Goal: Task Accomplishment & Management: Complete application form

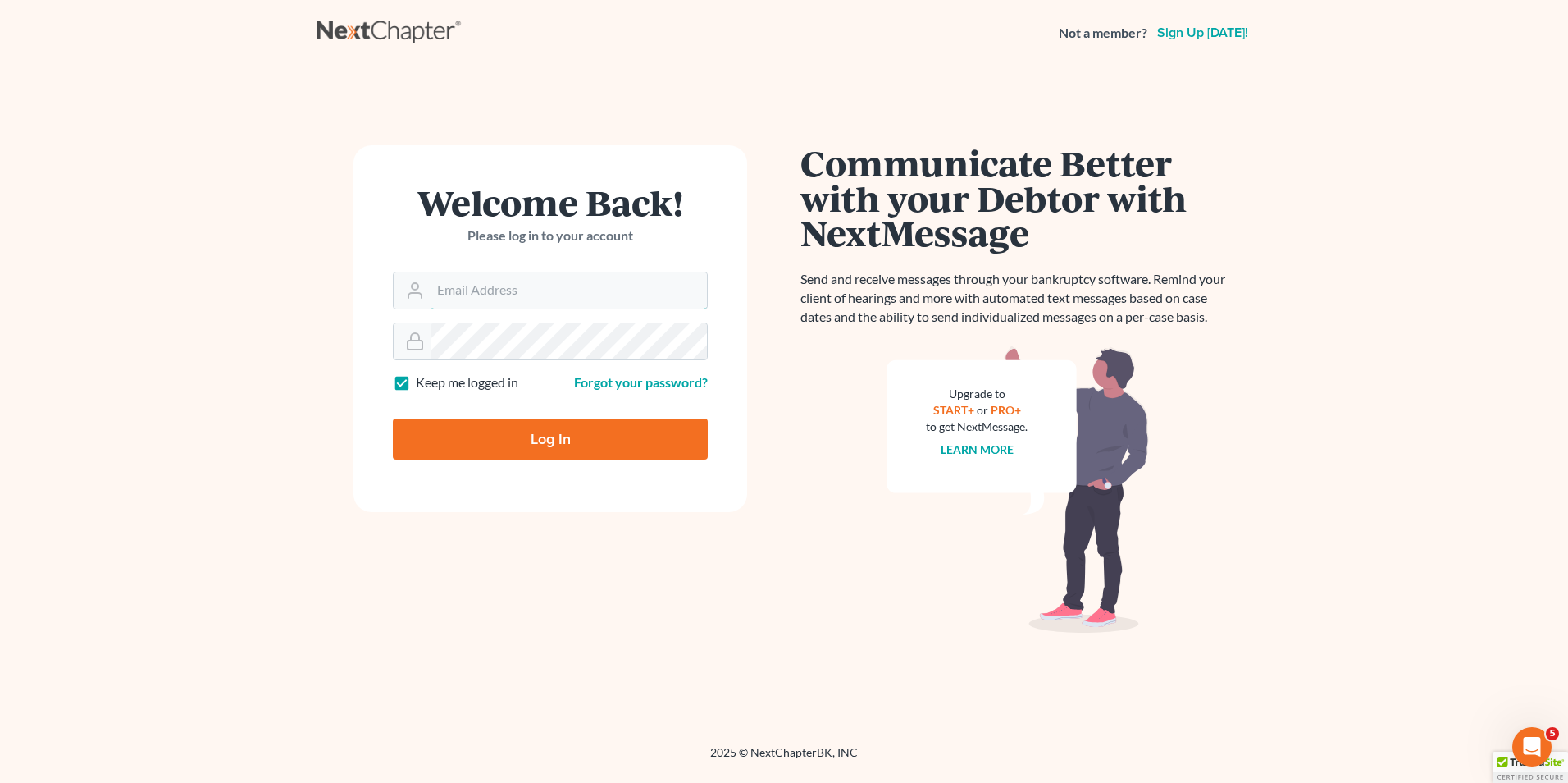
type input "lcueva@wellerlegalgroup.com"
click at [559, 429] on input "Log In" at bounding box center [550, 439] width 315 height 41
type input "Thinking..."
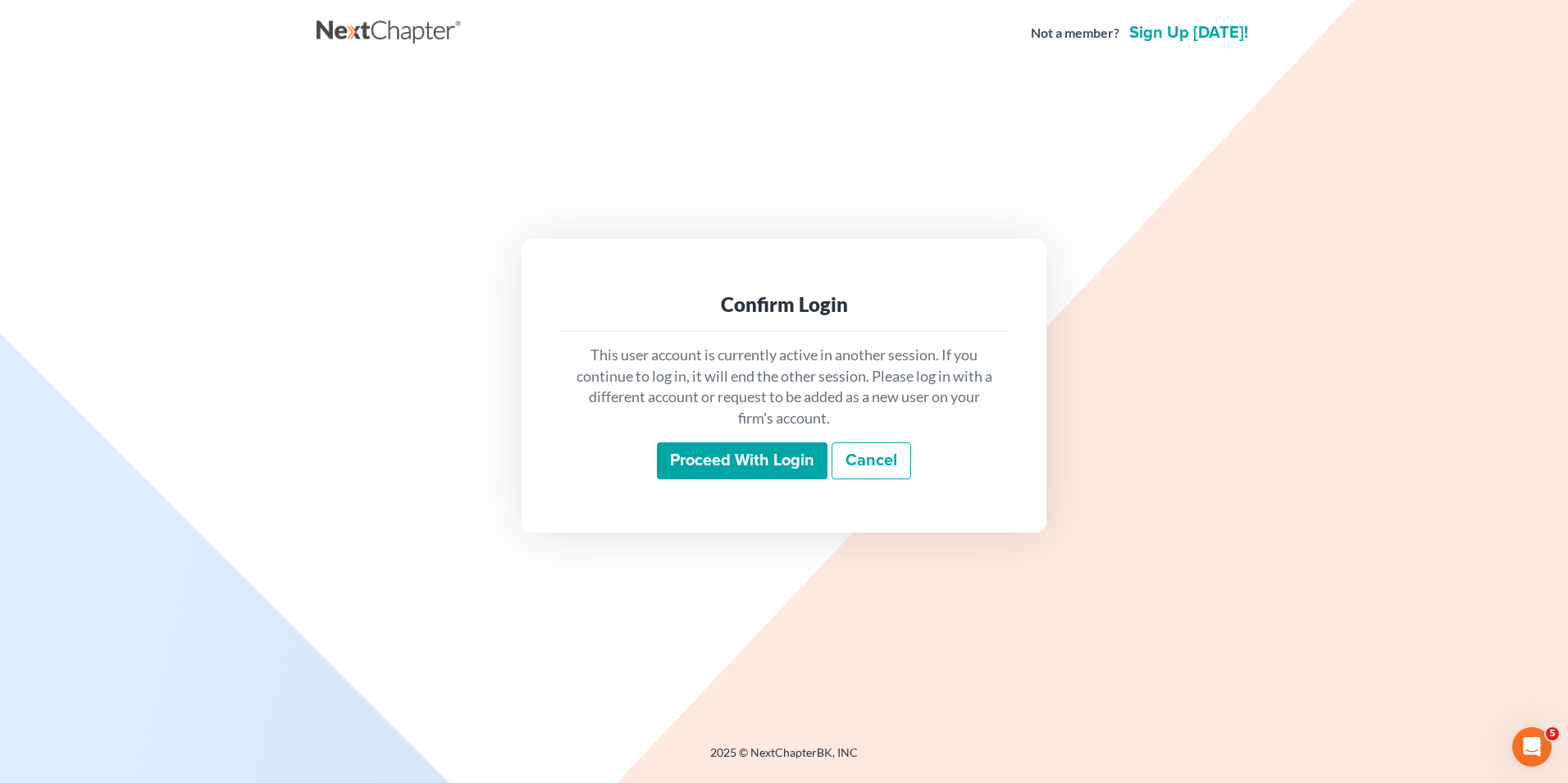
click at [725, 472] on input "Proceed with login" at bounding box center [742, 461] width 171 height 38
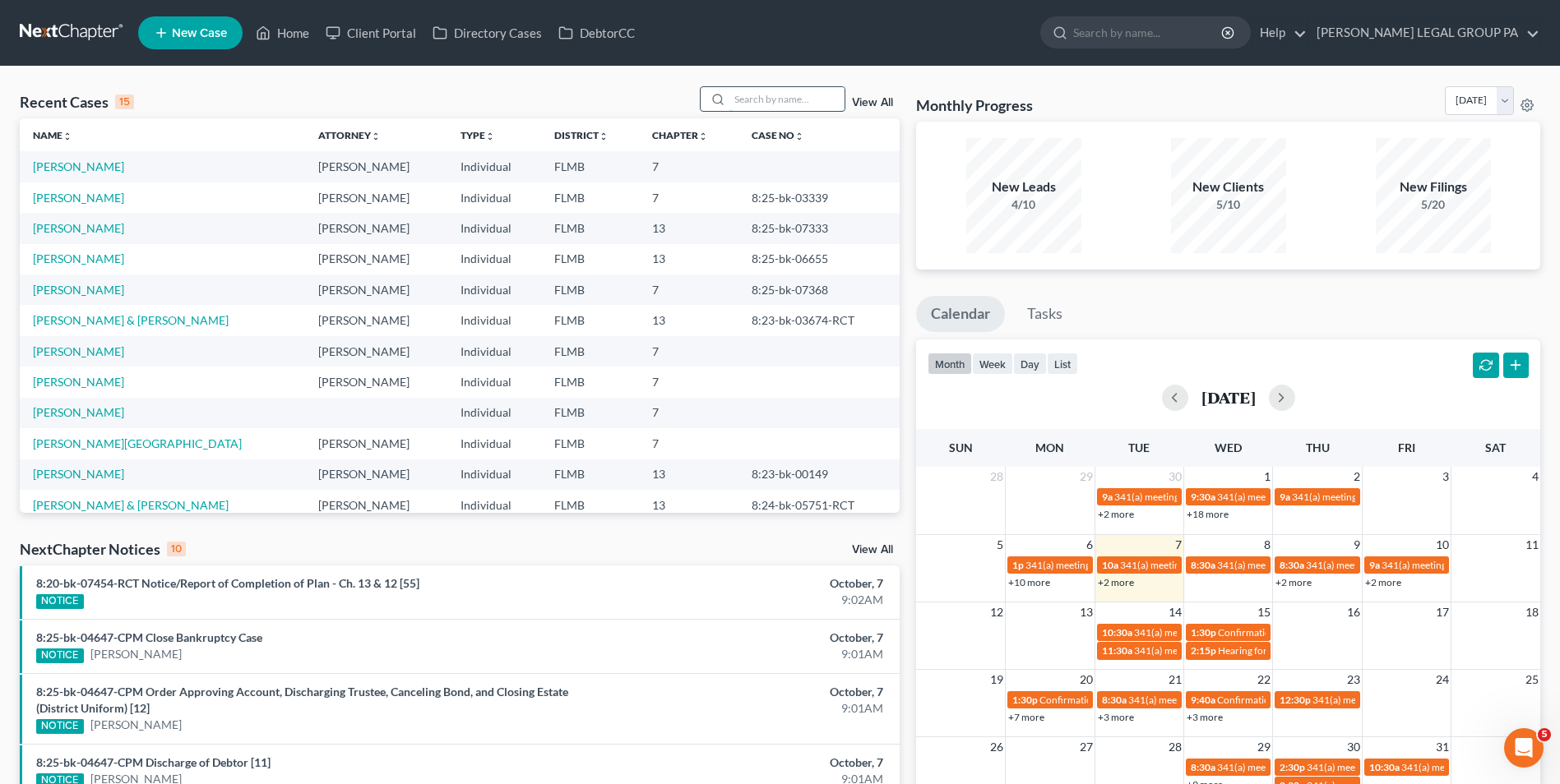
click at [772, 104] on input "search" at bounding box center [786, 98] width 115 height 24
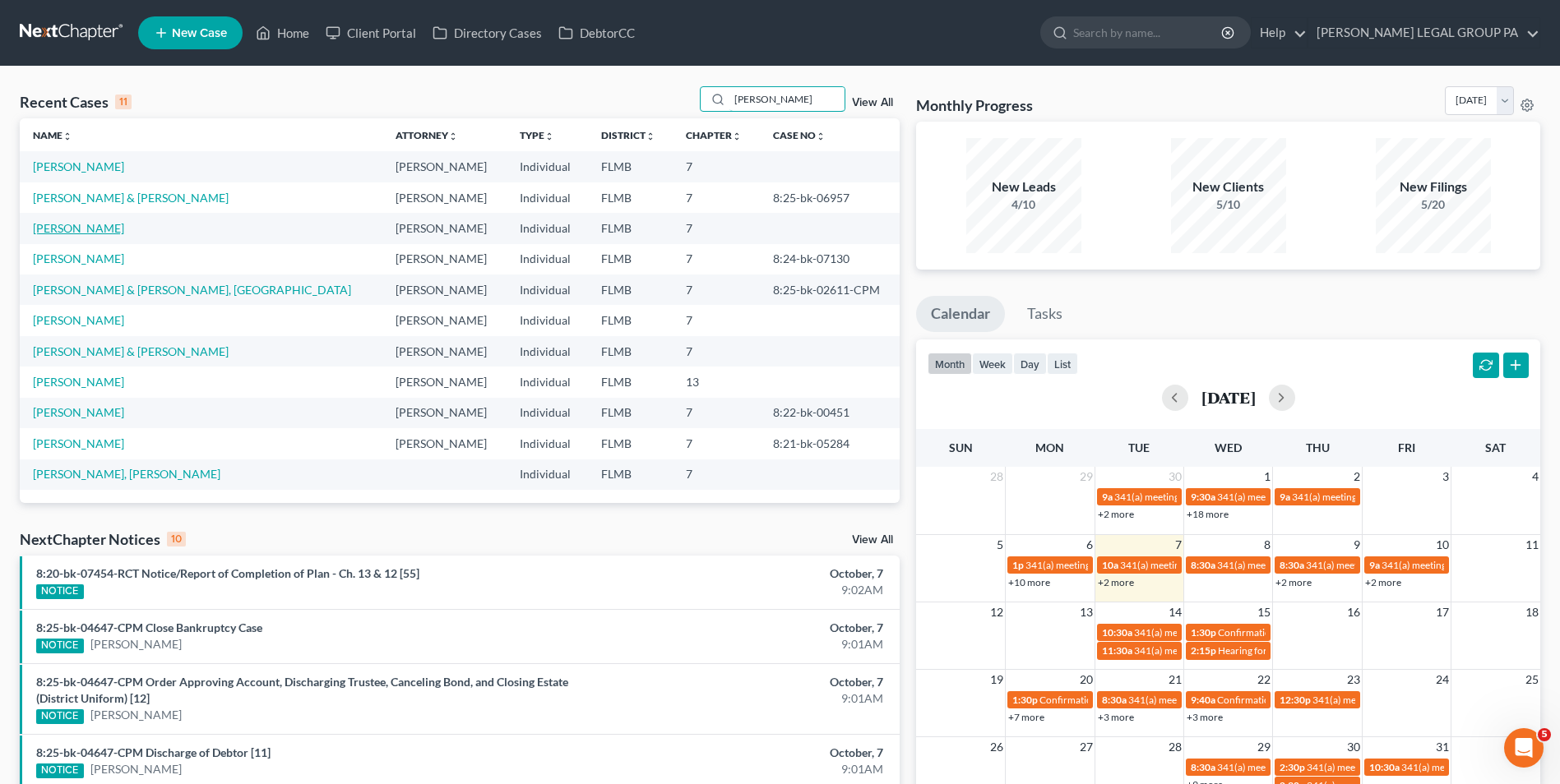
type input "smith"
click at [82, 229] on link "[PERSON_NAME]" at bounding box center [78, 228] width 91 height 14
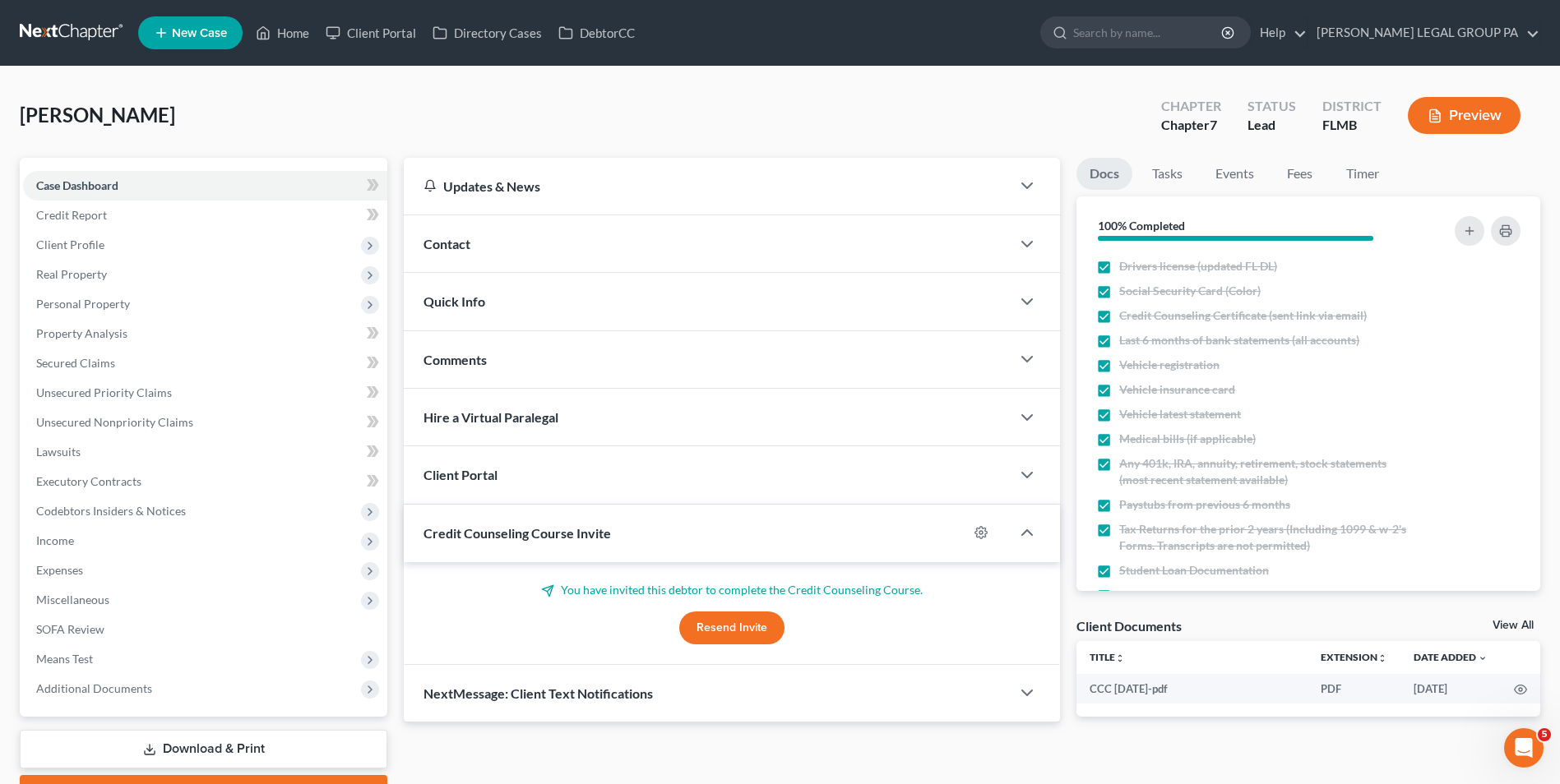
click at [215, 744] on link "Download & Print" at bounding box center [203, 749] width 367 height 39
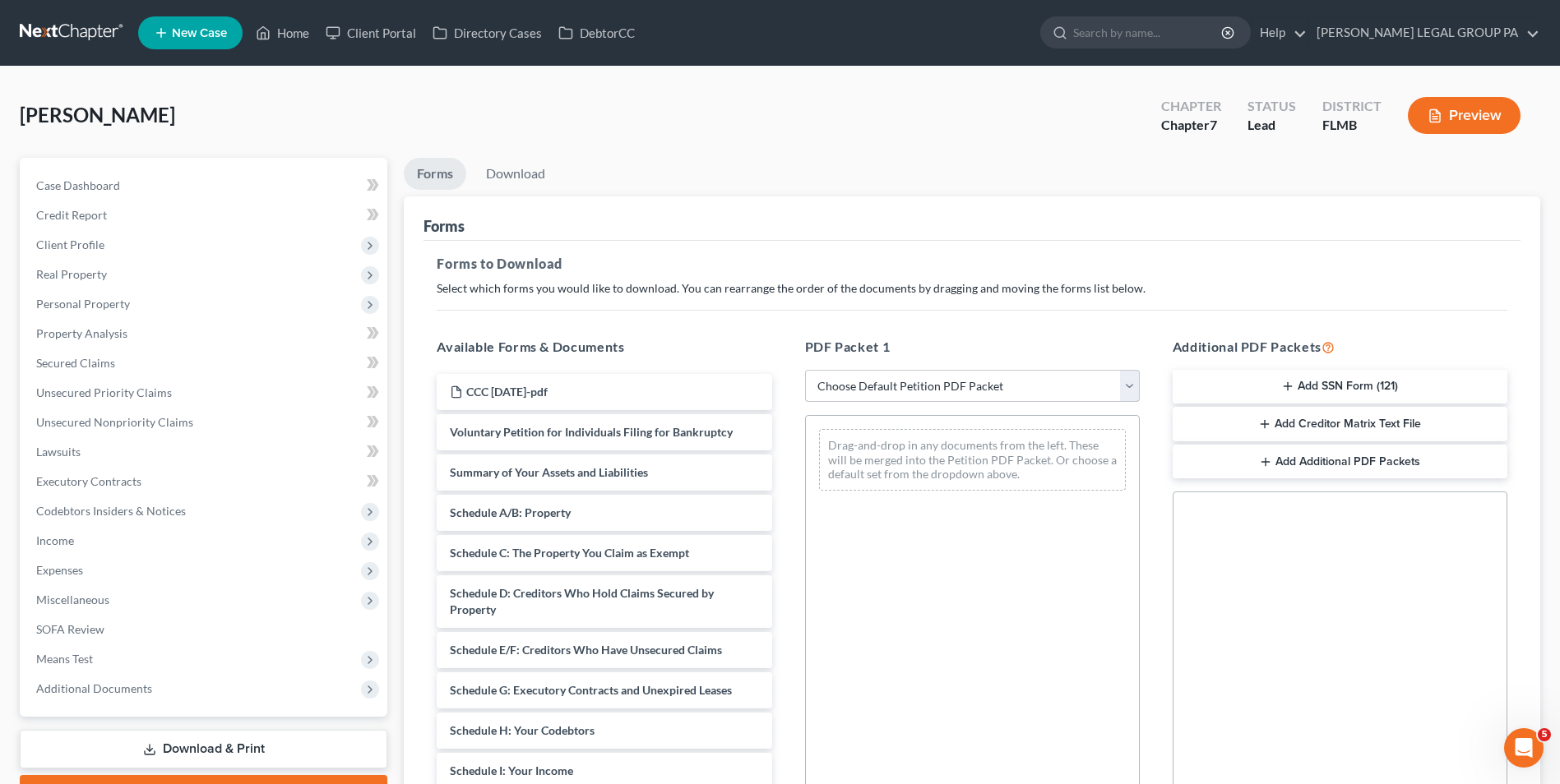
click at [897, 377] on select "Choose Default Petition PDF Packet Complete Bankruptcy Petition (all forms and …" at bounding box center [972, 386] width 334 height 33
select select "0"
click at [805, 370] on select "Choose Default Petition PDF Packet Complete Bankruptcy Petition (all forms and …" at bounding box center [972, 386] width 334 height 33
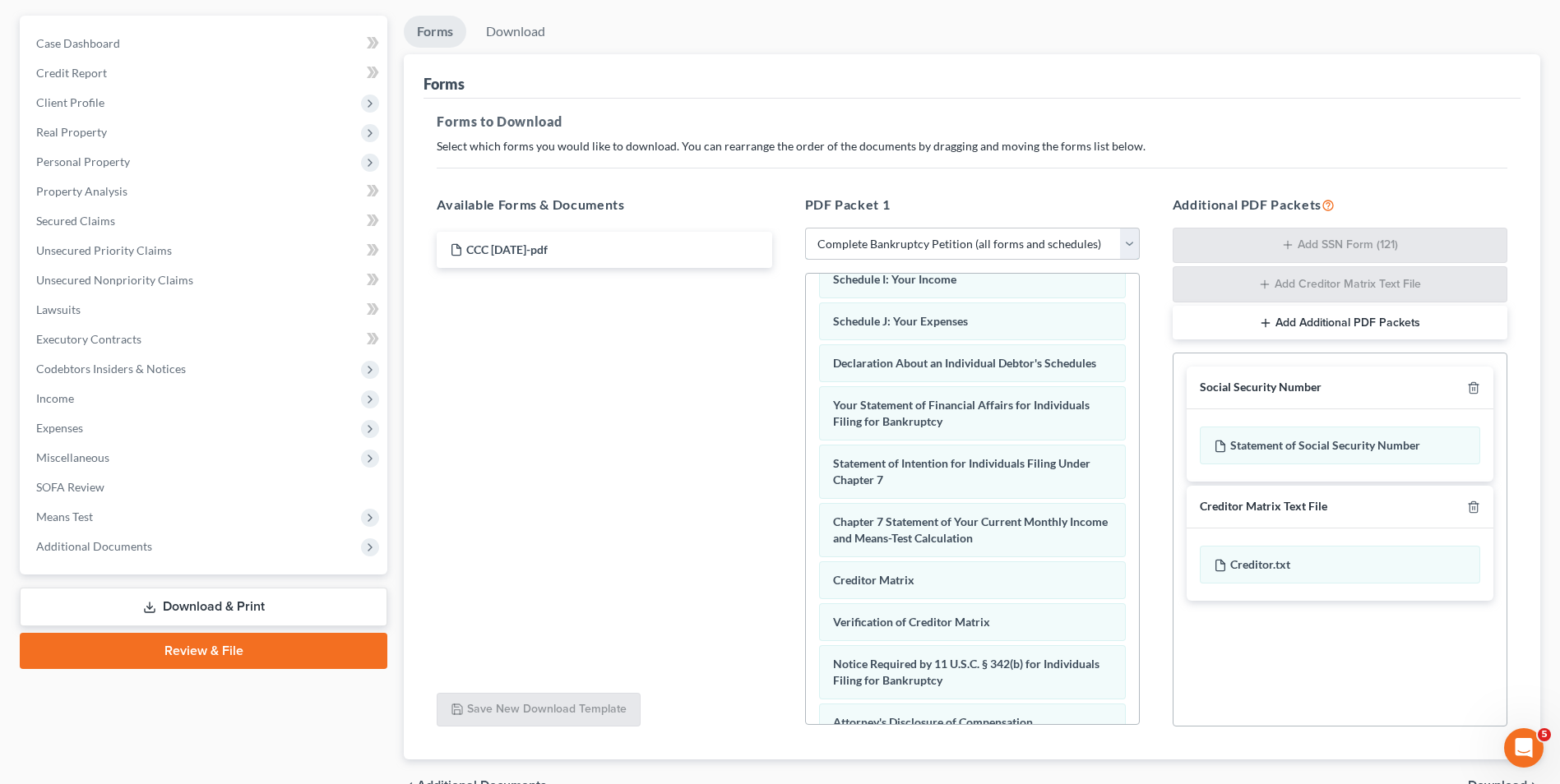
scroll to position [233, 0]
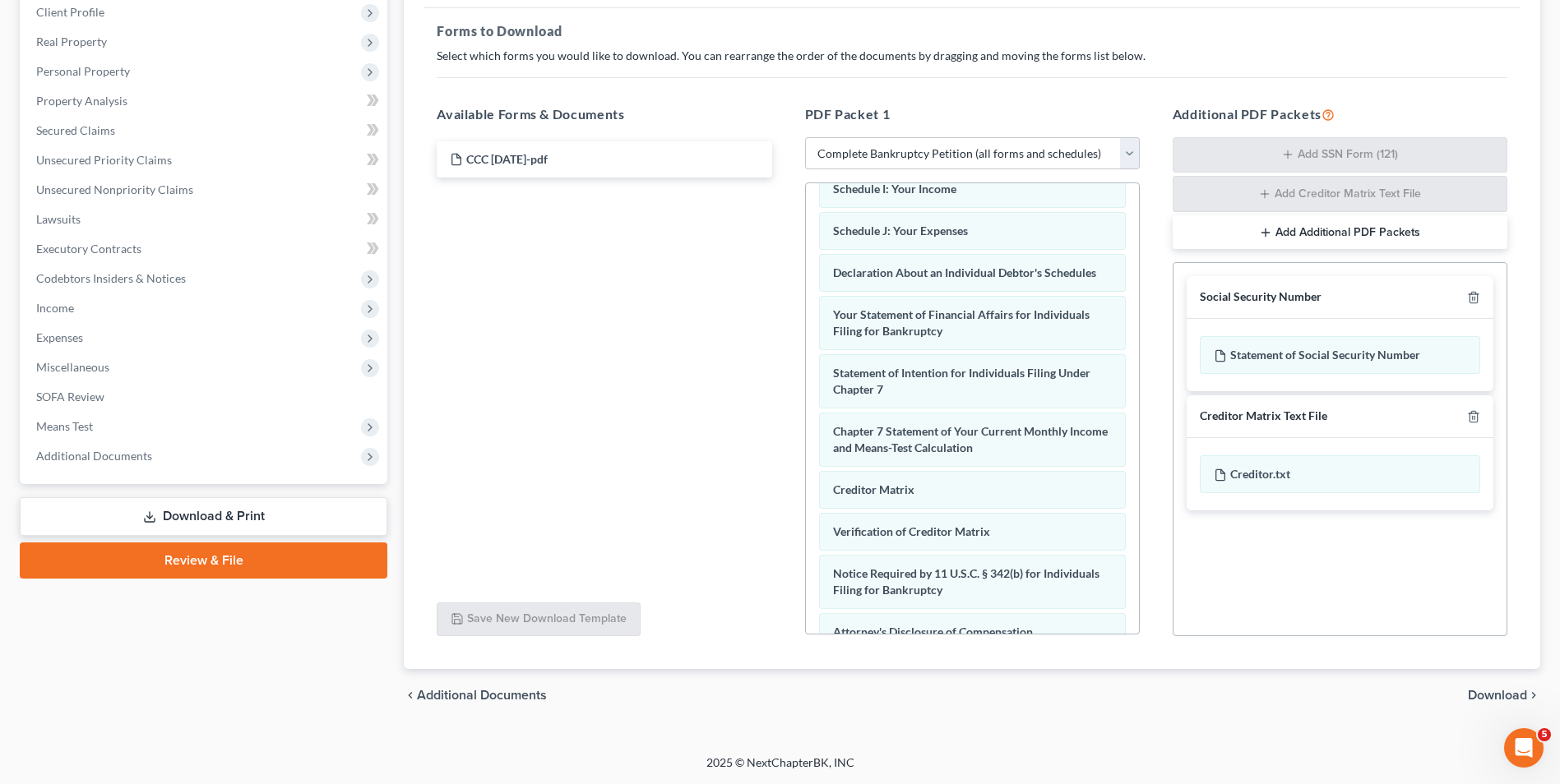
click at [1513, 701] on span "Download" at bounding box center [1496, 695] width 59 height 14
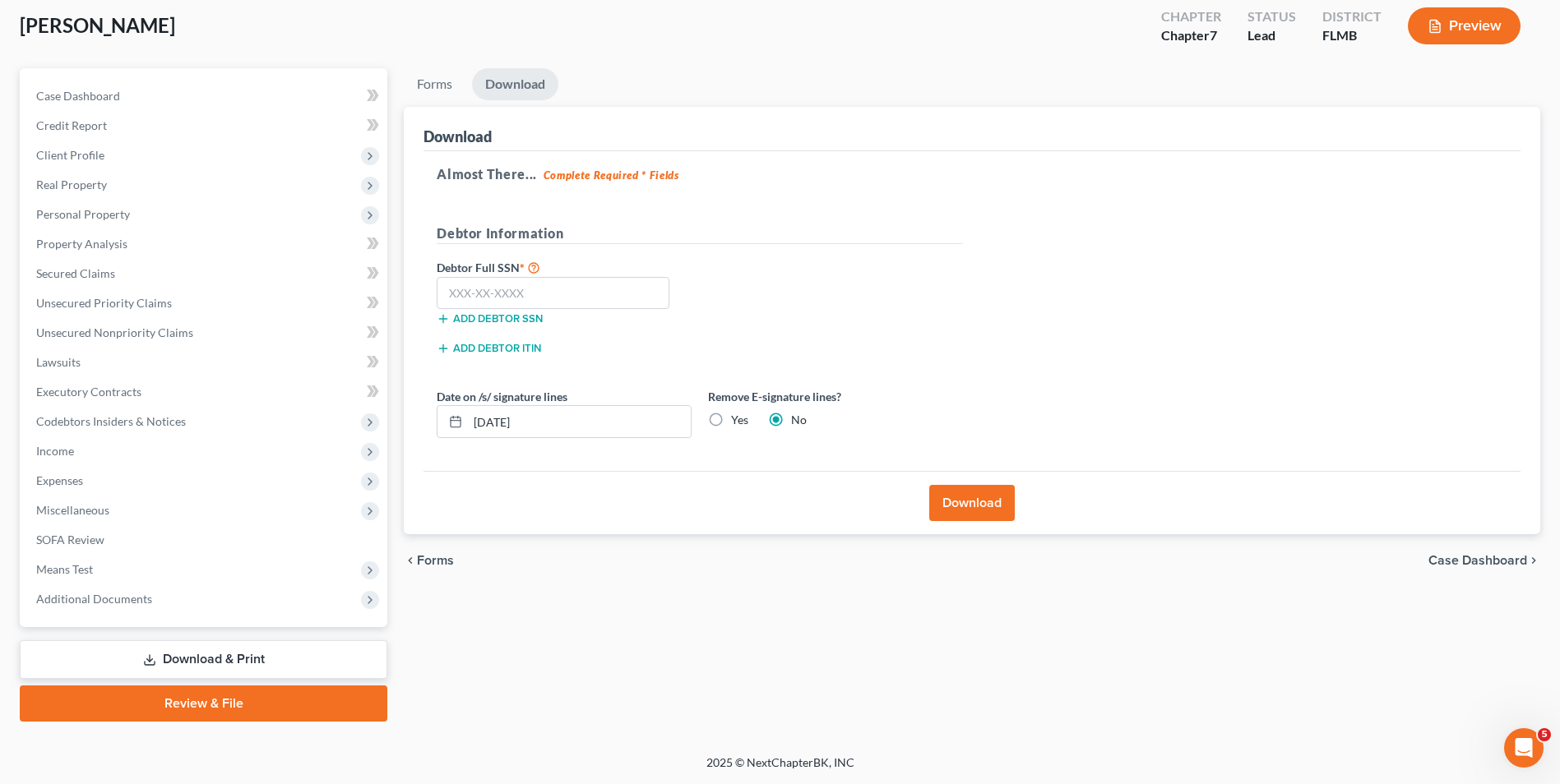
scroll to position [18, 0]
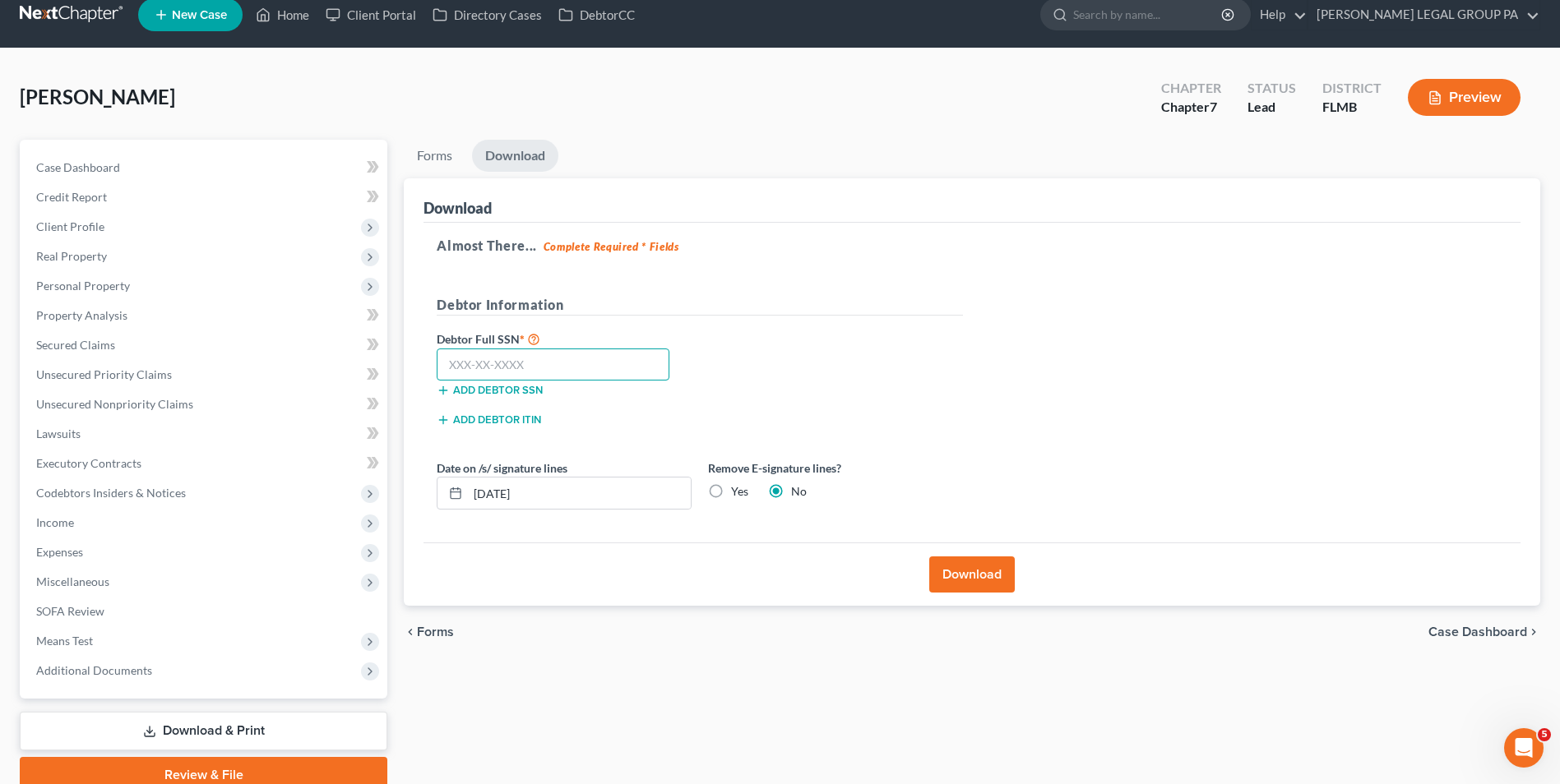
click at [582, 366] on input "text" at bounding box center [553, 365] width 233 height 33
type input "391-21-9787"
click at [975, 567] on button "Download" at bounding box center [972, 574] width 86 height 36
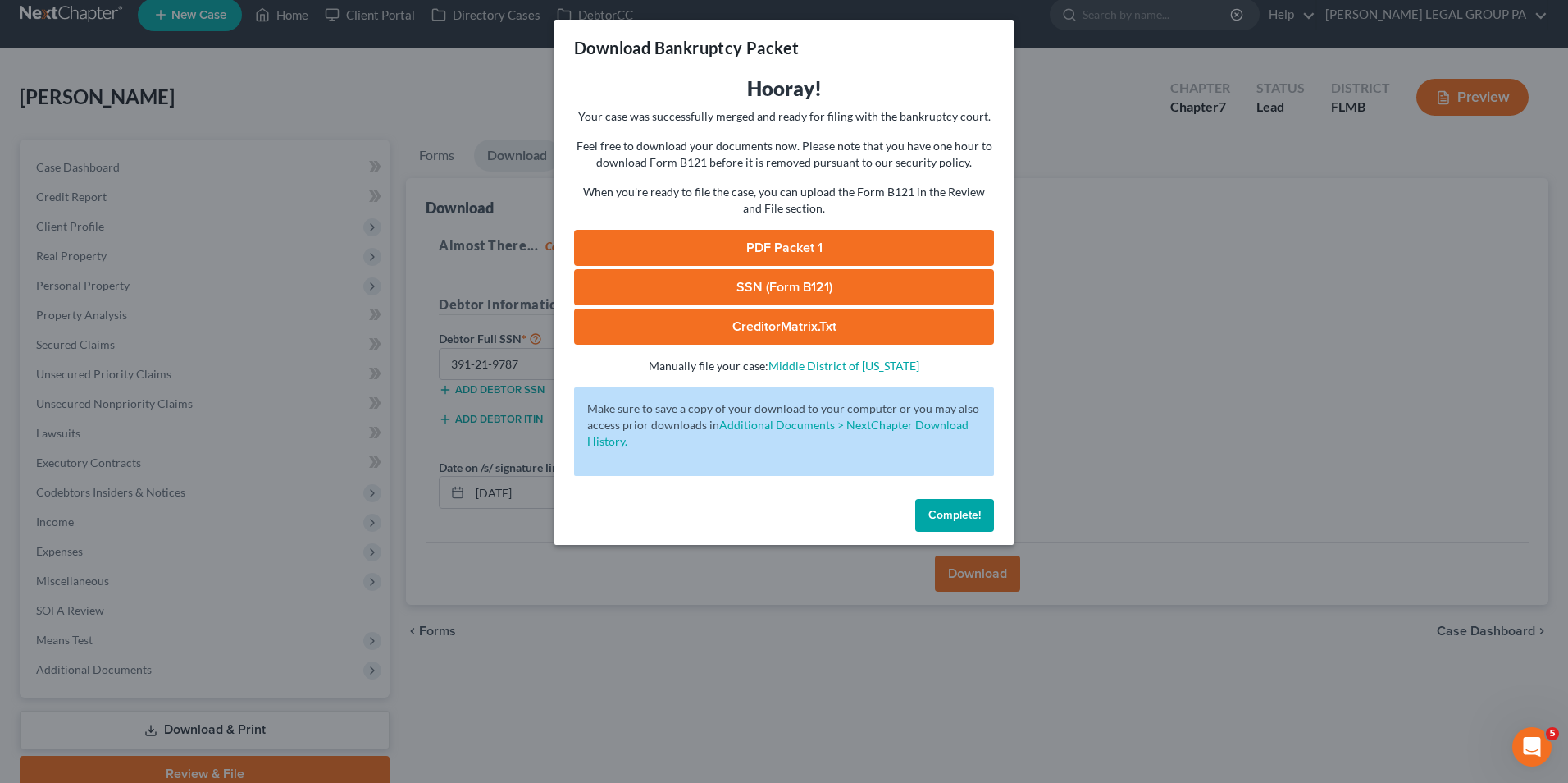
click at [862, 288] on link "SSN (Form B121)" at bounding box center [784, 286] width 420 height 36
click at [795, 241] on link "PDF Packet 1" at bounding box center [784, 247] width 420 height 36
click at [930, 510] on span "Complete!" at bounding box center [954, 515] width 52 height 14
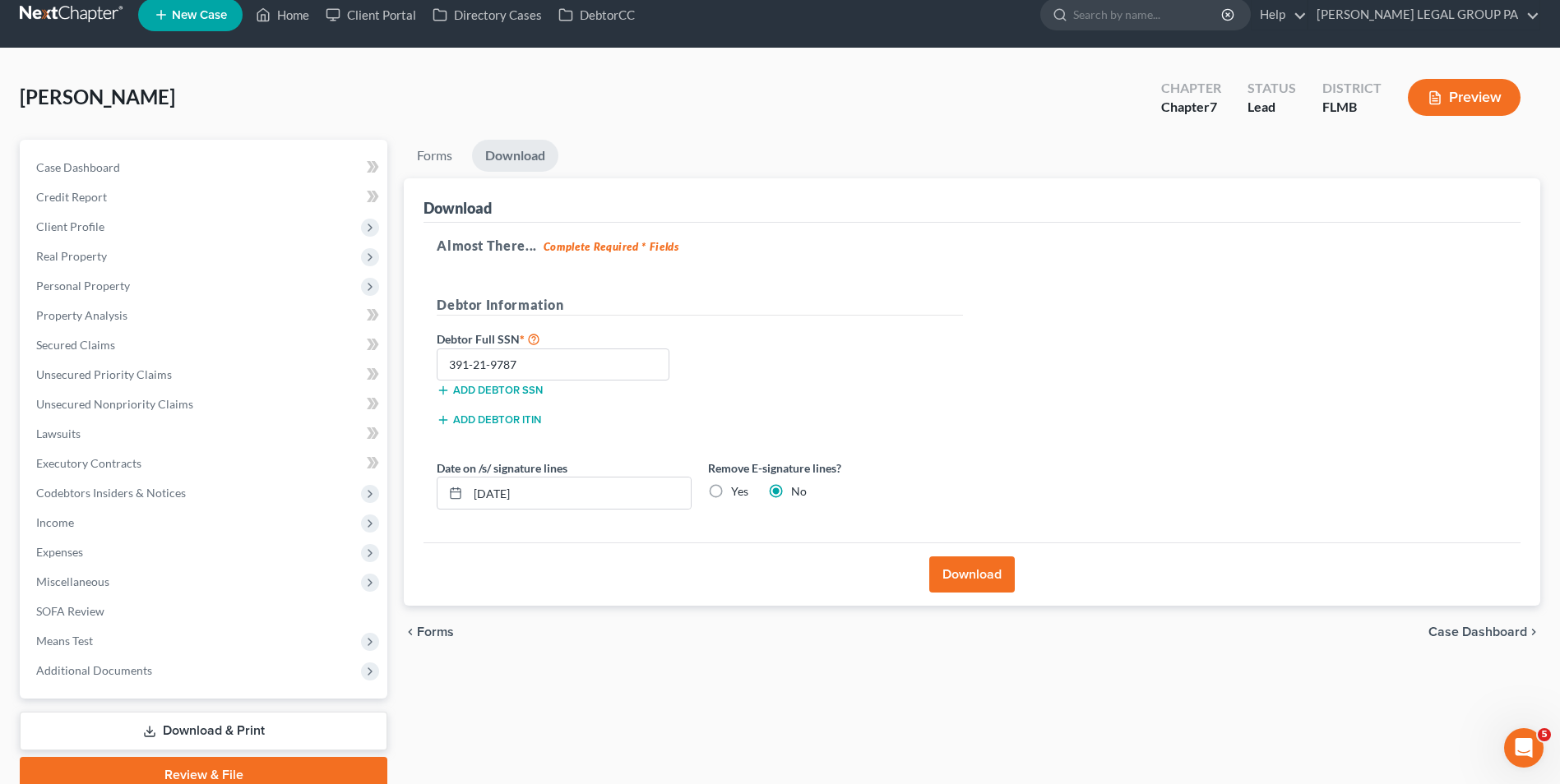
click at [63, 9] on link at bounding box center [71, 14] width 105 height 30
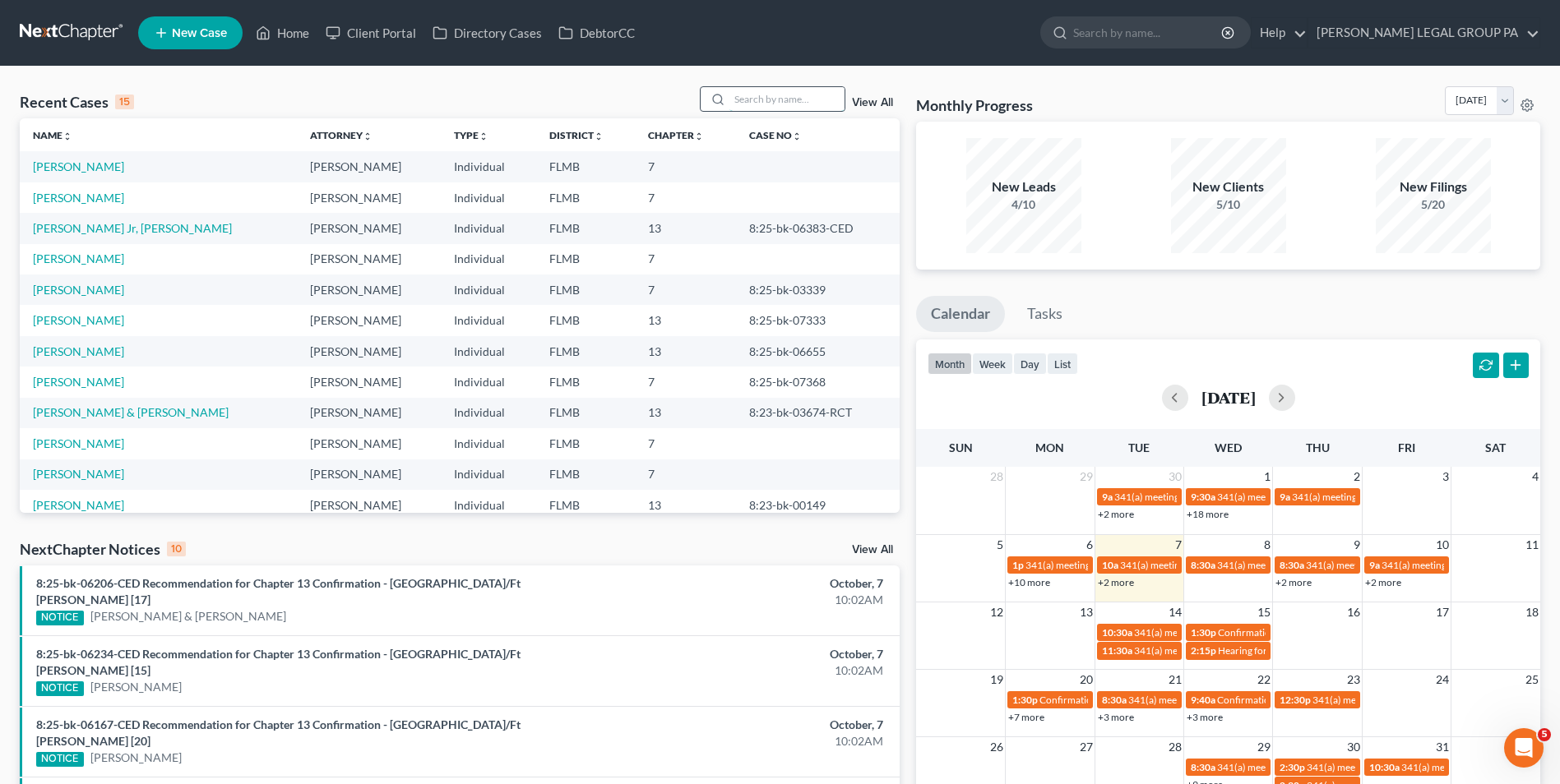
drag, startPoint x: 789, startPoint y: 100, endPoint x: 782, endPoint y: 94, distance: 9.2
click at [789, 100] on input "search" at bounding box center [786, 98] width 115 height 24
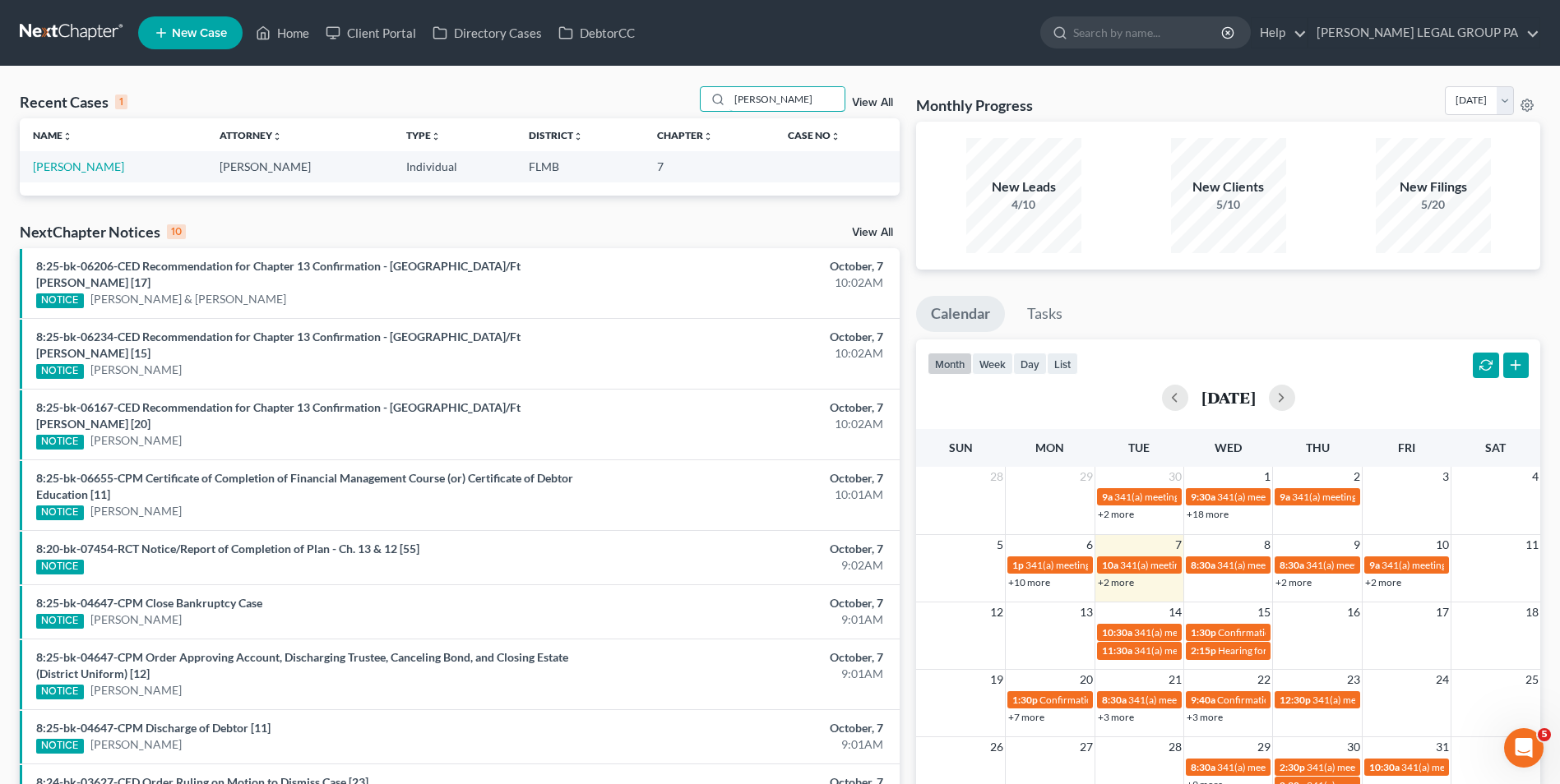
type input "smylie"
click at [103, 166] on link "Smylie, Barbara" at bounding box center [78, 166] width 91 height 14
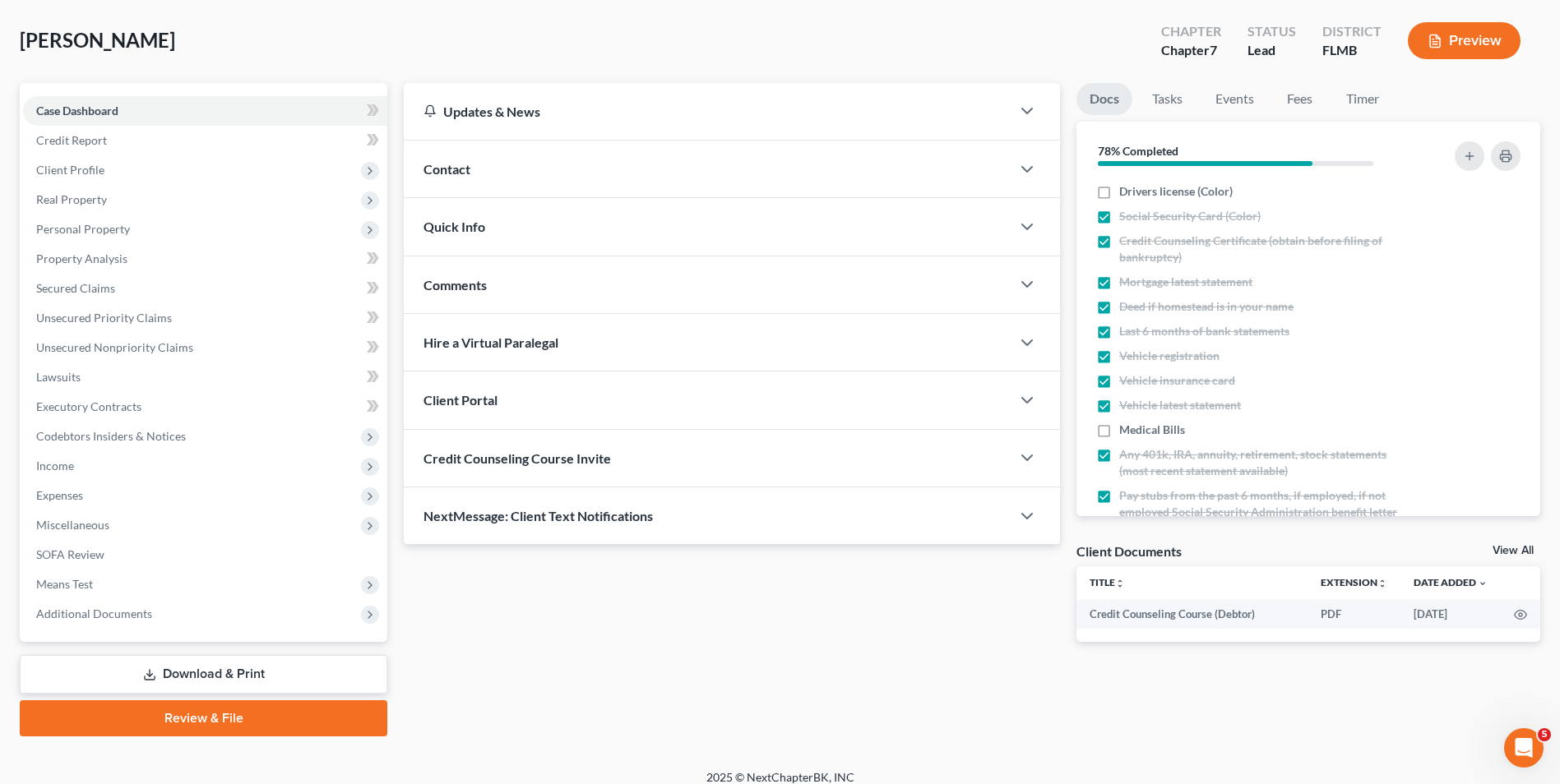
scroll to position [90, 0]
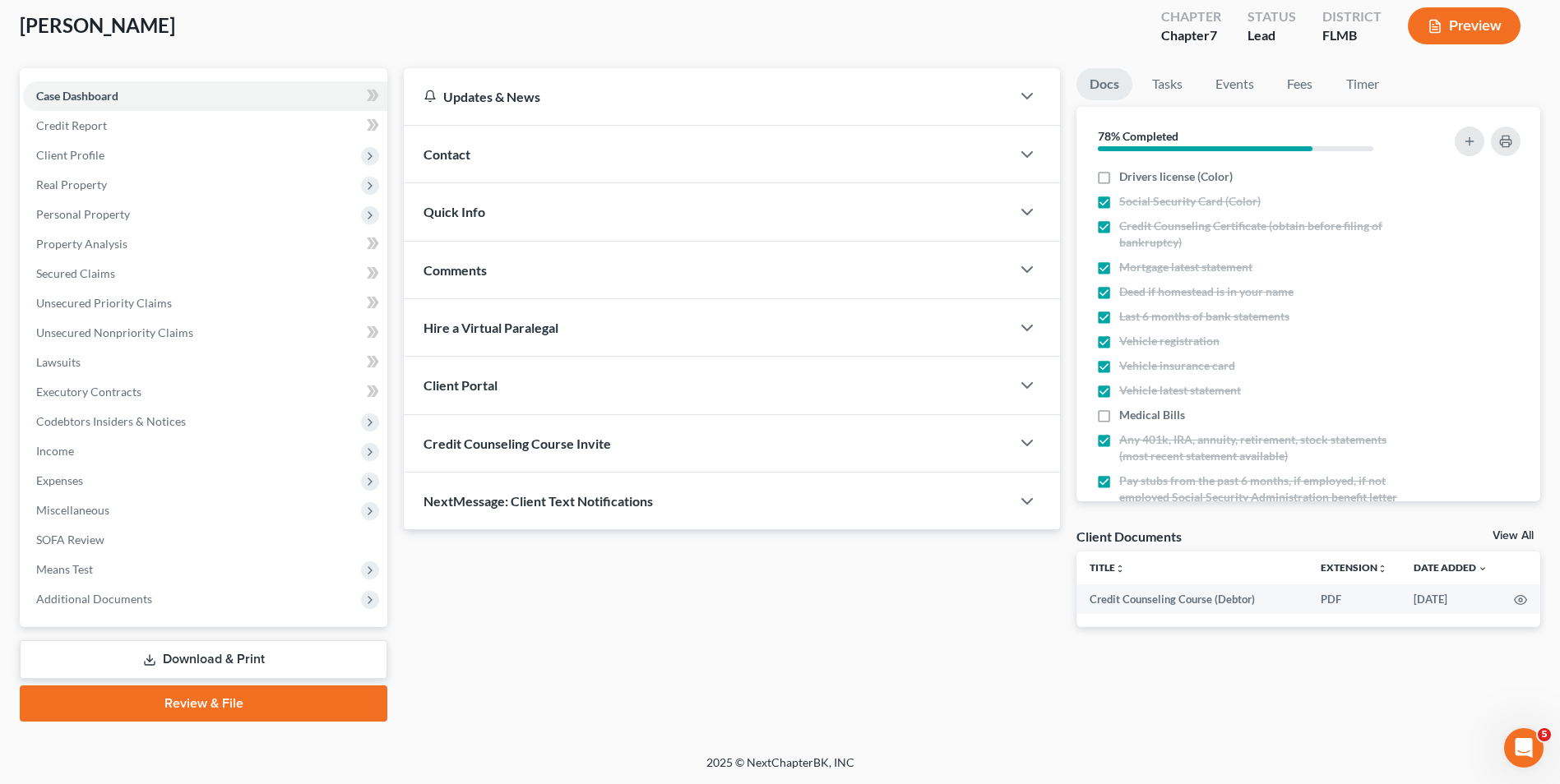
click at [212, 661] on link "Download & Print" at bounding box center [203, 659] width 367 height 39
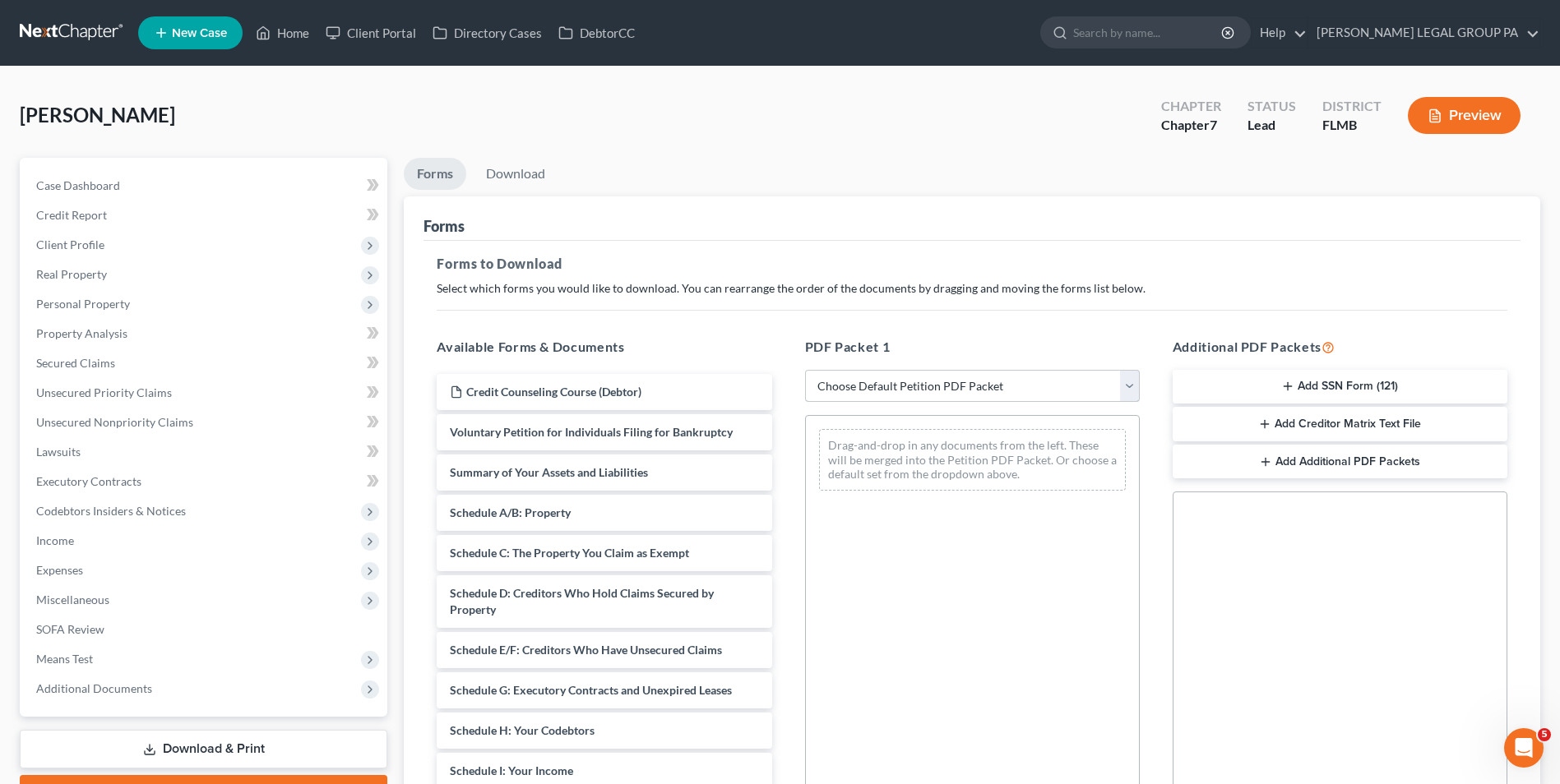
click at [999, 384] on select "Choose Default Petition PDF Packet Complete Bankruptcy Petition (all forms and …" at bounding box center [972, 386] width 334 height 33
select select "0"
click at [805, 370] on select "Choose Default Petition PDF Packet Complete Bankruptcy Petition (all forms and …" at bounding box center [972, 386] width 334 height 33
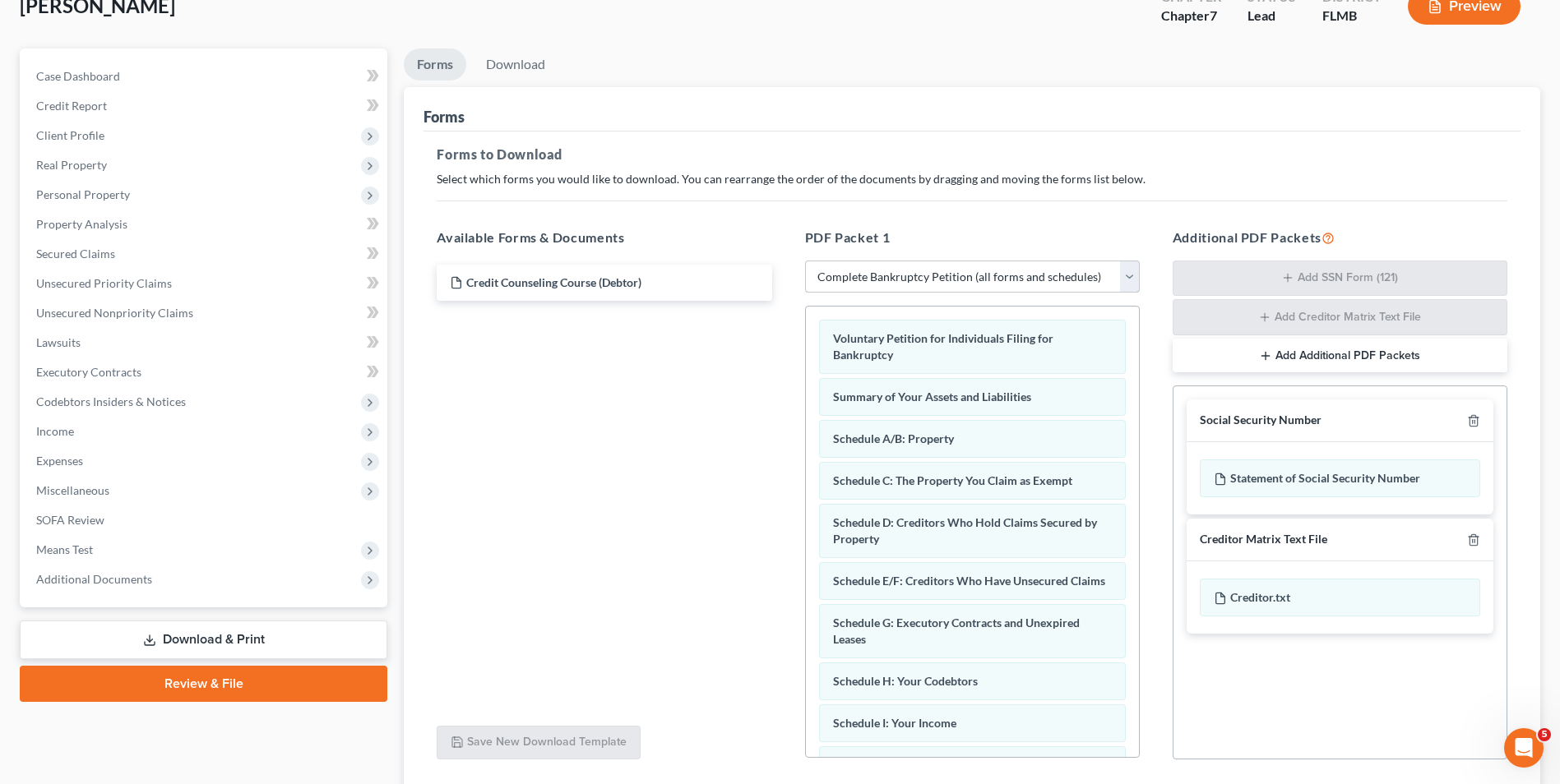
scroll to position [233, 0]
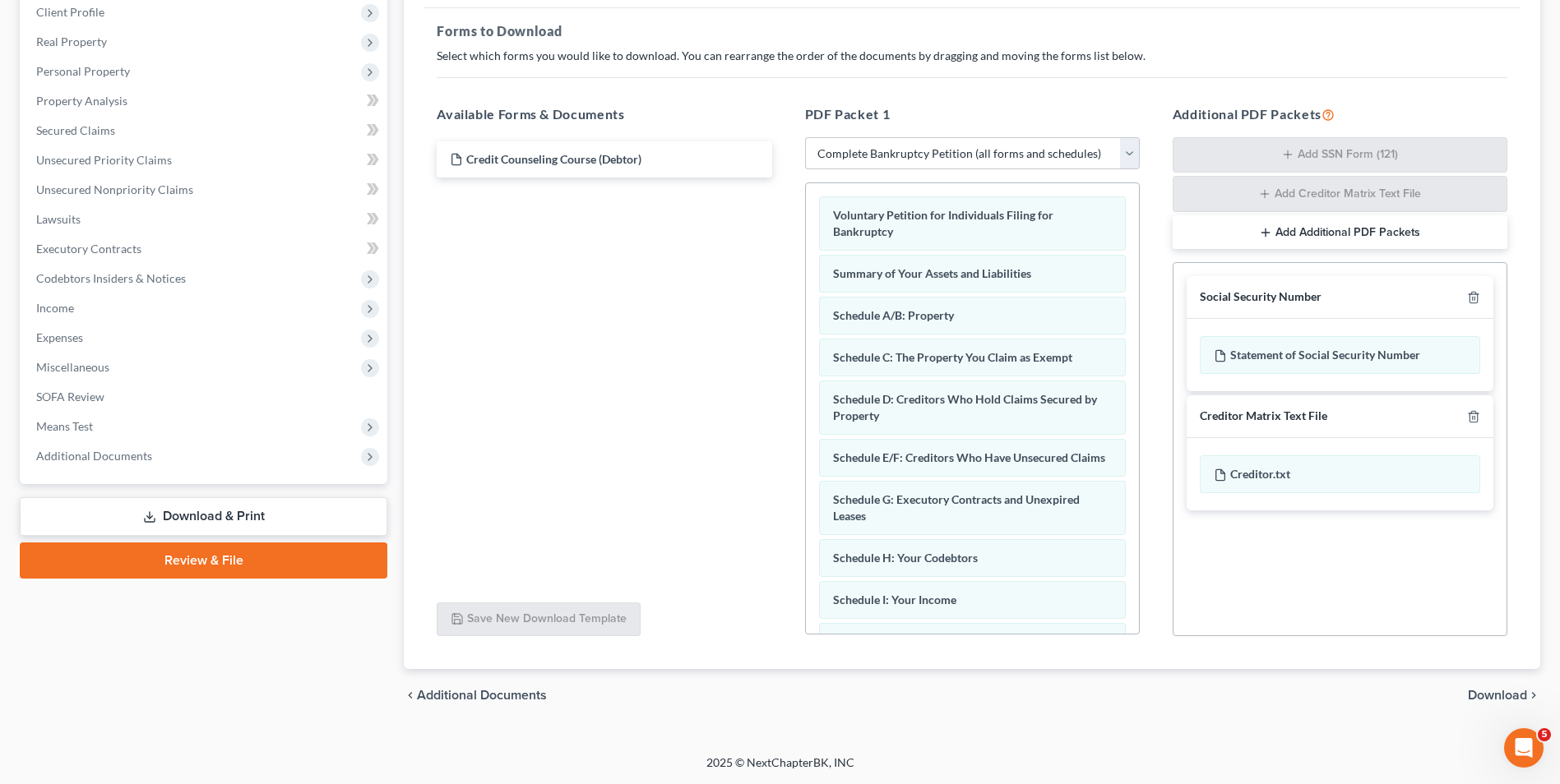
click at [1510, 686] on div "chevron_left Additional Documents Download chevron_right" at bounding box center [972, 695] width 1136 height 52
click at [1505, 698] on span "Download" at bounding box center [1496, 695] width 59 height 14
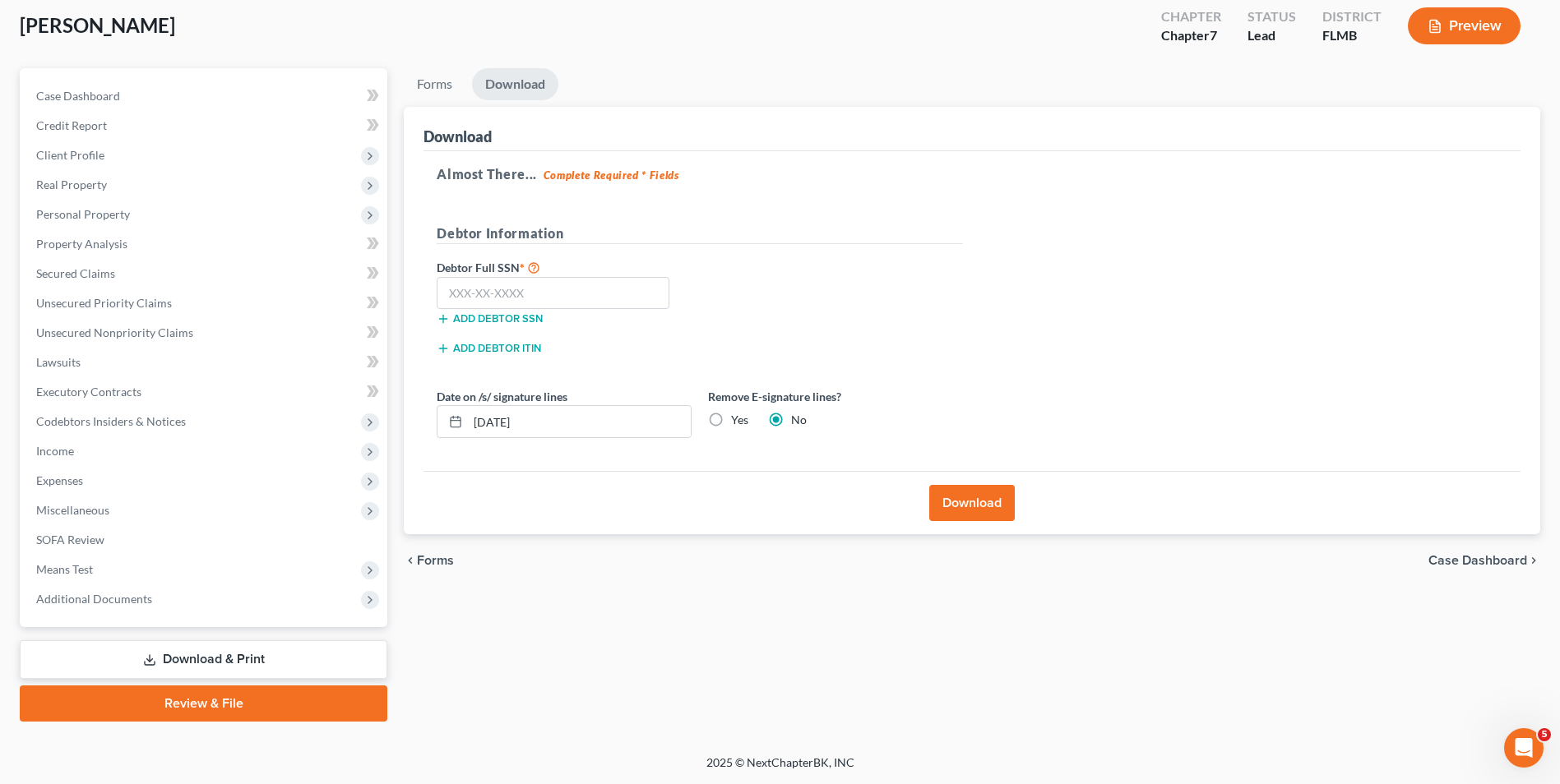
scroll to position [90, 0]
click at [610, 297] on input "text" at bounding box center [553, 294] width 233 height 33
type input "289-68-5926"
click at [955, 505] on button "Download" at bounding box center [972, 502] width 86 height 36
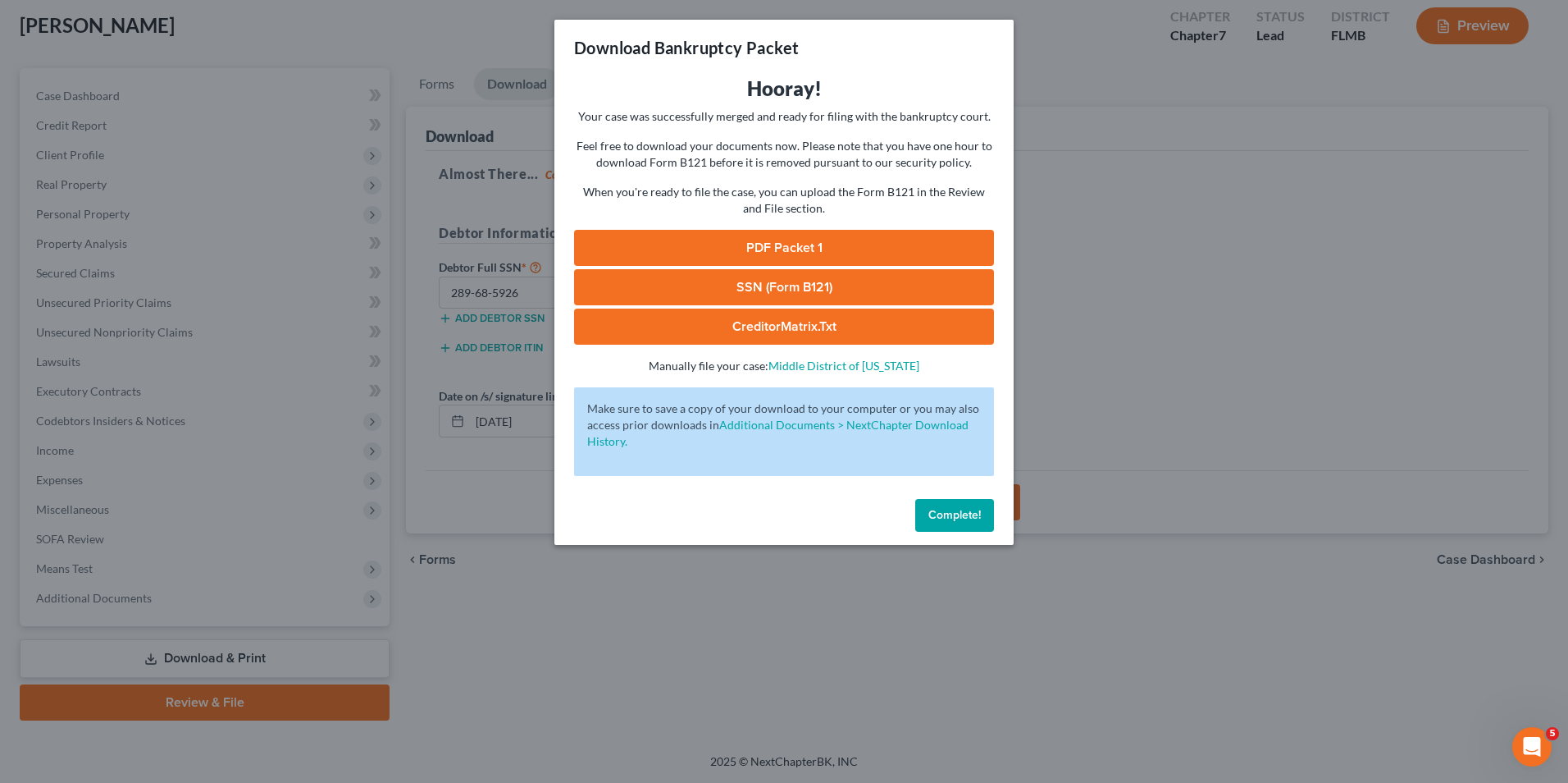
click at [837, 230] on link "PDF Packet 1" at bounding box center [784, 247] width 420 height 36
click at [774, 284] on link "SSN (Form B121)" at bounding box center [784, 286] width 420 height 36
click at [958, 517] on span "Complete!" at bounding box center [954, 515] width 52 height 14
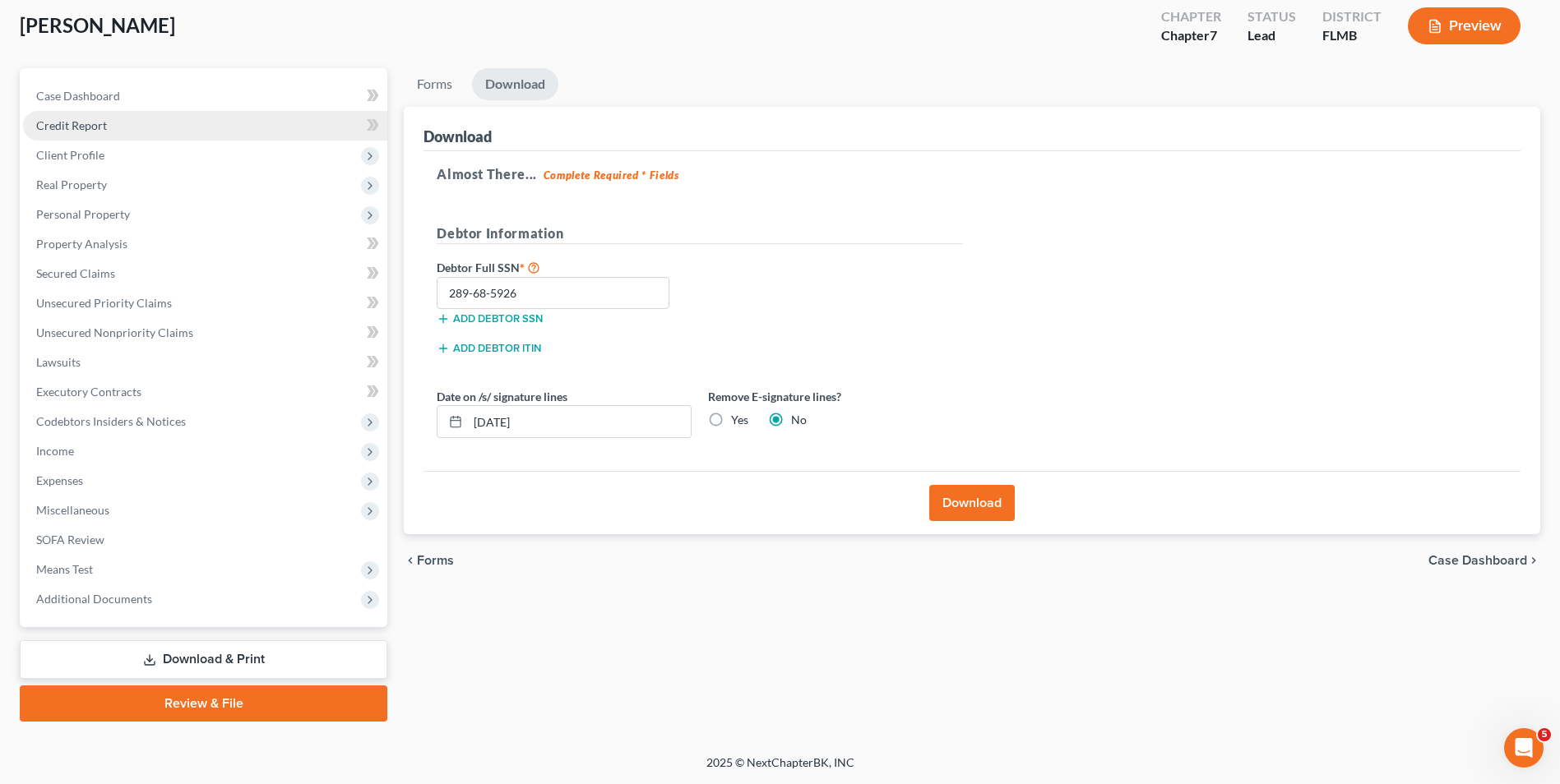
click at [142, 119] on link "Credit Report" at bounding box center [205, 126] width 364 height 30
click at [125, 157] on span "Client Profile" at bounding box center [205, 155] width 364 height 30
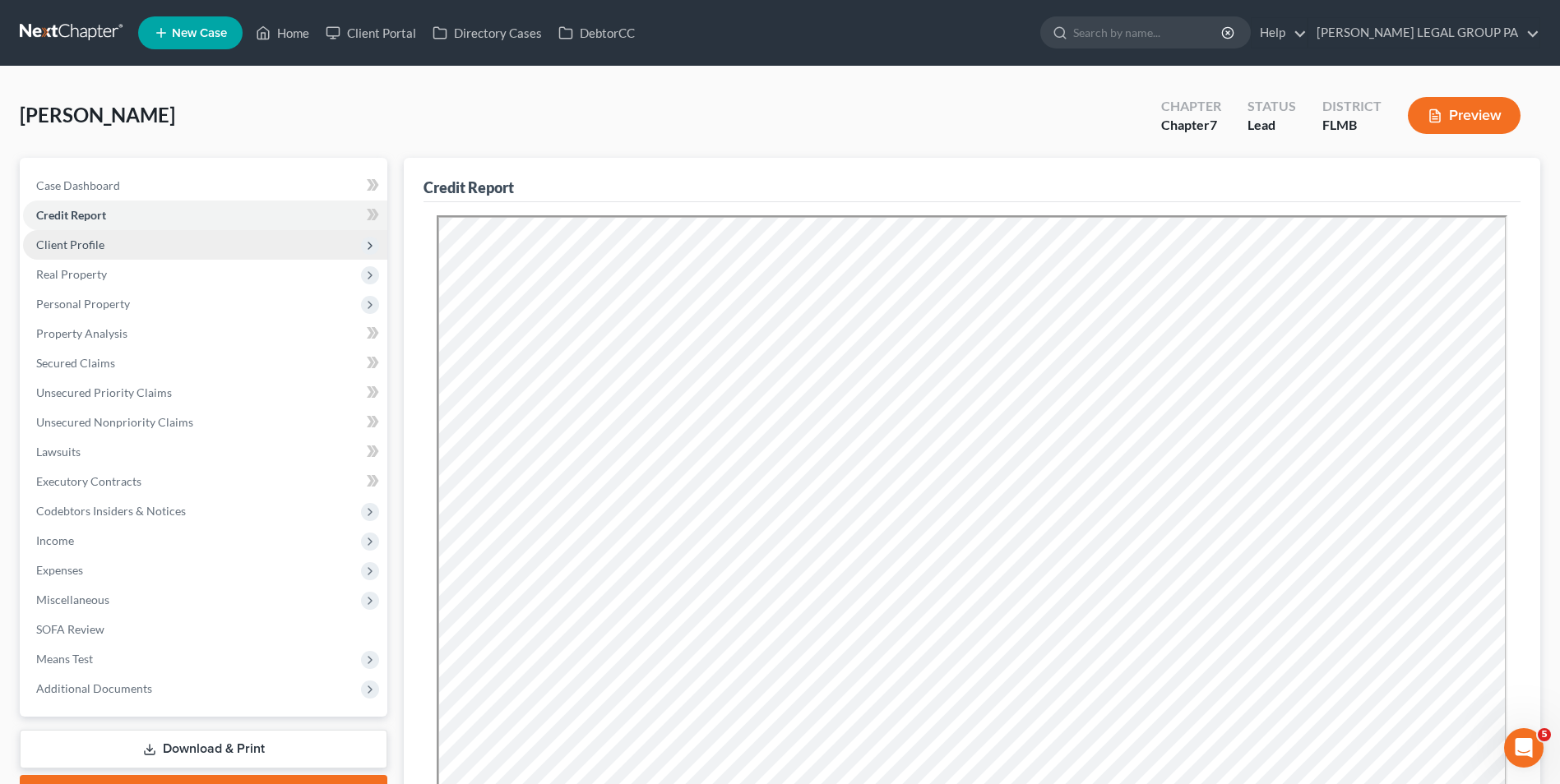
click at [129, 235] on span "Client Profile" at bounding box center [205, 244] width 364 height 30
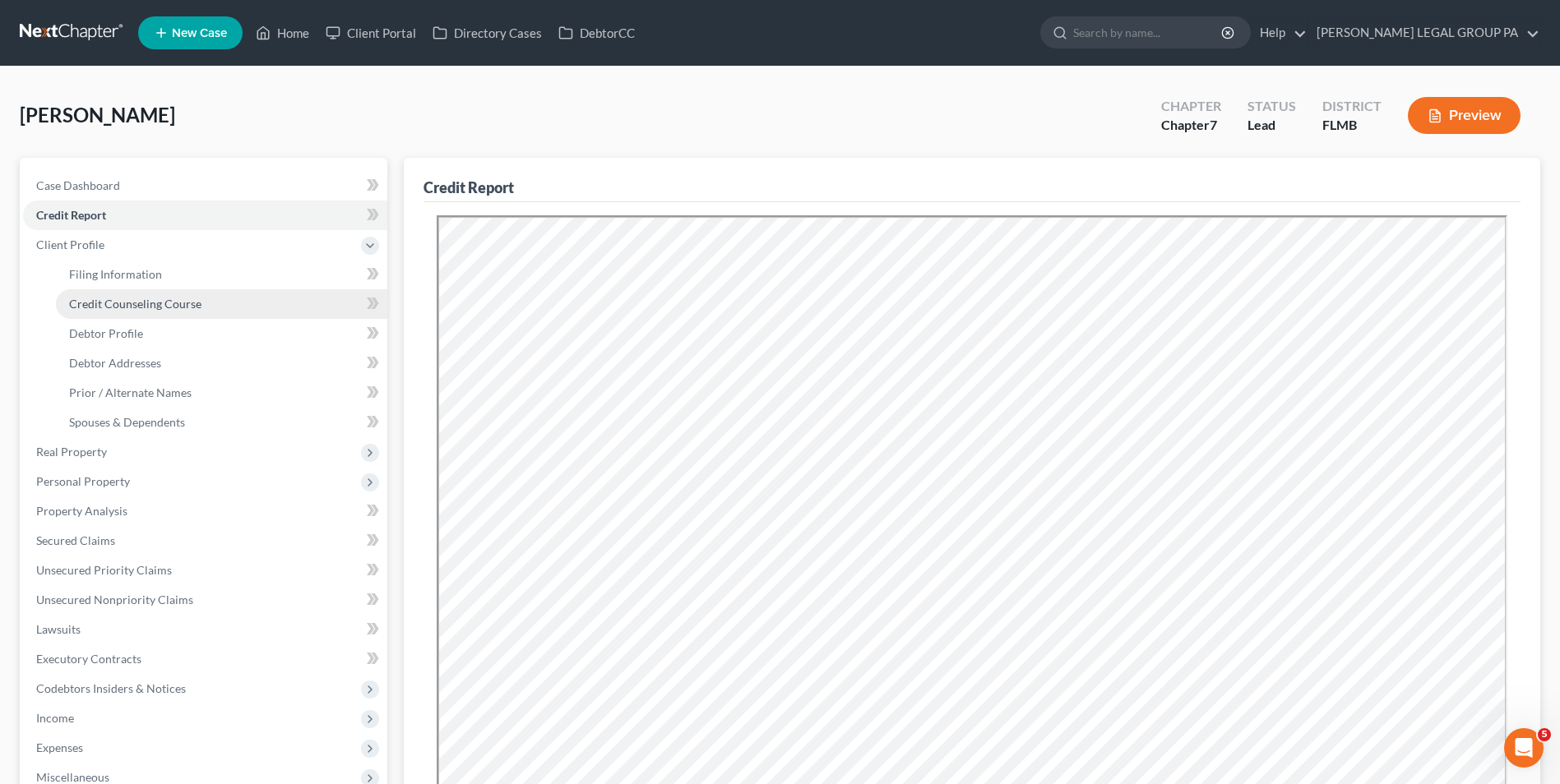
click at [136, 301] on span "Credit Counseling Course" at bounding box center [134, 303] width 132 height 14
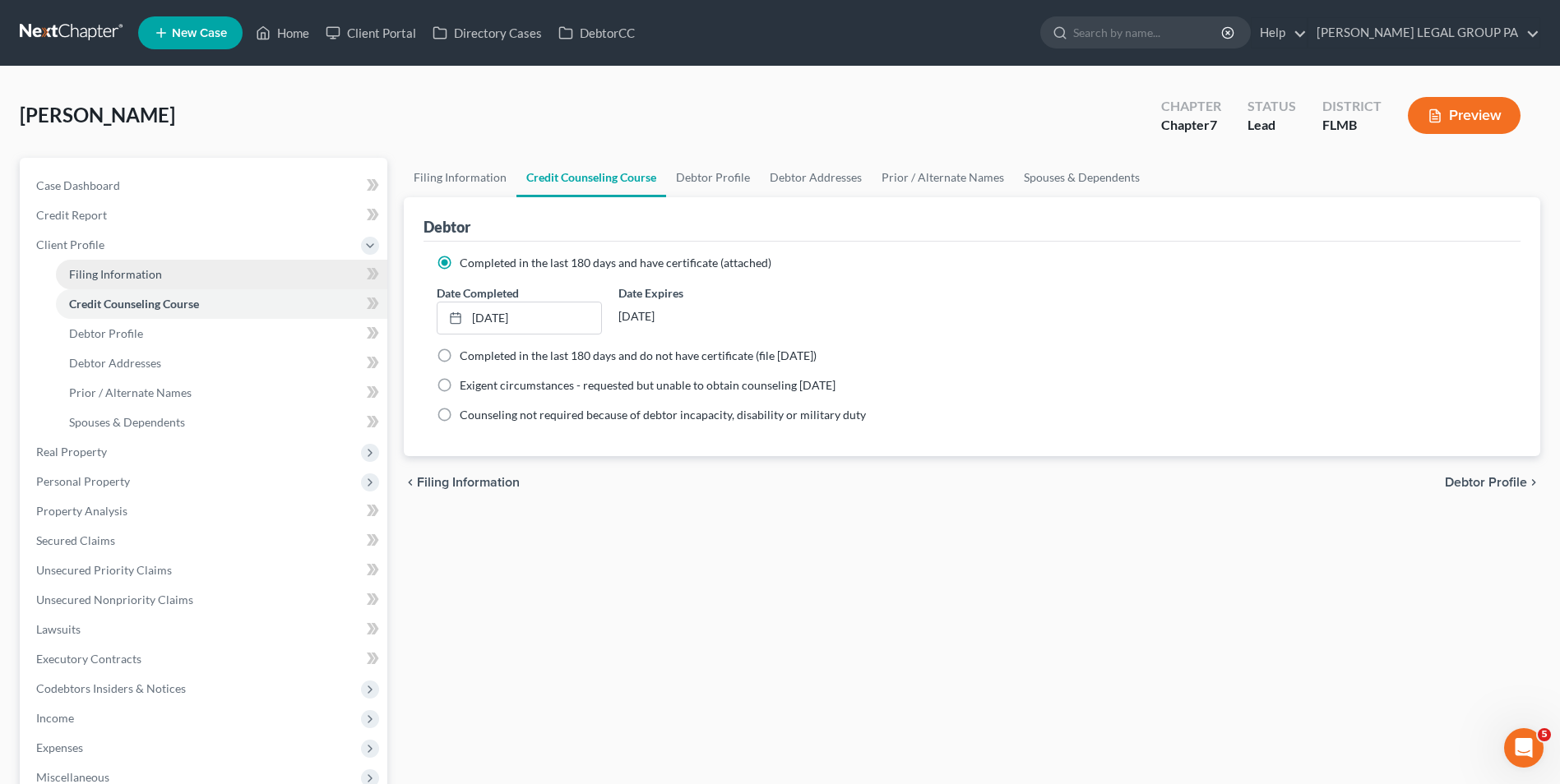
click at [149, 276] on span "Filing Information" at bounding box center [115, 274] width 93 height 14
select select "1"
select select "0"
select select "9"
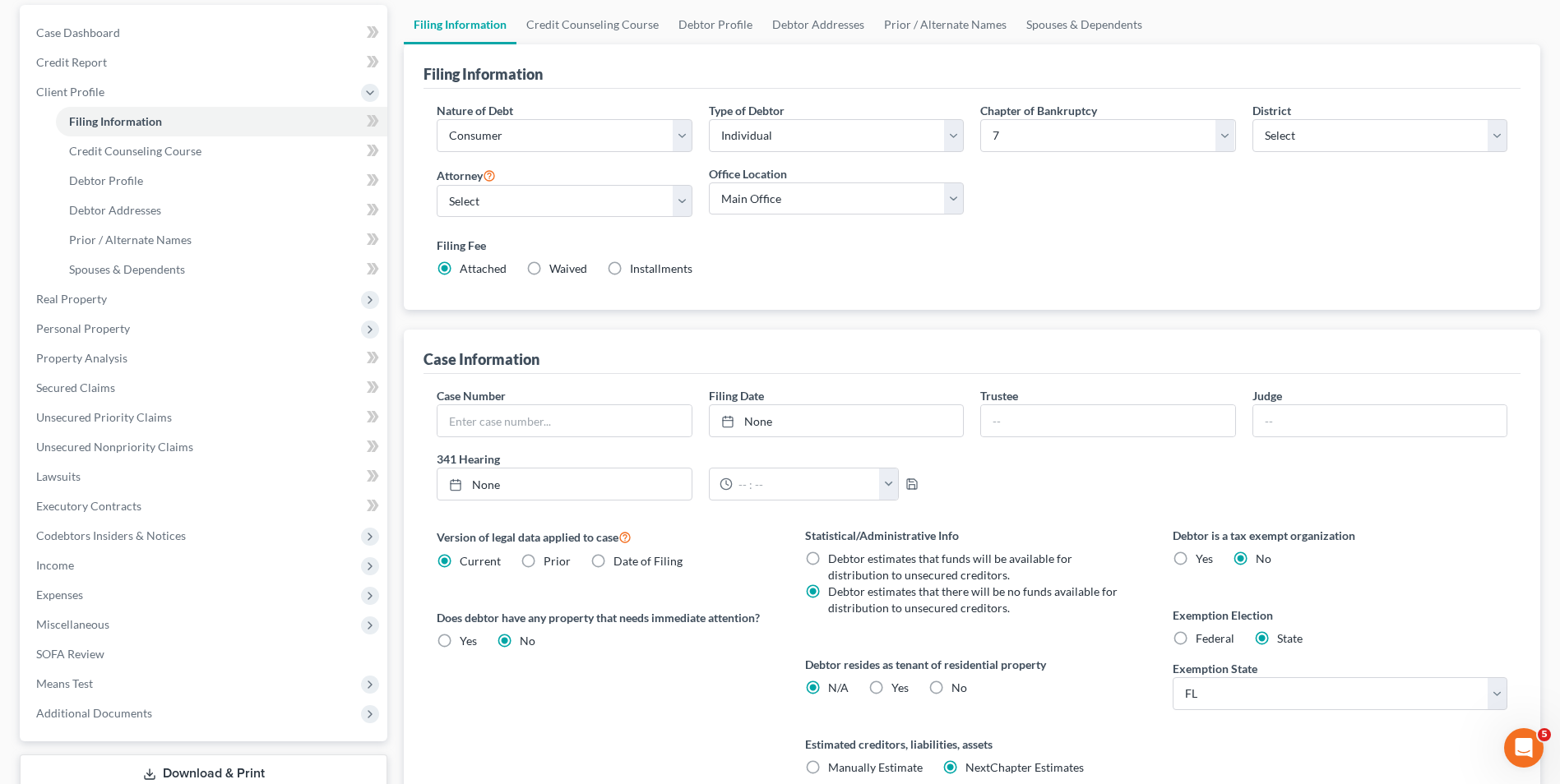
scroll to position [164, 0]
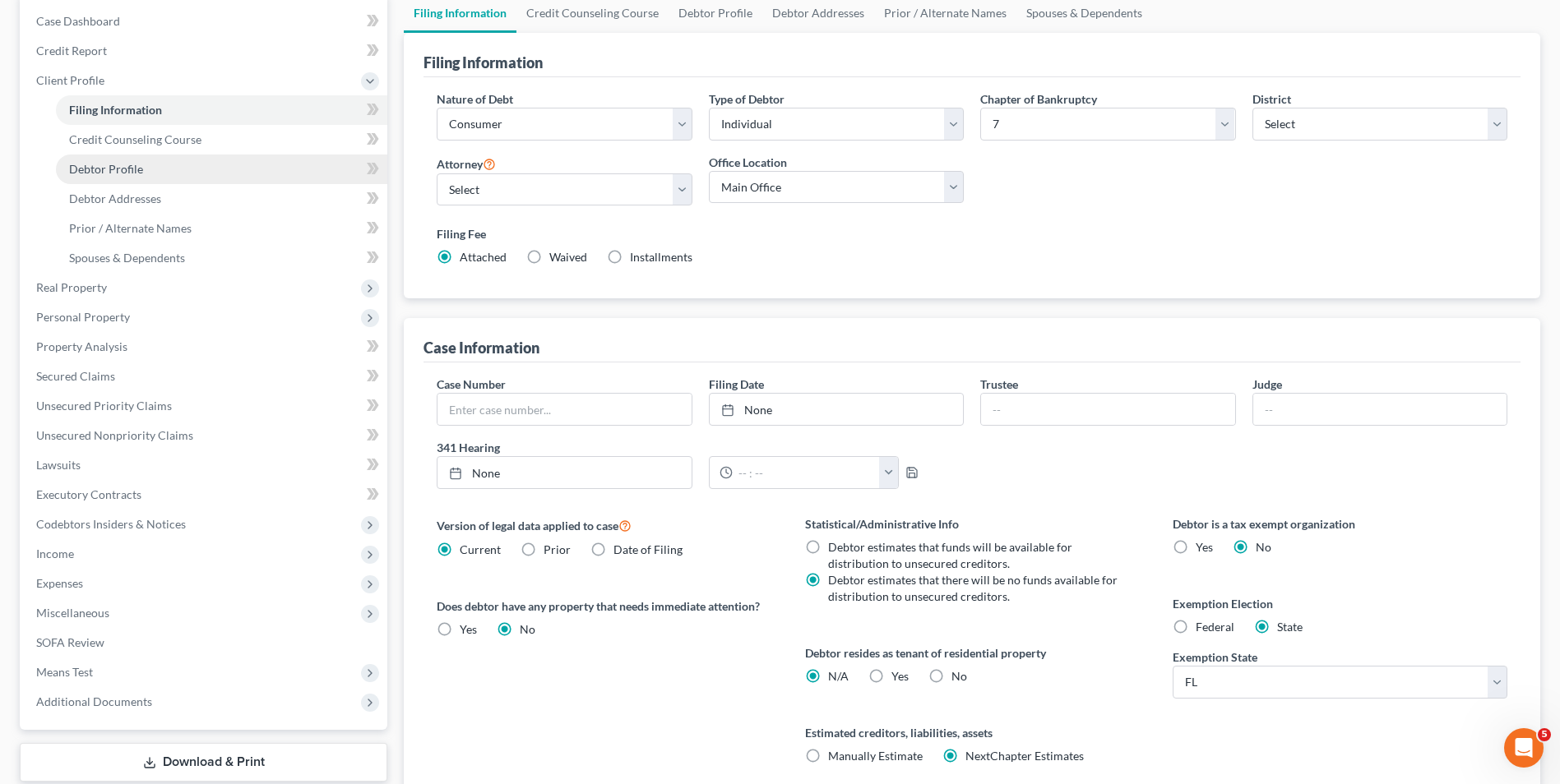
click at [184, 176] on link "Debtor Profile" at bounding box center [221, 169] width 331 height 30
select select "0"
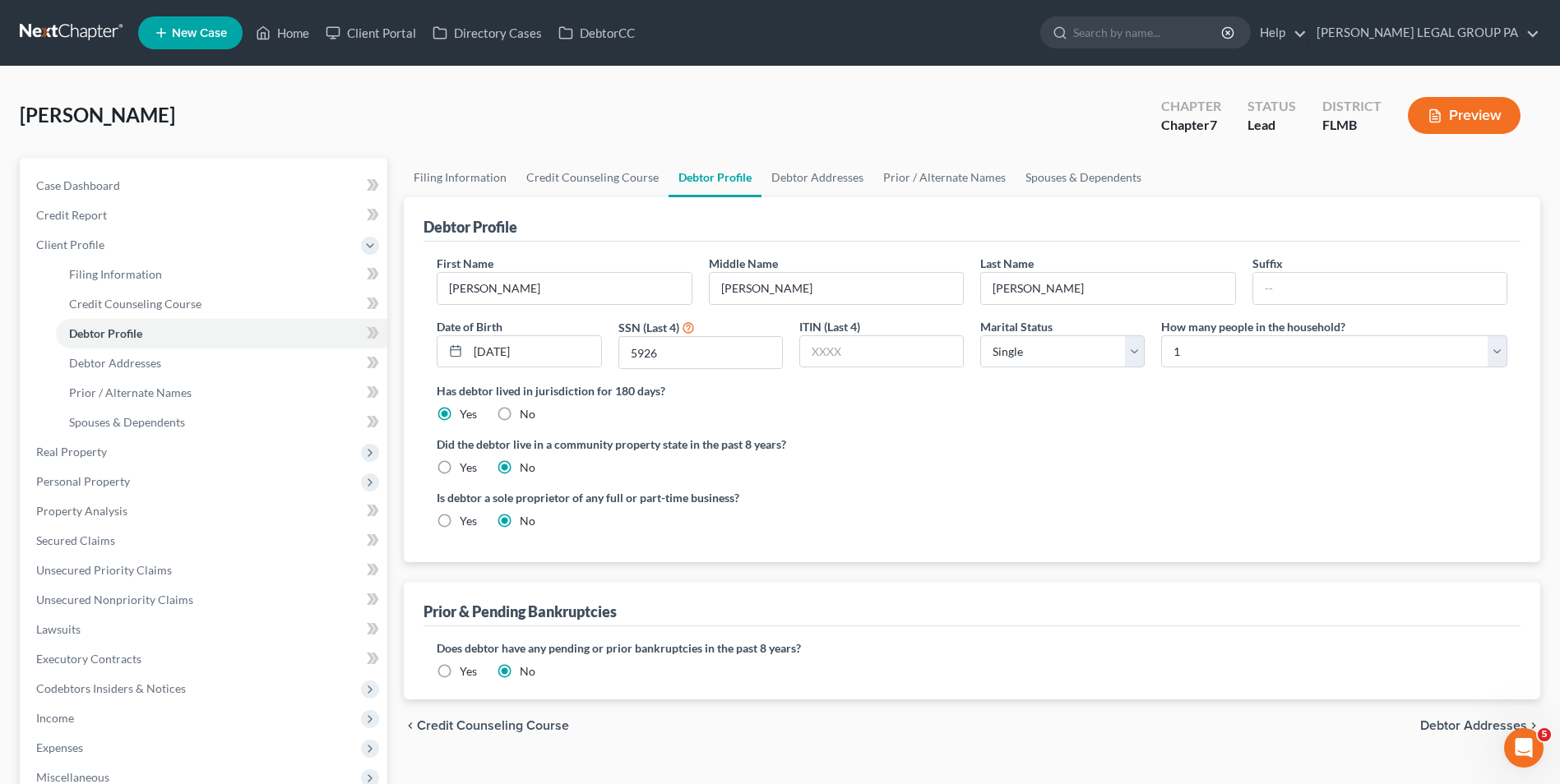
click at [460, 668] on label "Yes" at bounding box center [468, 671] width 17 height 16
click at [467, 668] on input "Yes" at bounding box center [471, 668] width 11 height 11
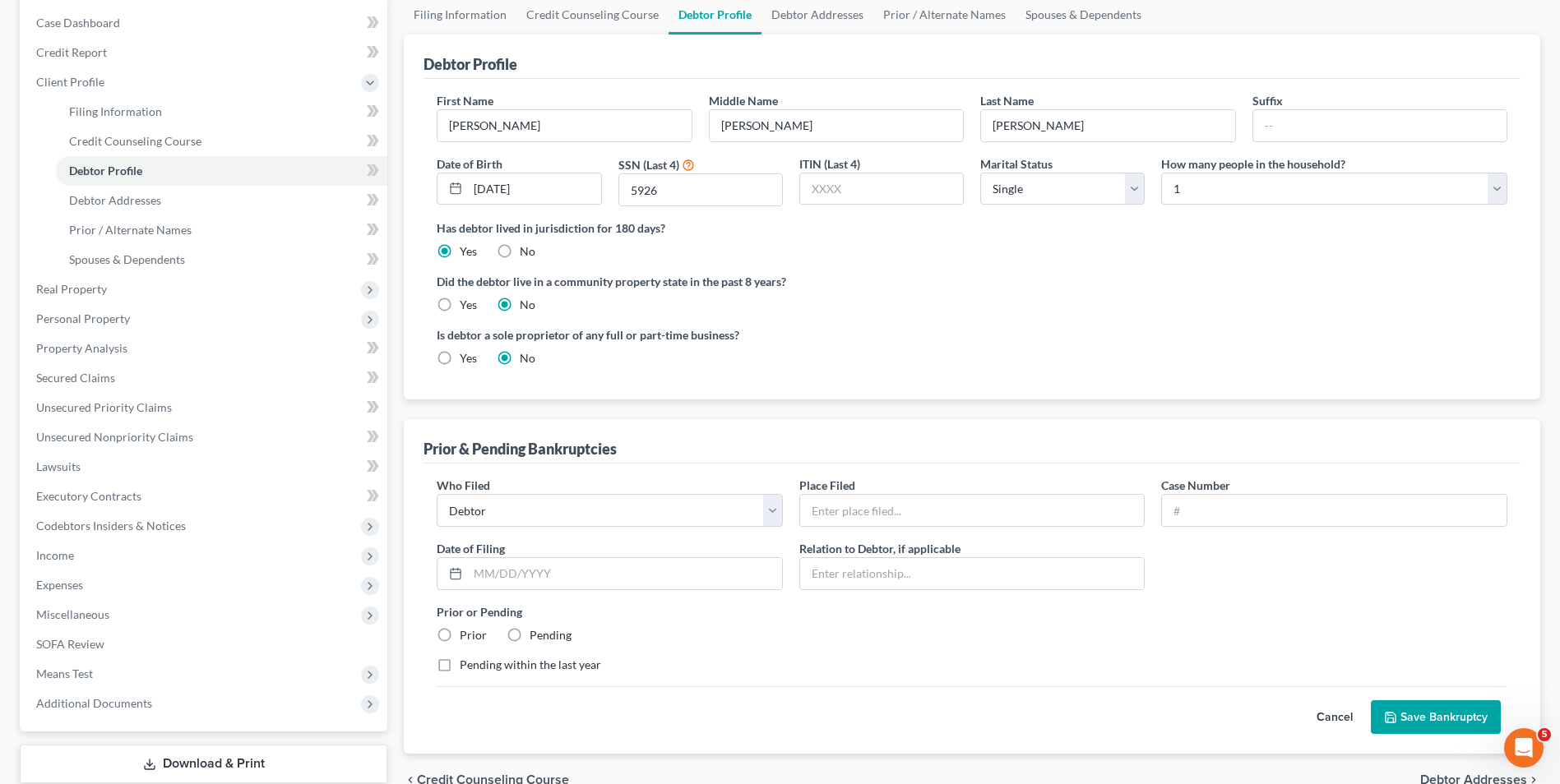
scroll to position [164, 0]
click at [853, 514] on input "text" at bounding box center [972, 509] width 345 height 31
type input "Ohio Northern Bankruptcy Court"
click at [1231, 523] on input "text" at bounding box center [1334, 509] width 345 height 31
type input "1:2004bk17673"
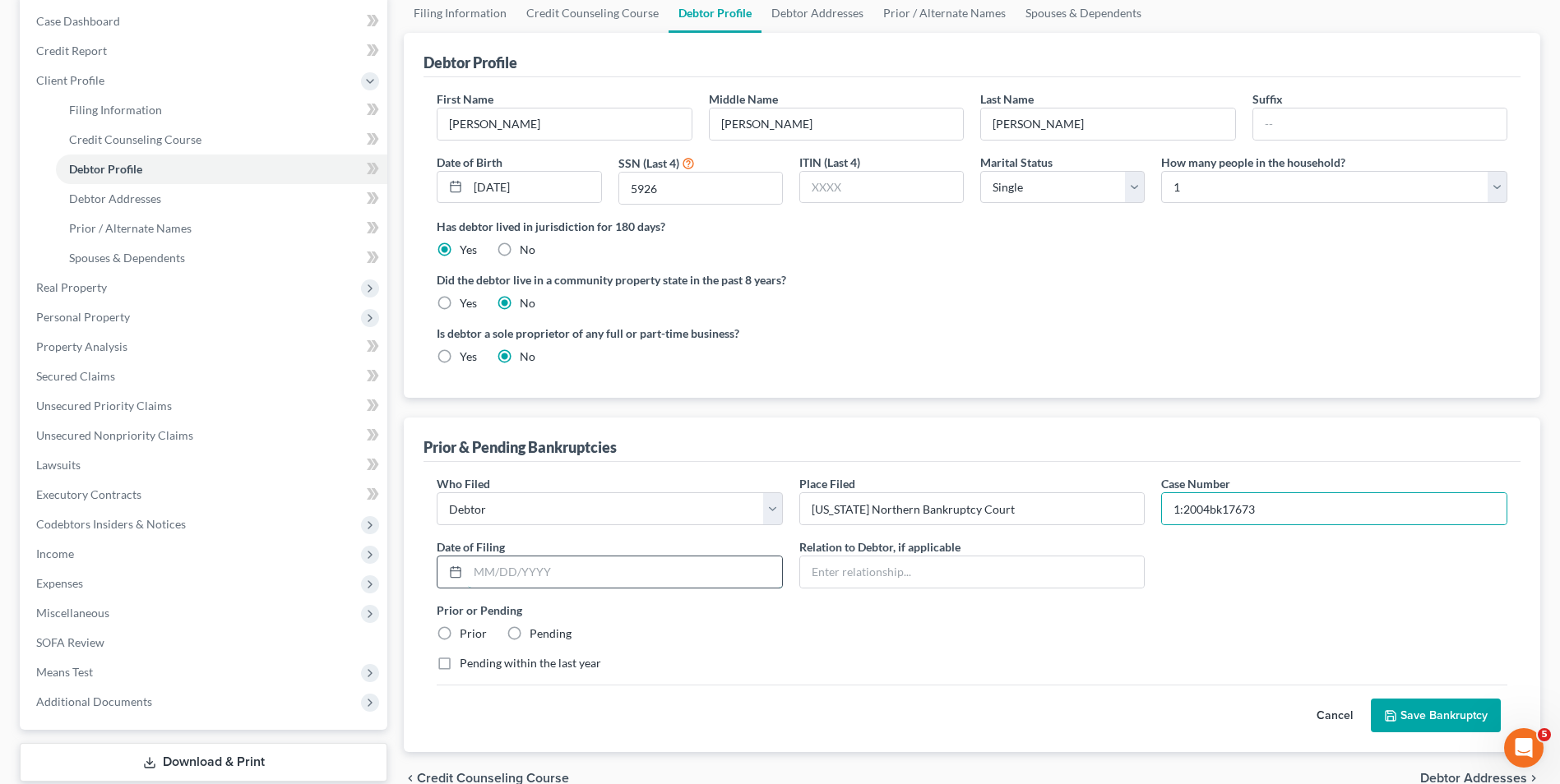
click at [574, 567] on input "text" at bounding box center [624, 572] width 314 height 31
click at [459, 574] on icon at bounding box center [456, 573] width 14 height 14
click at [452, 572] on line at bounding box center [455, 572] width 10 height 0
click at [490, 574] on input "text" at bounding box center [624, 572] width 314 height 31
type input "06/17/2004"
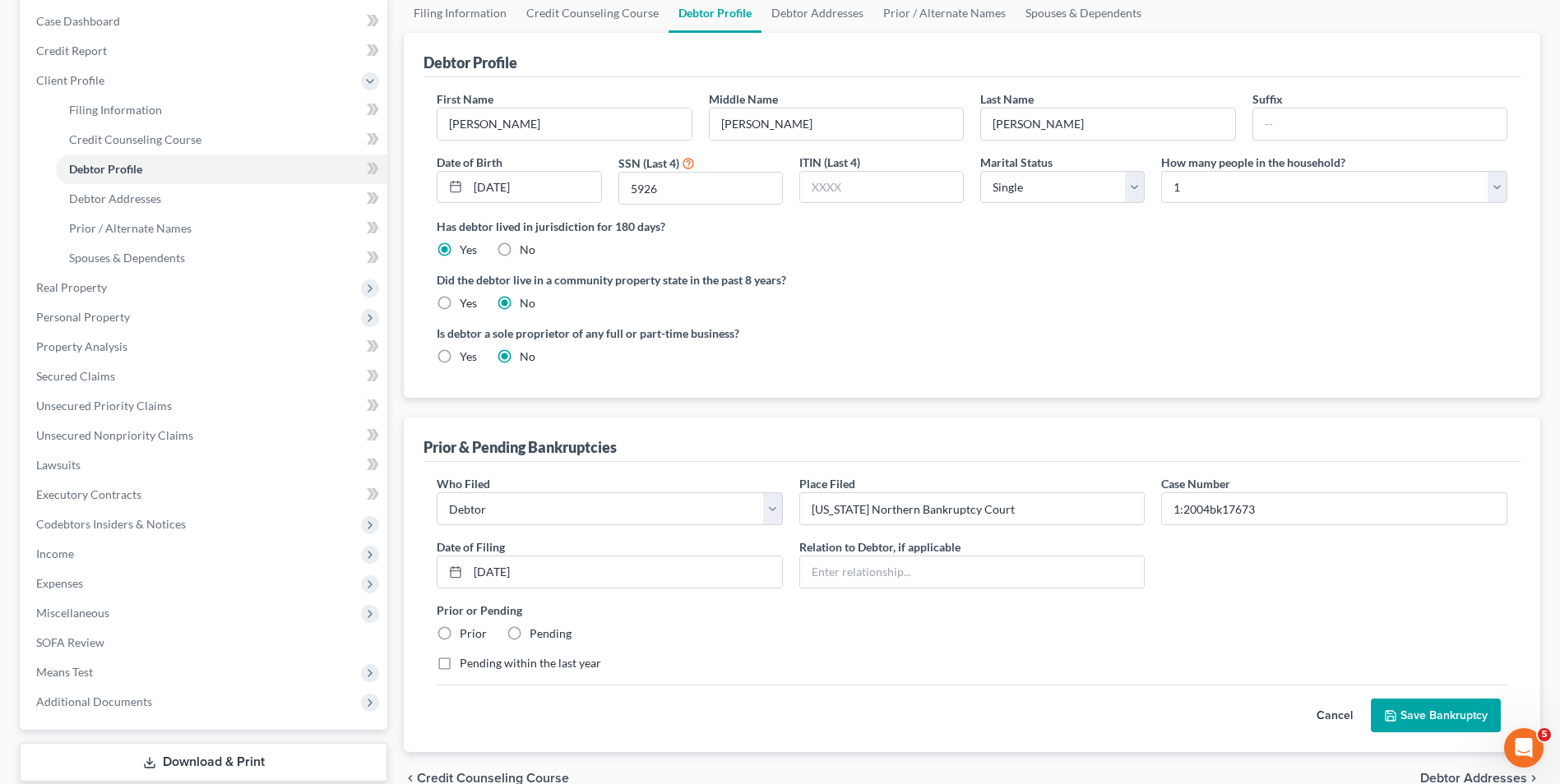
click at [467, 633] on label "Prior" at bounding box center [473, 633] width 27 height 16
click at [467, 633] on input "Prior" at bounding box center [471, 630] width 11 height 11
radio input "true"
click at [1422, 722] on button "Save Bankruptcy" at bounding box center [1435, 715] width 129 height 35
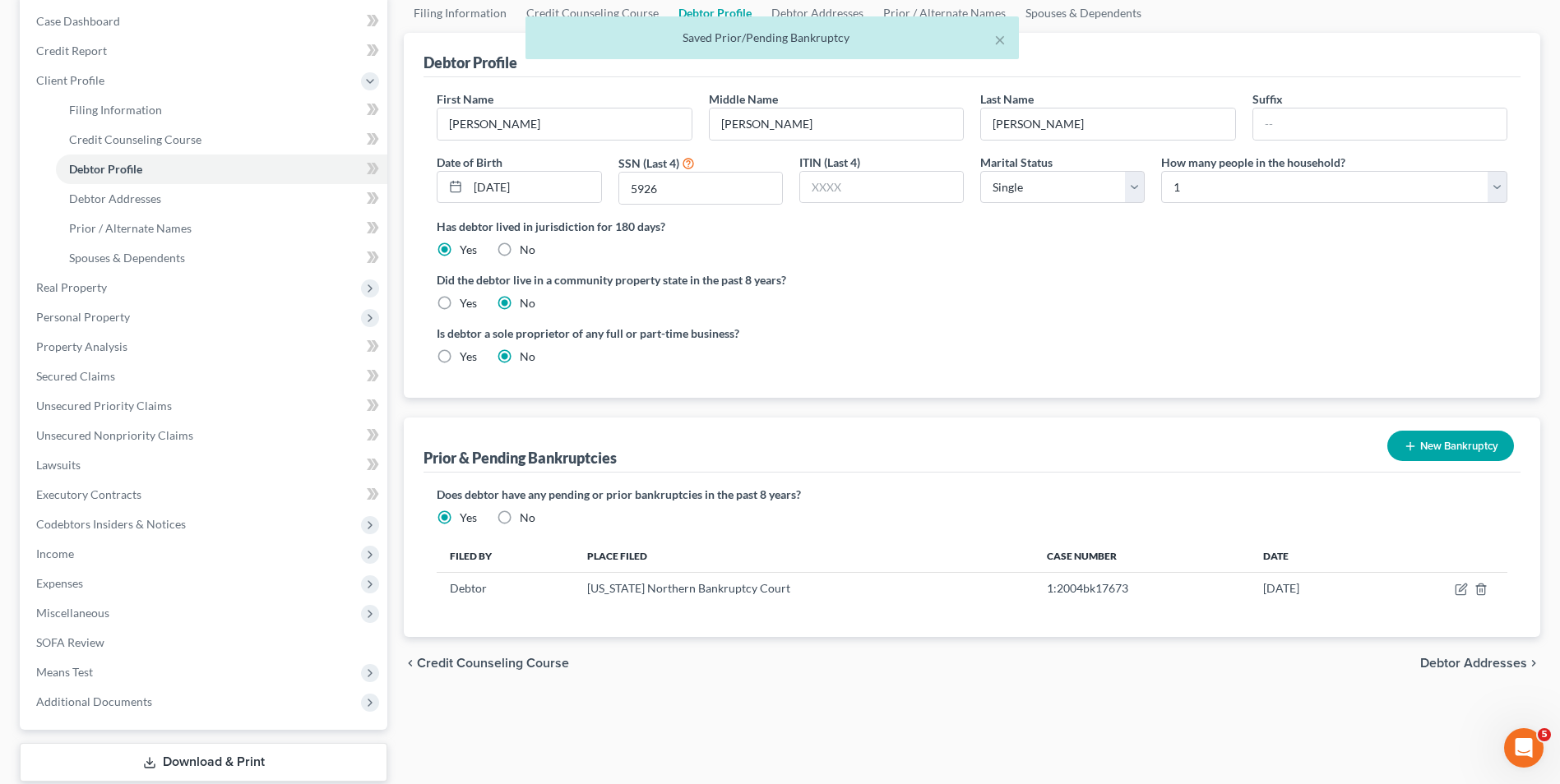
click at [1437, 435] on button "New Bankruptcy" at bounding box center [1450, 445] width 127 height 30
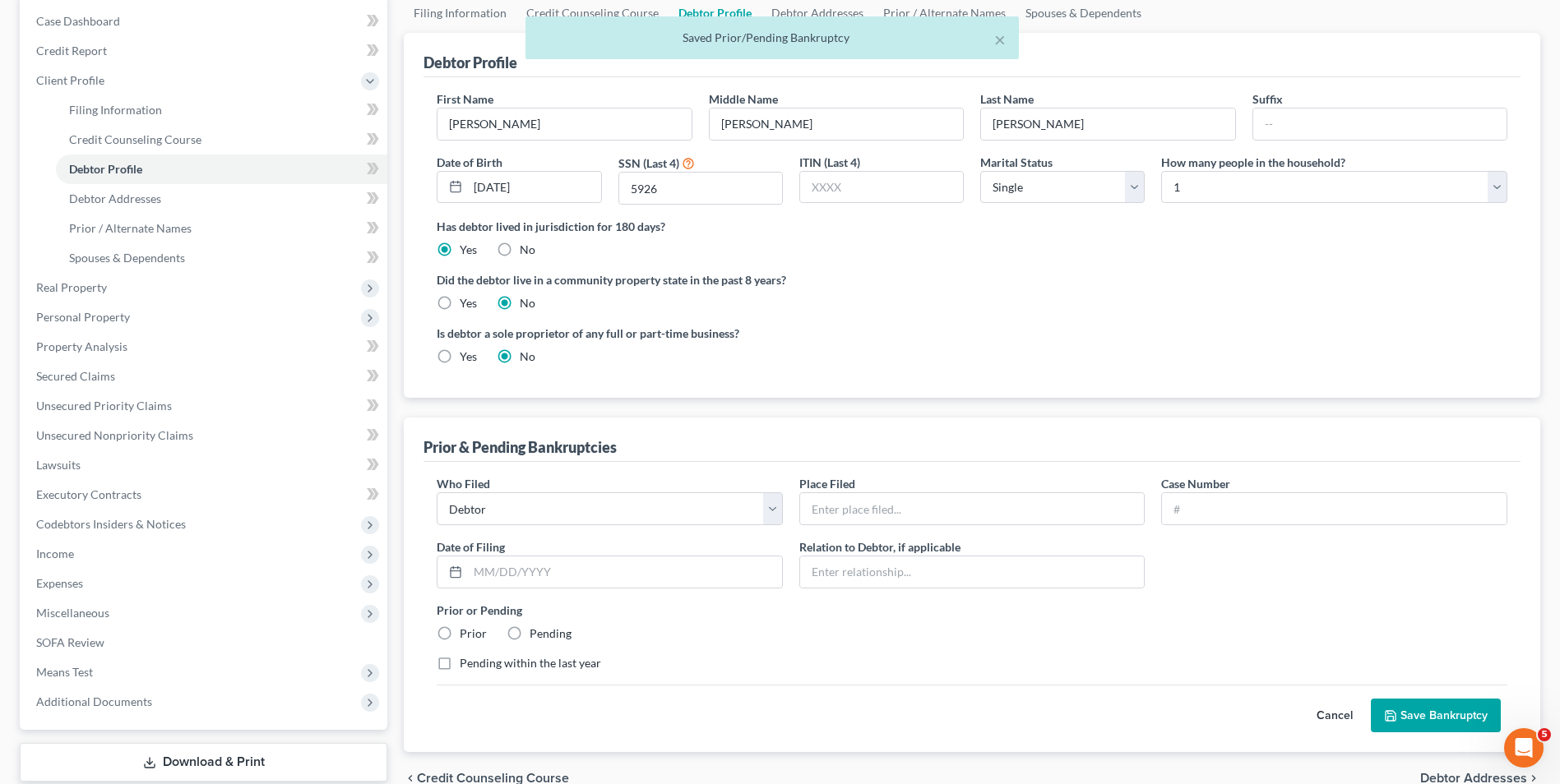
click at [953, 526] on div "Who Filed * Debtor Other Place Filed * Case Number Date of Filing * Relation to…" at bounding box center [971, 579] width 1087 height 210
click at [953, 514] on input "text" at bounding box center [972, 509] width 345 height 31
type input "Ohio Northern Bankruptcy Court"
type input "1:2004bk17673"
type input "06/17/2004"
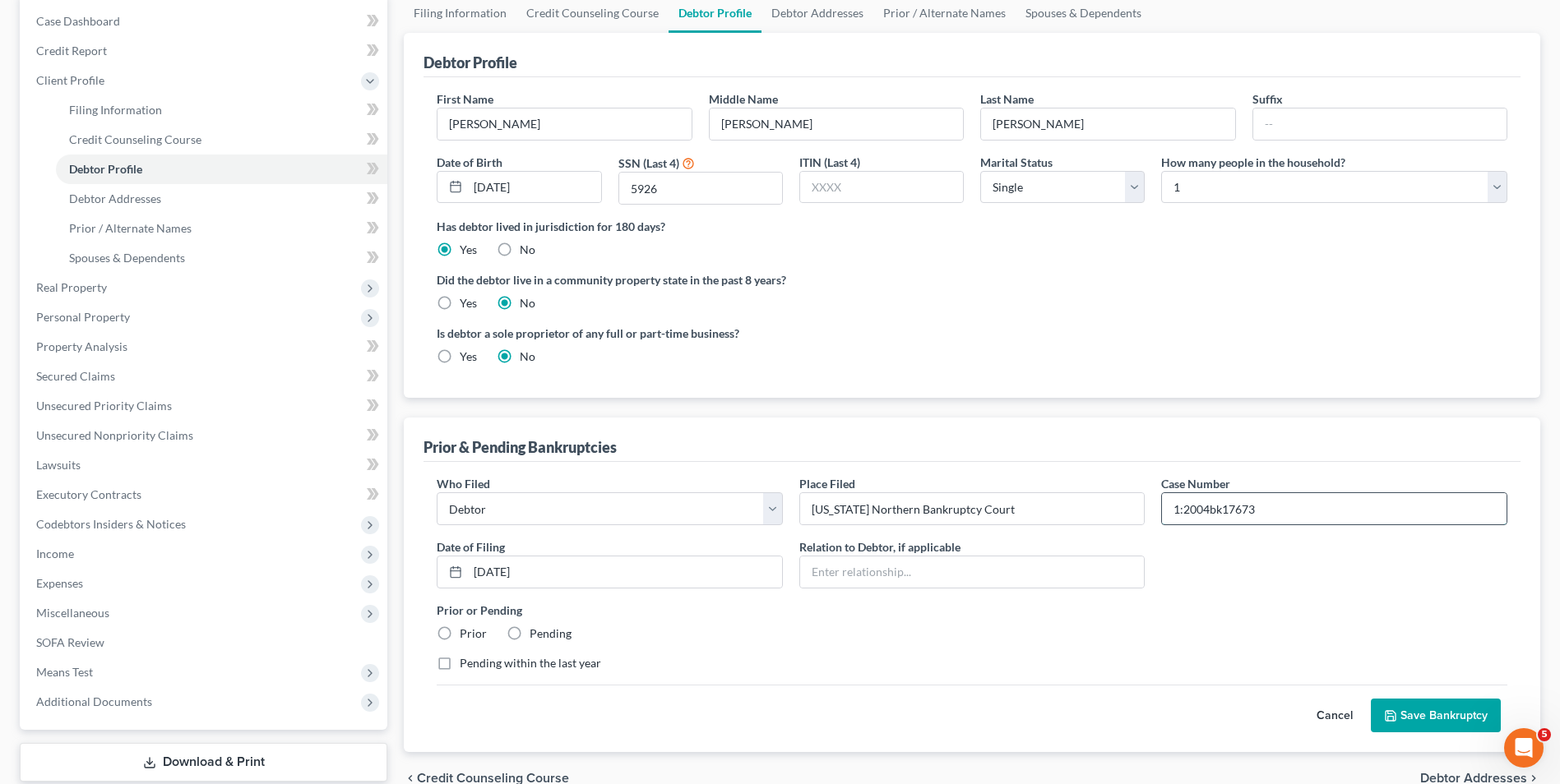
drag, startPoint x: 1300, startPoint y: 513, endPoint x: 1198, endPoint y: 515, distance: 102.0
click at [1198, 515] on input "1:2004bk17673" at bounding box center [1334, 509] width 345 height 31
type input "1:2016bk12306"
click at [529, 570] on input "06/17/2004" at bounding box center [624, 572] width 314 height 31
drag, startPoint x: 542, startPoint y: 576, endPoint x: 480, endPoint y: 575, distance: 62.0
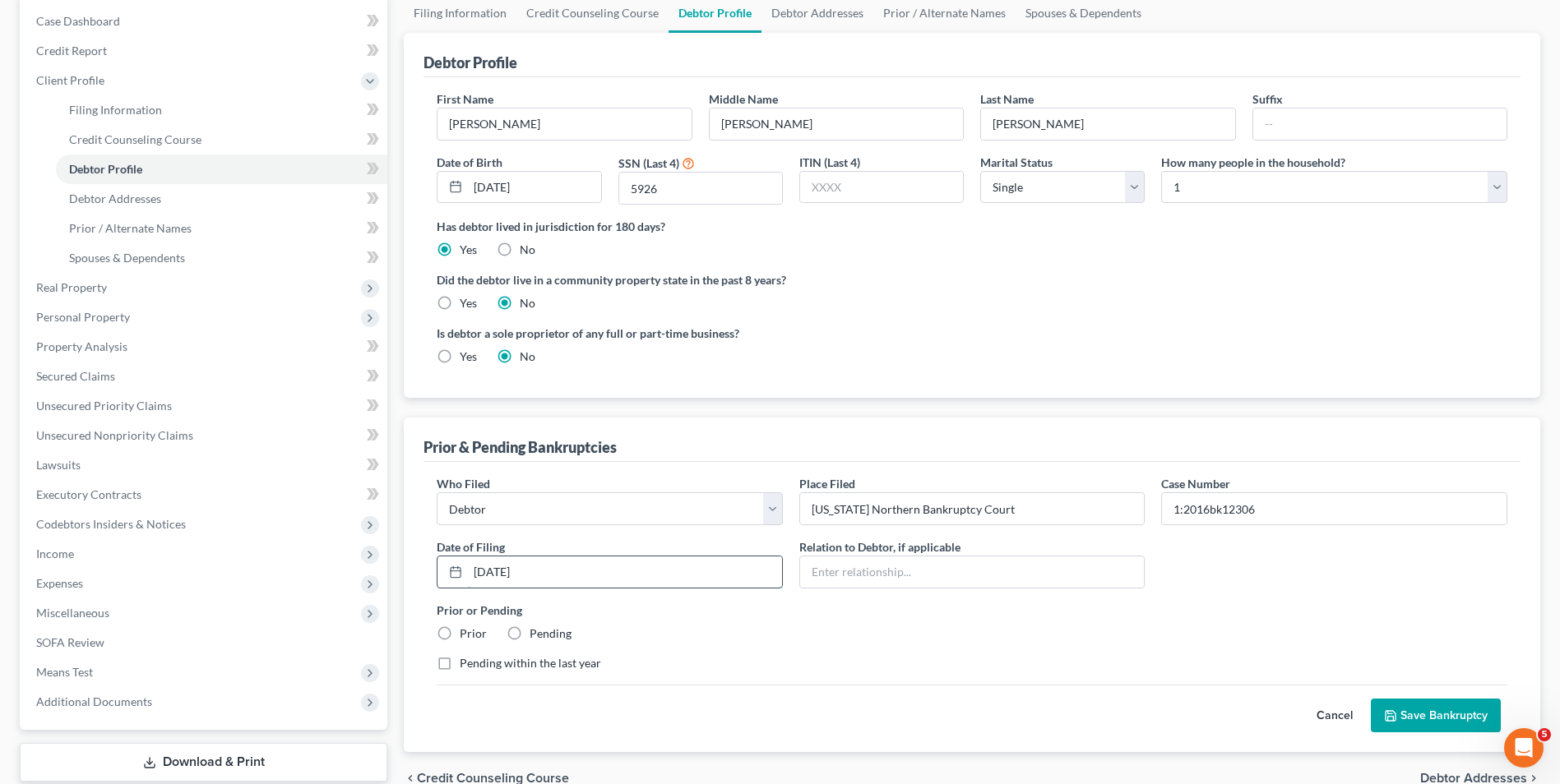
click at [480, 575] on input "06/17/2004" at bounding box center [624, 572] width 314 height 31
type input "04/28/2016"
click at [458, 631] on div "Prior" at bounding box center [462, 633] width 50 height 16
click at [460, 630] on label "Prior" at bounding box center [473, 633] width 27 height 16
click at [467, 630] on input "Prior" at bounding box center [471, 630] width 11 height 11
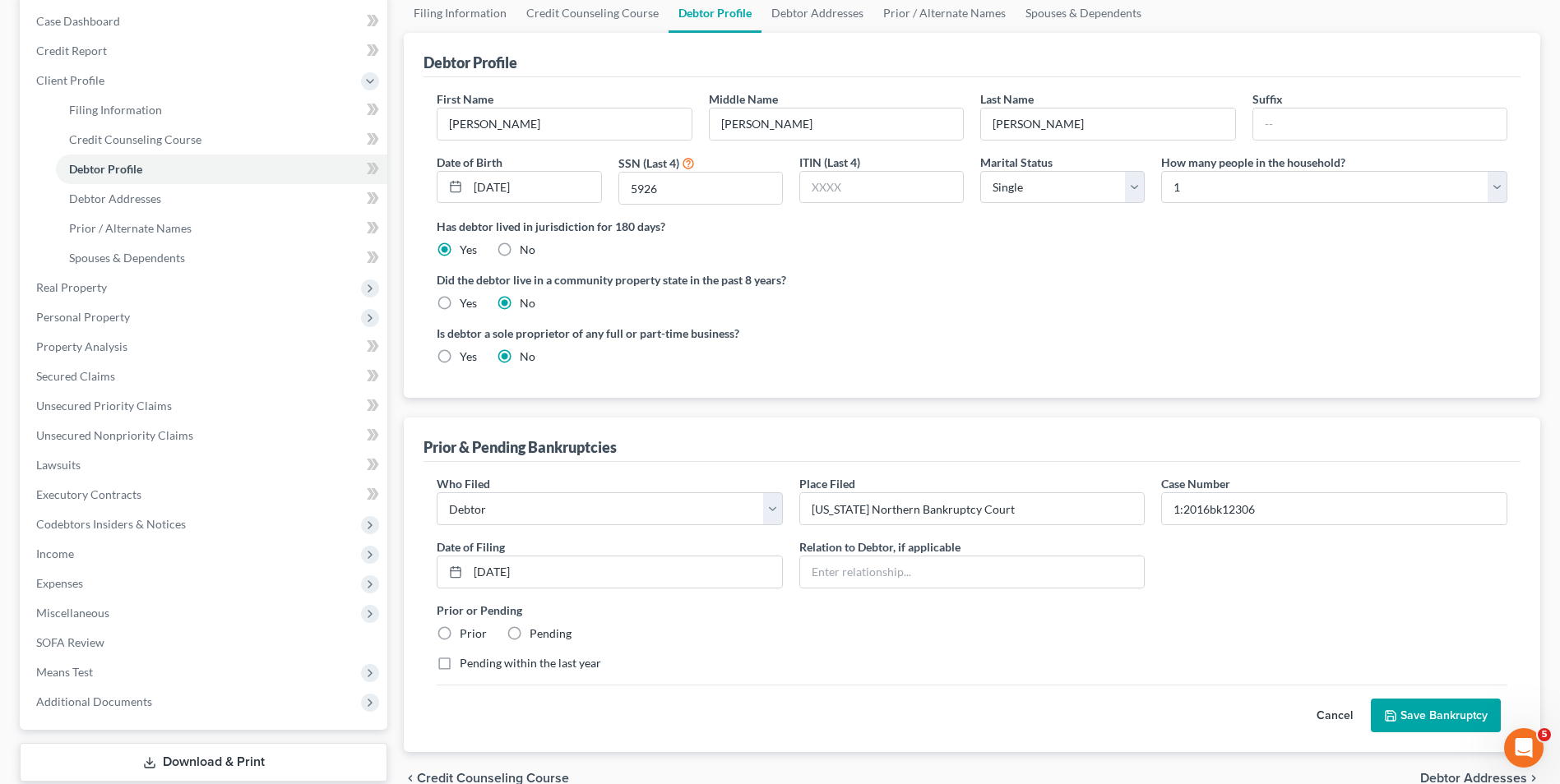
radio input "true"
click at [1435, 708] on button "Save Bankruptcy" at bounding box center [1435, 715] width 129 height 35
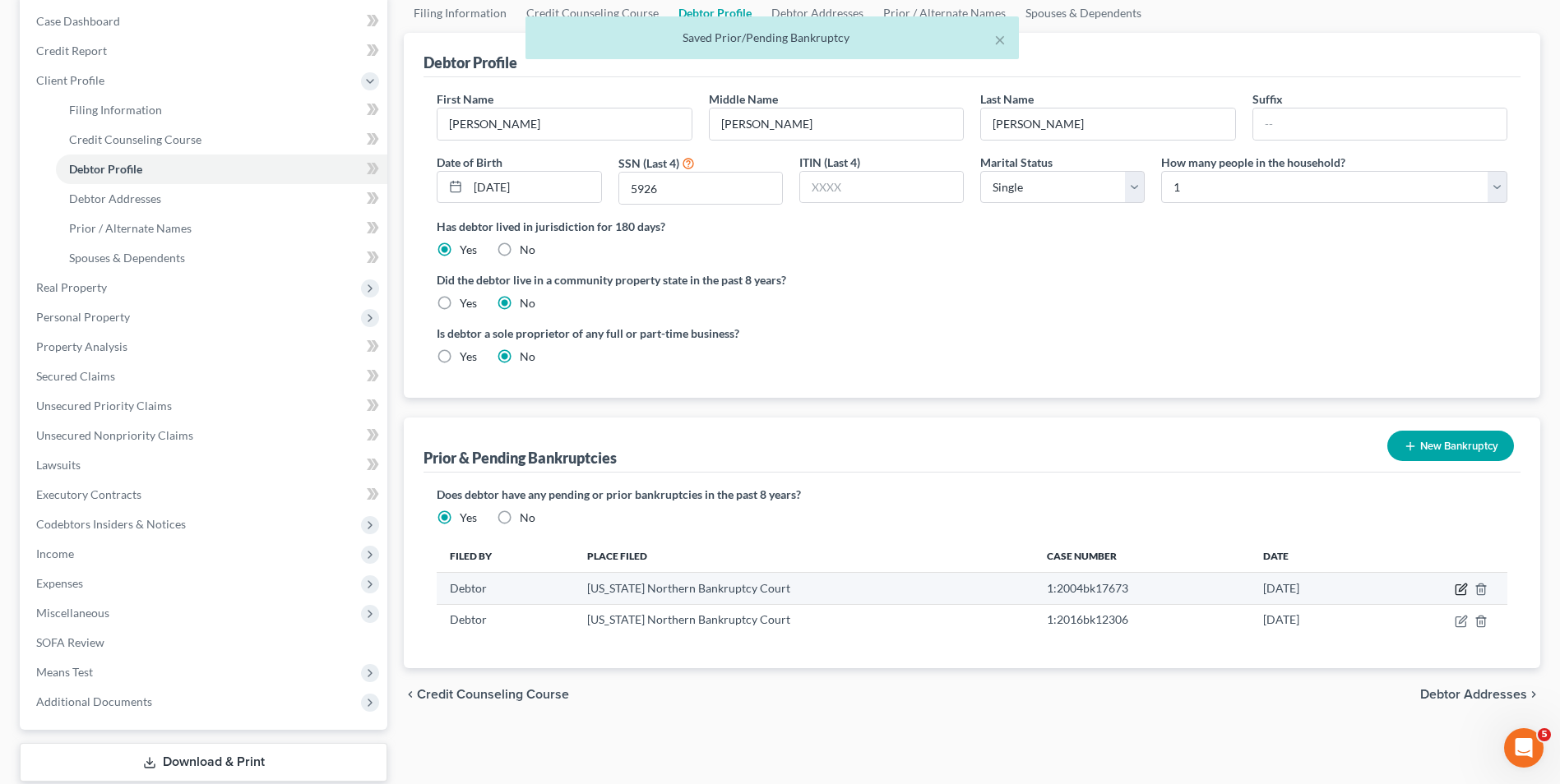
click at [1460, 585] on icon "button" at bounding box center [1460, 590] width 10 height 10
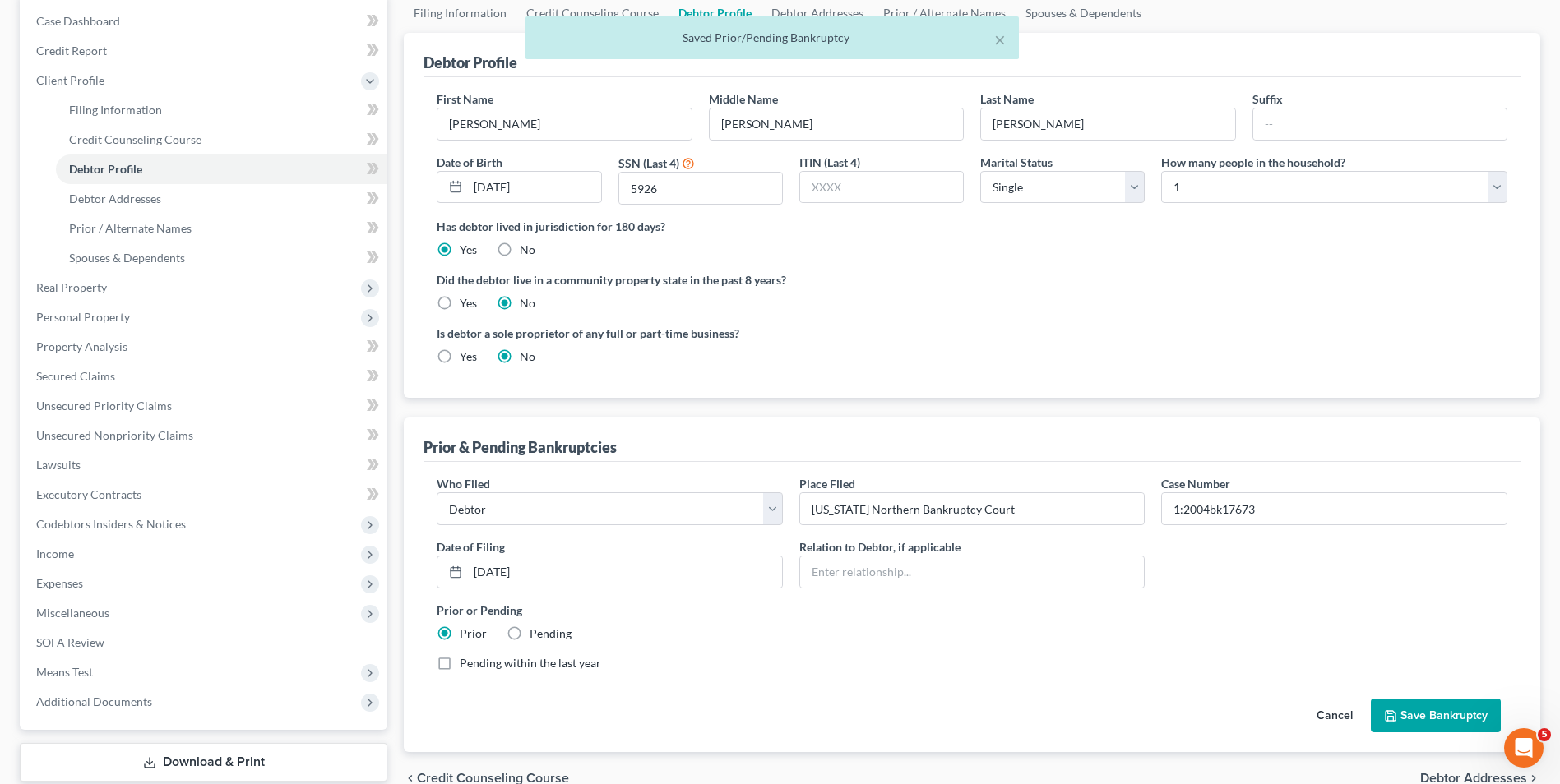
click at [1459, 703] on button "Save Bankruptcy" at bounding box center [1435, 715] width 129 height 35
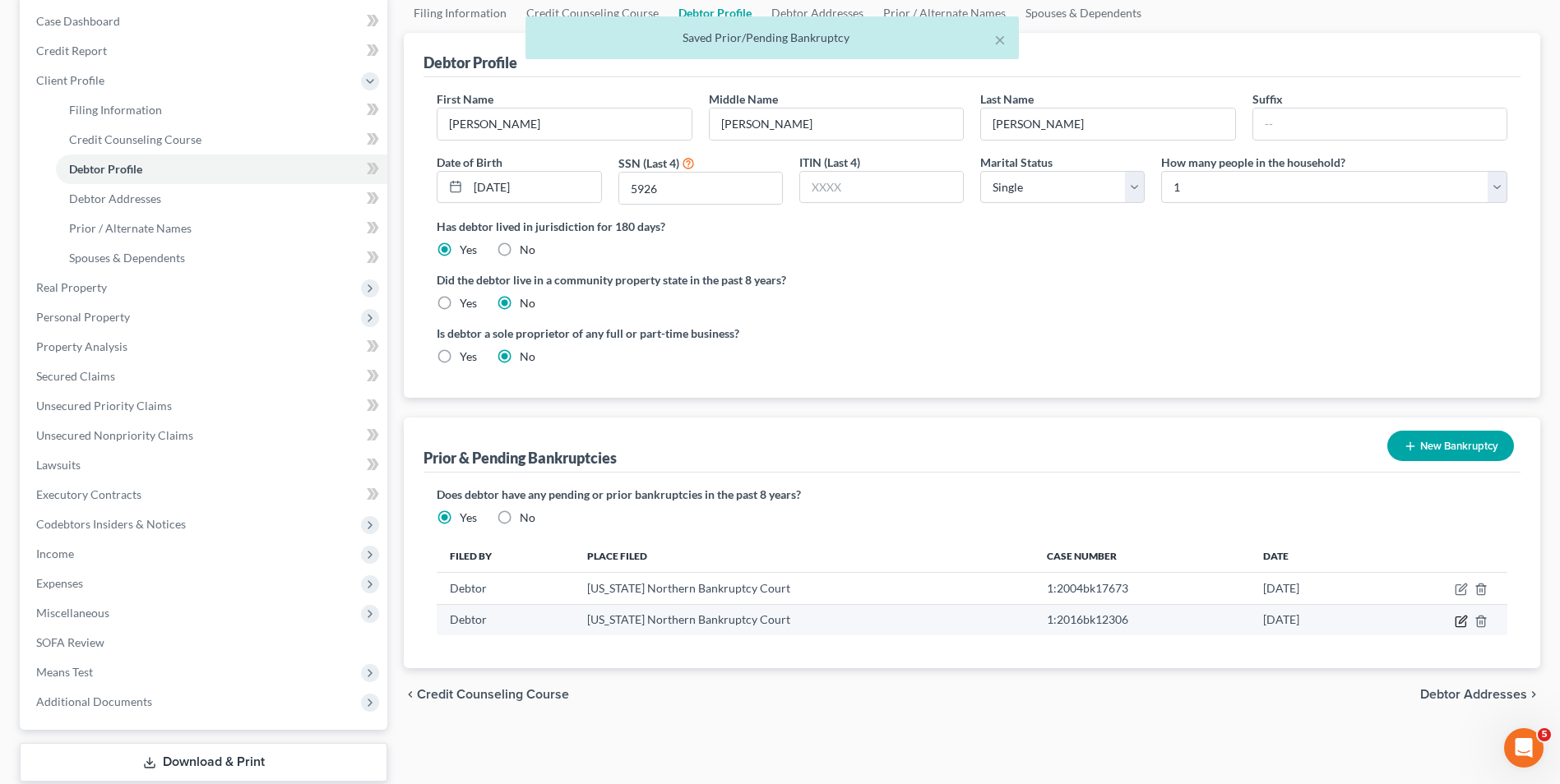
click at [1465, 624] on icon "button" at bounding box center [1460, 621] width 10 height 10
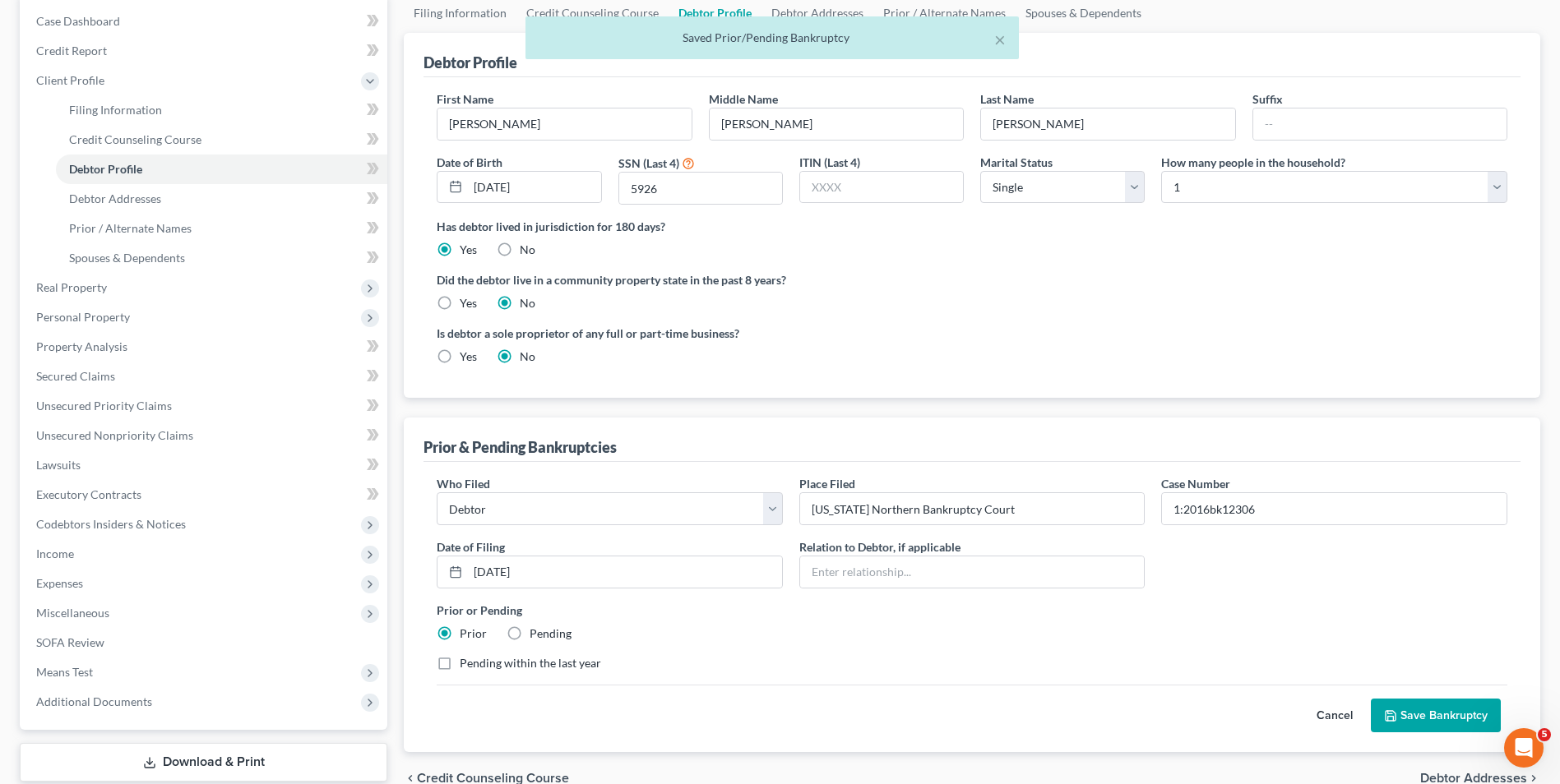
click at [1412, 720] on button "Save Bankruptcy" at bounding box center [1435, 715] width 129 height 35
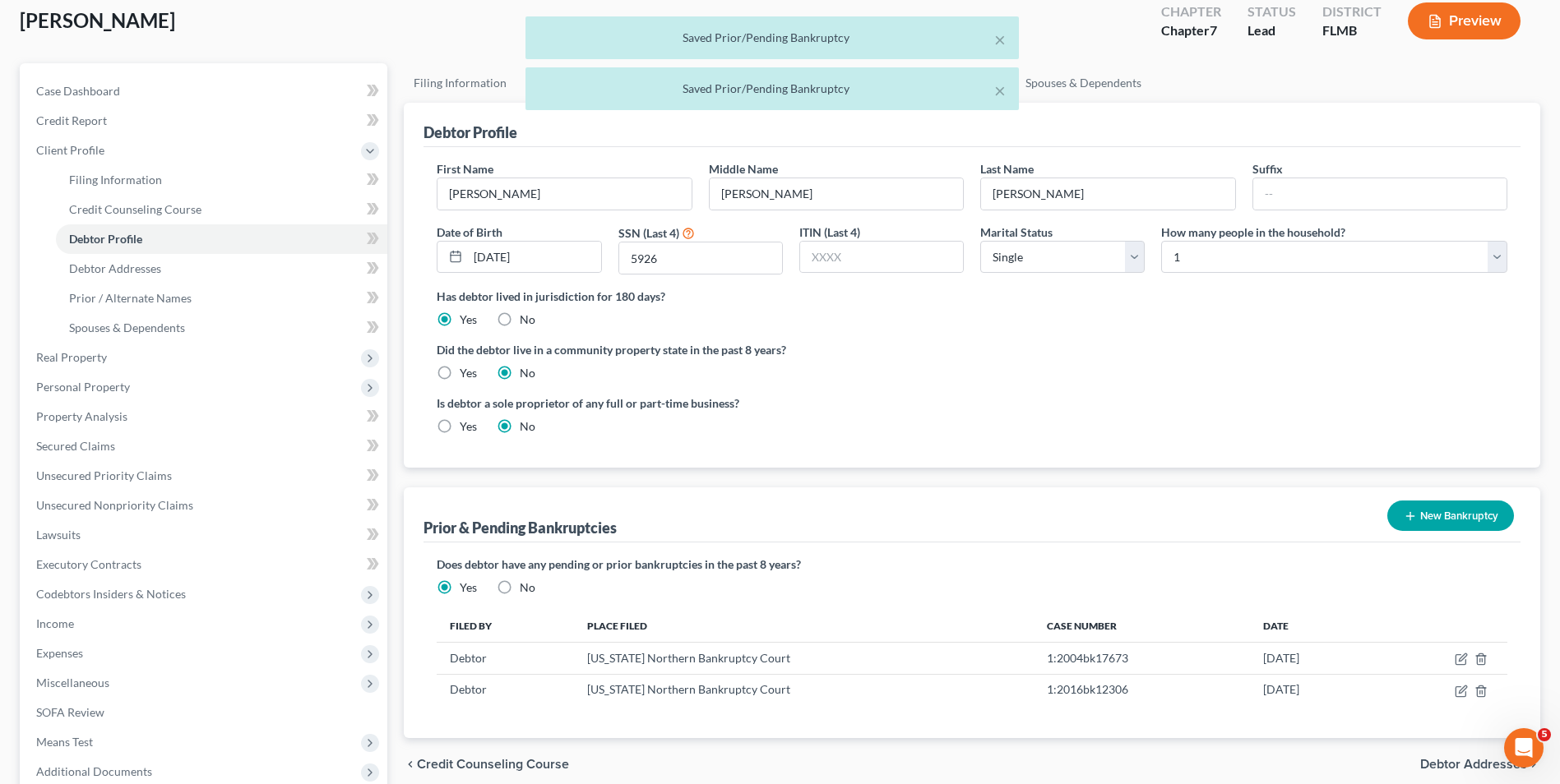
scroll to position [0, 0]
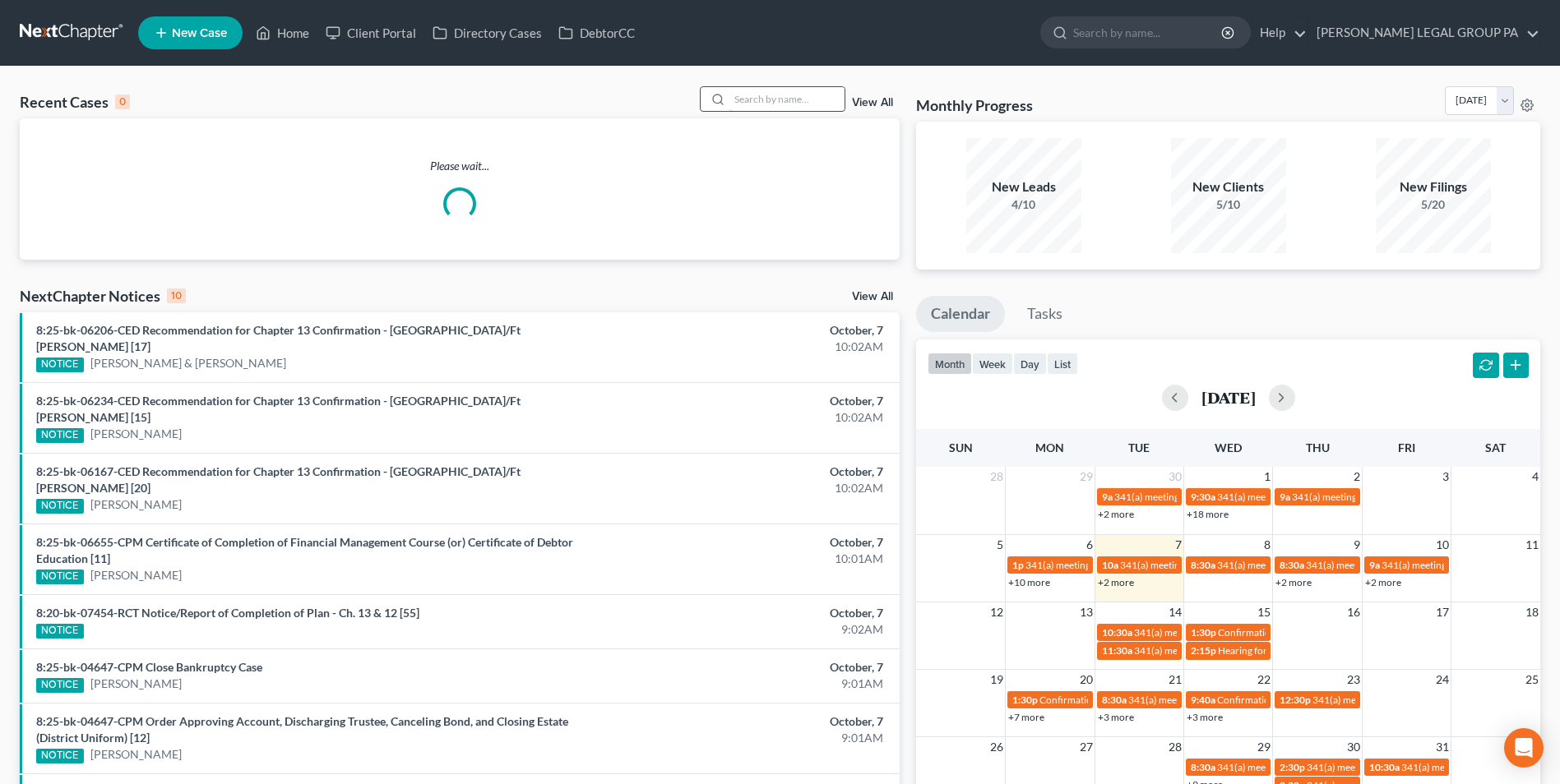
click at [808, 99] on input "search" at bounding box center [786, 98] width 115 height 24
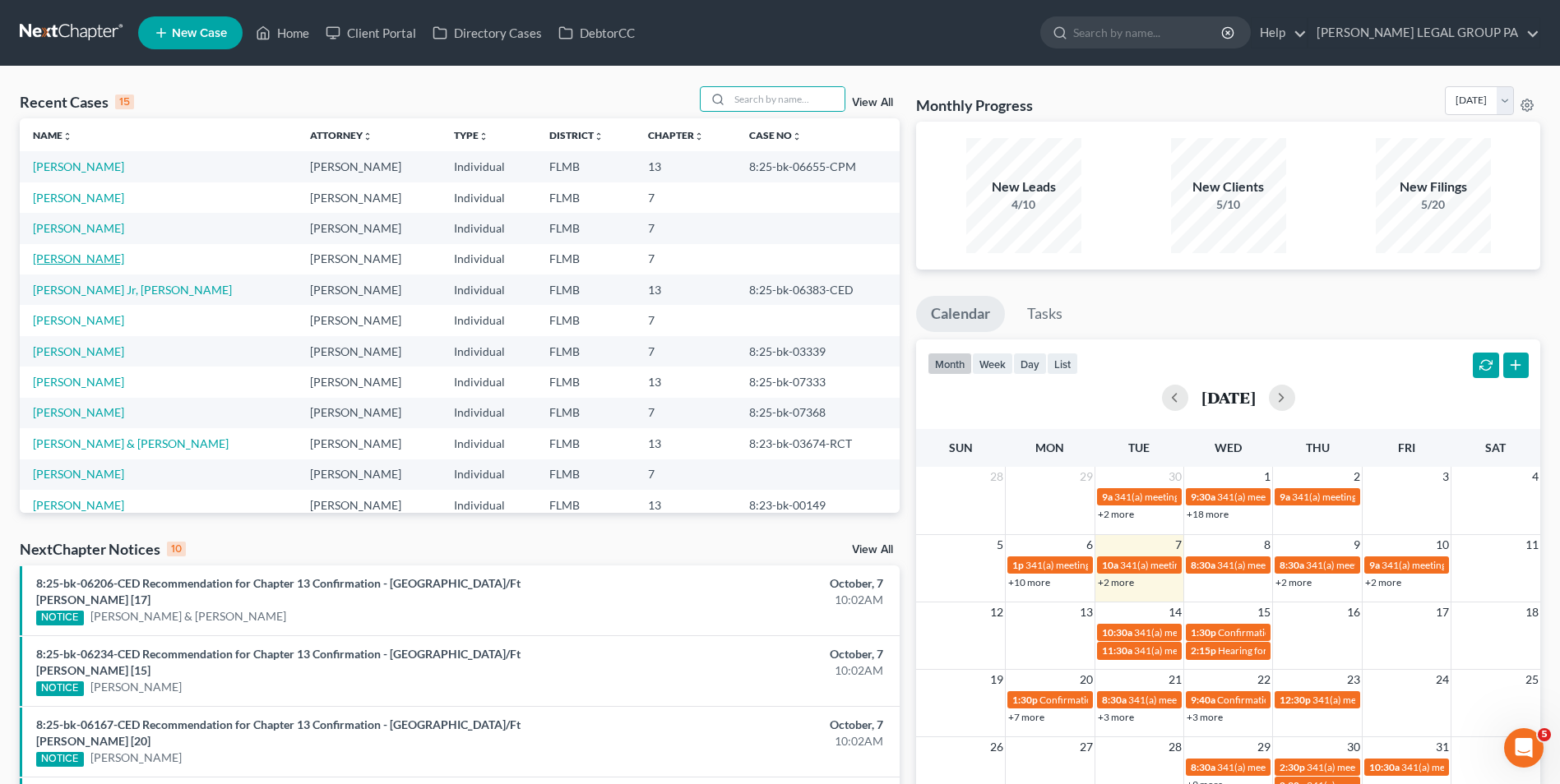
click at [88, 262] on link "Smith, Amari" at bounding box center [78, 258] width 91 height 14
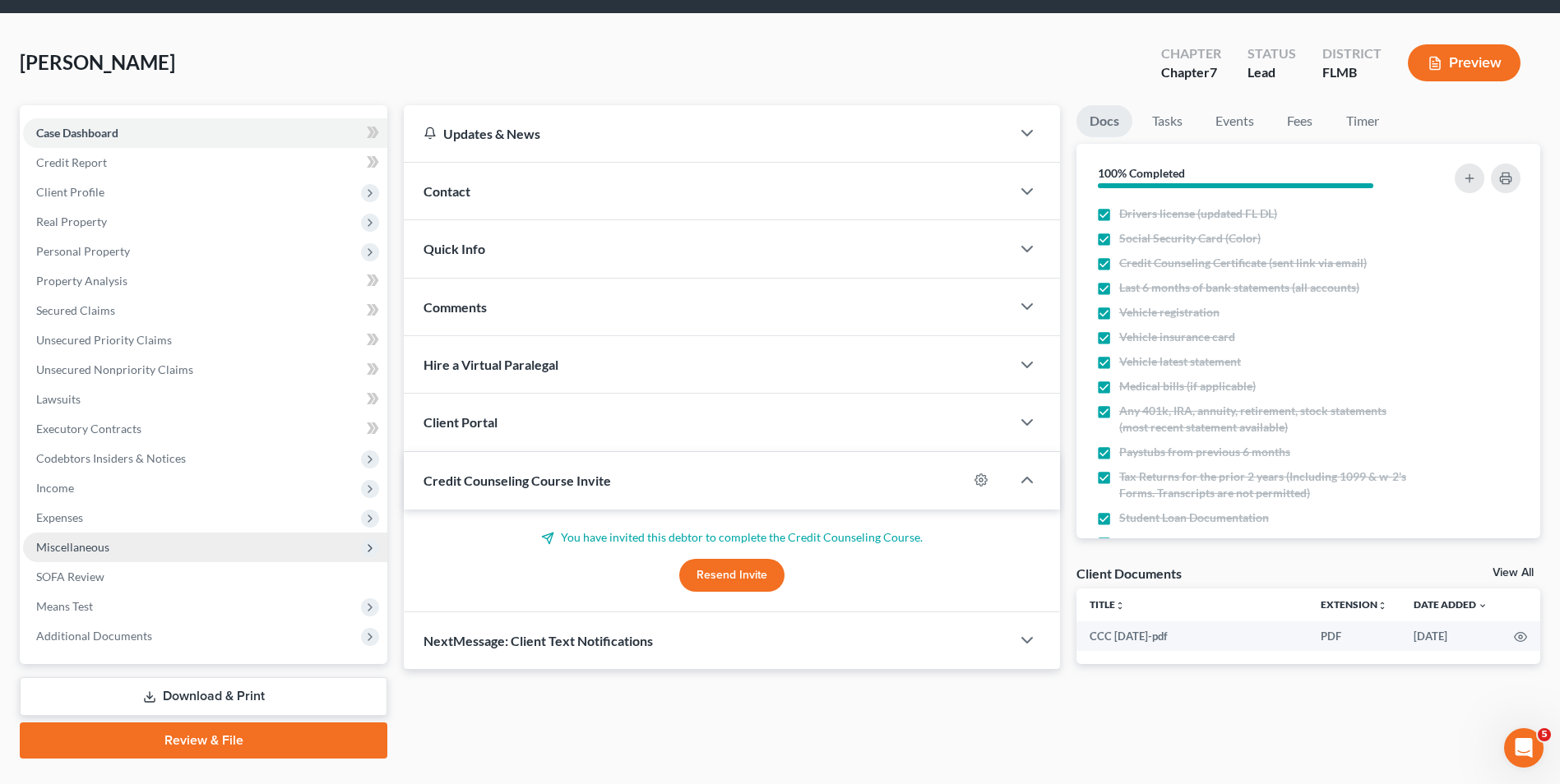
scroll to position [82, 0]
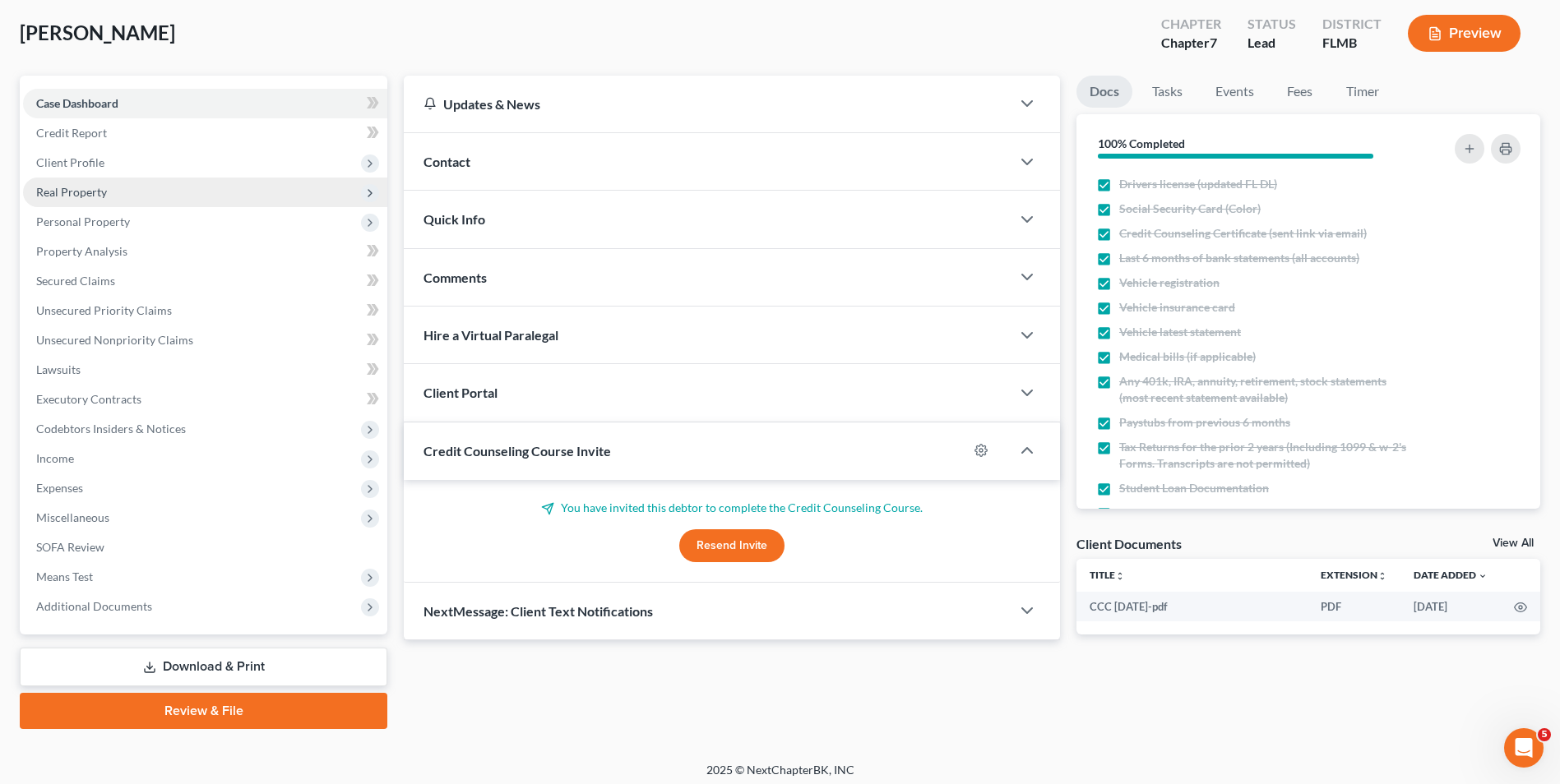
click at [95, 197] on span "Real Property" at bounding box center [71, 191] width 71 height 14
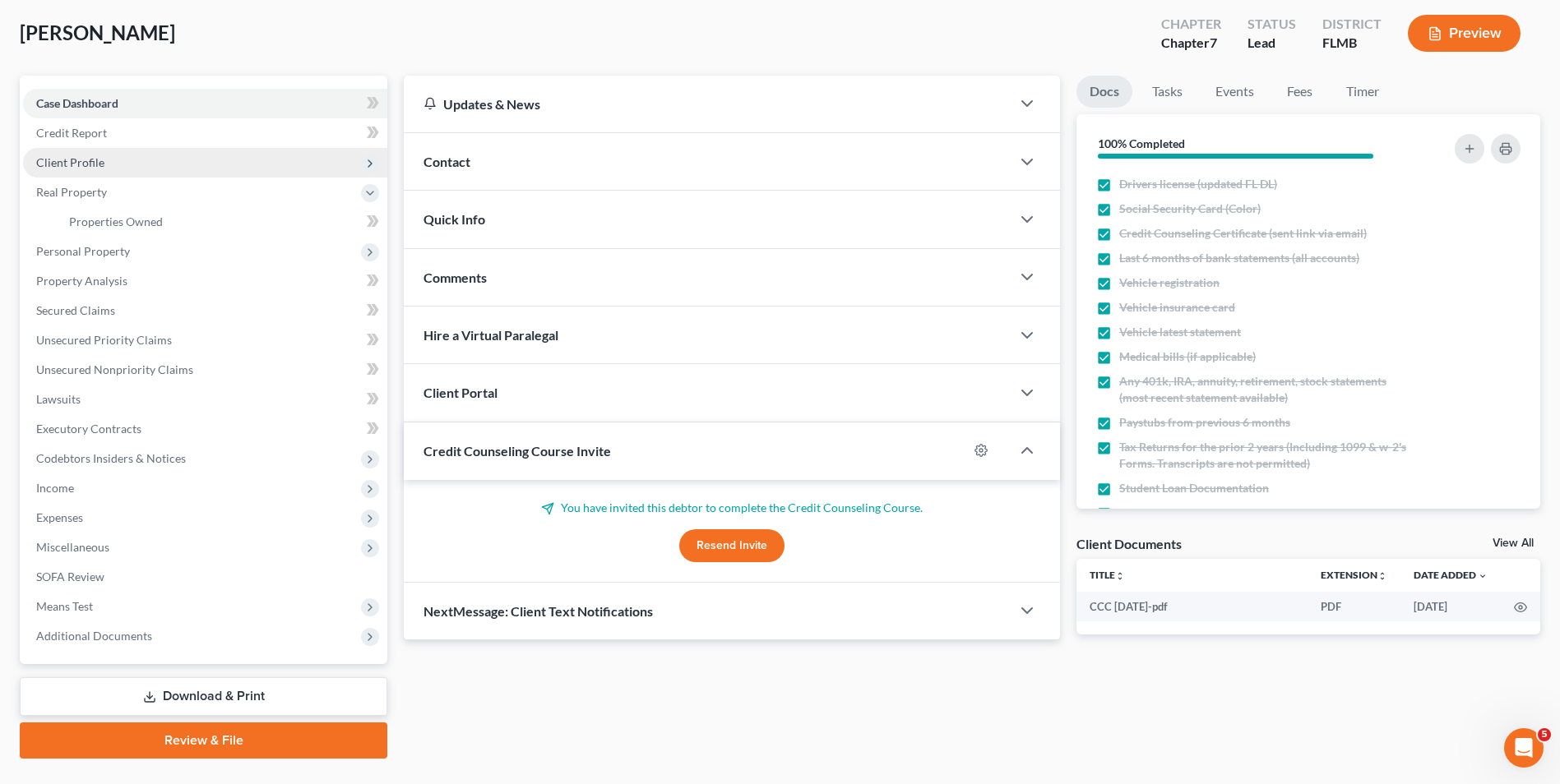
click at [108, 163] on span "Client Profile" at bounding box center [205, 162] width 364 height 30
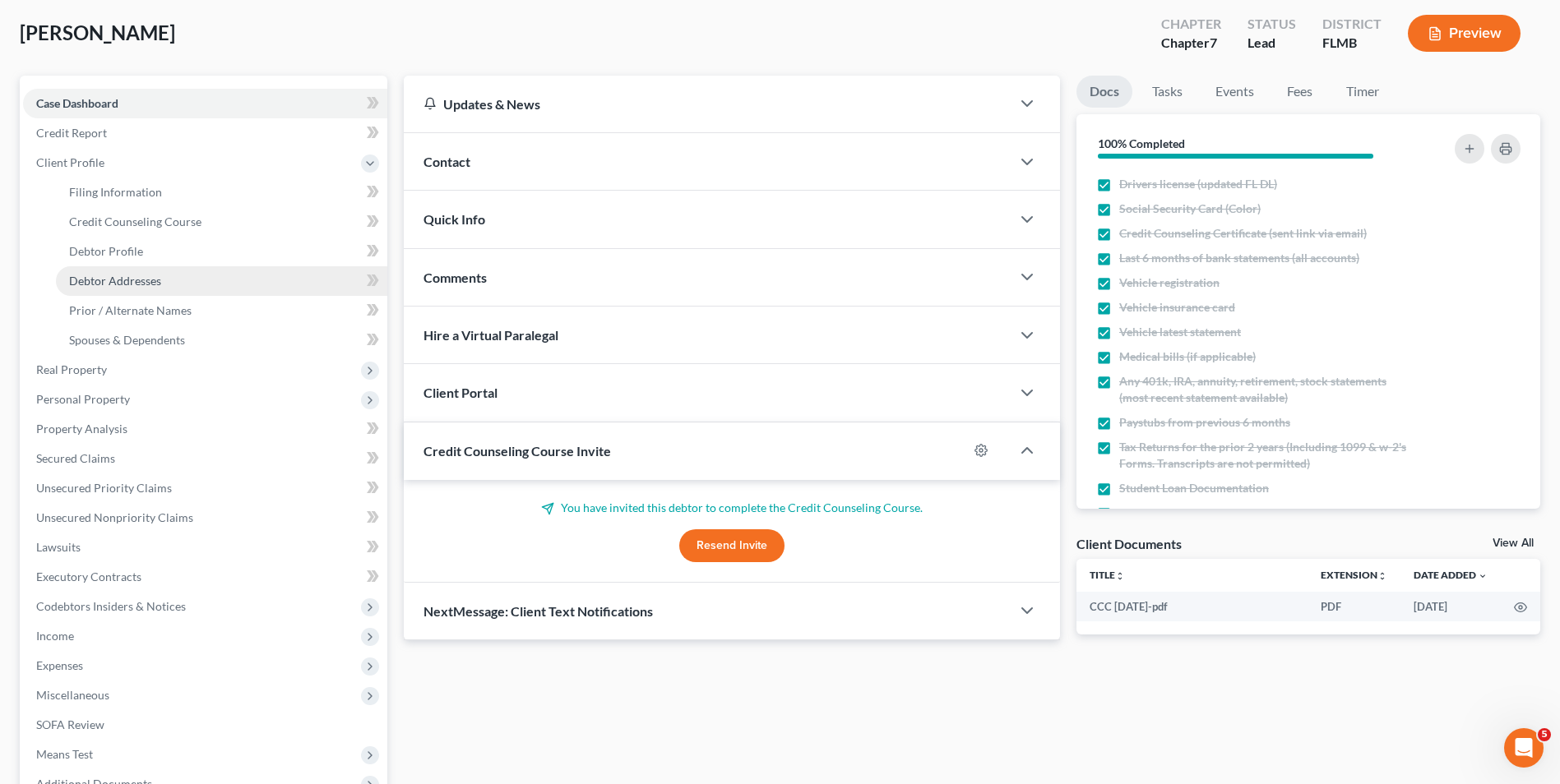
click at [144, 271] on link "Debtor Addresses" at bounding box center [221, 281] width 331 height 30
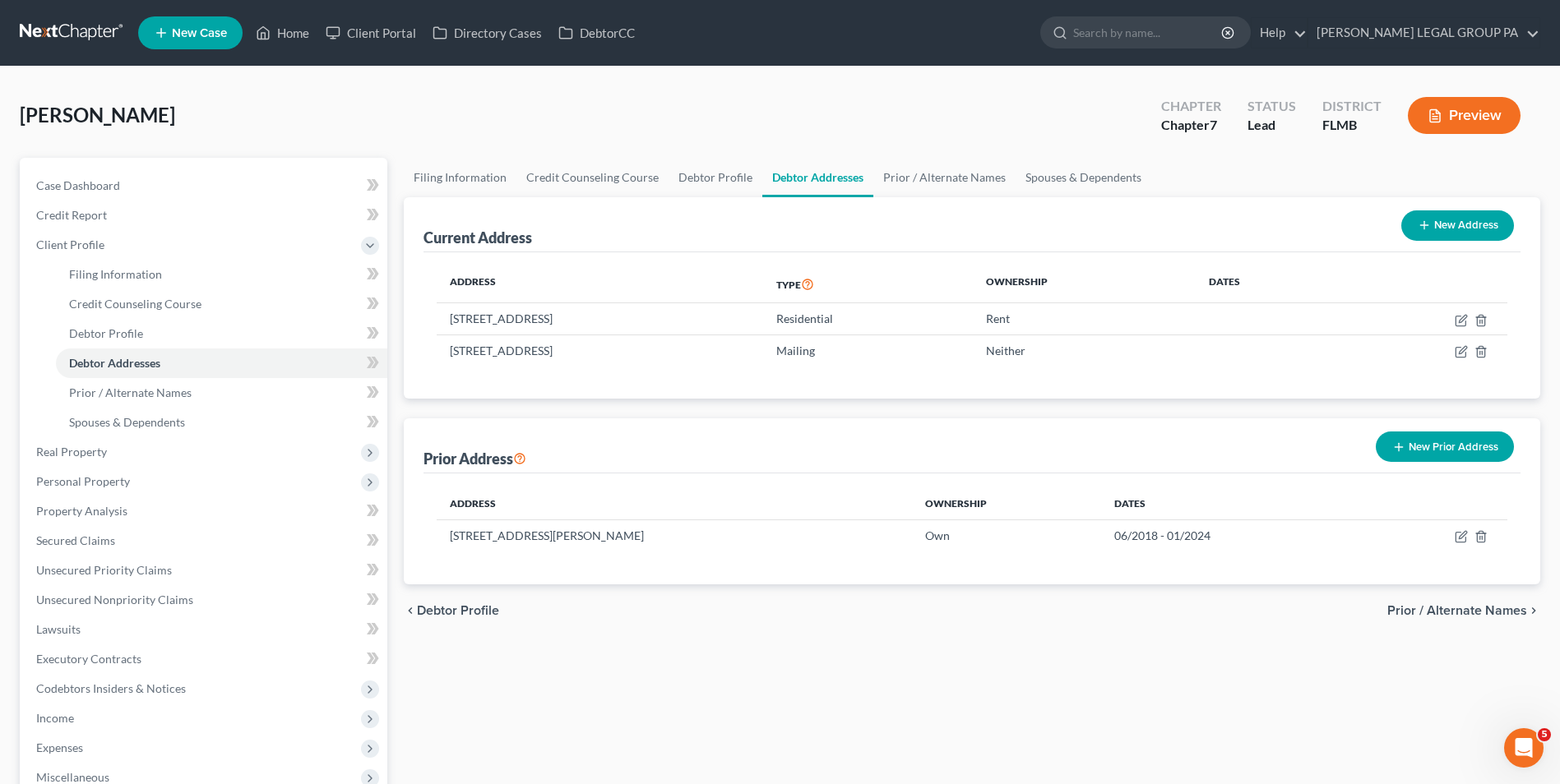
click at [1464, 229] on button "New Address" at bounding box center [1457, 225] width 113 height 30
select select "0"
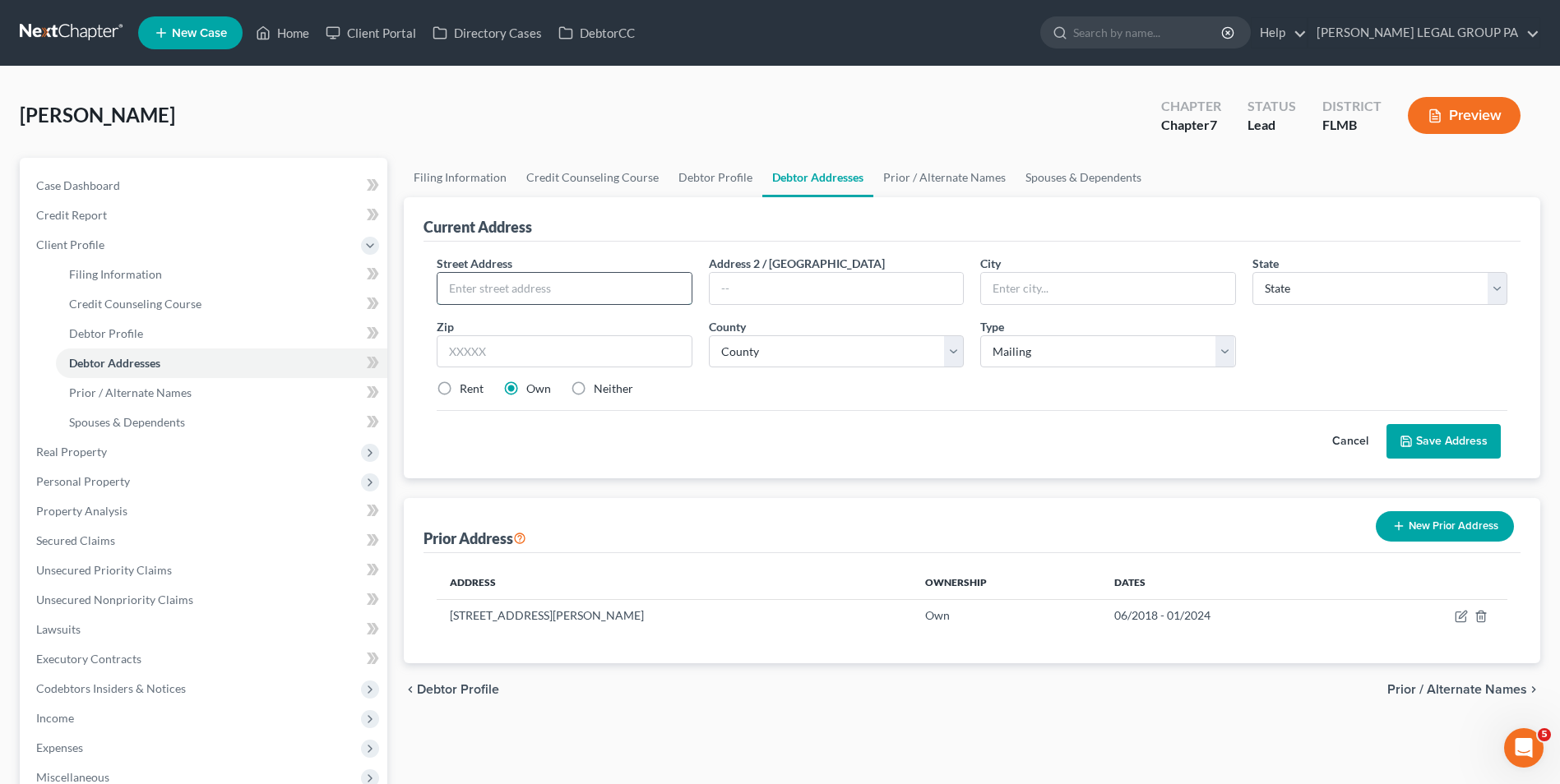
click at [496, 273] on input "text" at bounding box center [564, 289] width 253 height 31
type input "4800 S Westshore Blvd, Apt. 1010"
click at [621, 354] on input "text" at bounding box center [564, 351] width 255 height 33
type input "33611"
type input "Tampa"
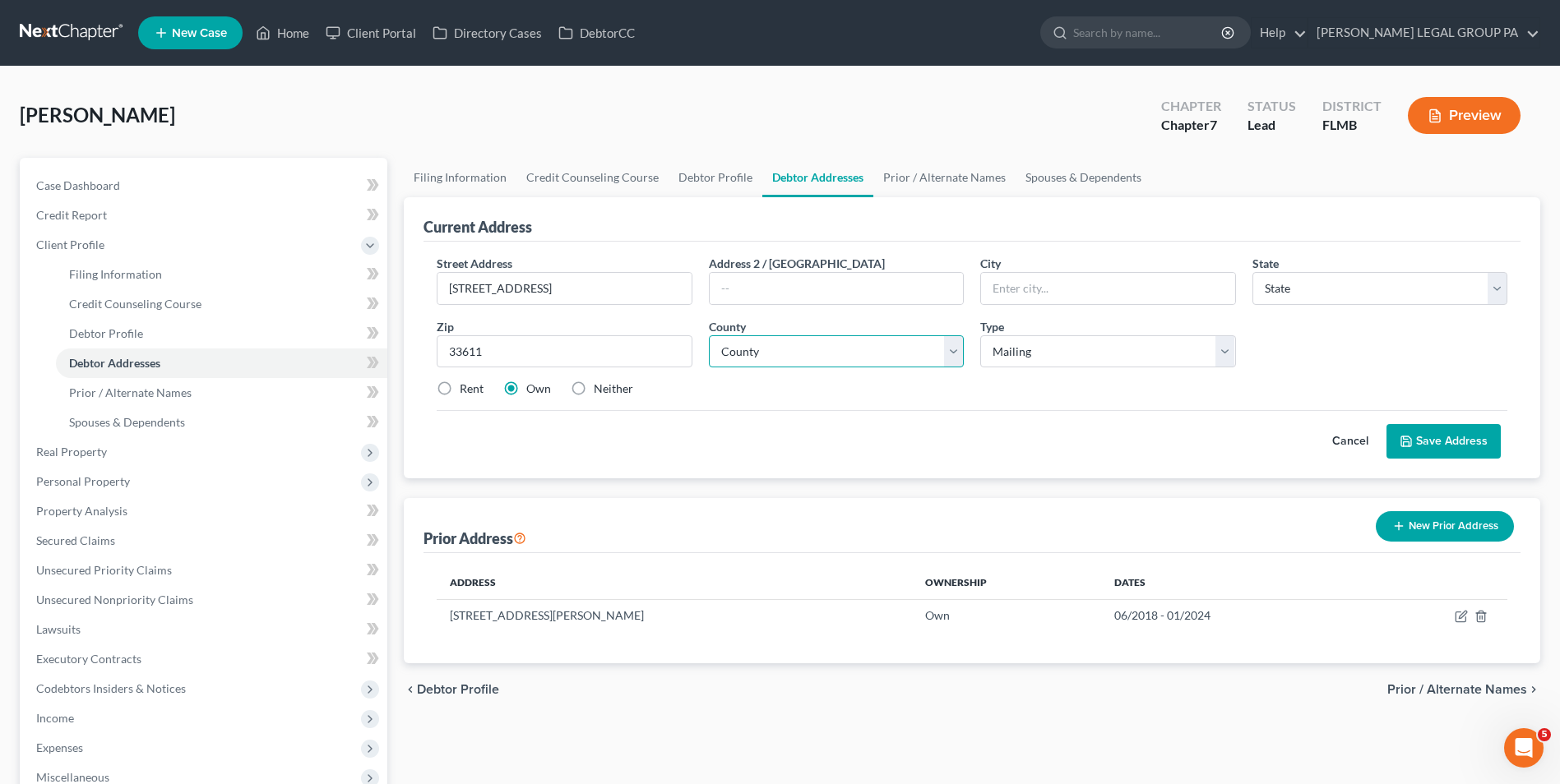
select select "9"
click at [823, 361] on select "County" at bounding box center [837, 351] width 255 height 33
select select "27"
click at [709, 335] on select "County Alachua County Baker County Bay County Bradford County Brevard County Br…" at bounding box center [837, 351] width 255 height 33
click at [461, 389] on label "Rent" at bounding box center [471, 388] width 24 height 16
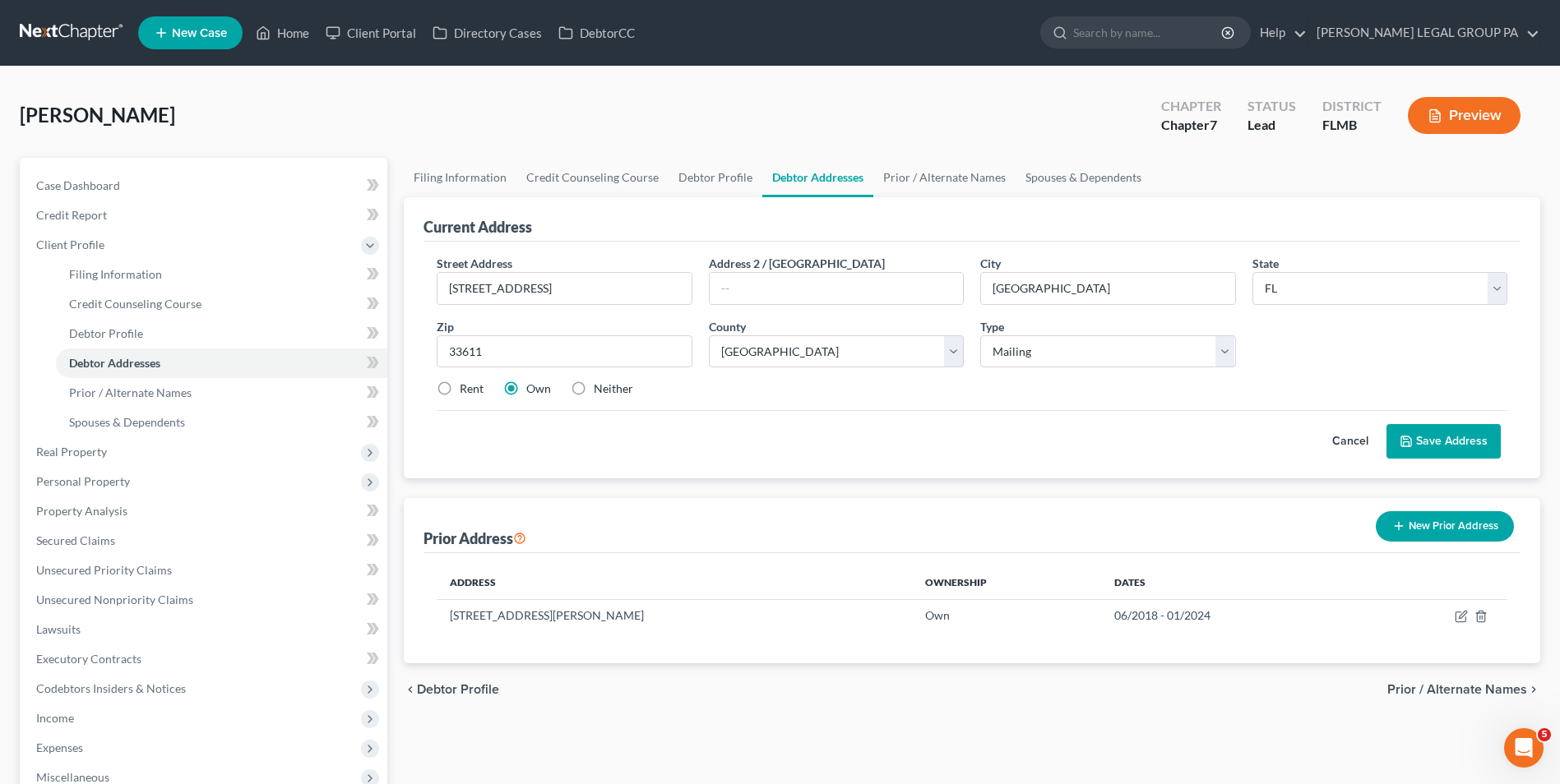
click at [467, 389] on input "Rent" at bounding box center [471, 385] width 11 height 11
radio input "true"
click at [1455, 448] on button "Save Address" at bounding box center [1443, 441] width 114 height 35
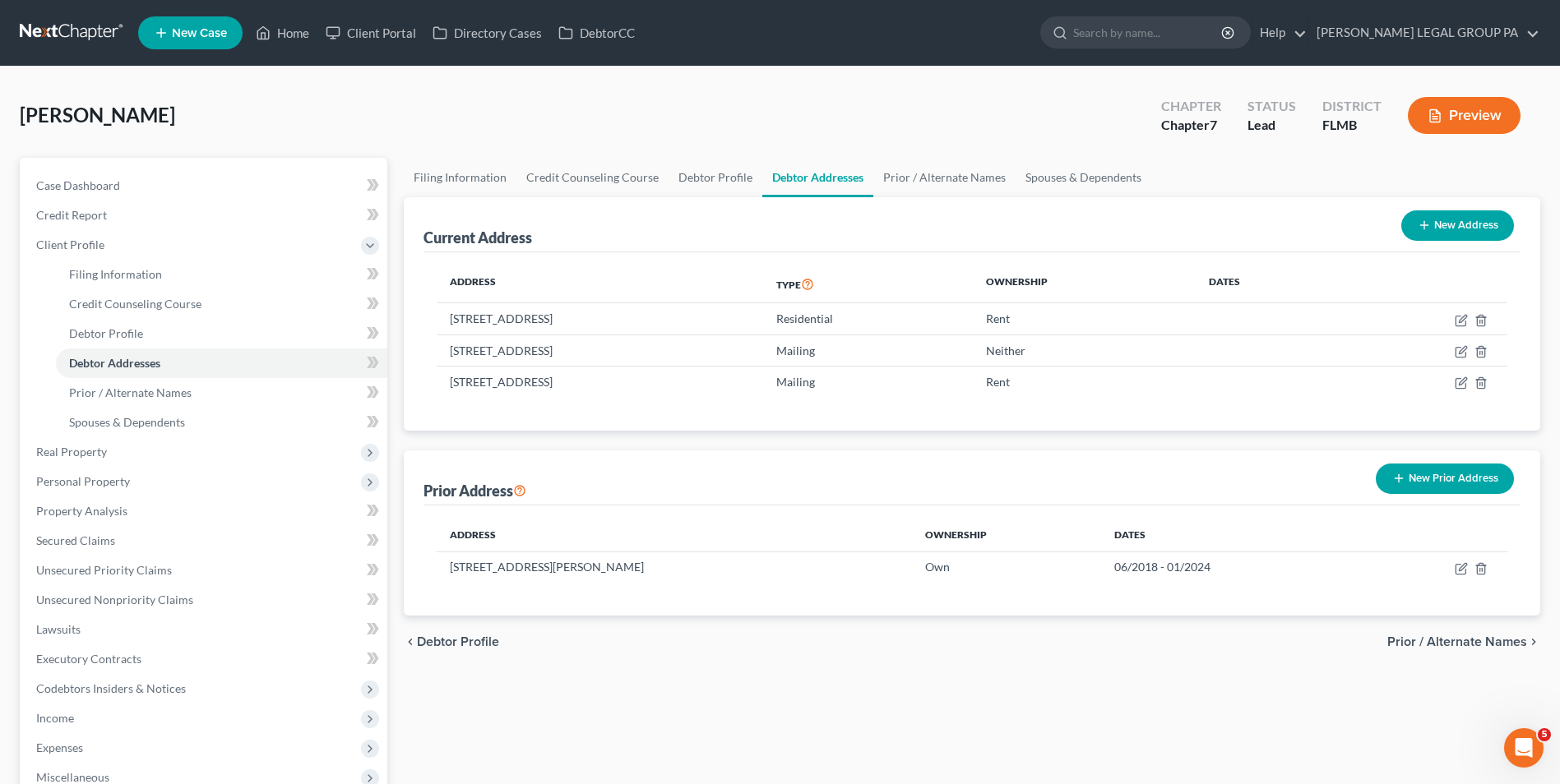
click at [1432, 485] on button "New Prior Address" at bounding box center [1444, 478] width 138 height 30
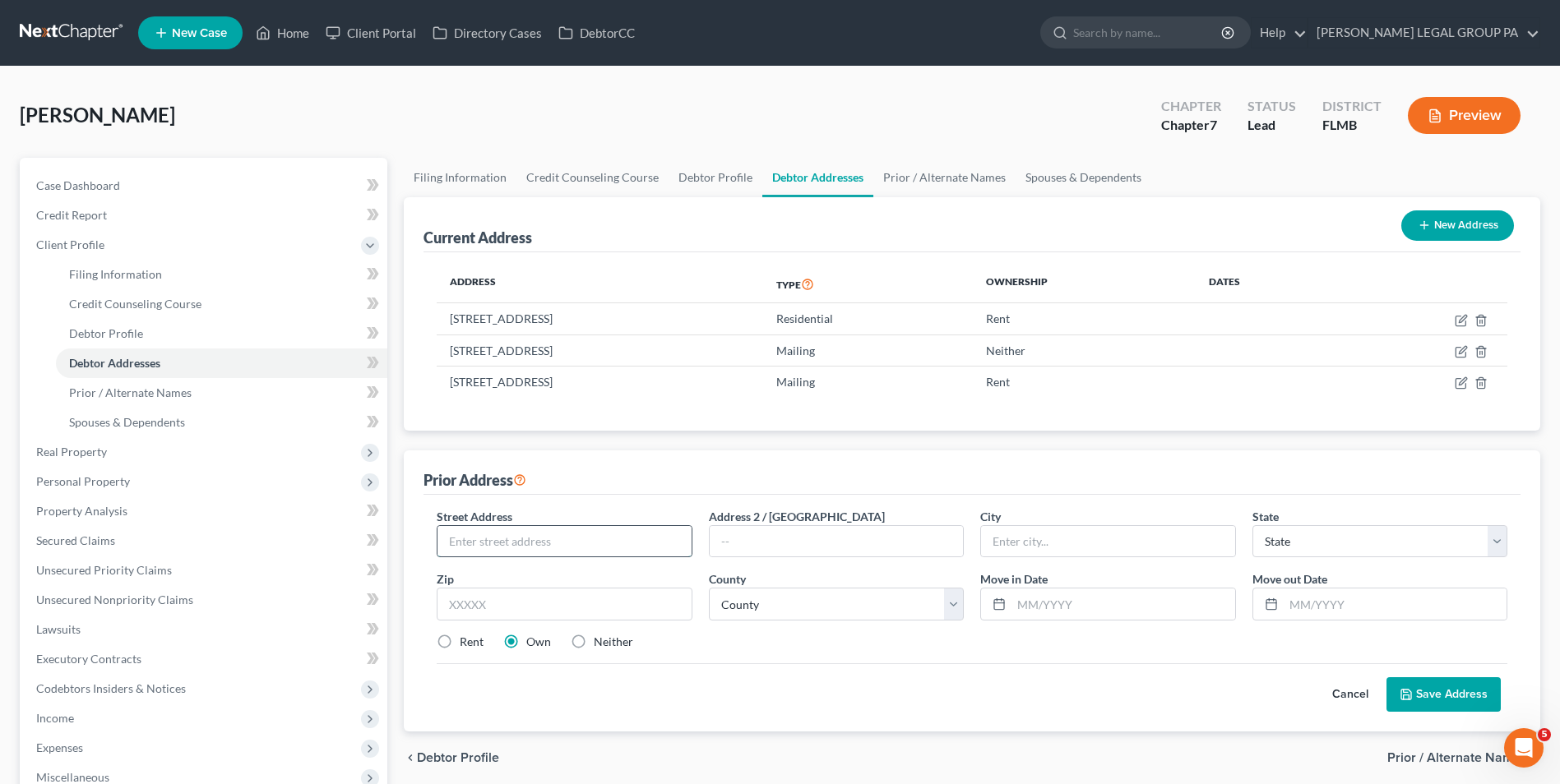
click at [486, 544] on input "text" at bounding box center [564, 542] width 253 height 31
type input "2500 Administration Ave"
click at [632, 610] on input "text" at bounding box center [564, 604] width 255 height 33
type input "33621"
type input "Tampa"
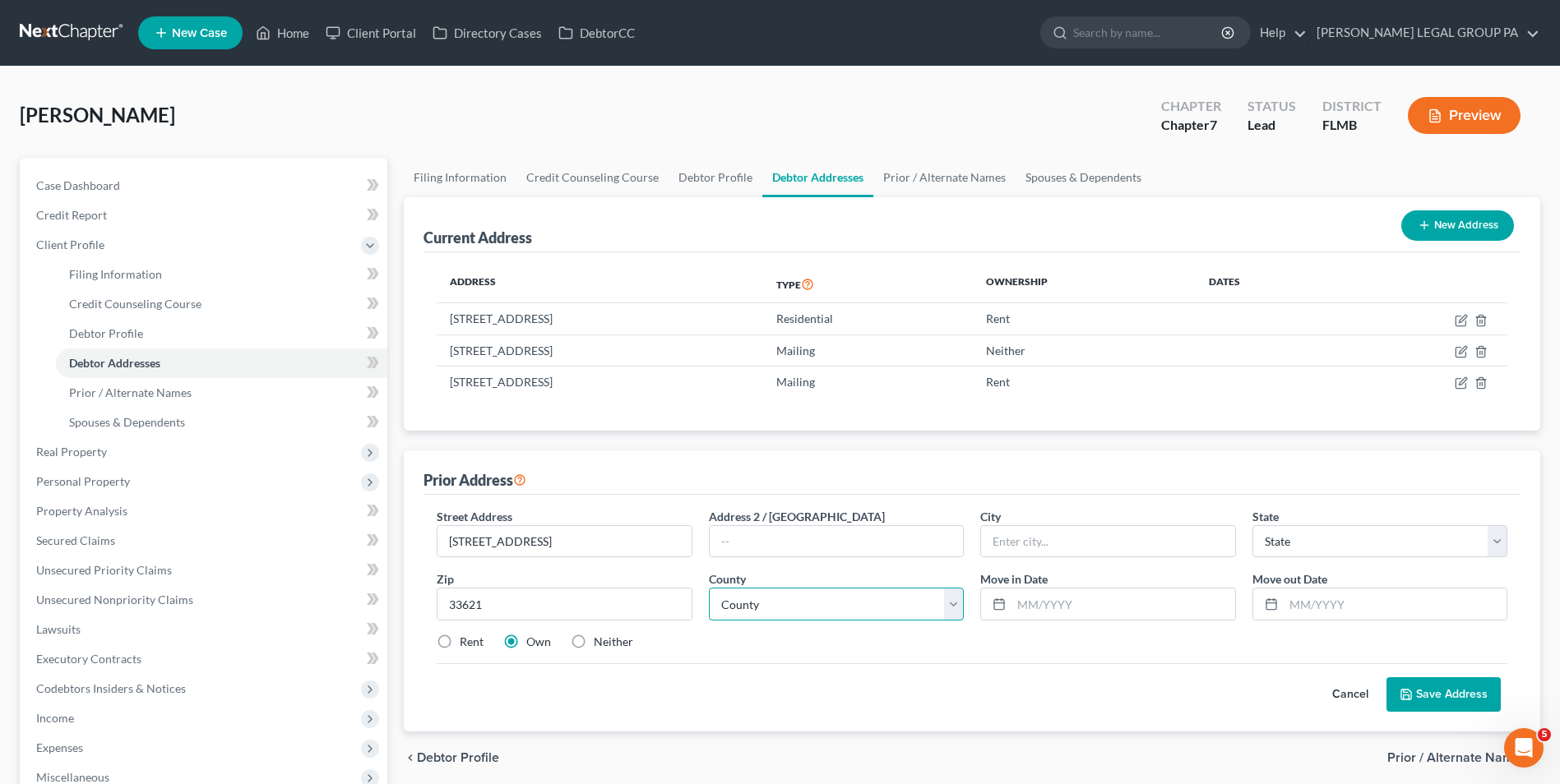
select select "9"
click at [831, 604] on select "County Alachua County Baker County Bay County Bradford County Brevard County Br…" at bounding box center [837, 604] width 255 height 33
select select "27"
click at [709, 588] on select "County Alachua County Baker County Bay County Bradford County Brevard County Br…" at bounding box center [837, 604] width 255 height 33
click at [1096, 610] on input "text" at bounding box center [1122, 603] width 223 height 31
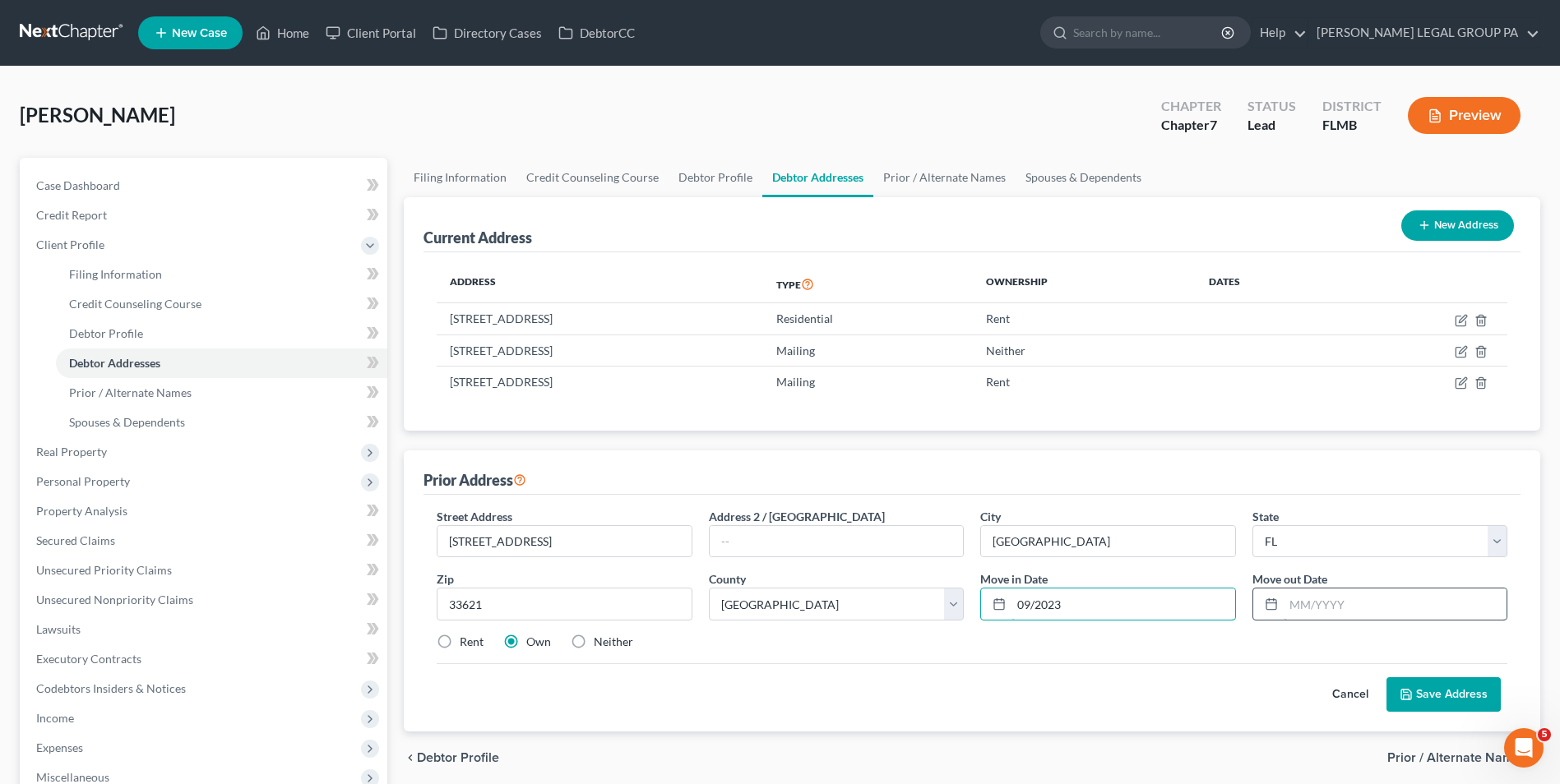
type input "09/2023"
click at [1284, 604] on input "text" at bounding box center [1395, 603] width 223 height 31
type input "10/2025"
click at [460, 637] on label "Rent" at bounding box center [471, 641] width 24 height 16
click at [467, 637] on input "Rent" at bounding box center [471, 638] width 11 height 11
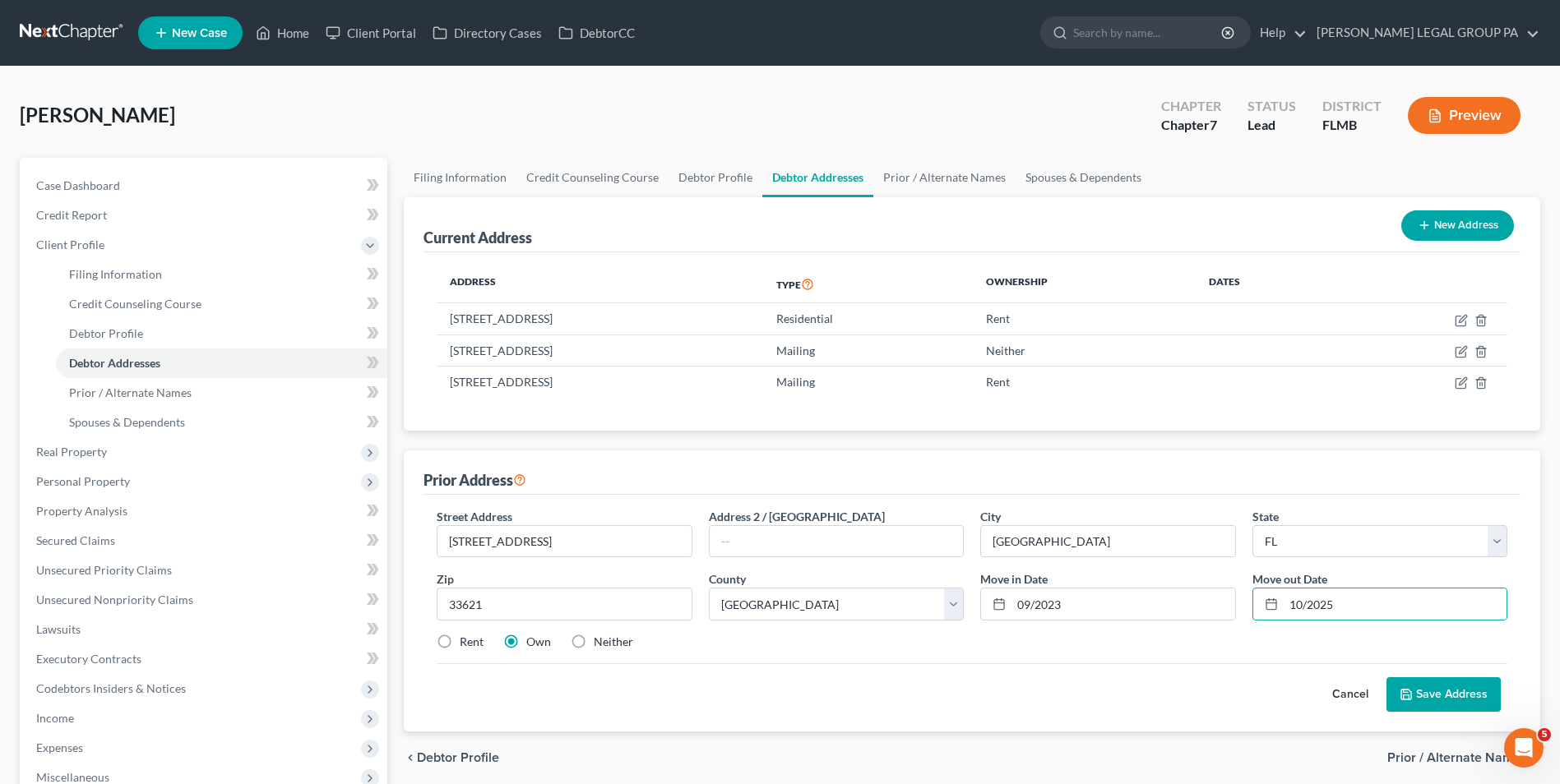
radio input "true"
click at [1432, 687] on button "Save Address" at bounding box center [1443, 694] width 114 height 35
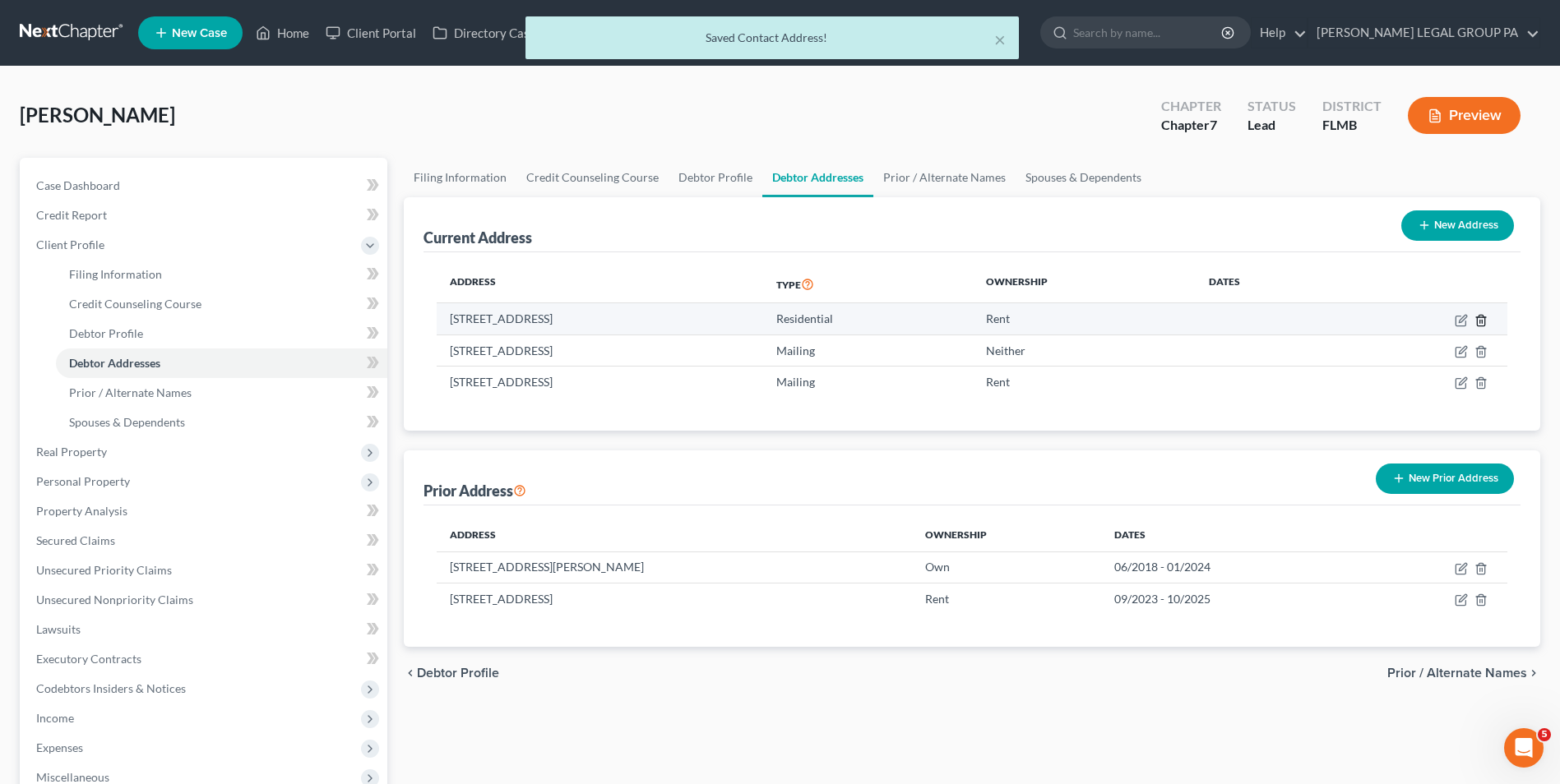
click at [1478, 322] on icon "button" at bounding box center [1481, 321] width 14 height 14
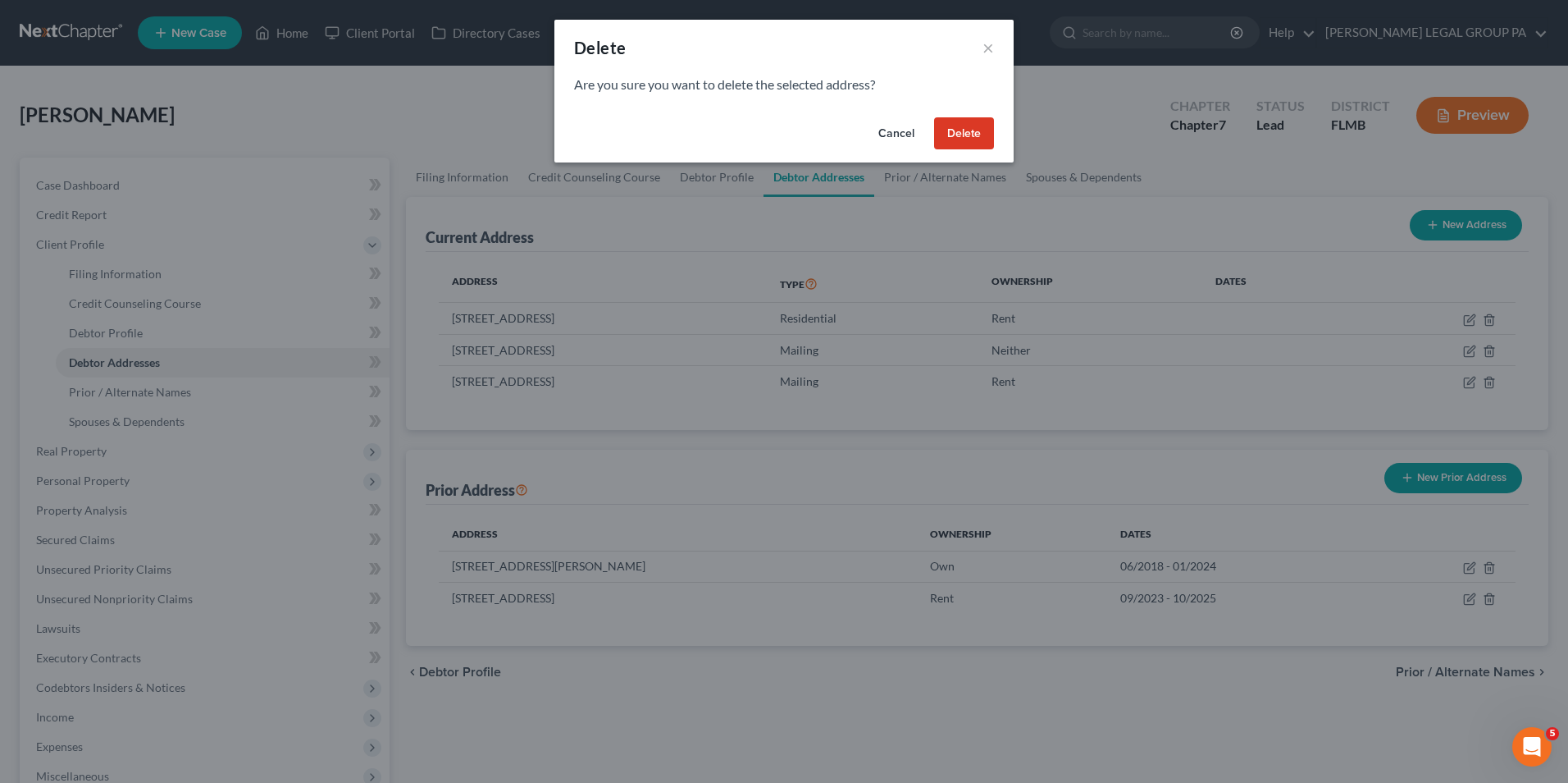
click at [951, 134] on button "Delete" at bounding box center [964, 134] width 60 height 33
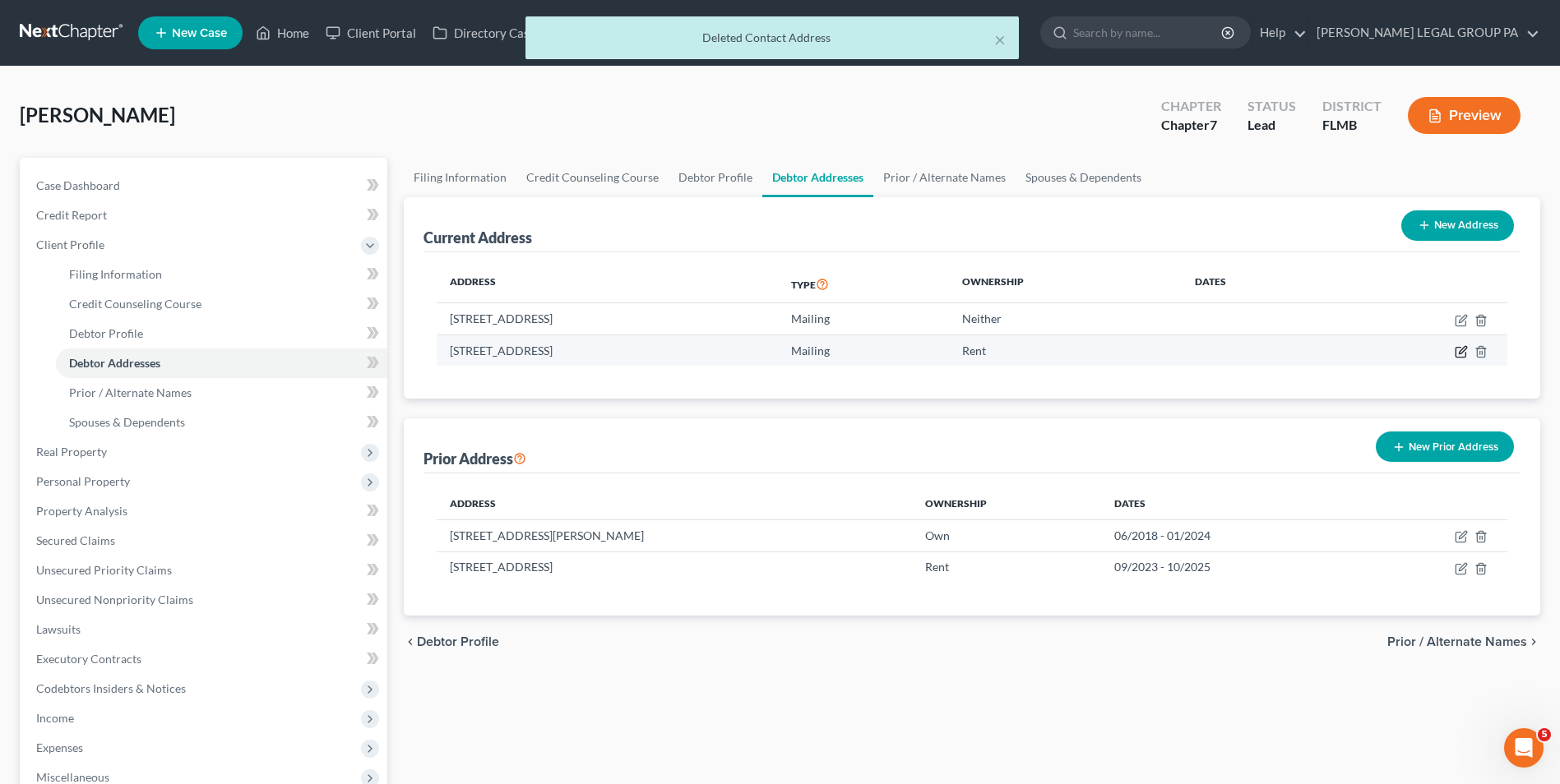
click at [1461, 353] on icon "button" at bounding box center [1462, 350] width 8 height 8
select select "9"
select select "27"
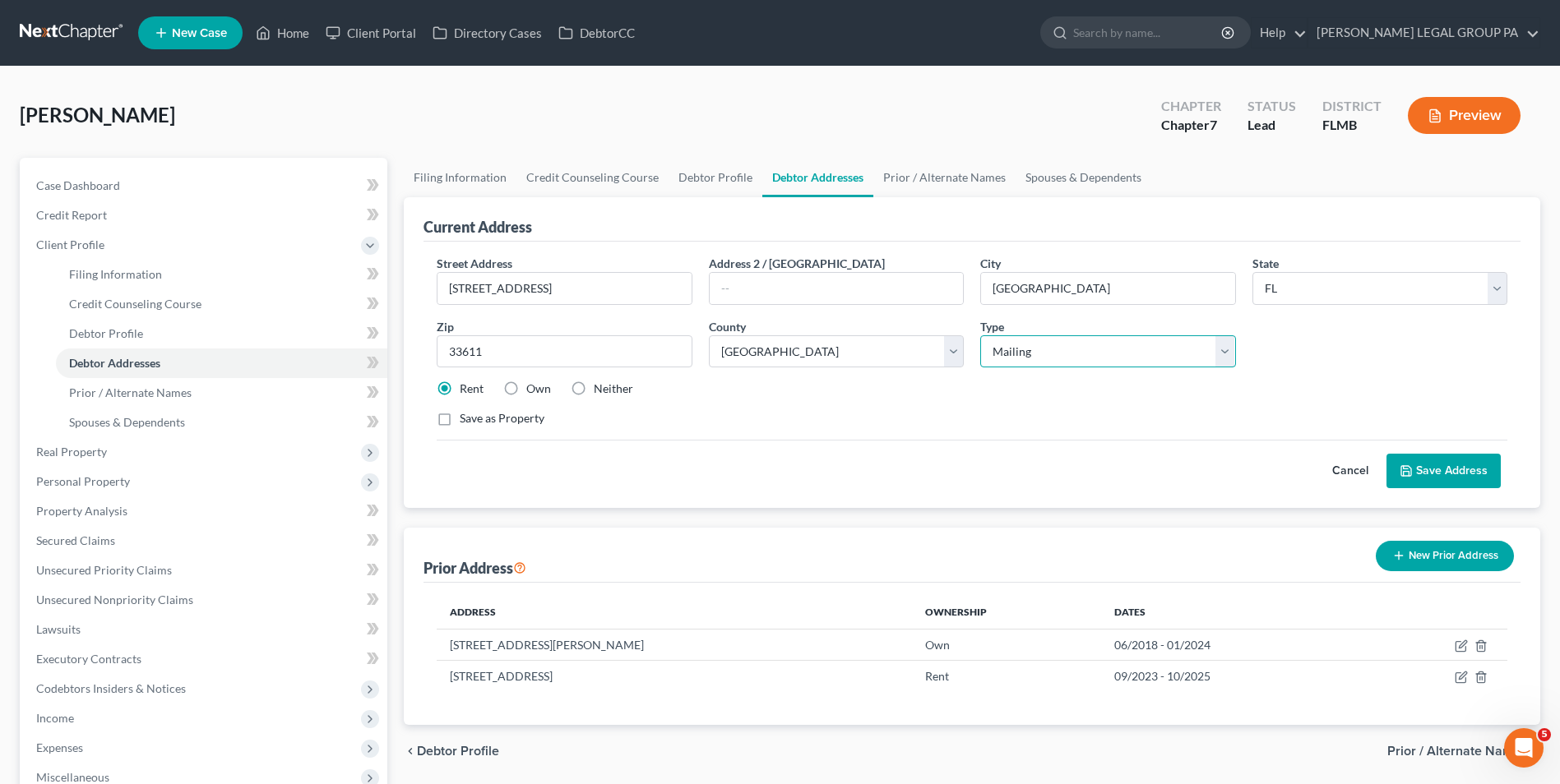
click at [1085, 356] on select "Select Residential Mailing Rental Business" at bounding box center [1107, 351] width 255 height 33
select select "0"
click at [979, 335] on select "Select Residential Mailing Rental Business" at bounding box center [1107, 351] width 255 height 33
click at [1422, 462] on button "Save Address" at bounding box center [1443, 471] width 114 height 35
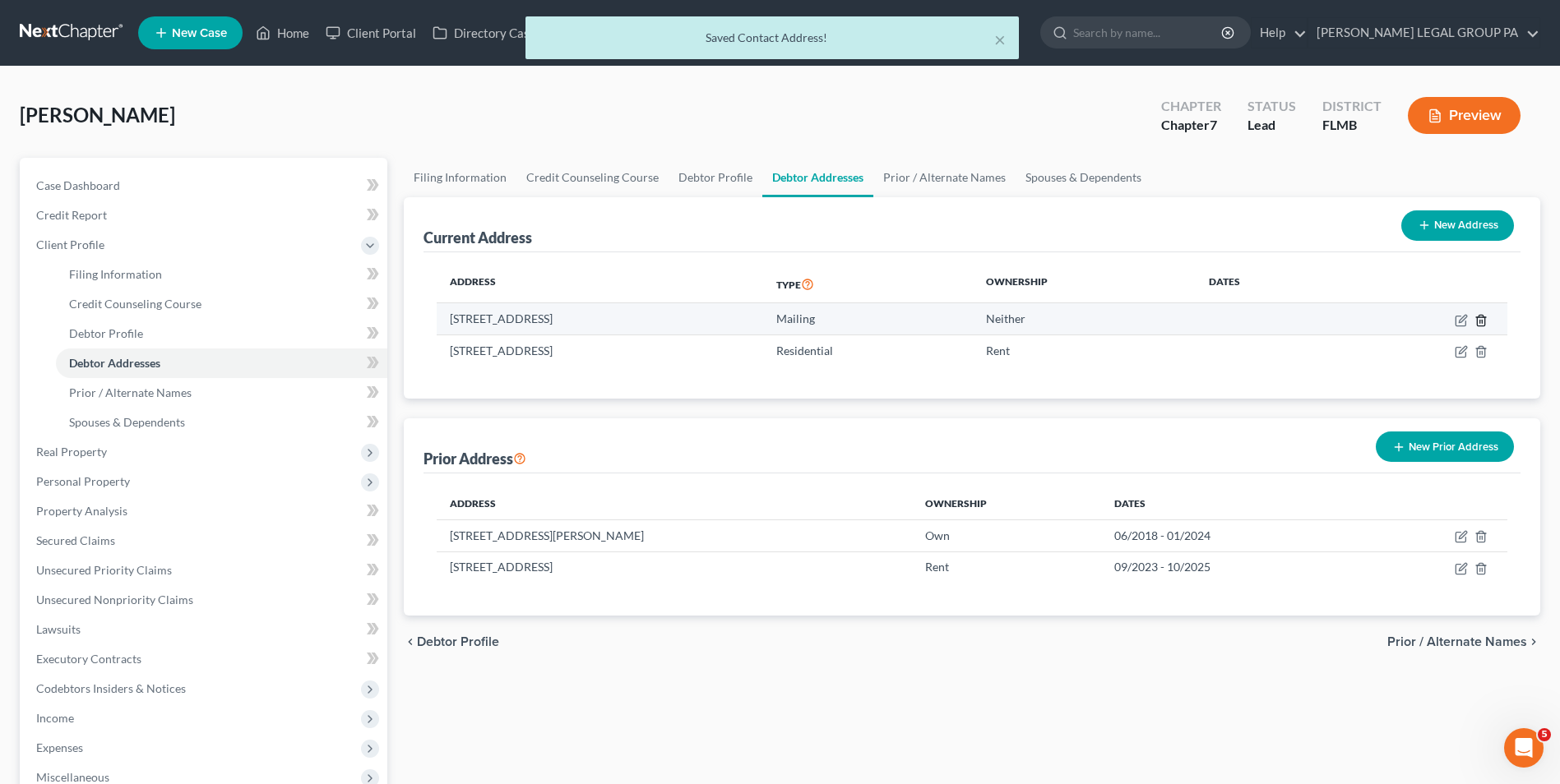
click at [1477, 322] on icon "button" at bounding box center [1481, 320] width 8 height 11
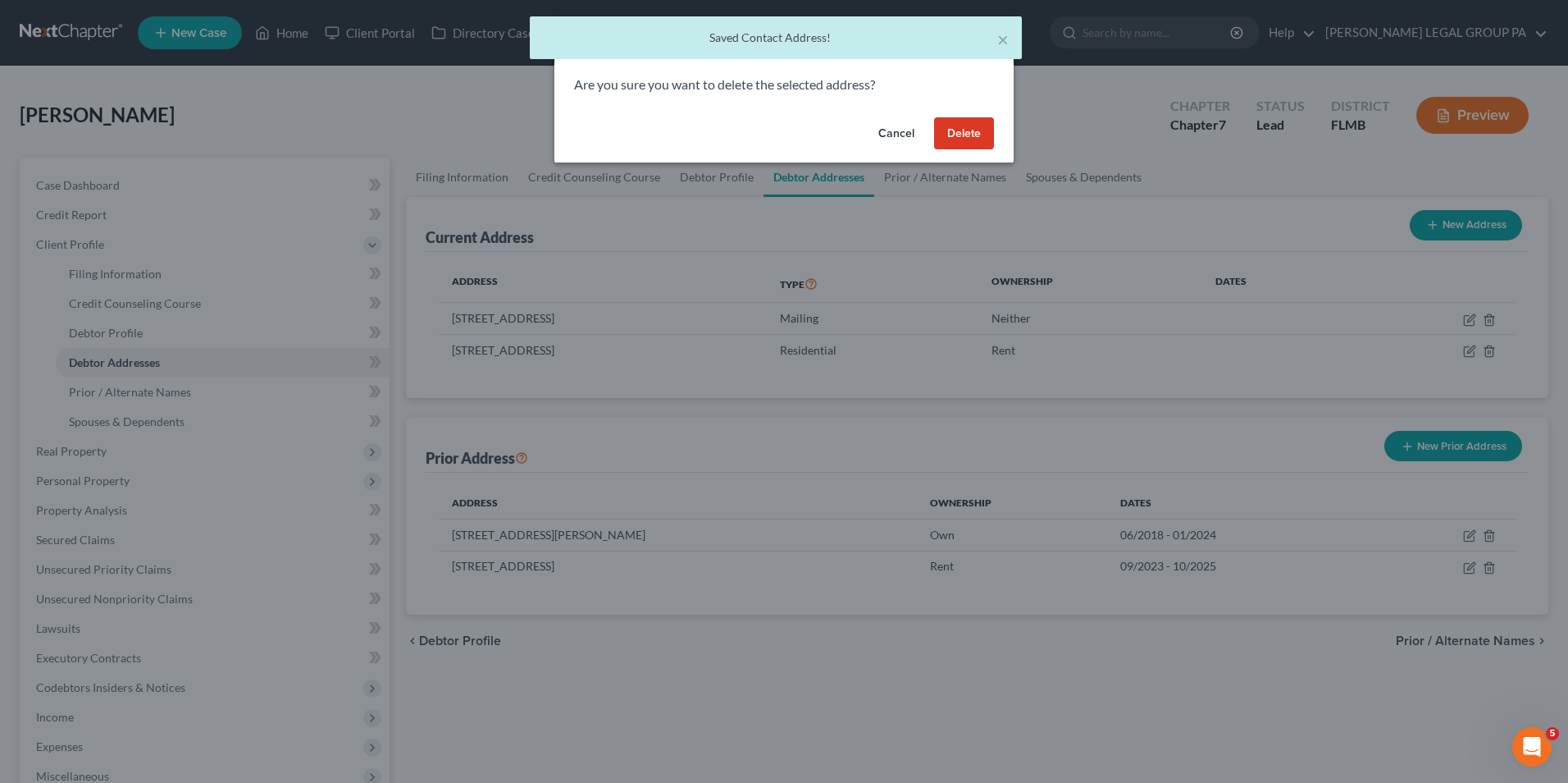
click at [954, 145] on button "Delete" at bounding box center [964, 134] width 60 height 33
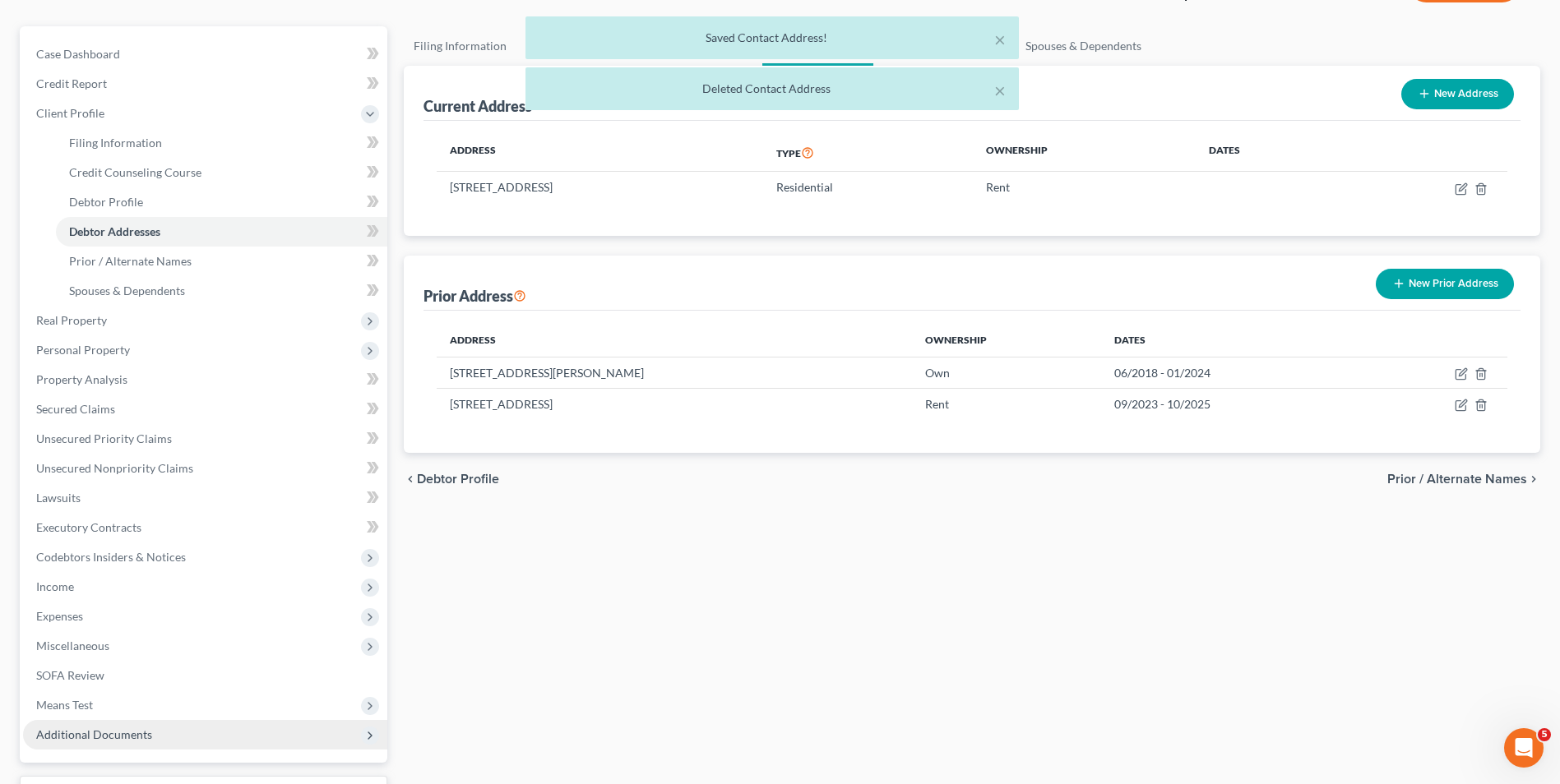
scroll to position [267, 0]
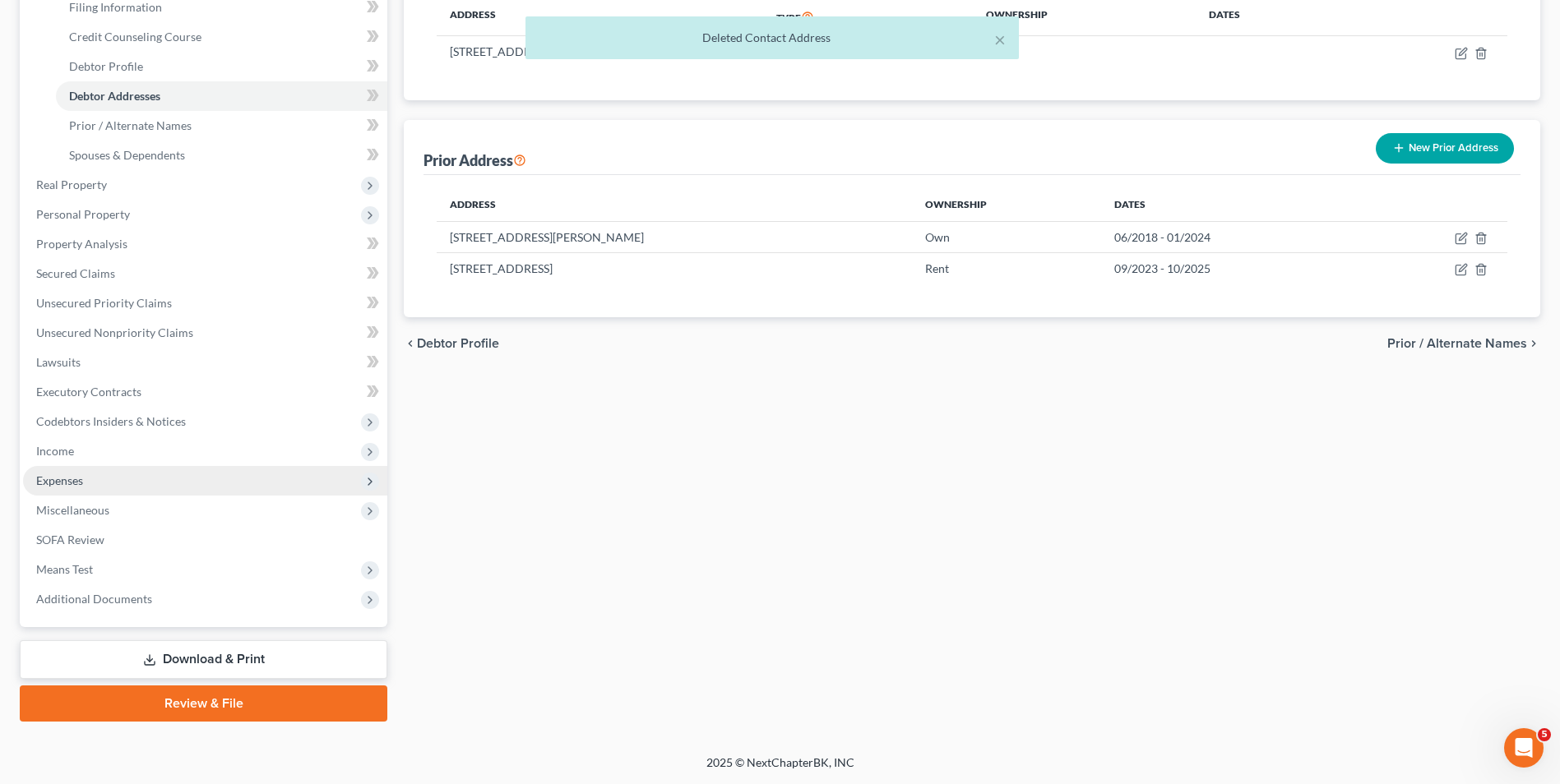
click at [101, 485] on span "Expenses" at bounding box center [205, 481] width 364 height 30
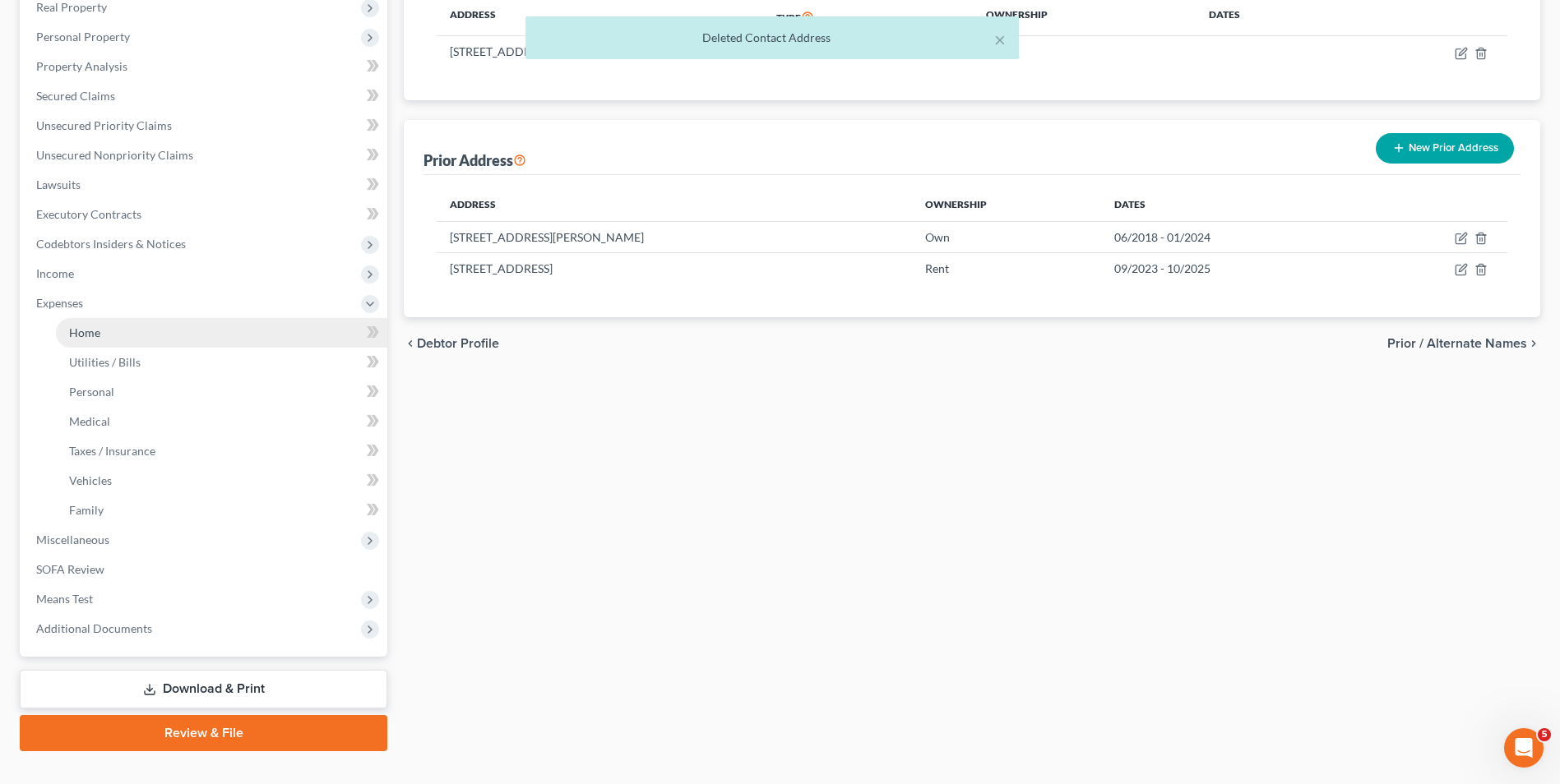
click at [122, 342] on link "Home" at bounding box center [221, 332] width 331 height 30
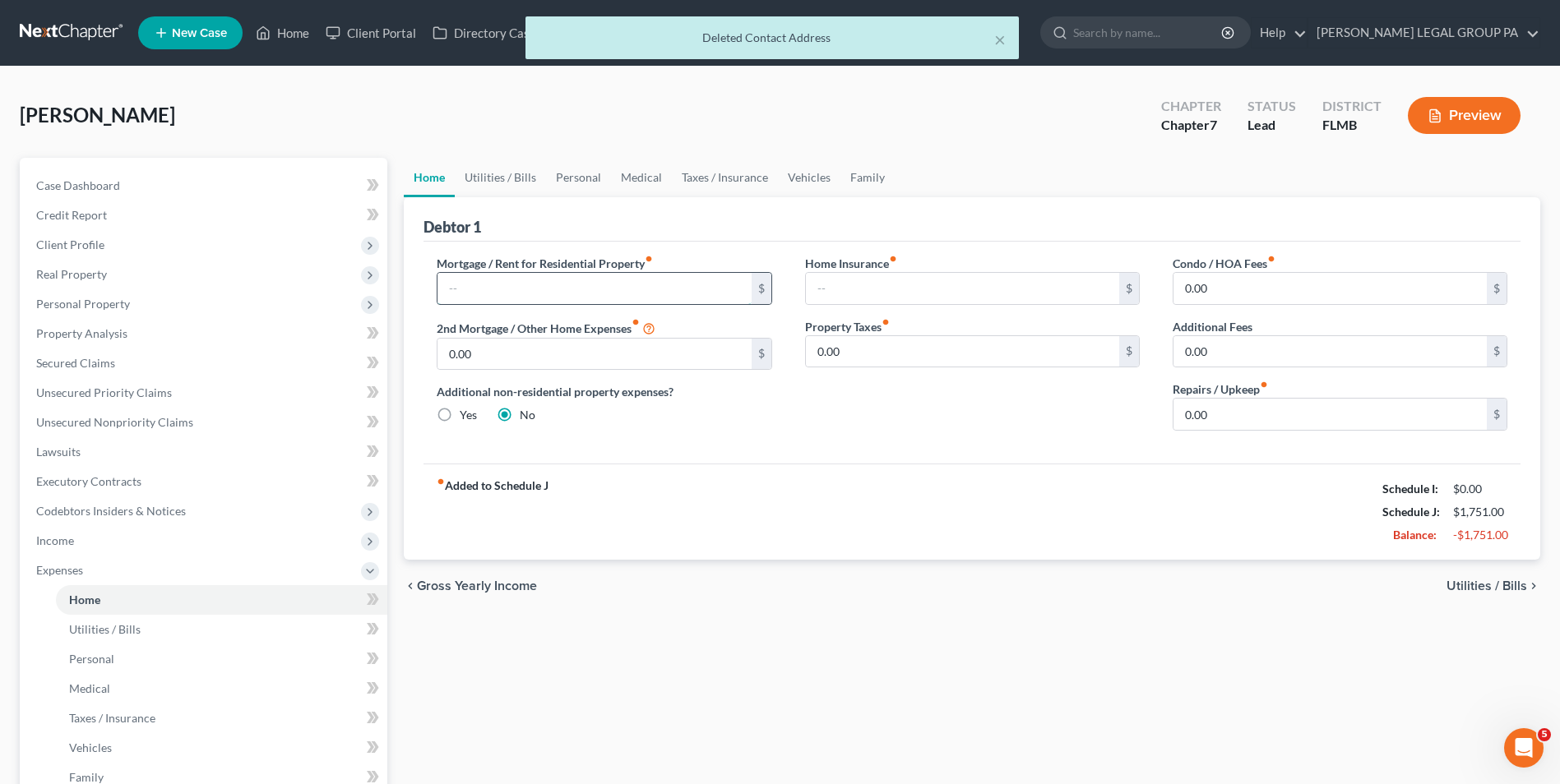
click at [488, 300] on input "text" at bounding box center [594, 289] width 313 height 31
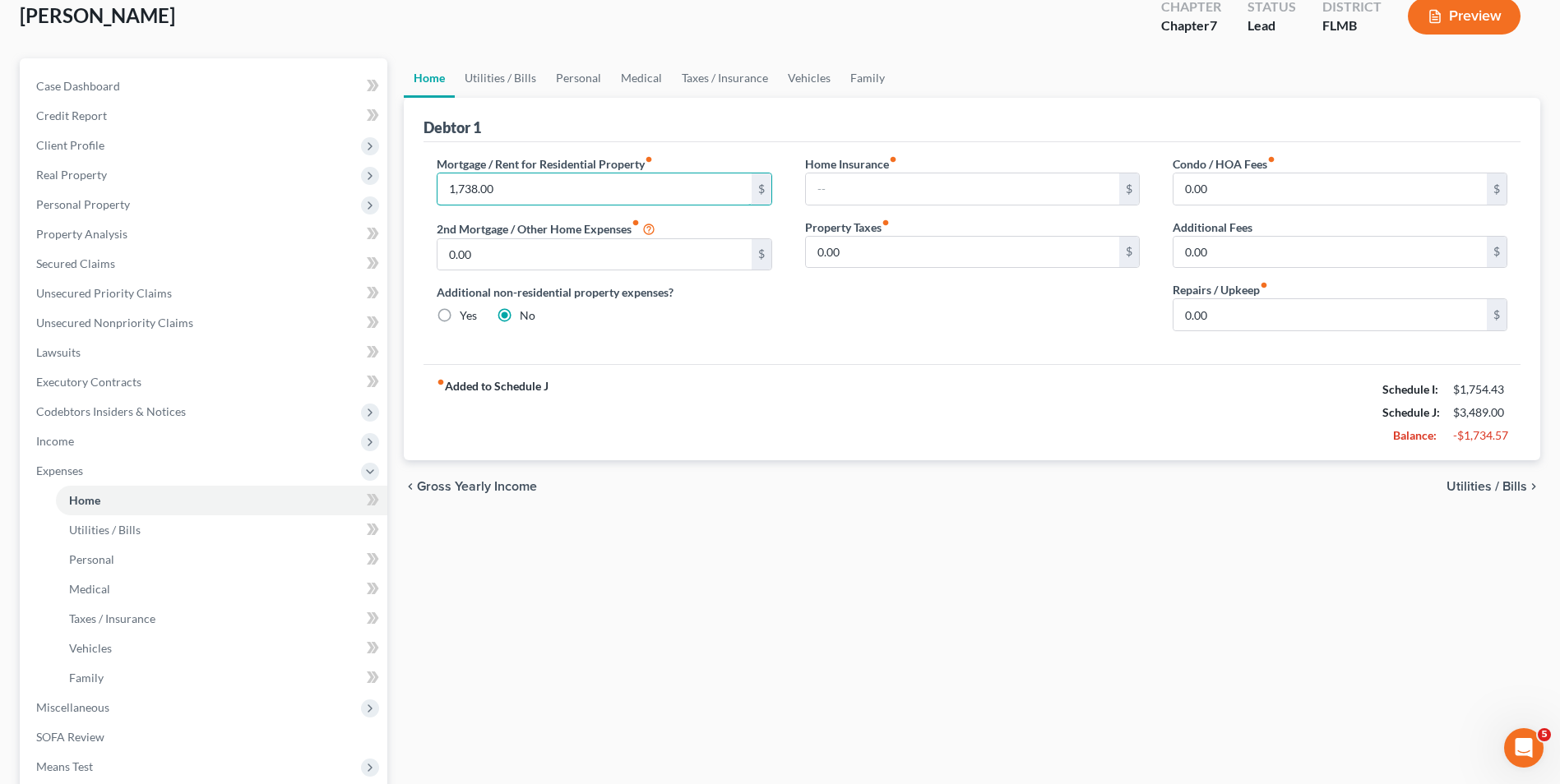
scroll to position [246, 0]
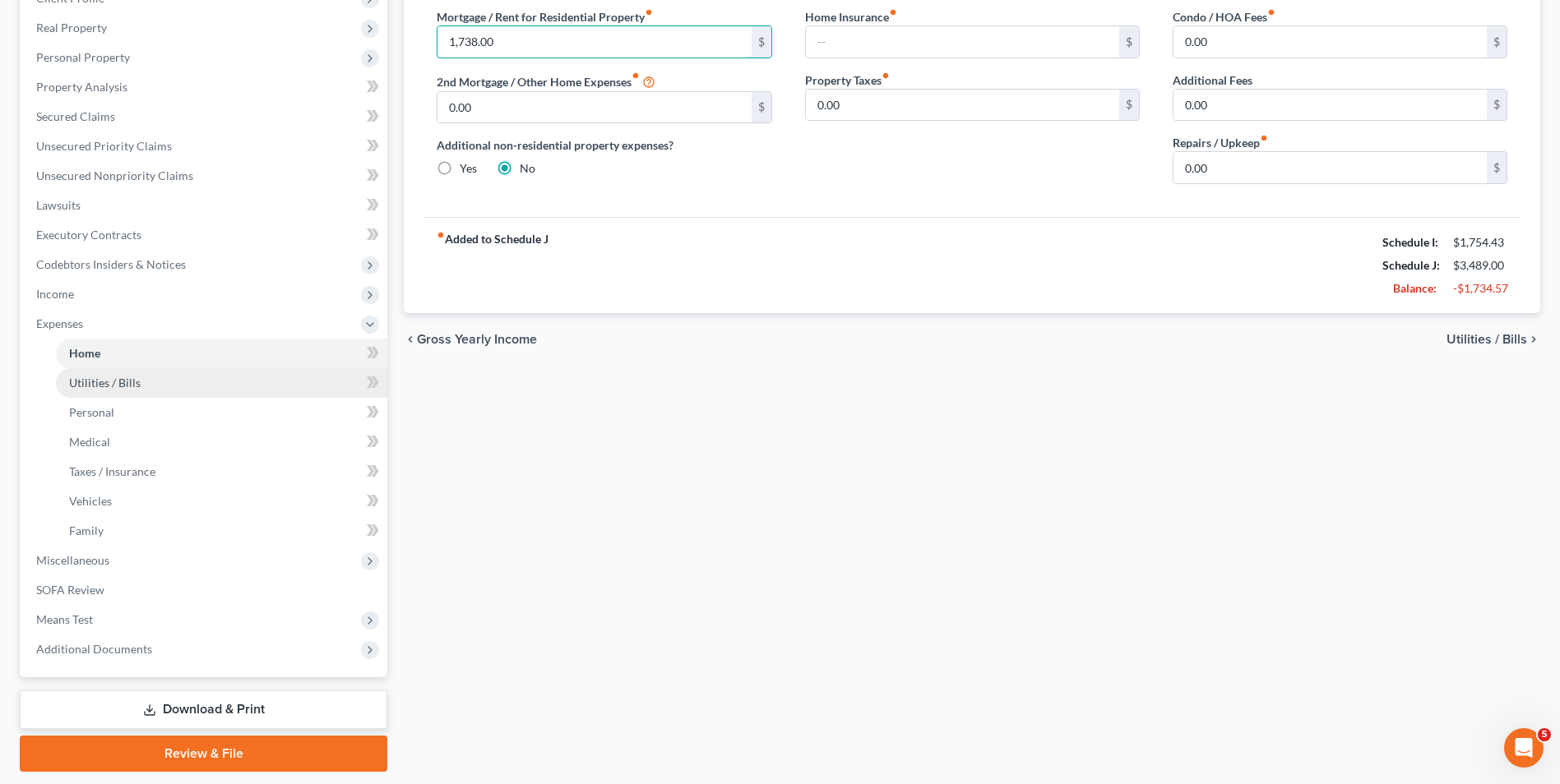
type input "1,738.00"
click at [93, 391] on link "Utilities / Bills" at bounding box center [221, 382] width 331 height 30
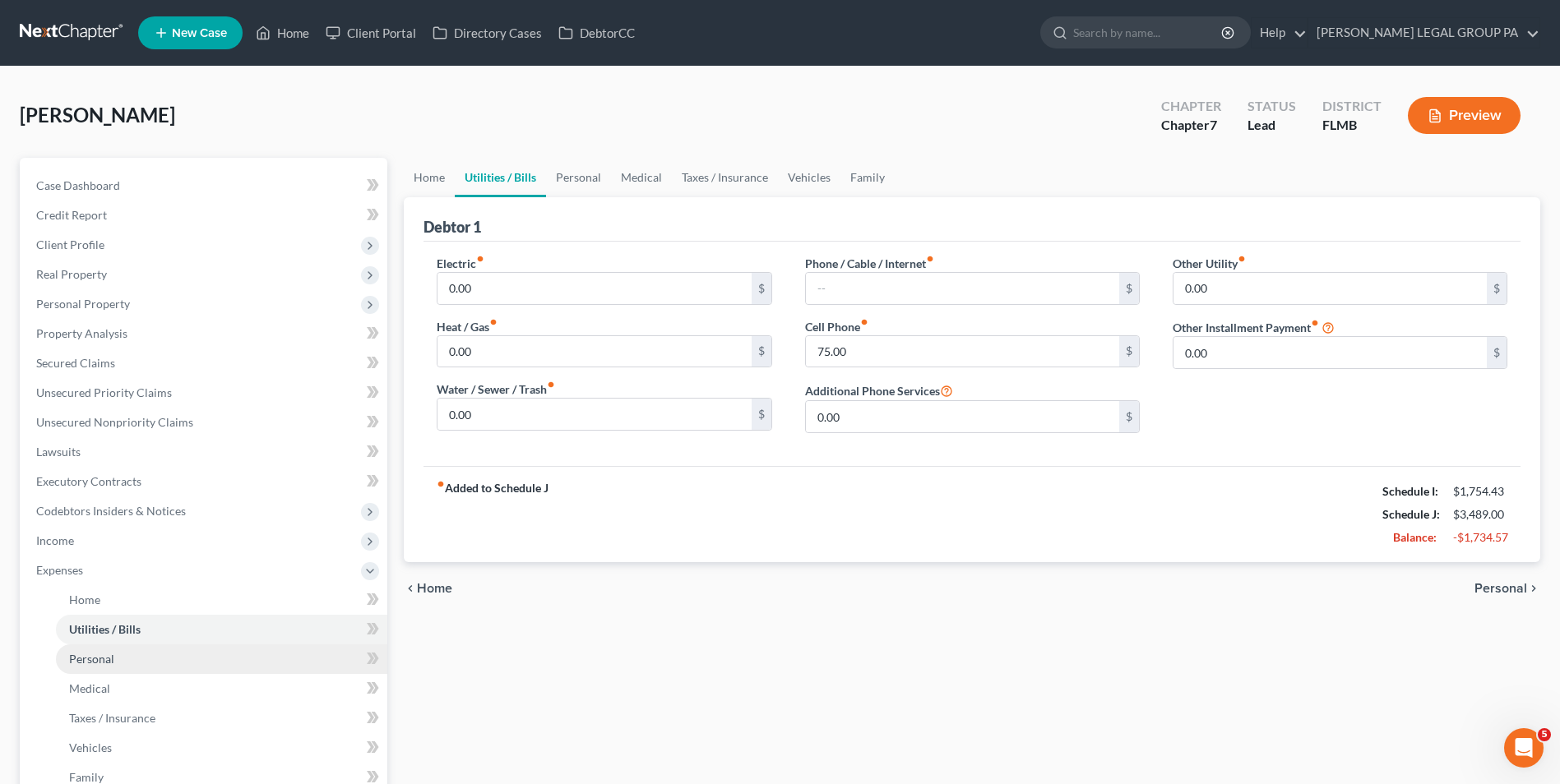
click at [128, 653] on link "Personal" at bounding box center [221, 658] width 331 height 30
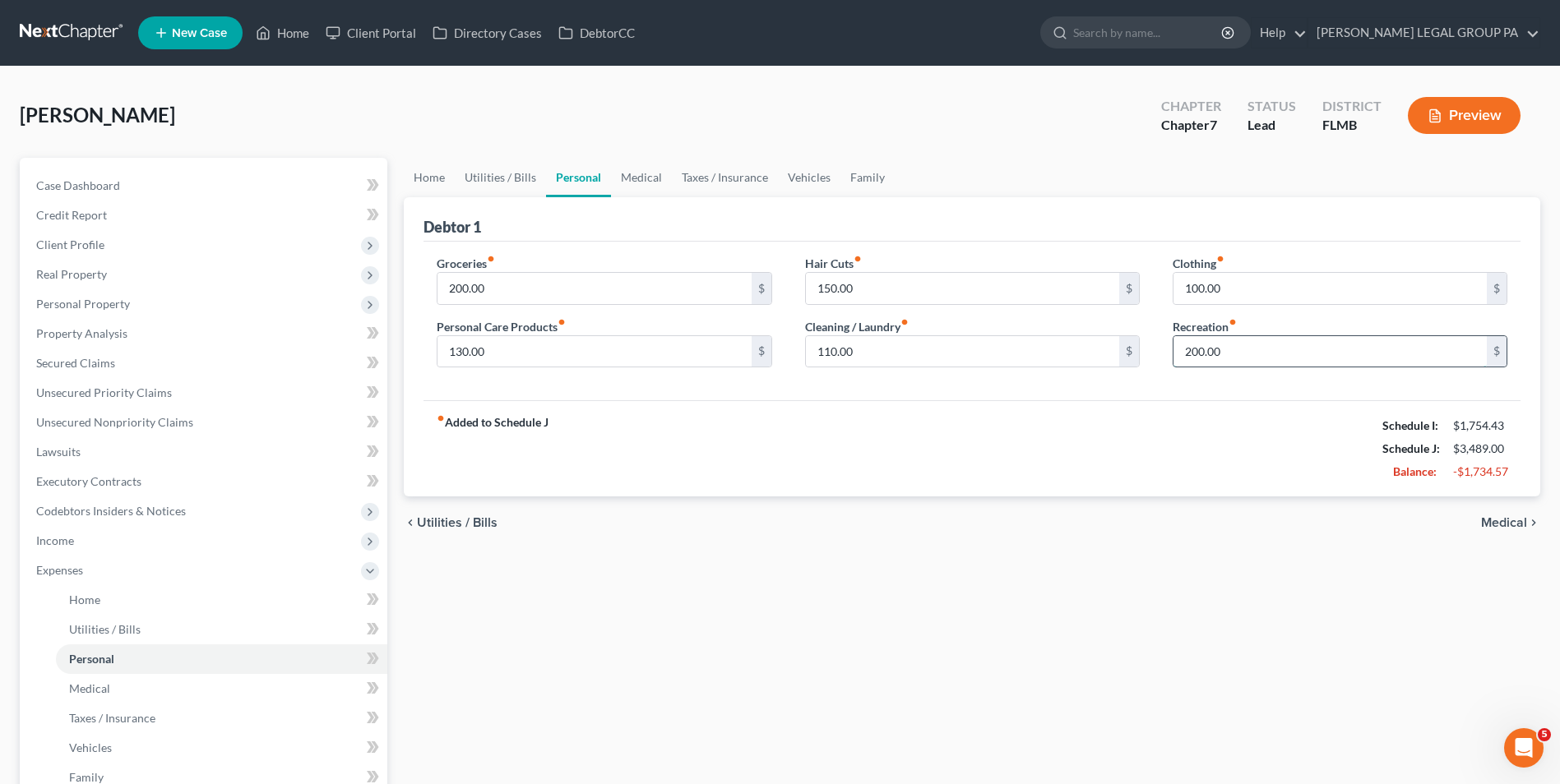
click at [1245, 361] on input "200.00" at bounding box center [1330, 351] width 313 height 31
type input "100.00"
click at [107, 684] on span "Medical" at bounding box center [89, 688] width 42 height 14
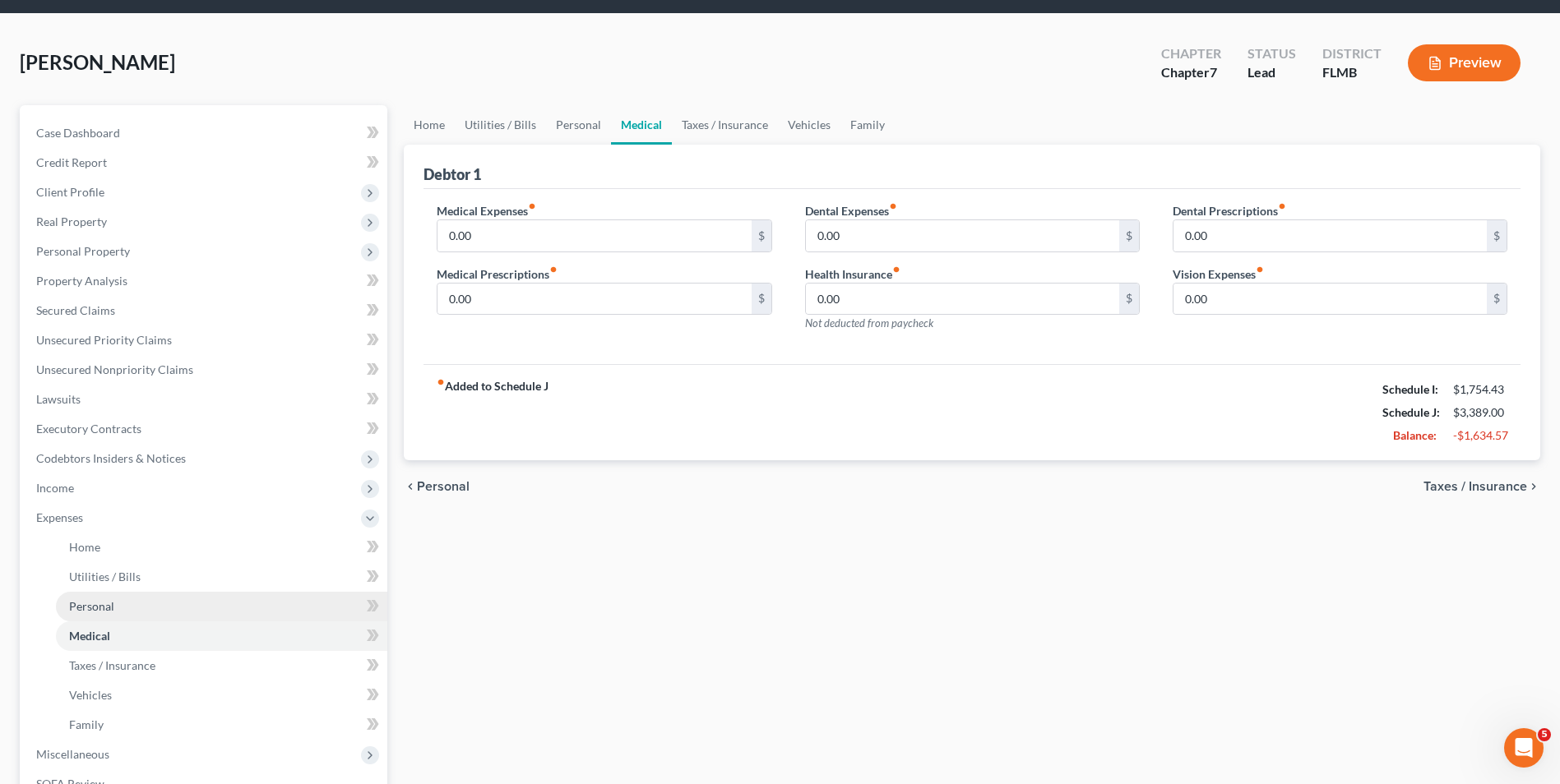
scroll to position [82, 0]
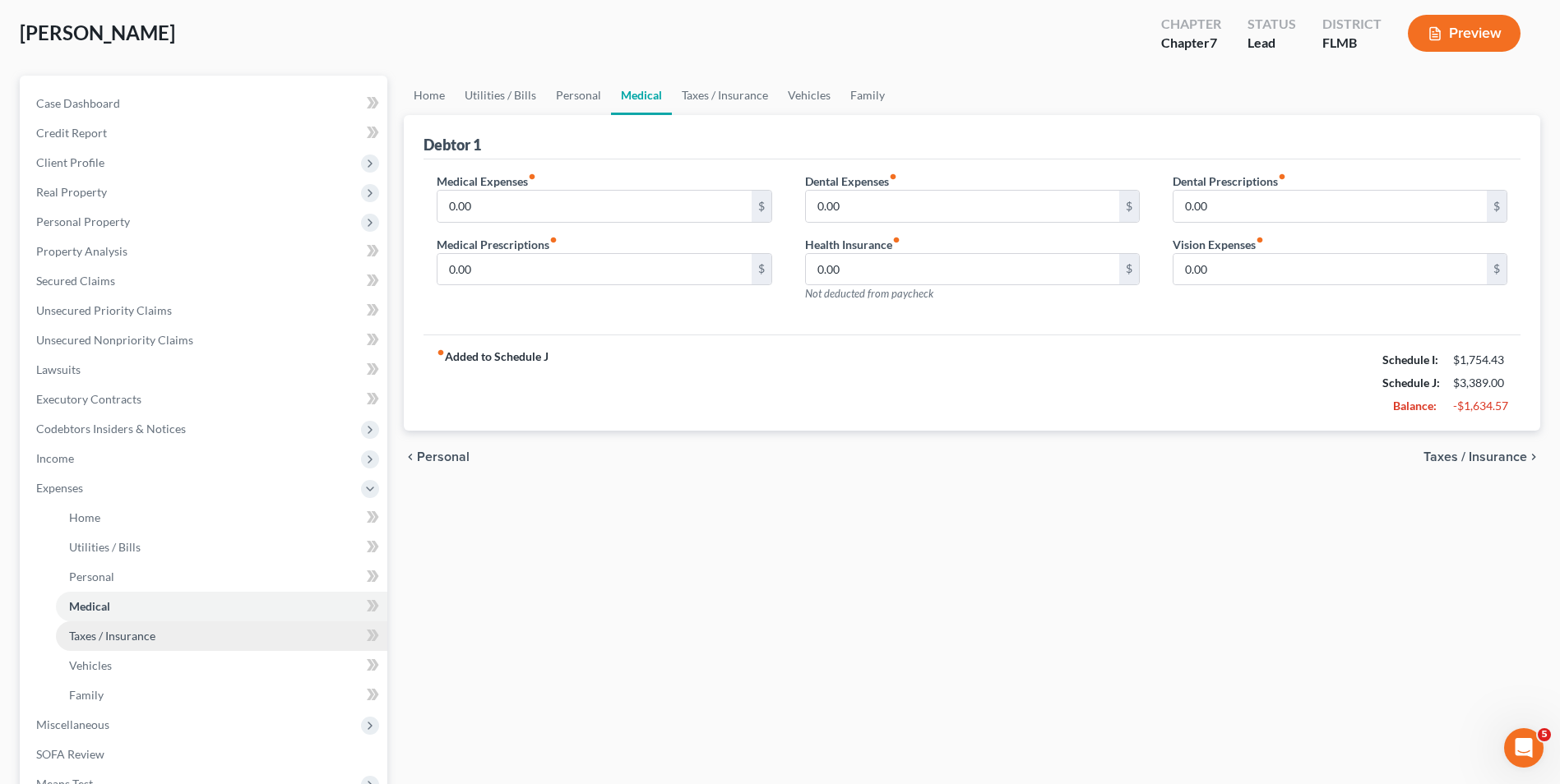
click at [122, 644] on link "Taxes / Insurance" at bounding box center [221, 635] width 331 height 30
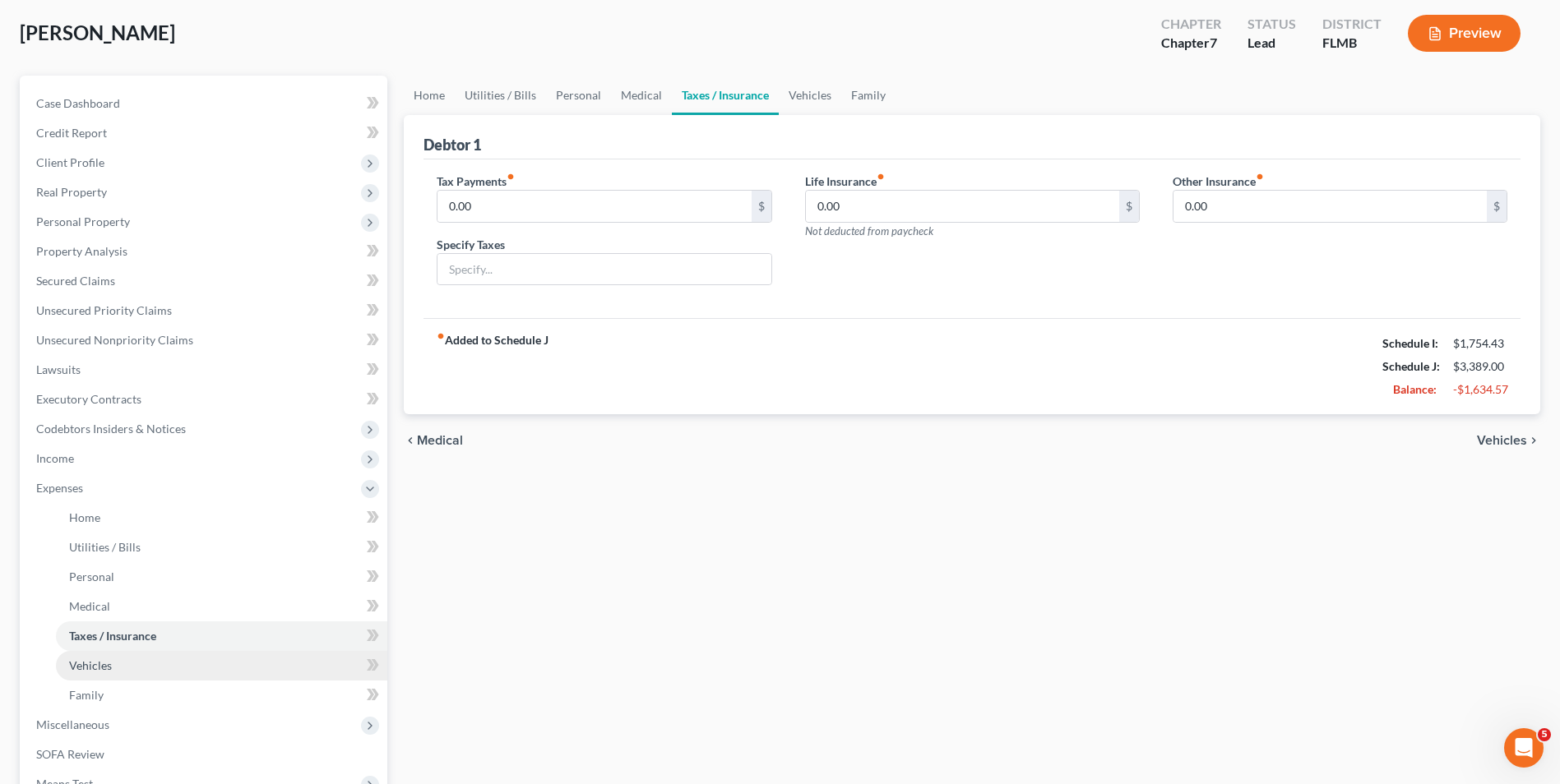
click at [119, 659] on link "Vehicles" at bounding box center [221, 665] width 331 height 30
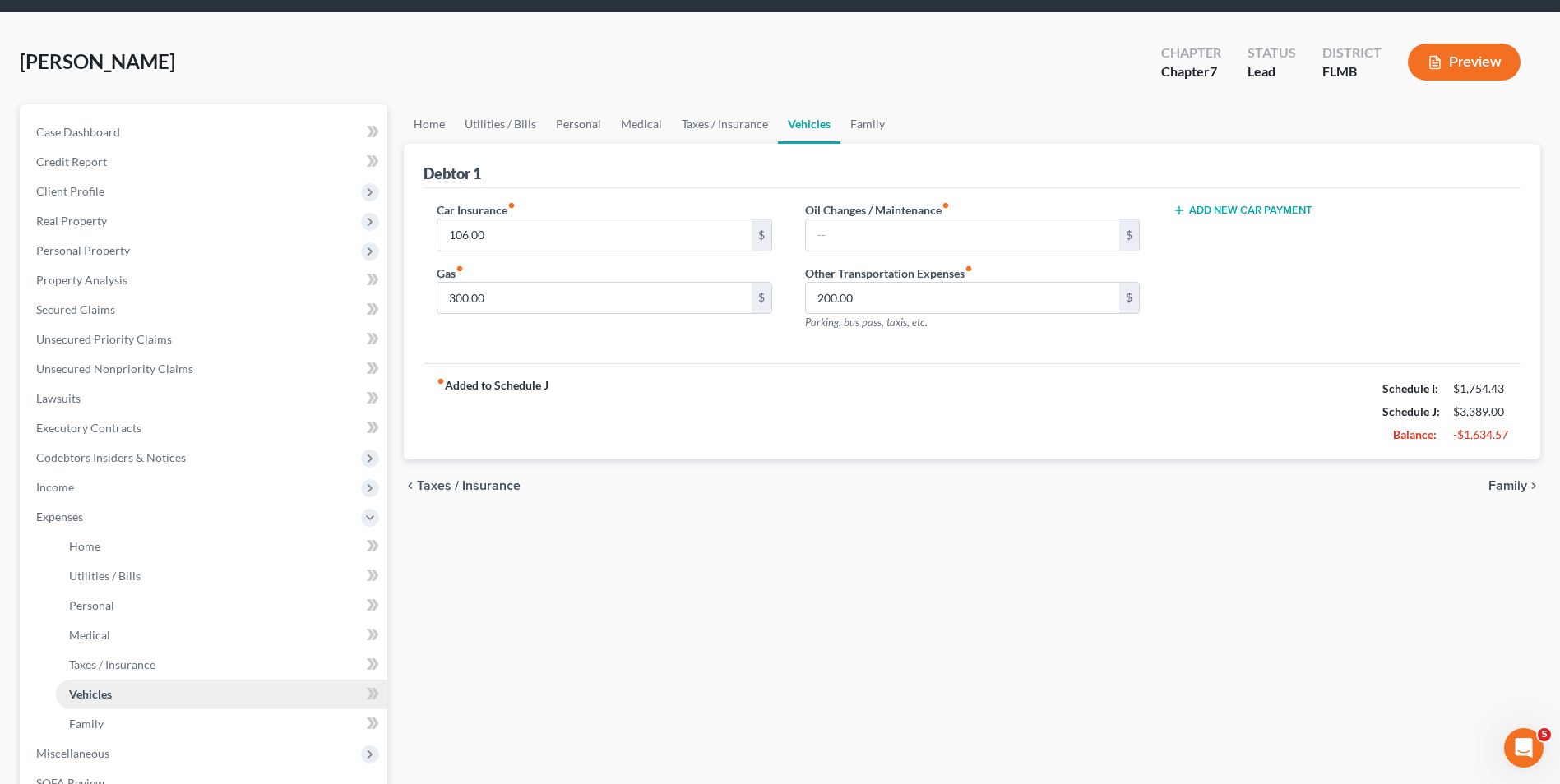
scroll to position [82, 0]
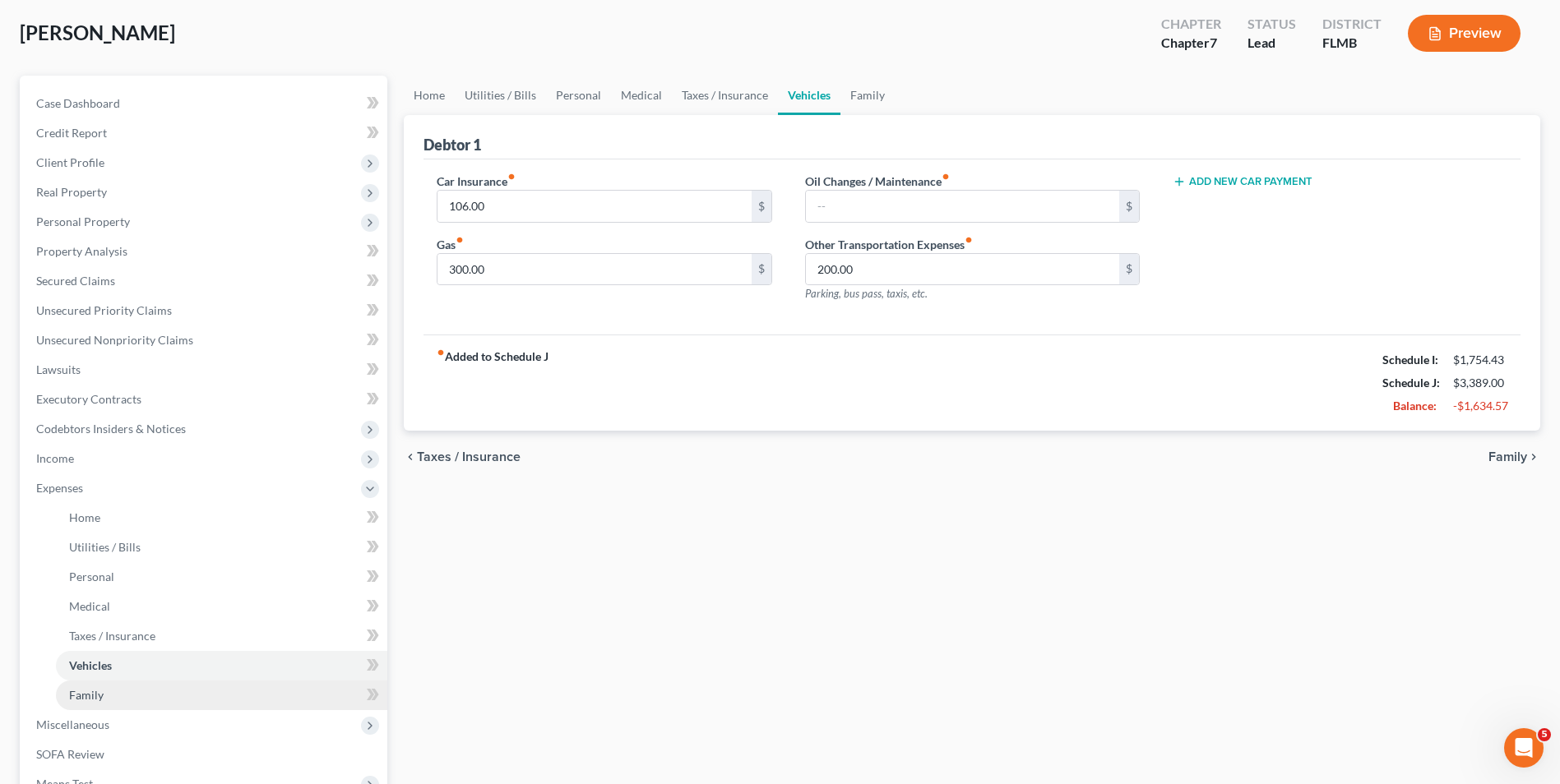
click at [124, 698] on link "Family" at bounding box center [221, 695] width 331 height 30
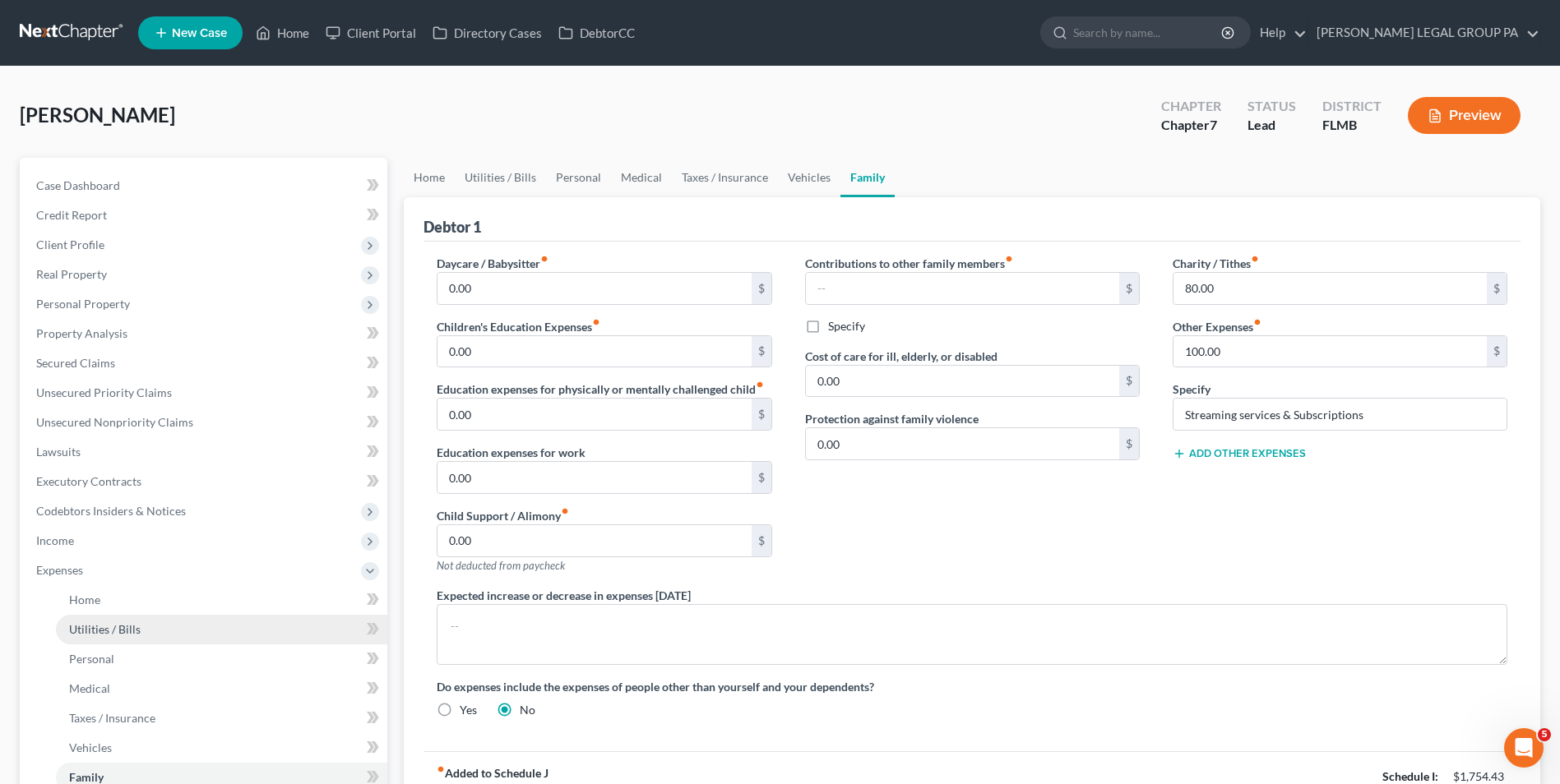
click at [137, 635] on span "Utilities / Bills" at bounding box center [104, 629] width 71 height 14
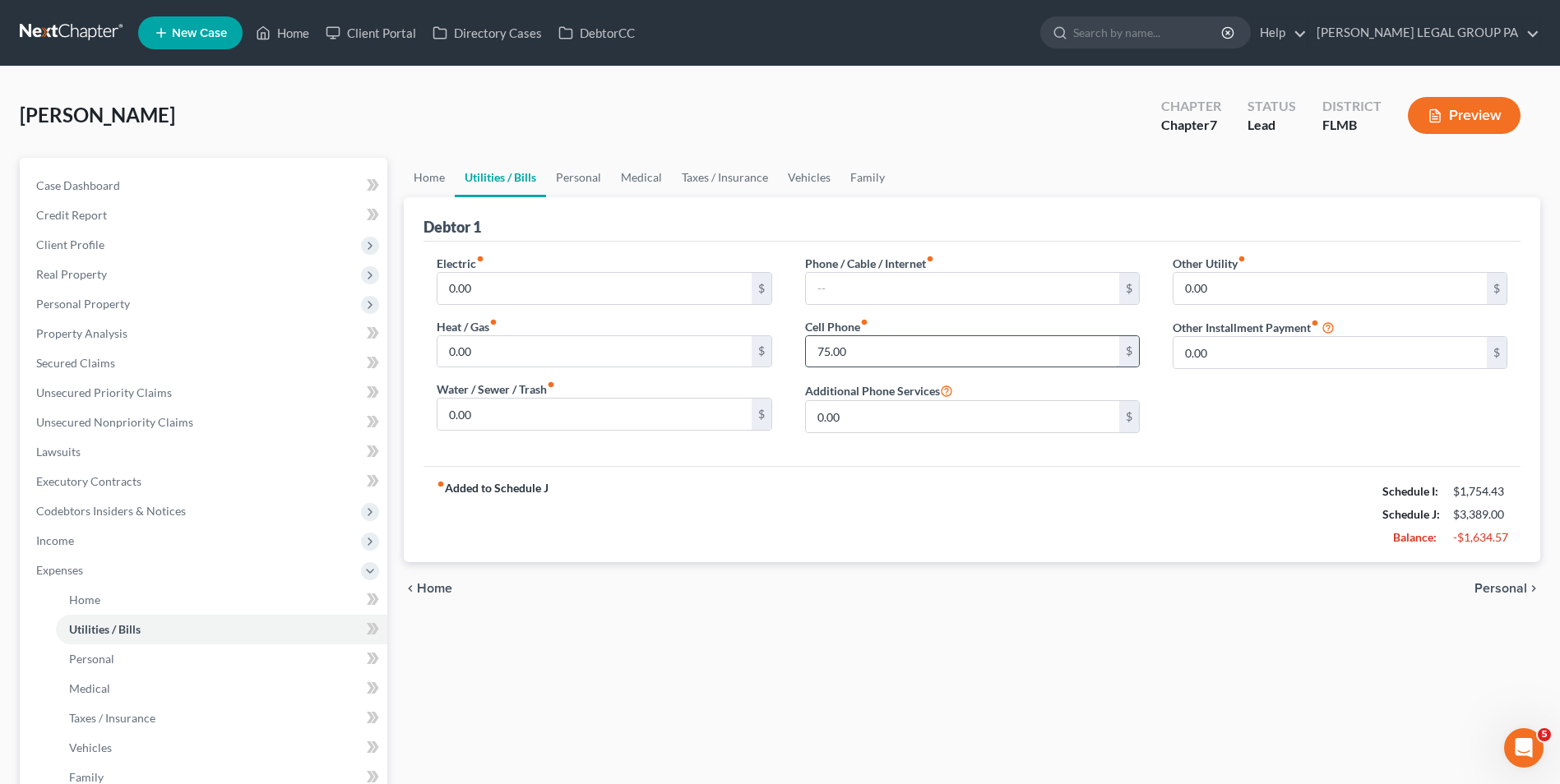
click at [886, 356] on input "75.00" at bounding box center [962, 351] width 313 height 31
type input "120.00"
click at [116, 669] on link "Personal" at bounding box center [221, 658] width 331 height 30
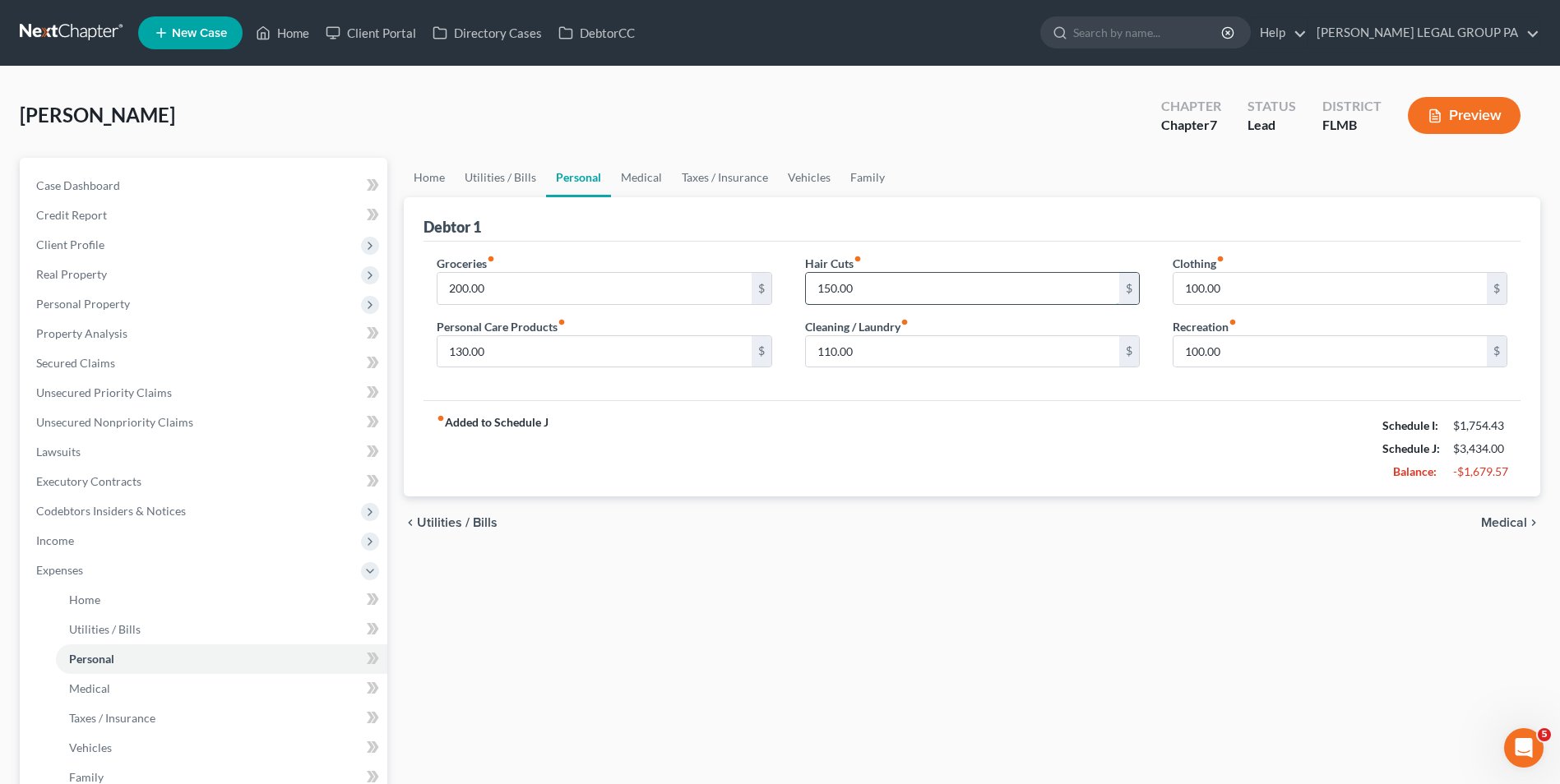
click at [843, 295] on input "150.00" at bounding box center [962, 289] width 313 height 31
type input "80.00"
click at [1278, 294] on input "100.00" at bounding box center [1330, 289] width 313 height 31
type input "20.00"
click at [598, 355] on input "130.00" at bounding box center [594, 351] width 313 height 31
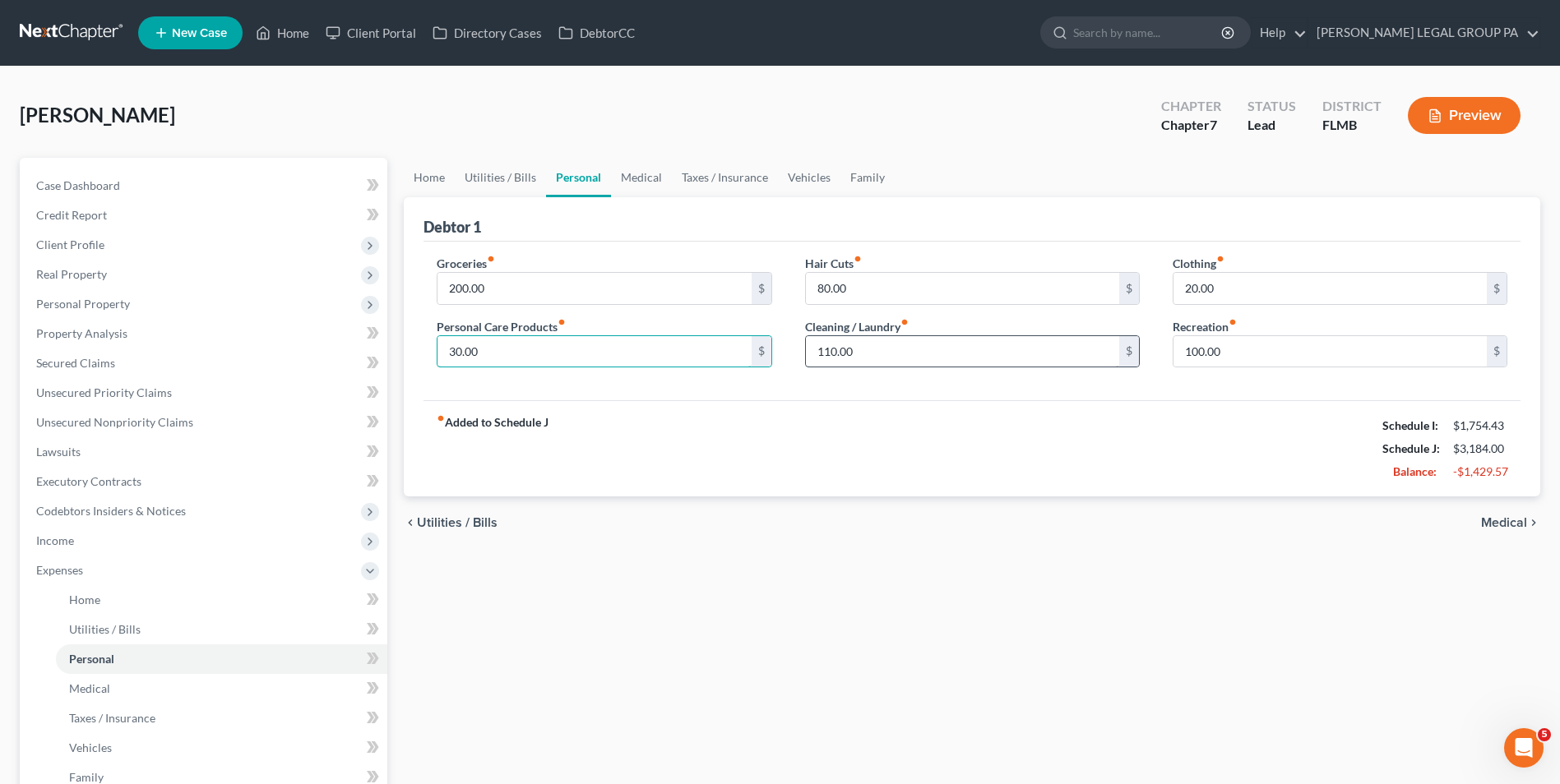
type input "30.00"
click at [889, 339] on input "110.00" at bounding box center [962, 351] width 313 height 31
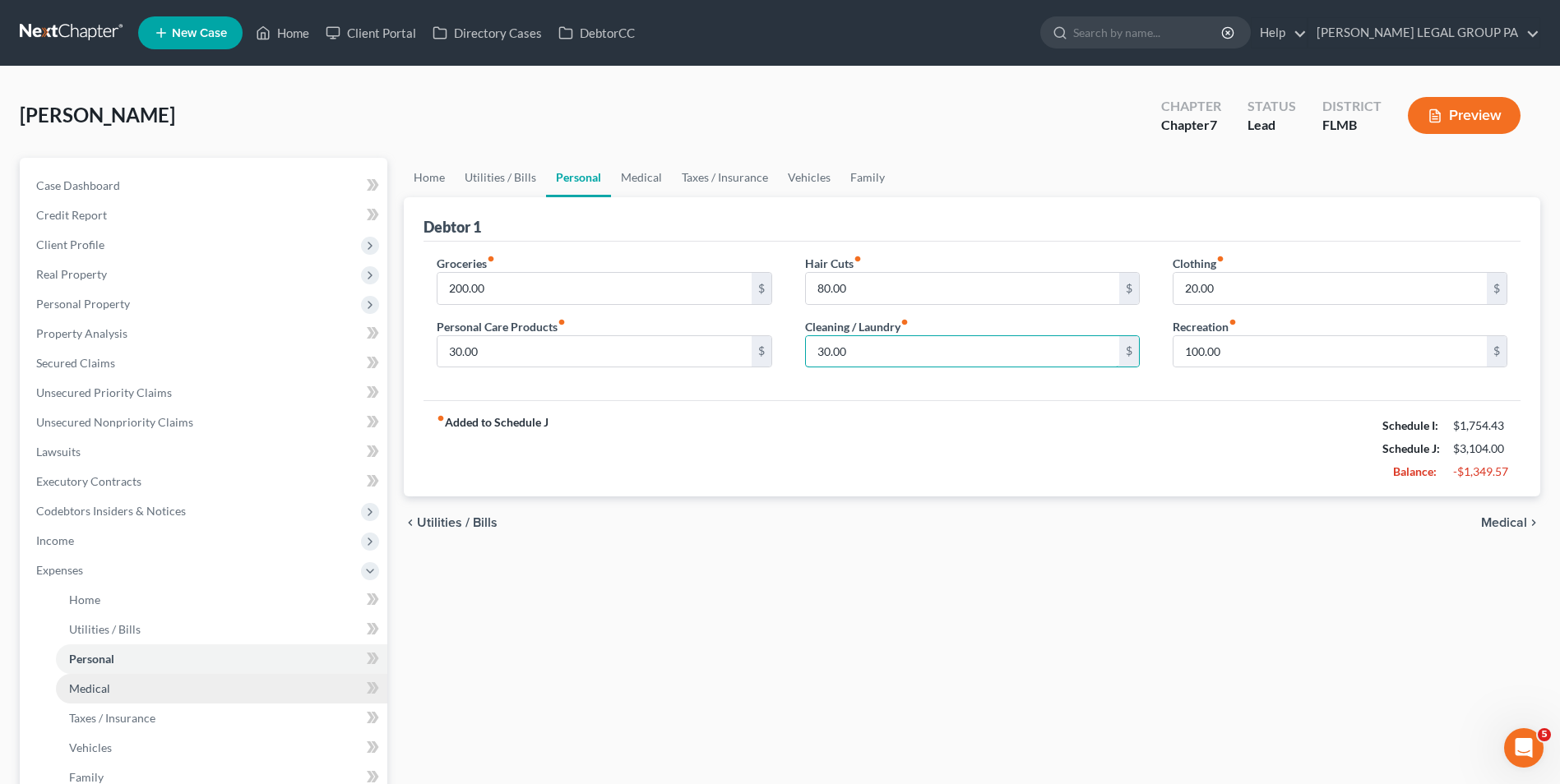
type input "30.00"
click at [209, 684] on link "Medical" at bounding box center [221, 688] width 331 height 30
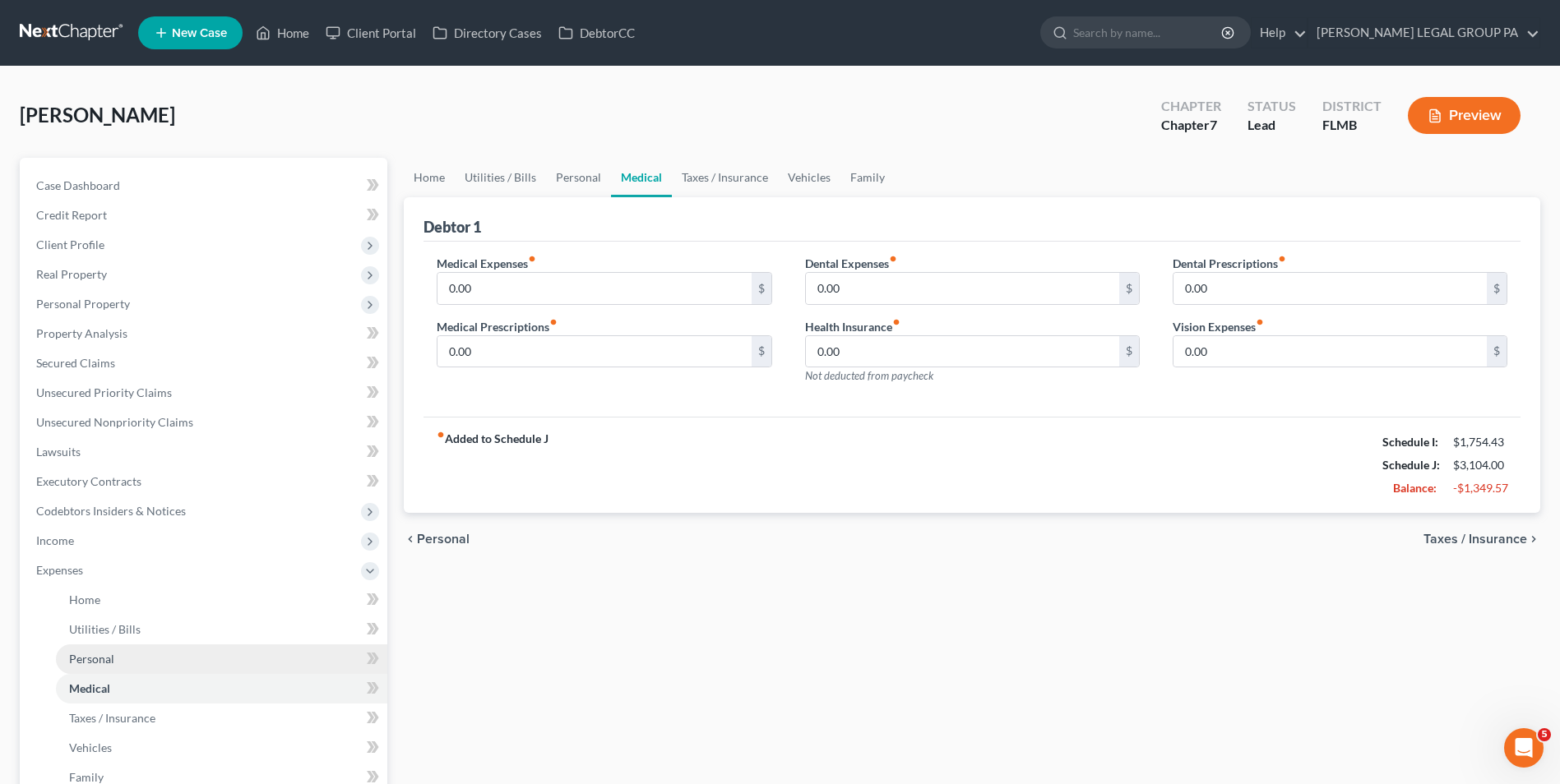
click at [202, 665] on link "Personal" at bounding box center [221, 658] width 331 height 30
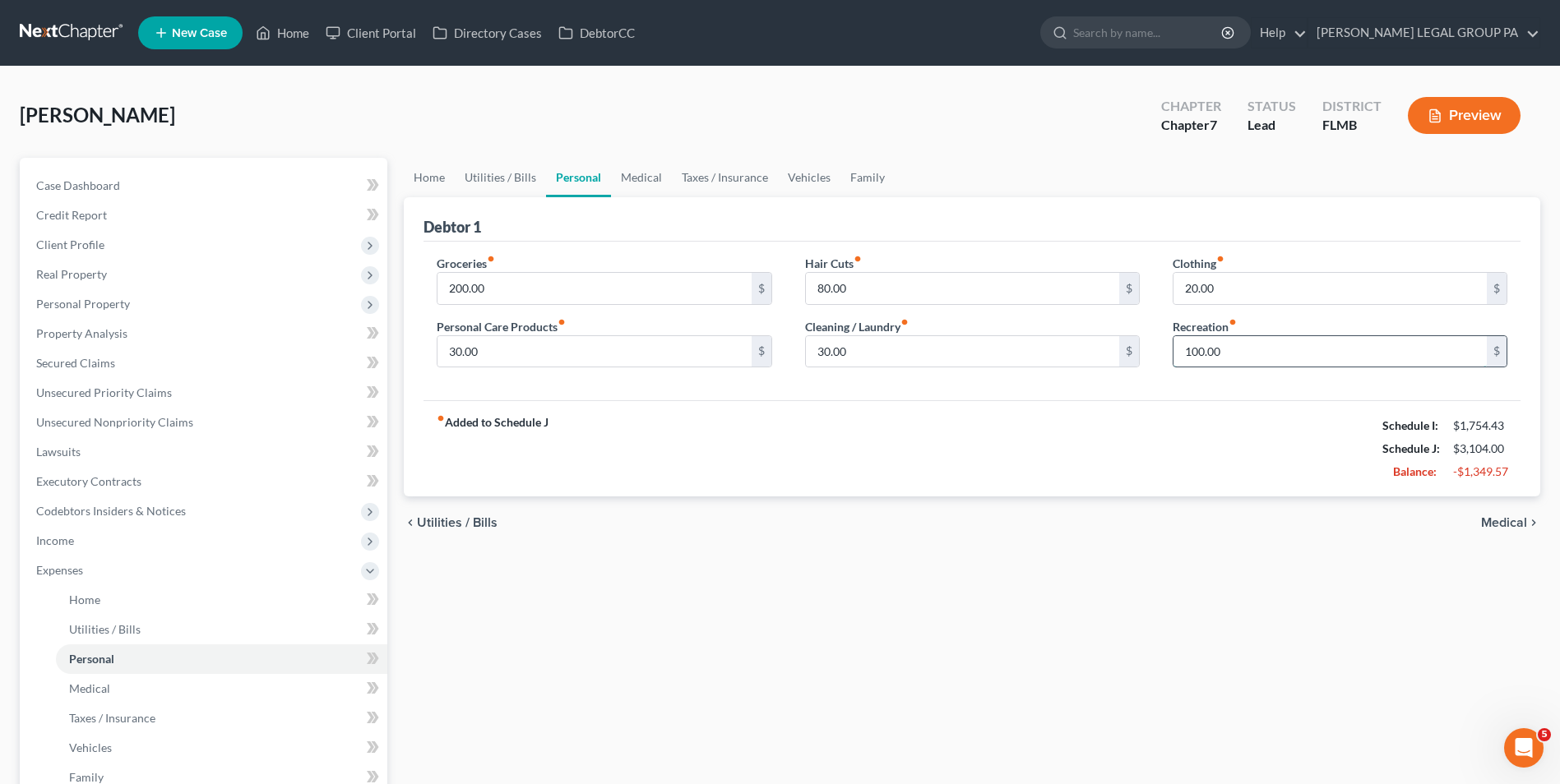
click at [1277, 357] on input "100.00" at bounding box center [1330, 351] width 313 height 31
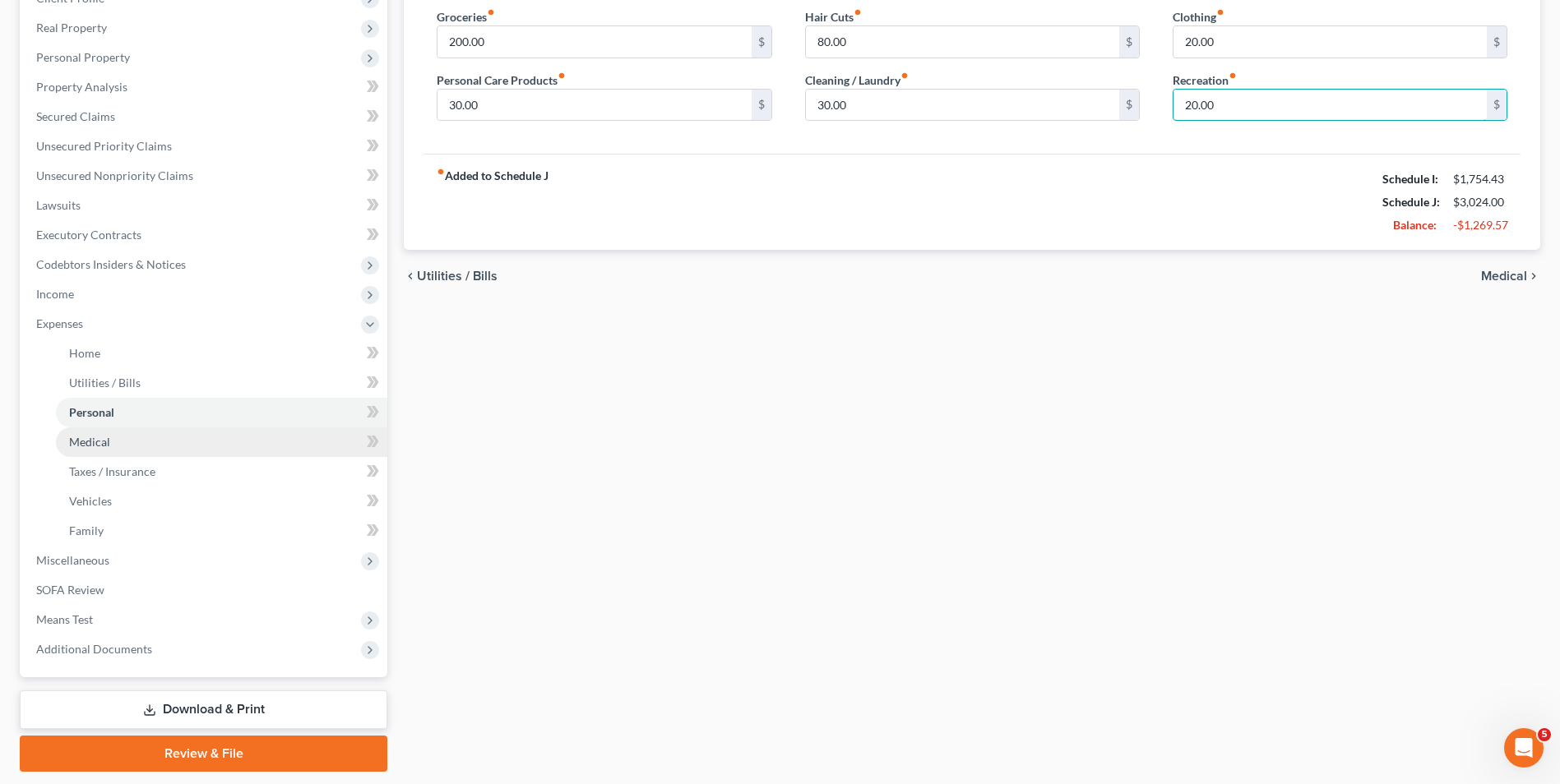
type input "20.00"
click at [163, 447] on link "Medical" at bounding box center [221, 442] width 331 height 30
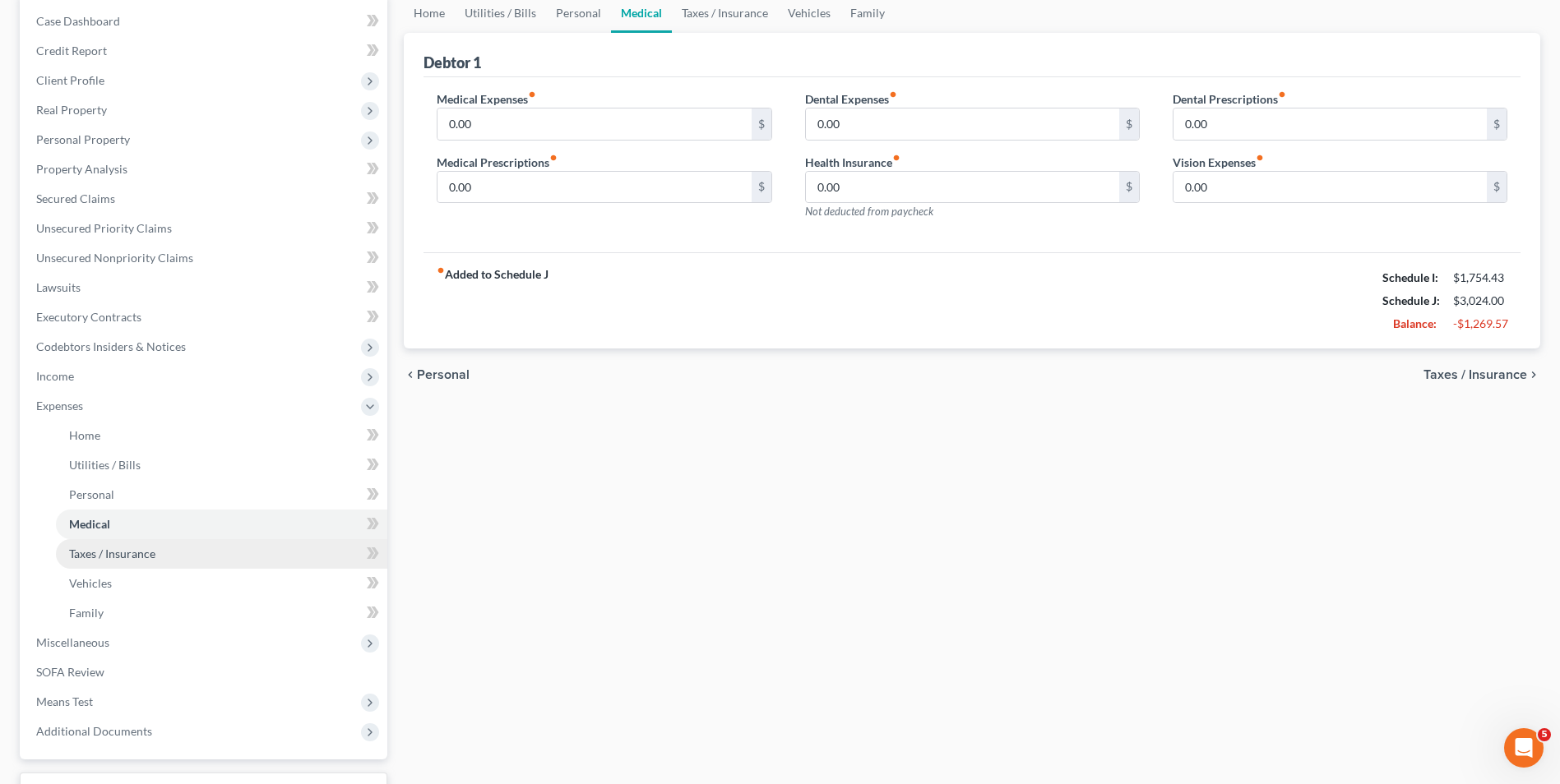
click at [149, 554] on span "Taxes / Insurance" at bounding box center [111, 553] width 86 height 14
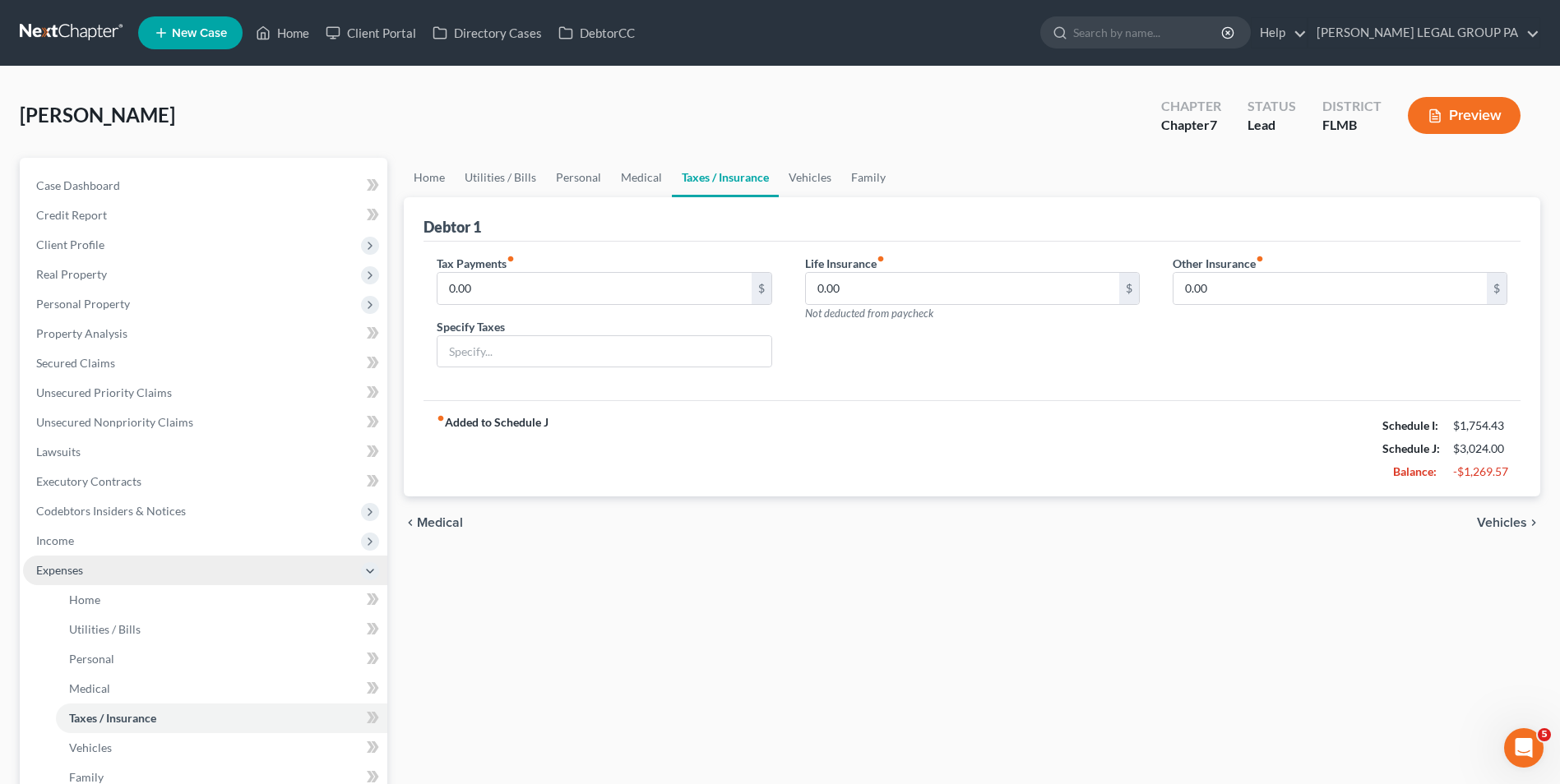
scroll to position [164, 0]
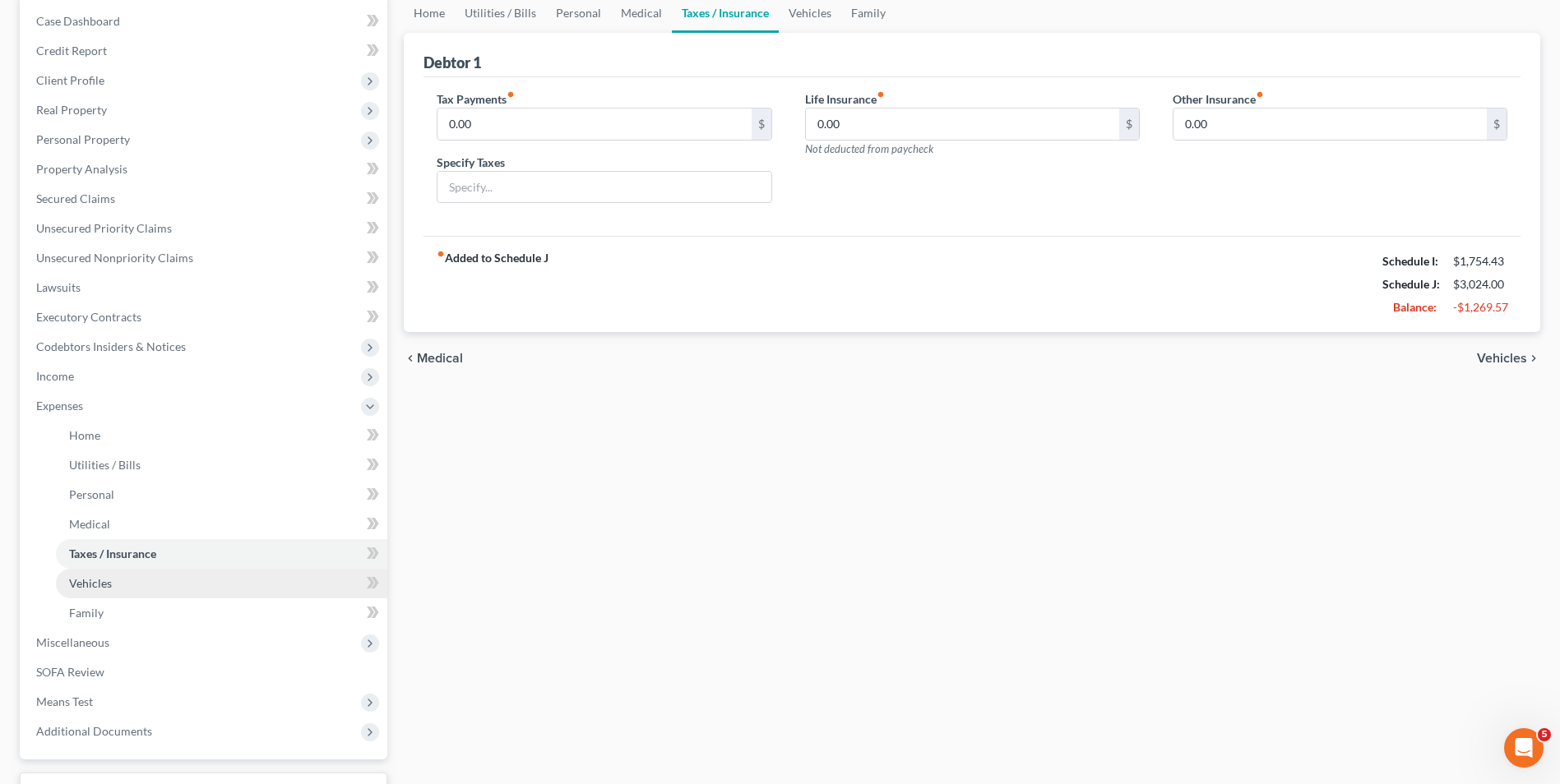
click at [150, 584] on link "Vehicles" at bounding box center [221, 583] width 331 height 30
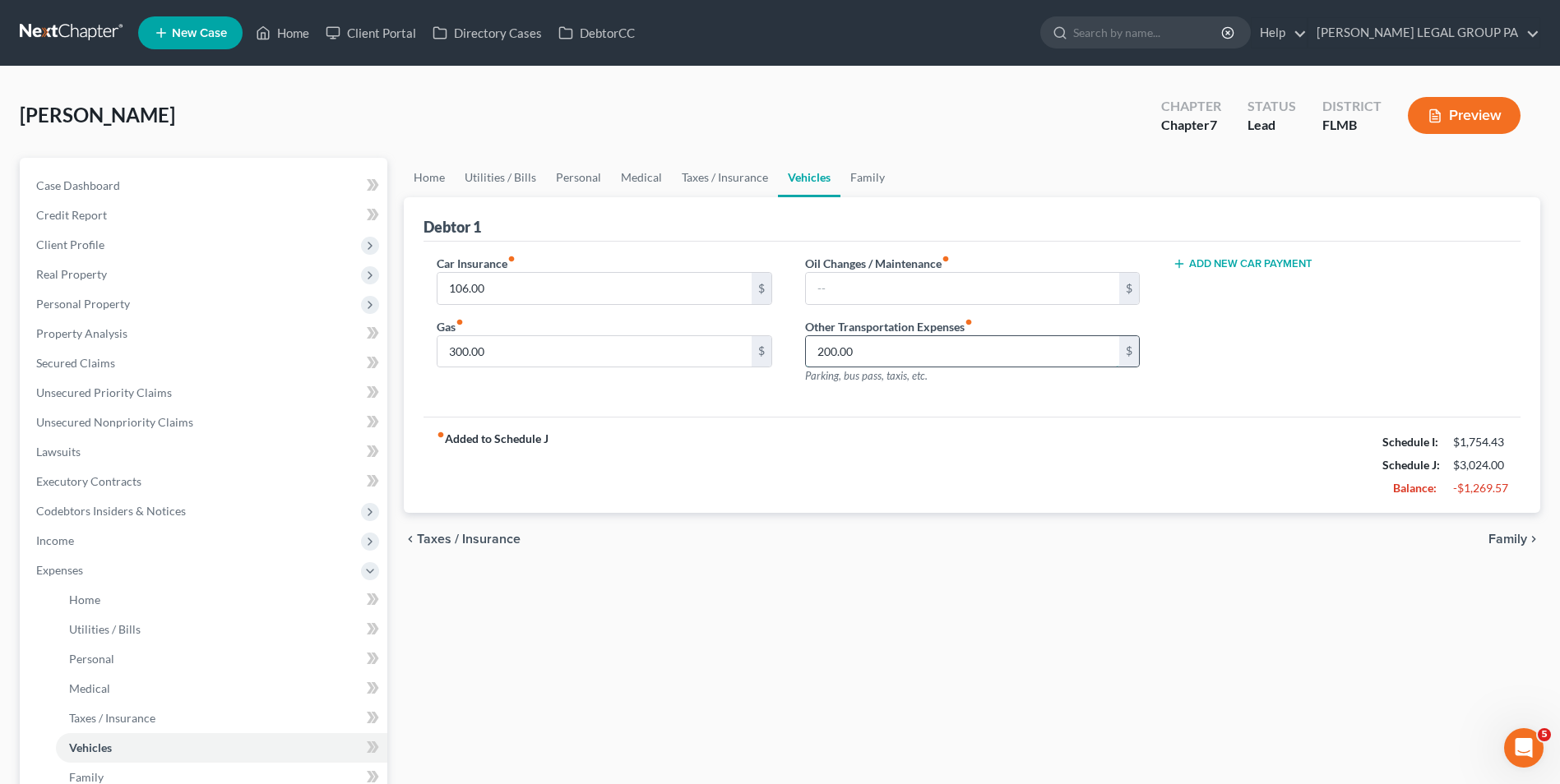
click at [968, 348] on input "200.00" at bounding box center [962, 351] width 313 height 31
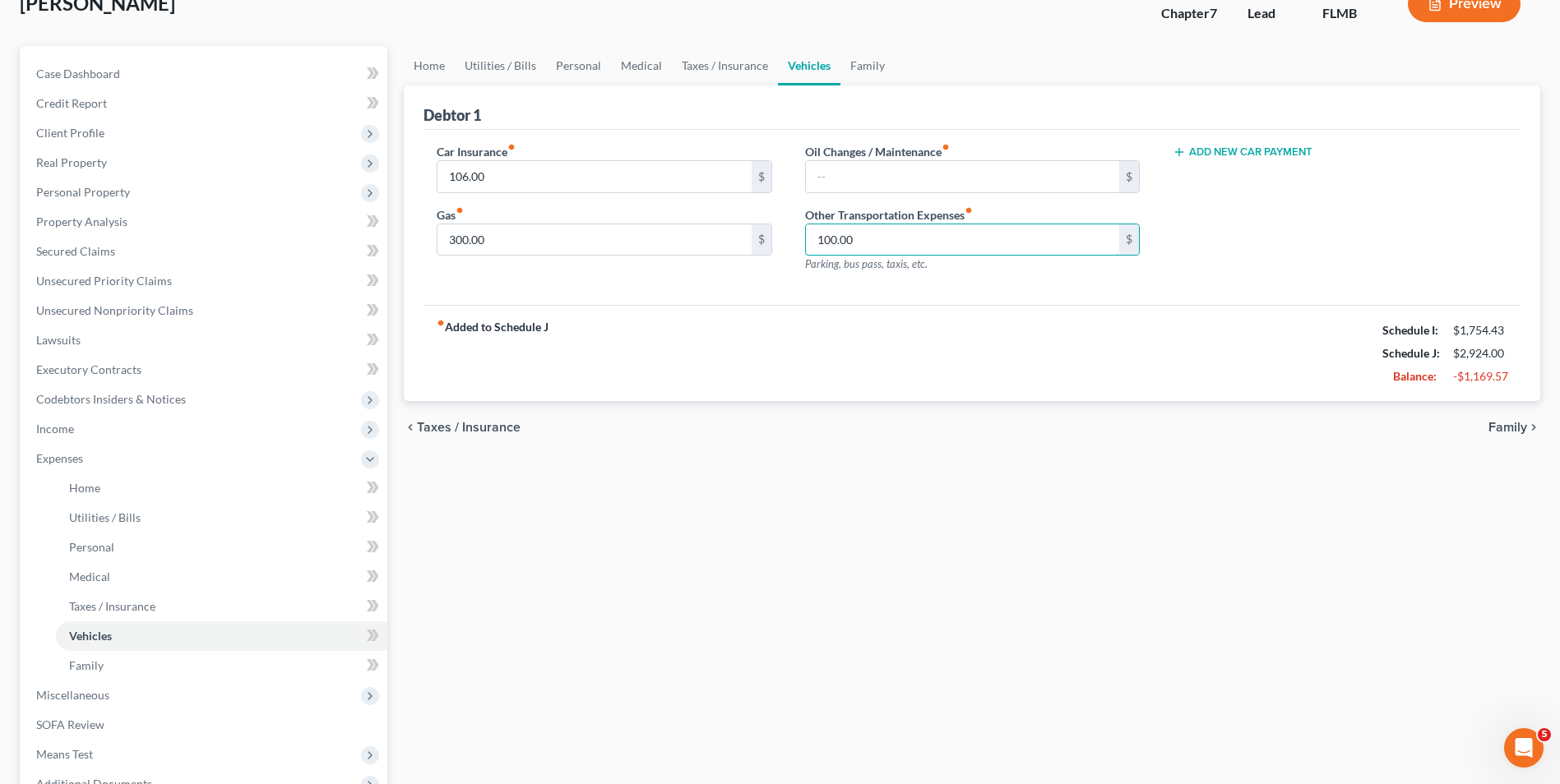
scroll to position [82, 0]
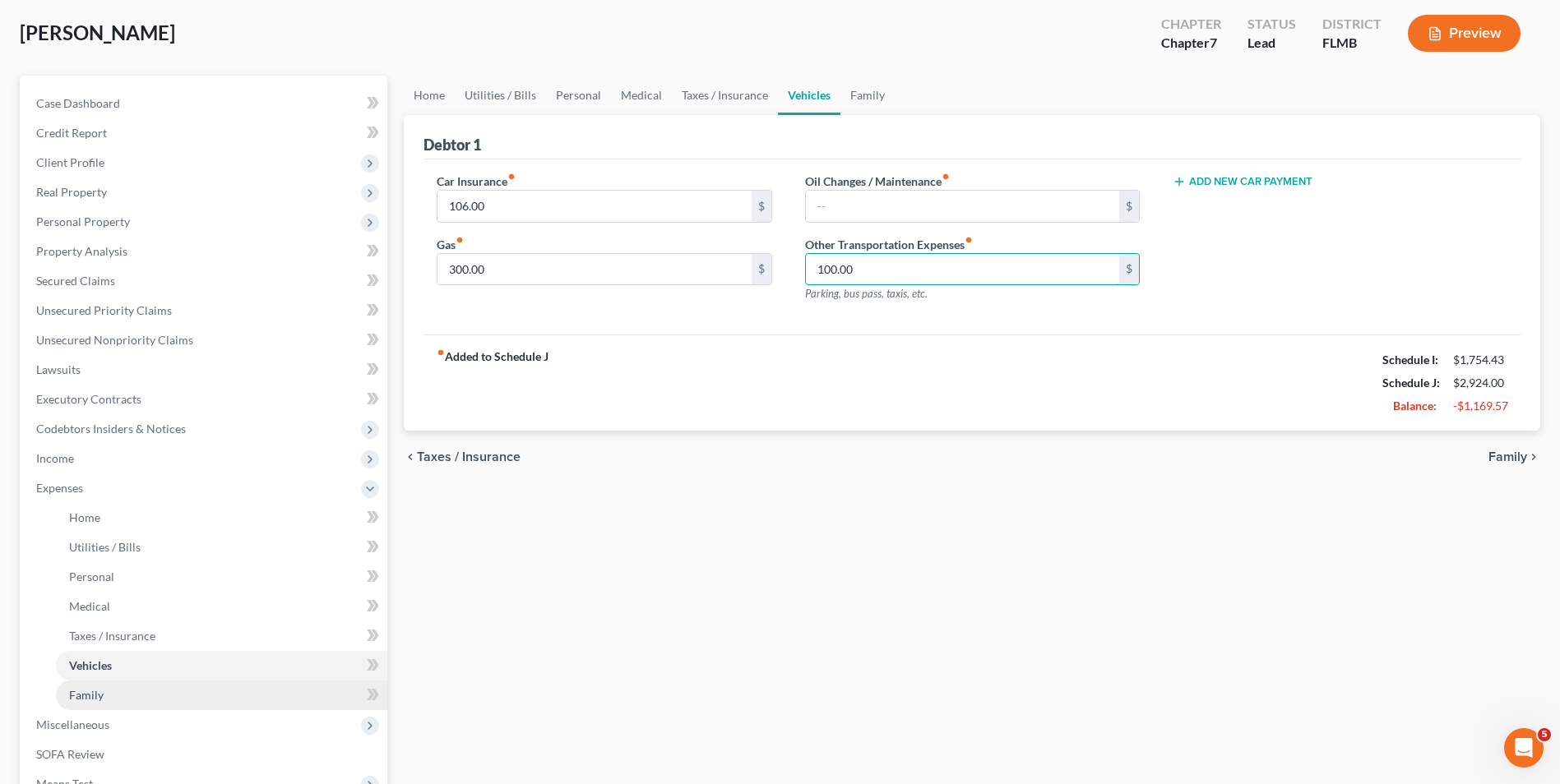
type input "100.00"
click at [178, 695] on link "Family" at bounding box center [221, 695] width 331 height 30
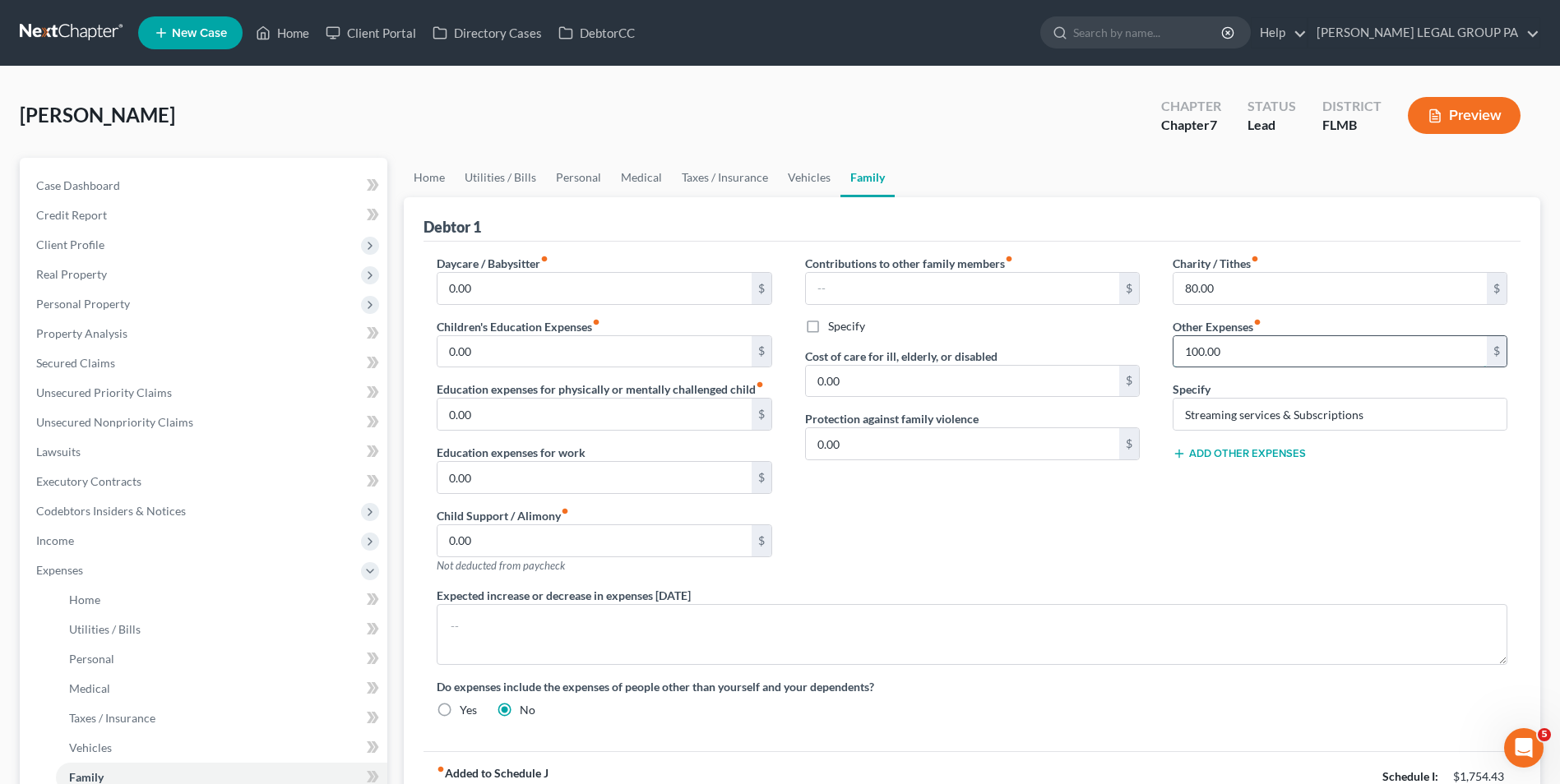
click at [1208, 353] on input "100.00" at bounding box center [1330, 351] width 313 height 31
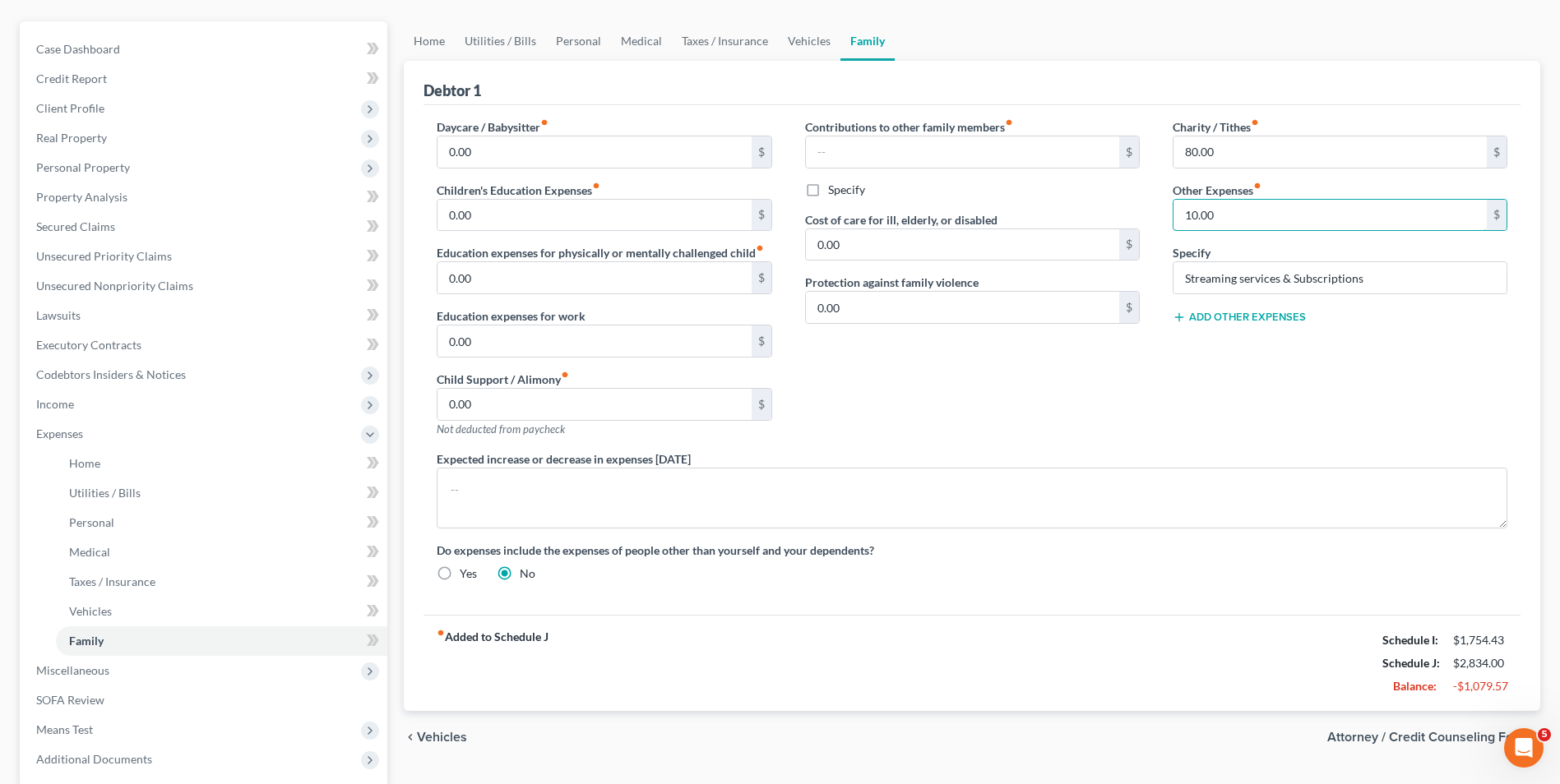
scroll to position [296, 0]
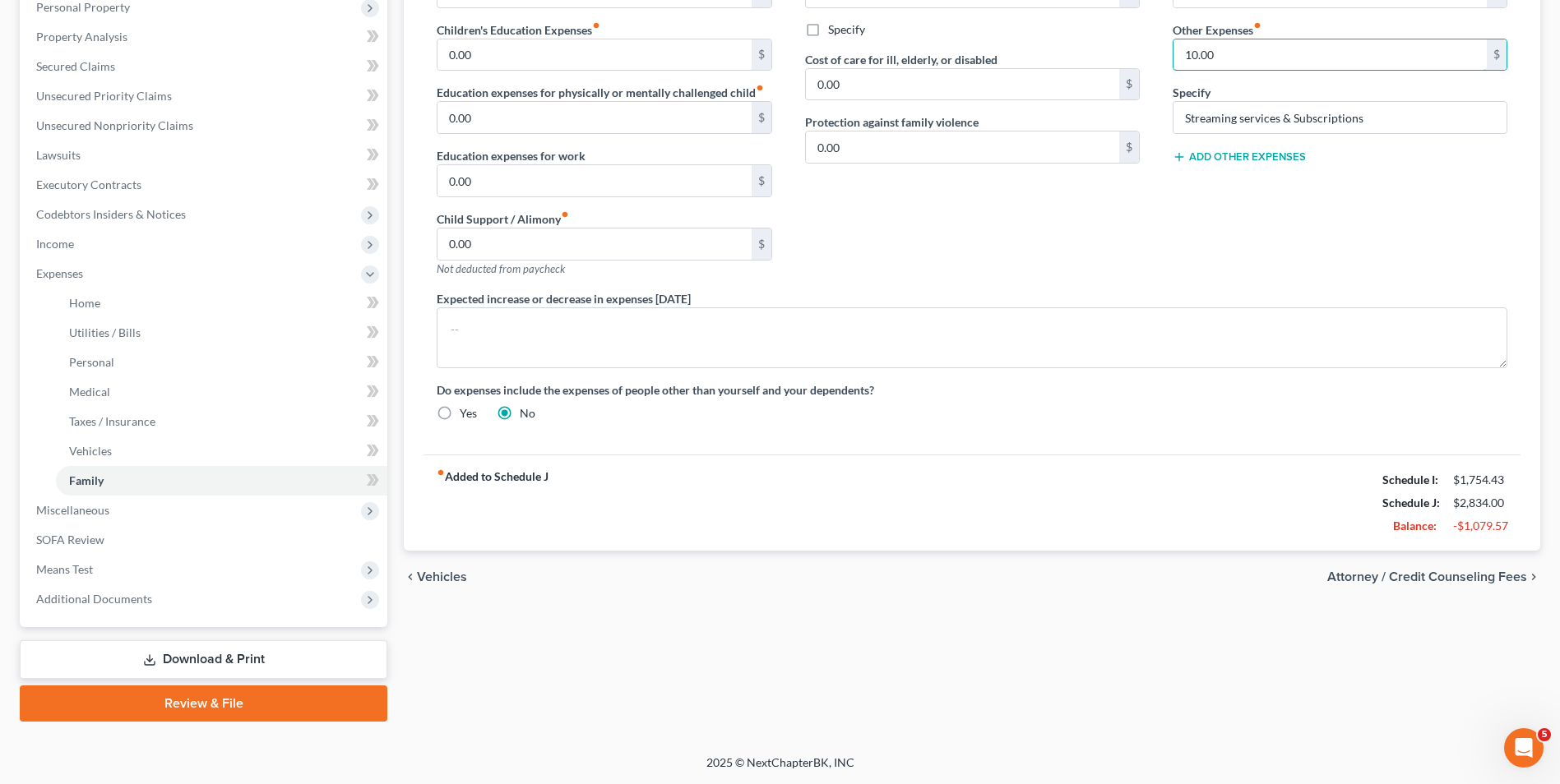
type input "10.00"
click at [1129, 516] on div "fiber_manual_record Added to Schedule J Schedule I: $1,754.43 Schedule J: $2,83…" at bounding box center [971, 503] width 1096 height 97
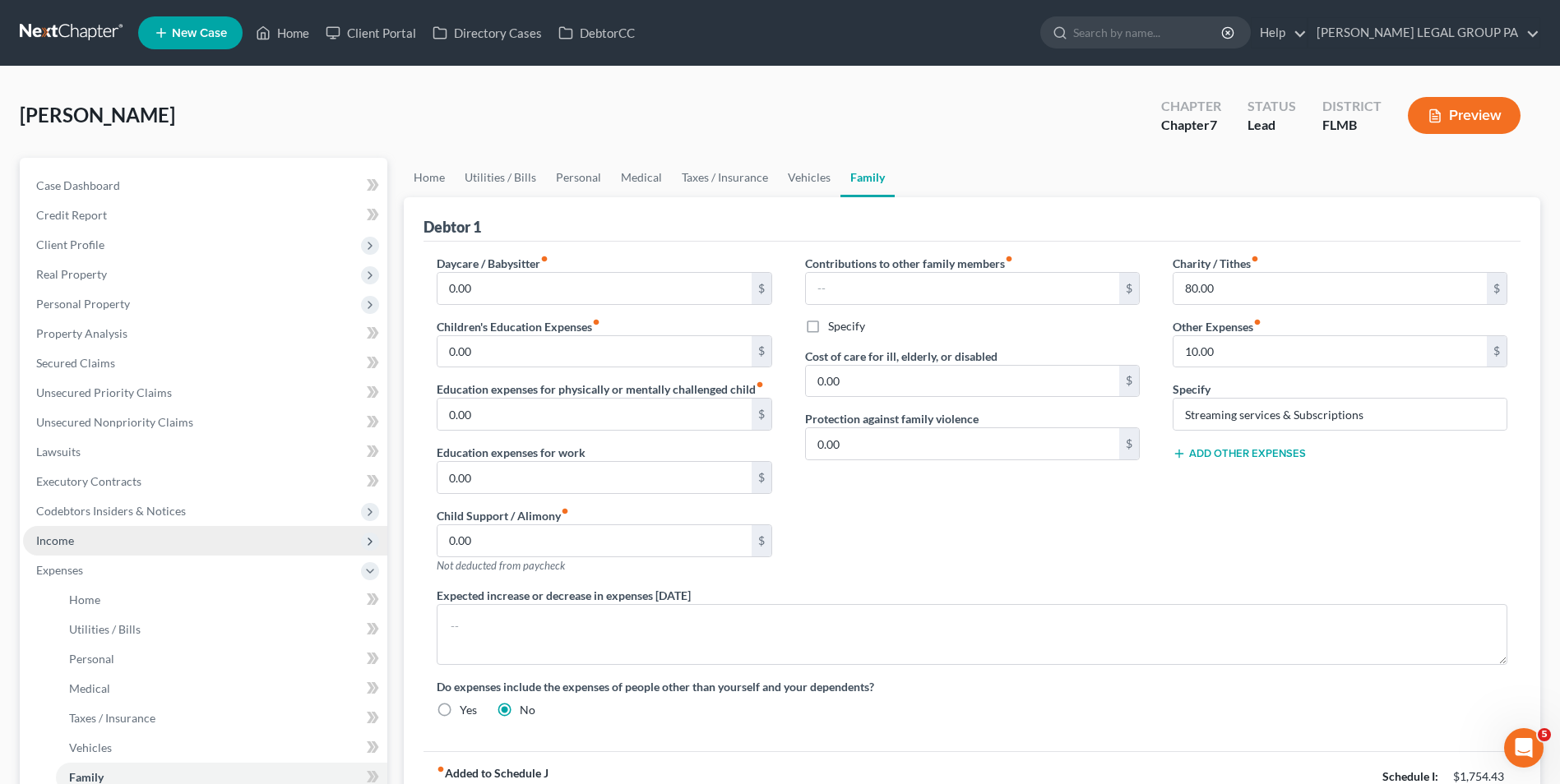
scroll to position [82, 0]
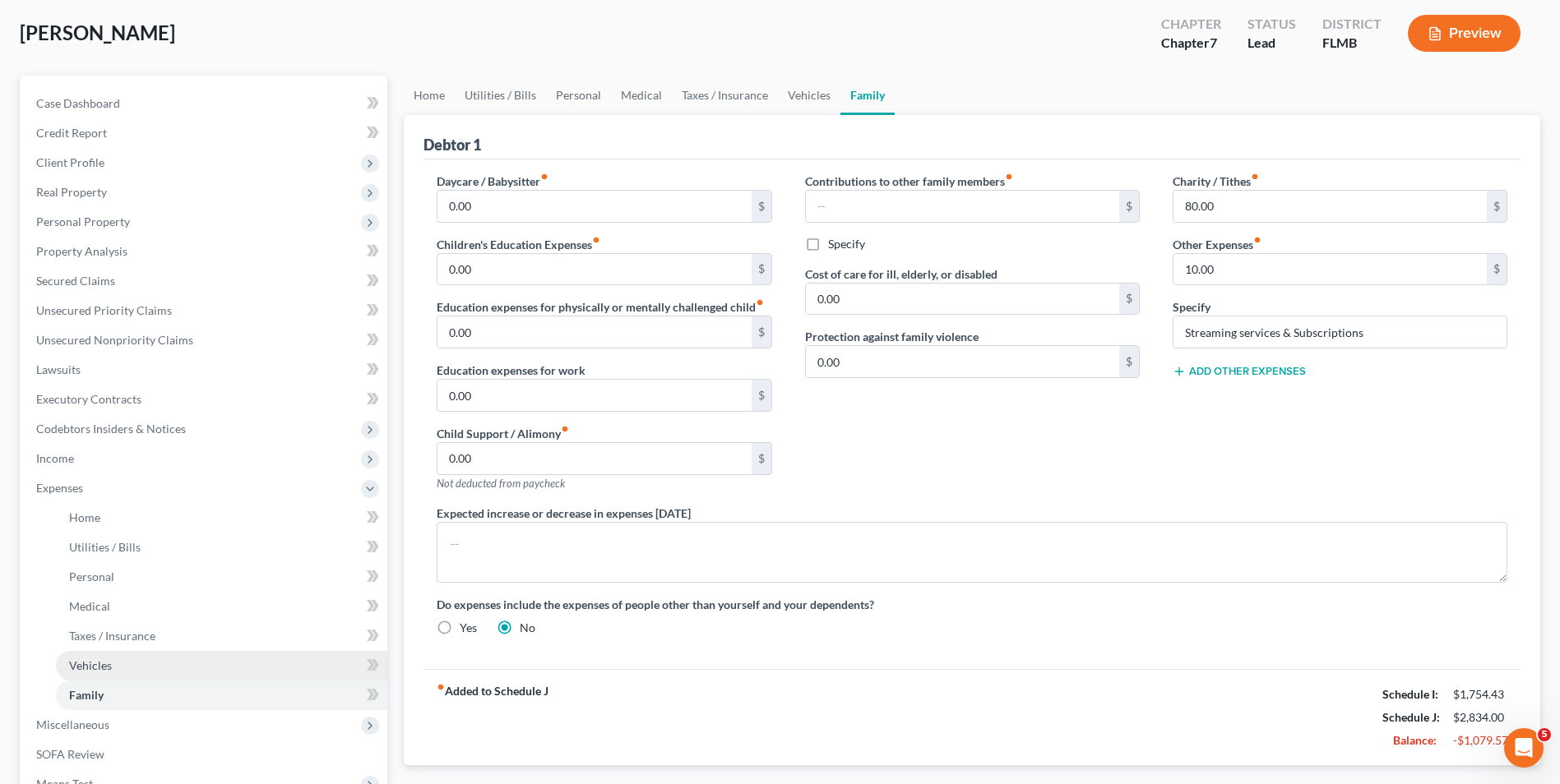
click at [165, 663] on link "Vehicles" at bounding box center [221, 665] width 331 height 30
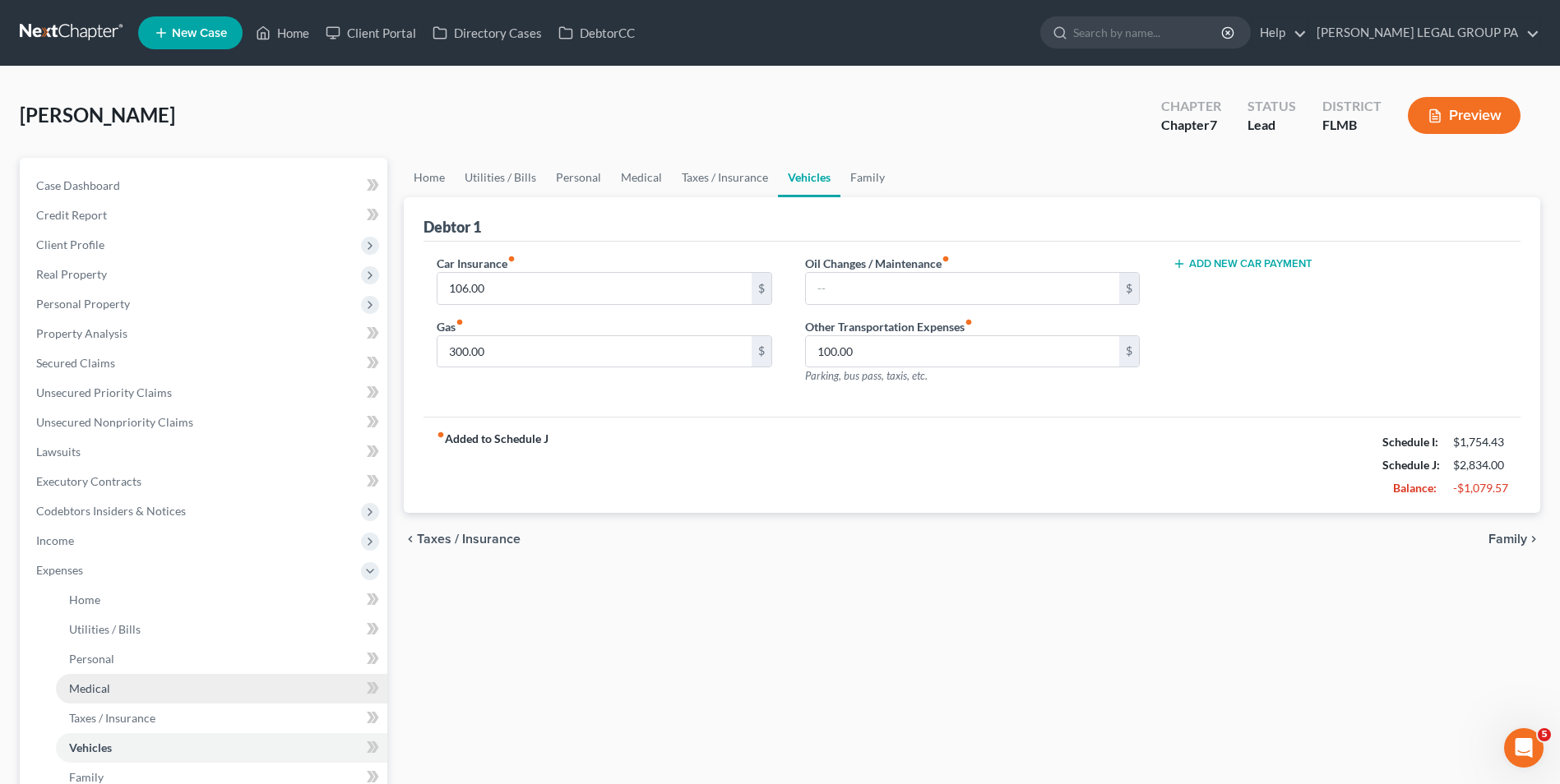
click at [151, 702] on link "Medical" at bounding box center [221, 688] width 331 height 30
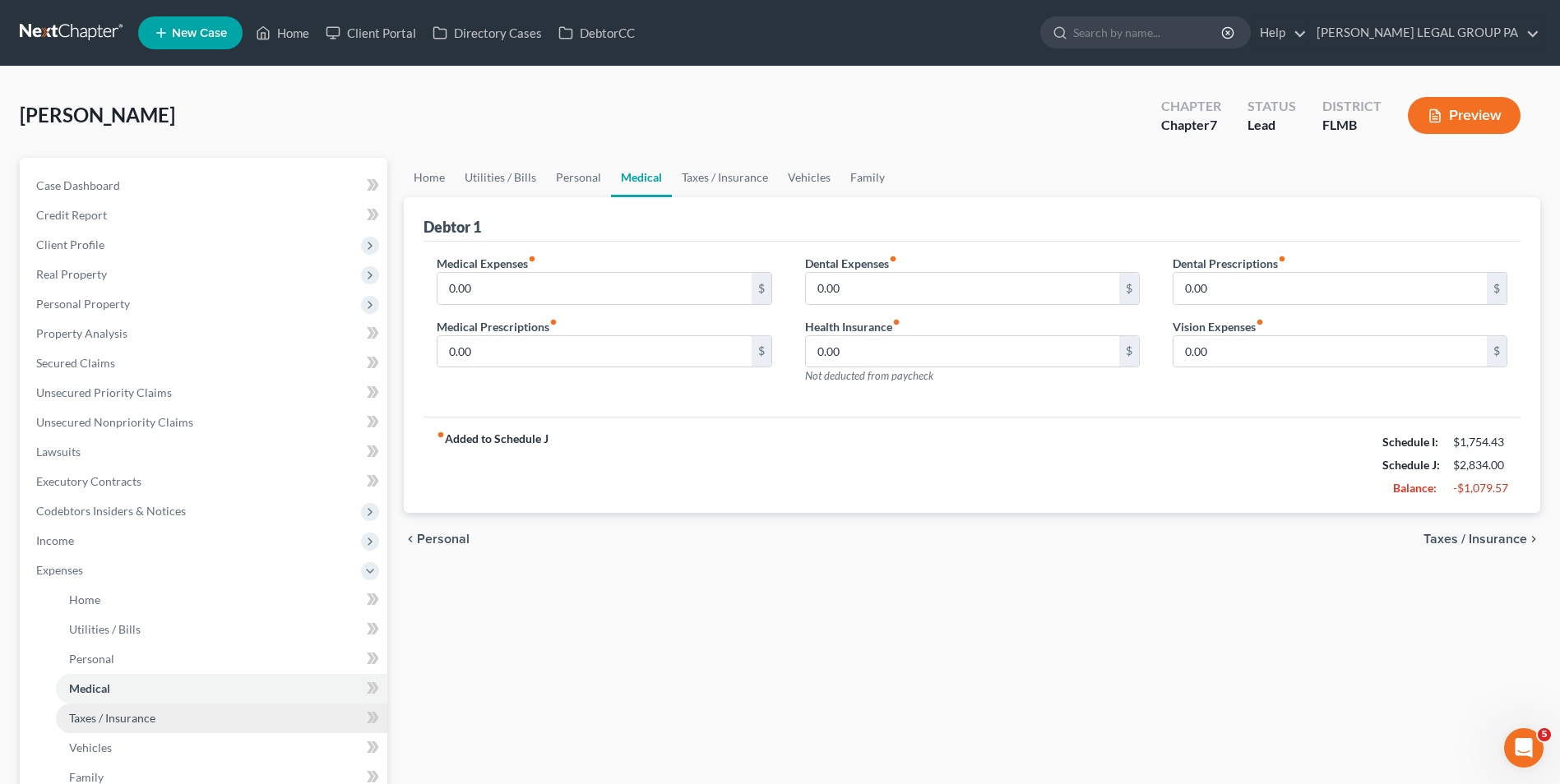
click at [152, 719] on span "Taxes / Insurance" at bounding box center [111, 717] width 86 height 14
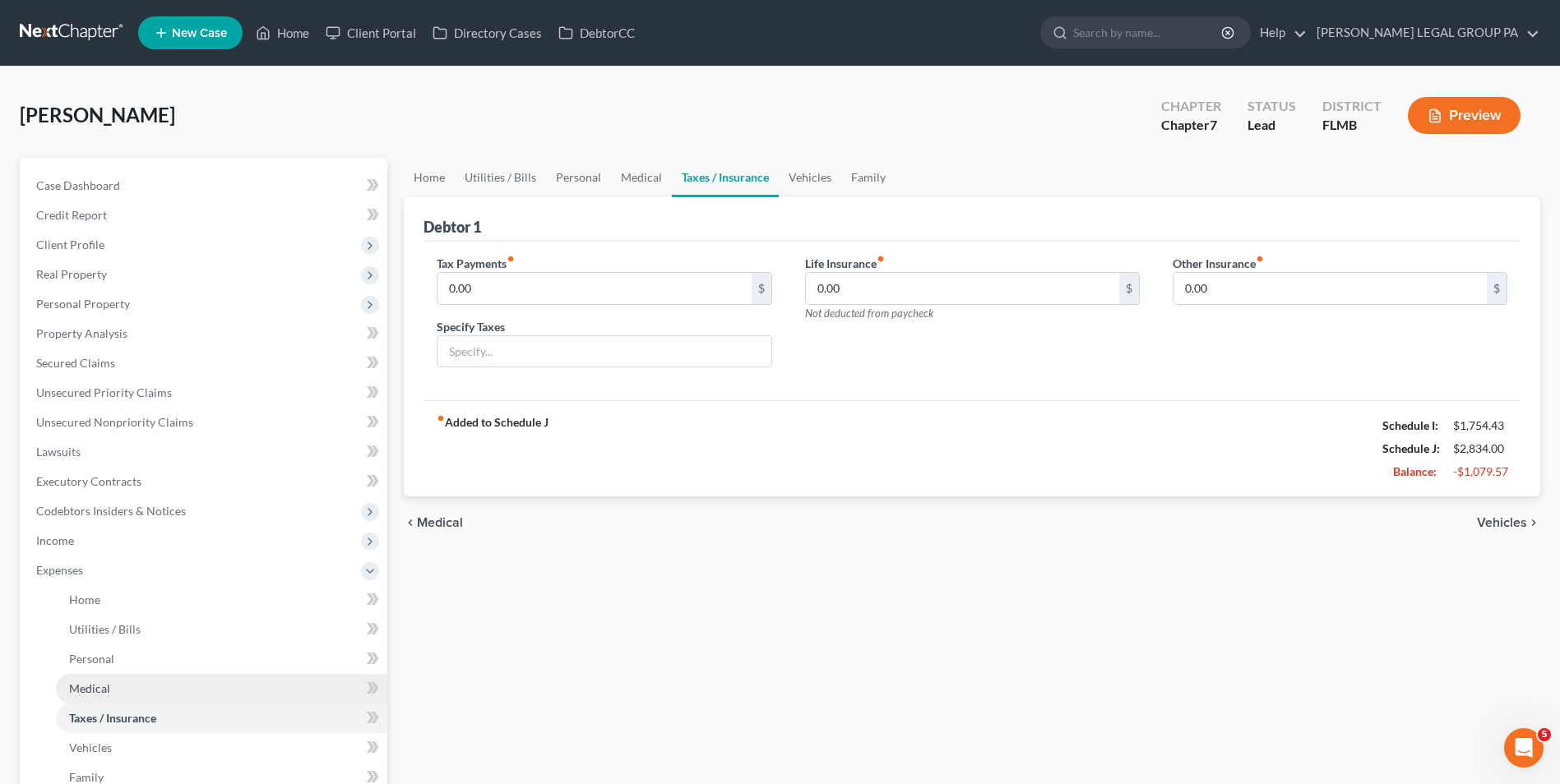
click at [140, 678] on link "Medical" at bounding box center [221, 688] width 331 height 30
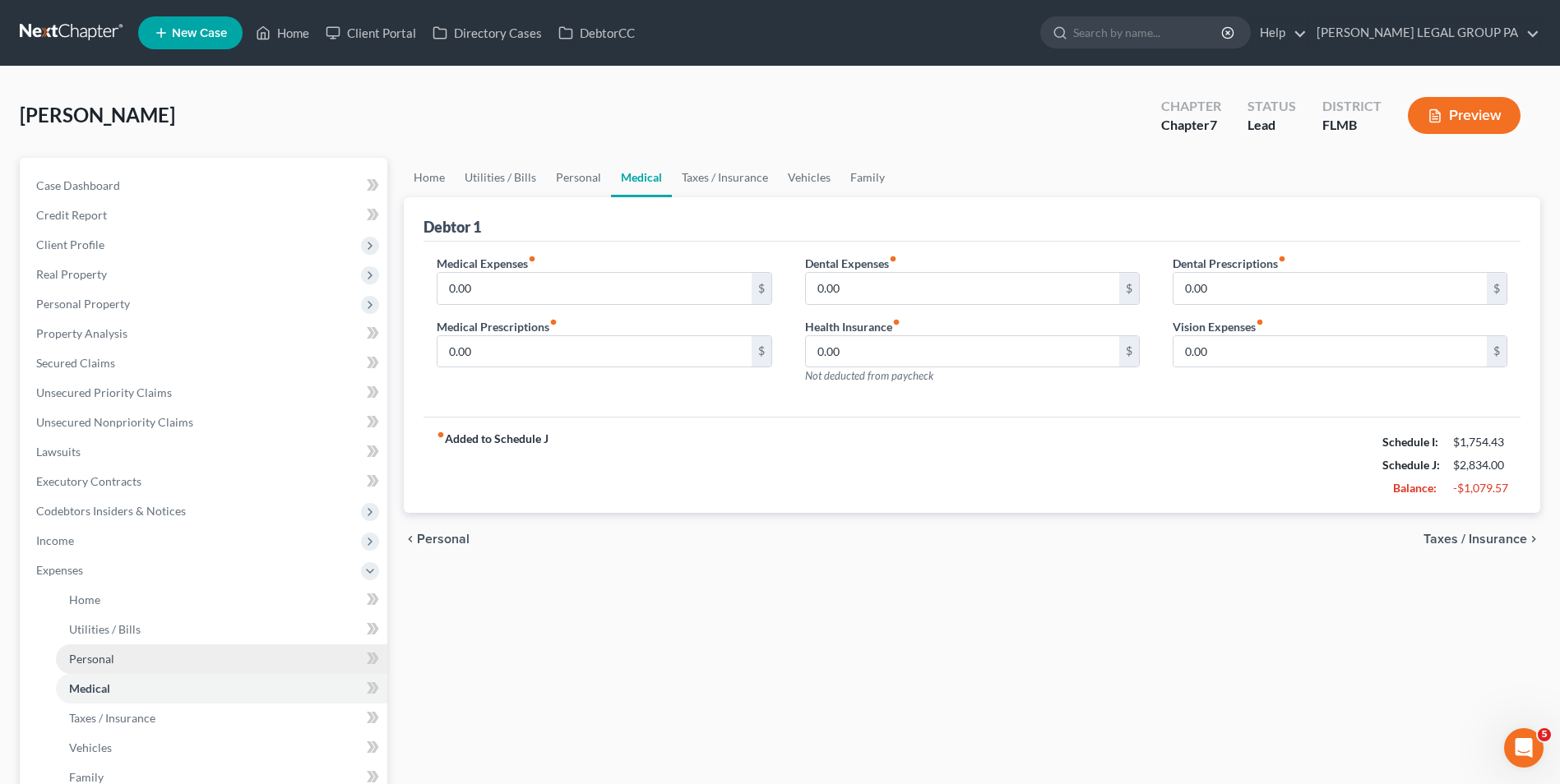
click at [142, 652] on link "Personal" at bounding box center [221, 658] width 331 height 30
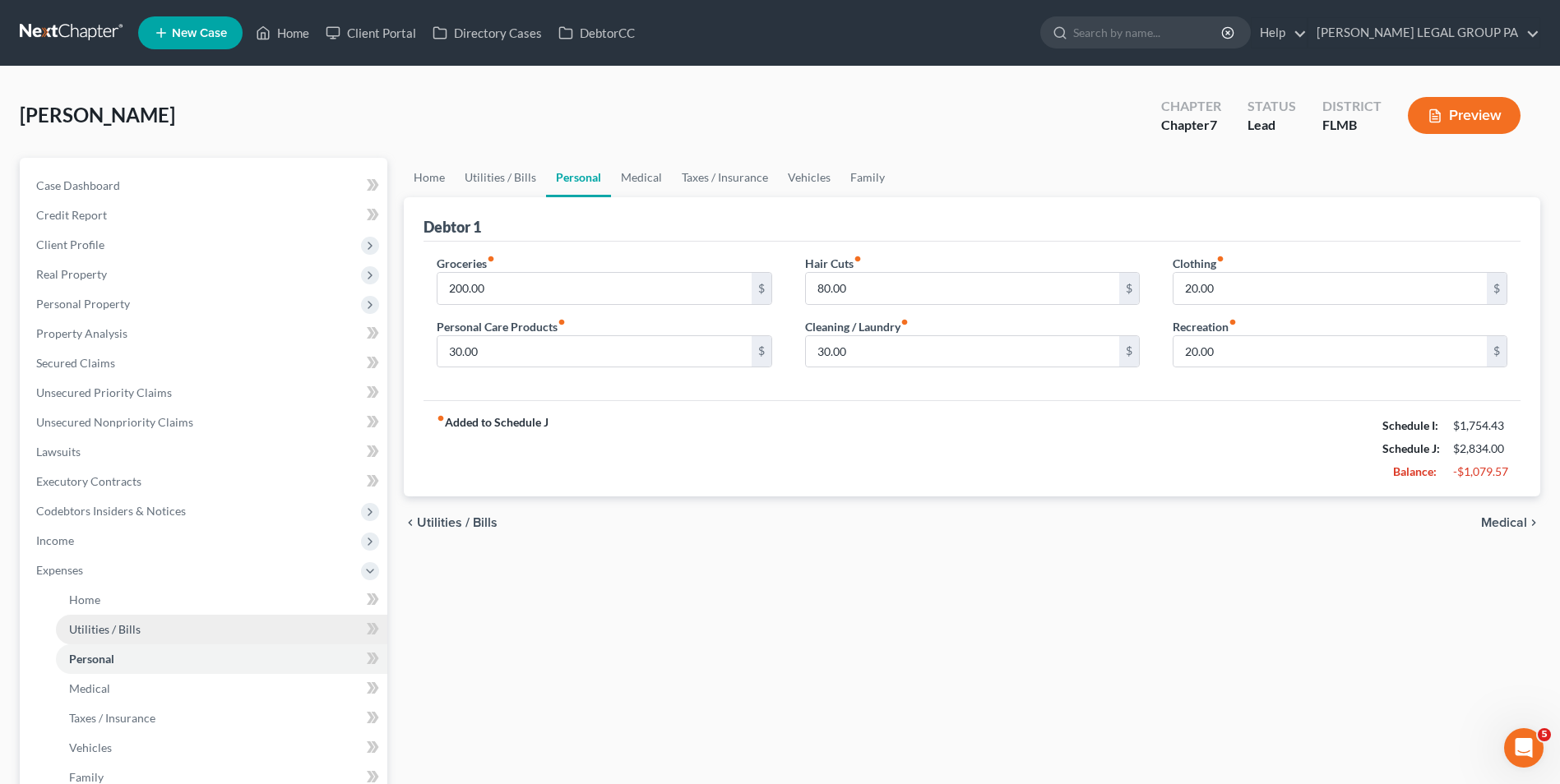
click at [148, 639] on link "Utilities / Bills" at bounding box center [221, 630] width 331 height 30
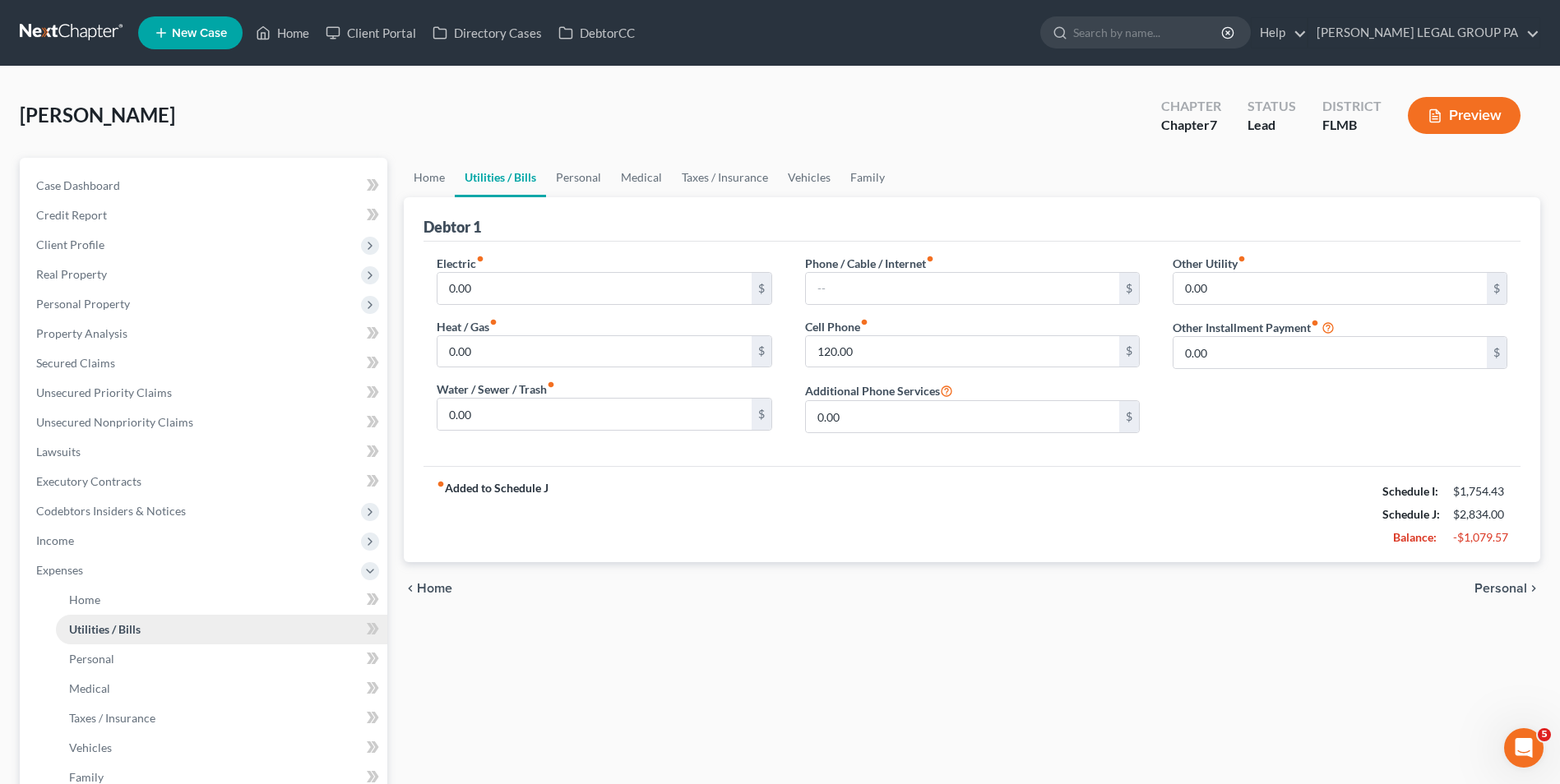
click at [150, 615] on link "Utilities / Bills" at bounding box center [221, 630] width 331 height 30
click at [150, 602] on link "Home" at bounding box center [221, 600] width 331 height 30
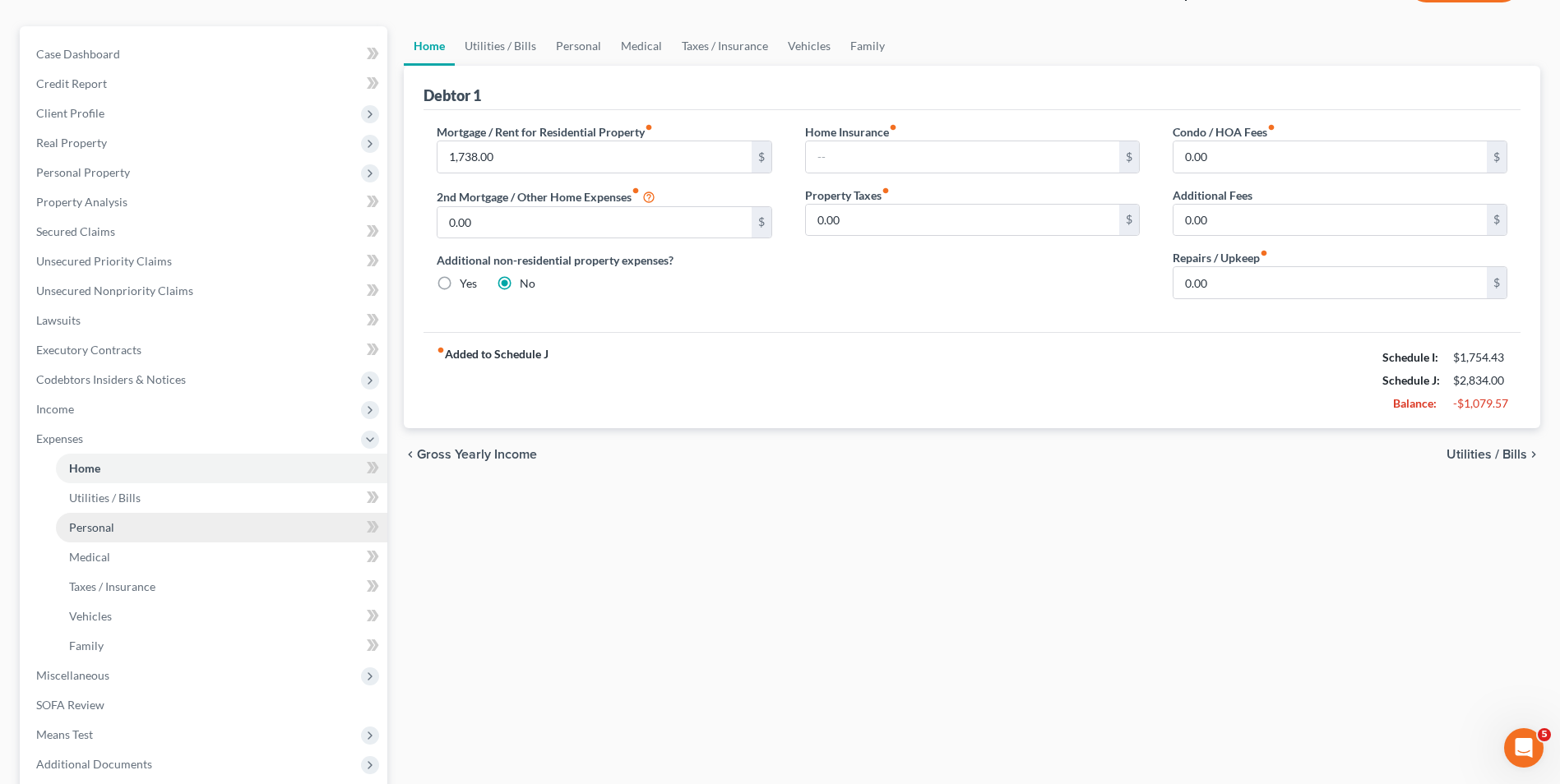
scroll to position [164, 0]
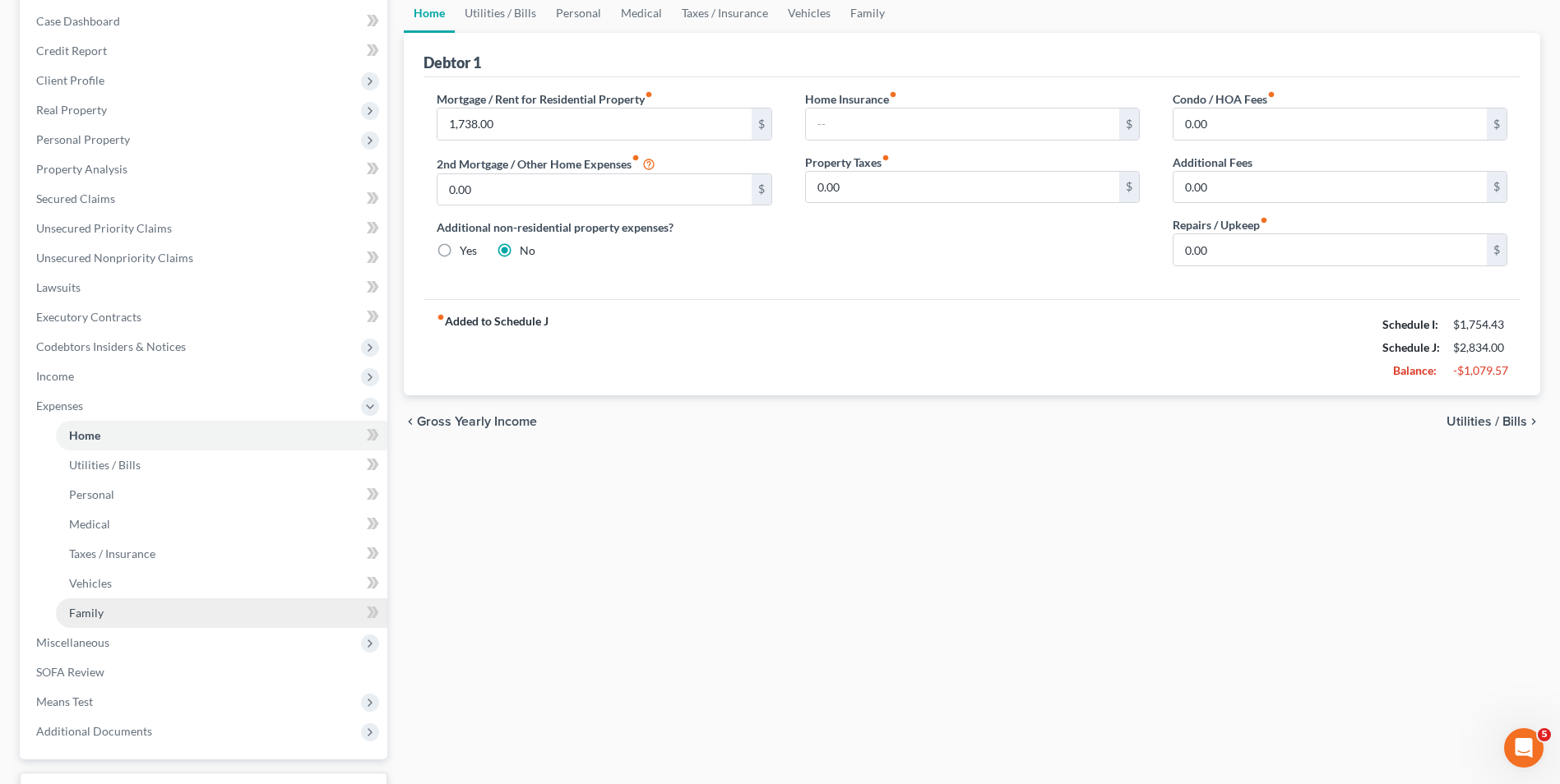
click at [150, 615] on link "Family" at bounding box center [221, 613] width 331 height 30
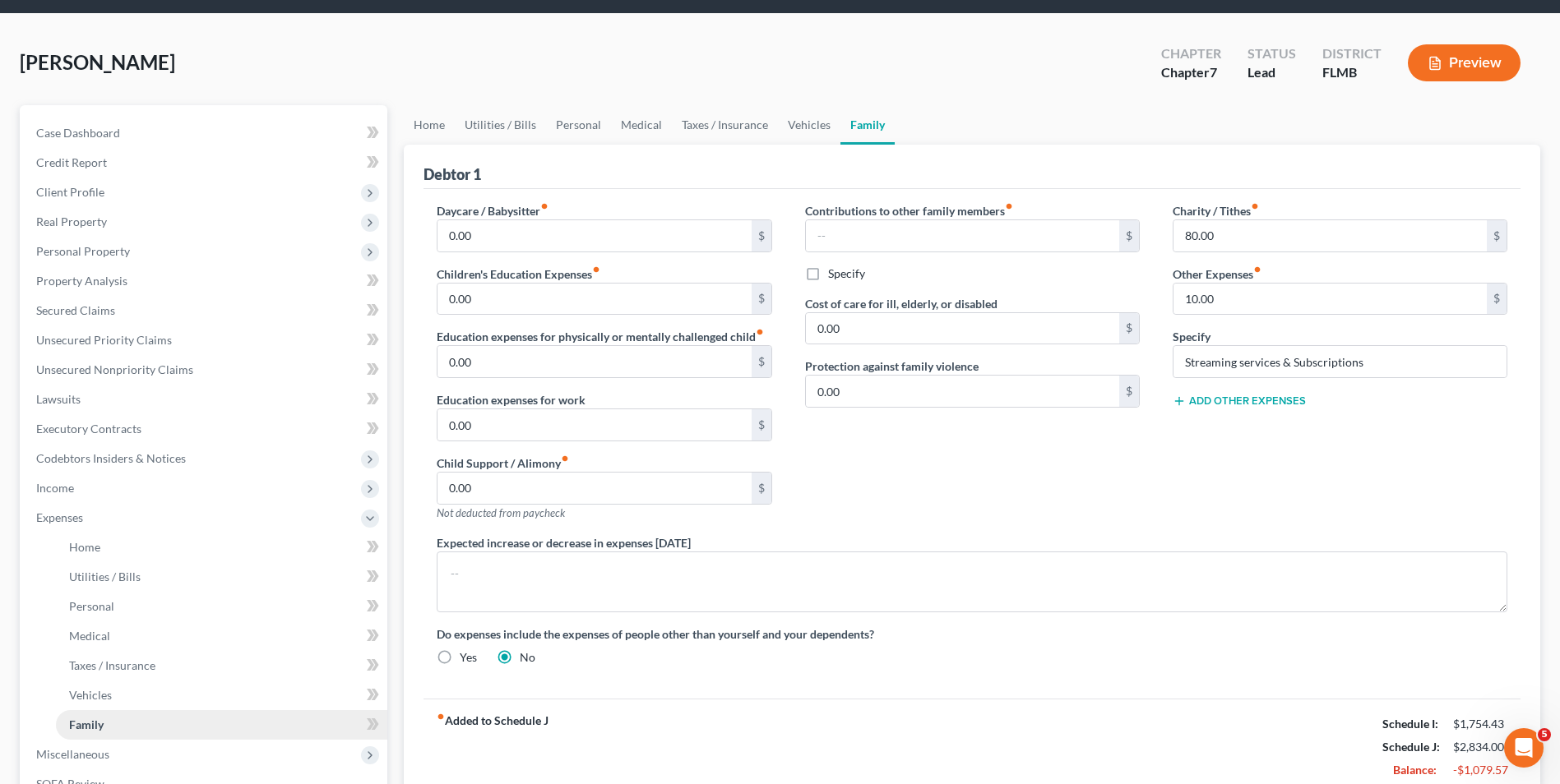
scroll to position [82, 0]
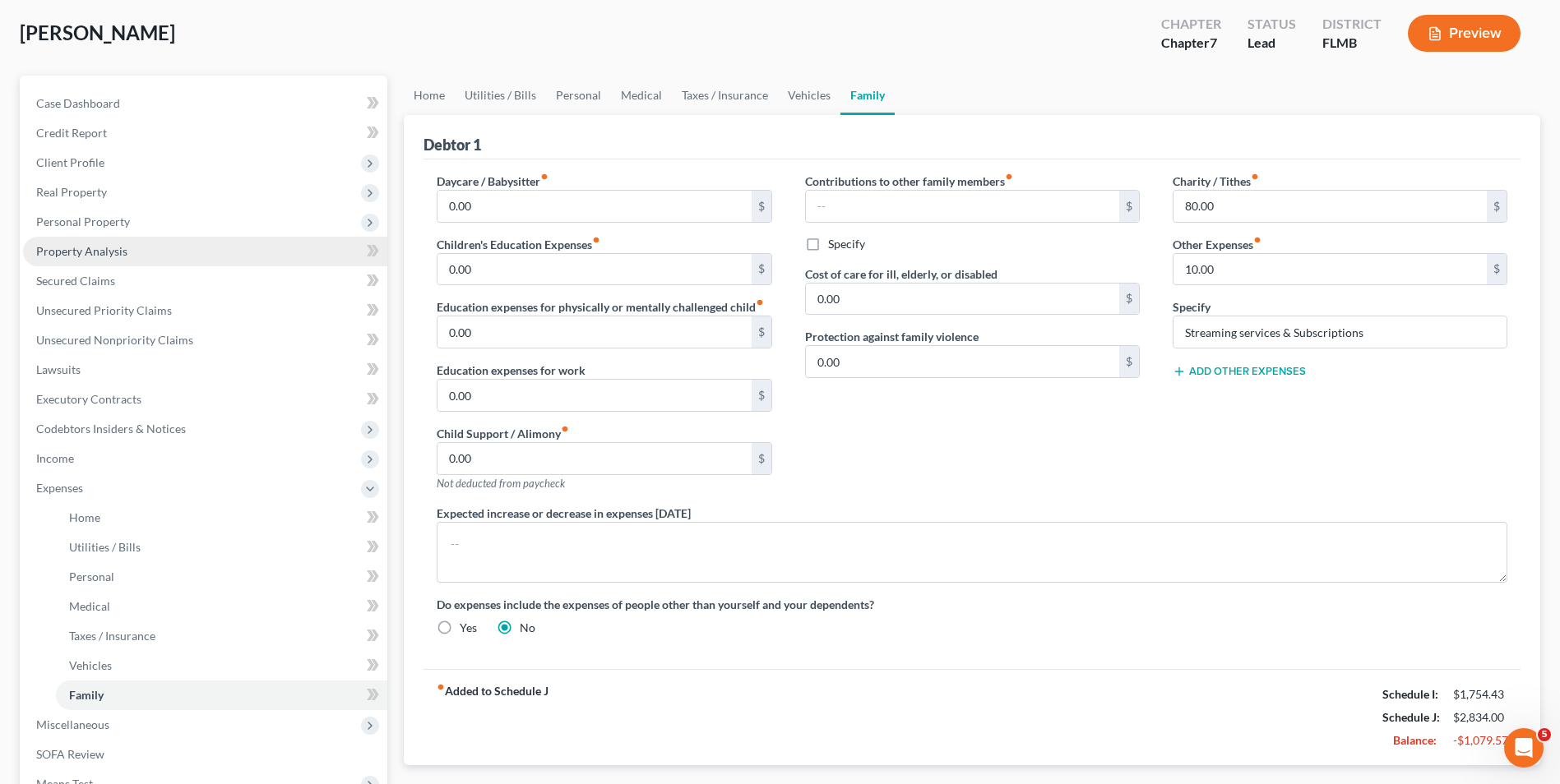
click at [205, 241] on link "Property Analysis" at bounding box center [205, 251] width 364 height 30
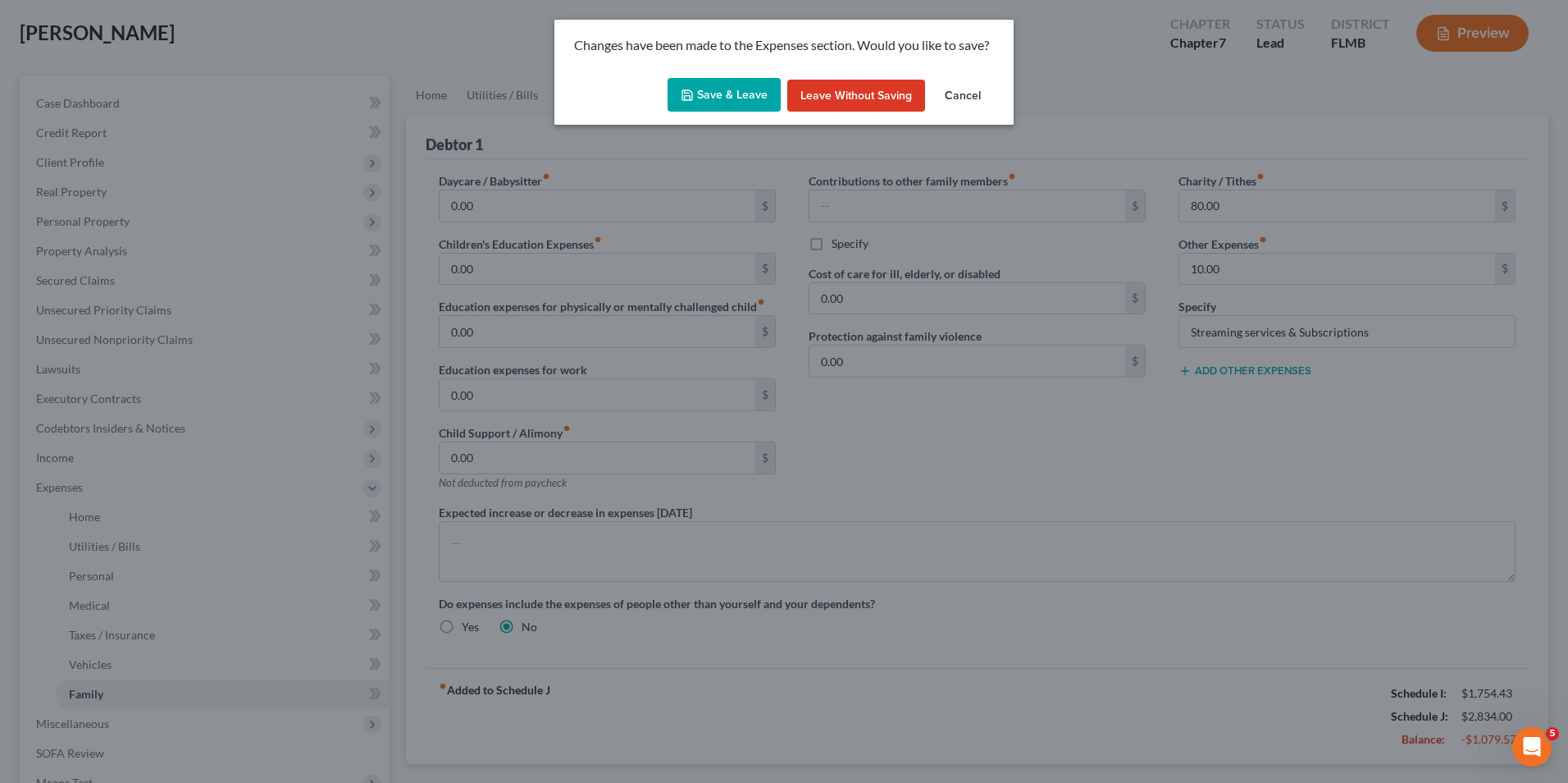
click at [741, 94] on button "Save & Leave" at bounding box center [724, 95] width 113 height 35
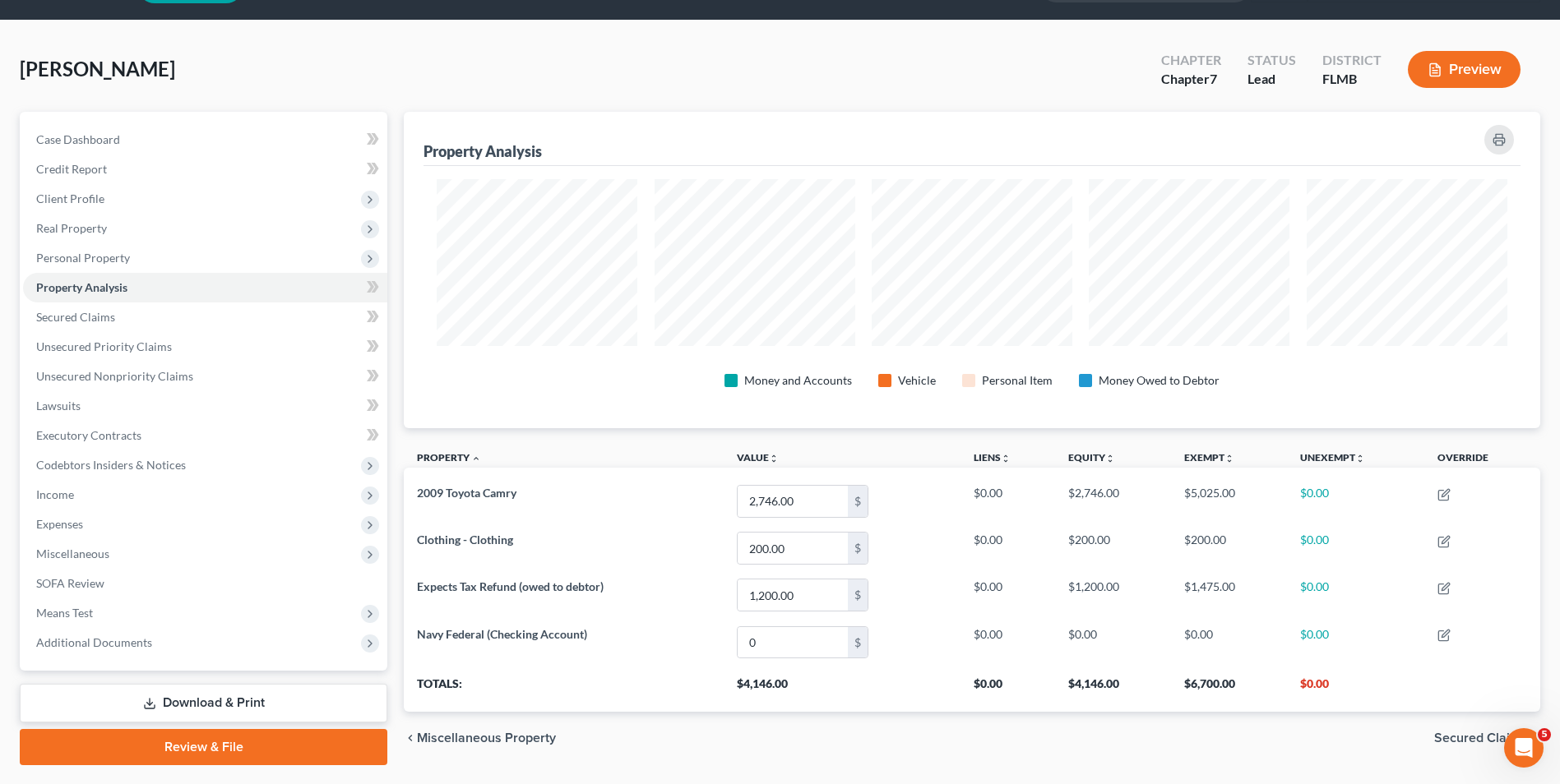
scroll to position [8, 0]
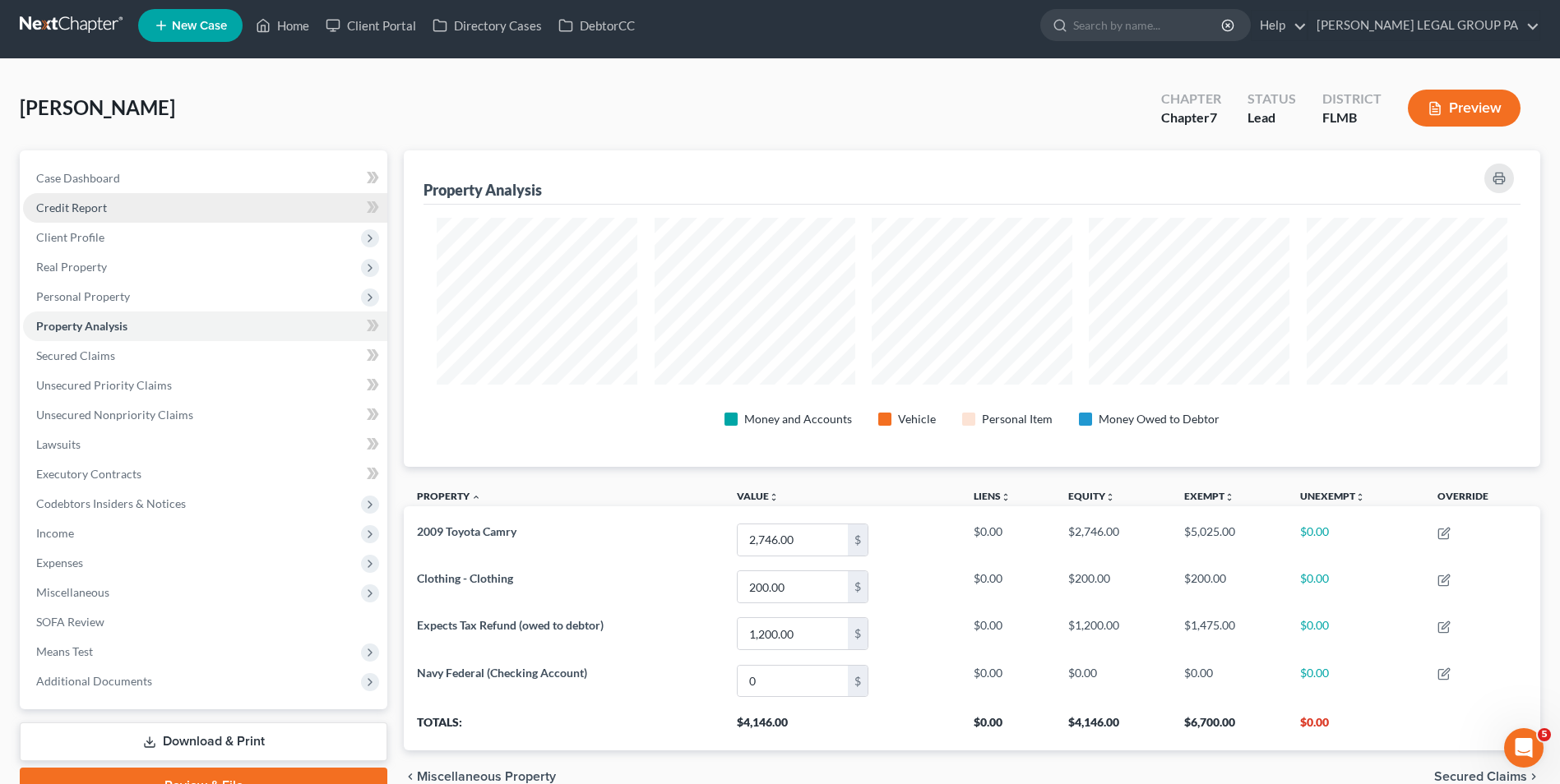
click at [133, 209] on link "Credit Report" at bounding box center [205, 208] width 364 height 30
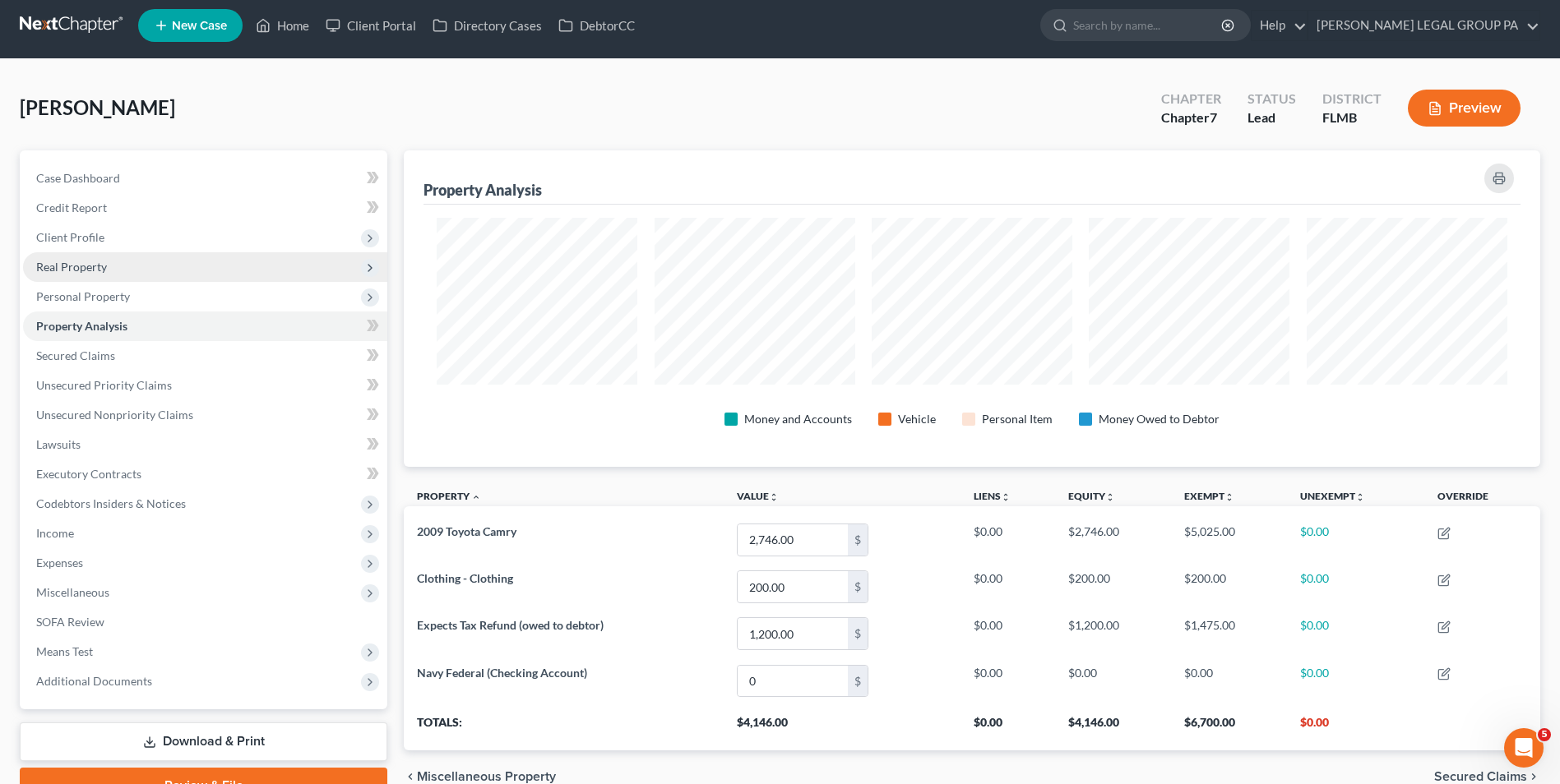
click at [134, 259] on span "Real Property" at bounding box center [205, 266] width 364 height 30
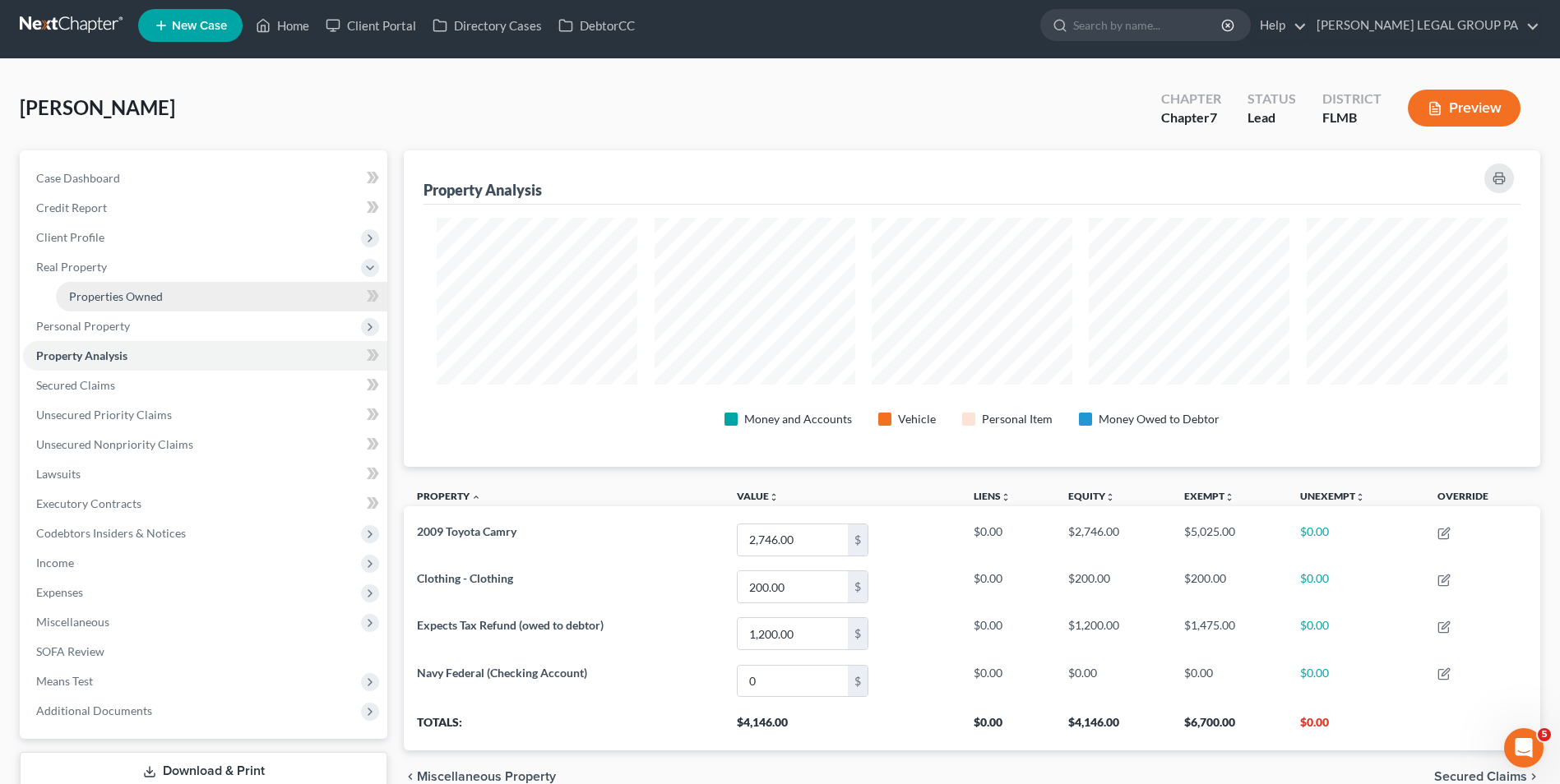
click at [140, 288] on link "Properties Owned" at bounding box center [221, 296] width 331 height 30
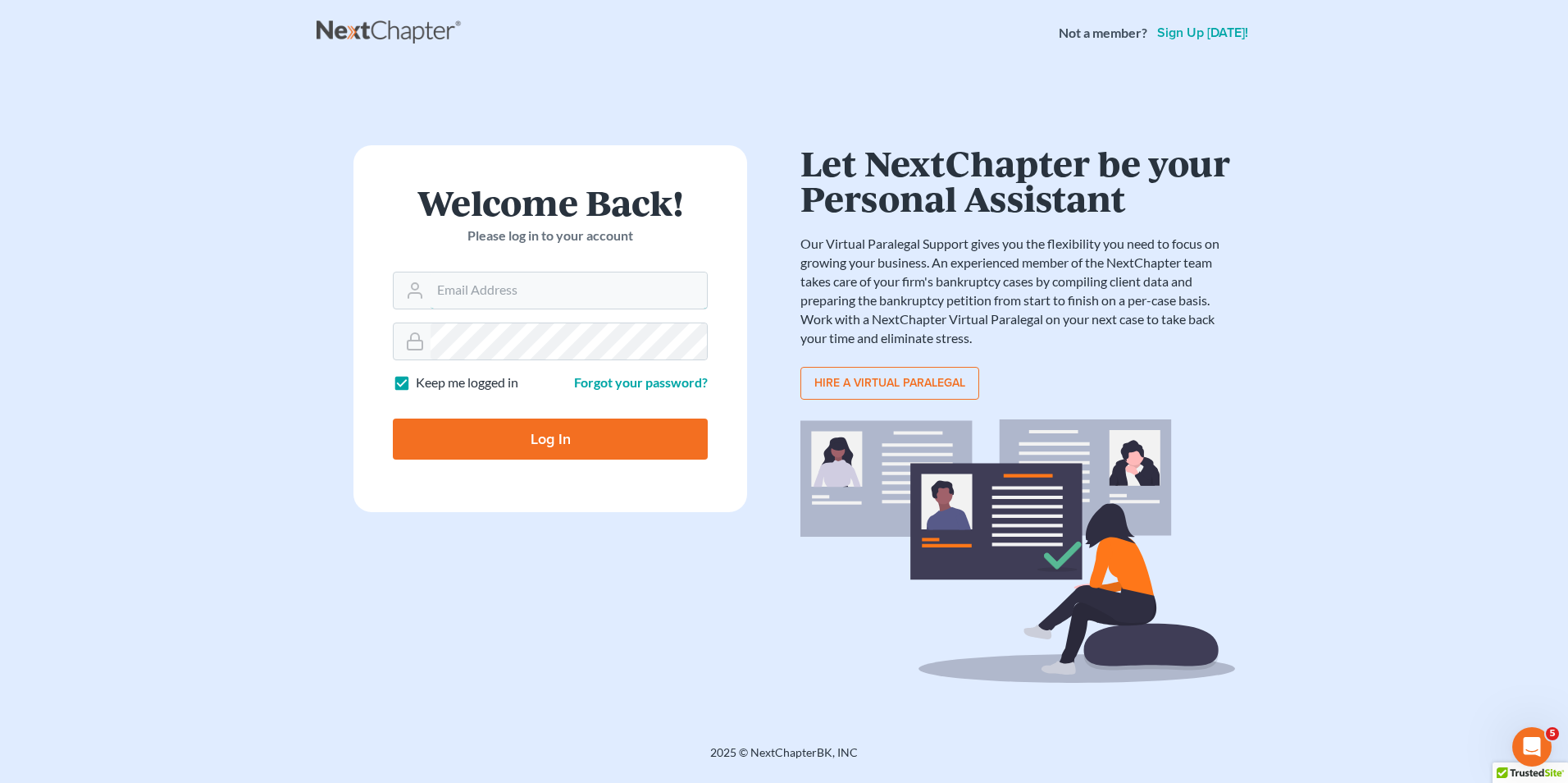
type input "[EMAIL_ADDRESS][DOMAIN_NAME]"
click at [504, 430] on input "Log In" at bounding box center [550, 439] width 315 height 41
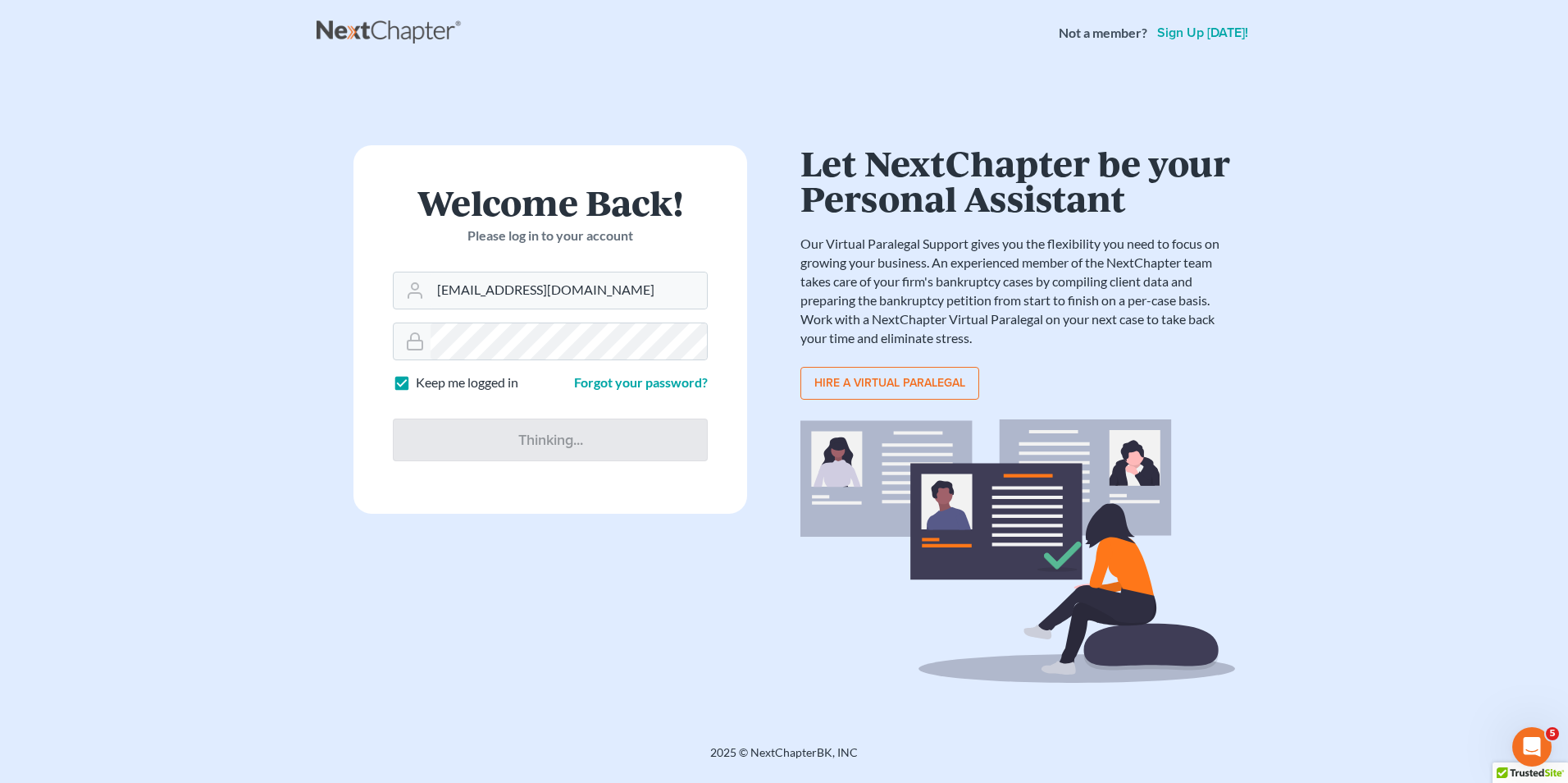
type input "Thinking..."
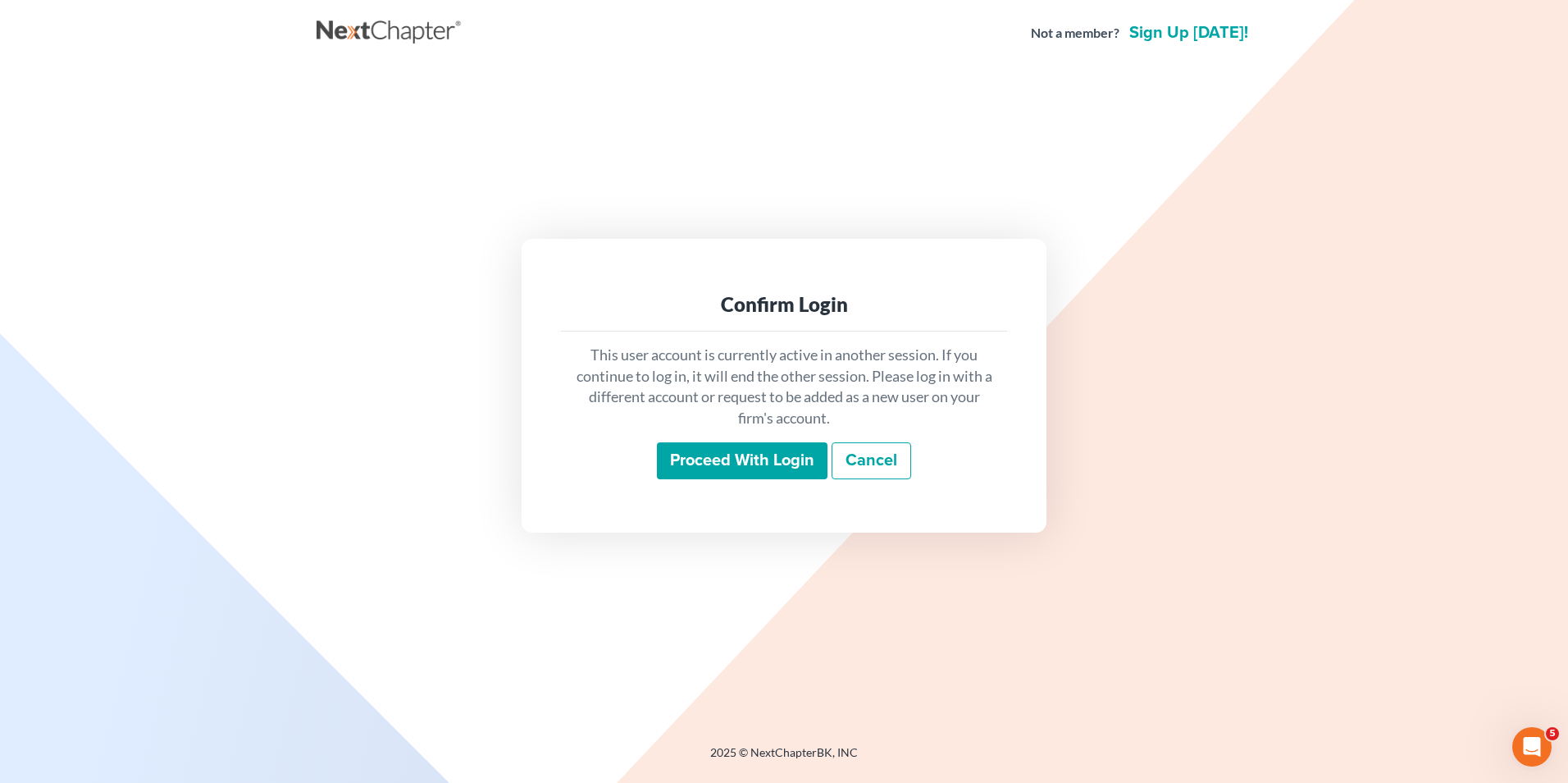
click at [719, 475] on input "Proceed with login" at bounding box center [742, 461] width 171 height 38
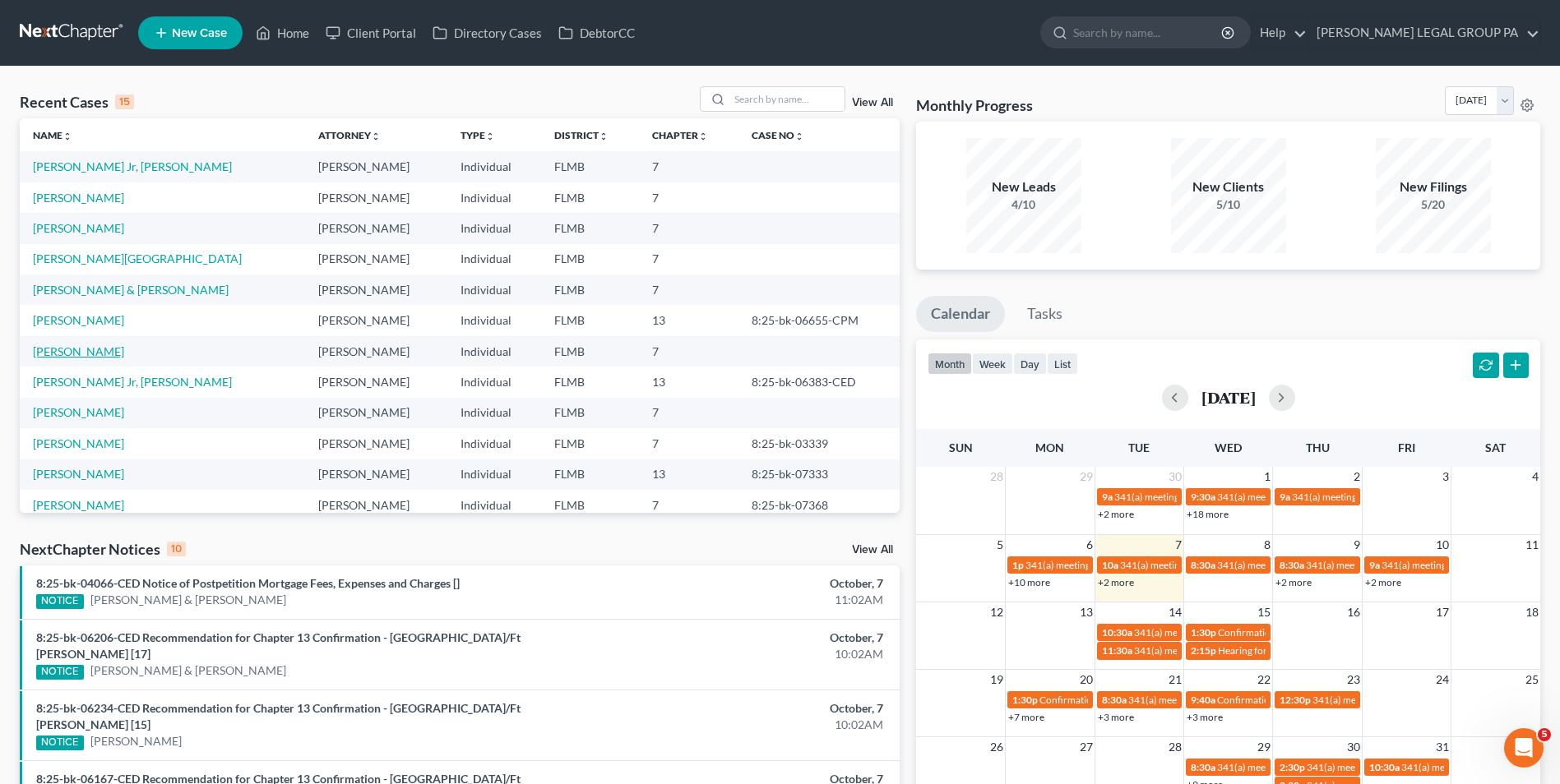
click at [90, 347] on link "[PERSON_NAME]" at bounding box center [78, 351] width 91 height 14
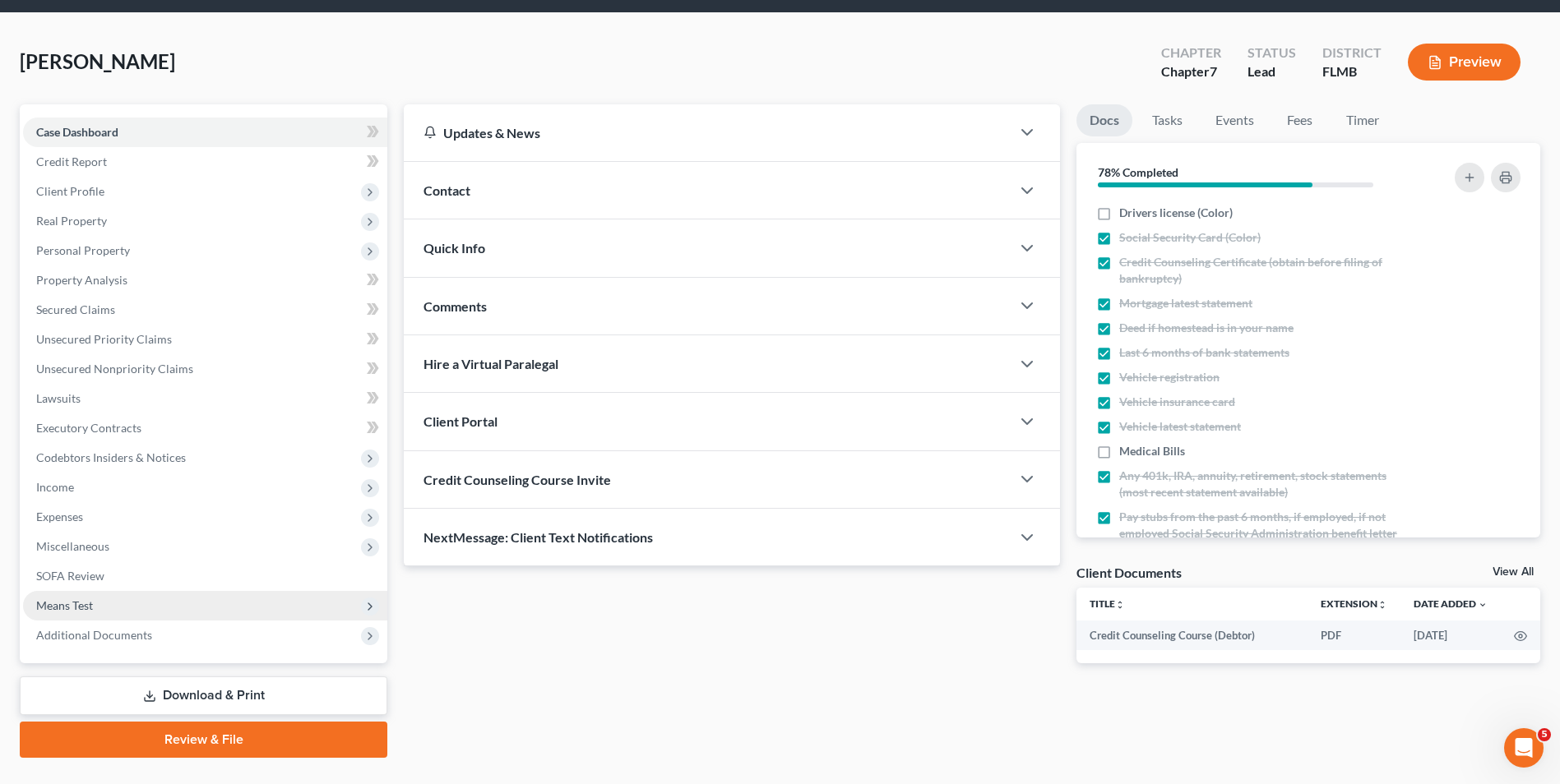
scroll to position [82, 0]
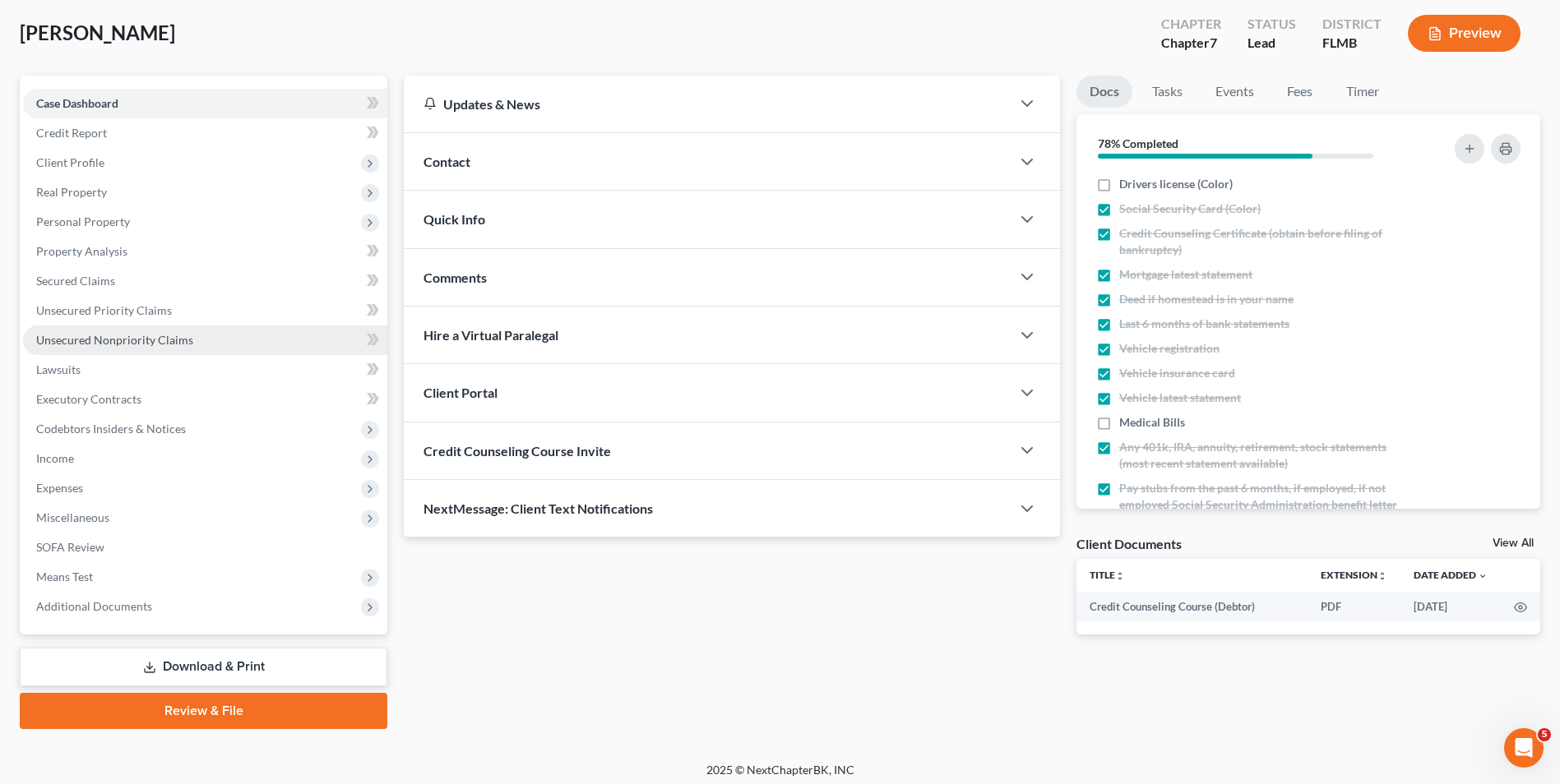
click at [118, 340] on span "Unsecured Nonpriority Claims" at bounding box center [114, 340] width 157 height 14
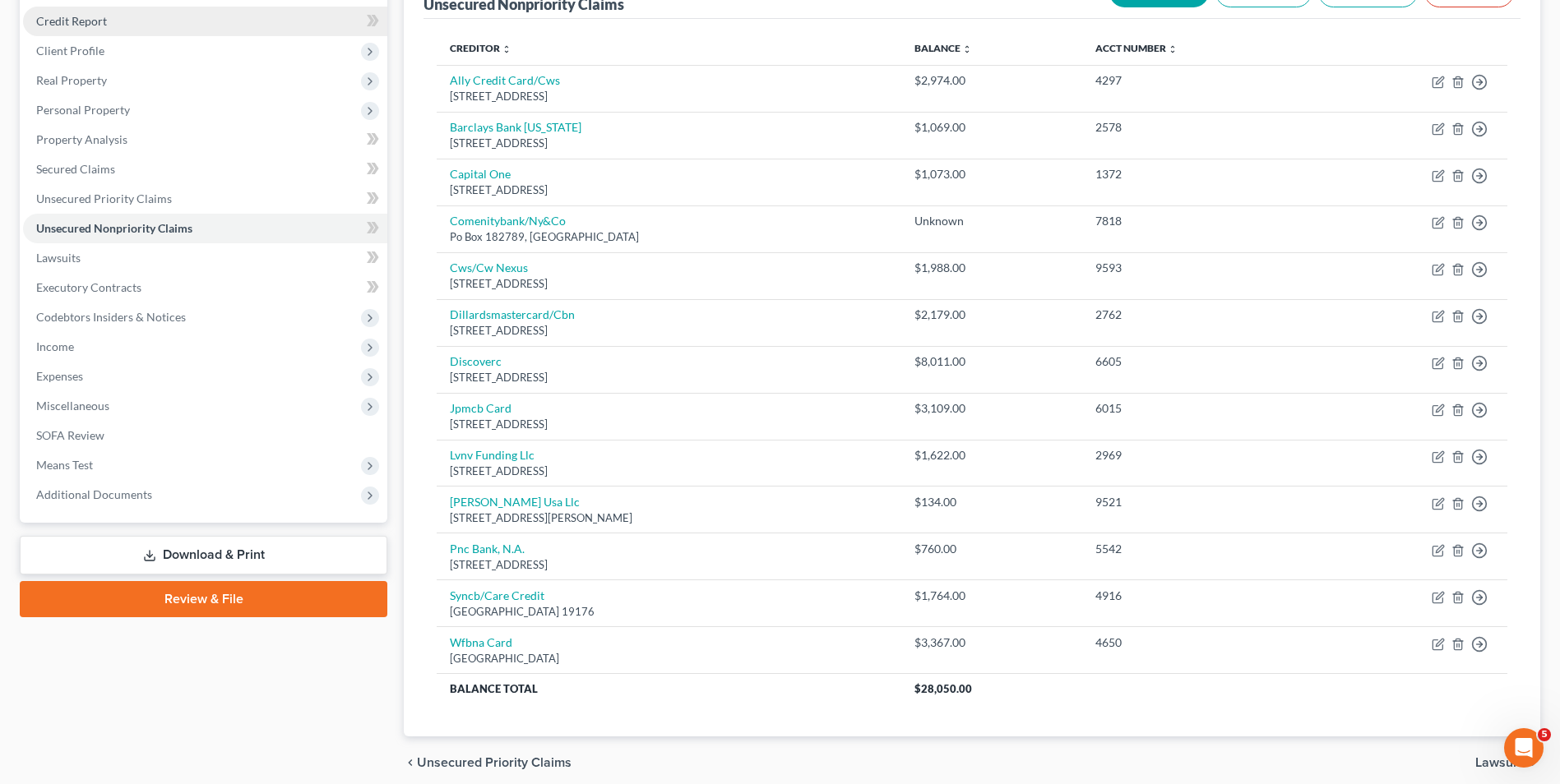
scroll to position [164, 0]
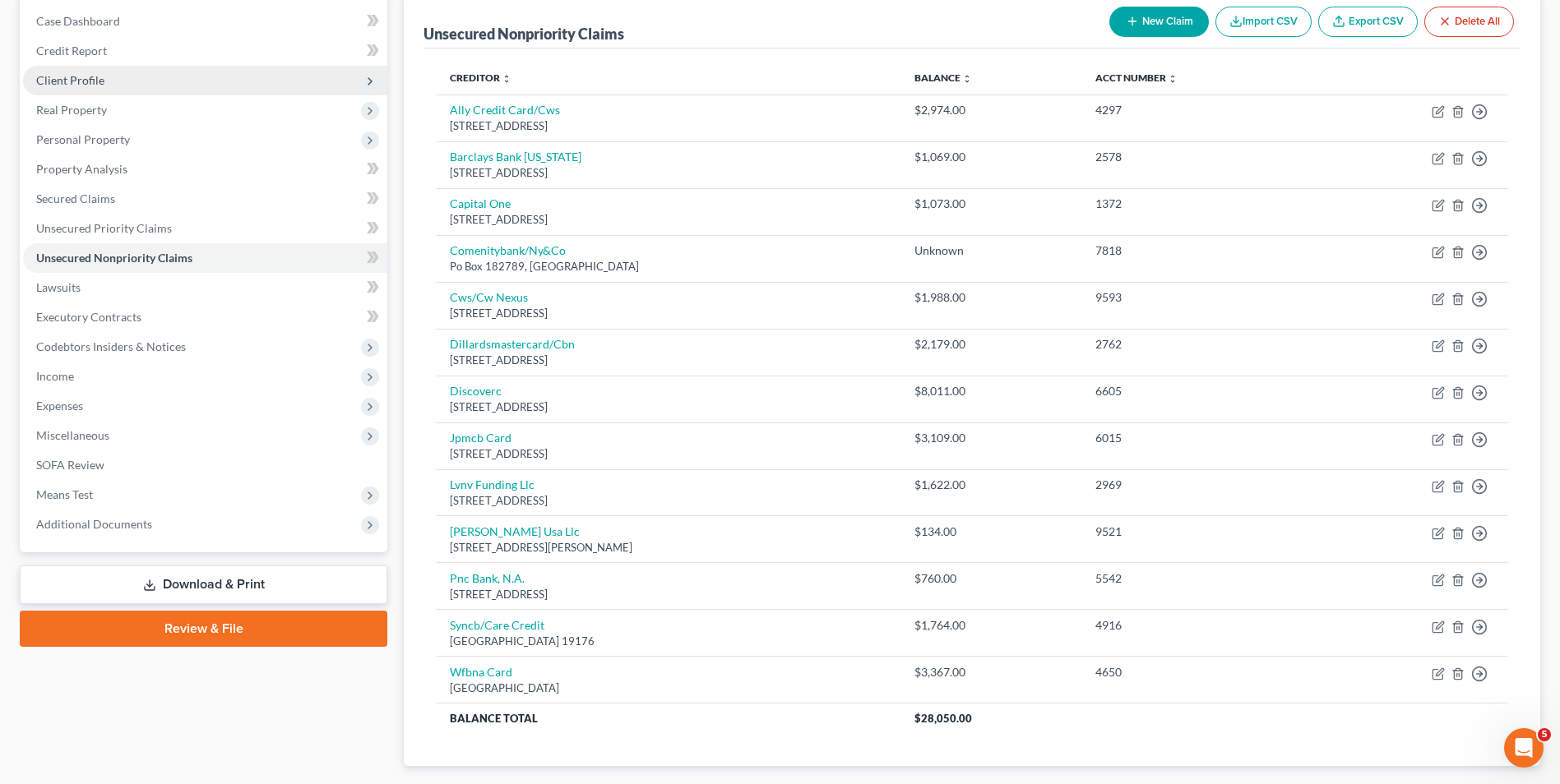
click at [111, 88] on span "Client Profile" at bounding box center [205, 80] width 364 height 30
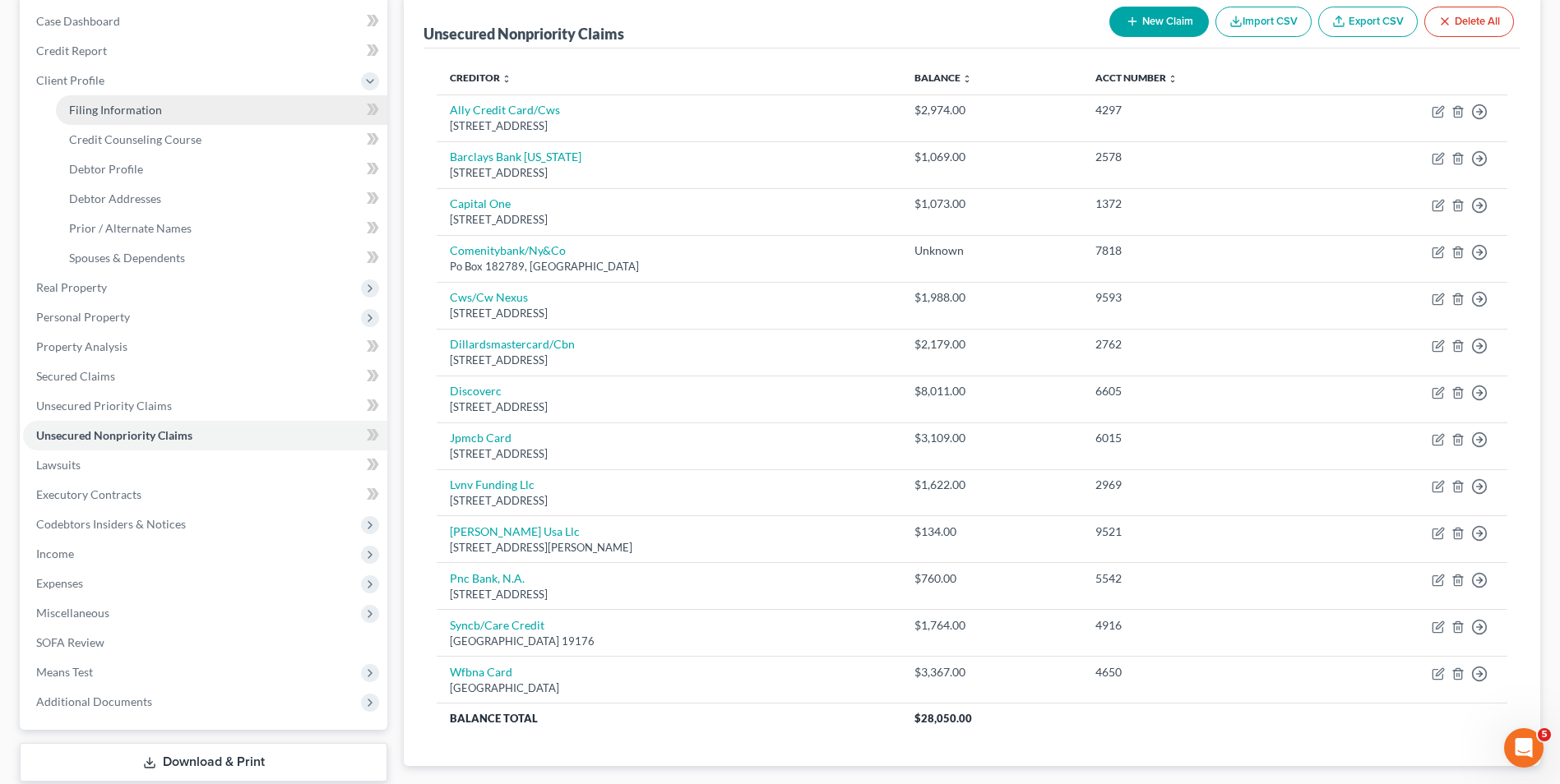
click at [152, 116] on span "Filing Information" at bounding box center [115, 109] width 93 height 14
select select "1"
select select "0"
select select "9"
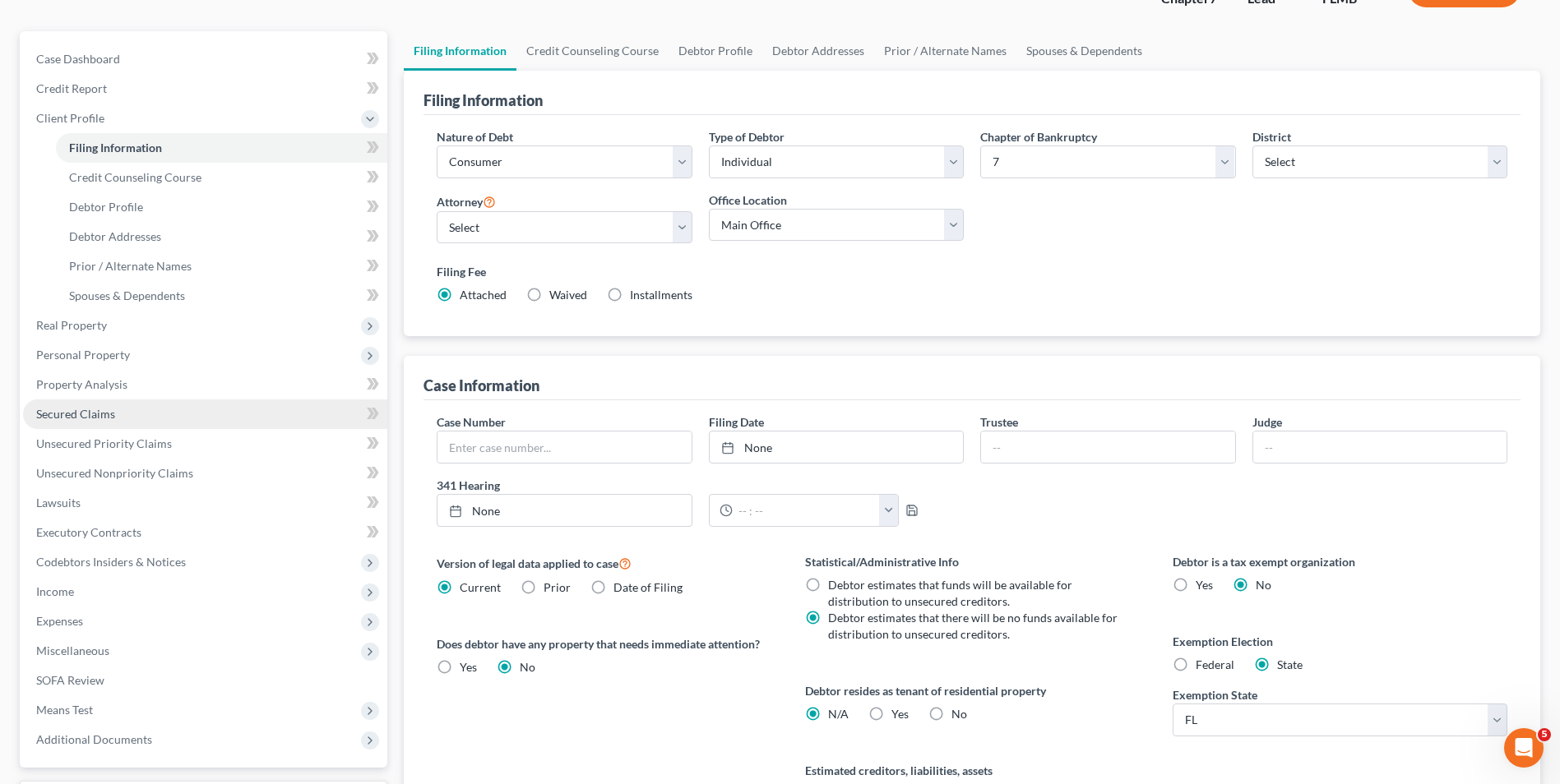
scroll to position [246, 0]
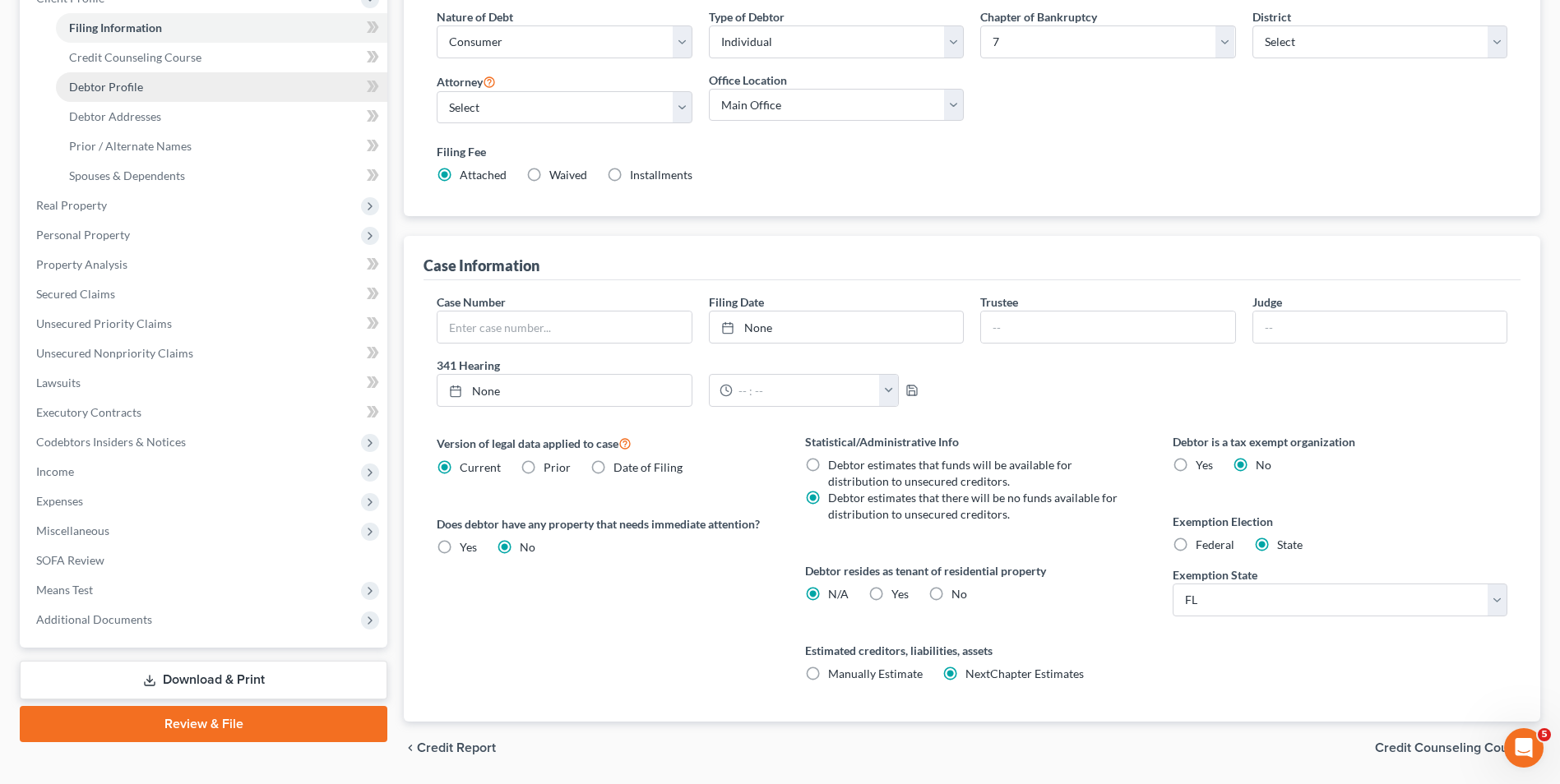
click at [139, 80] on span "Debtor Profile" at bounding box center [105, 87] width 74 height 14
select select "0"
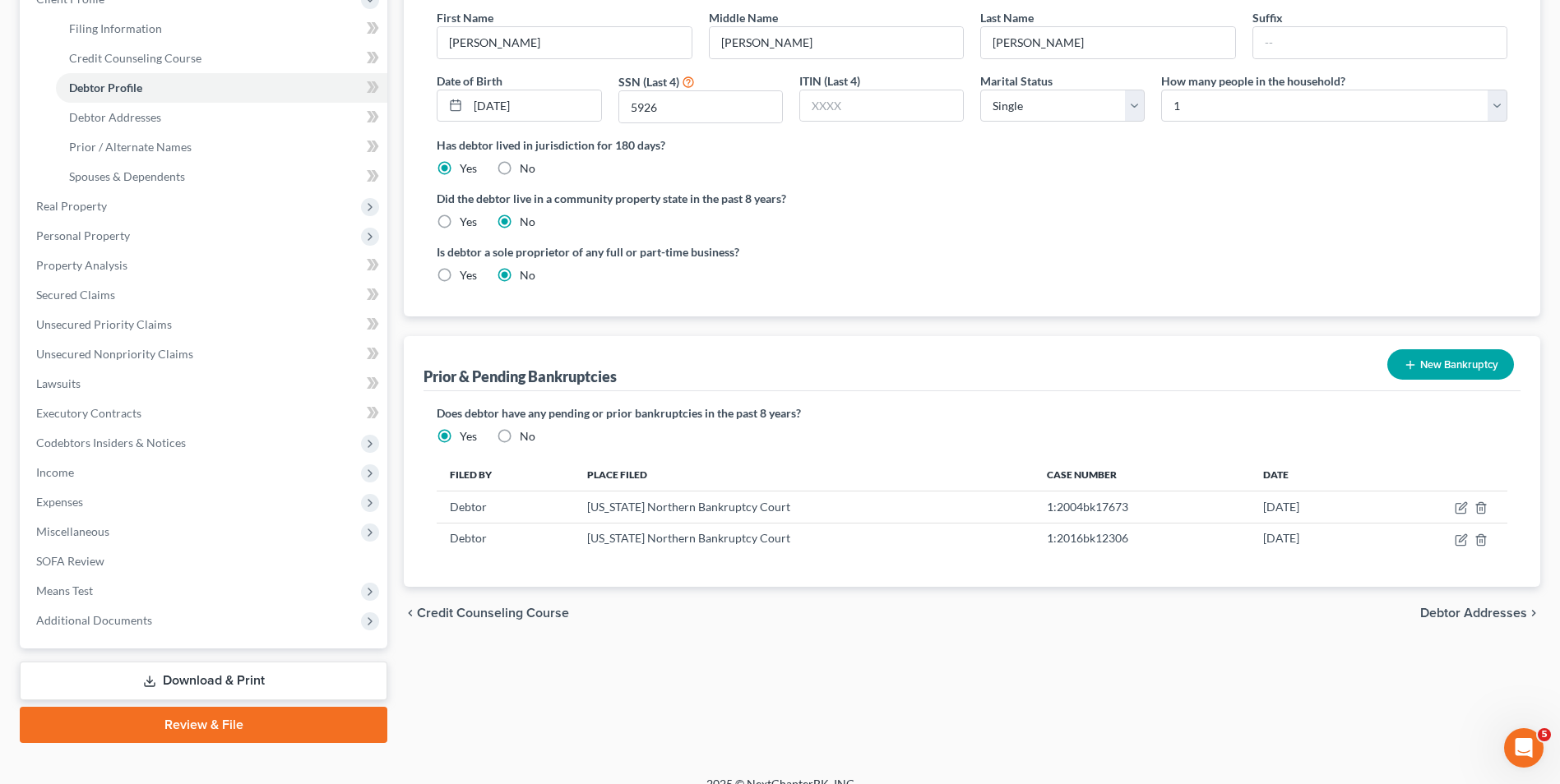
scroll to position [246, 0]
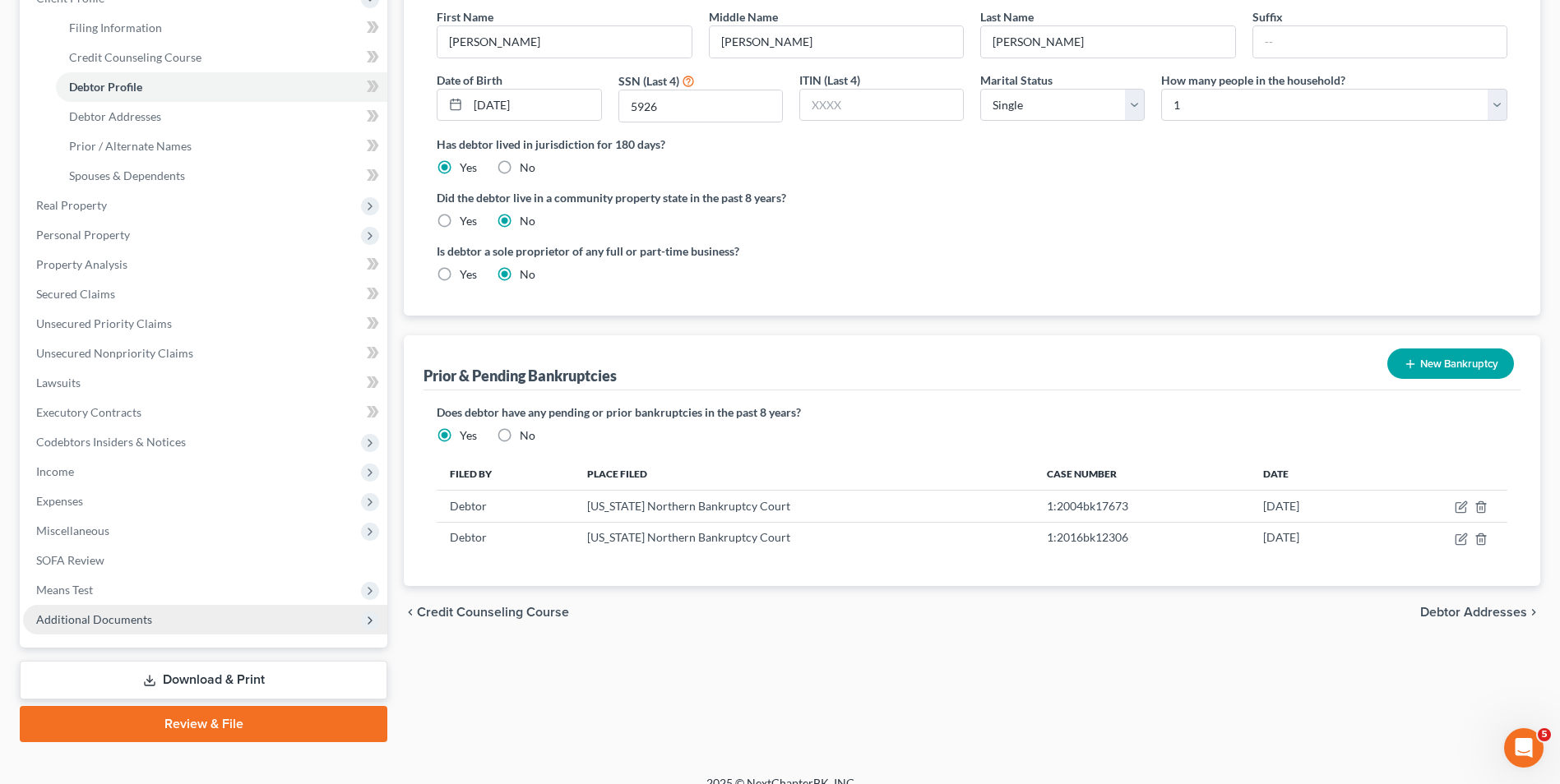
click at [154, 608] on span "Additional Documents" at bounding box center [205, 619] width 364 height 30
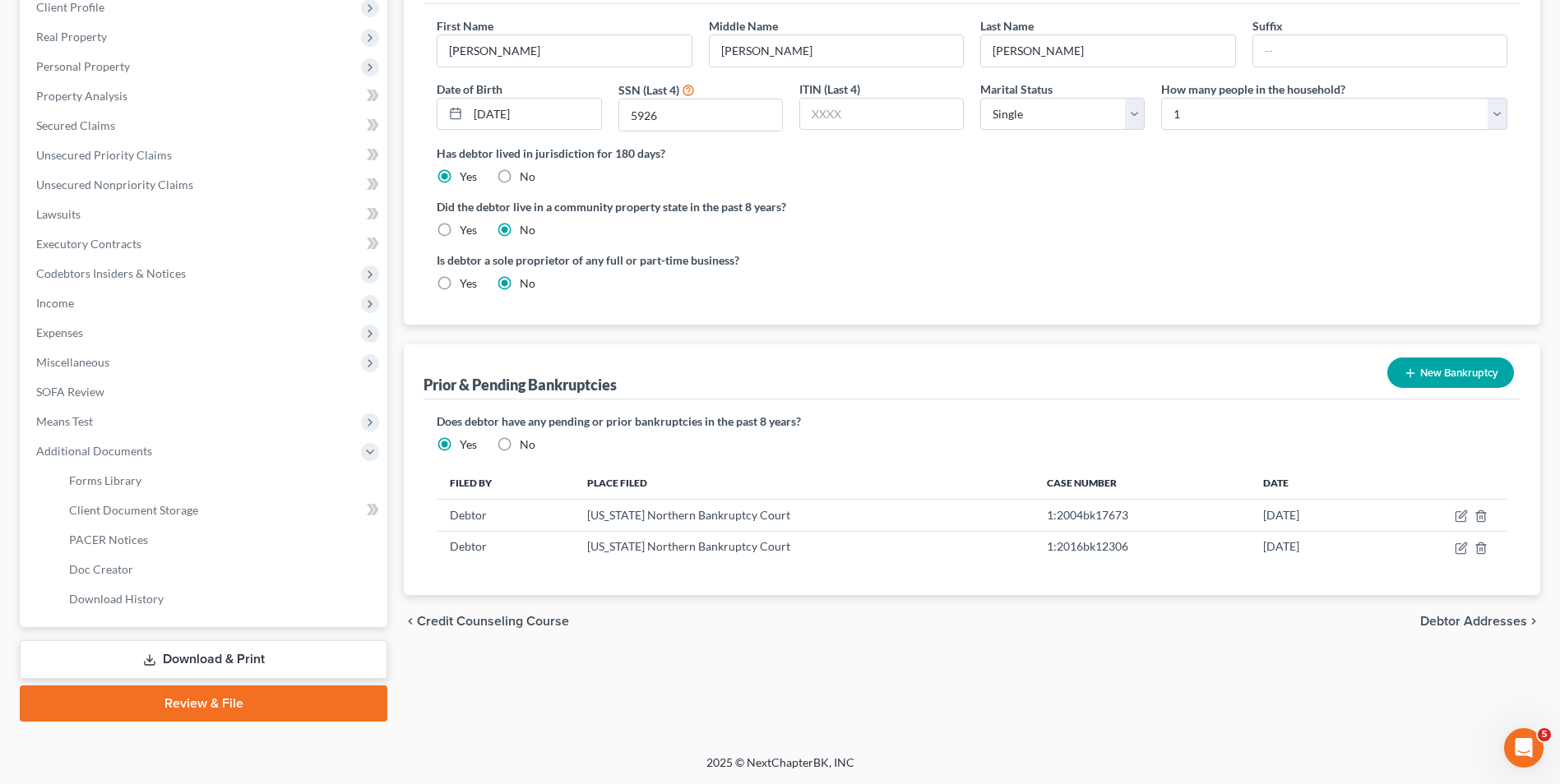
scroll to position [238, 0]
click at [168, 519] on link "Client Document Storage" at bounding box center [221, 510] width 331 height 30
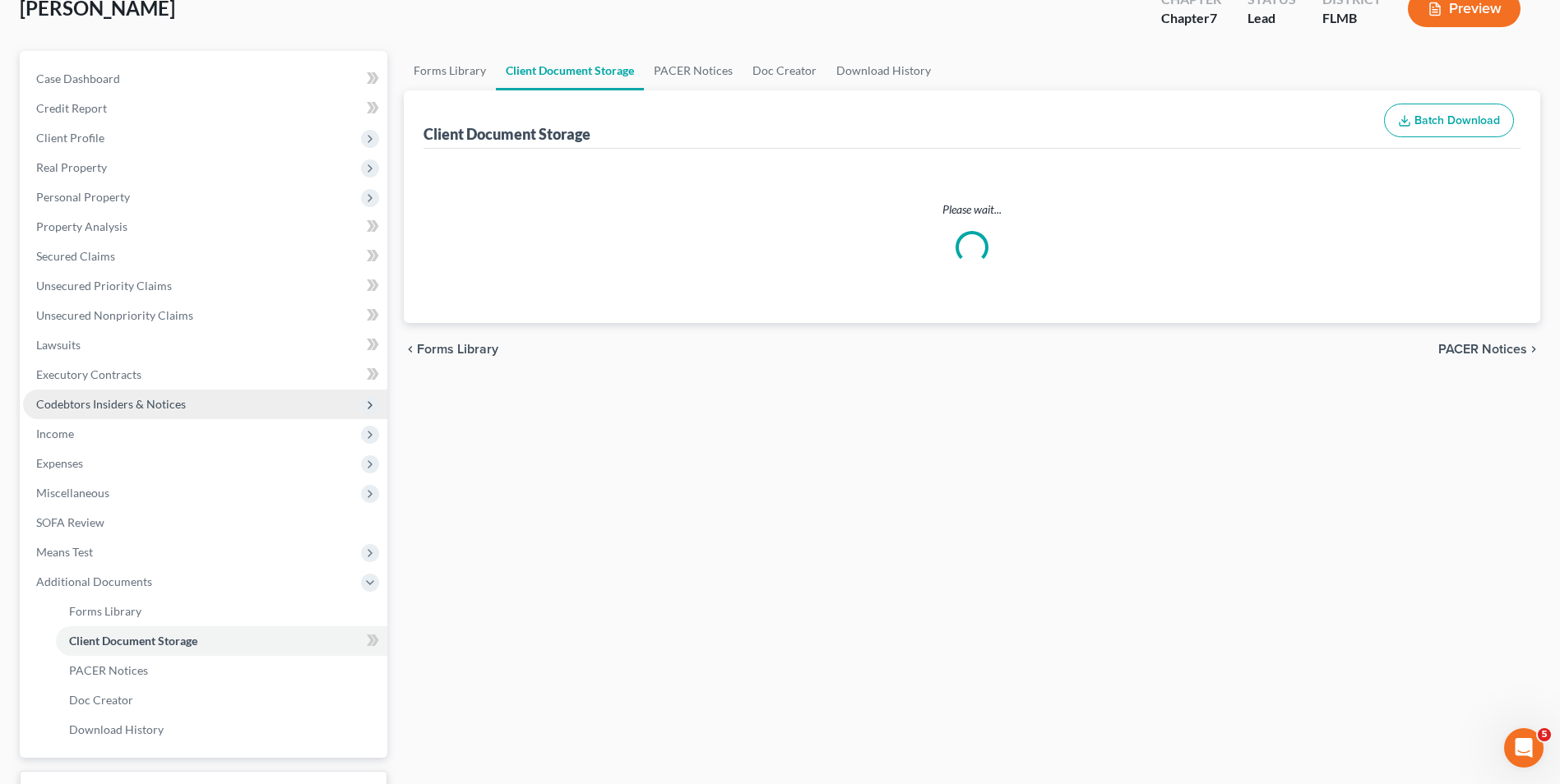
scroll to position [2, 0]
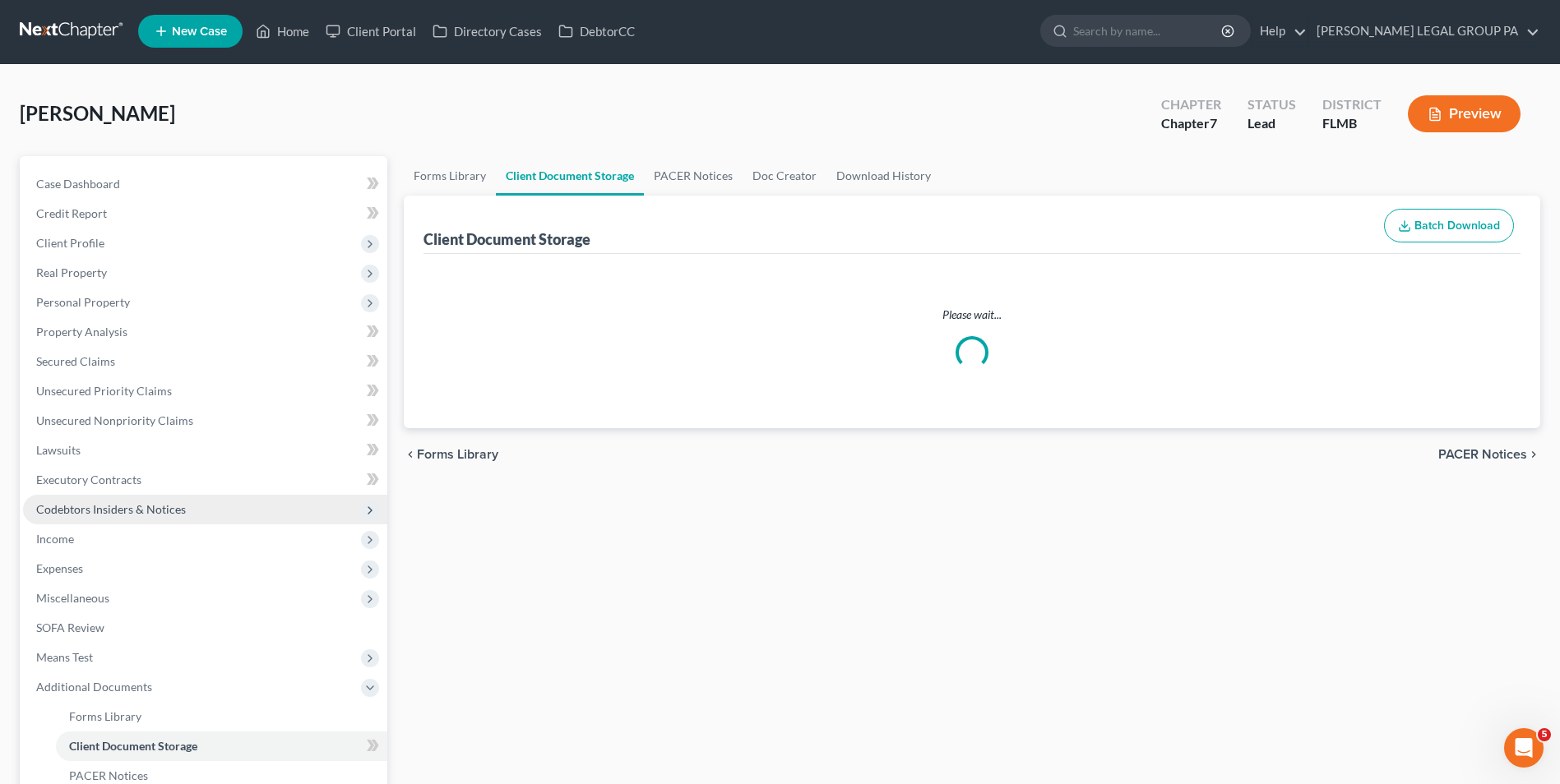
select select "9"
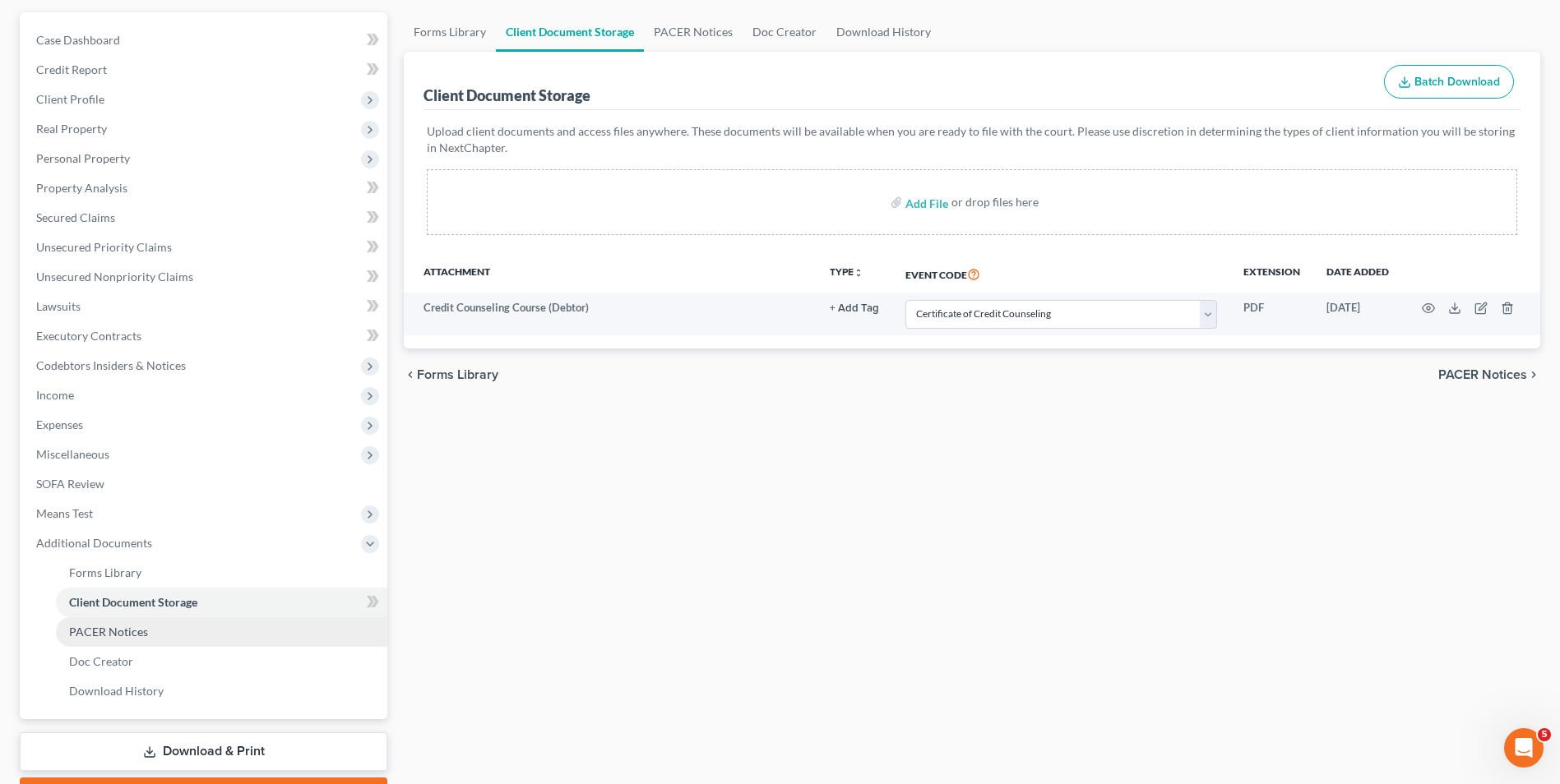
scroll to position [238, 0]
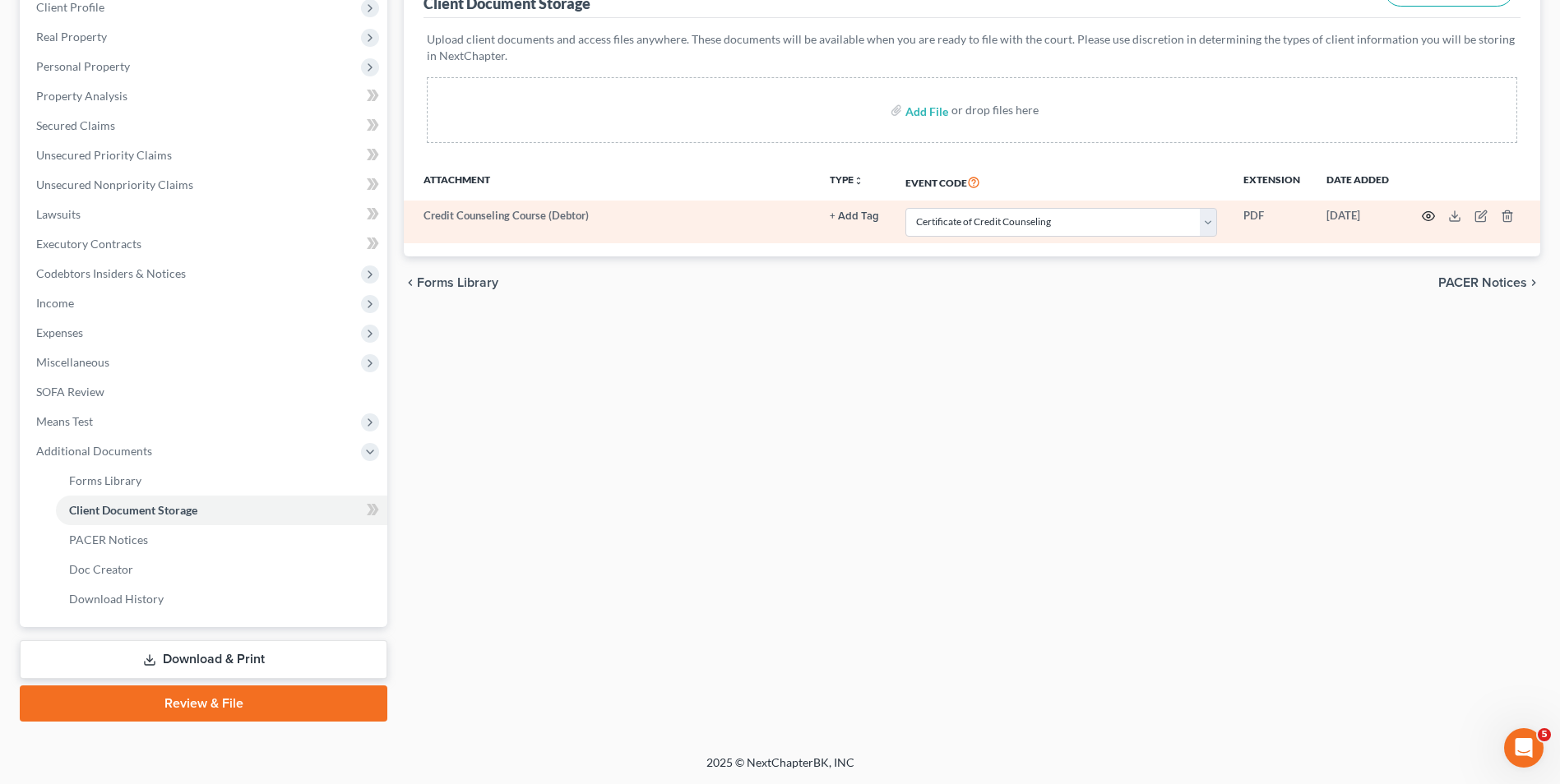
click at [1428, 214] on circle "button" at bounding box center [1428, 215] width 3 height 3
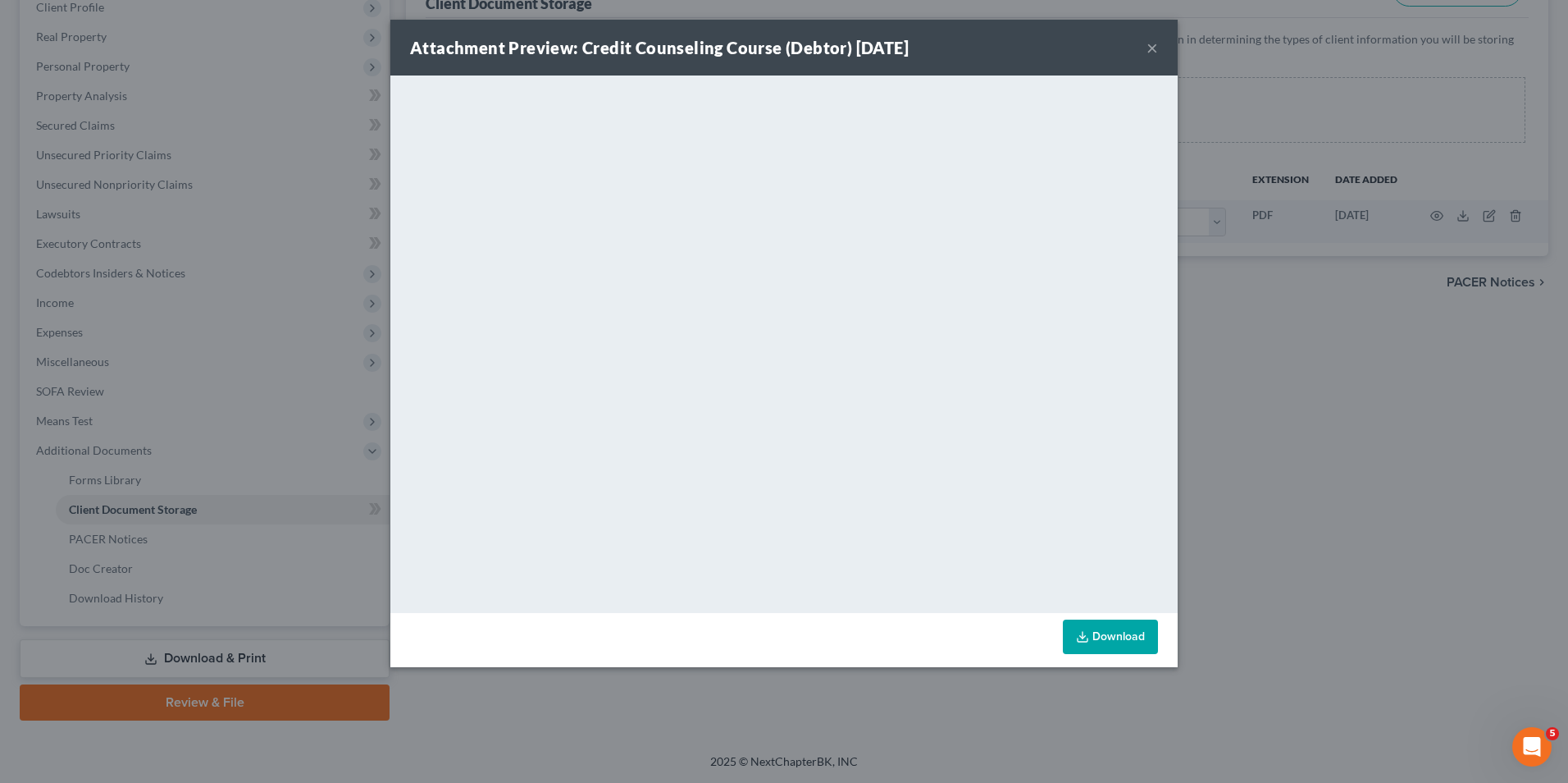
click at [1153, 47] on button "×" at bounding box center [1153, 47] width 12 height 19
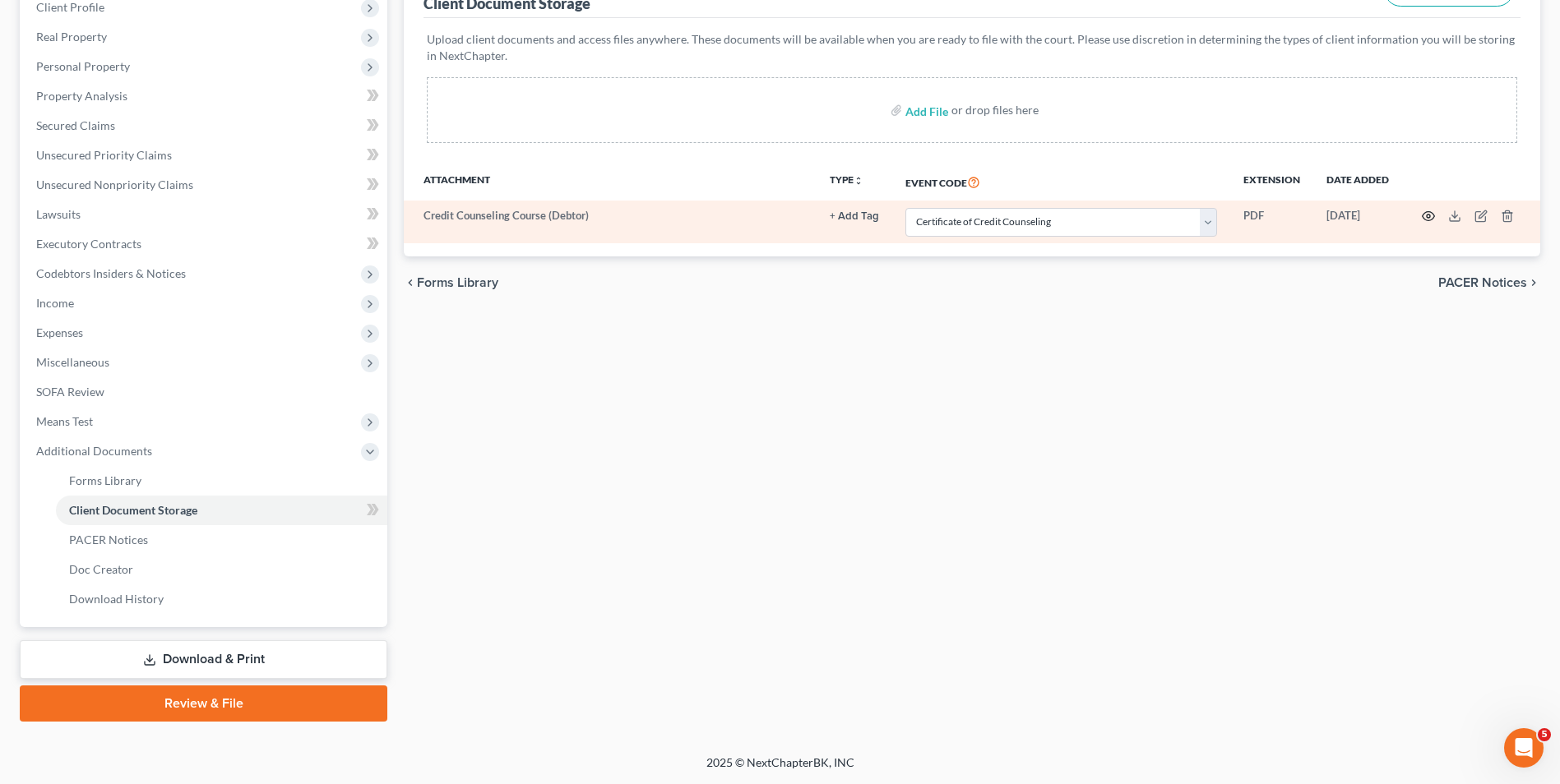
click at [1432, 218] on icon "button" at bounding box center [1428, 216] width 13 height 9
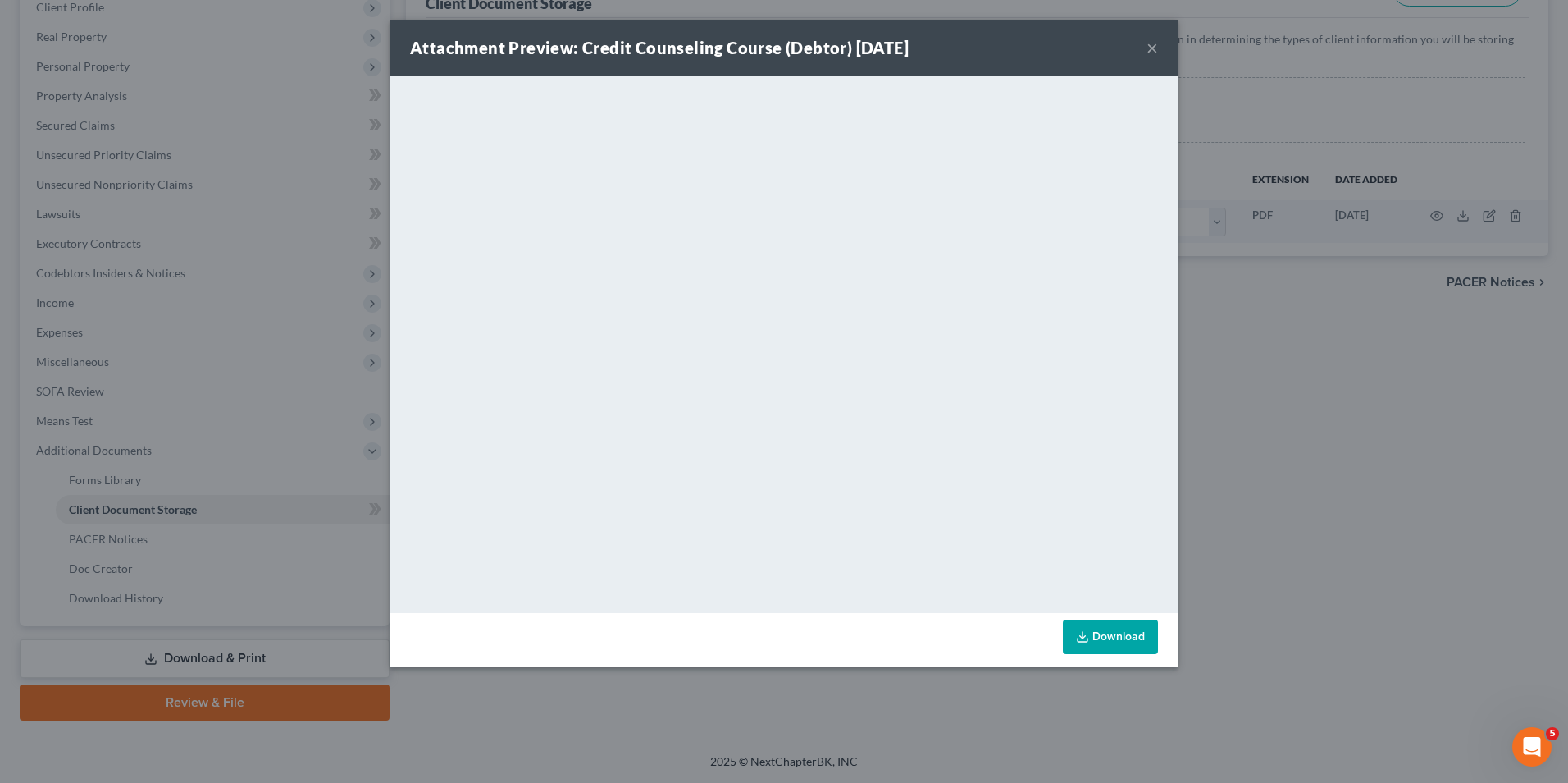
click at [1146, 44] on div "Attachment Preview: Credit Counseling Course (Debtor) [DATE] ×" at bounding box center [784, 47] width 787 height 56
click at [1152, 44] on button "×" at bounding box center [1153, 47] width 12 height 19
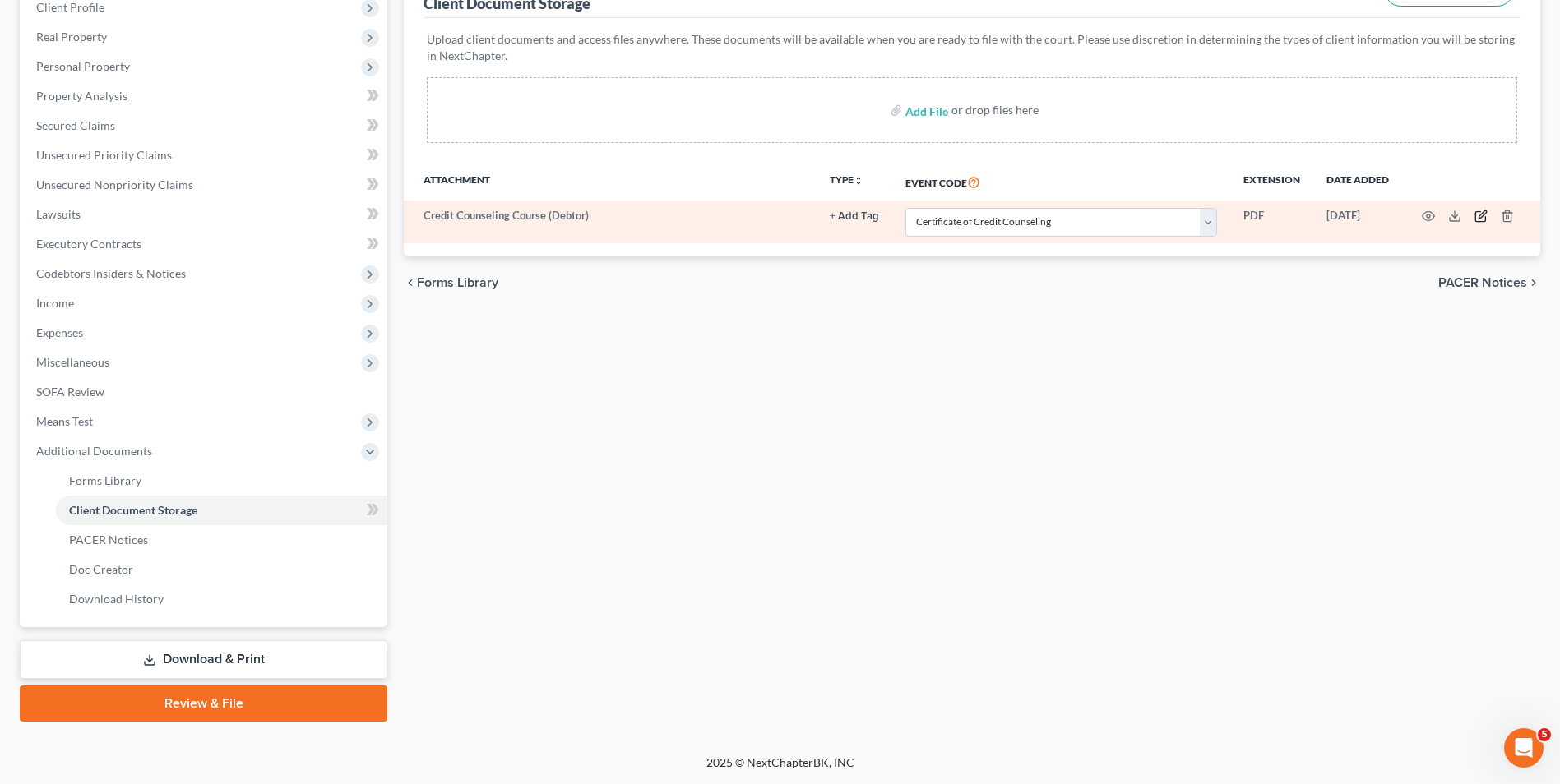
click at [1482, 219] on icon "button" at bounding box center [1481, 216] width 14 height 14
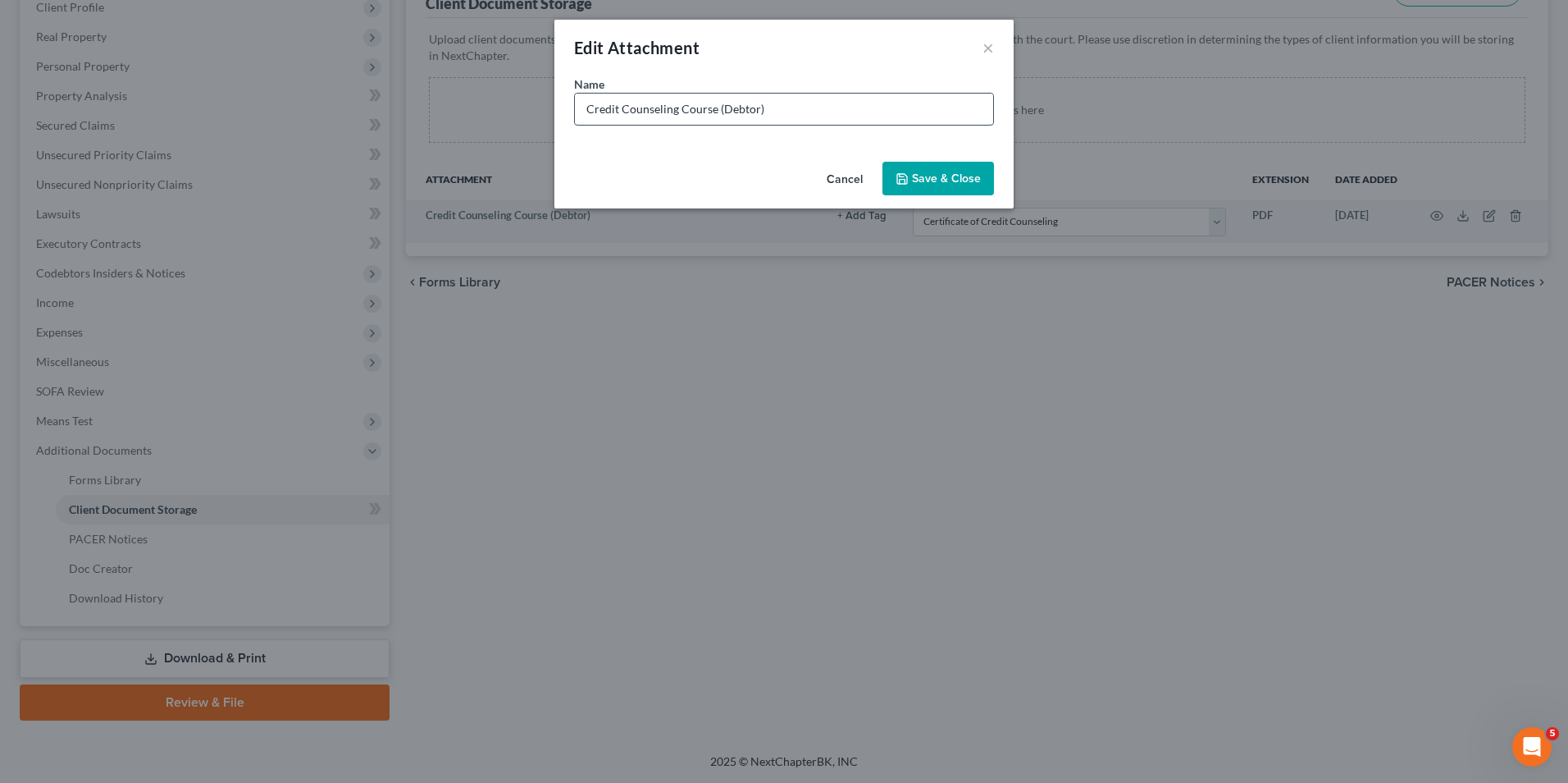
click at [800, 113] on input "Credit Counseling Course (Debtor)" at bounding box center [784, 109] width 418 height 31
click at [771, 106] on input "Credit Counseling Course (Debtor) 0/11/2025" at bounding box center [784, 109] width 418 height 31
type input "Credit Counseling Course (Debtor) [DATE]"
click at [925, 187] on button "Save & Close" at bounding box center [939, 179] width 112 height 35
select select "9"
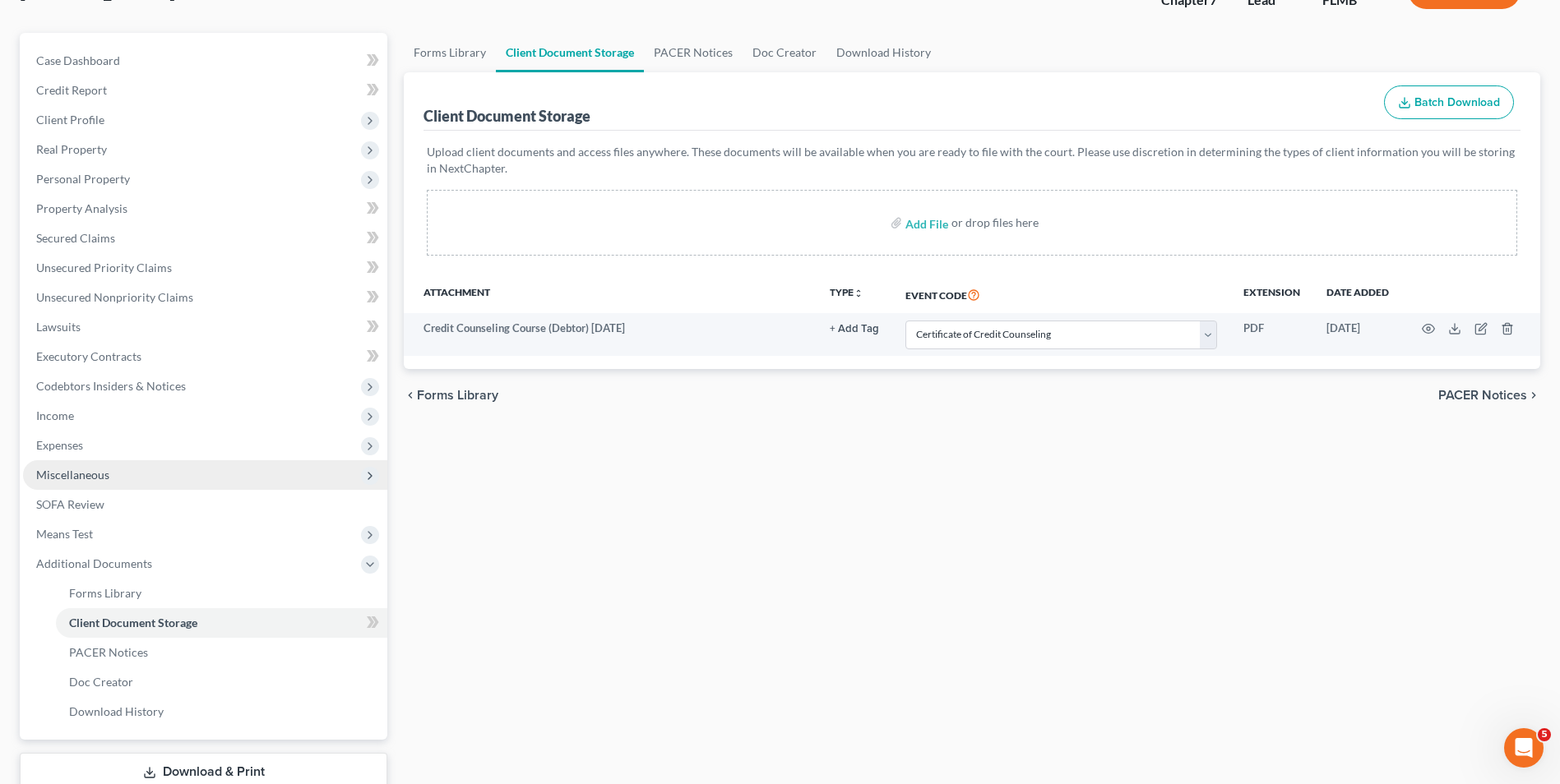
scroll to position [0, 0]
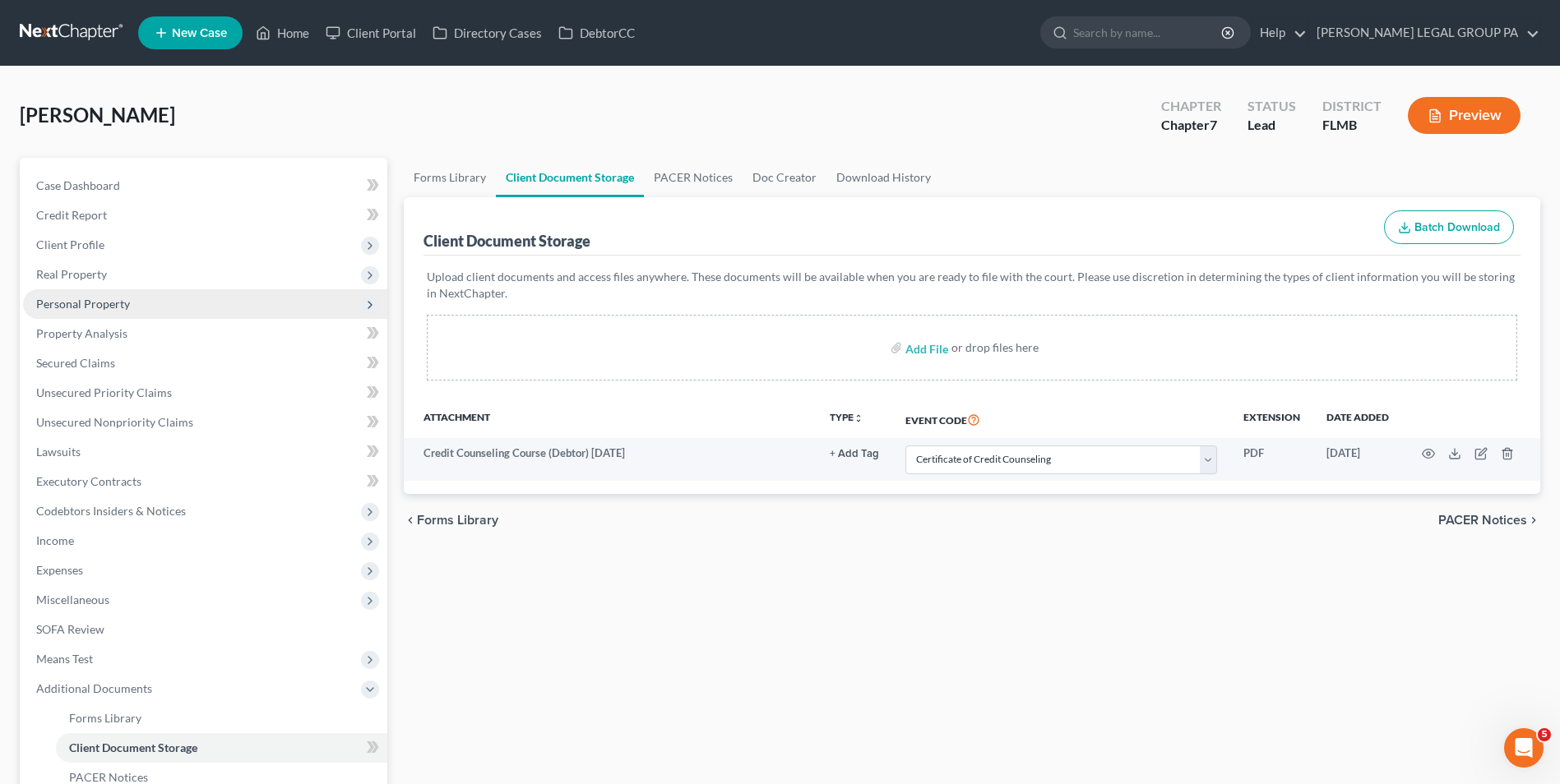
click at [136, 308] on span "Personal Property" at bounding box center [205, 304] width 364 height 30
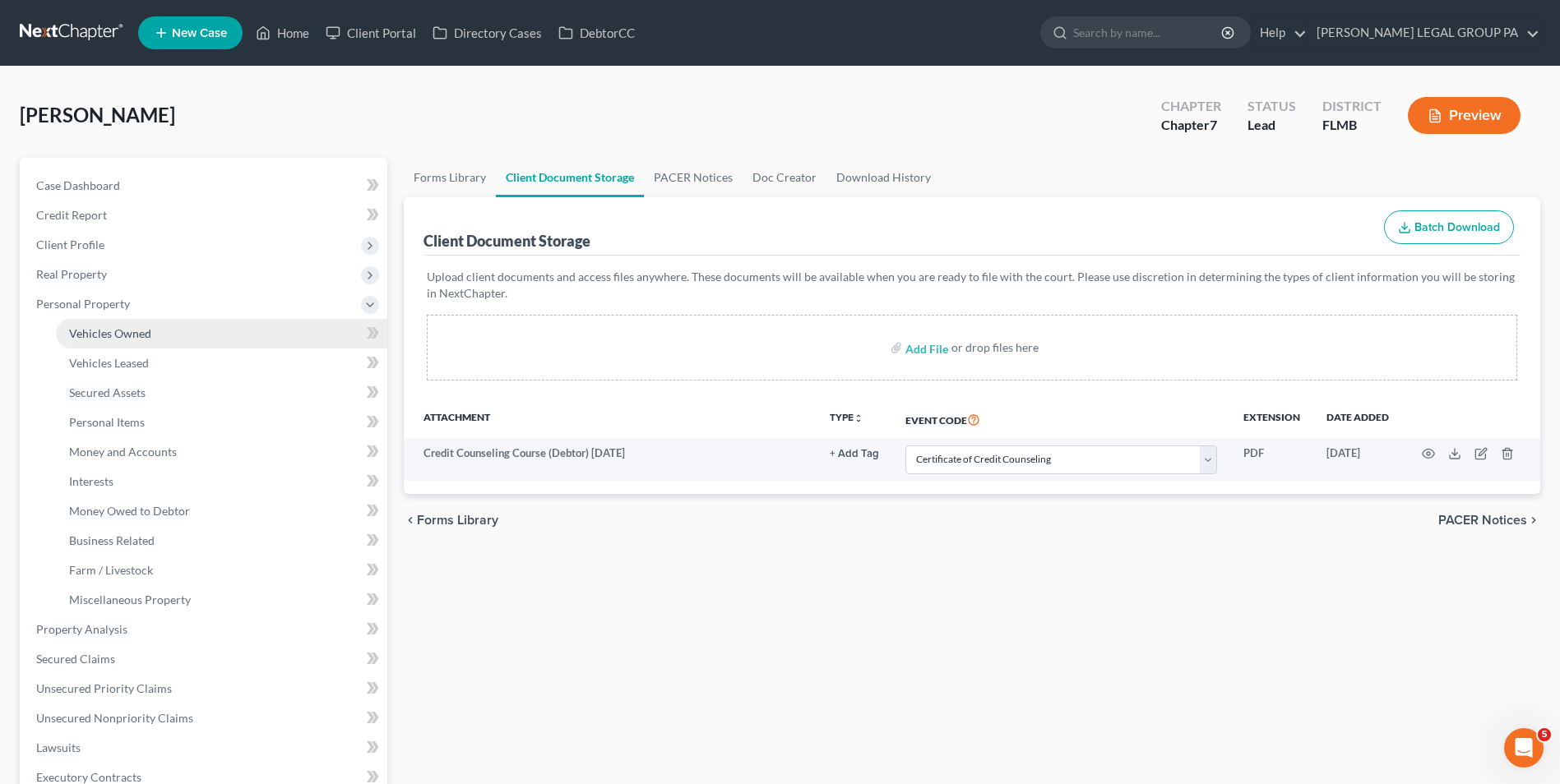
click at [142, 327] on span "Vehicles Owned" at bounding box center [109, 333] width 82 height 14
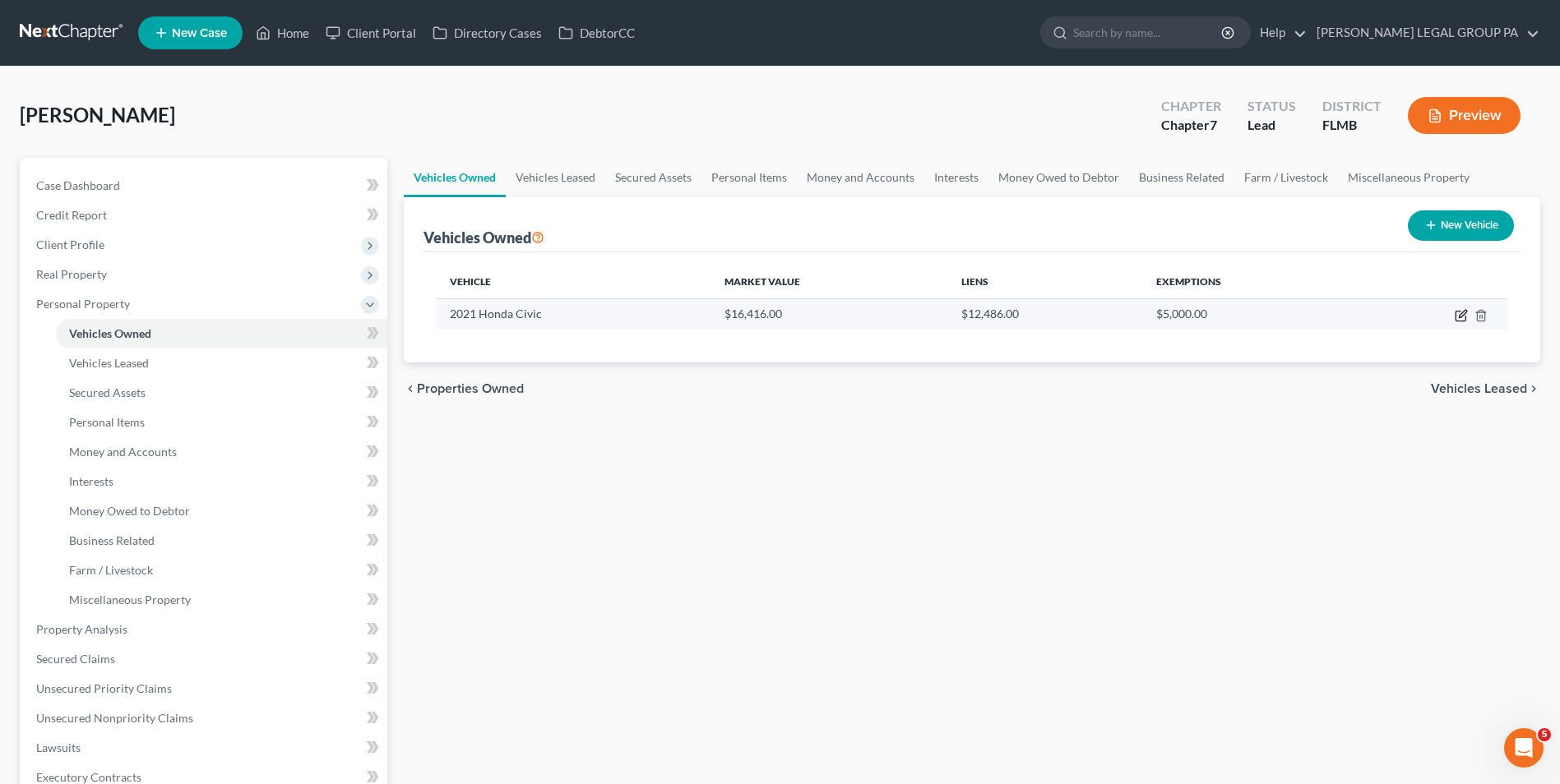
click at [1457, 318] on icon "button" at bounding box center [1461, 316] width 14 height 14
select select "0"
select select "5"
select select "2"
select select "0"
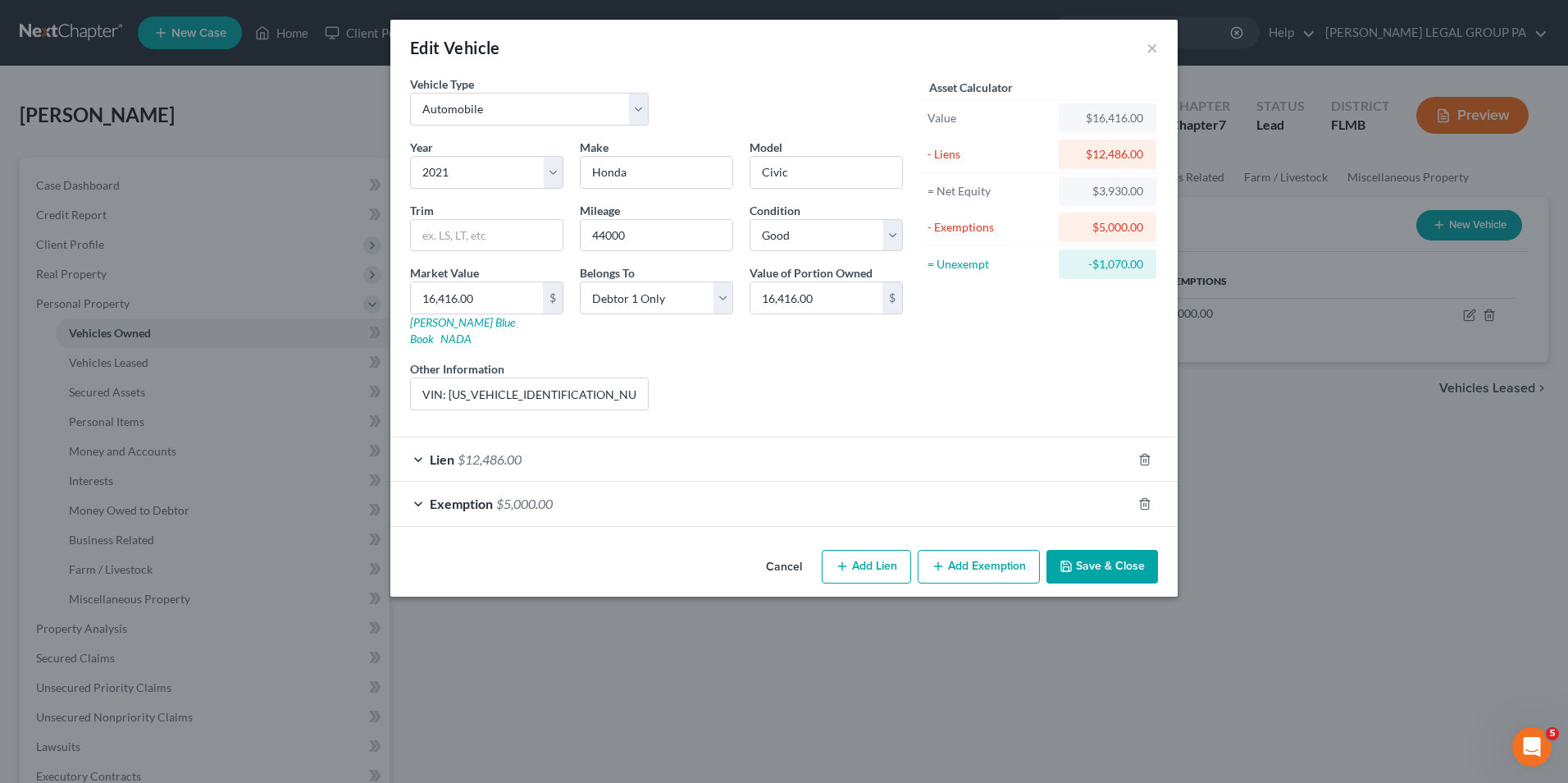
click at [790, 554] on button "Cancel" at bounding box center [784, 568] width 63 height 33
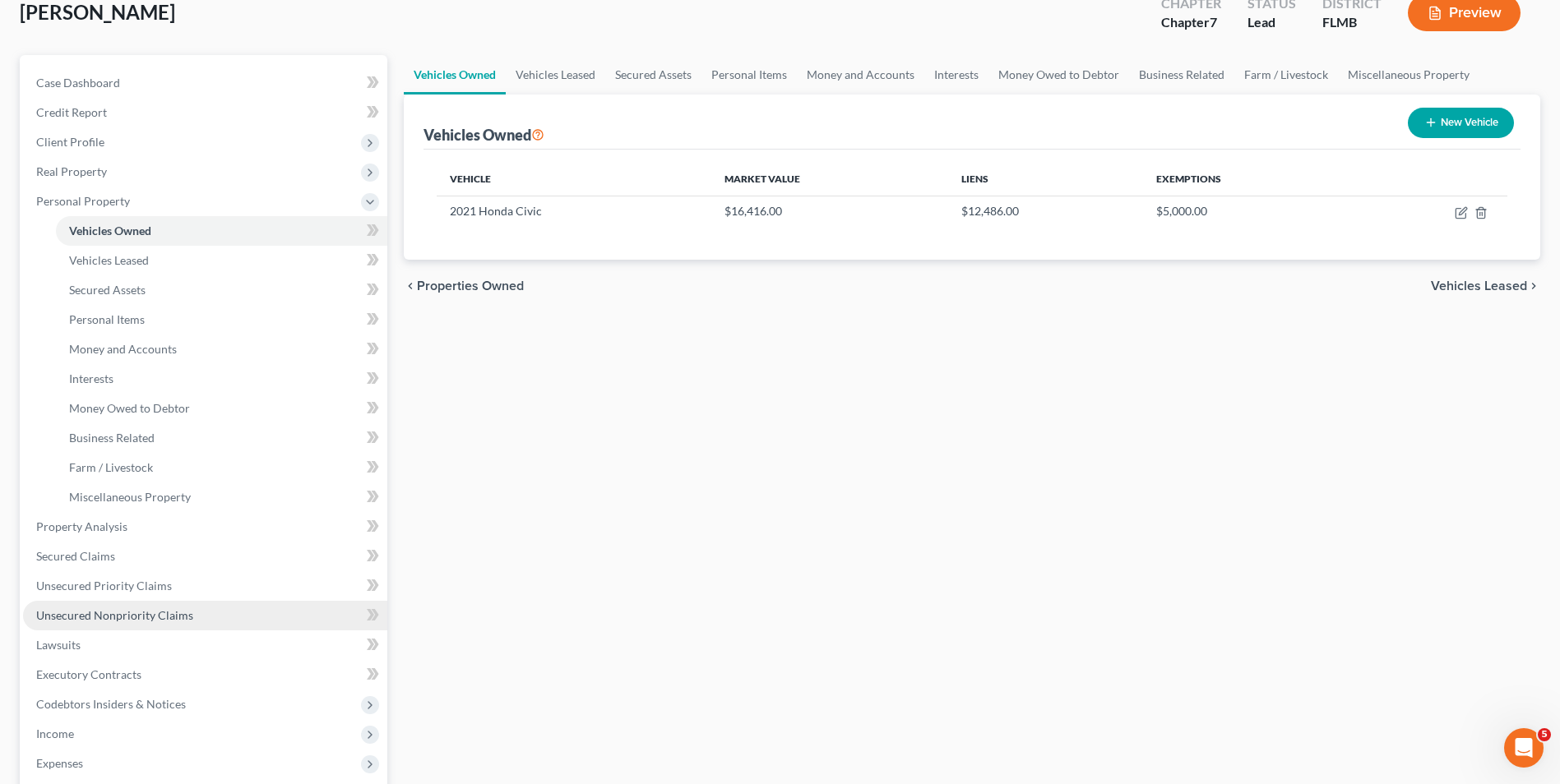
scroll to position [246, 0]
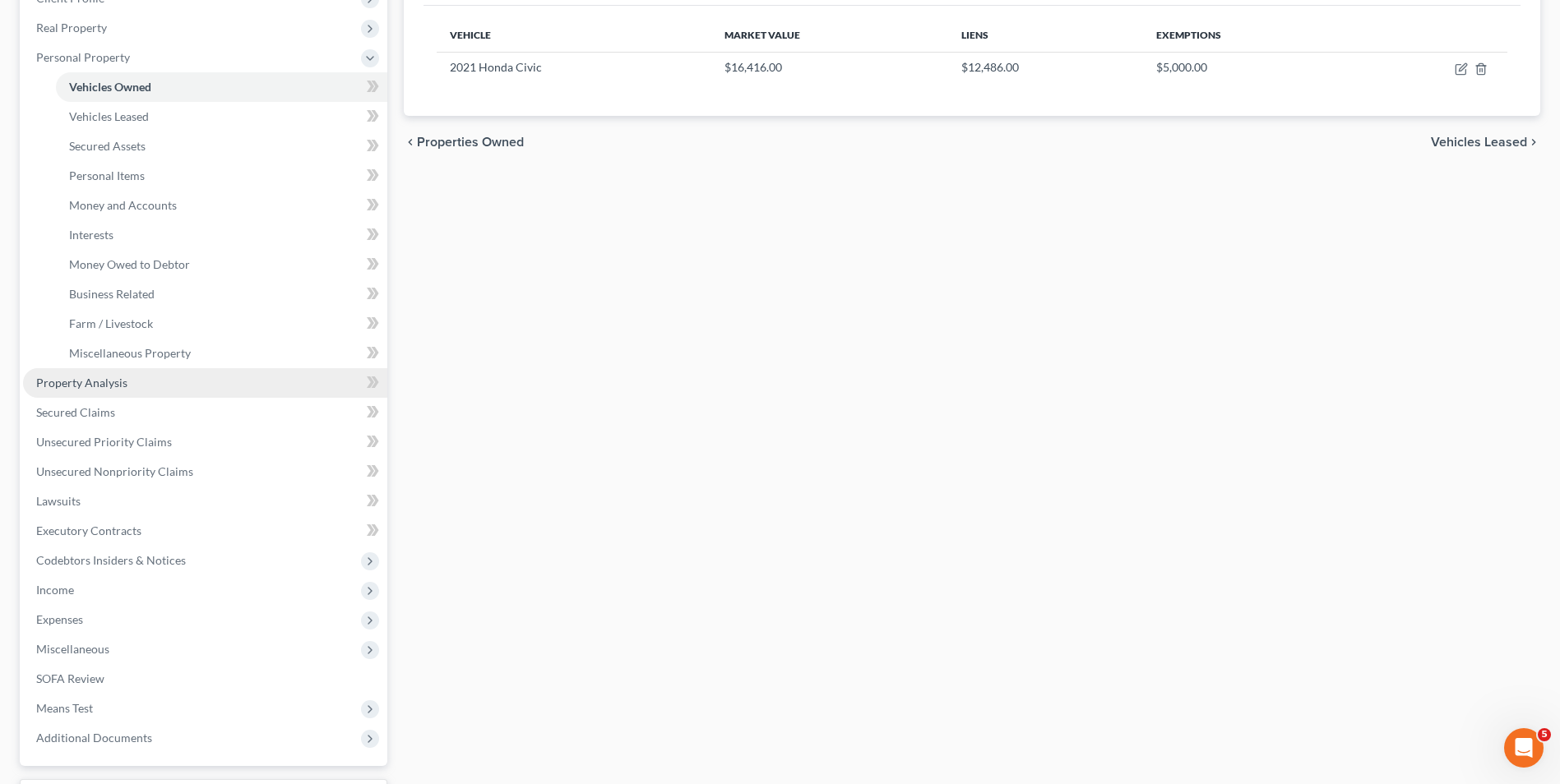
click at [109, 378] on span "Property Analysis" at bounding box center [81, 382] width 91 height 14
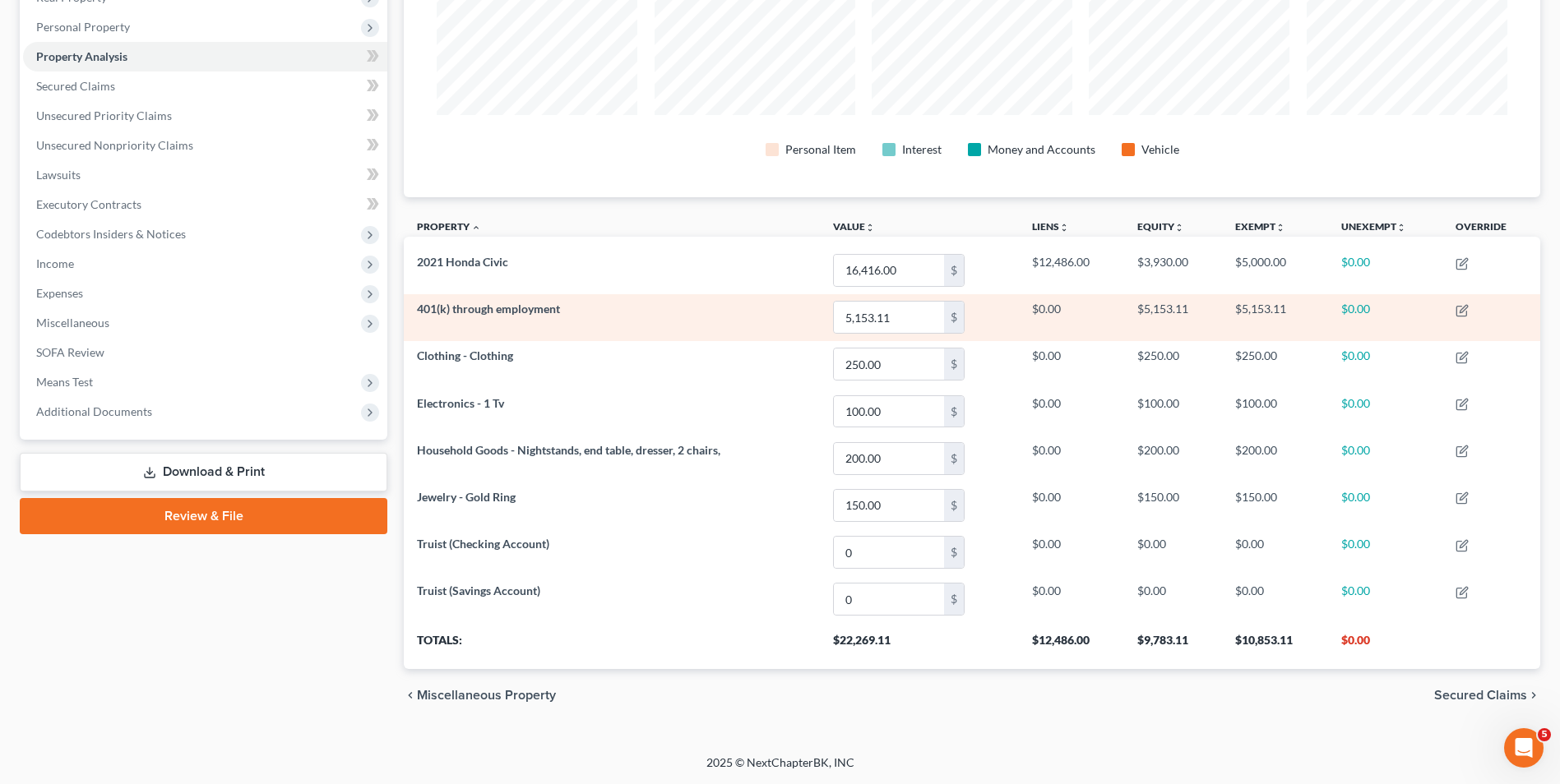
click at [1457, 310] on td at bounding box center [1490, 318] width 98 height 47
click at [1461, 311] on icon "button" at bounding box center [1461, 311] width 14 height 14
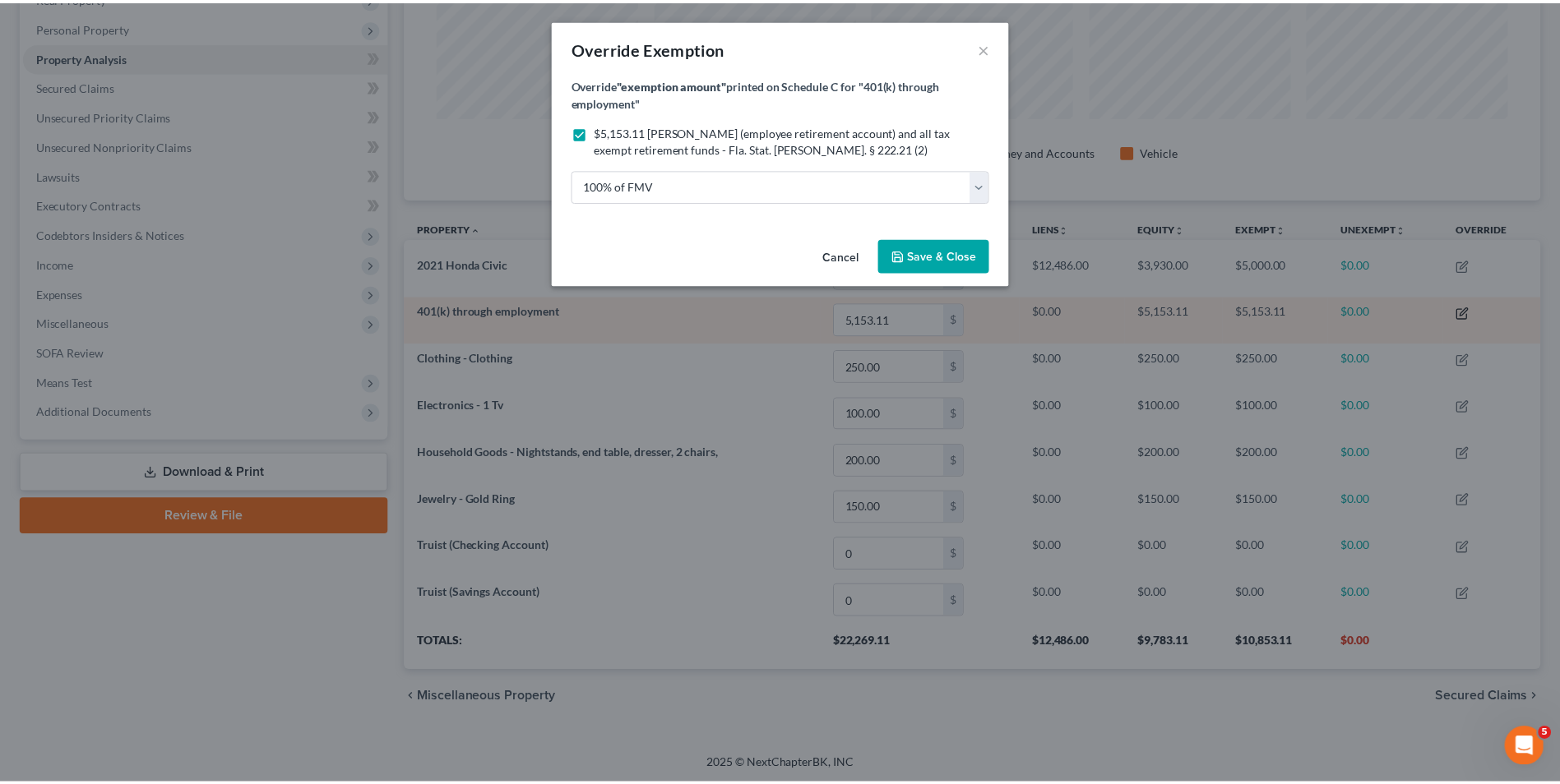
scroll to position [318, 1146]
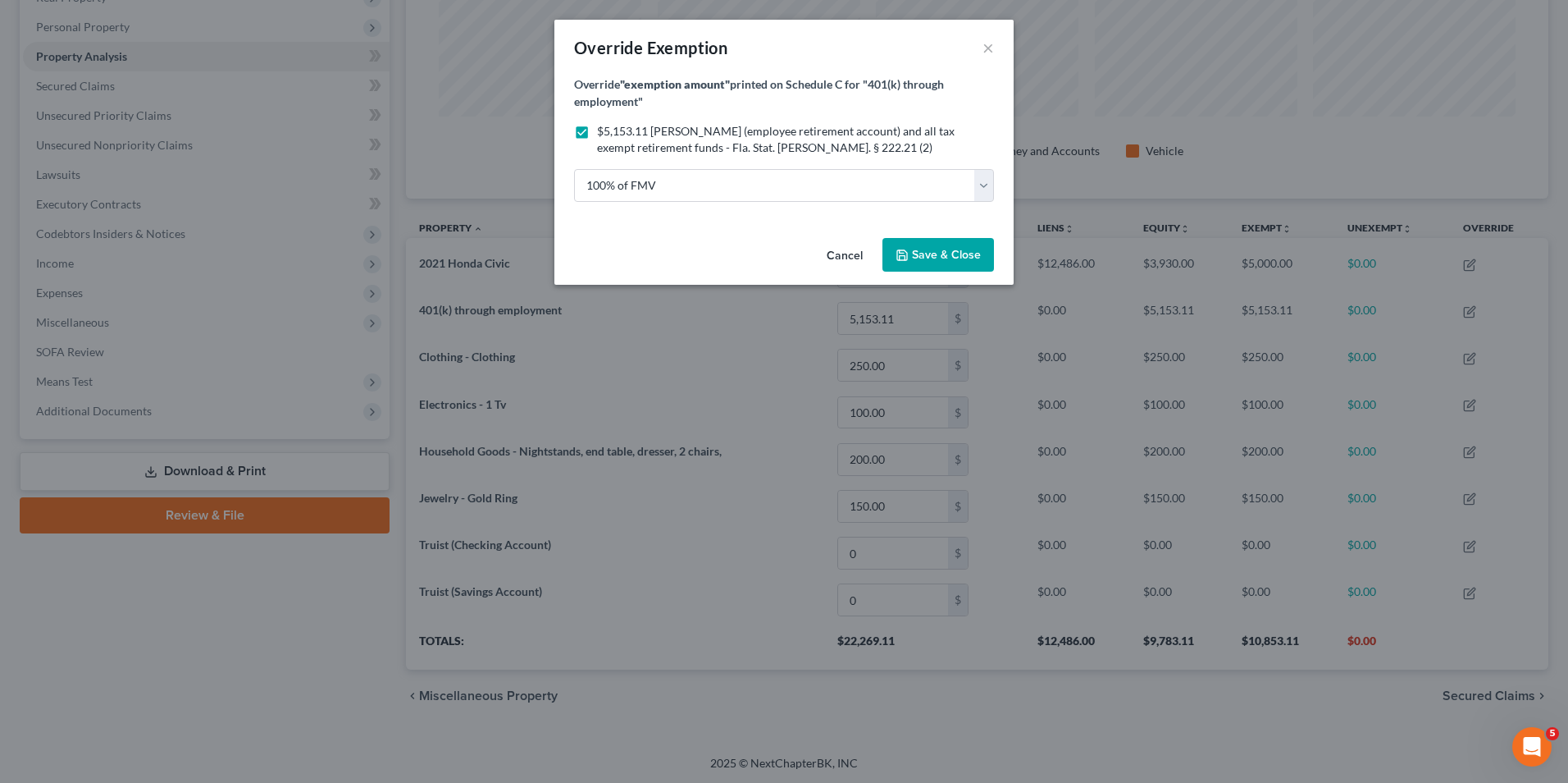
click at [925, 250] on span "Save & Close" at bounding box center [945, 255] width 68 height 14
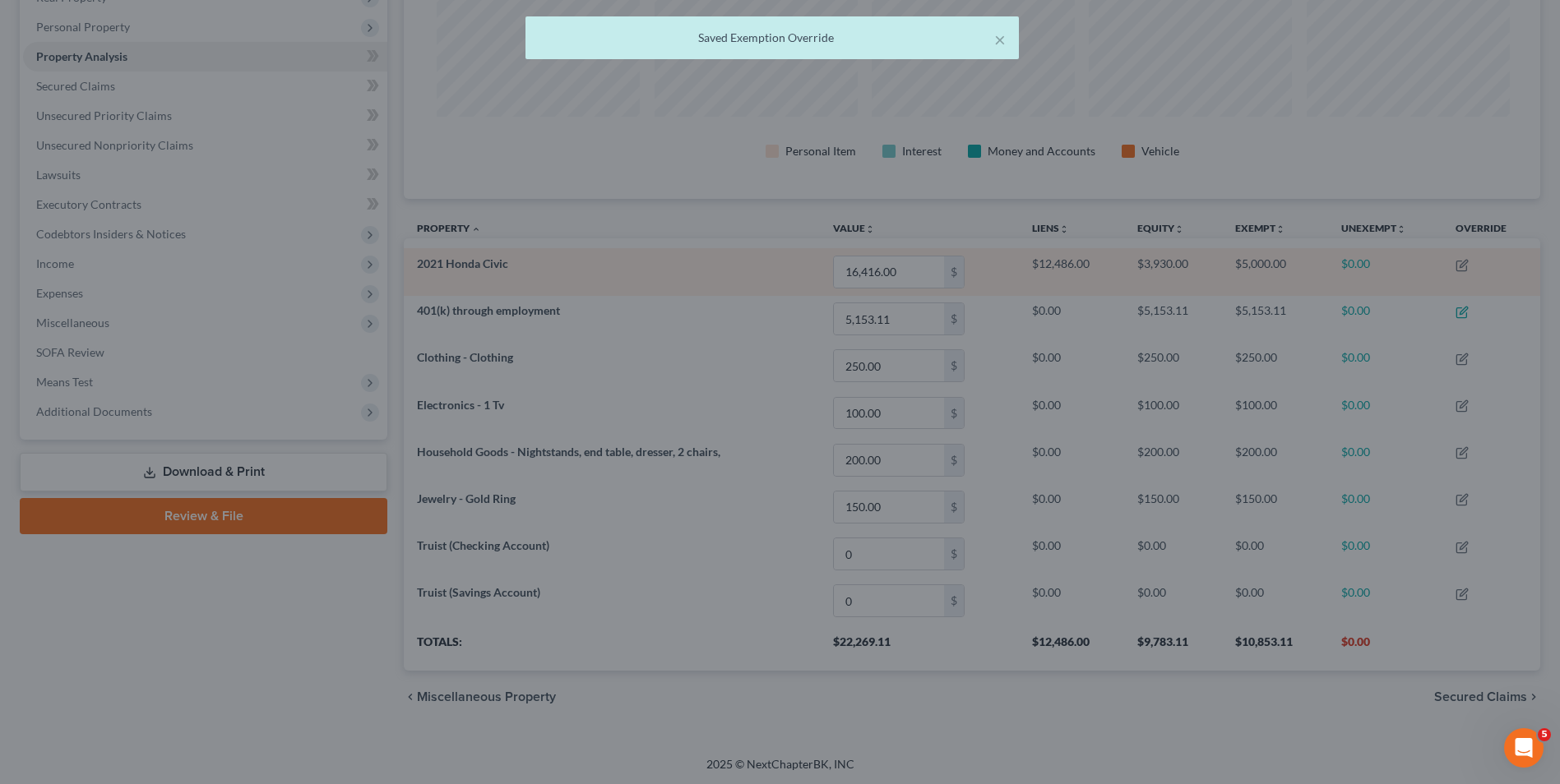
scroll to position [317, 1136]
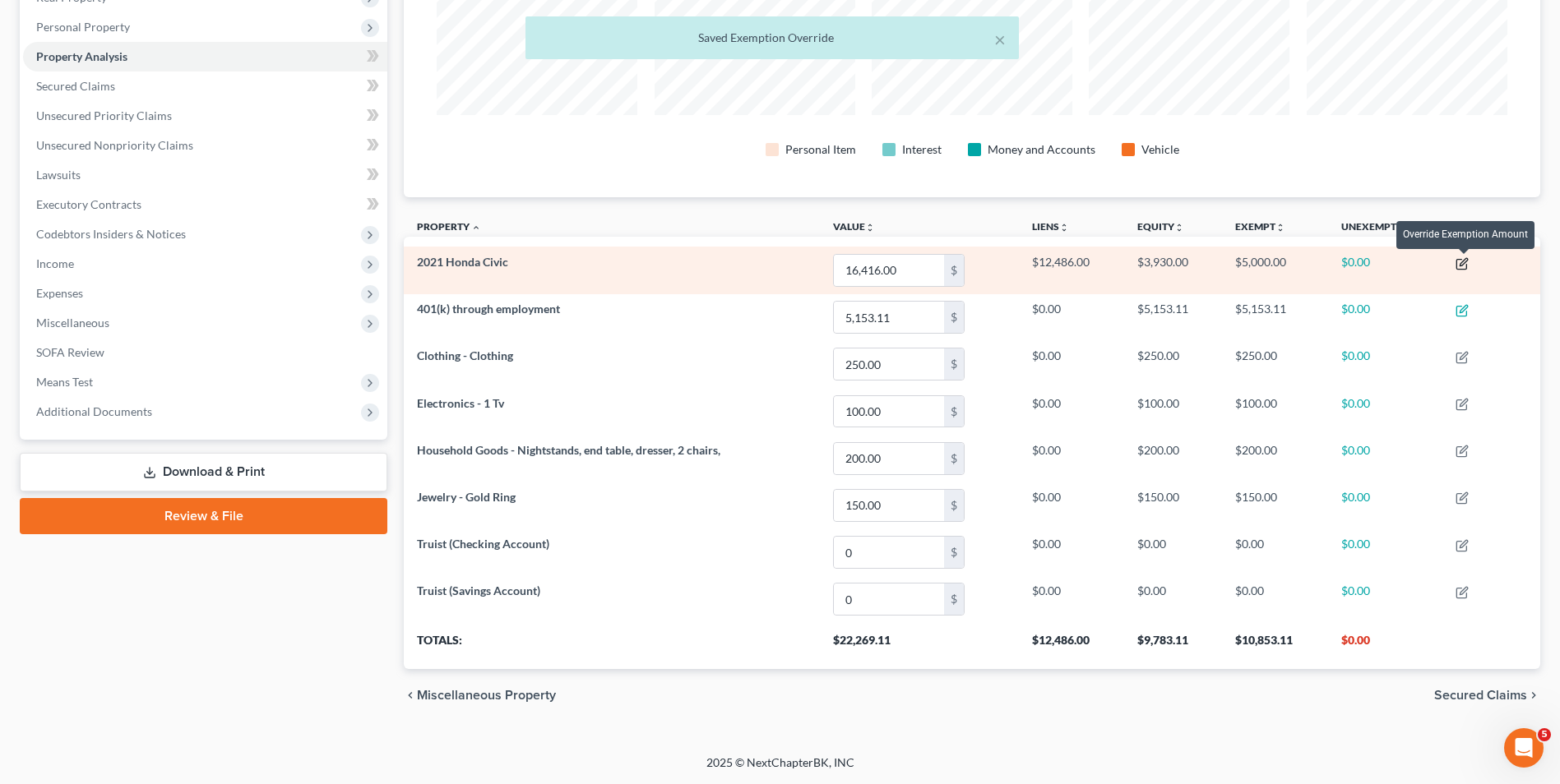
click at [1465, 266] on icon "button" at bounding box center [1461, 264] width 14 height 14
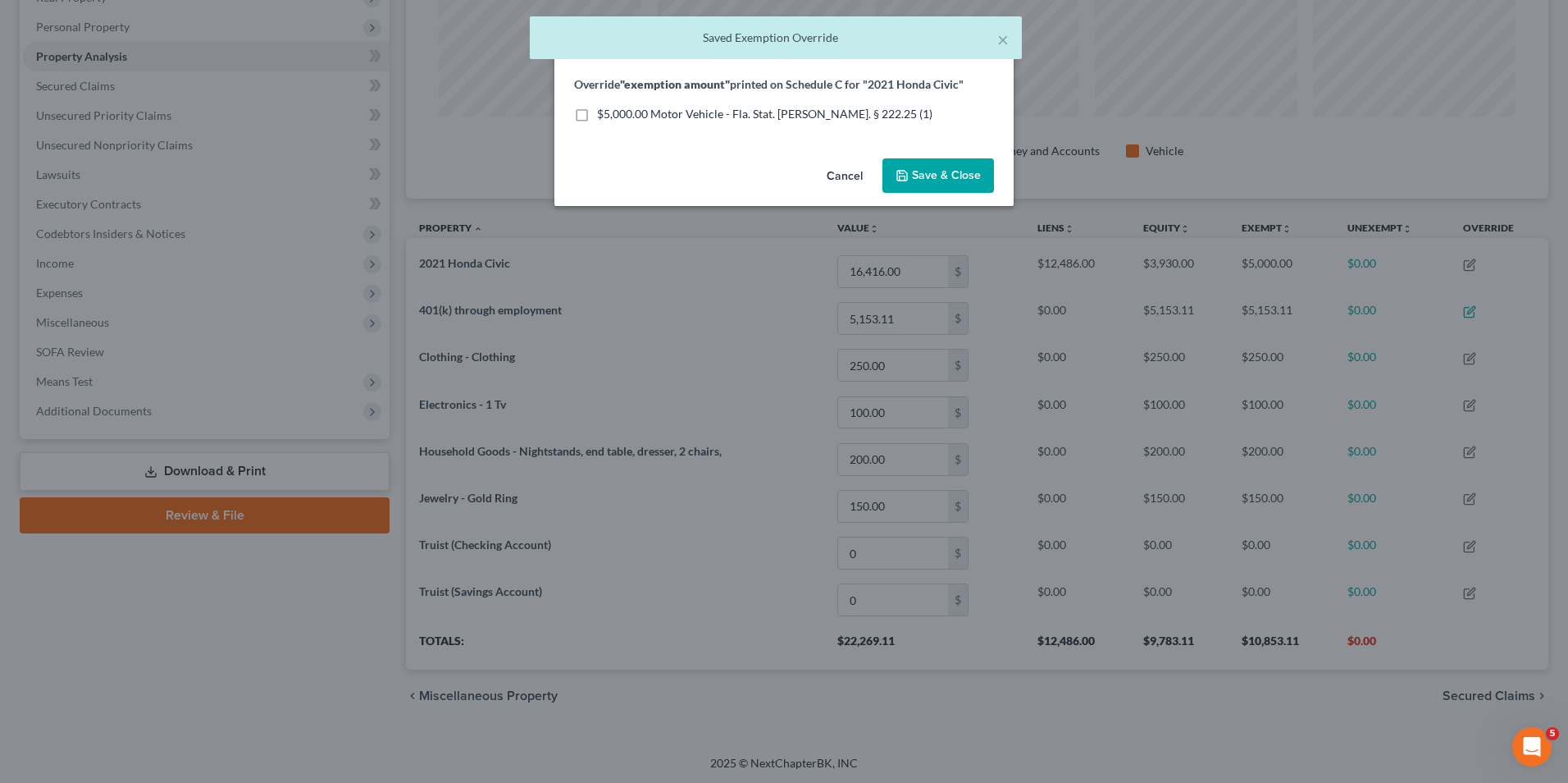
click at [930, 183] on button "Save & Close" at bounding box center [939, 176] width 112 height 35
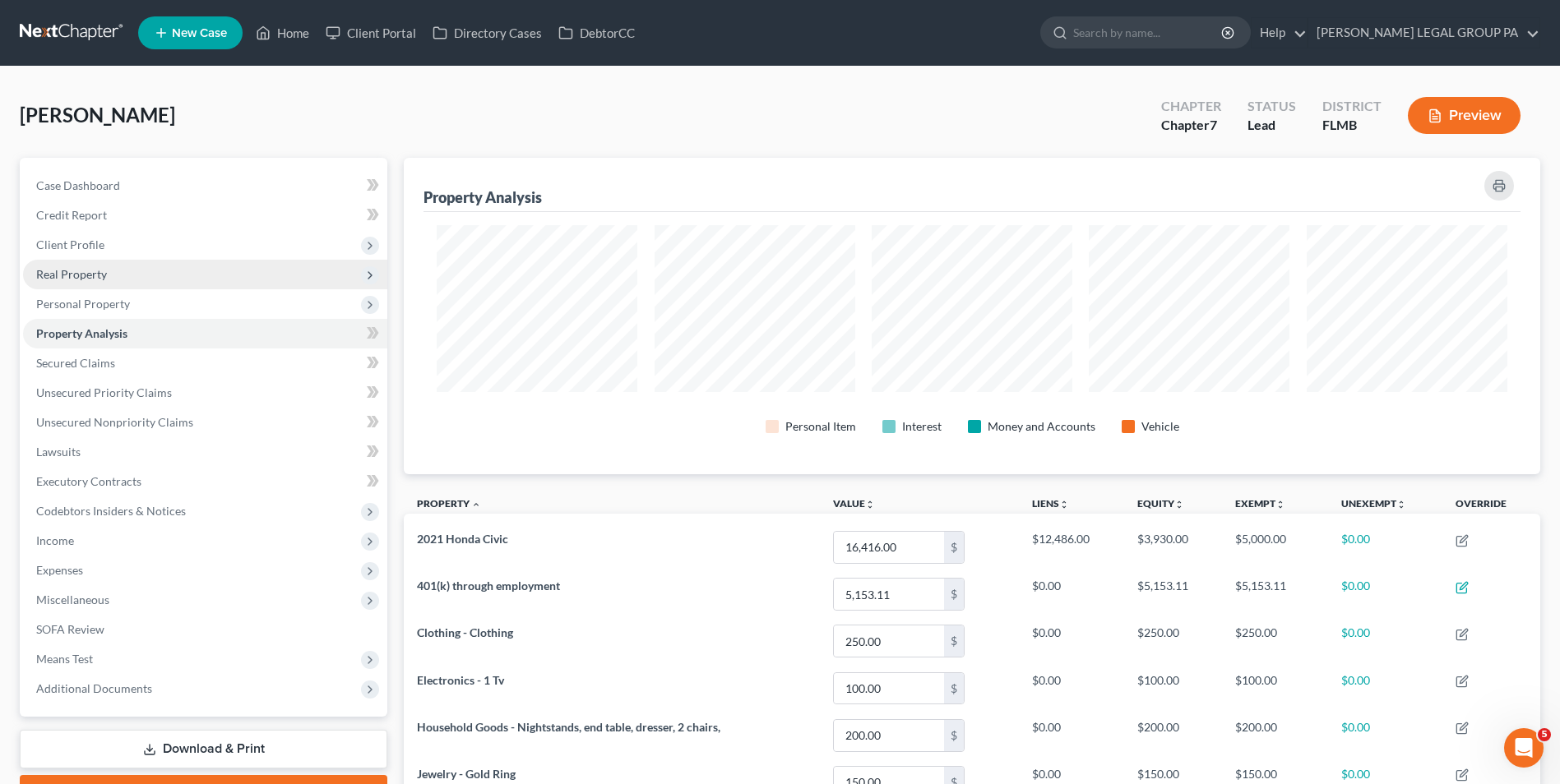
click at [147, 278] on span "Real Property" at bounding box center [205, 274] width 364 height 30
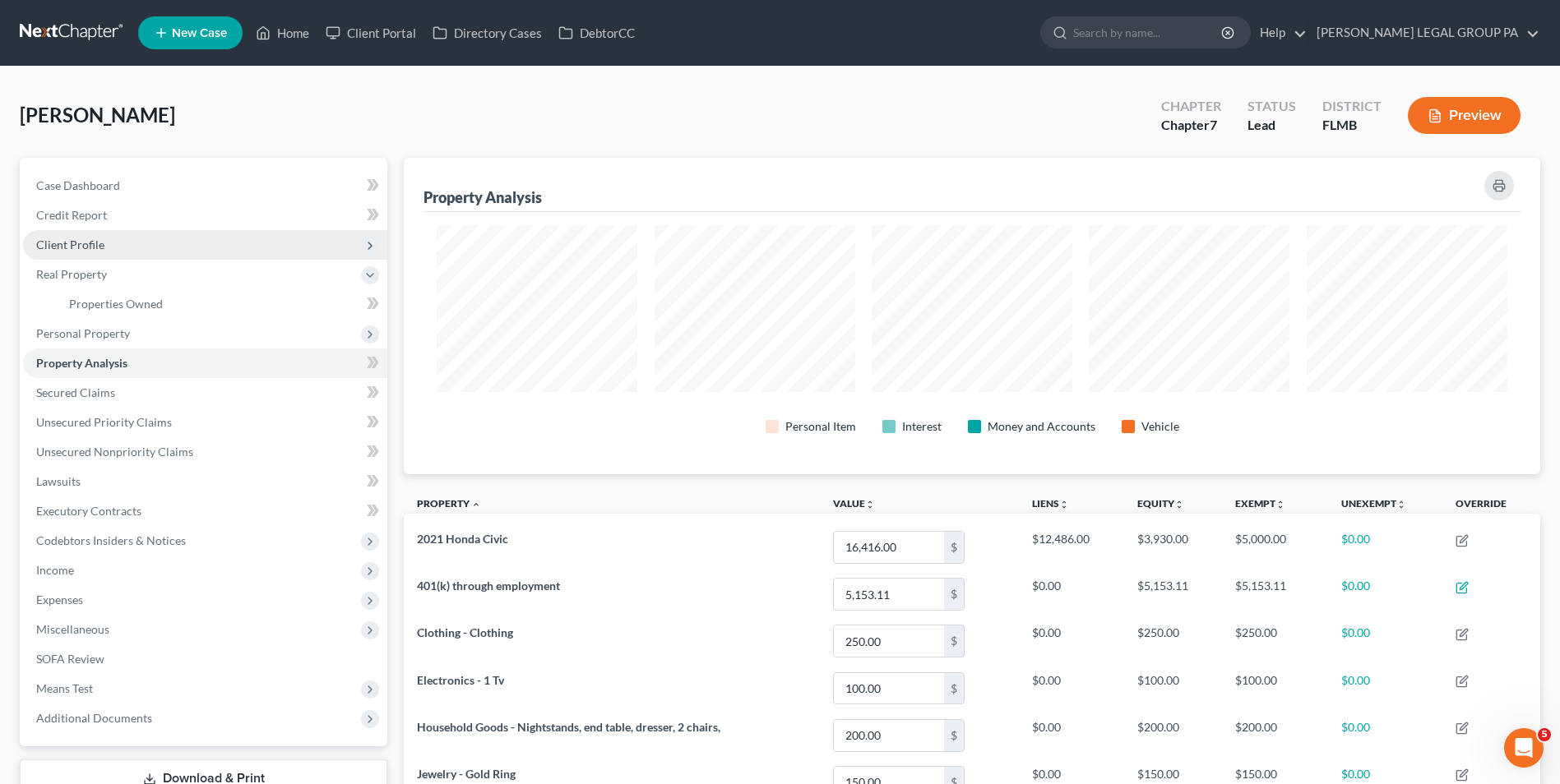
click at [150, 245] on span "Client Profile" at bounding box center [205, 244] width 364 height 30
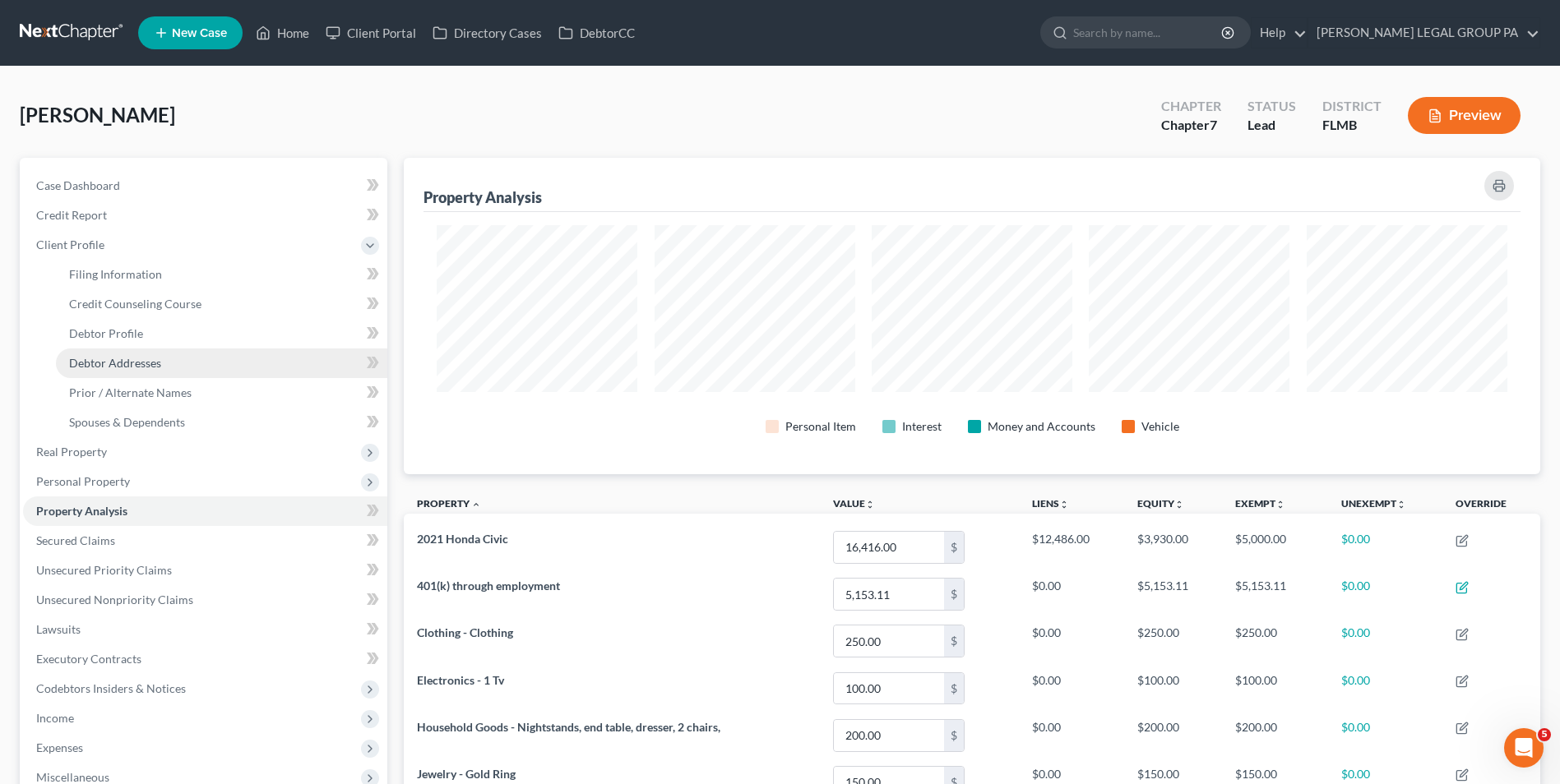
click at [160, 360] on link "Debtor Addresses" at bounding box center [221, 363] width 331 height 30
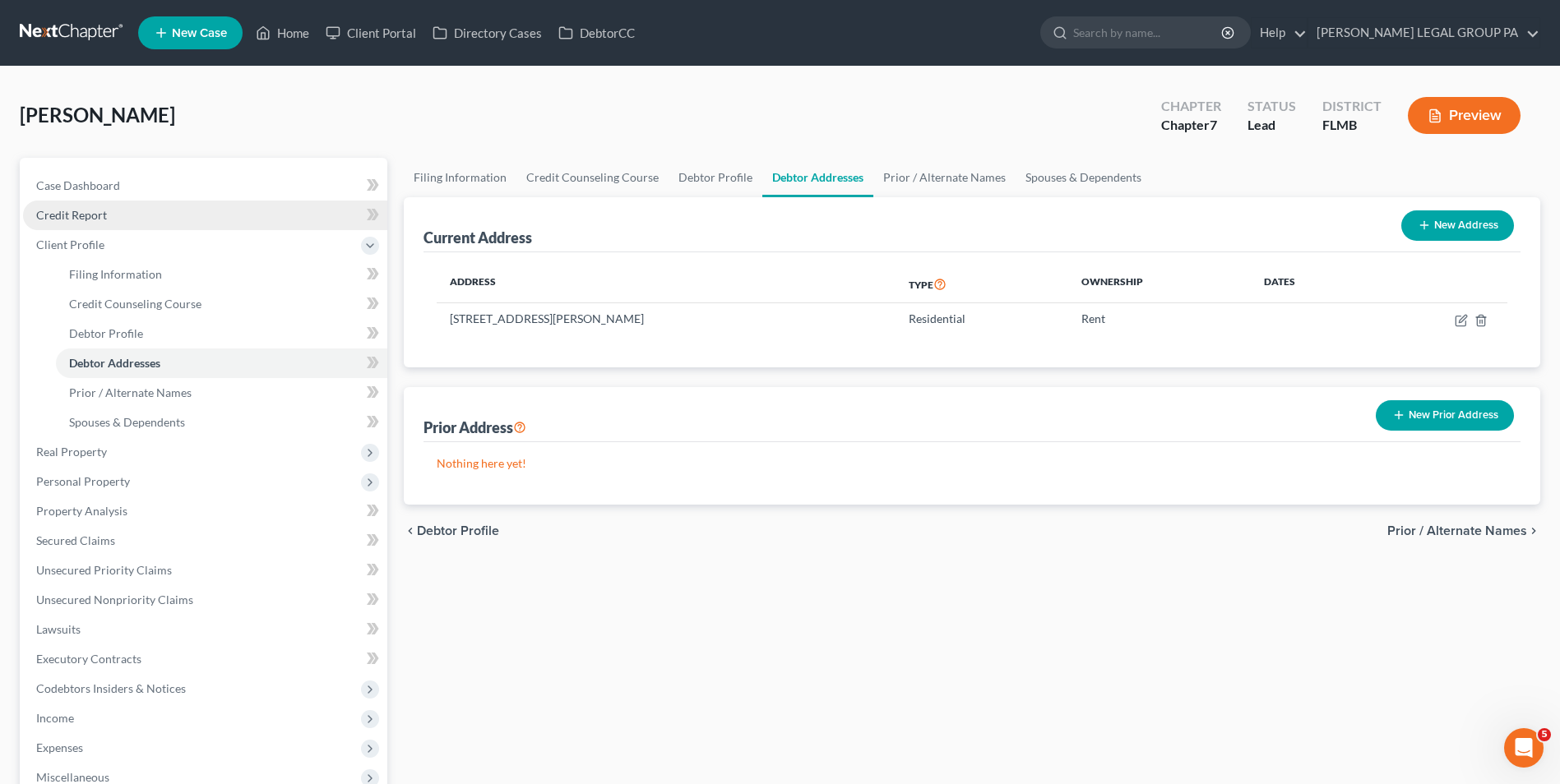
click at [152, 220] on link "Credit Report" at bounding box center [205, 215] width 364 height 30
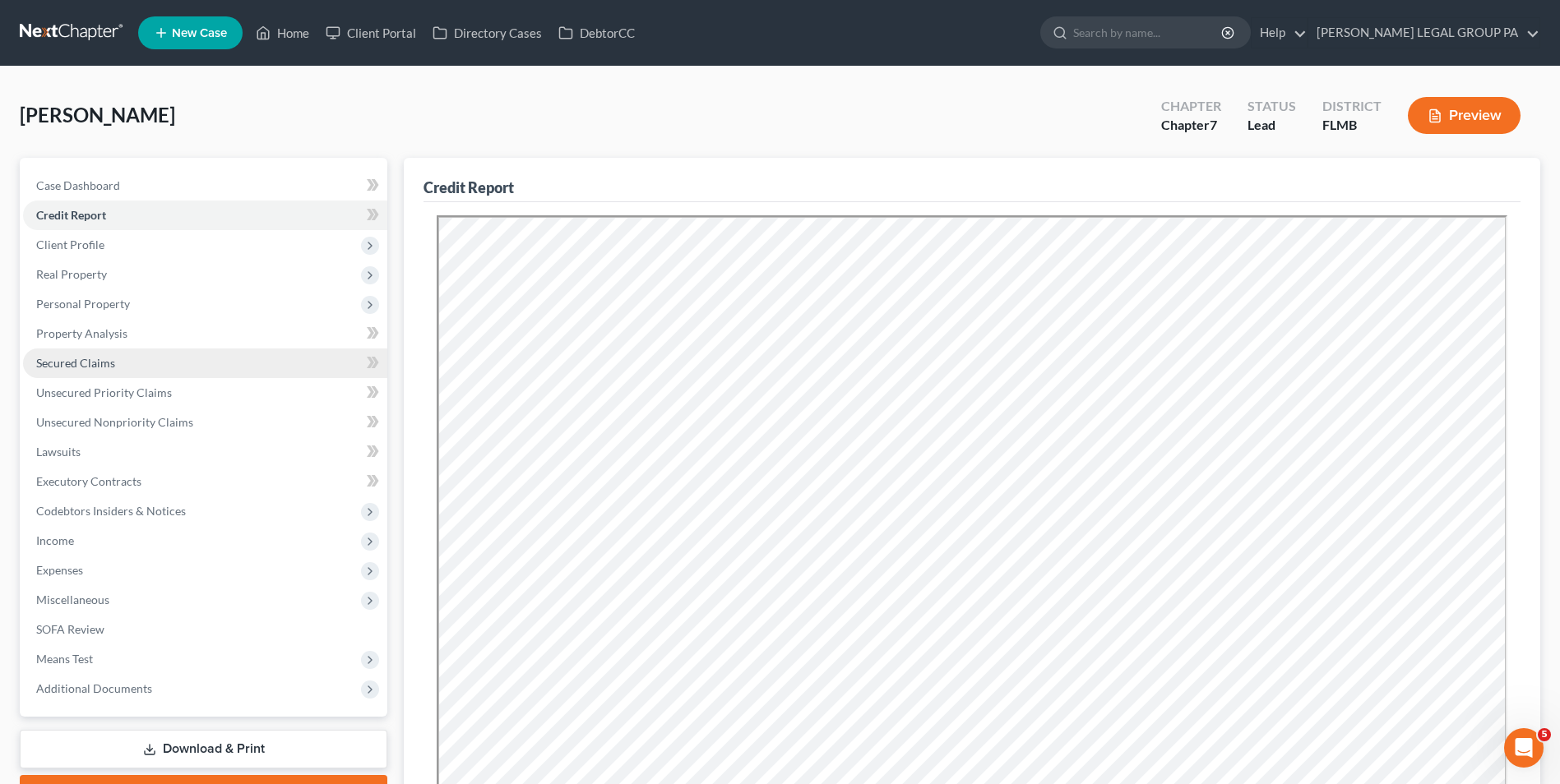
click at [123, 359] on link "Secured Claims" at bounding box center [205, 363] width 364 height 30
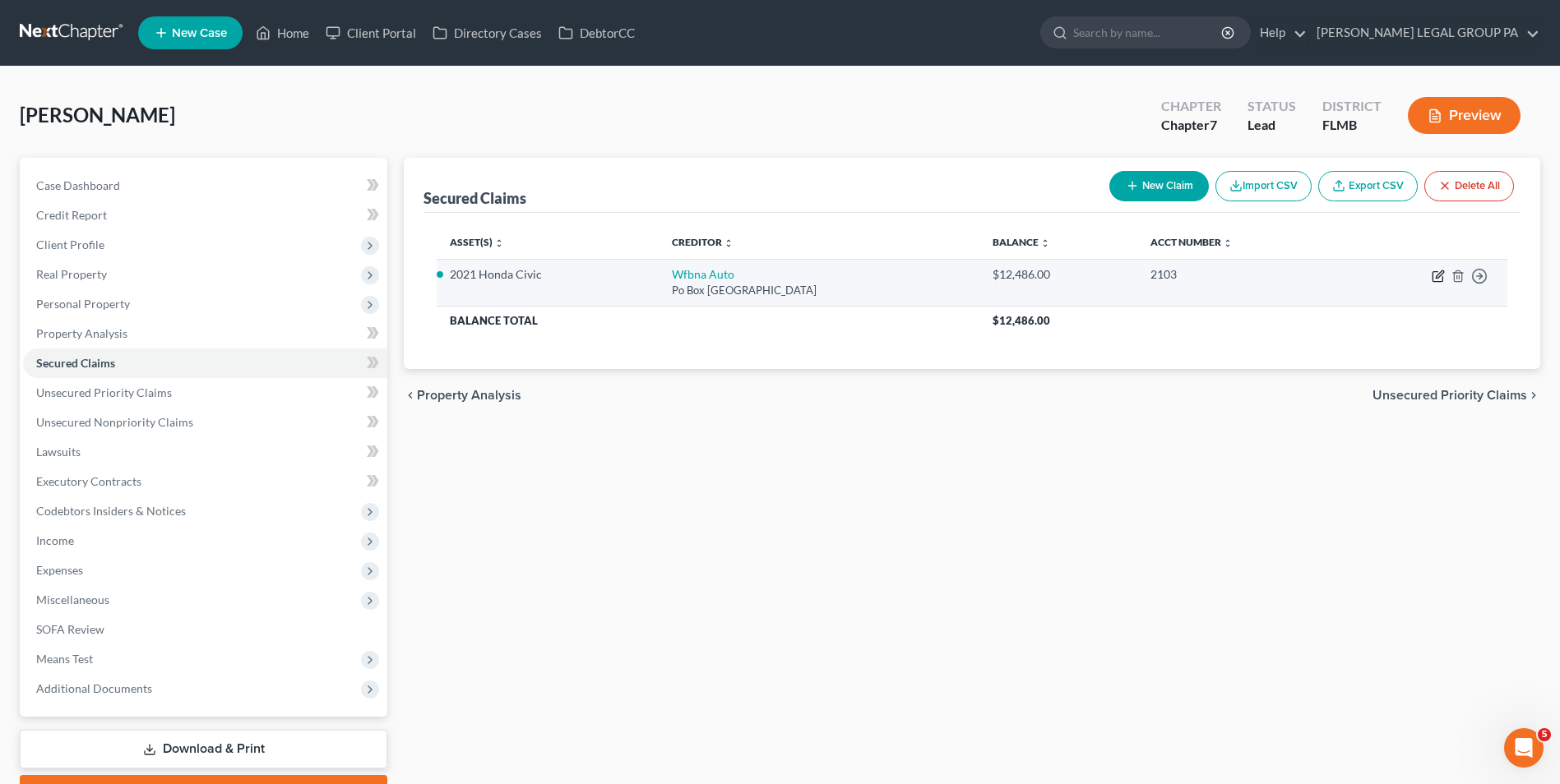
click at [1442, 275] on icon "button" at bounding box center [1438, 276] width 14 height 14
select select "28"
select select "0"
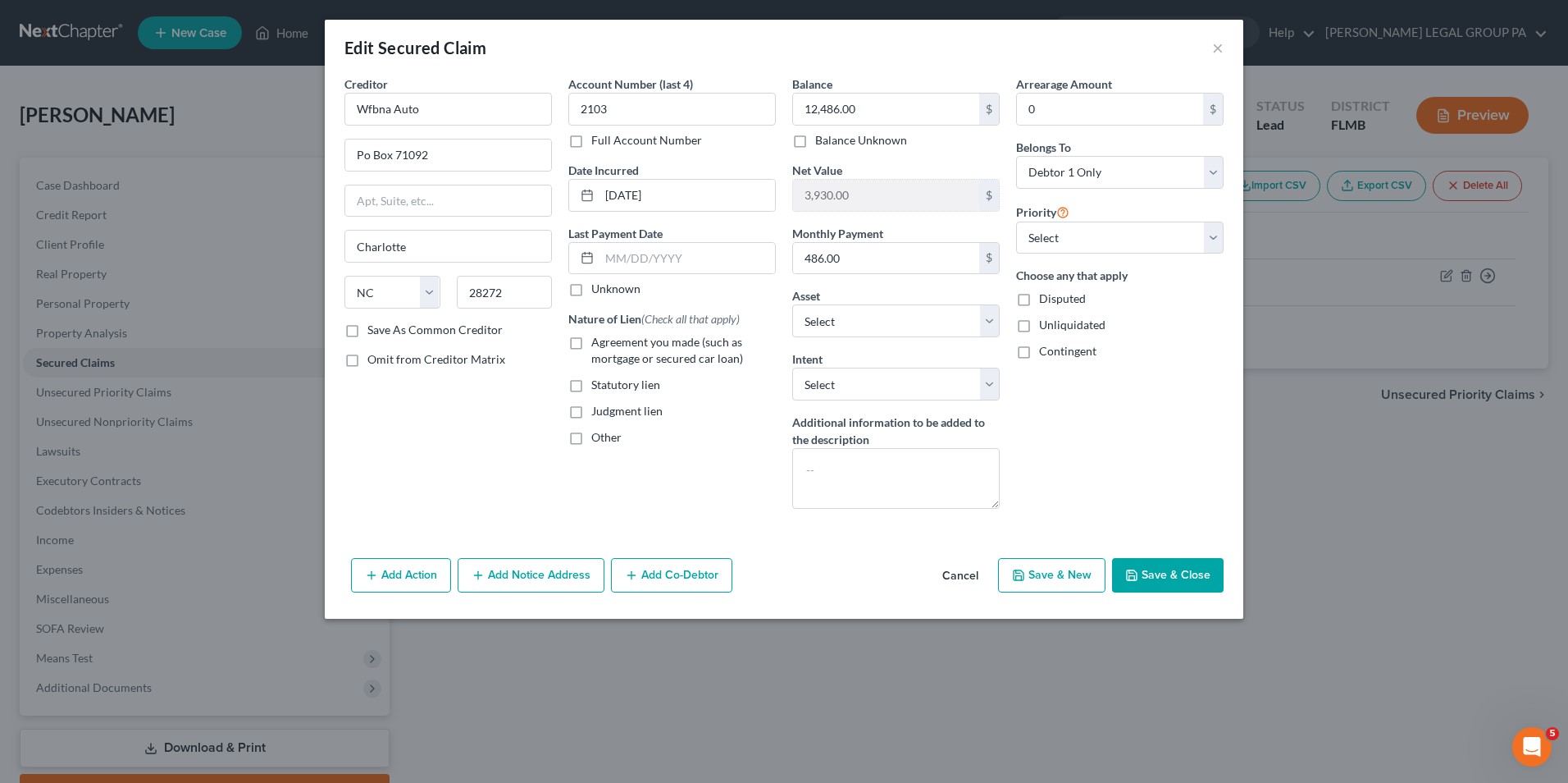
click at [683, 356] on span "Agreement you made (such as mortgage or secured car loan)" at bounding box center [667, 349] width 151 height 30
click at [609, 344] on input "Agreement you made (such as mortgage or secured car loan)" at bounding box center [602, 338] width 11 height 11
checkbox input "true"
click at [870, 392] on select "Select Surrender Redeem Reaffirm Avoid Other" at bounding box center [895, 384] width 207 height 33
select select "2"
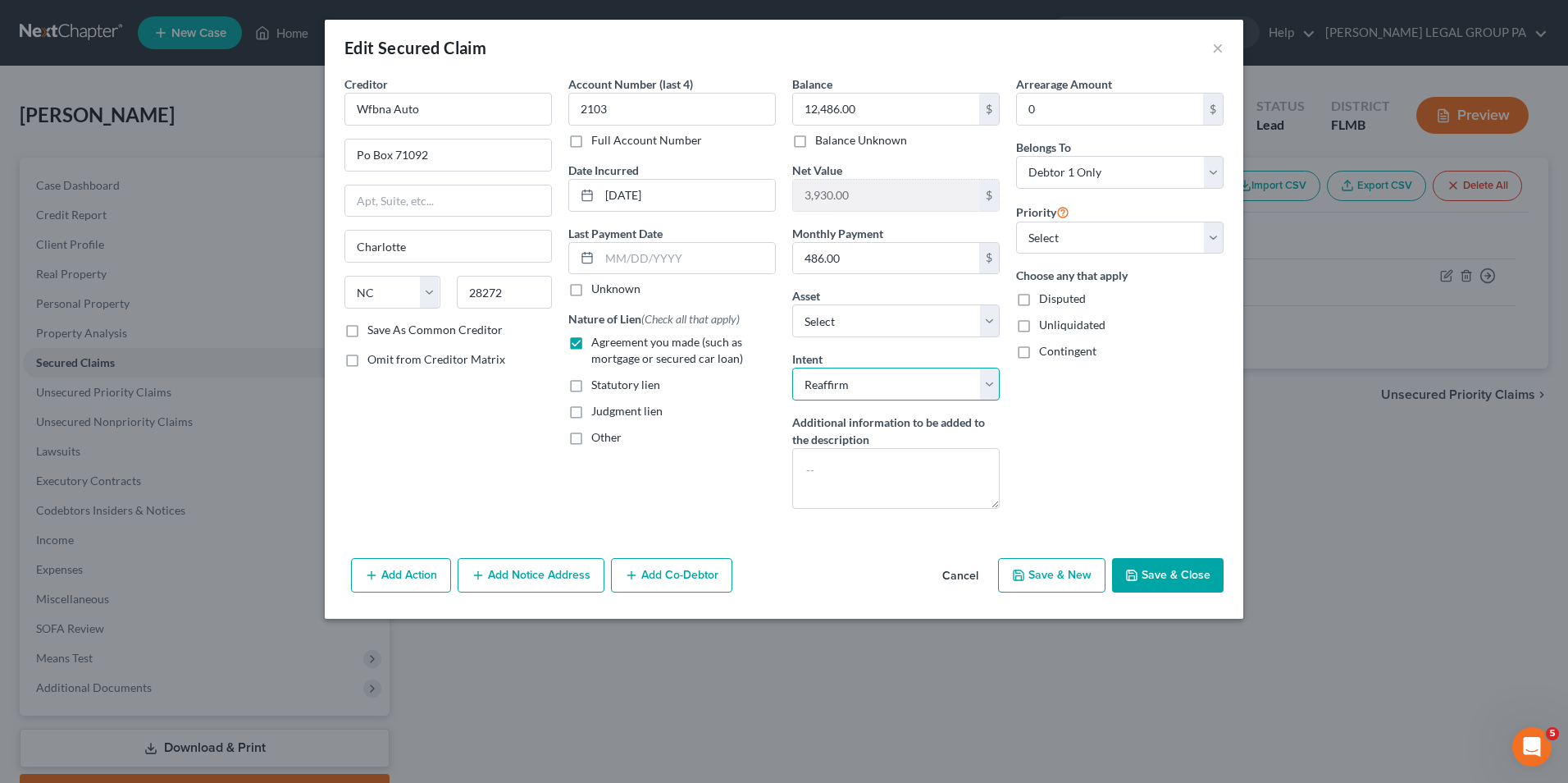
click at [792, 367] on select "Select Surrender Redeem Reaffirm Avoid Other" at bounding box center [895, 384] width 207 height 33
click at [1052, 474] on div "Arrearage Amount 0 $ Belongs To * Select Debtor 1 Only Debtor 2 Only Debtor 1 A…" at bounding box center [1120, 298] width 224 height 446
click at [1149, 562] on button "Save & Close" at bounding box center [1168, 576] width 112 height 35
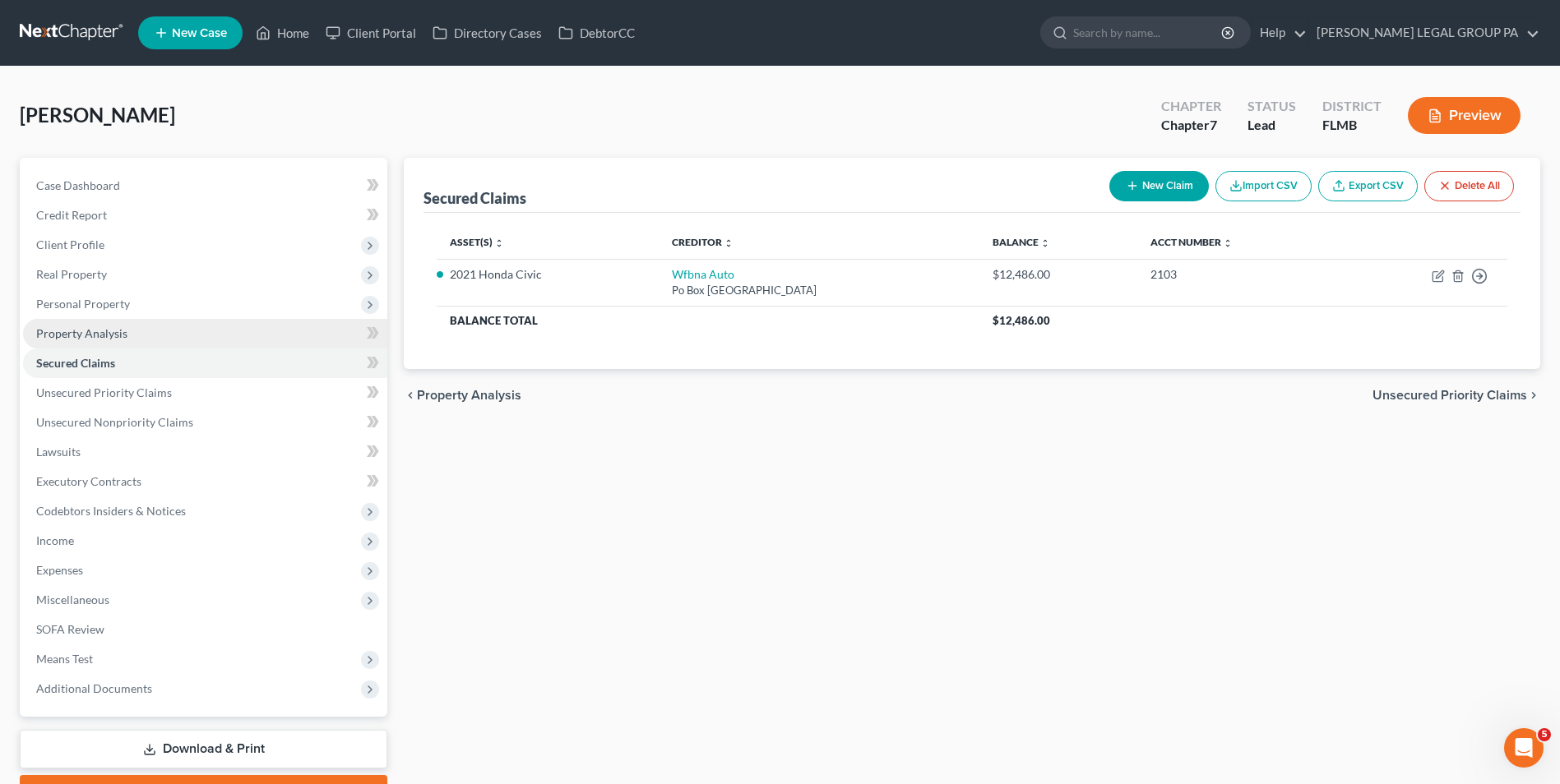
click at [137, 328] on link "Property Analysis" at bounding box center [205, 333] width 364 height 30
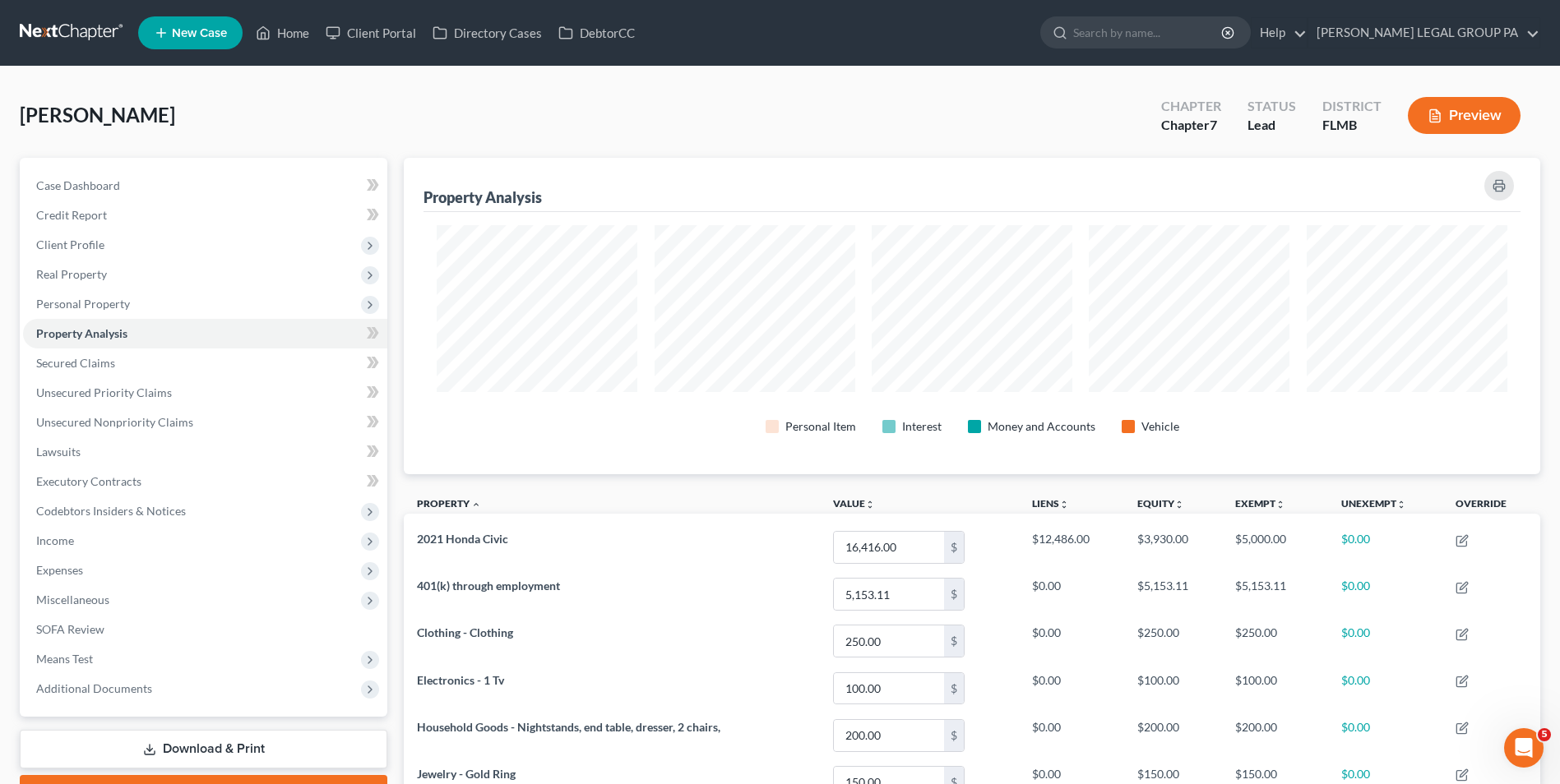
scroll to position [317, 1136]
click at [108, 42] on link at bounding box center [71, 33] width 105 height 30
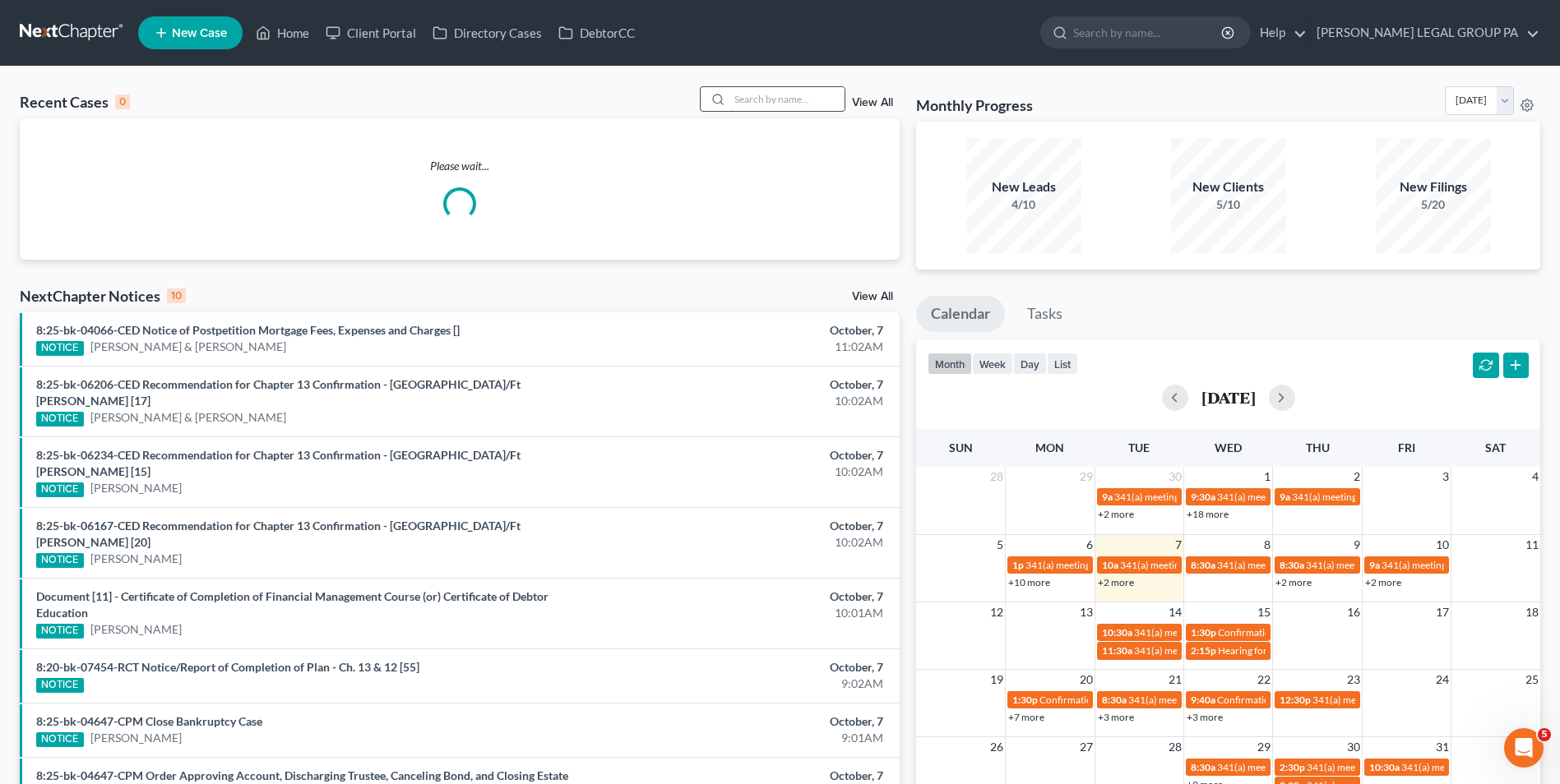
click at [741, 103] on input "search" at bounding box center [786, 98] width 115 height 24
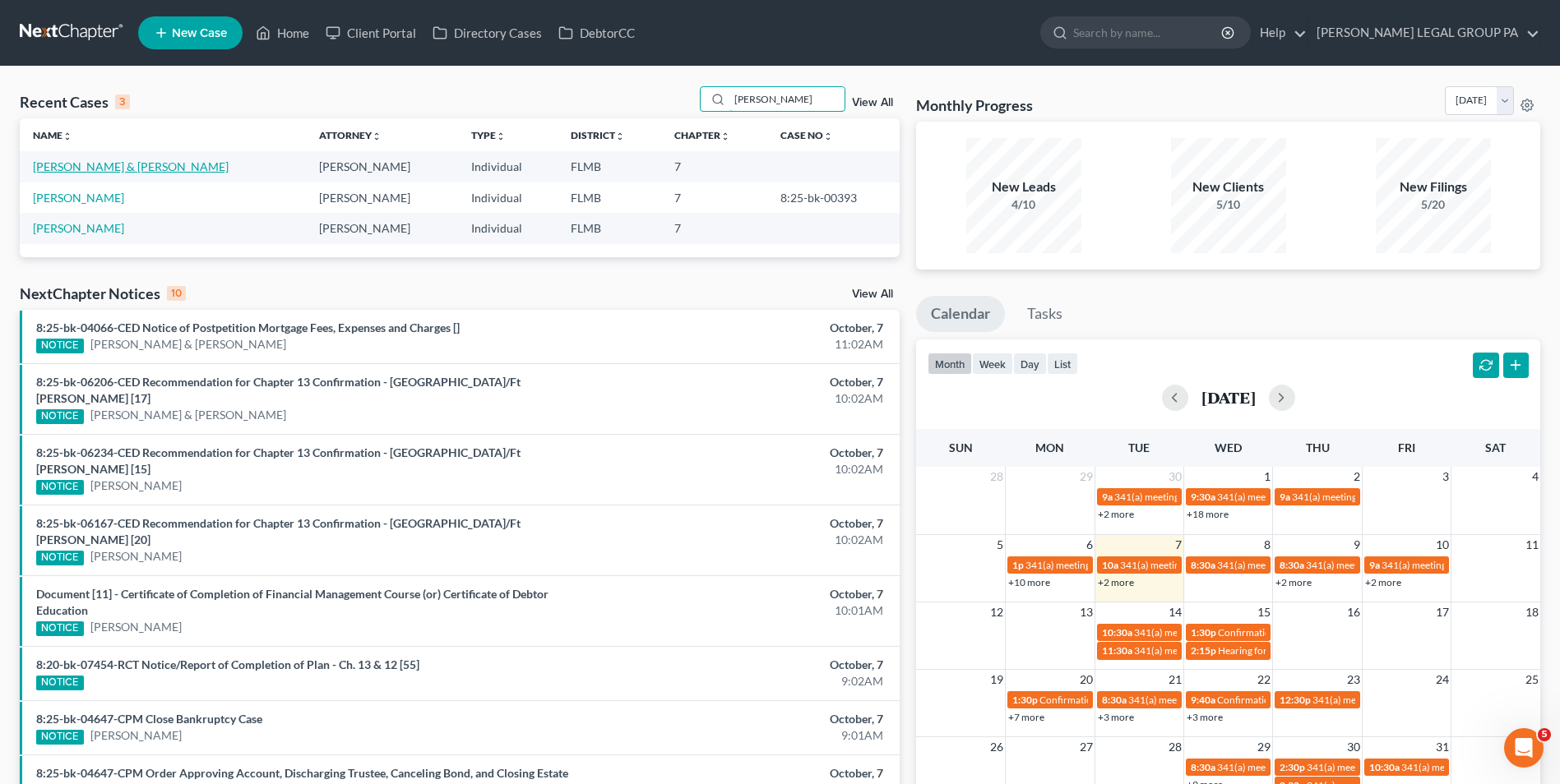
type input "rau"
click at [107, 169] on link "[PERSON_NAME] & [PERSON_NAME]" at bounding box center [130, 166] width 196 height 14
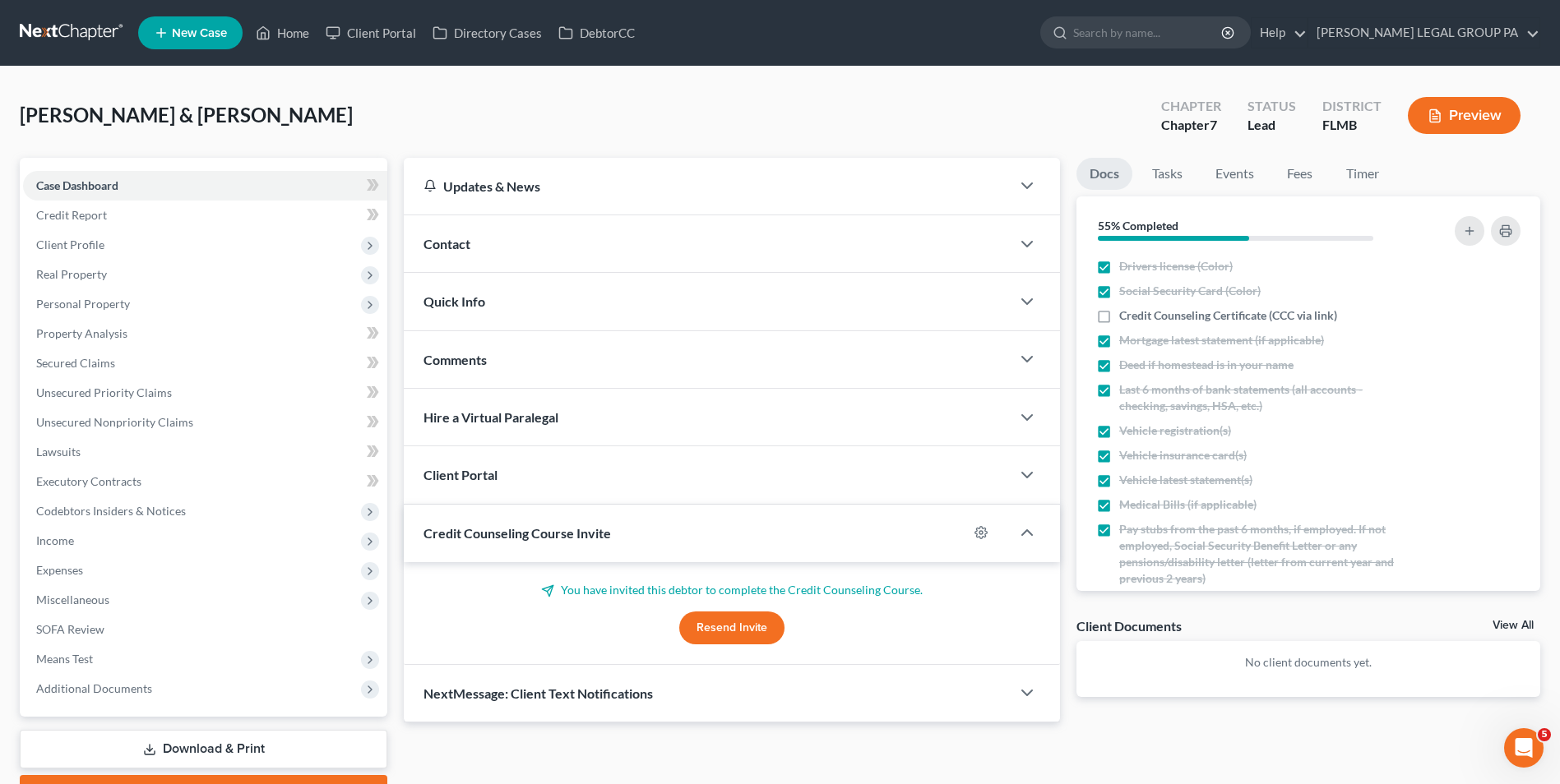
click at [763, 629] on button "Resend Invite" at bounding box center [731, 628] width 105 height 33
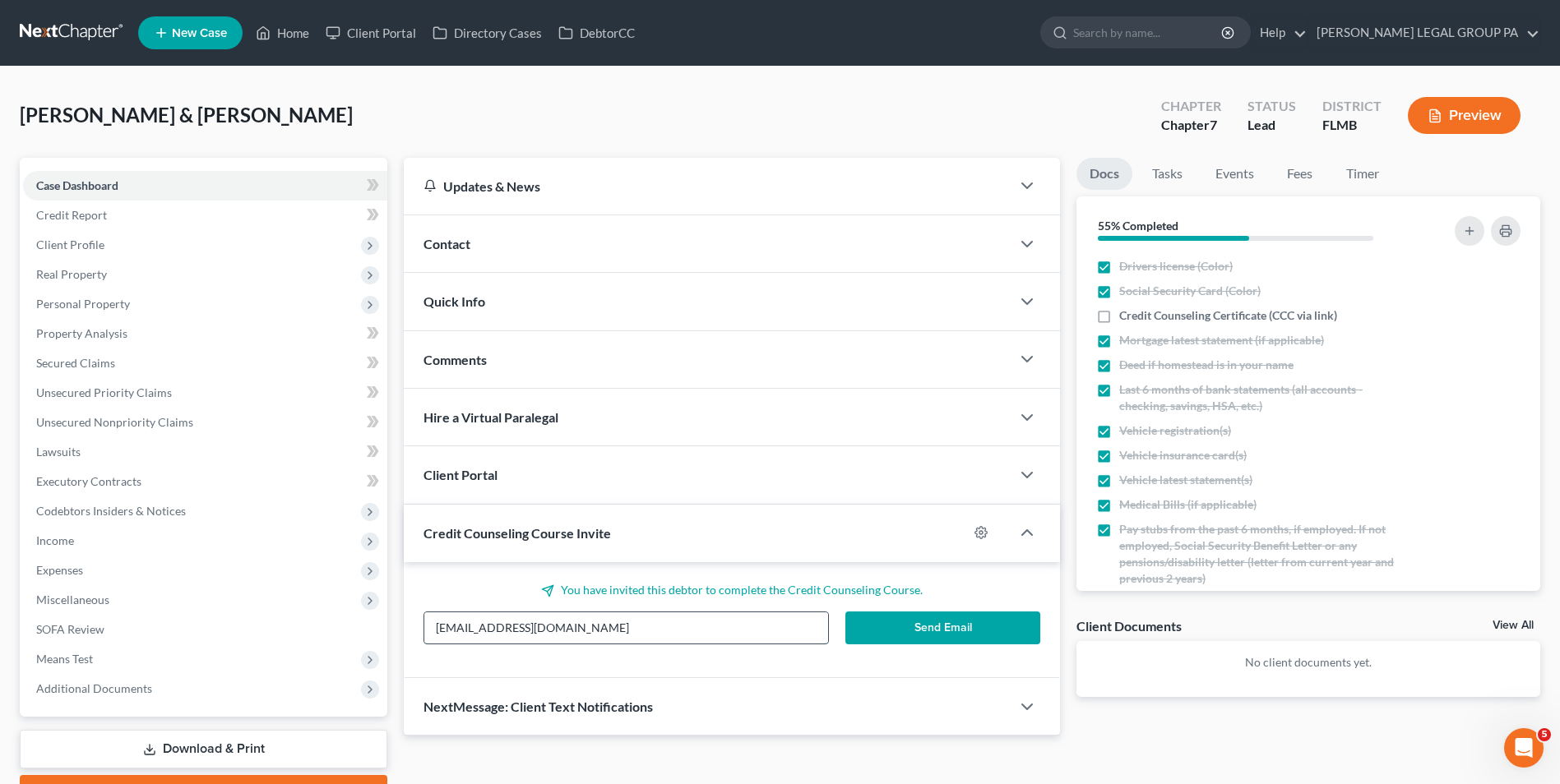
click at [722, 631] on input "gandjsales@aol.com" at bounding box center [626, 628] width 404 height 31
paste input "gandjsales@aol.com"
type input "gandjsales@aol.com"
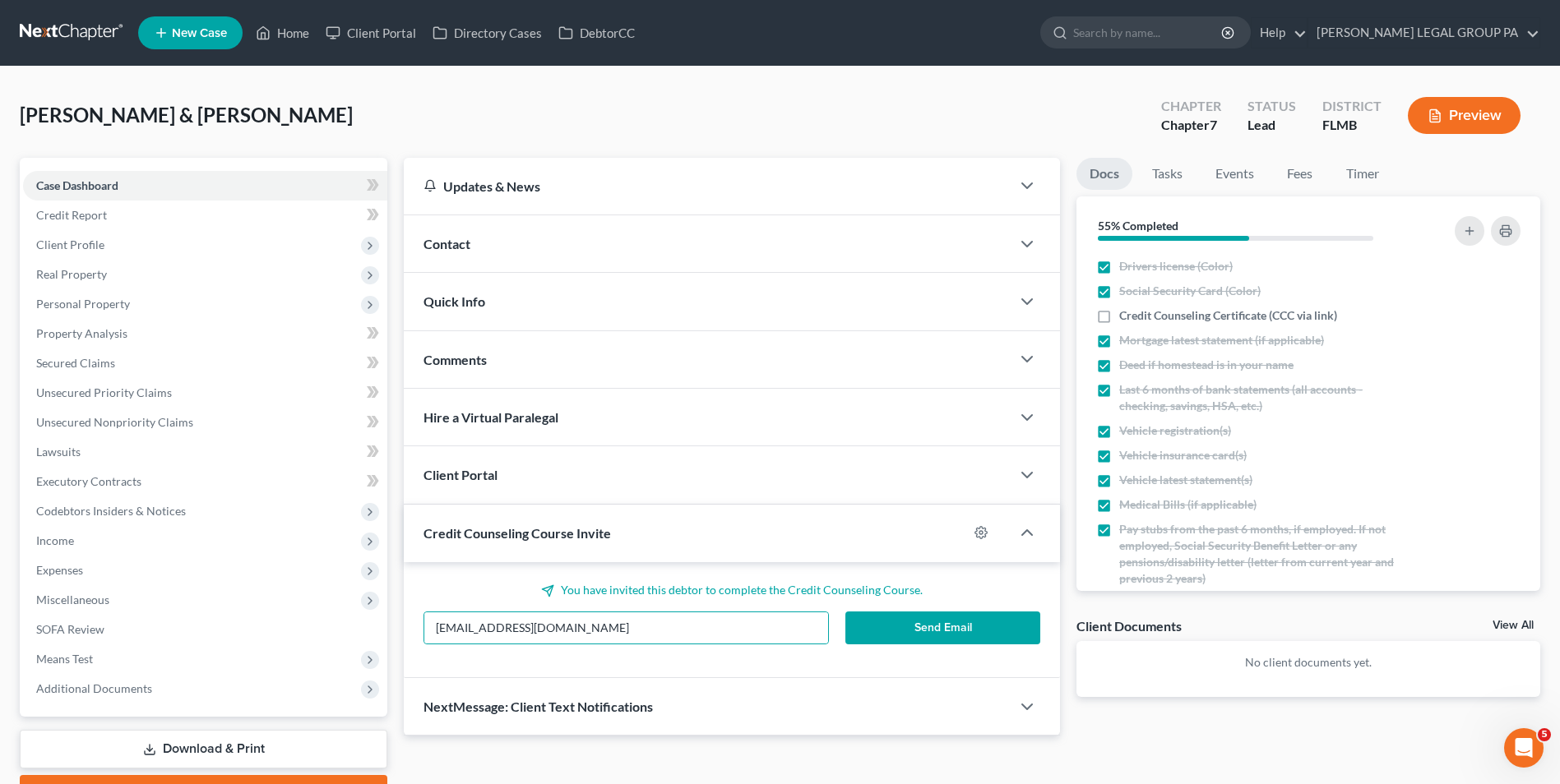
click at [985, 631] on button "Send Email" at bounding box center [943, 628] width 195 height 33
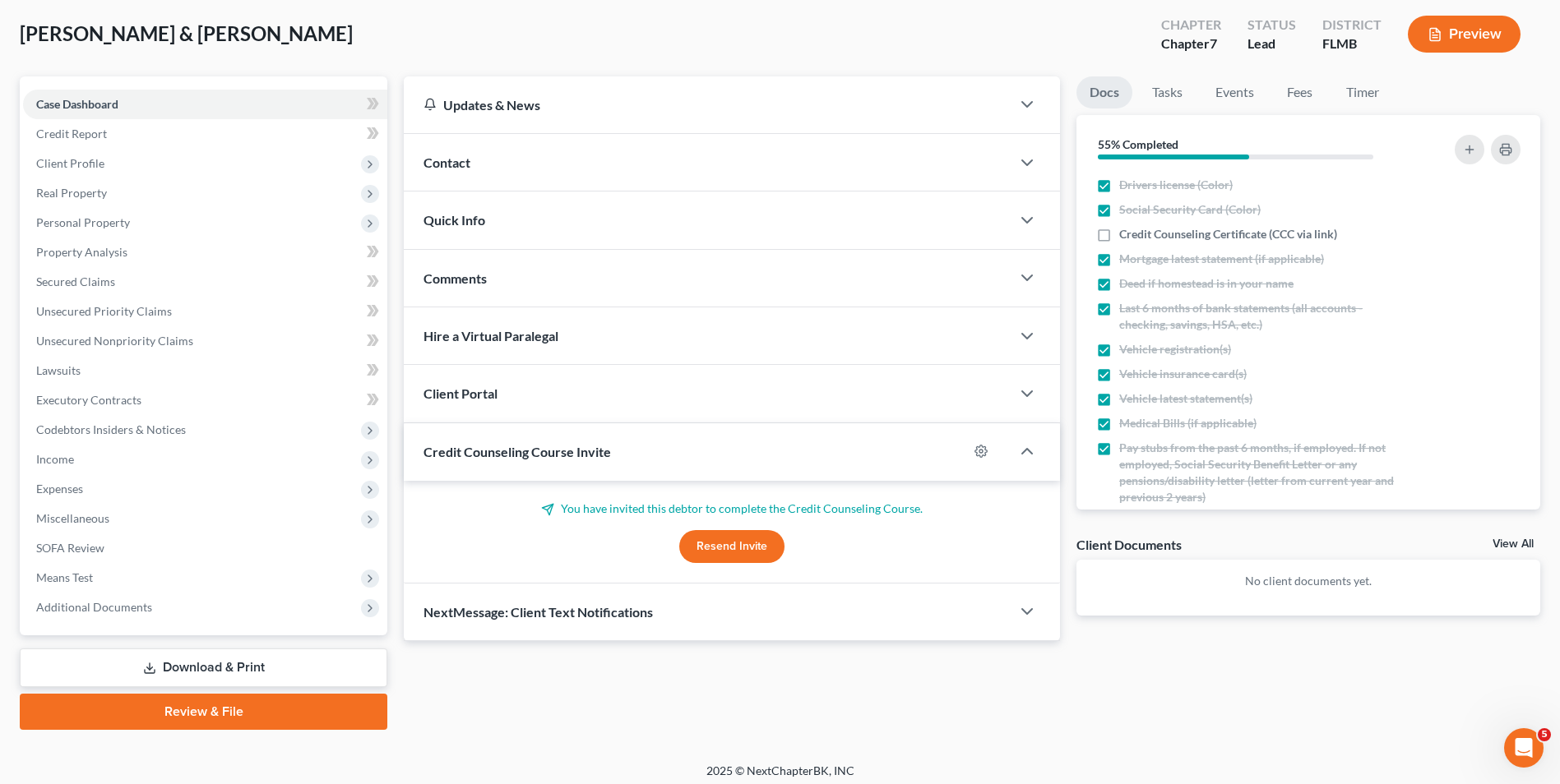
scroll to position [90, 0]
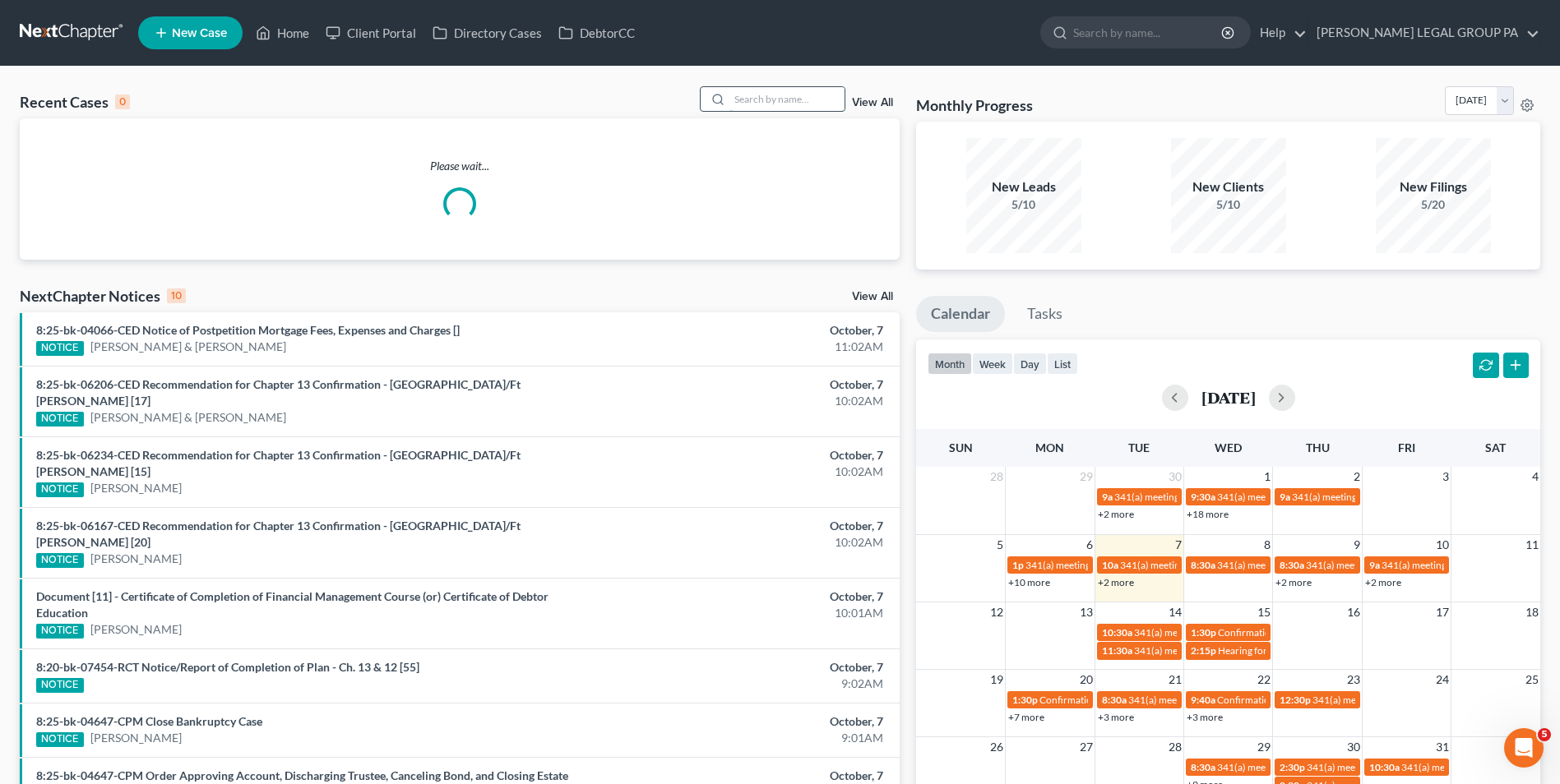
click at [813, 102] on input "search" at bounding box center [786, 98] width 115 height 24
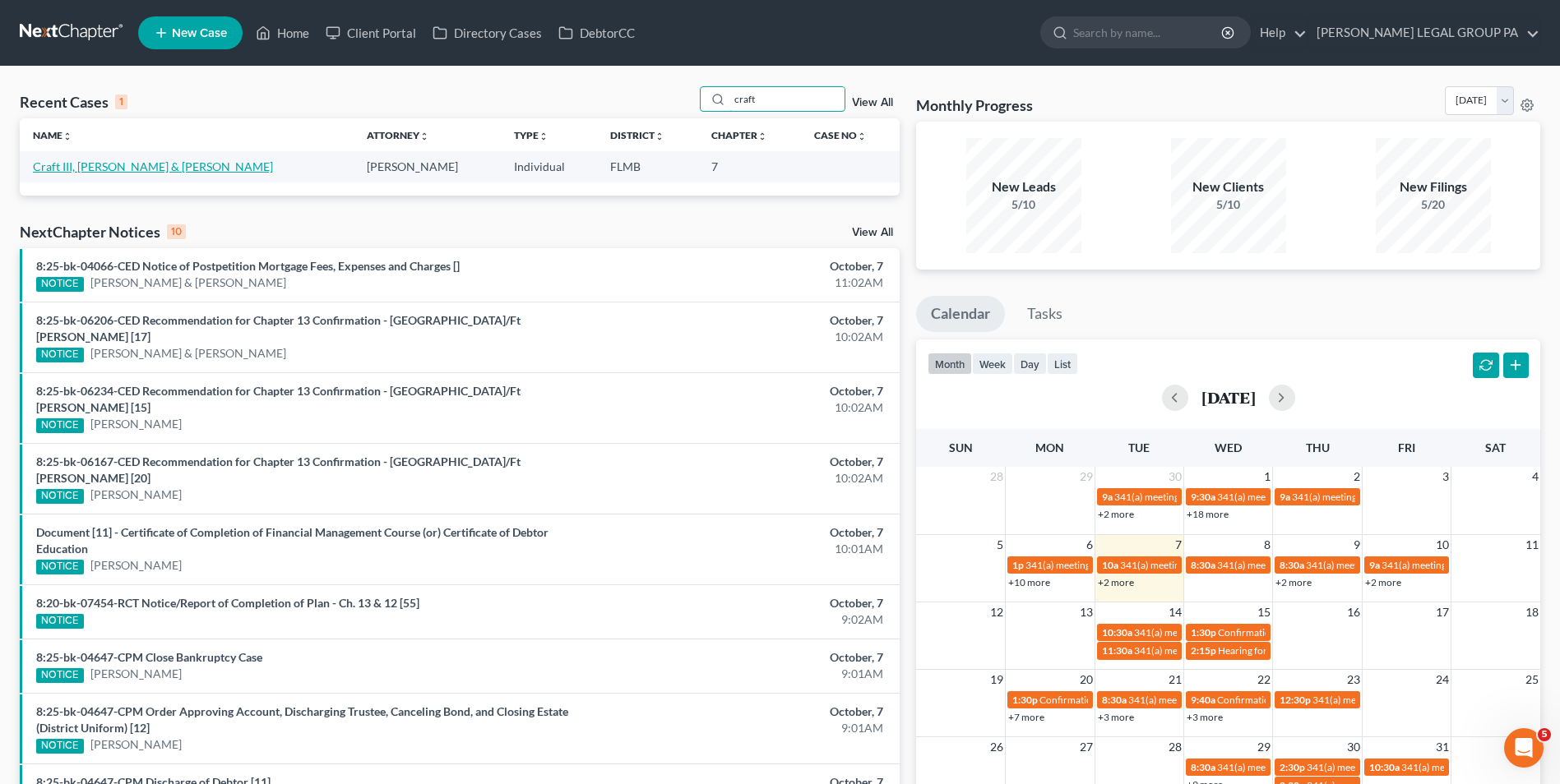
type input "craft"
click at [165, 163] on link "Craft III, [PERSON_NAME] & [PERSON_NAME]" at bounding box center [153, 166] width 241 height 14
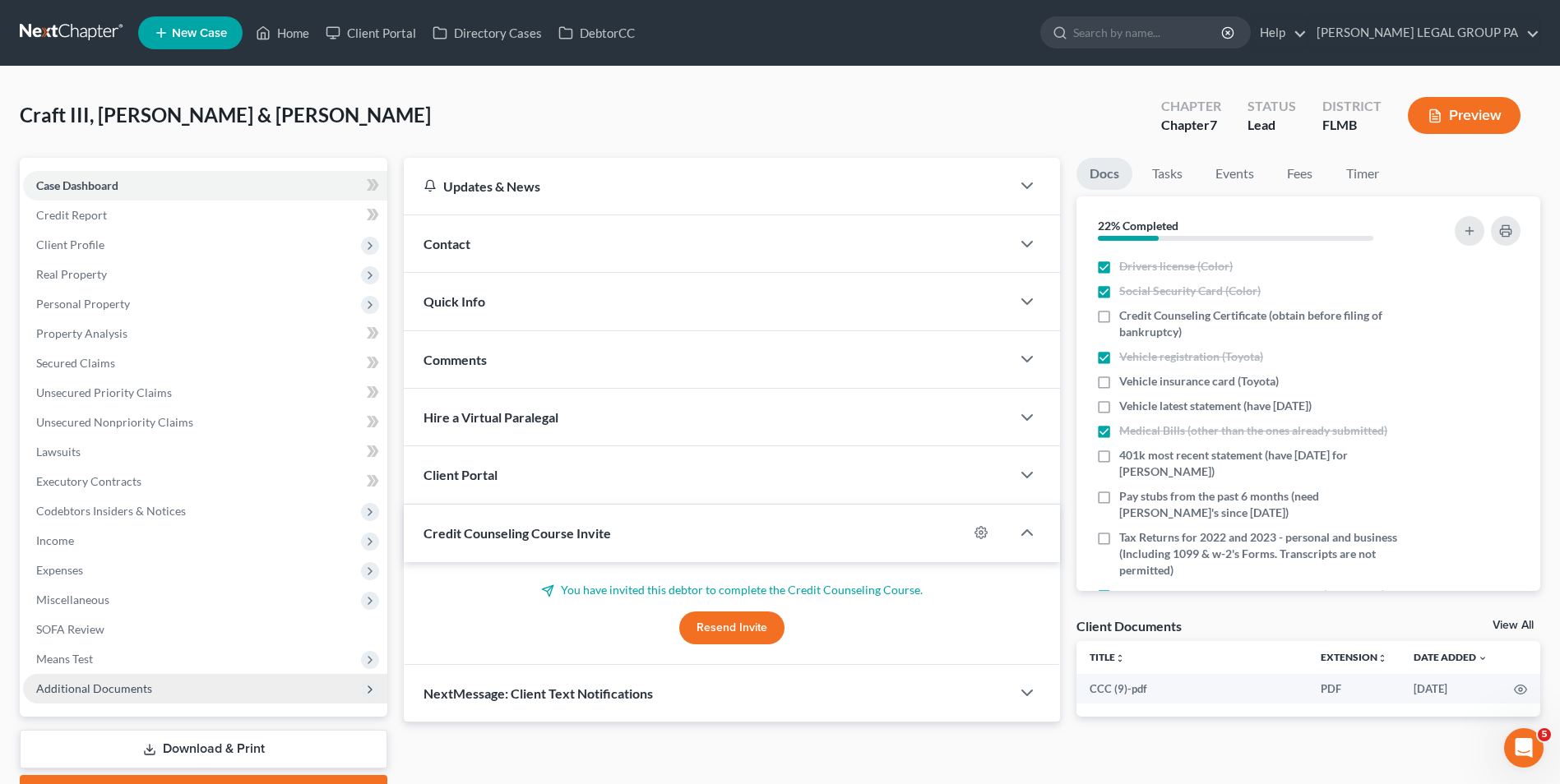
click at [184, 689] on span "Additional Documents" at bounding box center [205, 688] width 364 height 30
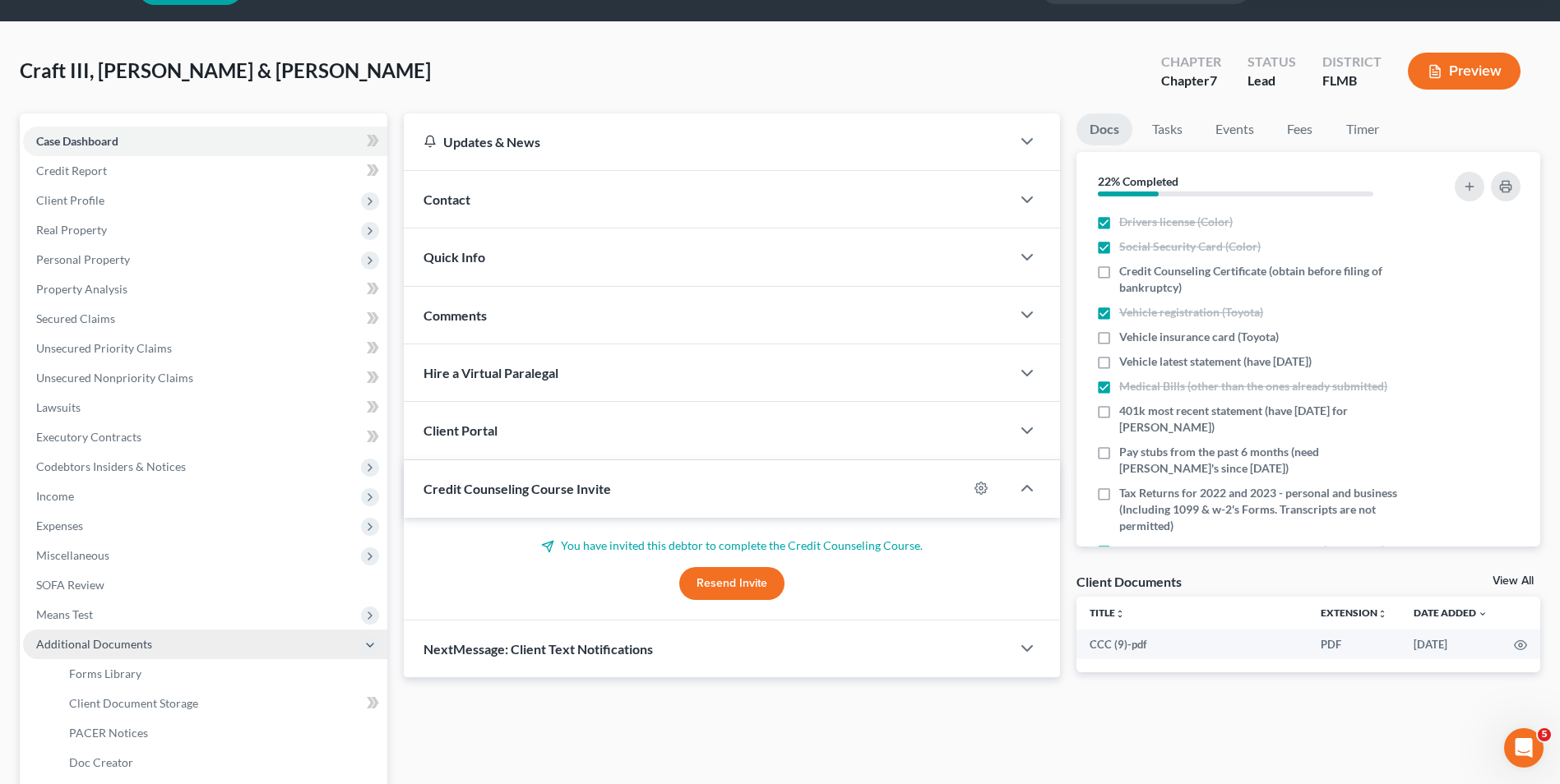
scroll to position [82, 0]
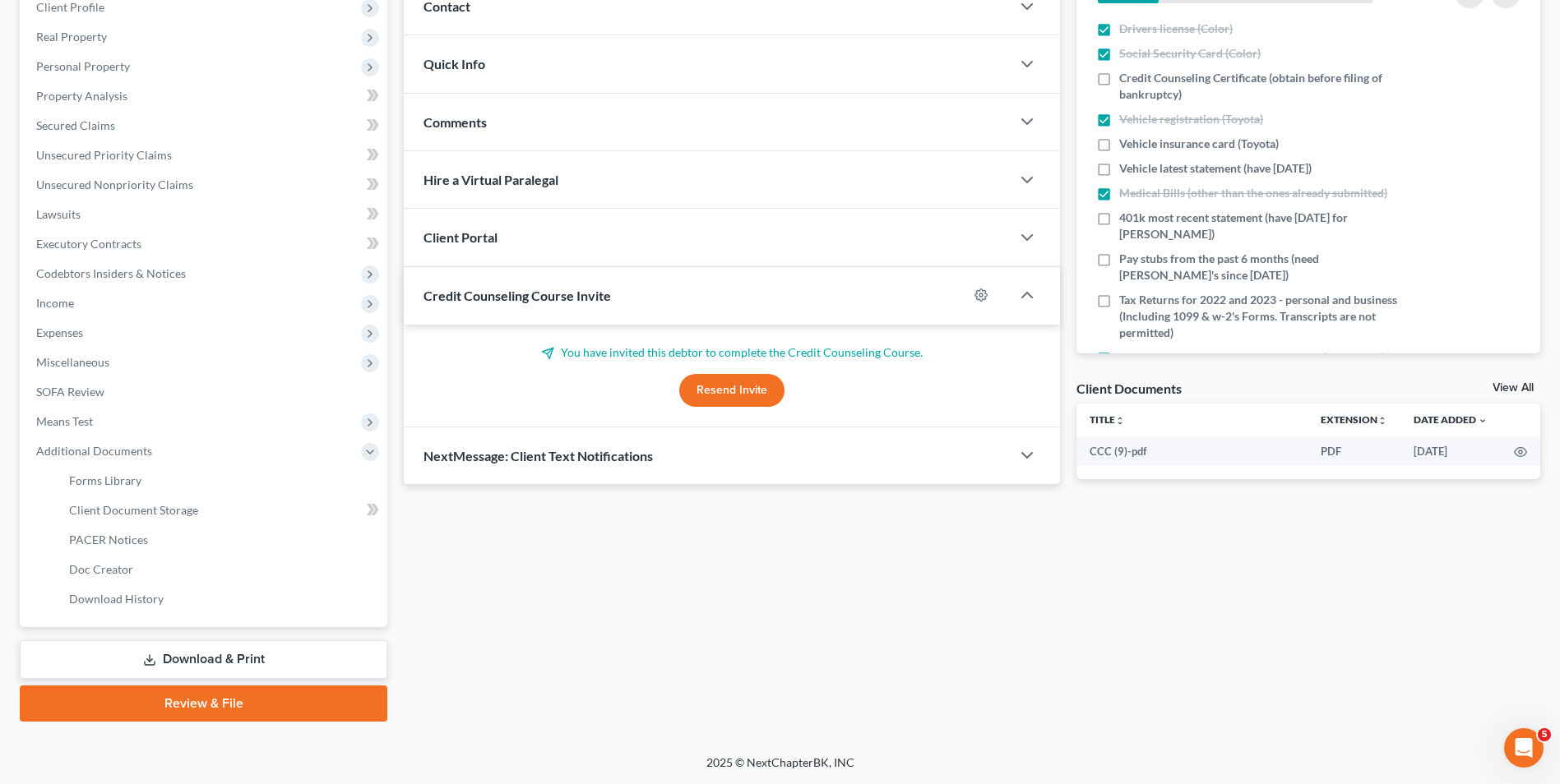
click at [168, 654] on link "Download & Print" at bounding box center [203, 659] width 367 height 39
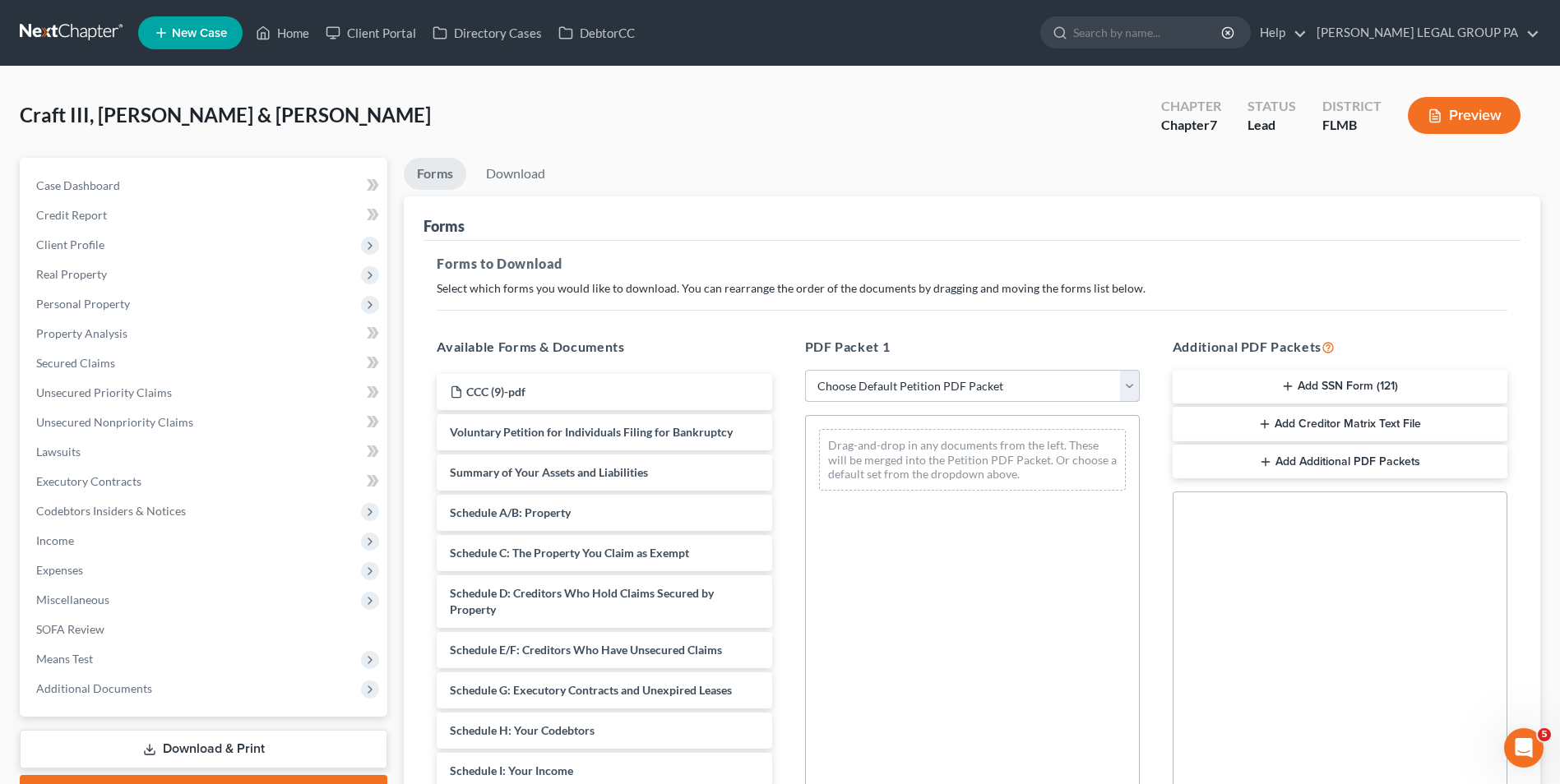
click at [869, 387] on select "Choose Default Petition PDF Packet Complete Bankruptcy Petition (all forms and …" at bounding box center [972, 386] width 334 height 33
select select "0"
click at [805, 370] on select "Choose Default Petition PDF Packet Complete Bankruptcy Petition (all forms and …" at bounding box center [972, 386] width 334 height 33
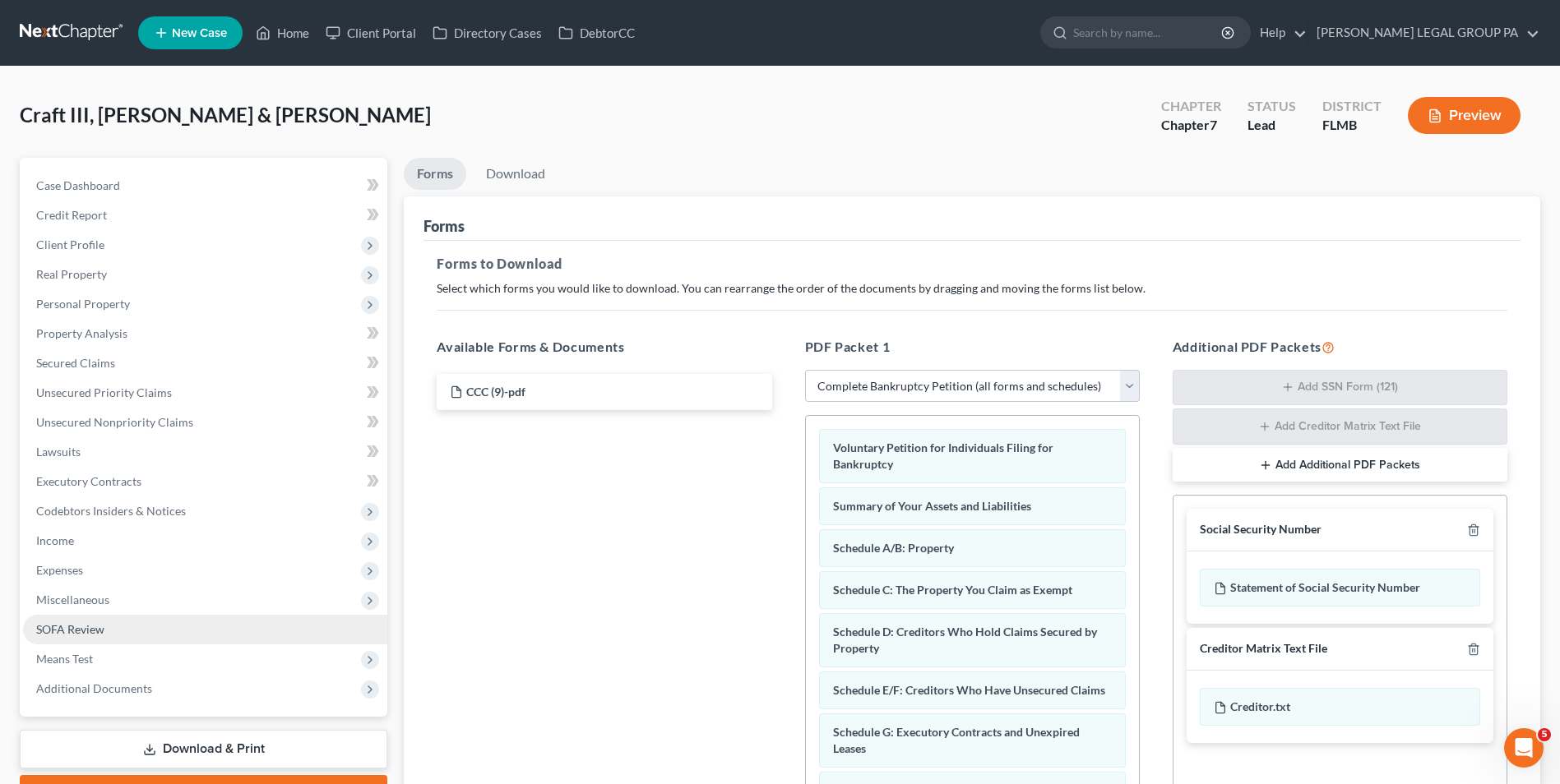
click at [102, 626] on span "SOFA Review" at bounding box center [70, 629] width 69 height 14
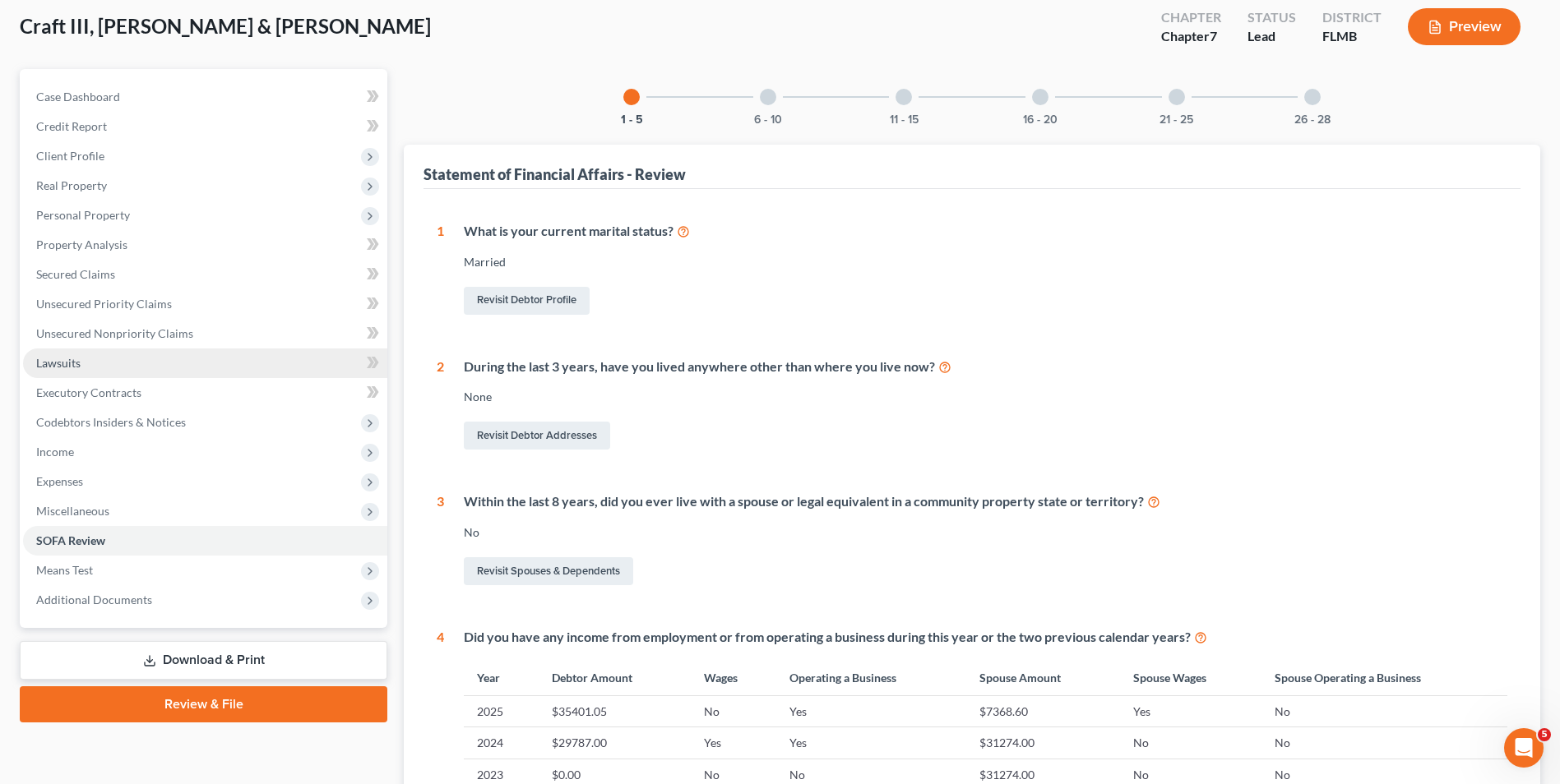
scroll to position [82, 0]
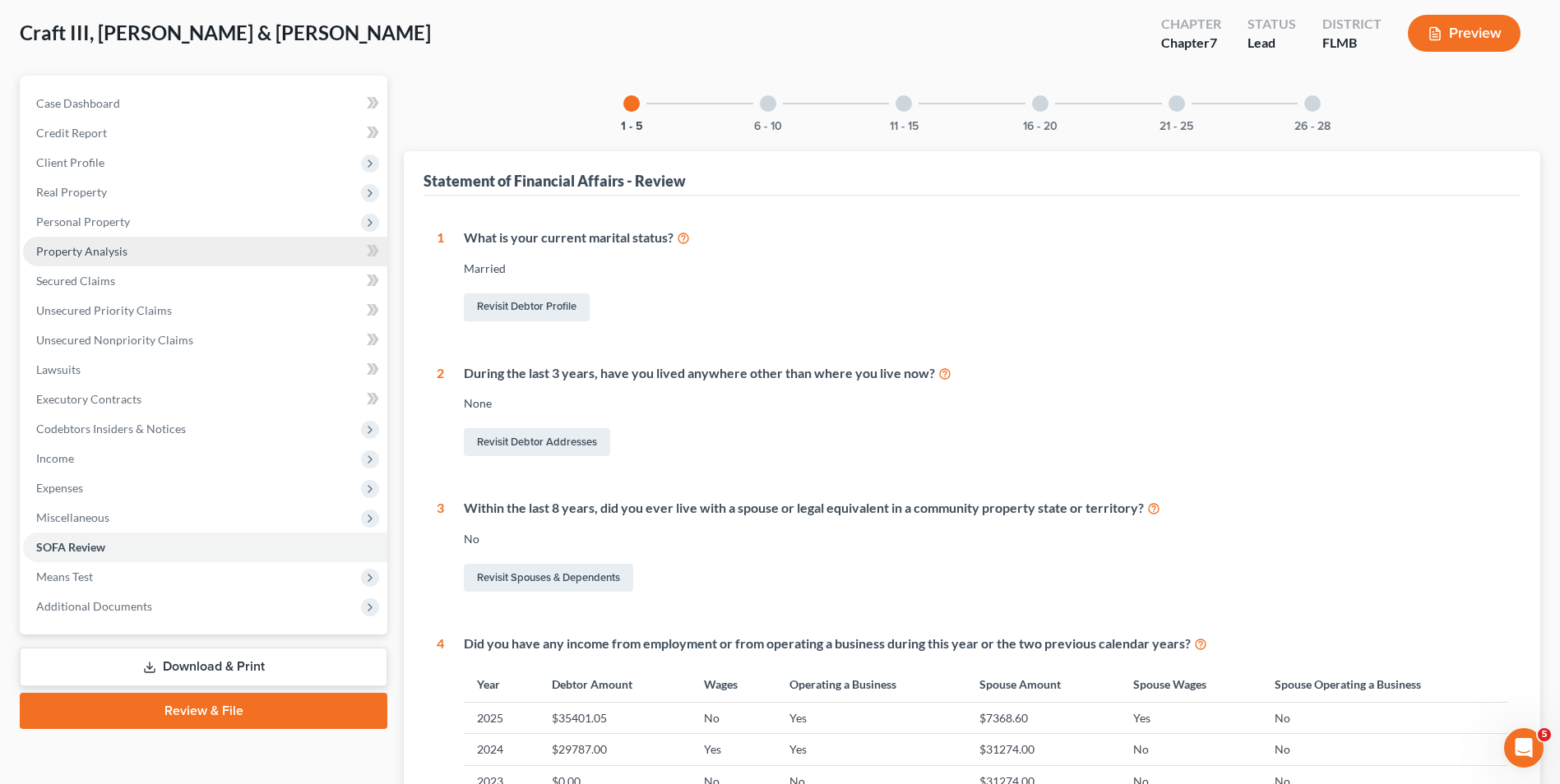
click at [107, 248] on span "Property Analysis" at bounding box center [81, 251] width 91 height 14
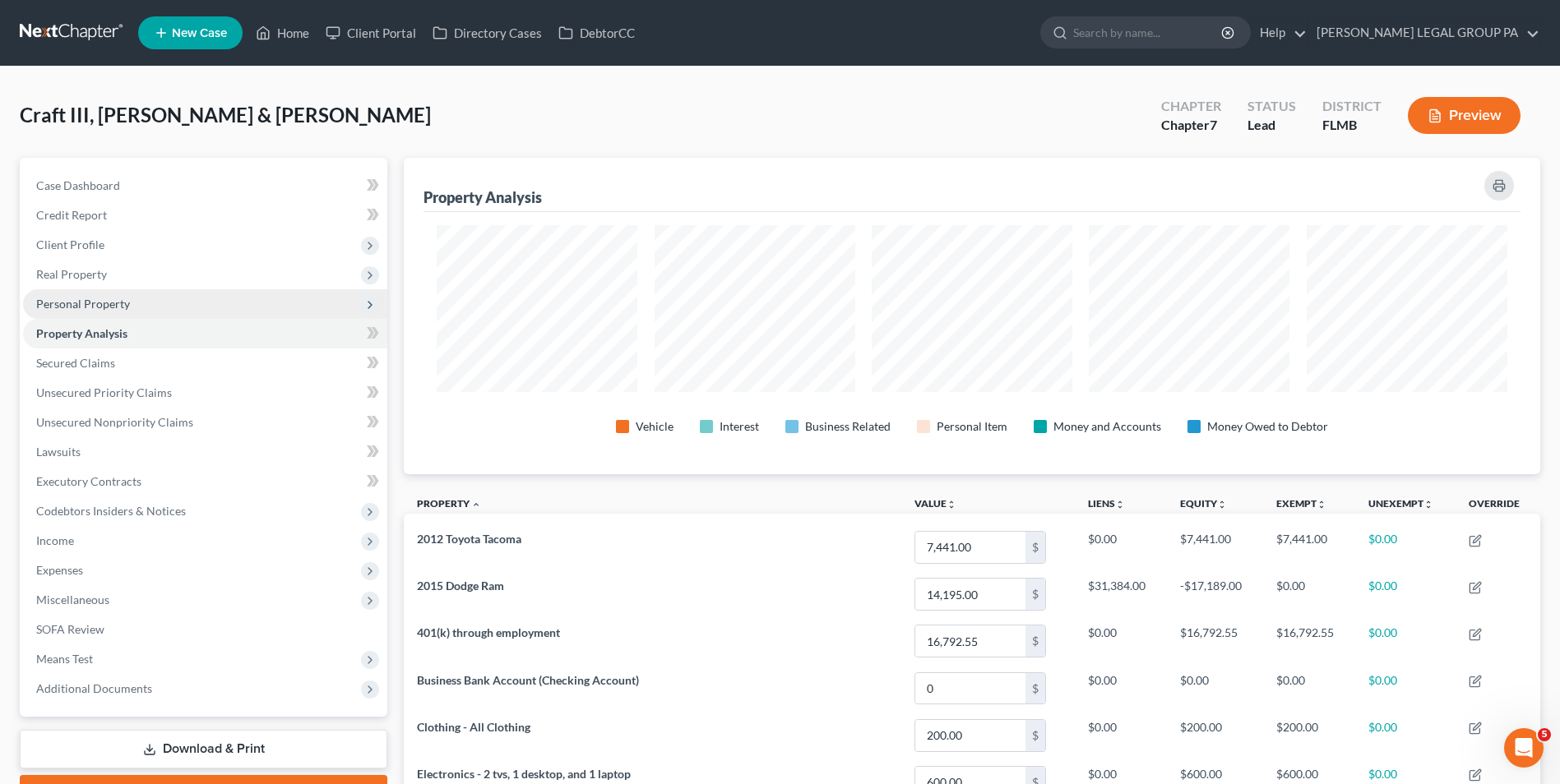
click at [107, 300] on span "Personal Property" at bounding box center [82, 303] width 94 height 14
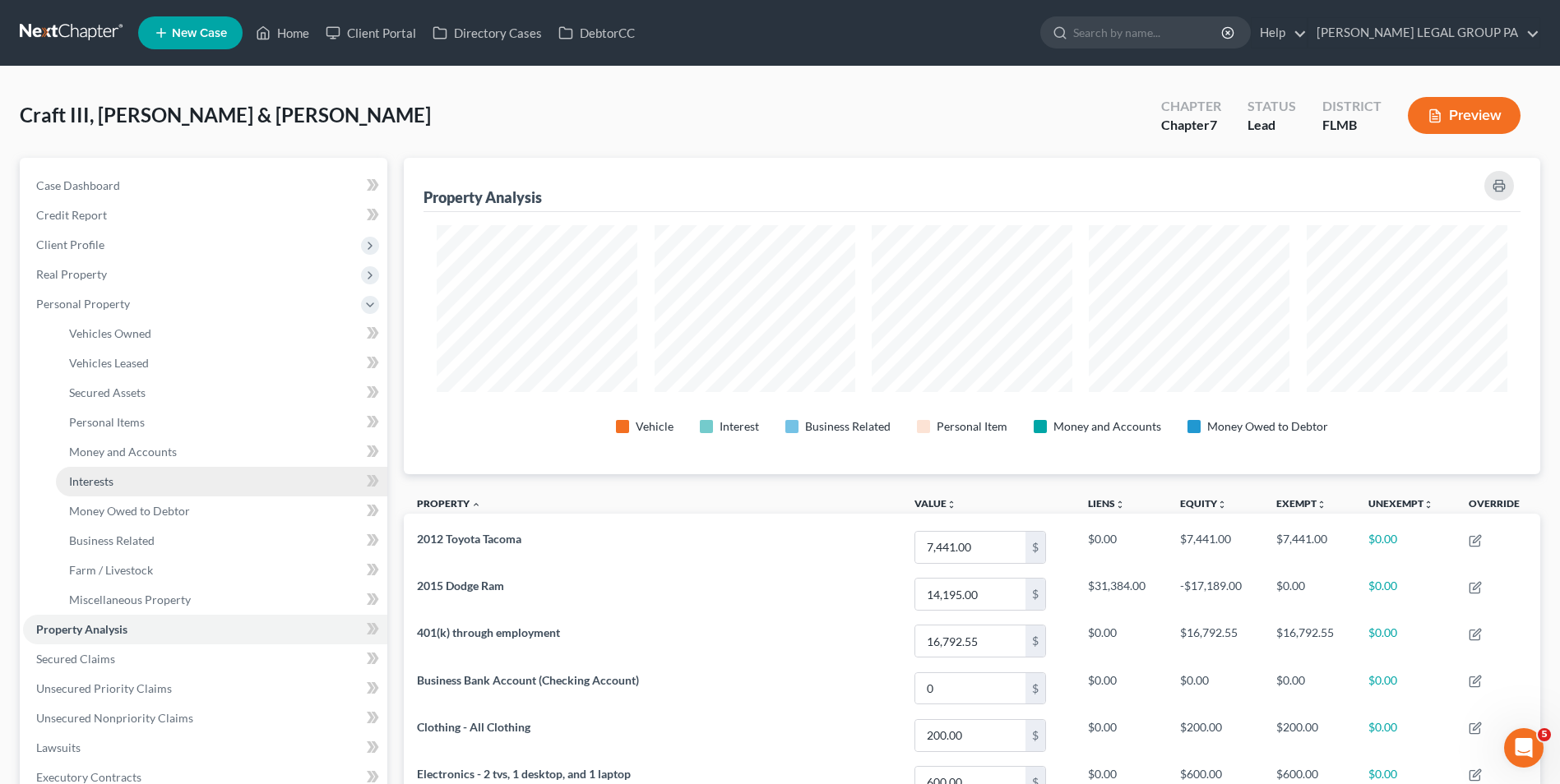
click at [129, 483] on link "Interests" at bounding box center [221, 481] width 331 height 30
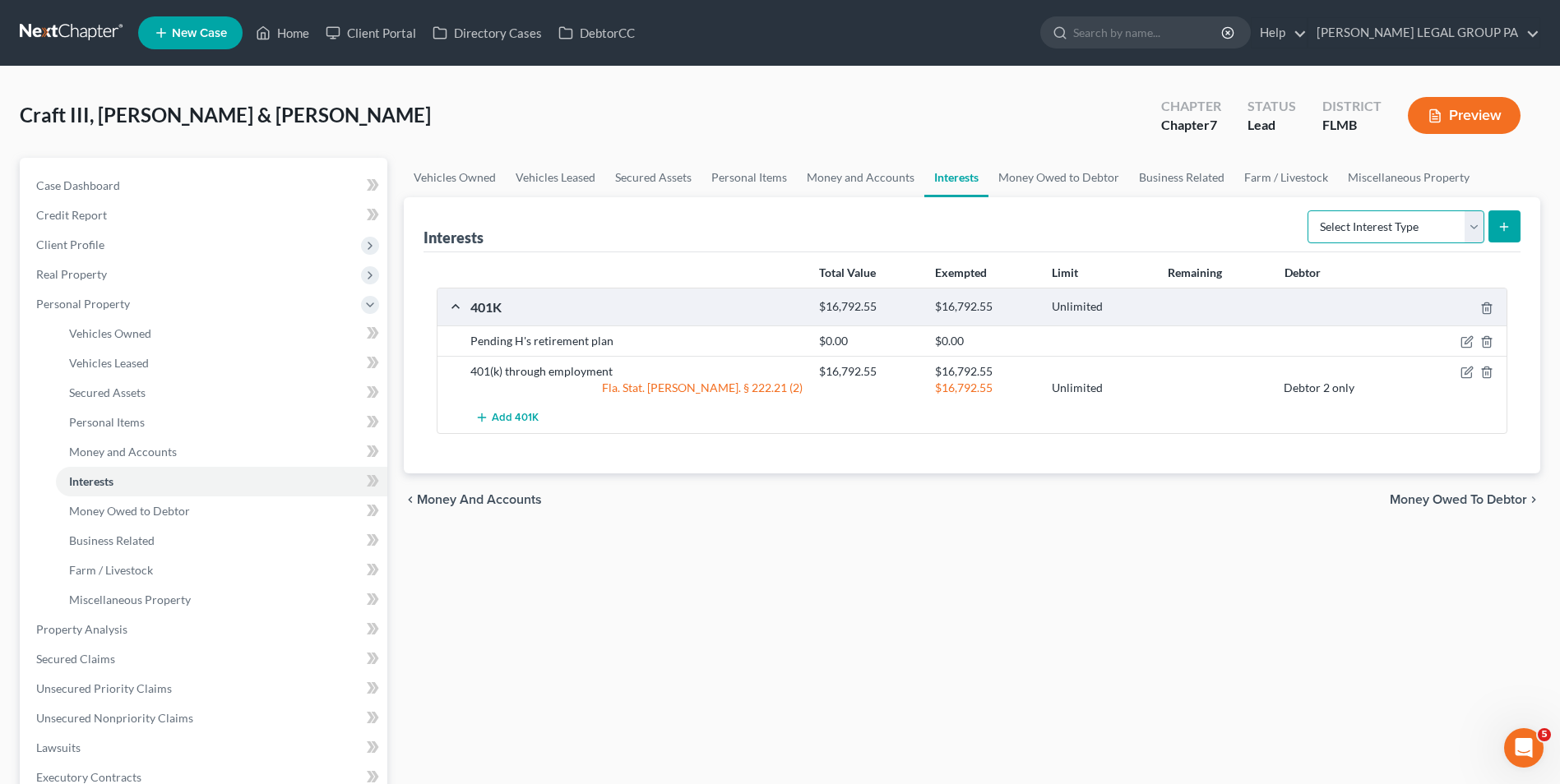
click at [1390, 231] on select "Select Interest Type 401K Annuity Bond Education IRA Government Bond Government…" at bounding box center [1395, 227] width 177 height 33
drag, startPoint x: 1072, startPoint y: 591, endPoint x: 963, endPoint y: 601, distance: 109.5
click at [1072, 591] on div "Vehicles Owned Vehicles Leased Secured Assets Personal Items Money and Accounts…" at bounding box center [971, 631] width 1152 height 949
click at [220, 533] on link "Business Related" at bounding box center [221, 541] width 331 height 30
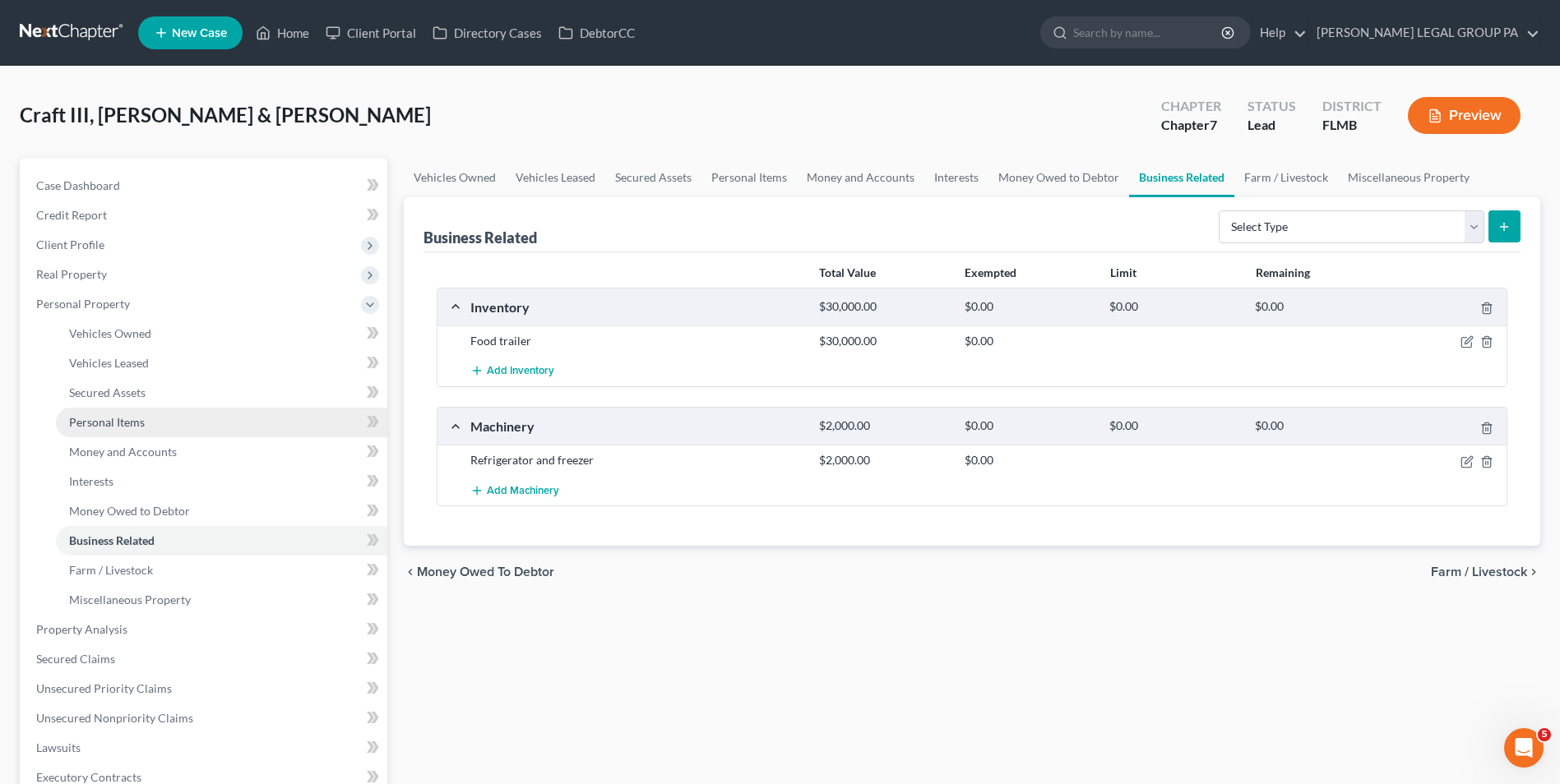
click at [119, 422] on span "Personal Items" at bounding box center [106, 422] width 75 height 14
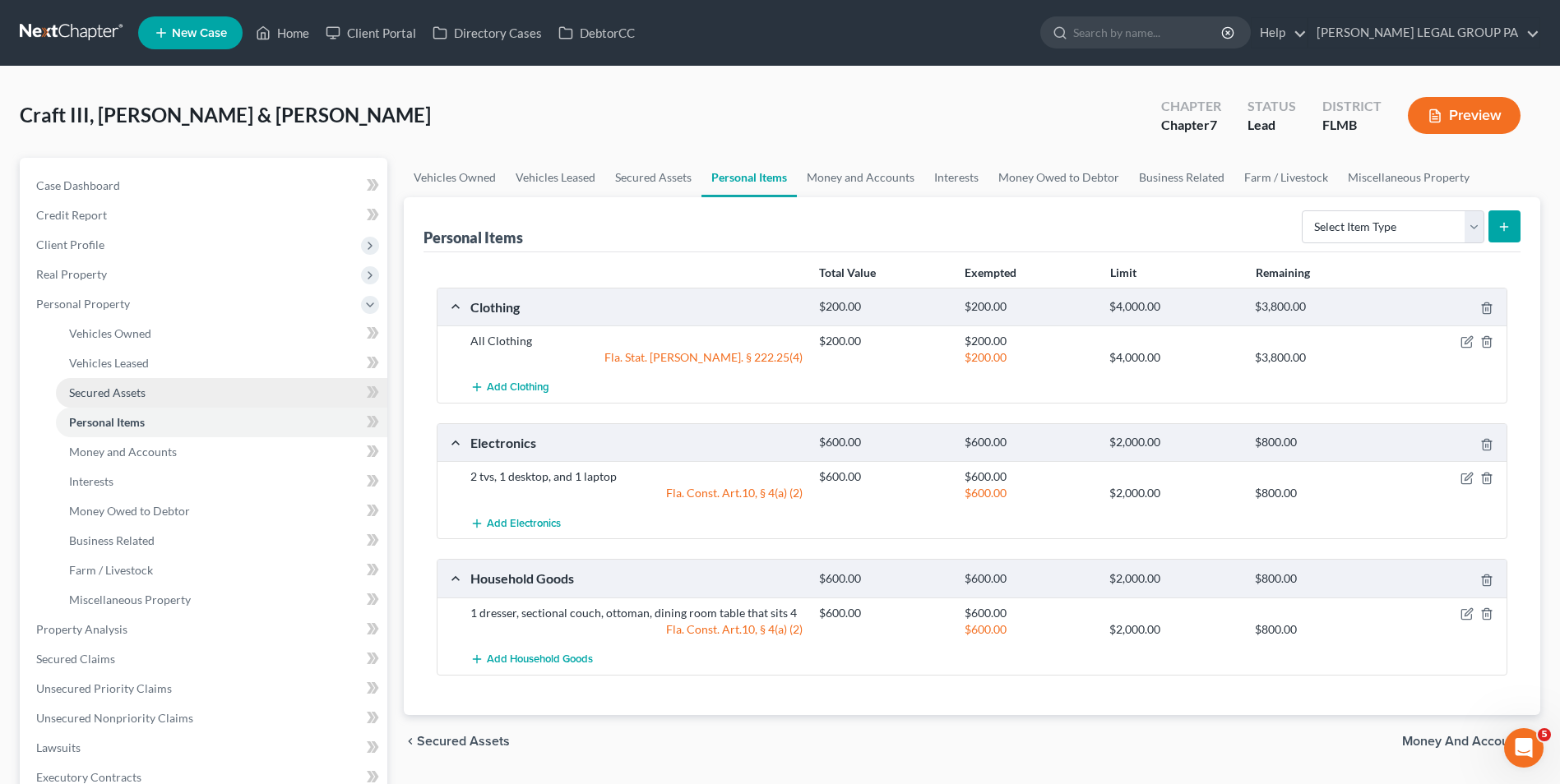
click at [118, 398] on span "Secured Assets" at bounding box center [106, 392] width 76 height 14
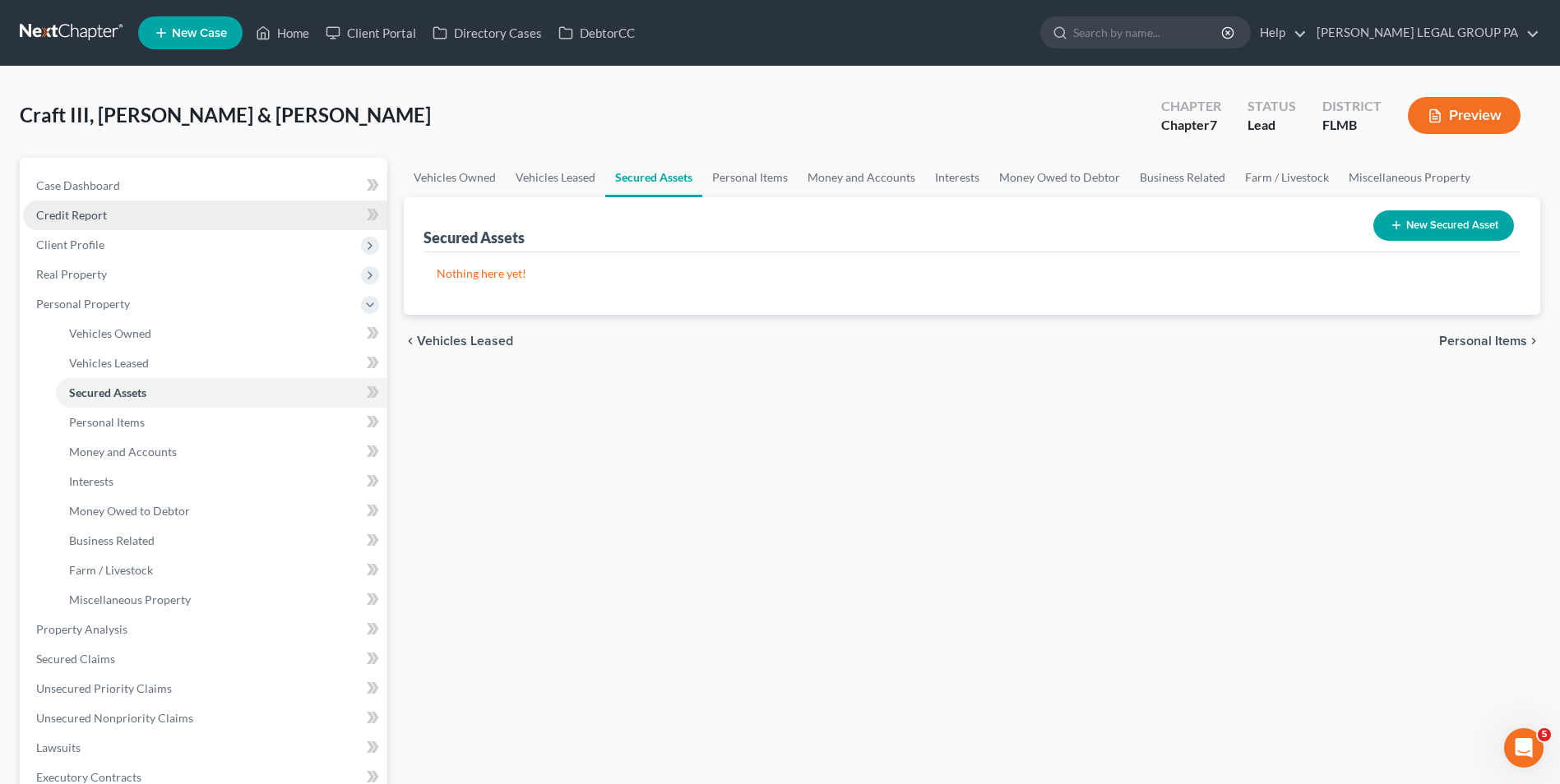
click at [99, 215] on span "Credit Report" at bounding box center [71, 214] width 71 height 14
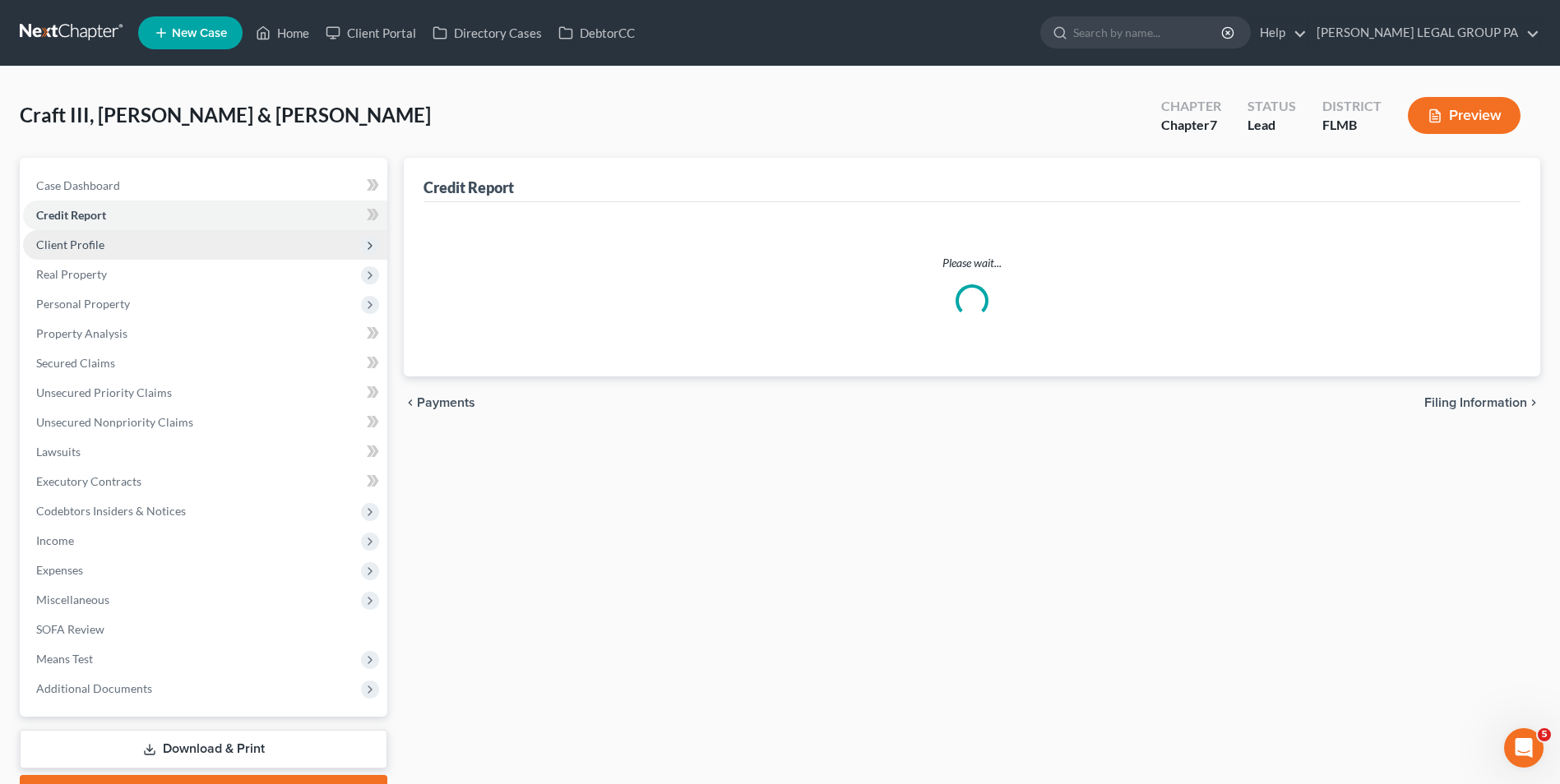
click at [106, 253] on span "Client Profile" at bounding box center [205, 244] width 364 height 30
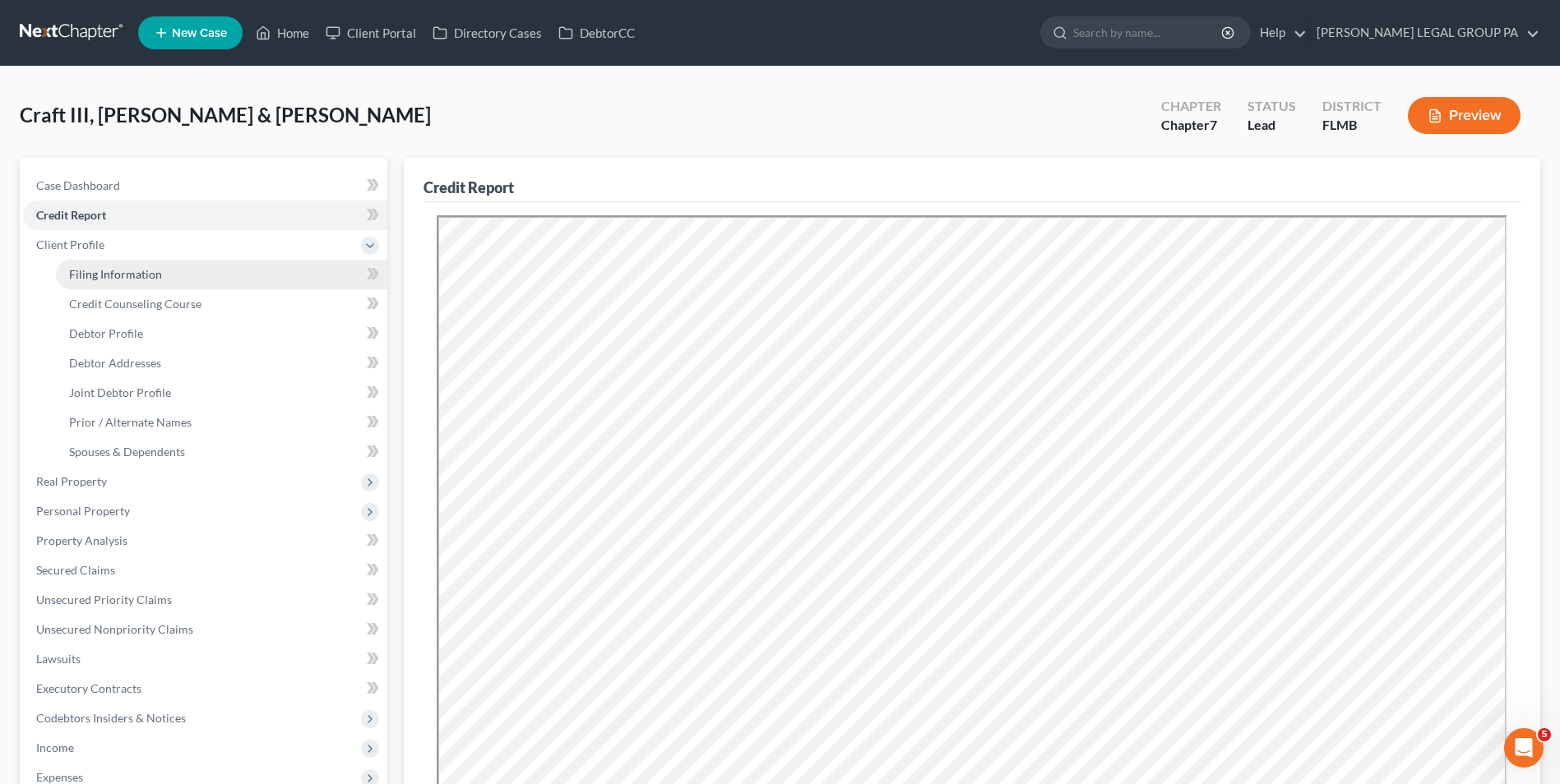
click at [162, 284] on link "Filing Information" at bounding box center [221, 274] width 331 height 30
select select "1"
select select "0"
select select "9"
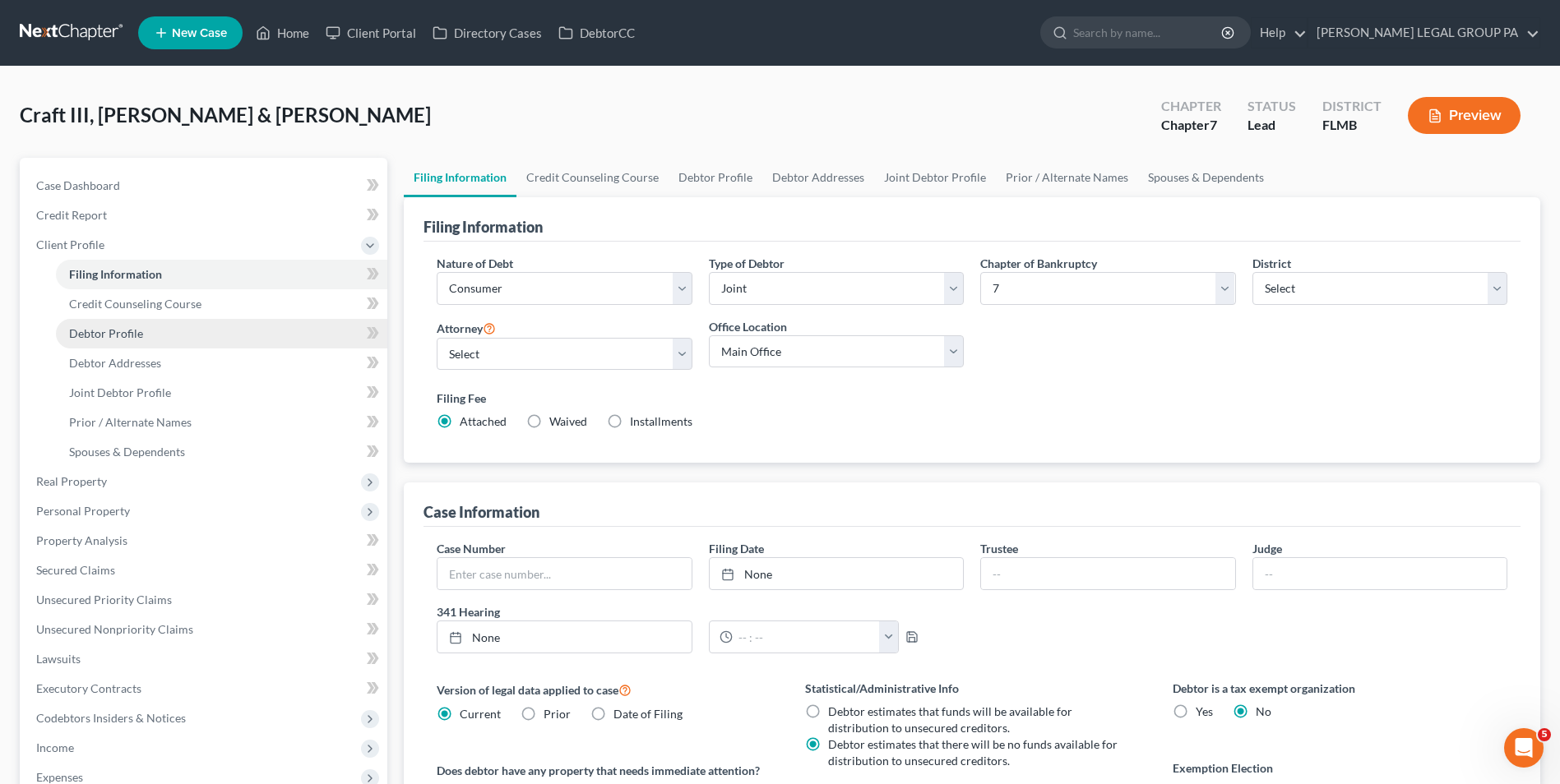
click at [171, 328] on link "Debtor Profile" at bounding box center [221, 333] width 331 height 30
select select "1"
select select "2"
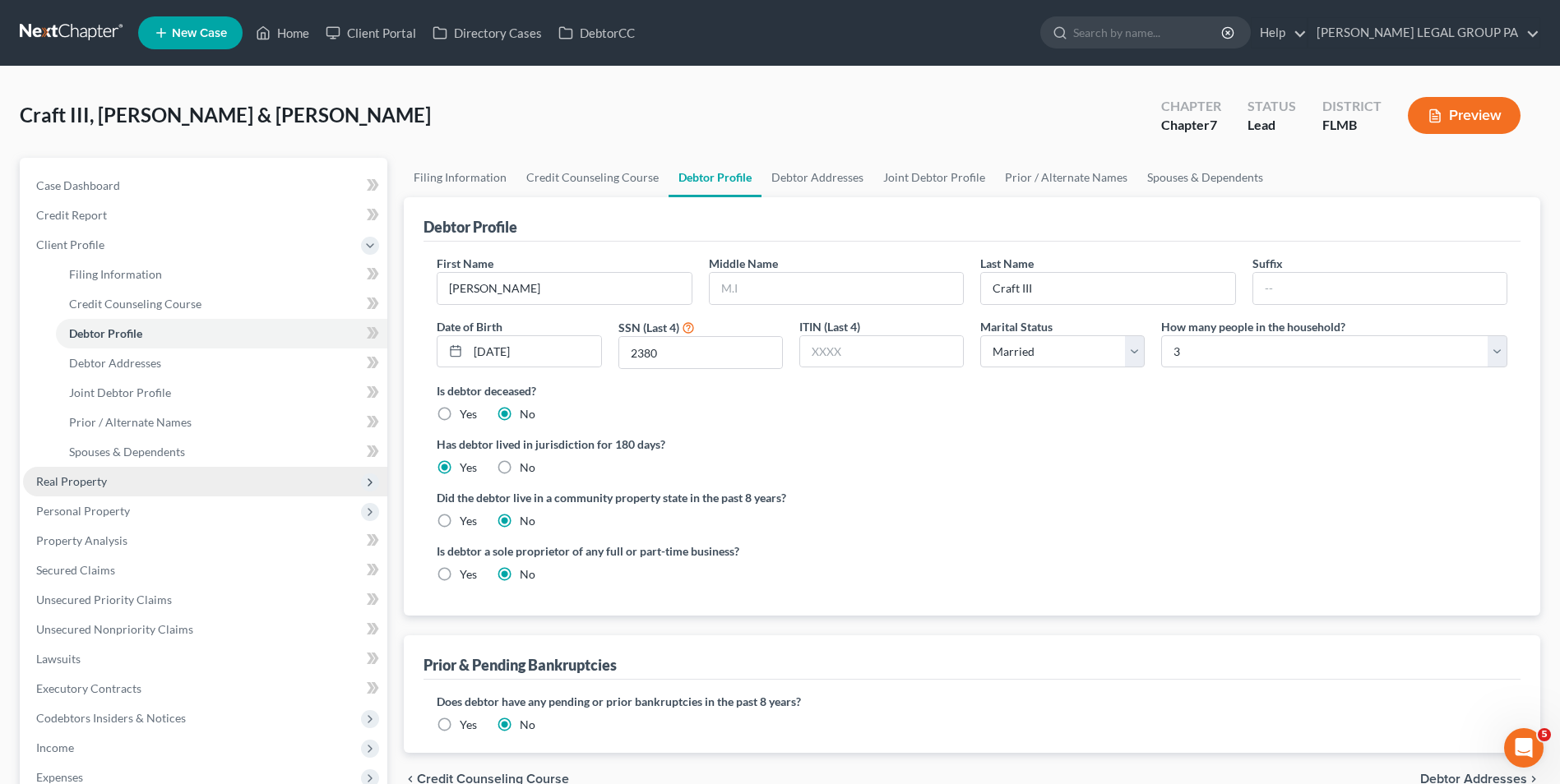
click at [125, 486] on span "Real Property" at bounding box center [205, 481] width 364 height 30
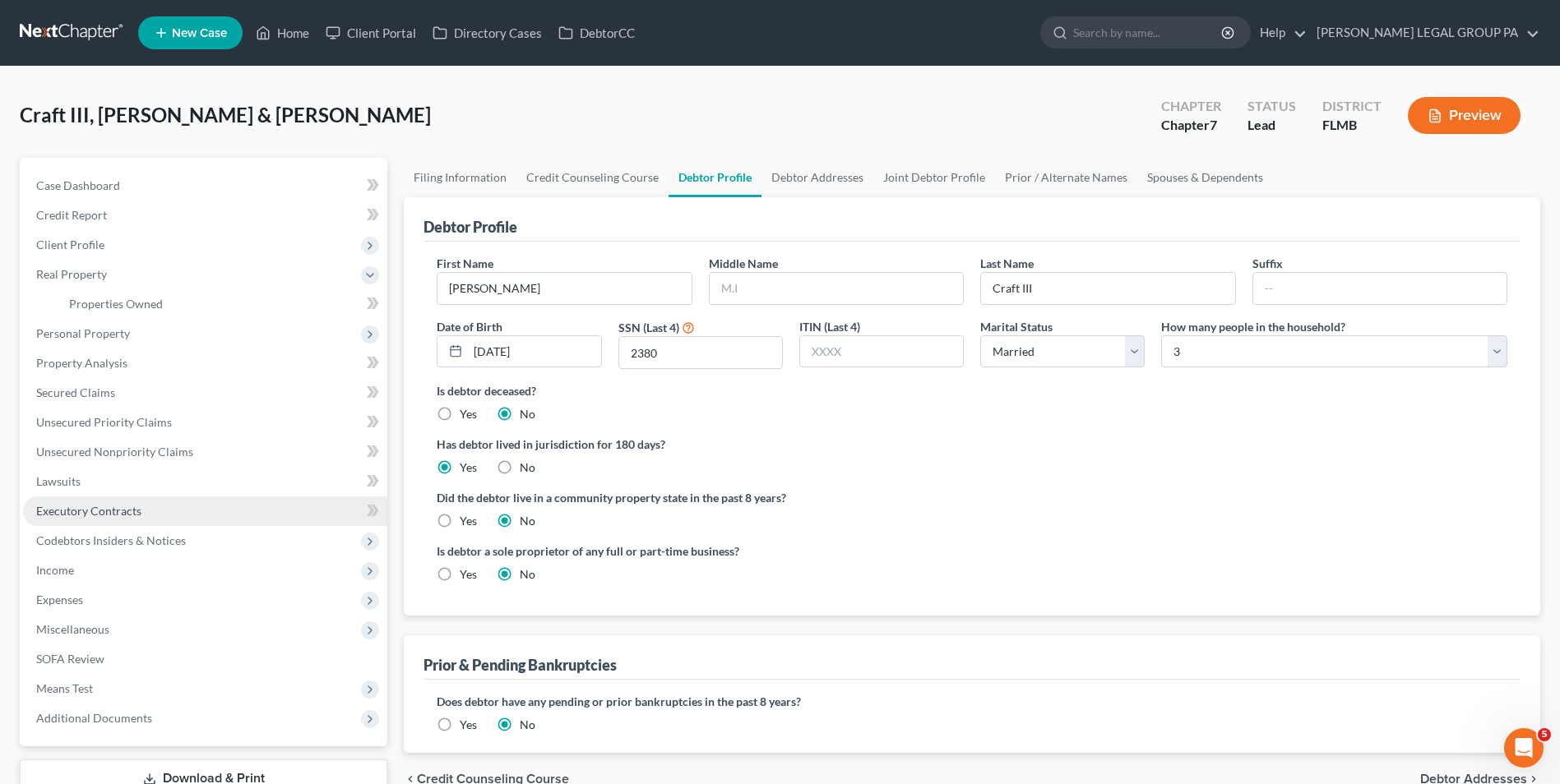
click at [182, 504] on link "Executory Contracts" at bounding box center [205, 511] width 364 height 30
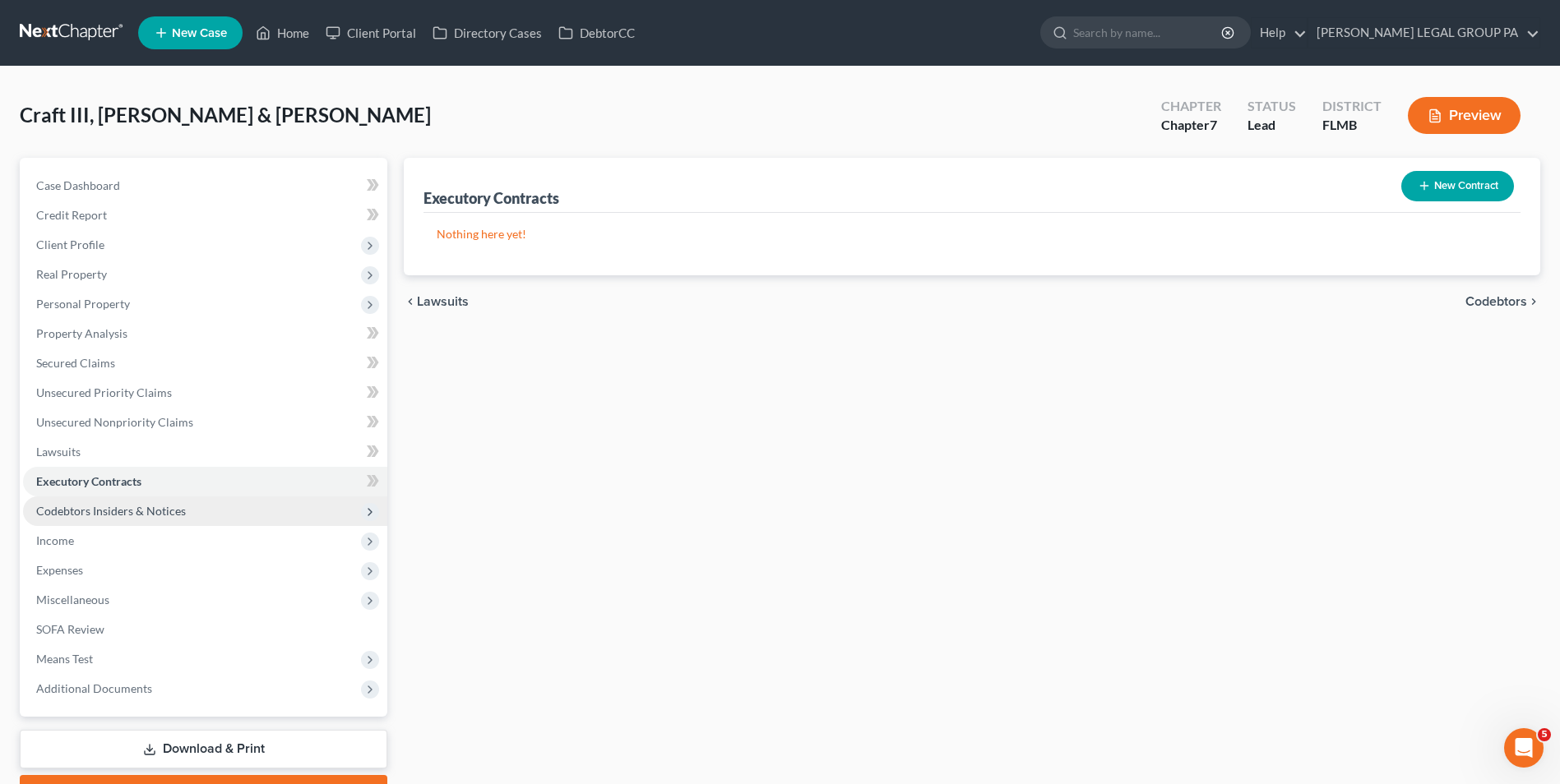
click at [184, 518] on span "Codebtors Insiders & Notices" at bounding box center [205, 511] width 364 height 30
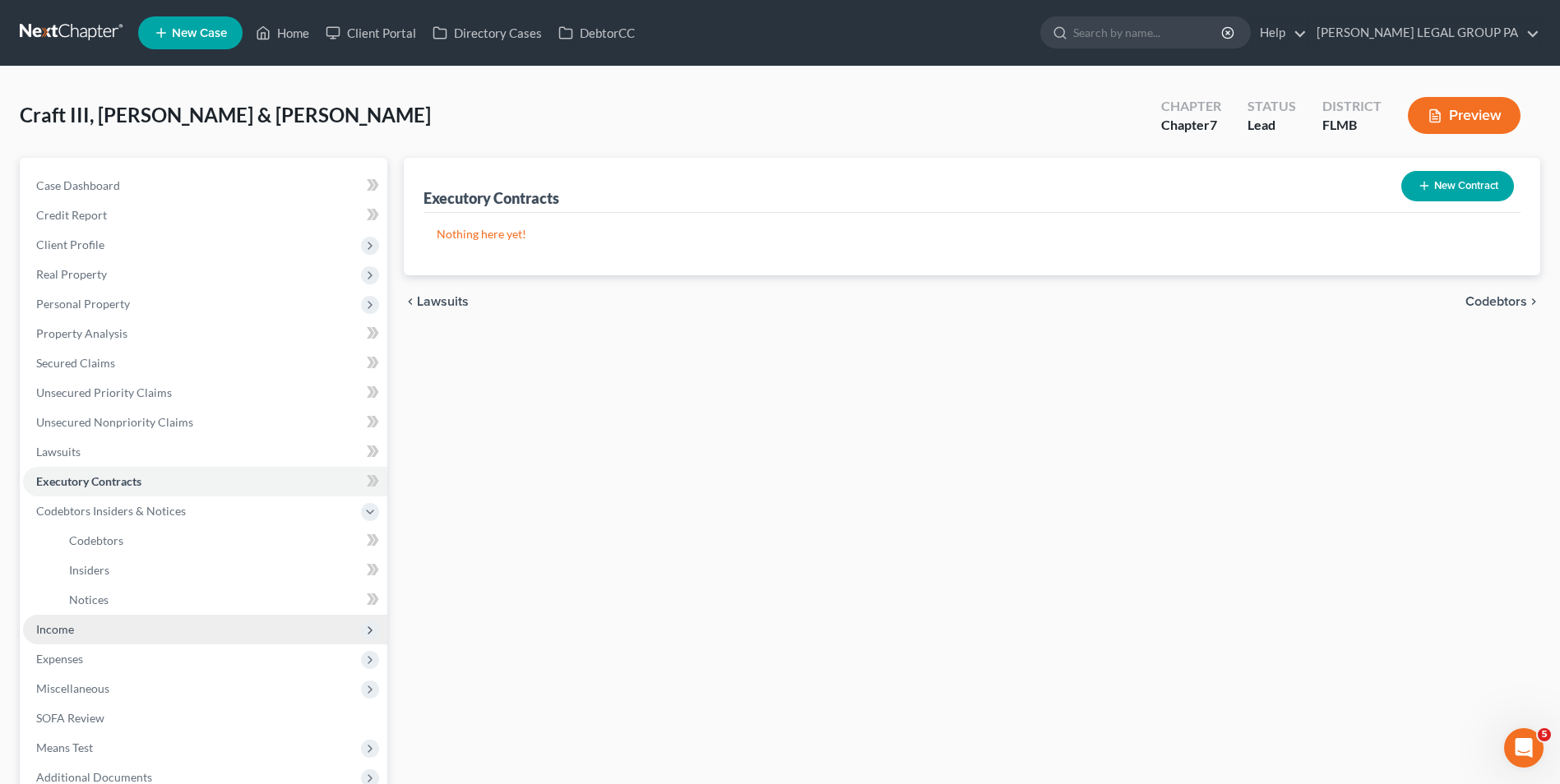
click at [103, 630] on span "Income" at bounding box center [205, 630] width 364 height 30
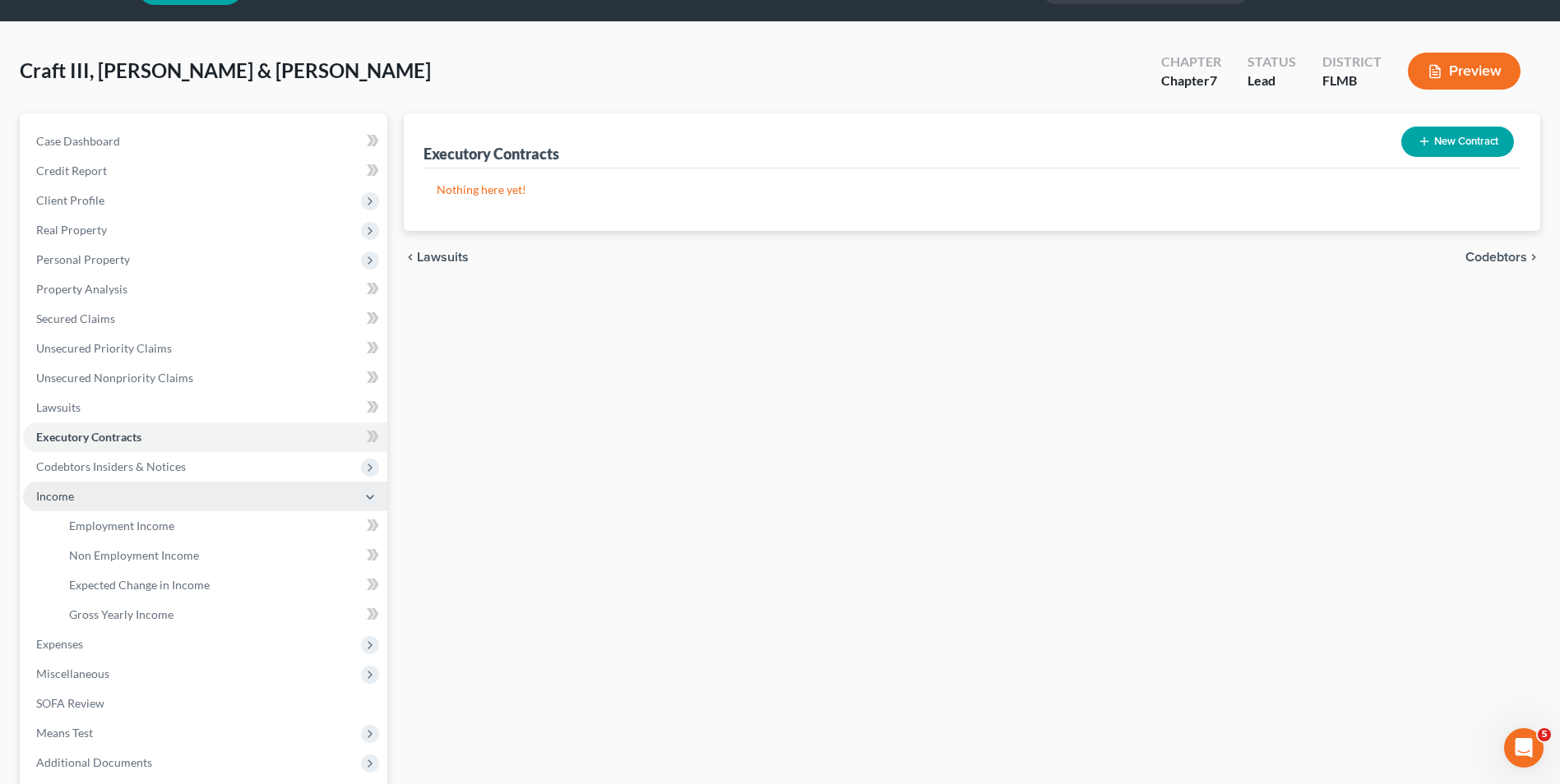
scroll to position [82, 0]
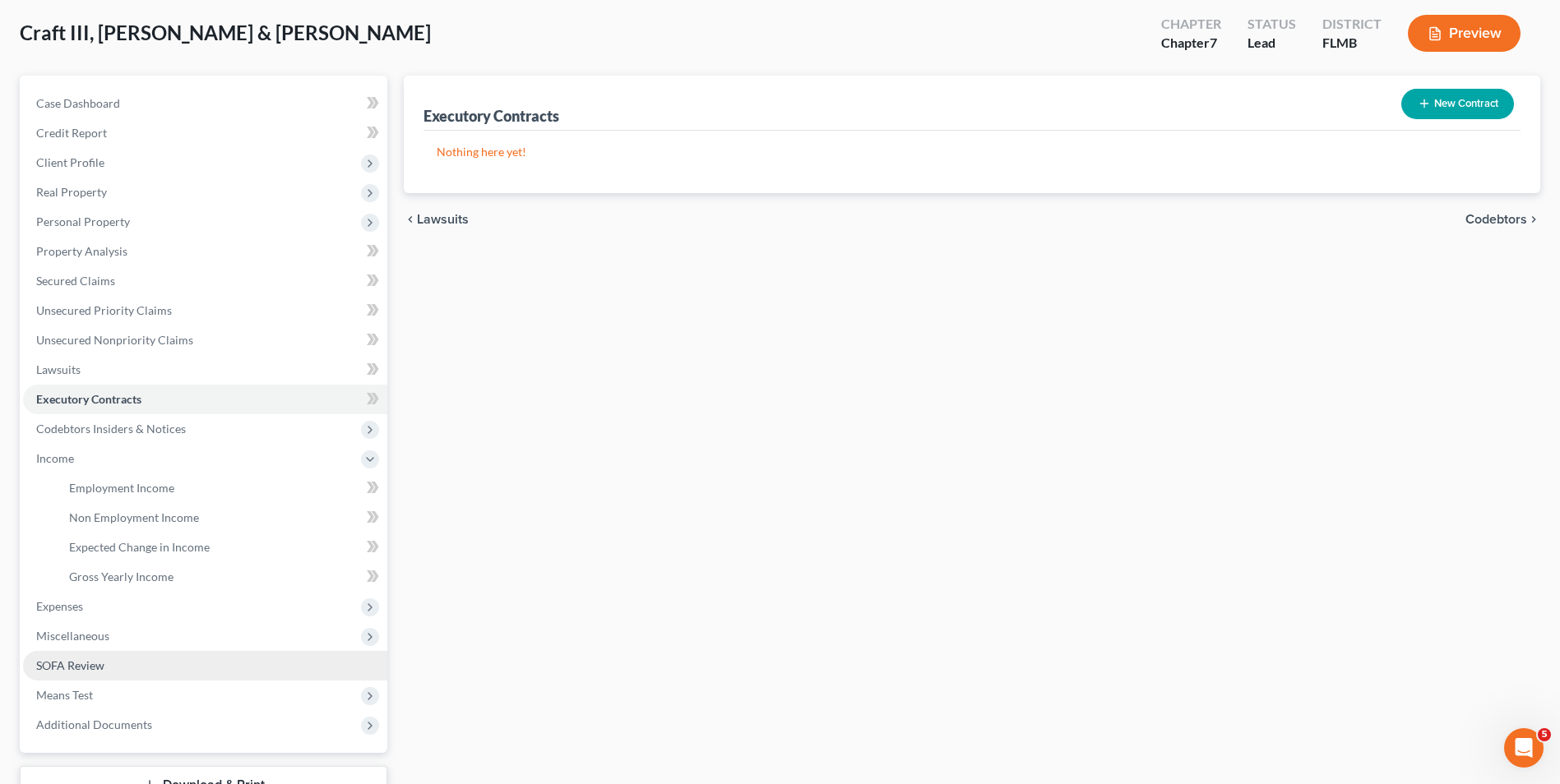
click at [102, 669] on span "SOFA Review" at bounding box center [70, 665] width 69 height 14
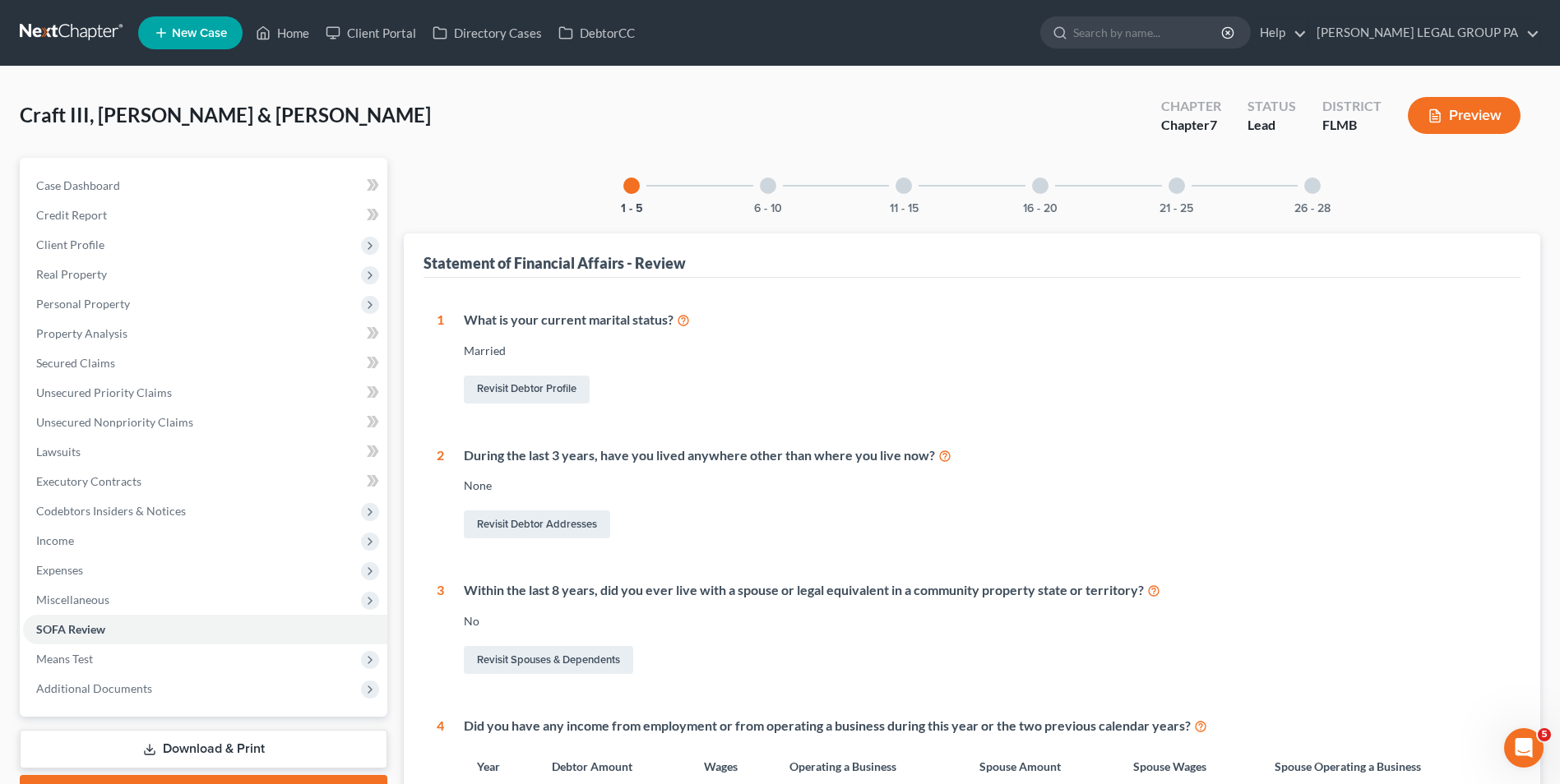
click at [1303, 196] on div "26 - 28" at bounding box center [1312, 185] width 56 height 56
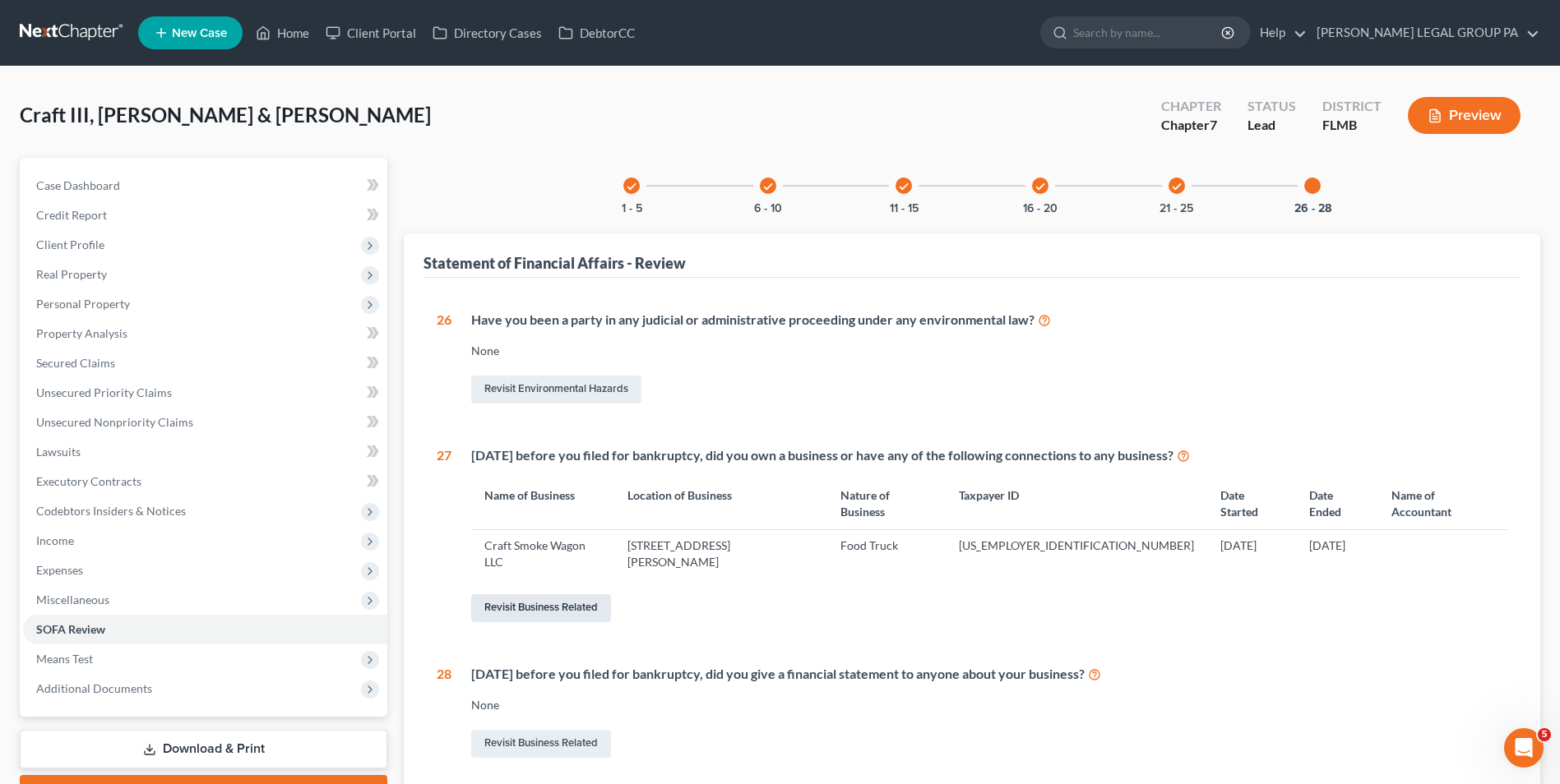
click at [551, 594] on link "Revisit Business Related" at bounding box center [541, 607] width 140 height 28
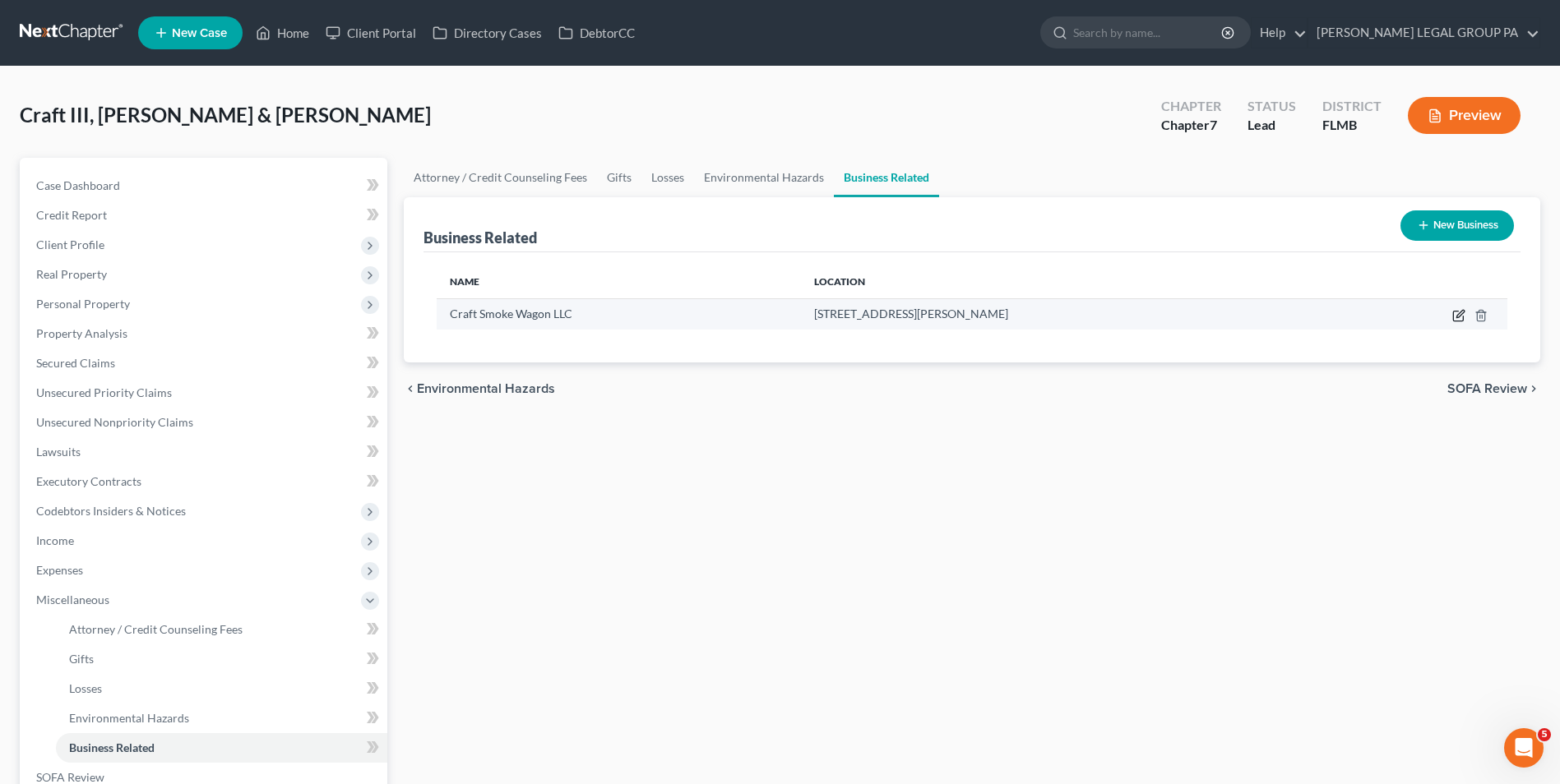
click at [1456, 314] on icon "button" at bounding box center [1459, 316] width 14 height 14
select select "member"
select select "9"
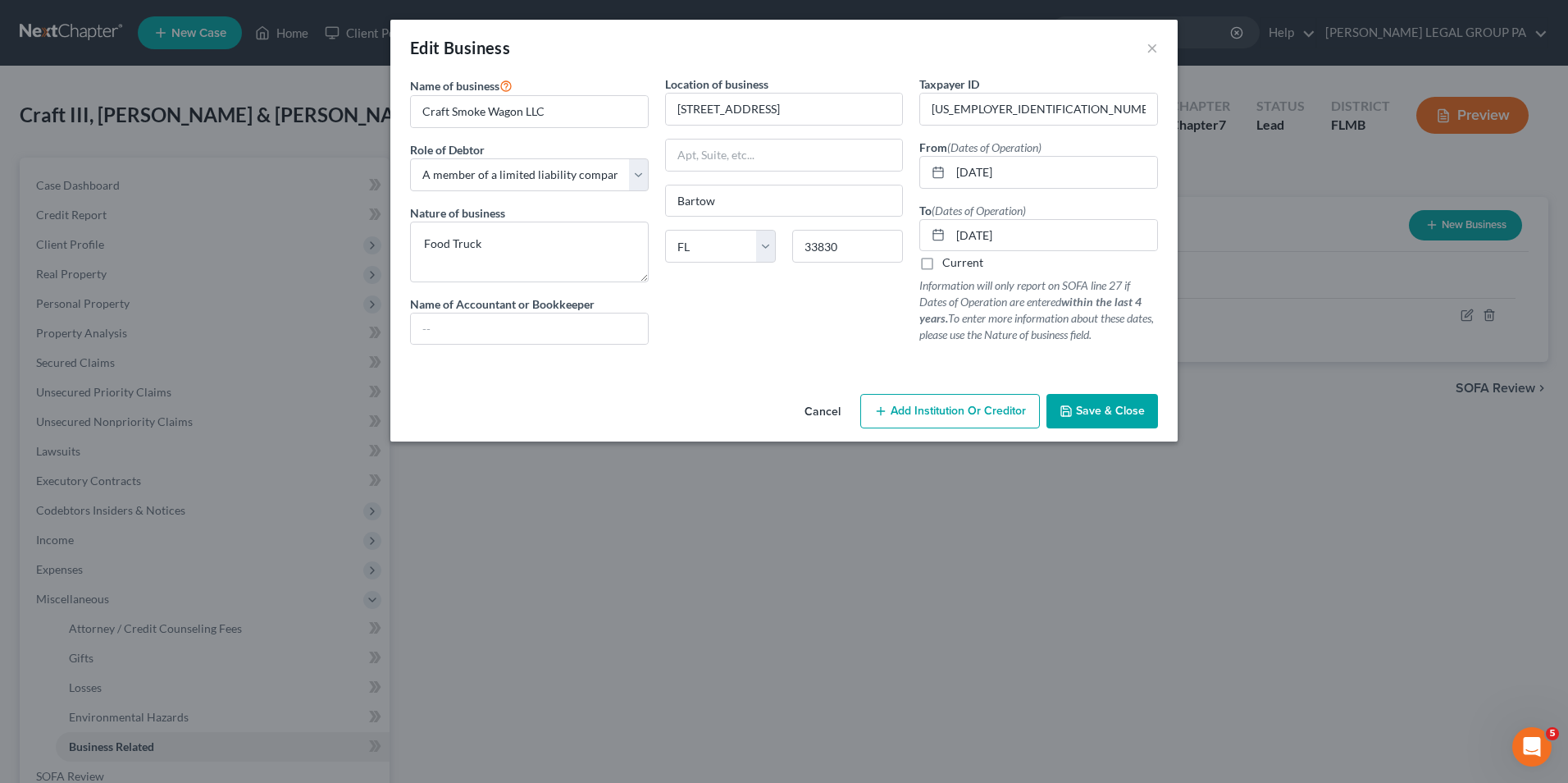
click at [1147, 407] on button "Save & Close" at bounding box center [1103, 412] width 112 height 35
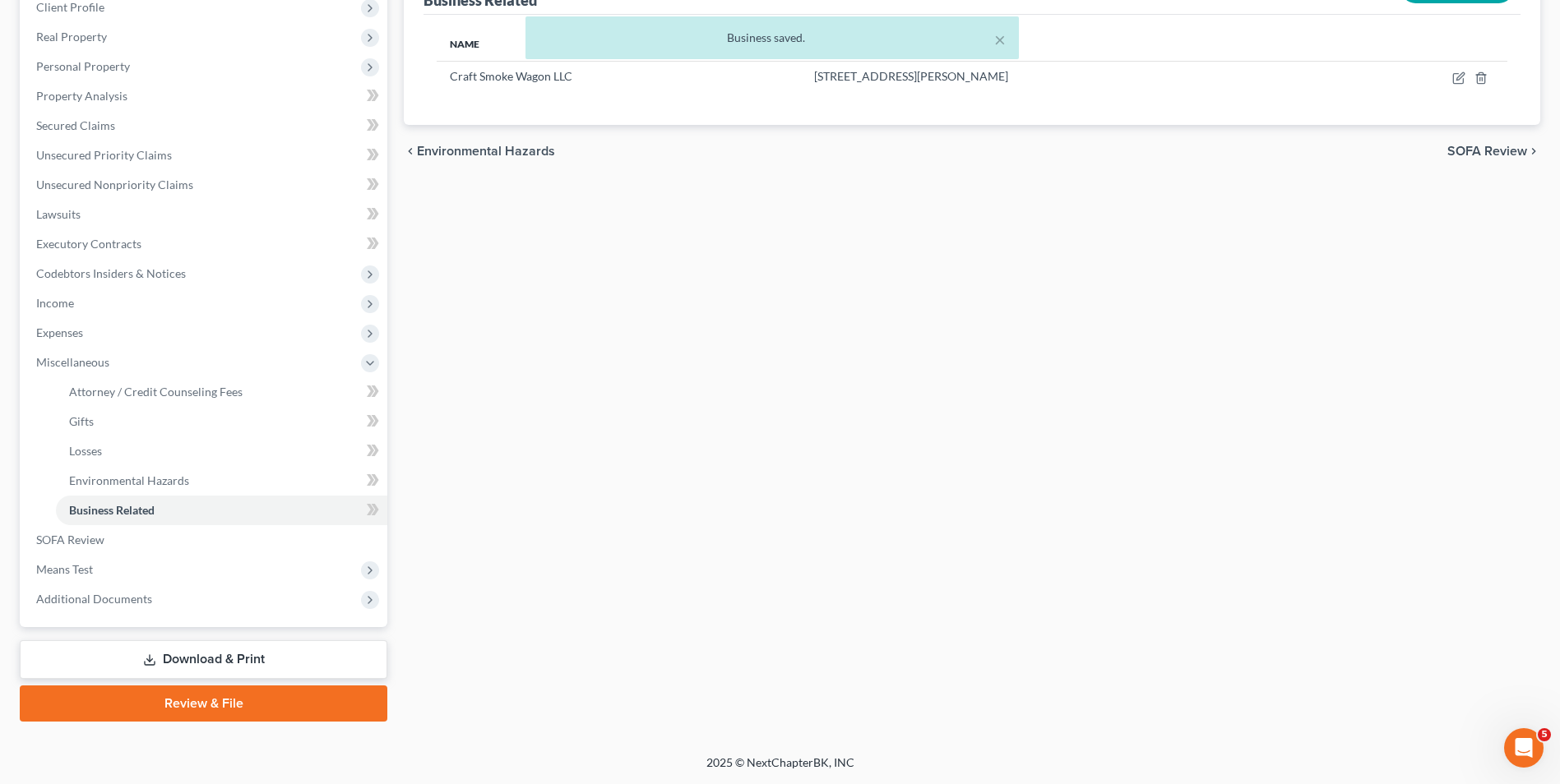
click at [244, 655] on link "Download & Print" at bounding box center [203, 659] width 367 height 39
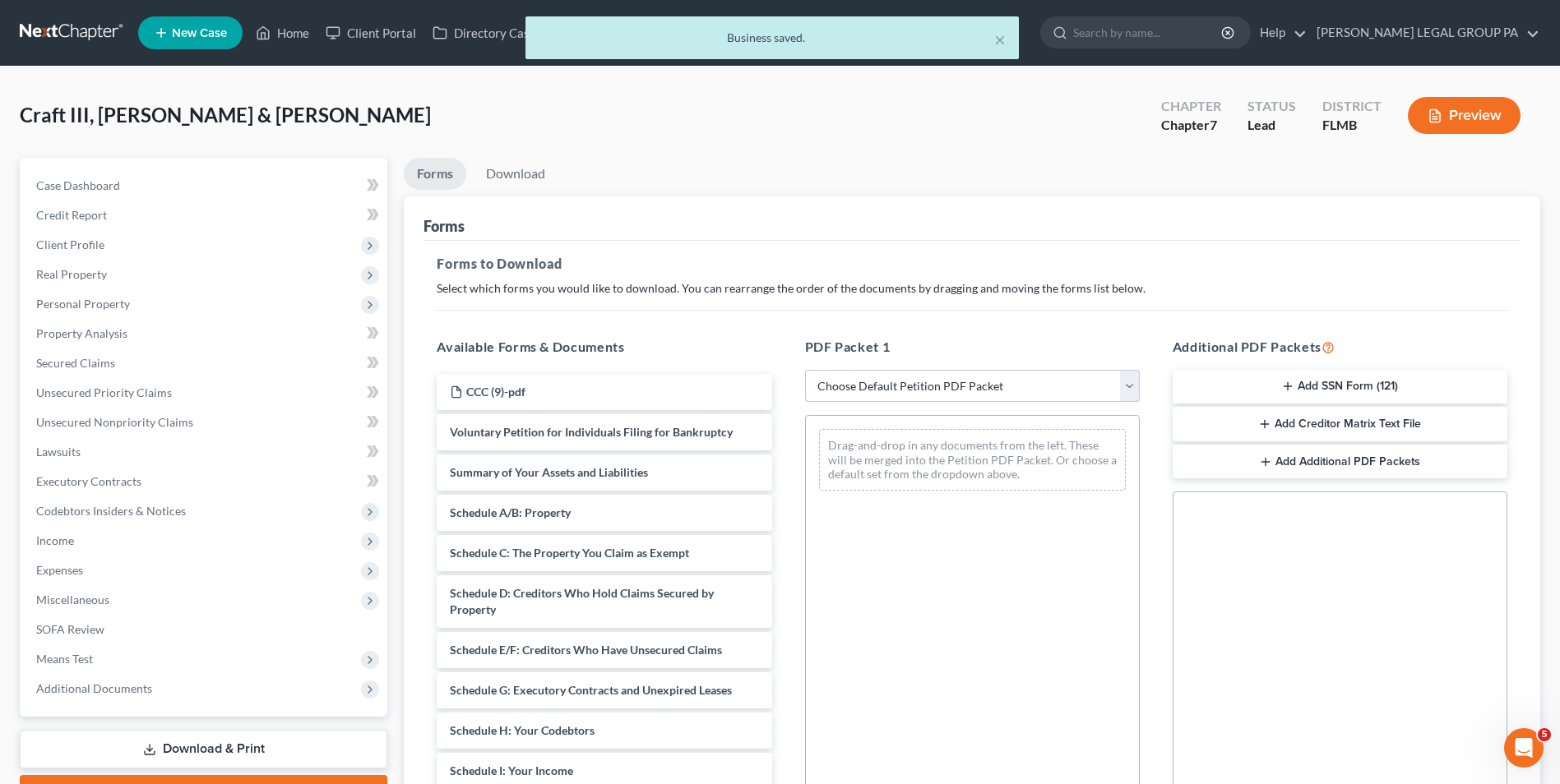
click at [931, 390] on select "Choose Default Petition PDF Packet Complete Bankruptcy Petition (all forms and …" at bounding box center [972, 386] width 334 height 33
select select "0"
click at [805, 370] on select "Choose Default Petition PDF Packet Complete Bankruptcy Petition (all forms and …" at bounding box center [972, 386] width 334 height 33
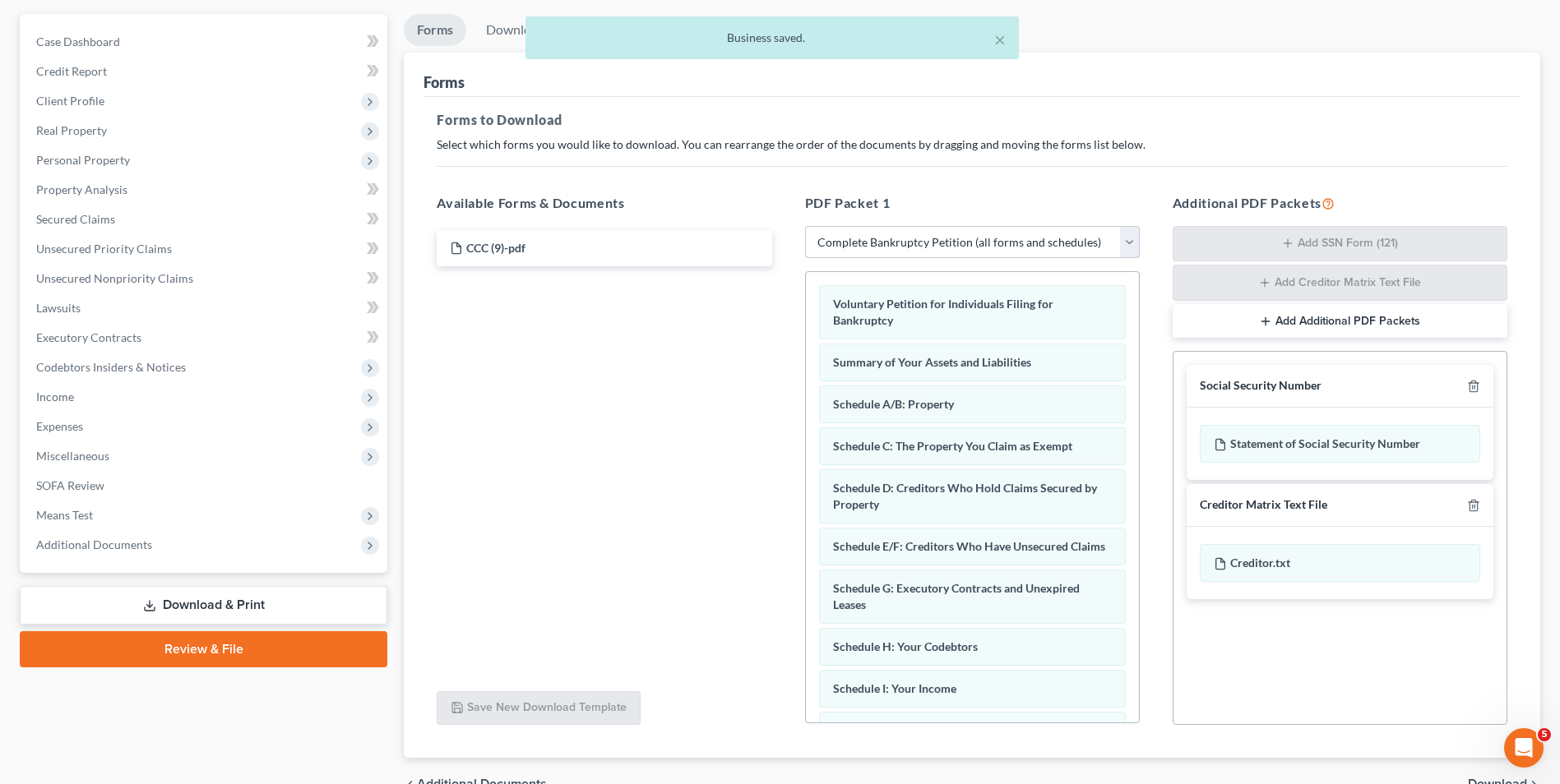
scroll to position [233, 0]
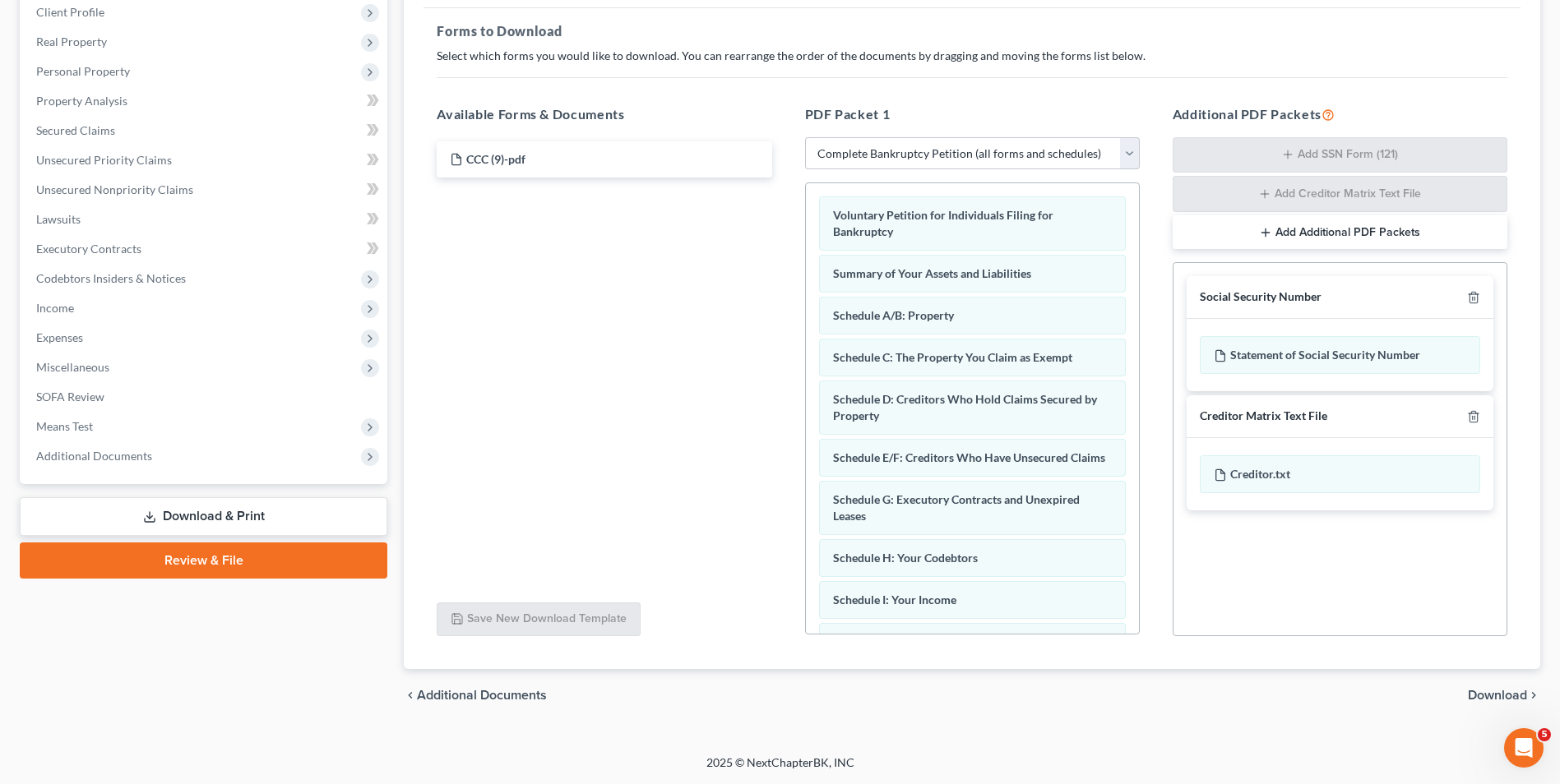
click at [1479, 689] on span "Download" at bounding box center [1496, 695] width 59 height 14
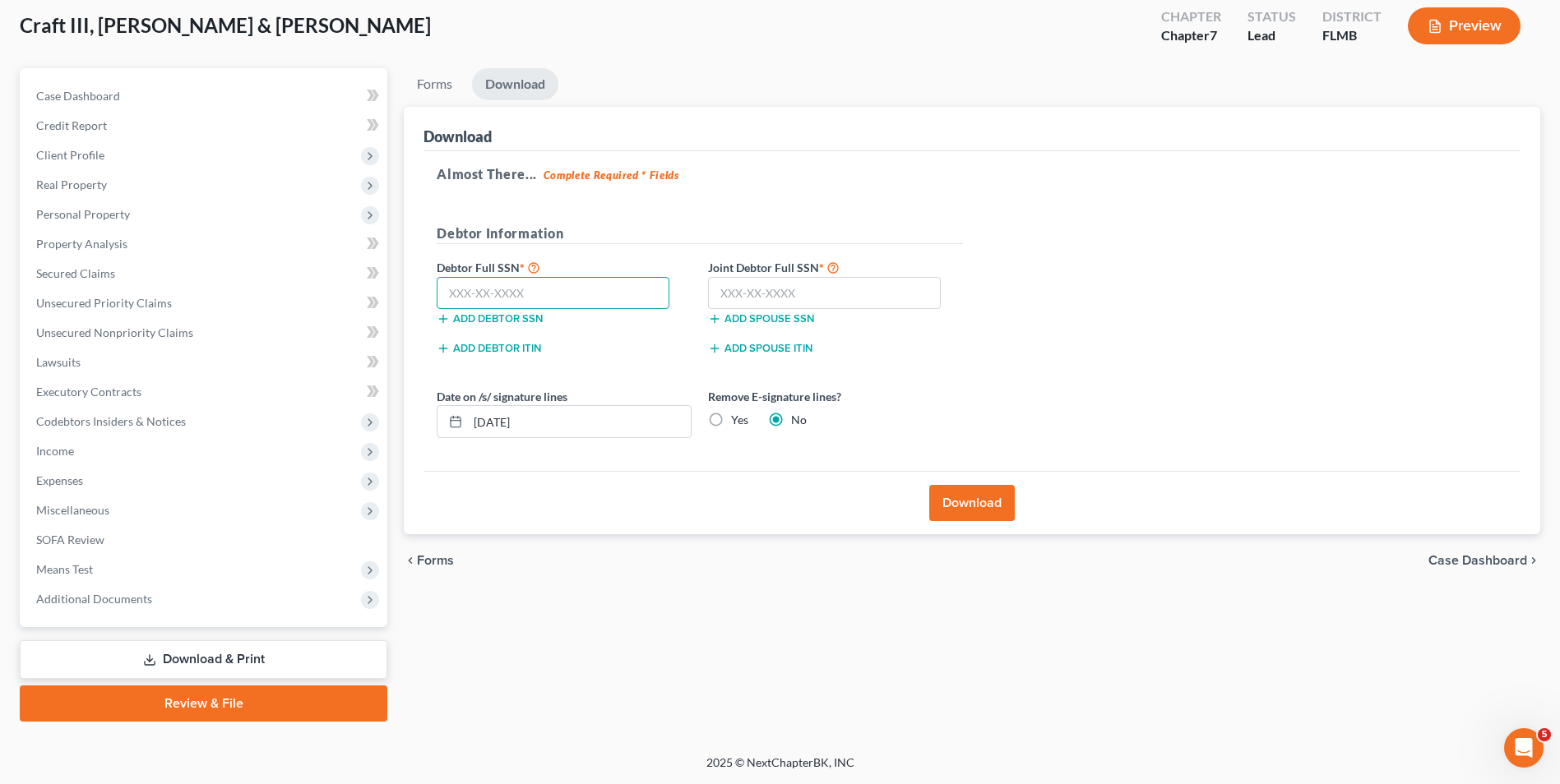
click at [483, 295] on input "text" at bounding box center [553, 294] width 233 height 33
drag, startPoint x: 572, startPoint y: 294, endPoint x: 429, endPoint y: 282, distance: 143.5
click at [429, 282] on div "264-69-3039" at bounding box center [553, 294] width 249 height 33
drag, startPoint x: 478, startPoint y: 290, endPoint x: 448, endPoint y: 378, distance: 93.0
click at [448, 378] on form "Debtor Information Debtor Full SSN * 264-69-3039 Add debtor SSN Joint Debtor Fu…" at bounding box center [699, 337] width 526 height 229
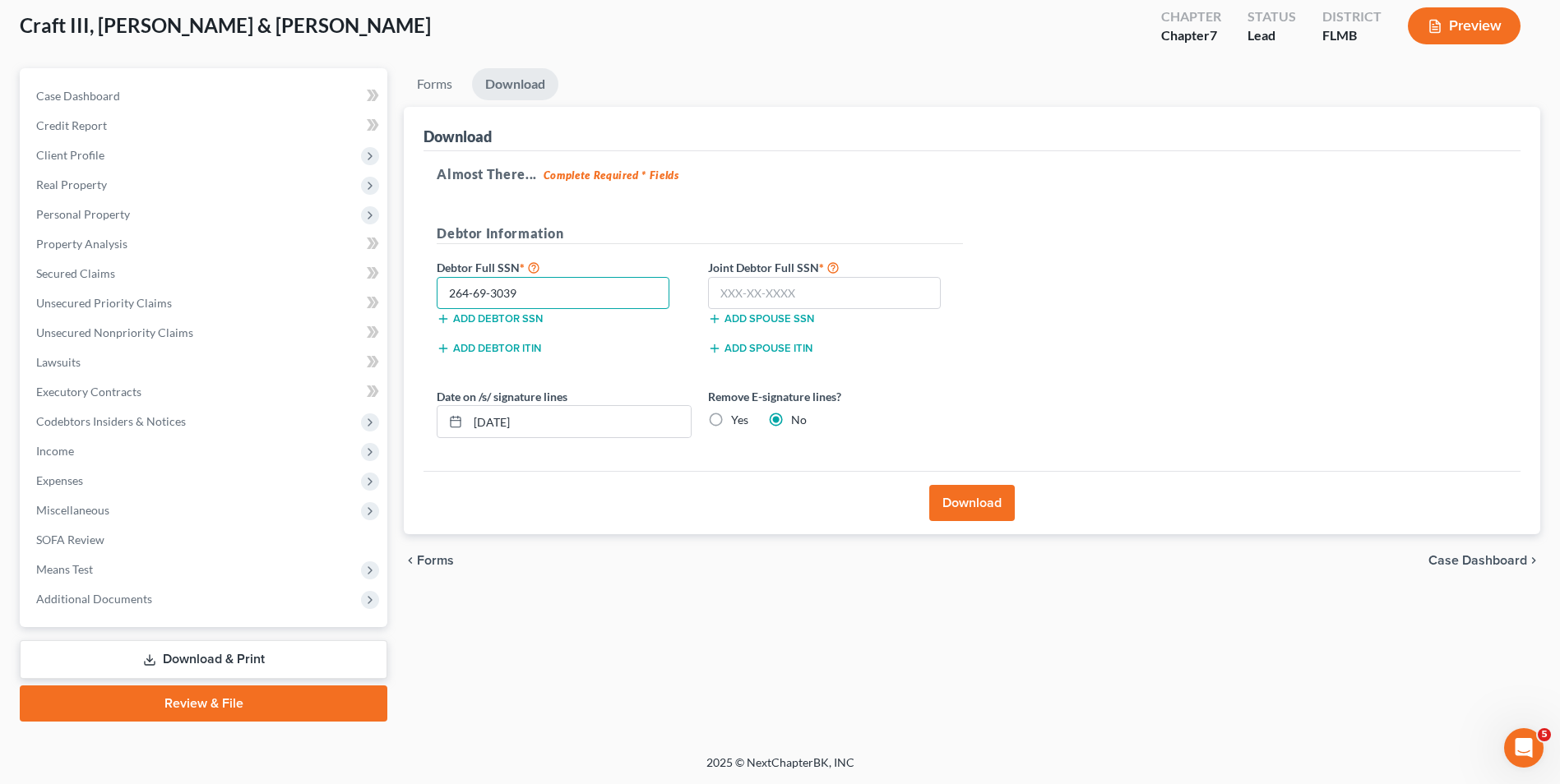
click at [525, 294] on input "264-69-3039" at bounding box center [553, 294] width 233 height 33
click at [523, 298] on input "264-69-3039" at bounding box center [553, 294] width 233 height 33
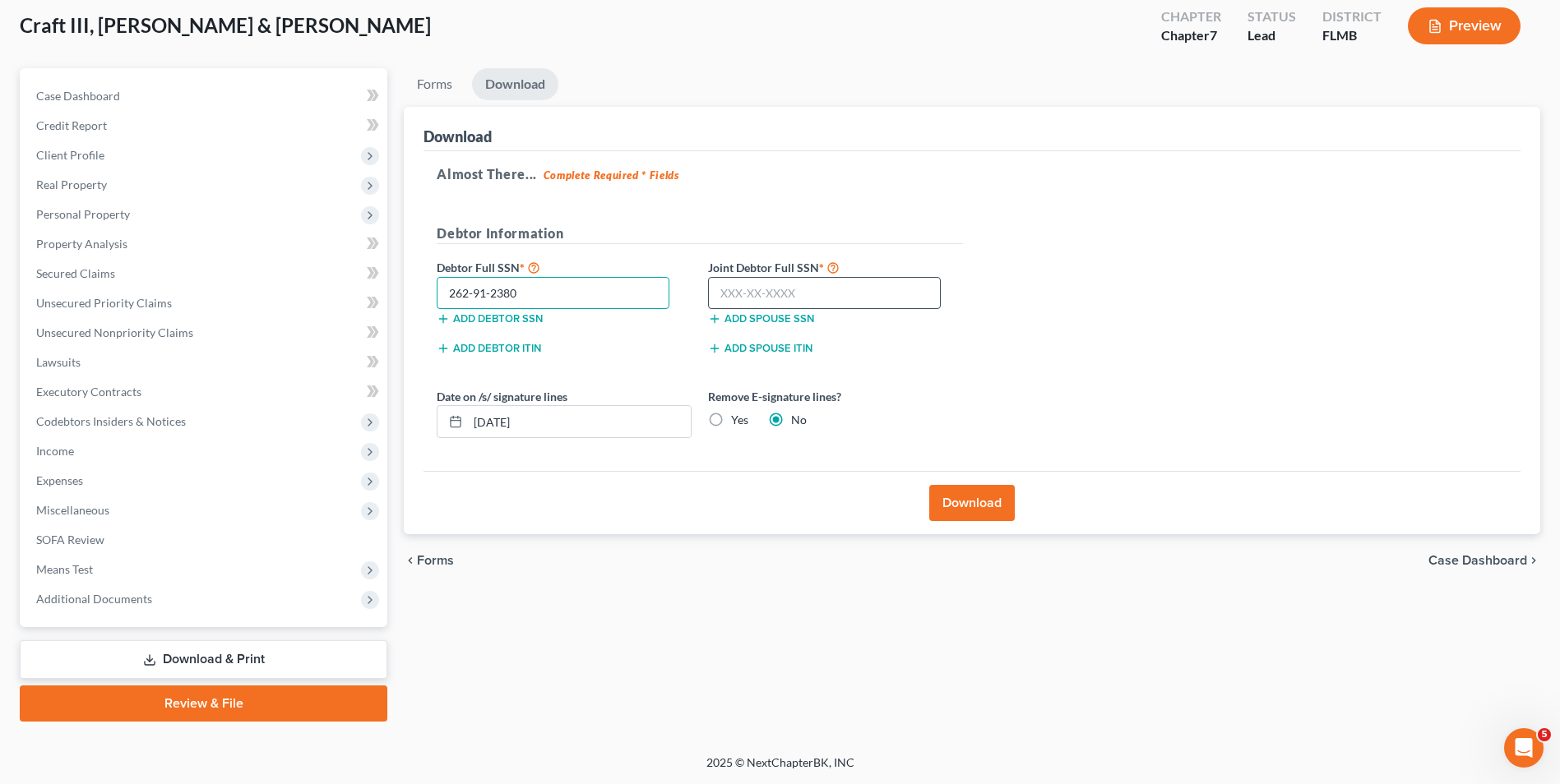
type input "262-91-2380"
click at [742, 305] on input "text" at bounding box center [824, 294] width 233 height 33
type input "264-69-3039"
click at [979, 494] on button "Download" at bounding box center [972, 502] width 86 height 36
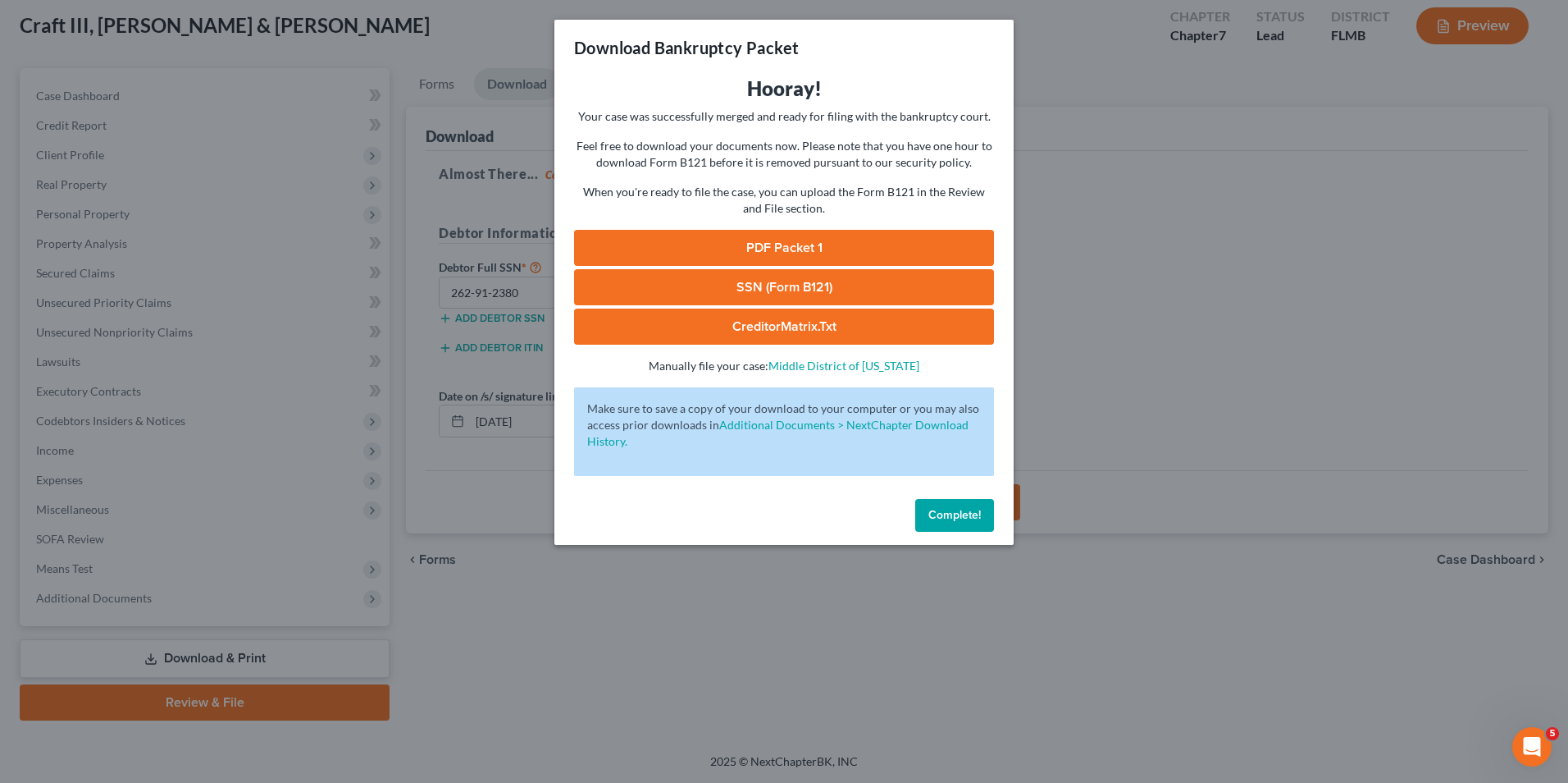
click at [781, 243] on link "PDF Packet 1" at bounding box center [784, 247] width 420 height 36
click at [783, 276] on link "SSN (Form B121)" at bounding box center [784, 286] width 420 height 36
click at [945, 516] on span "Complete!" at bounding box center [954, 515] width 52 height 14
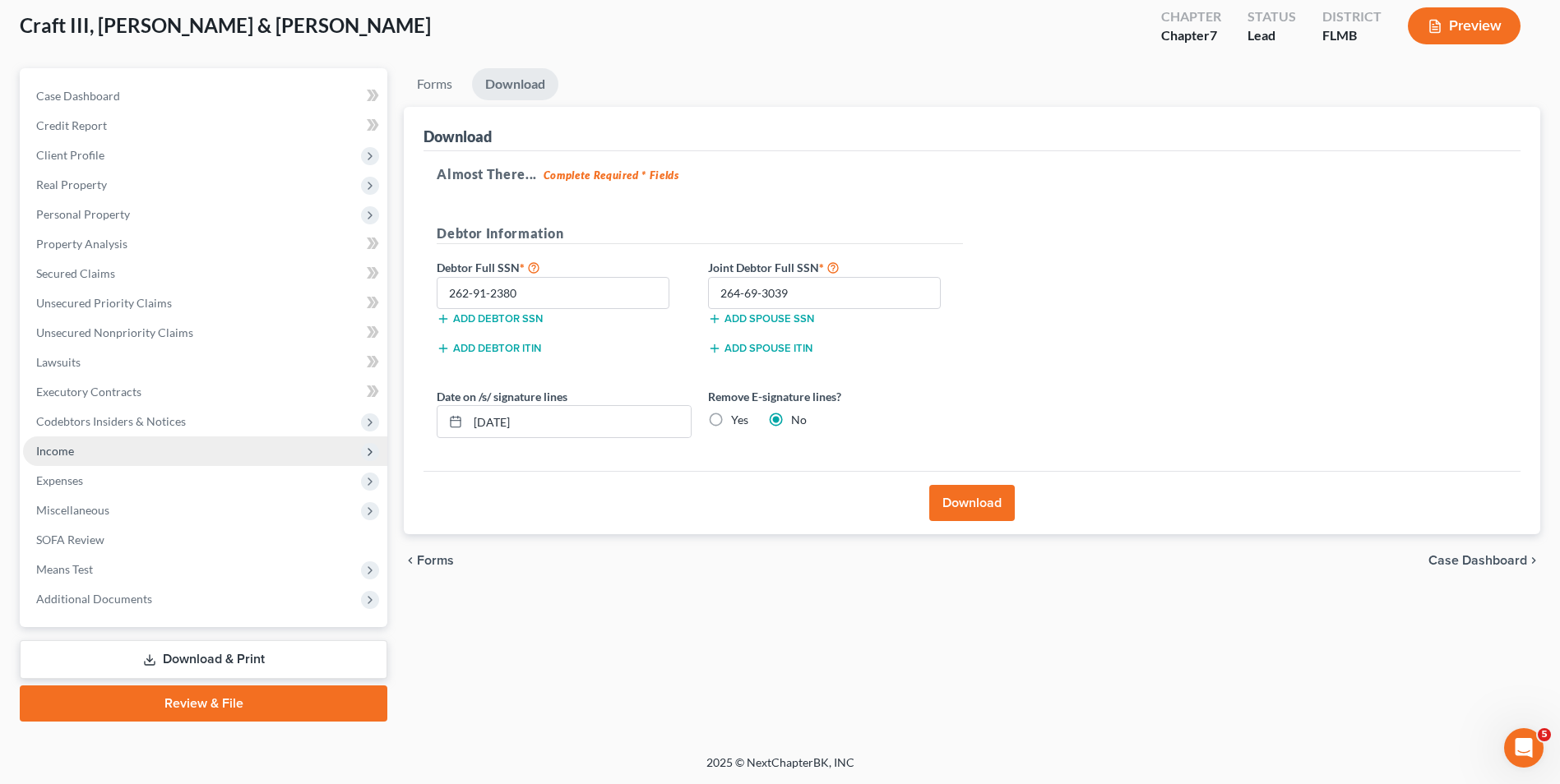
click at [84, 460] on span "Income" at bounding box center [205, 451] width 364 height 30
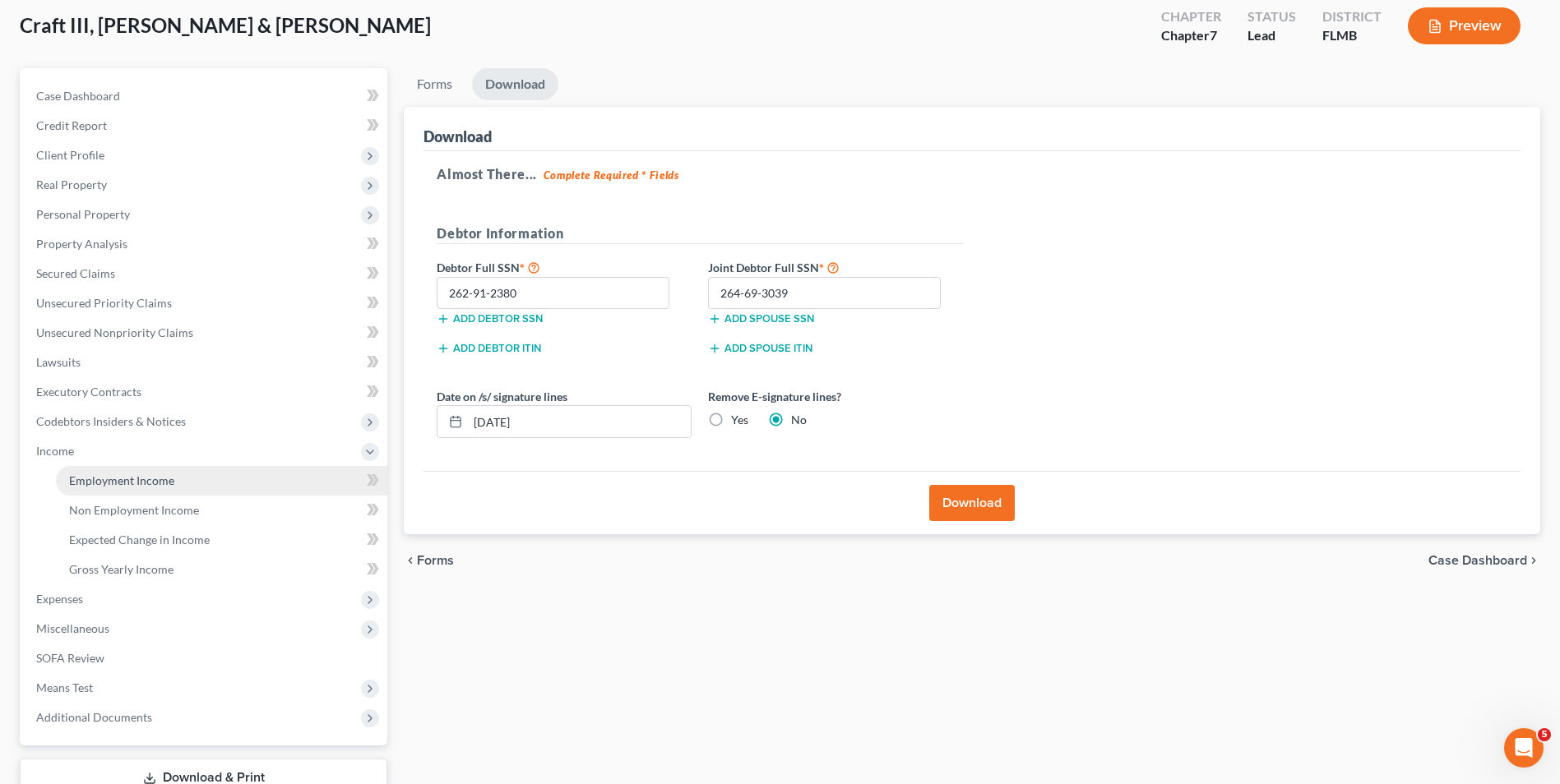
click at [120, 471] on link "Employment Income" at bounding box center [221, 481] width 331 height 30
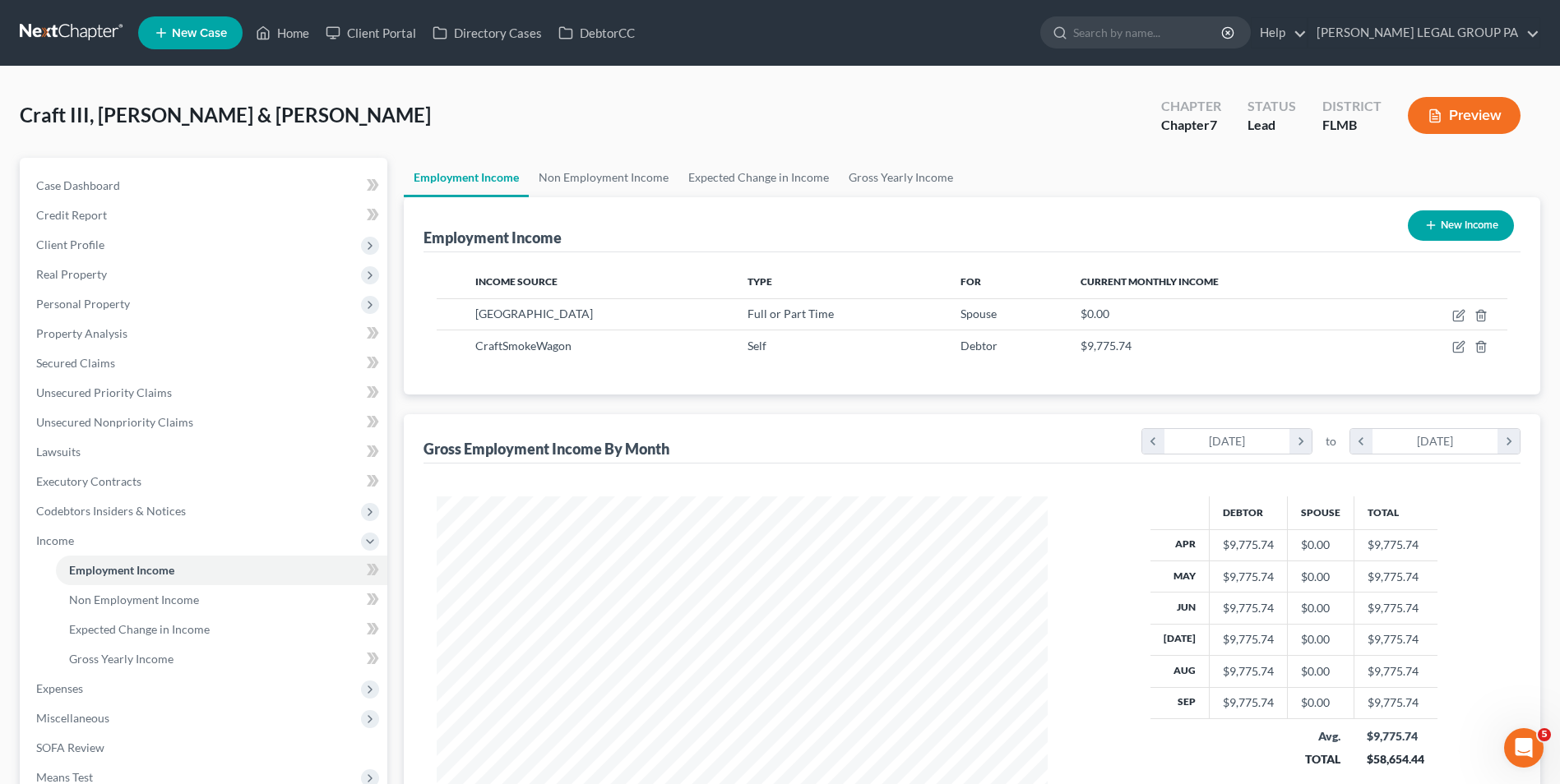
scroll to position [305, 643]
click at [83, 268] on span "Real Property" at bounding box center [71, 274] width 71 height 14
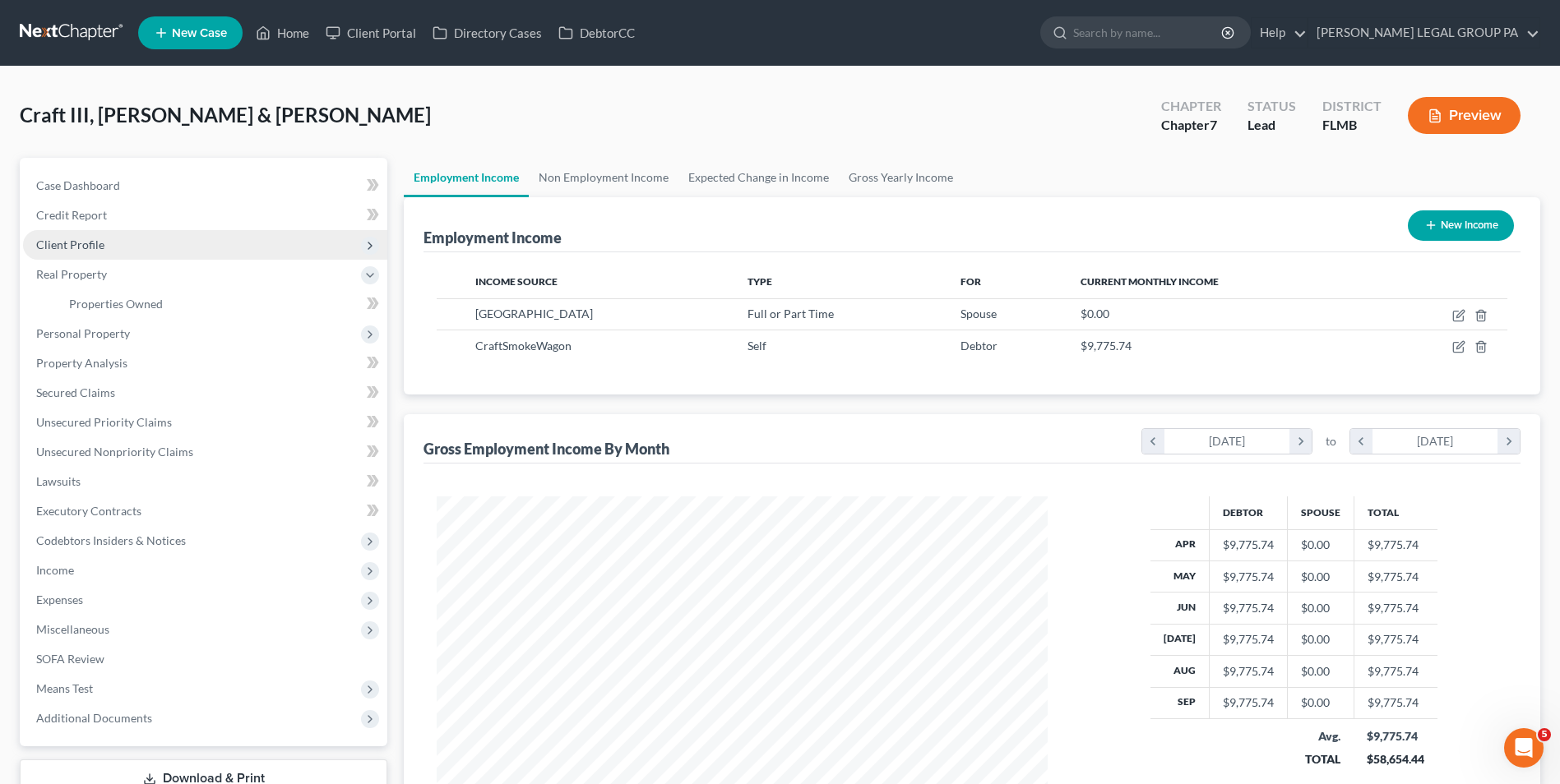
click at [91, 249] on span "Client Profile" at bounding box center [70, 244] width 69 height 14
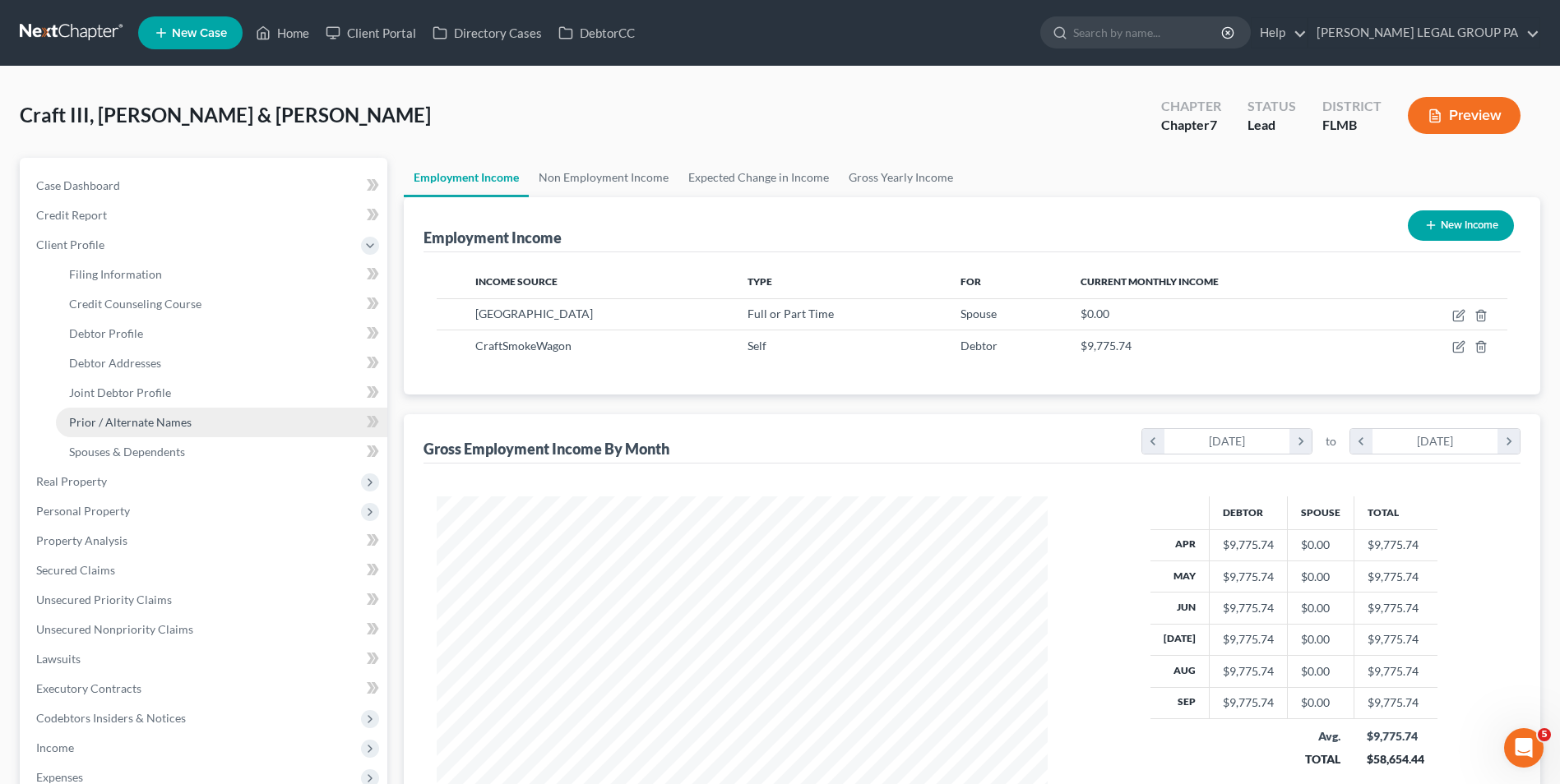
click at [134, 422] on span "Prior / Alternate Names" at bounding box center [129, 422] width 123 height 14
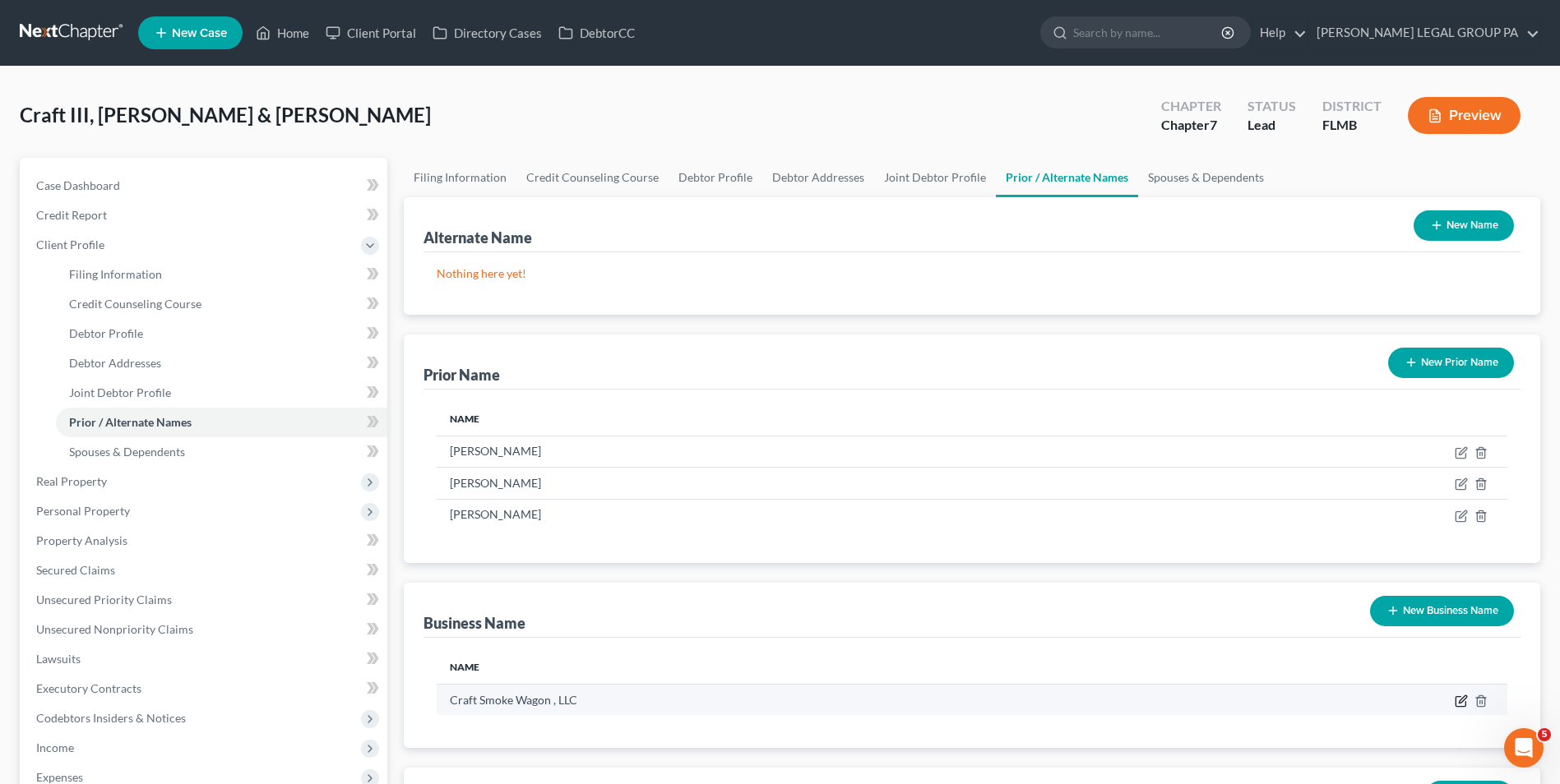
click at [1456, 695] on icon "button" at bounding box center [1461, 701] width 14 height 14
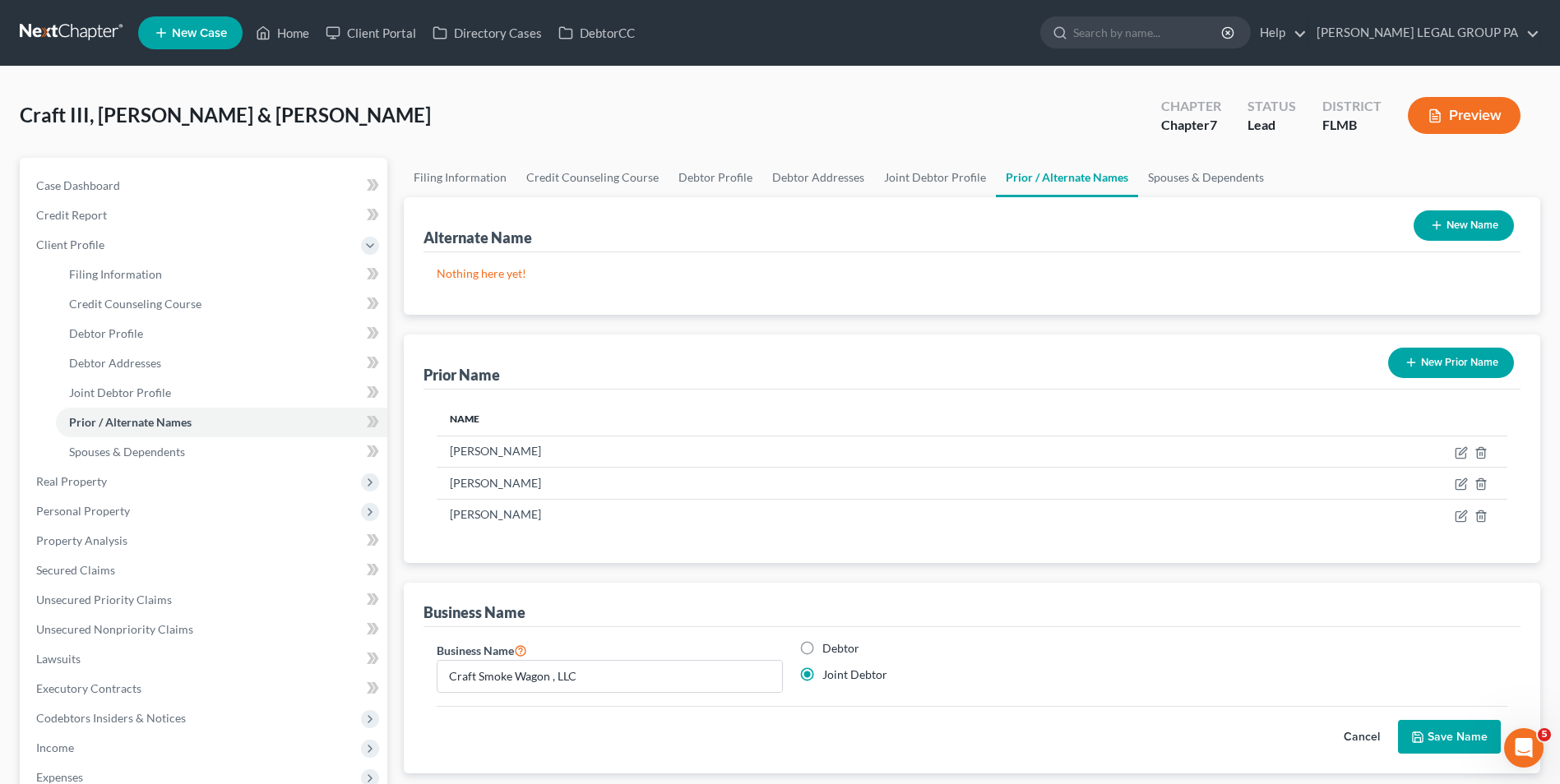
click at [837, 647] on label "Debtor" at bounding box center [840, 648] width 37 height 16
click at [837, 647] on input "Debtor" at bounding box center [834, 645] width 11 height 11
radio input "true"
radio input "false"
click at [1455, 731] on button "Save Name" at bounding box center [1449, 738] width 102 height 35
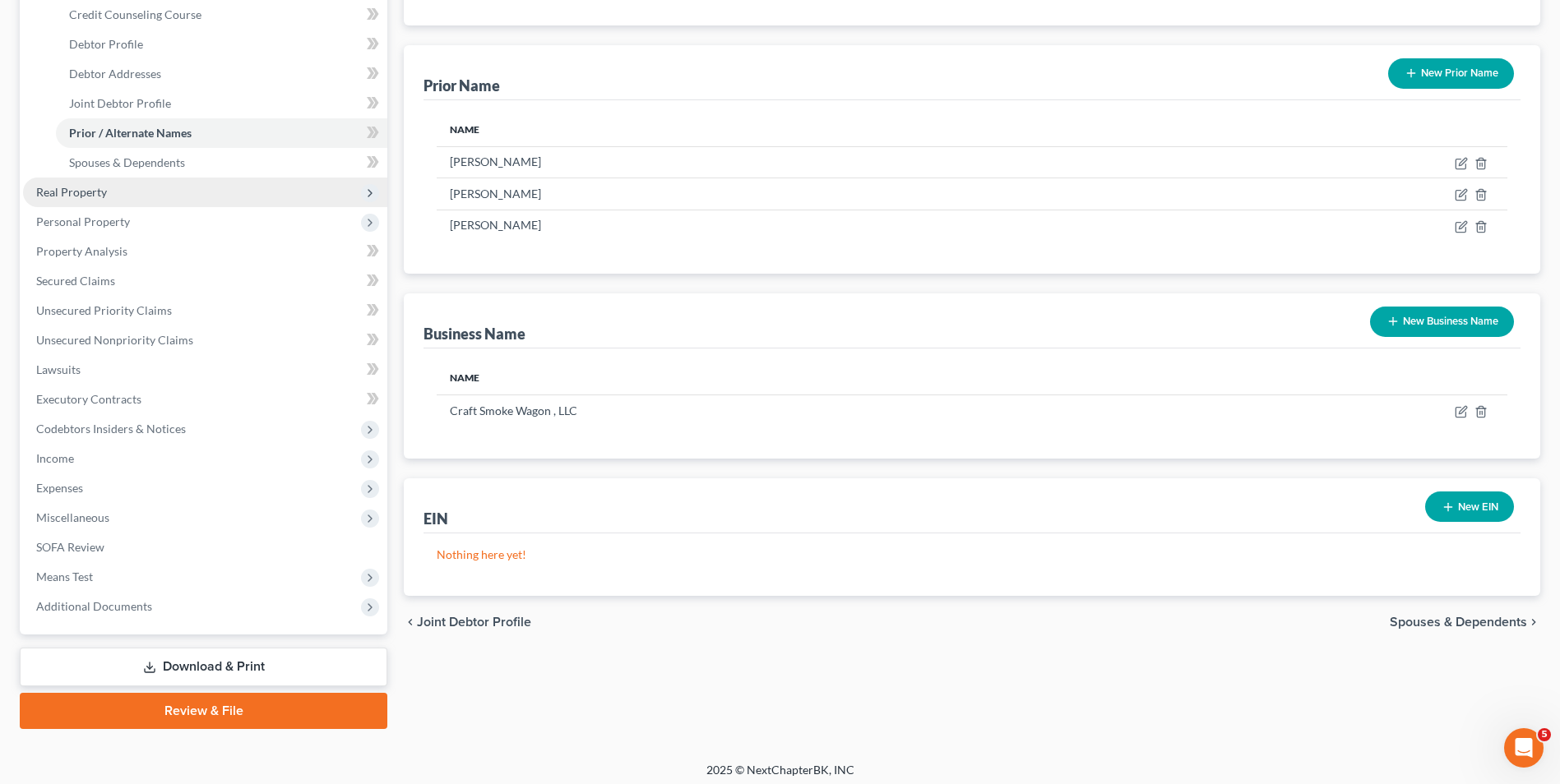
scroll to position [296, 0]
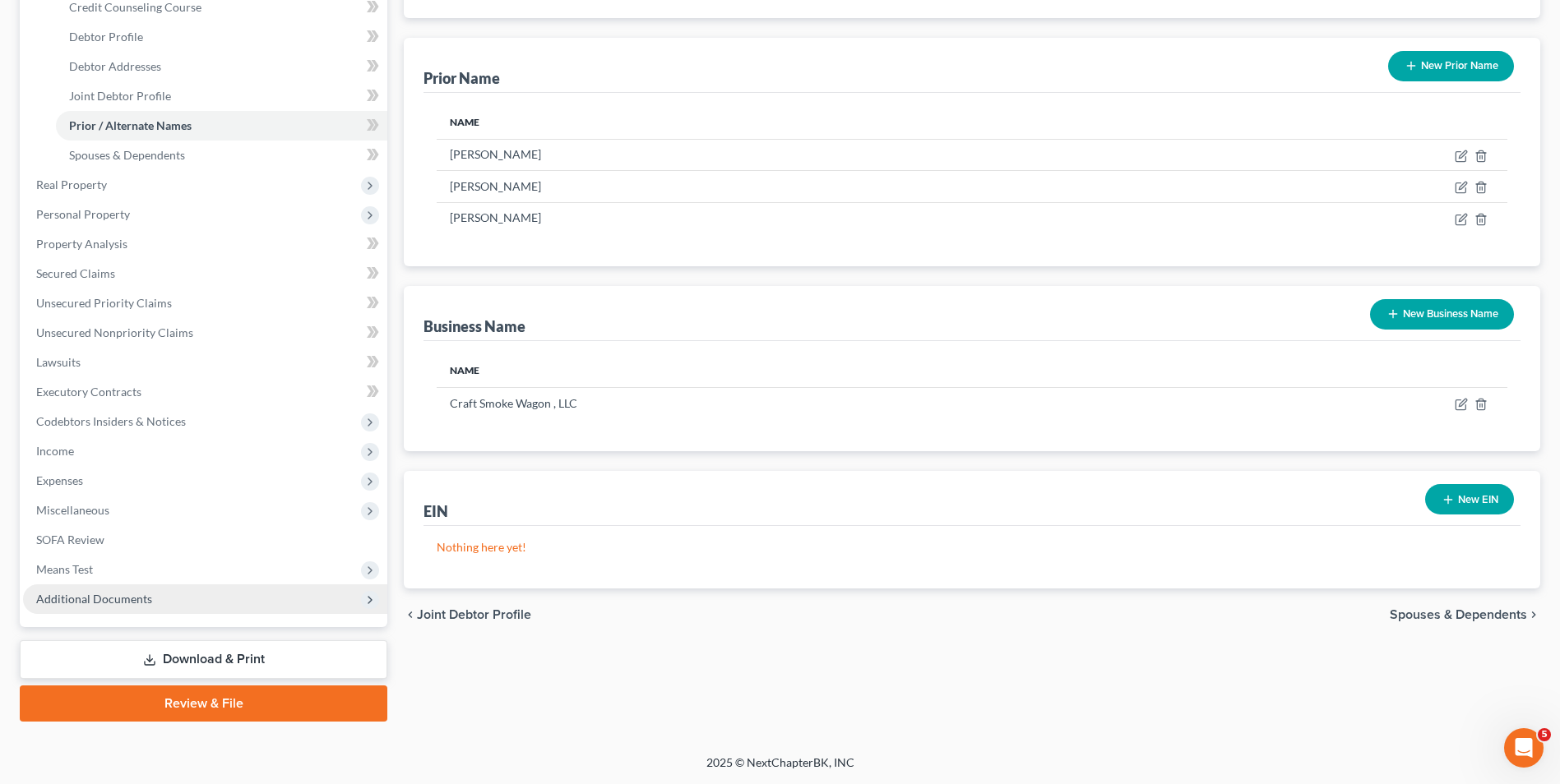
click at [122, 595] on span "Additional Documents" at bounding box center [94, 599] width 116 height 14
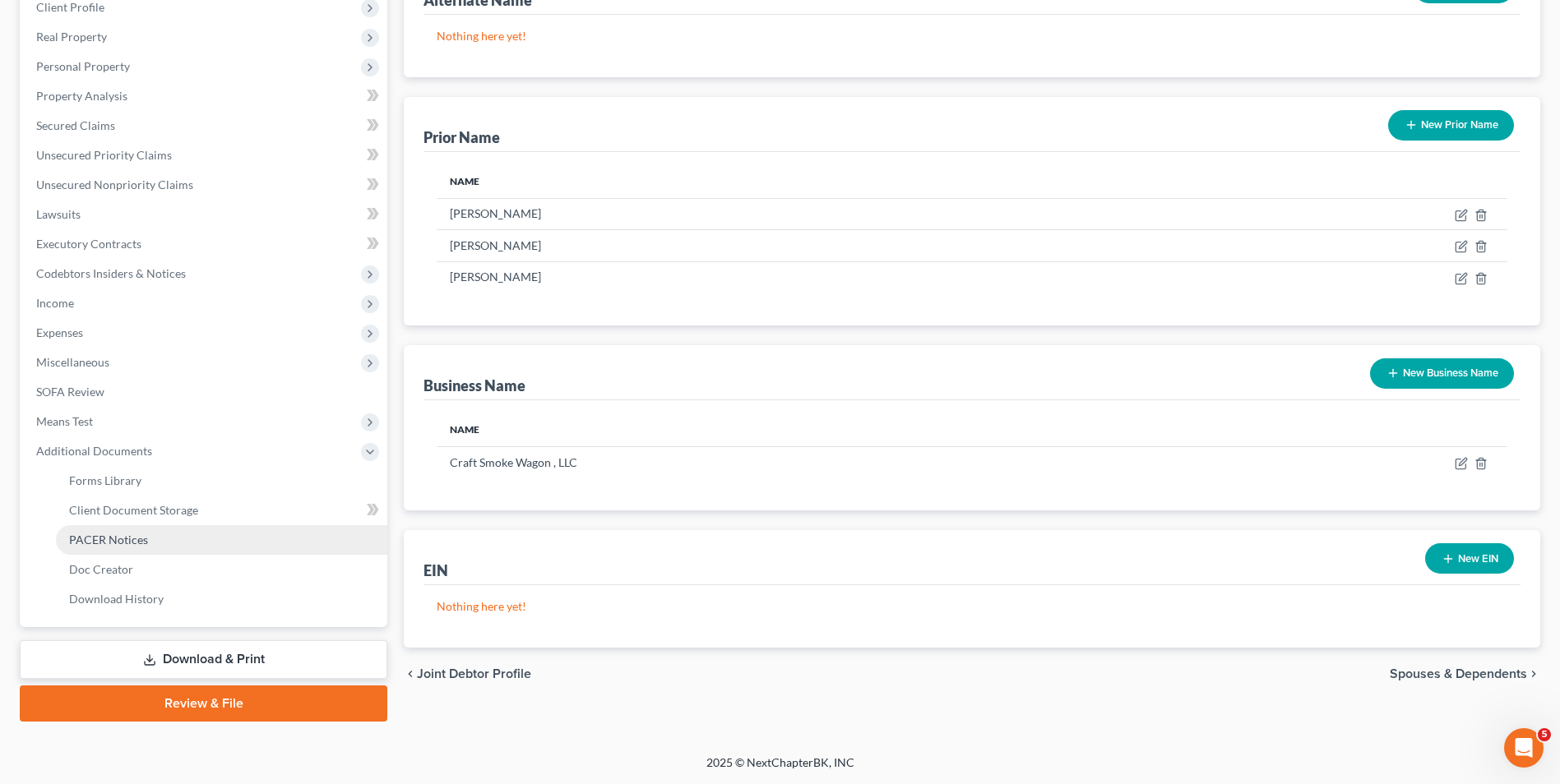
click at [137, 546] on link "PACER Notices" at bounding box center [221, 540] width 331 height 30
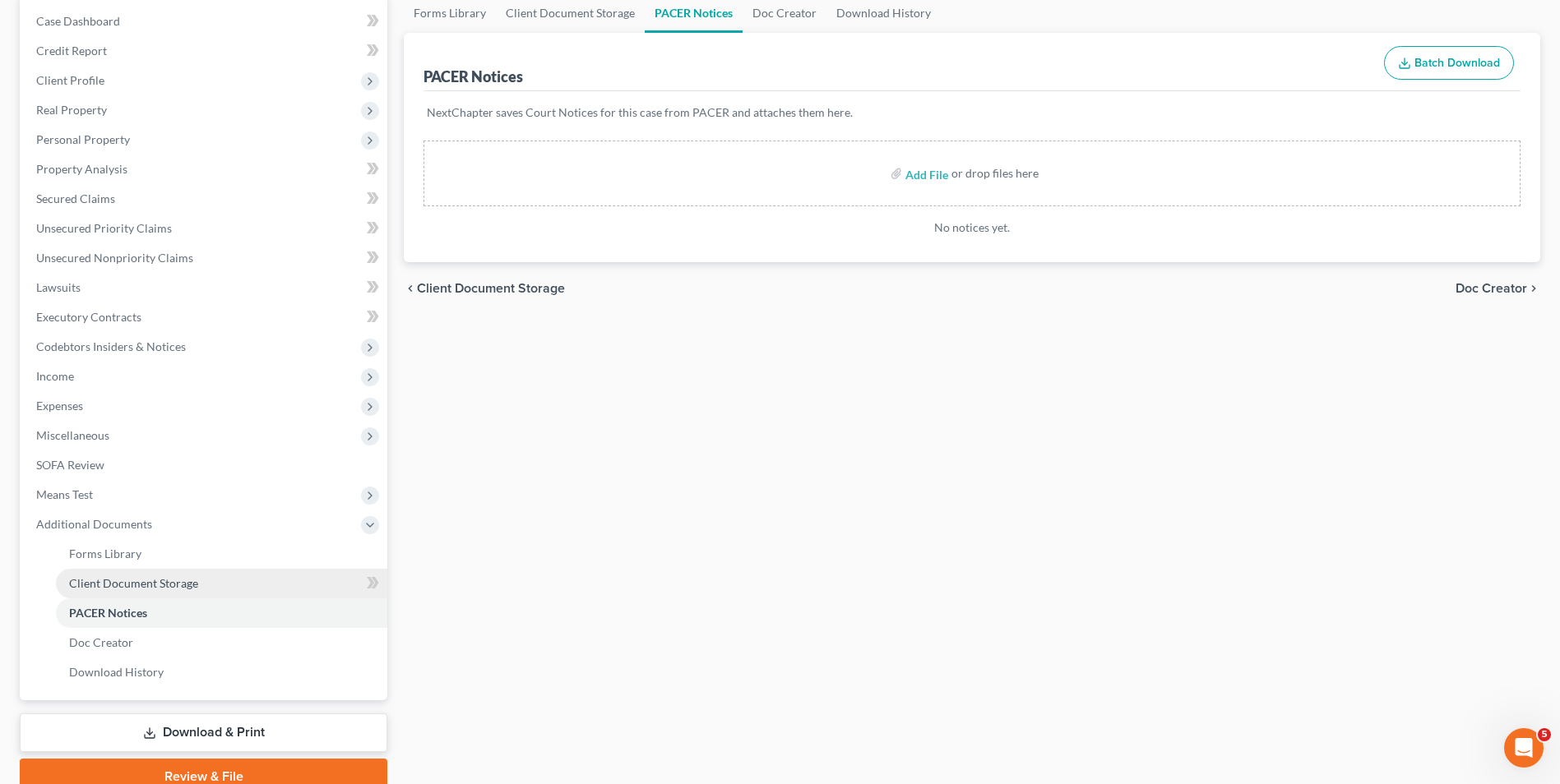
click at [175, 574] on link "Client Document Storage" at bounding box center [221, 583] width 331 height 30
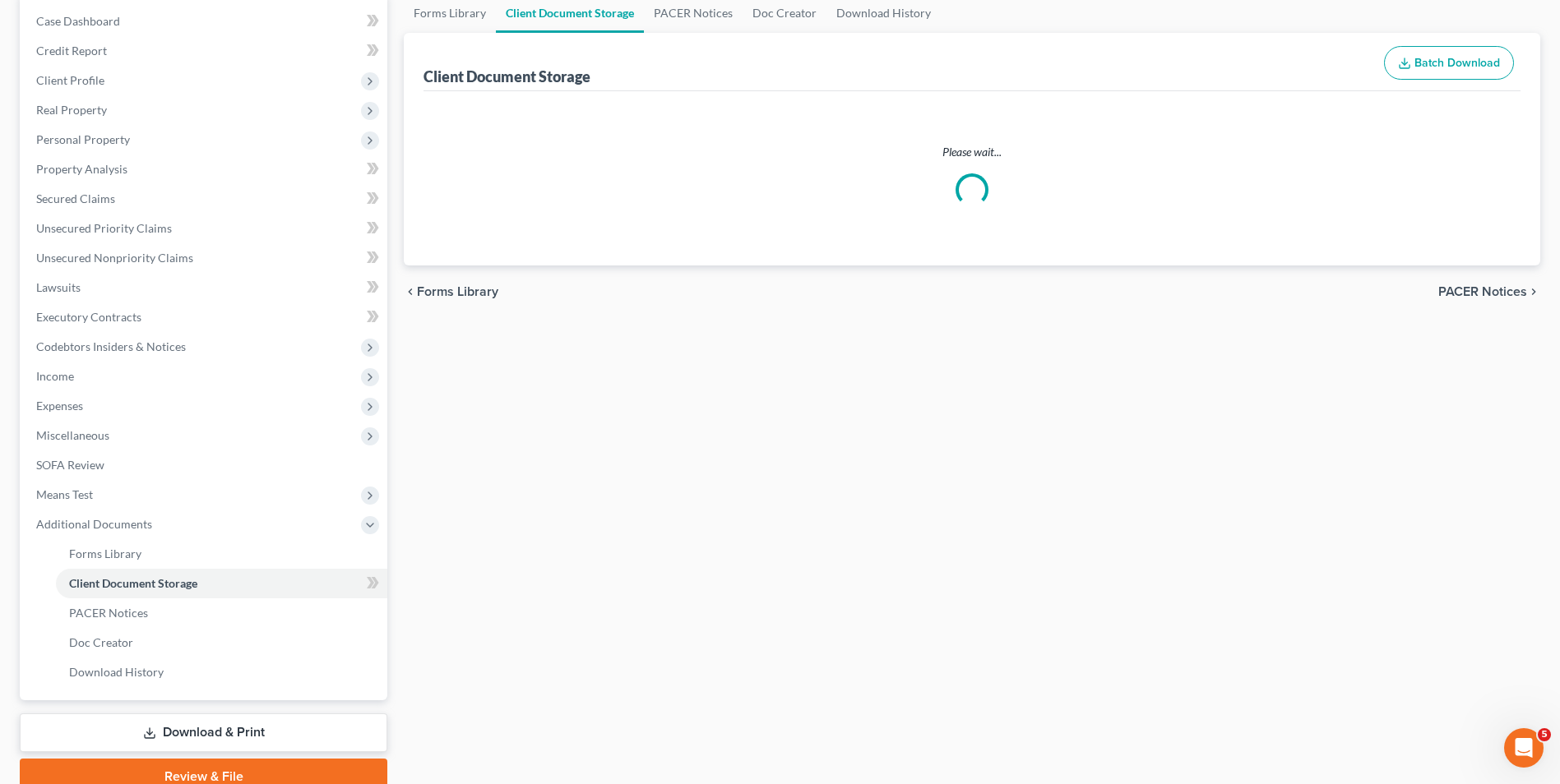
scroll to position [64, 0]
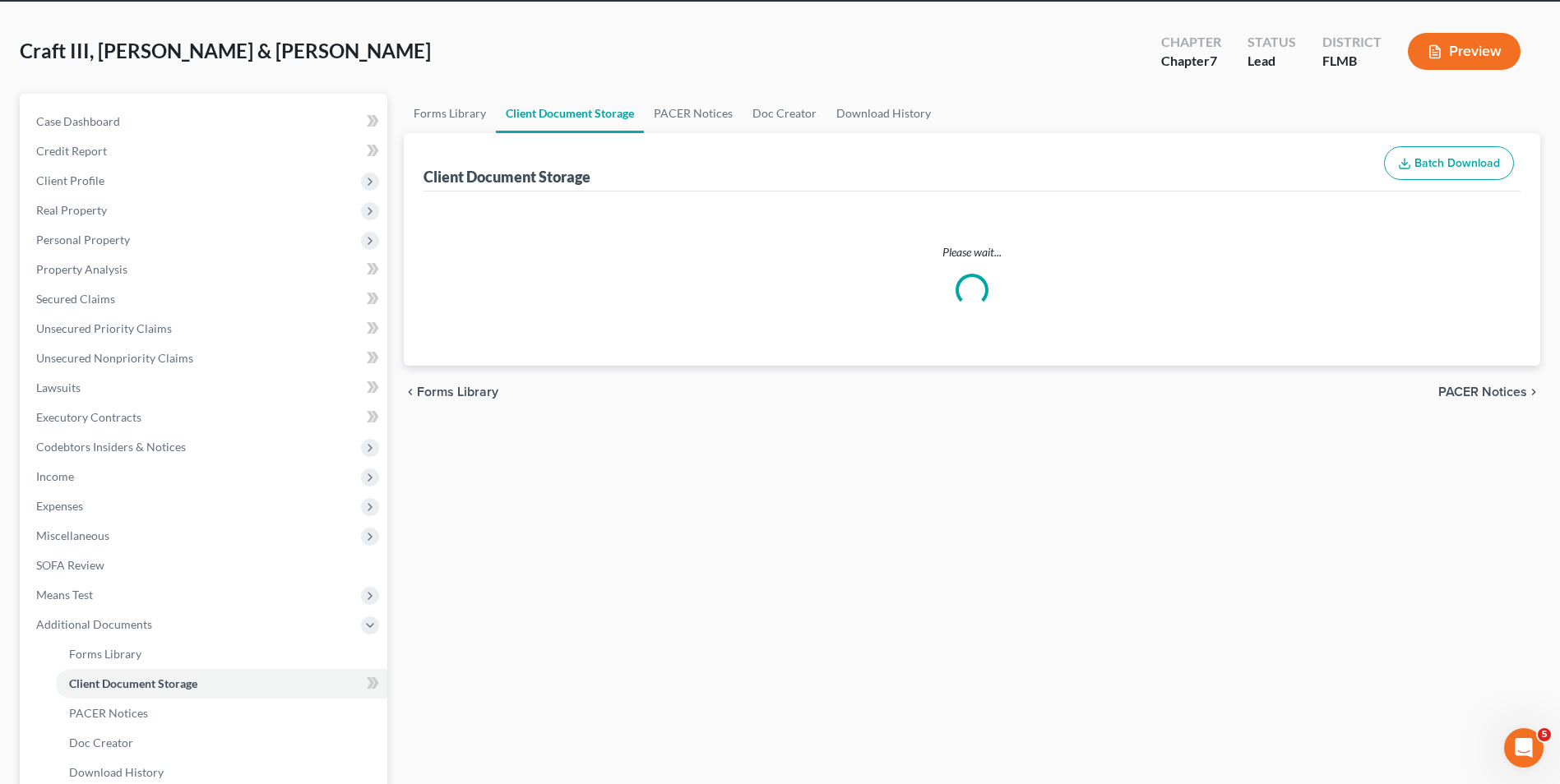
select select "9"
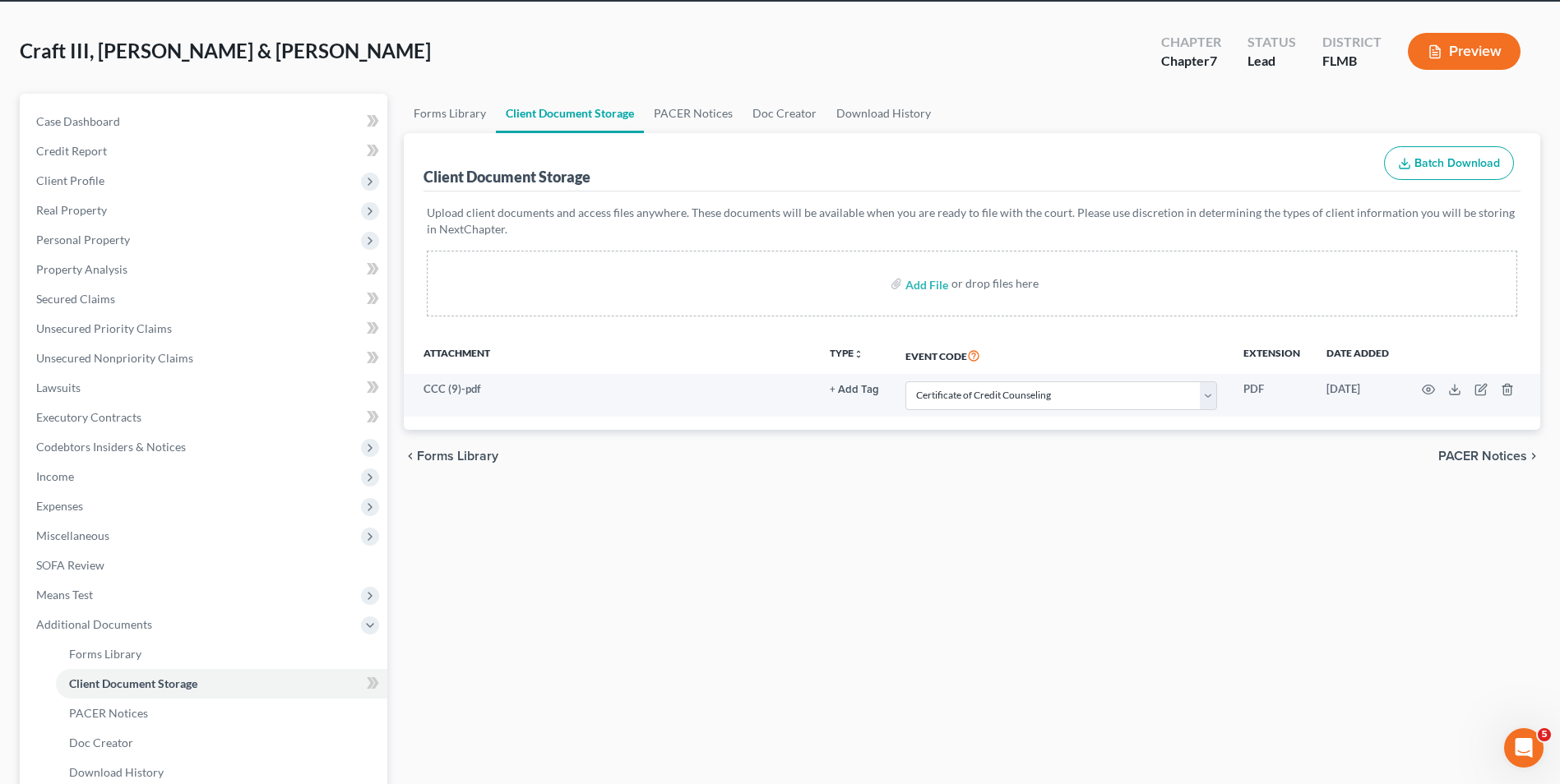
scroll to position [0, 0]
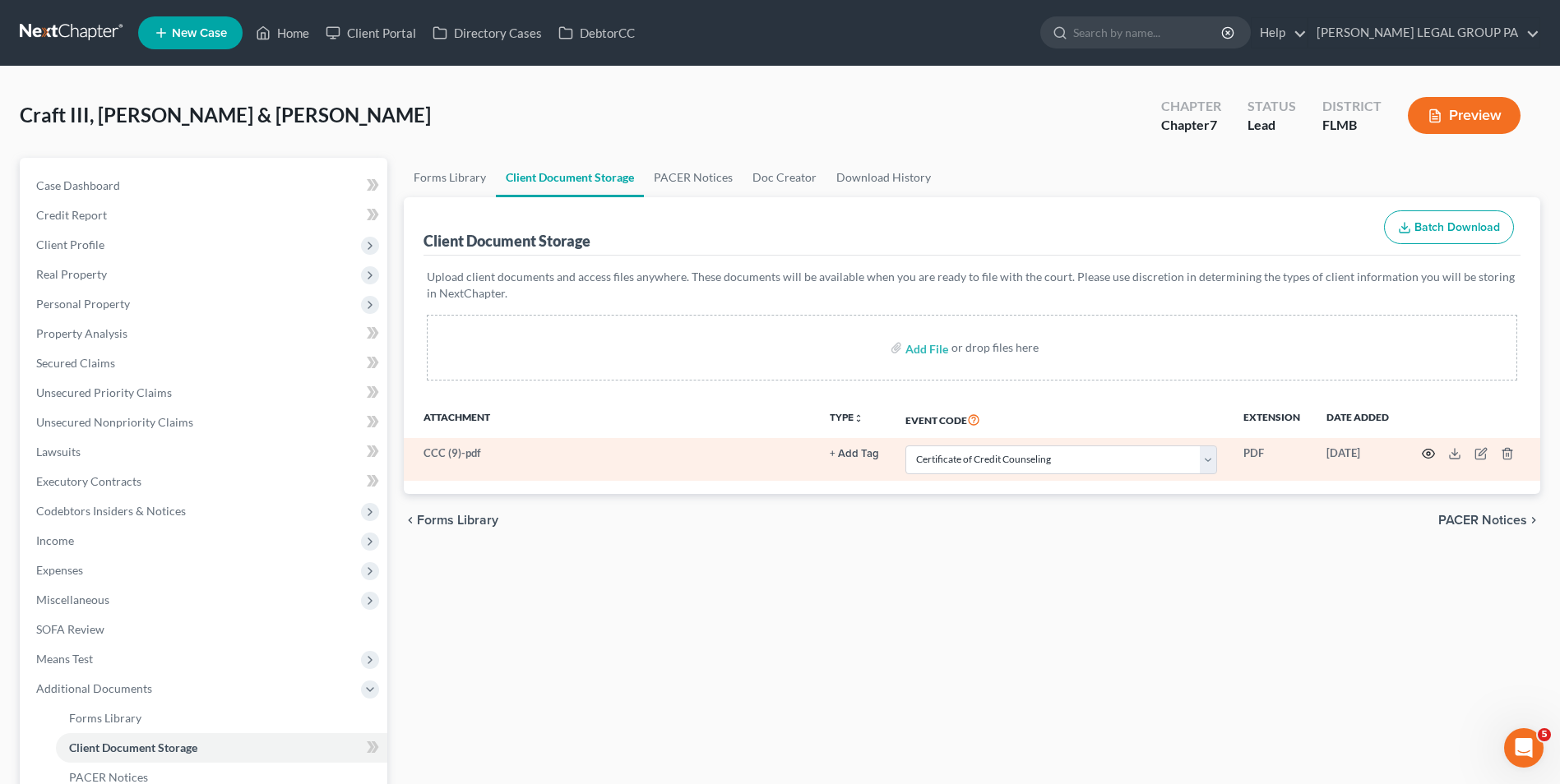
click at [1431, 455] on icon "button" at bounding box center [1429, 454] width 14 height 14
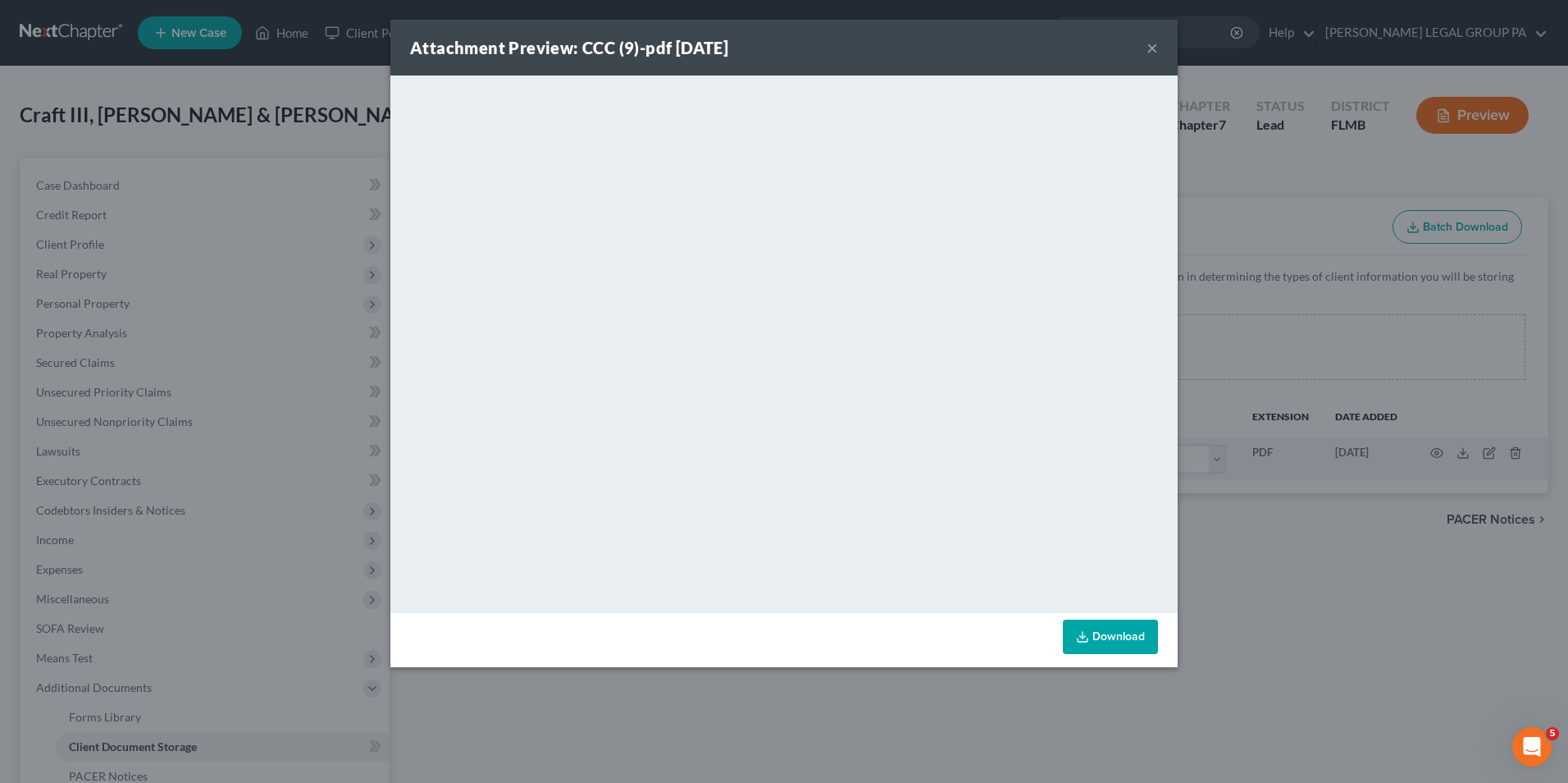
click at [1149, 42] on button "×" at bounding box center [1153, 47] width 12 height 19
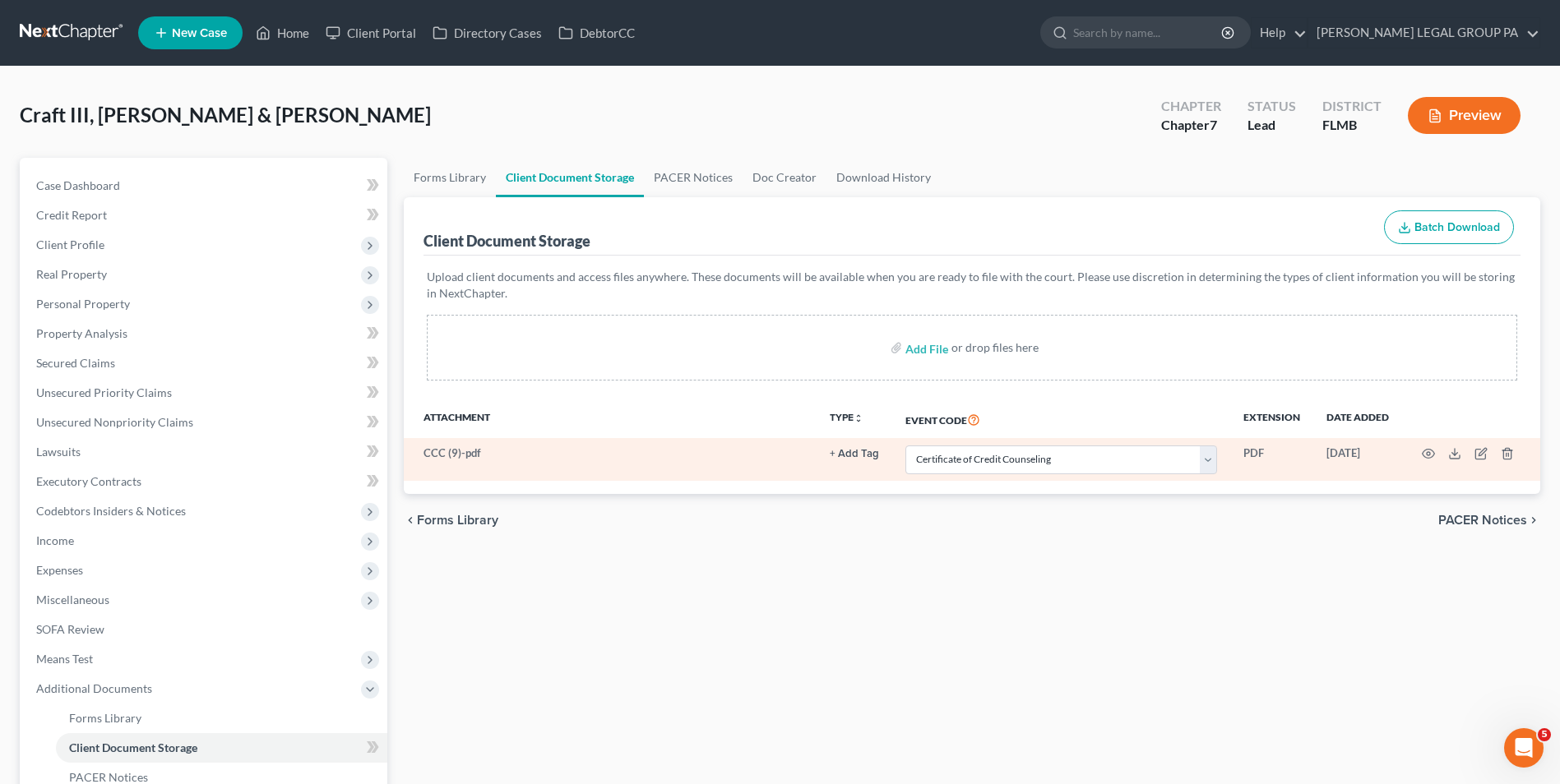
click at [1472, 451] on td at bounding box center [1470, 460] width 138 height 42
click at [1476, 452] on icon "button" at bounding box center [1480, 455] width 10 height 10
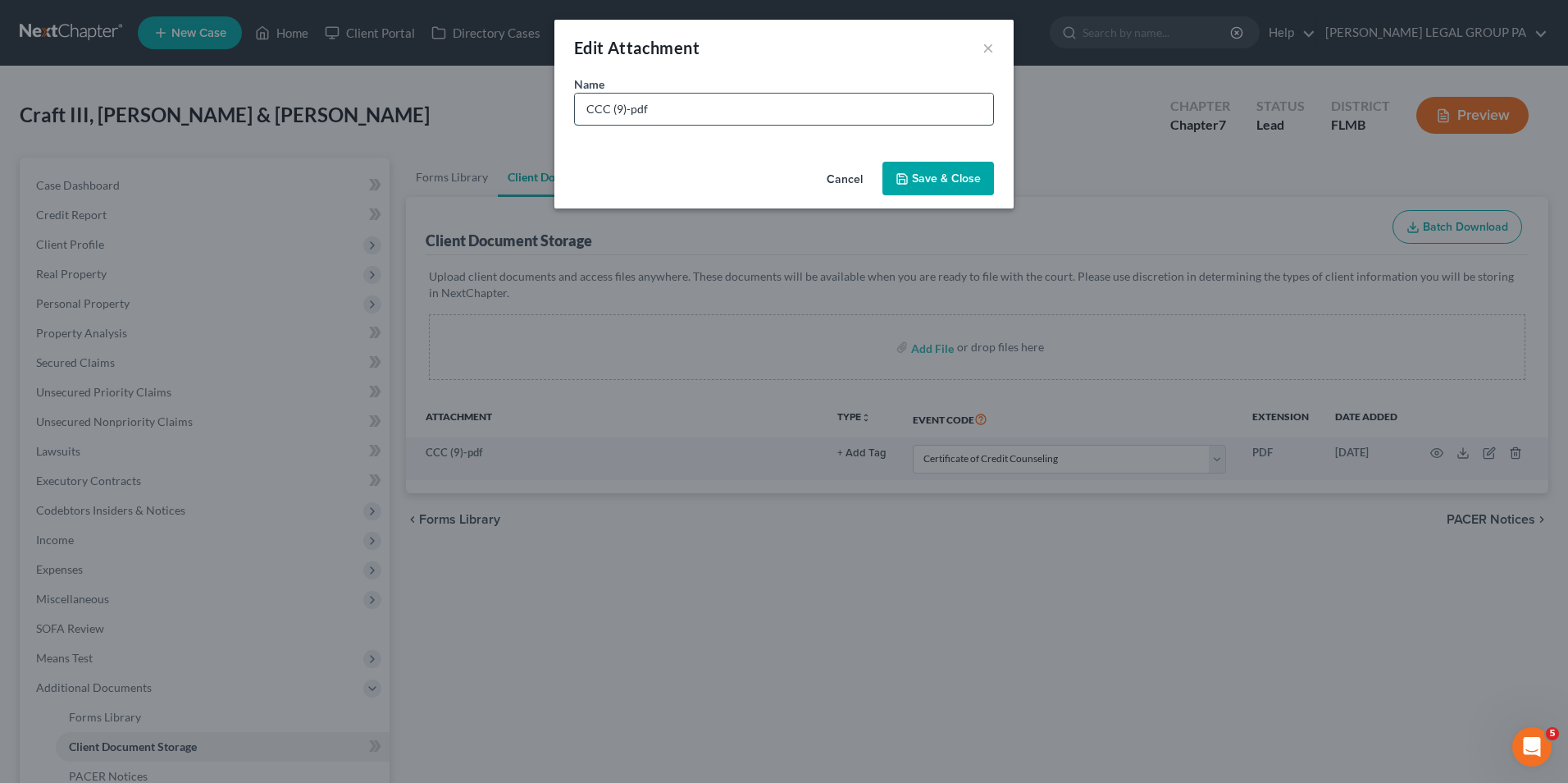
drag, startPoint x: 644, startPoint y: 112, endPoint x: 625, endPoint y: 111, distance: 19.0
click at [625, 111] on input "CCC (9)-pdf" at bounding box center [784, 109] width 418 height 31
click at [668, 114] on input "CCC (9)-pdf" at bounding box center [784, 109] width 418 height 31
drag, startPoint x: 668, startPoint y: 114, endPoint x: 612, endPoint y: 114, distance: 56.0
click at [612, 114] on input "CCC (9)-pdf" at bounding box center [784, 109] width 418 height 31
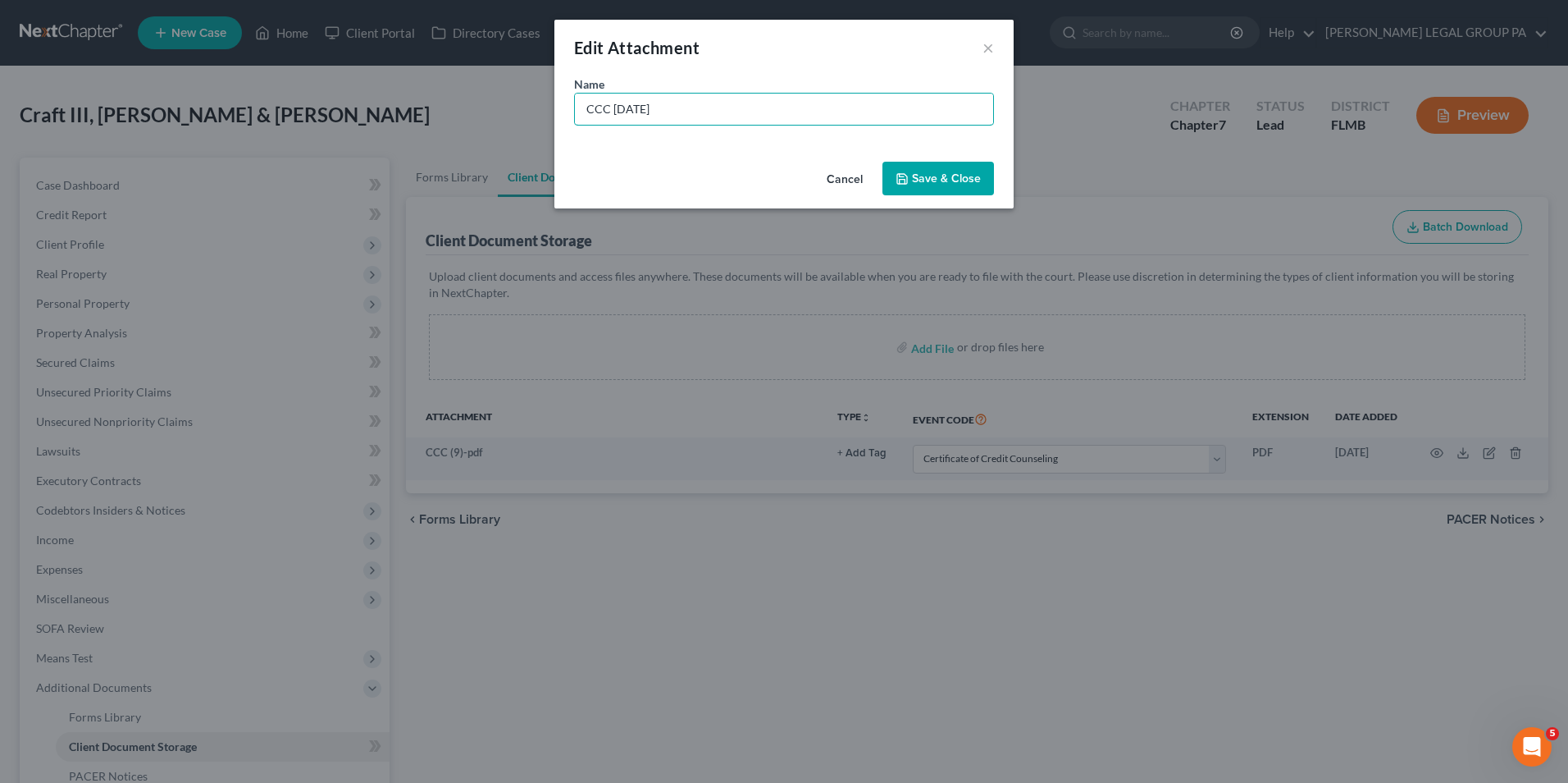
type input "CCC [DATE]"
click at [896, 174] on icon "button" at bounding box center [902, 179] width 13 height 14
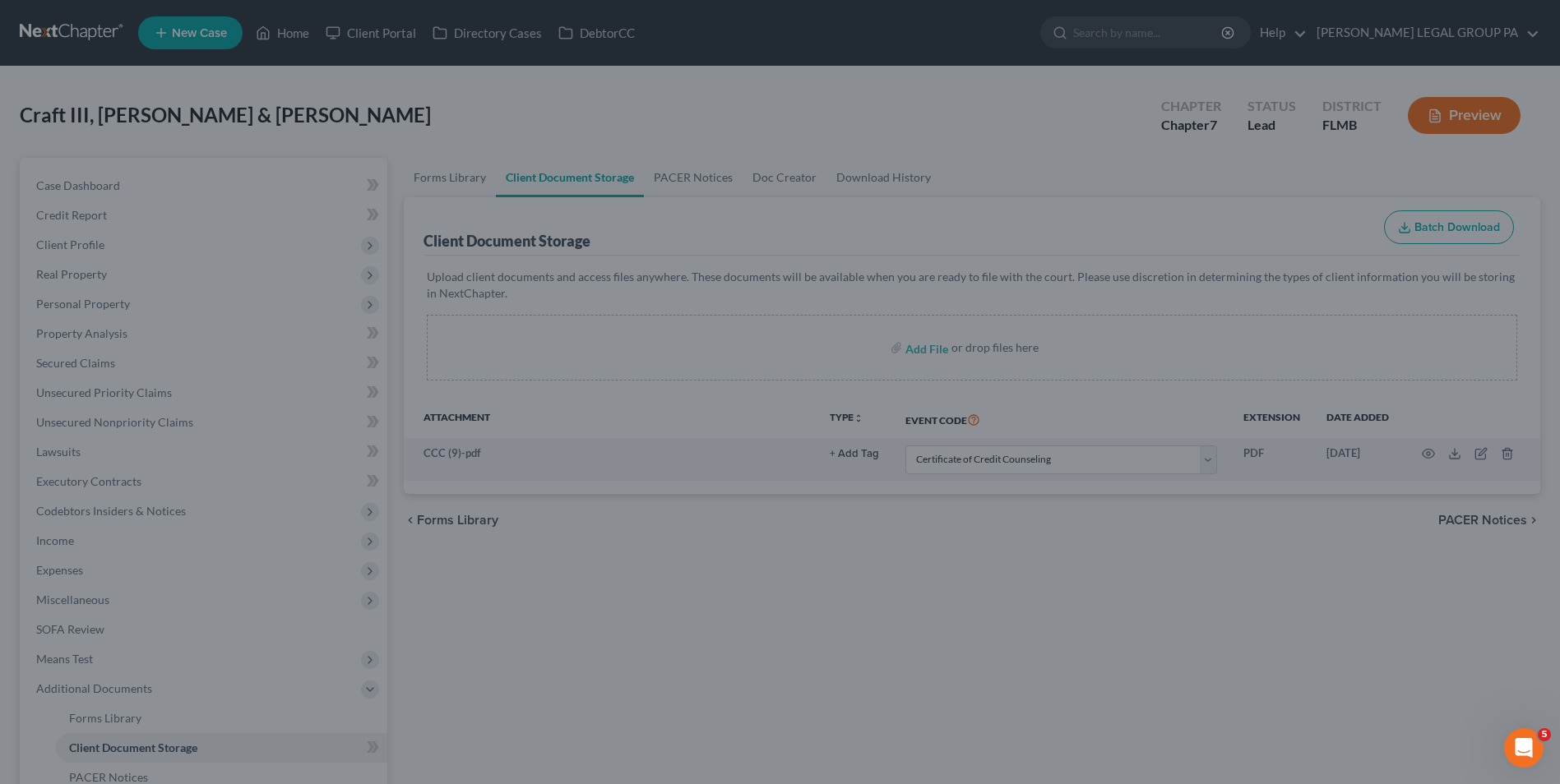
select select "9"
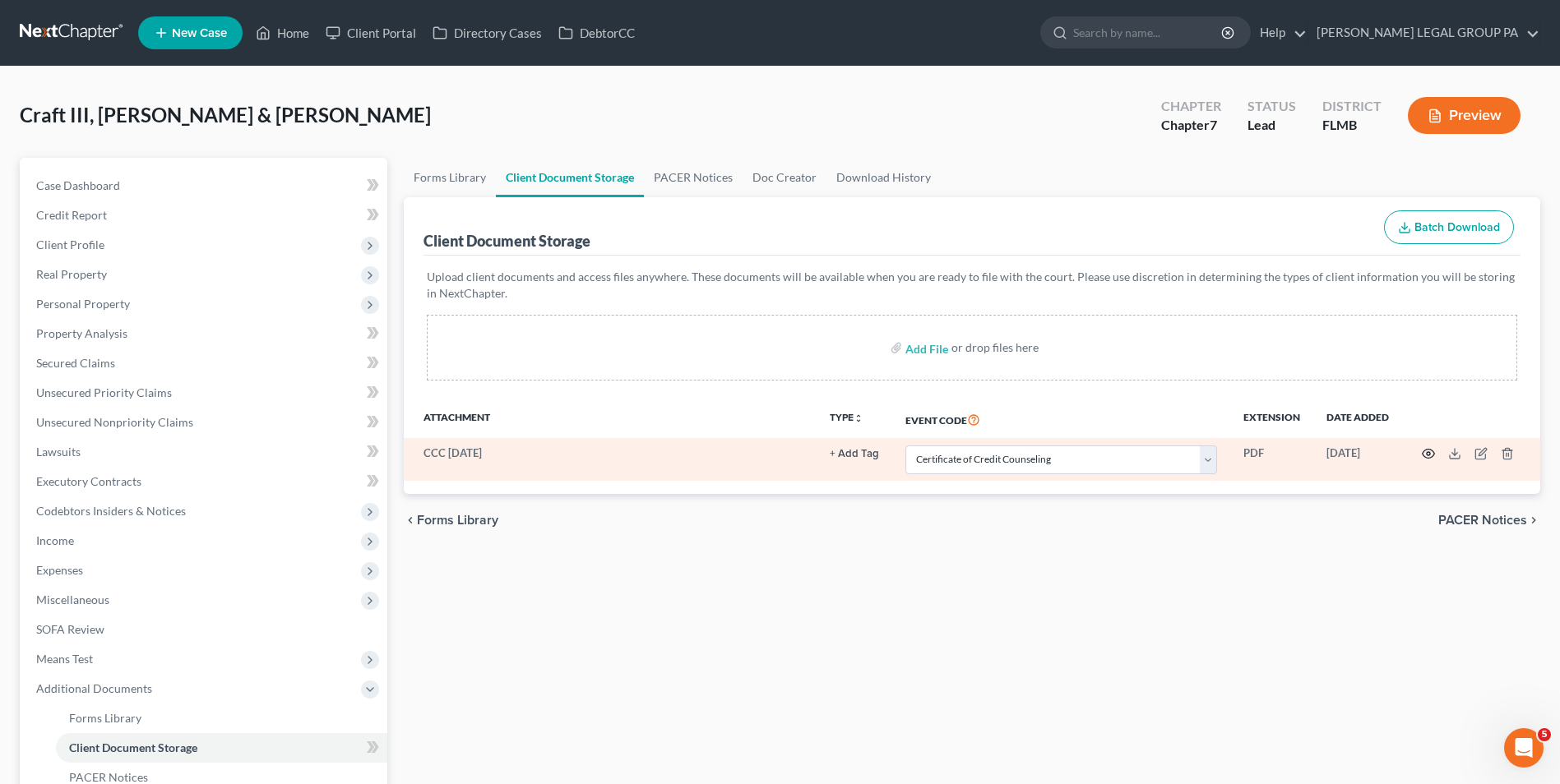
click at [1426, 450] on icon "button" at bounding box center [1428, 454] width 13 height 9
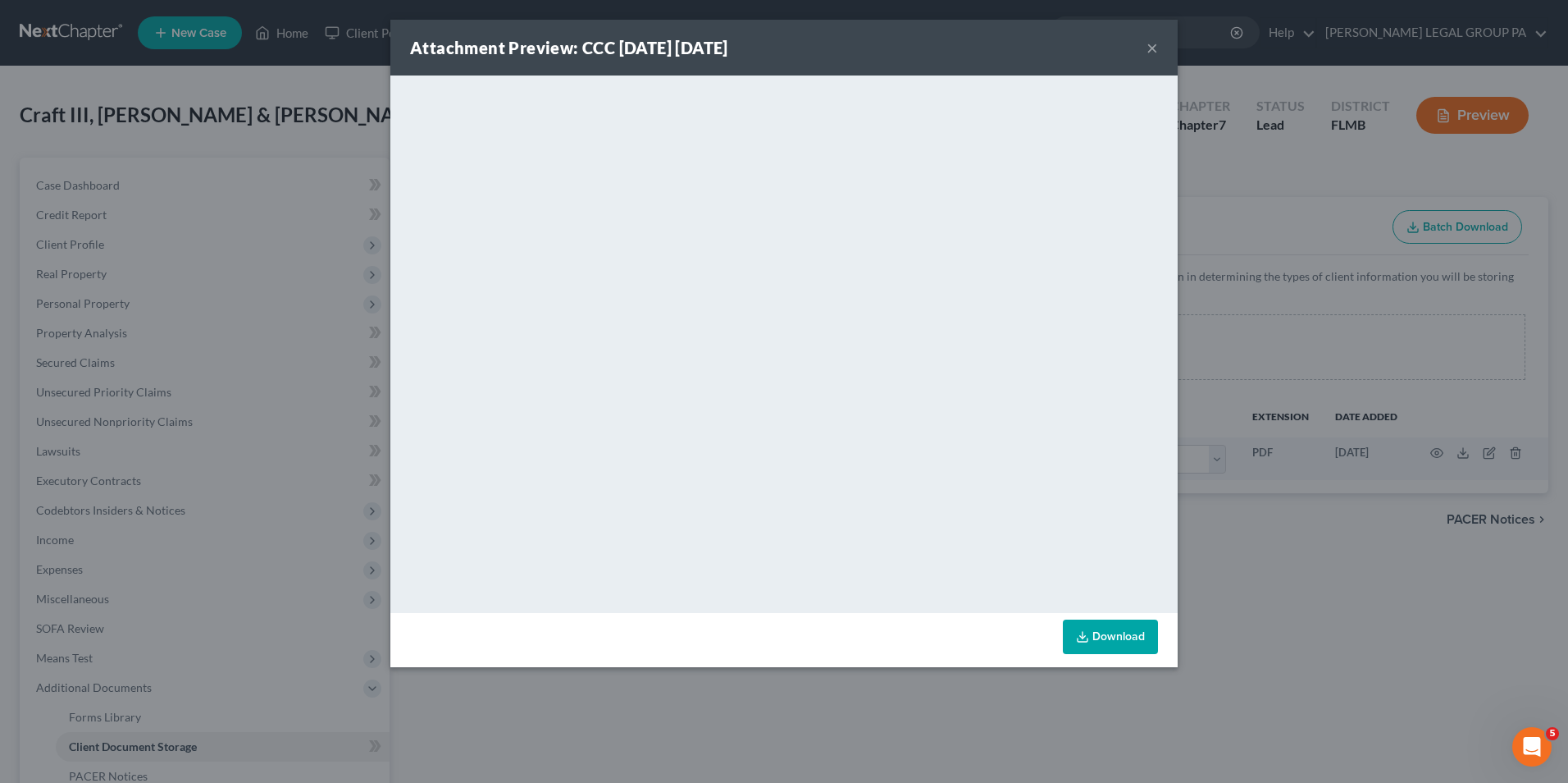
click at [1158, 44] on div "Attachment Preview: CCC [DATE] [DATE] ×" at bounding box center [784, 47] width 787 height 56
click at [1155, 47] on button "×" at bounding box center [1153, 47] width 12 height 19
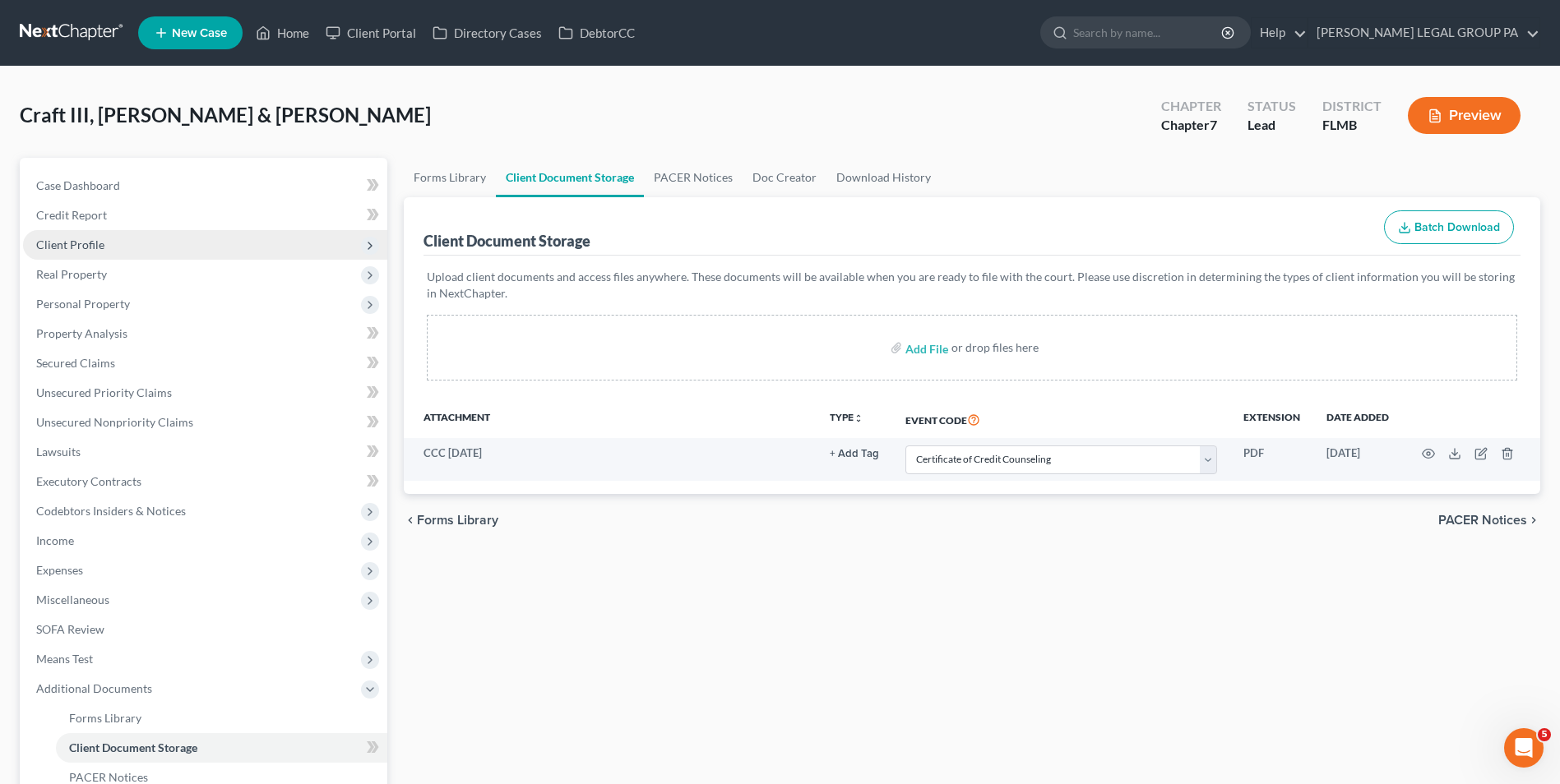
click at [110, 243] on span "Client Profile" at bounding box center [205, 244] width 364 height 30
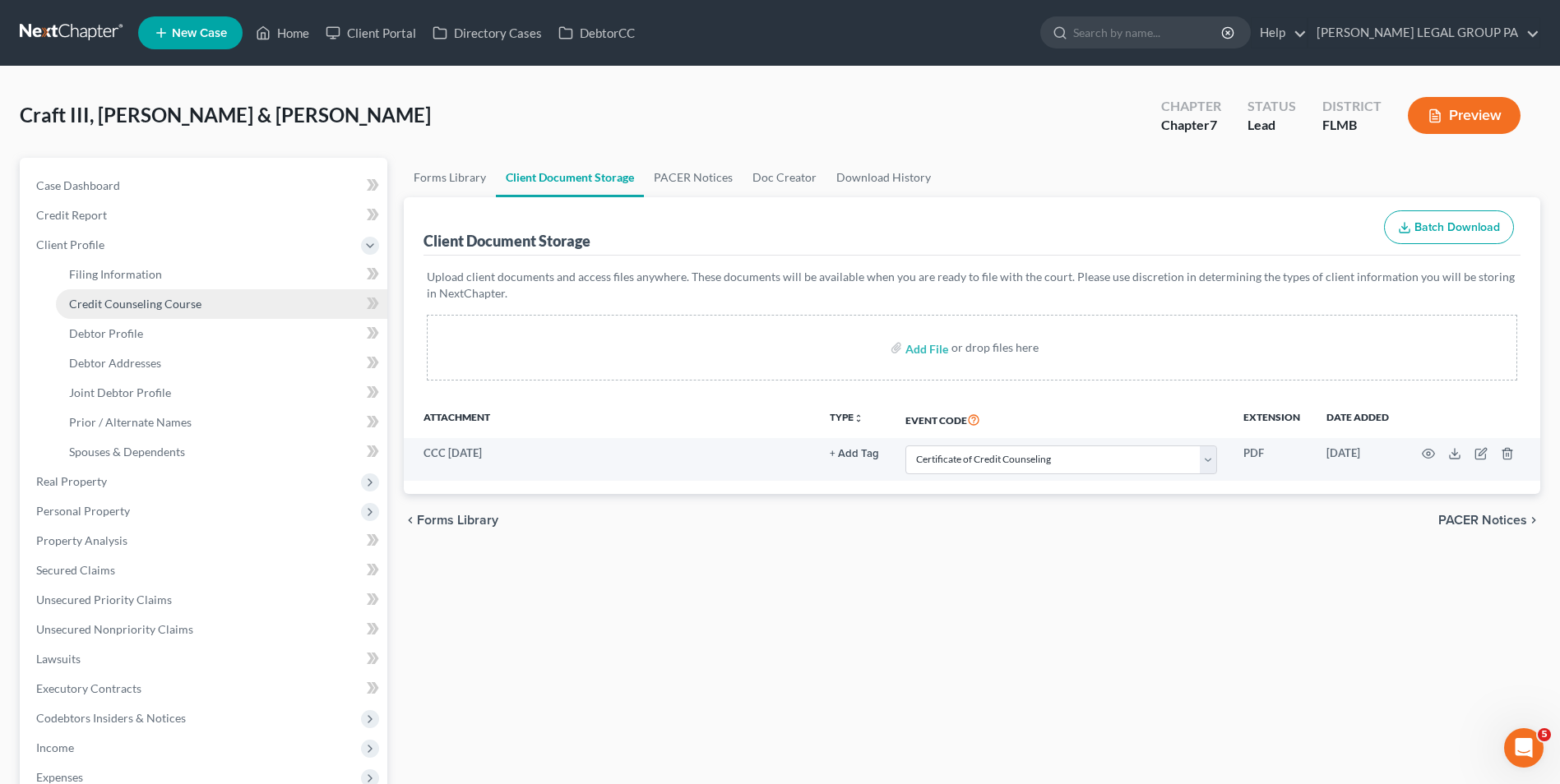
click at [125, 303] on span "Credit Counseling Course" at bounding box center [134, 303] width 132 height 14
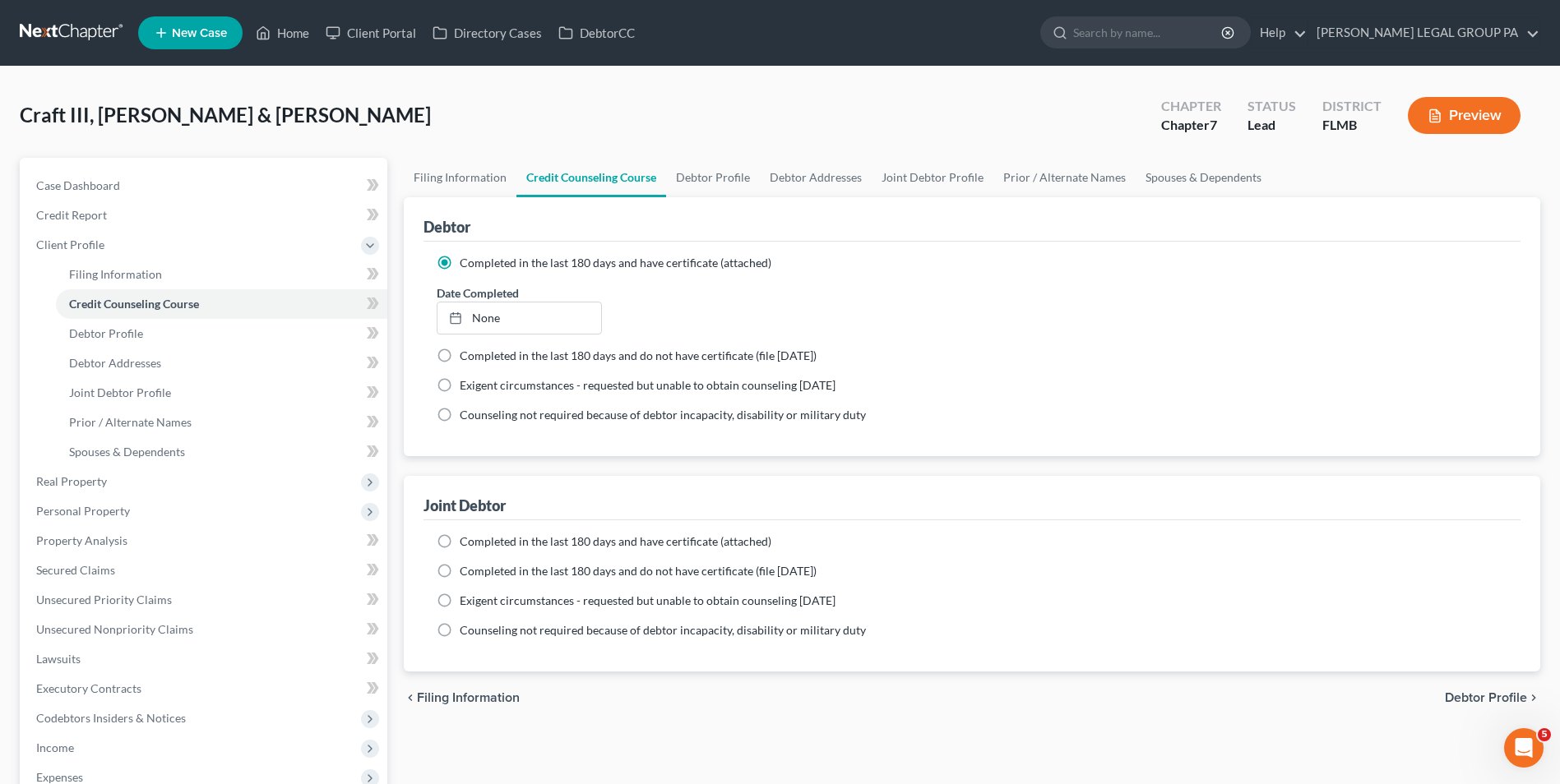
click at [469, 545] on span "Completed in the last 180 days and have certificate (attached)" at bounding box center [615, 541] width 312 height 14
click at [469, 544] on input "Completed in the last 180 days and have certificate (attached)" at bounding box center [471, 538] width 11 height 11
radio input "true"
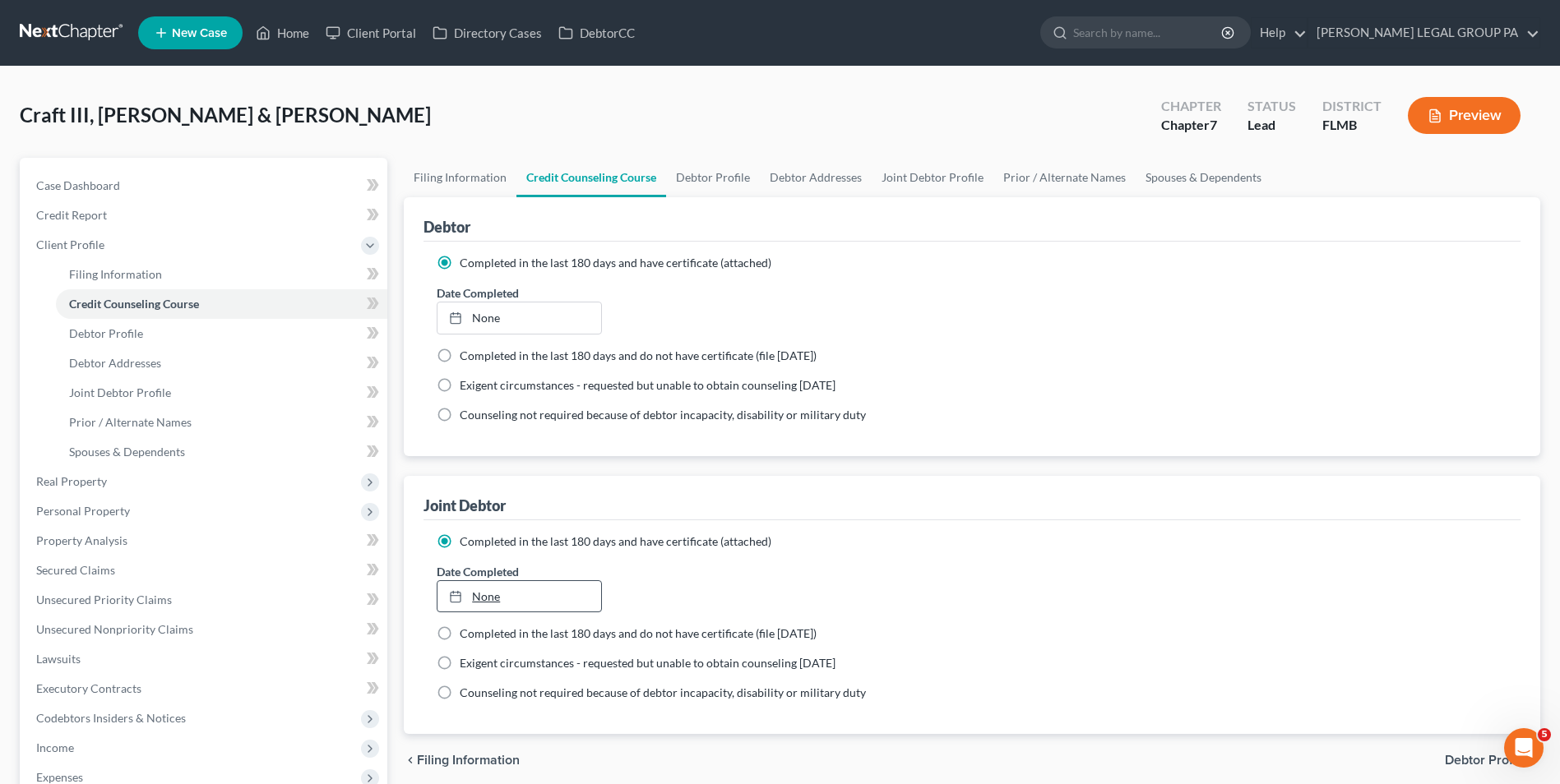
type input "[DATE]"
click at [472, 596] on link "[DATE]" at bounding box center [519, 597] width 163 height 31
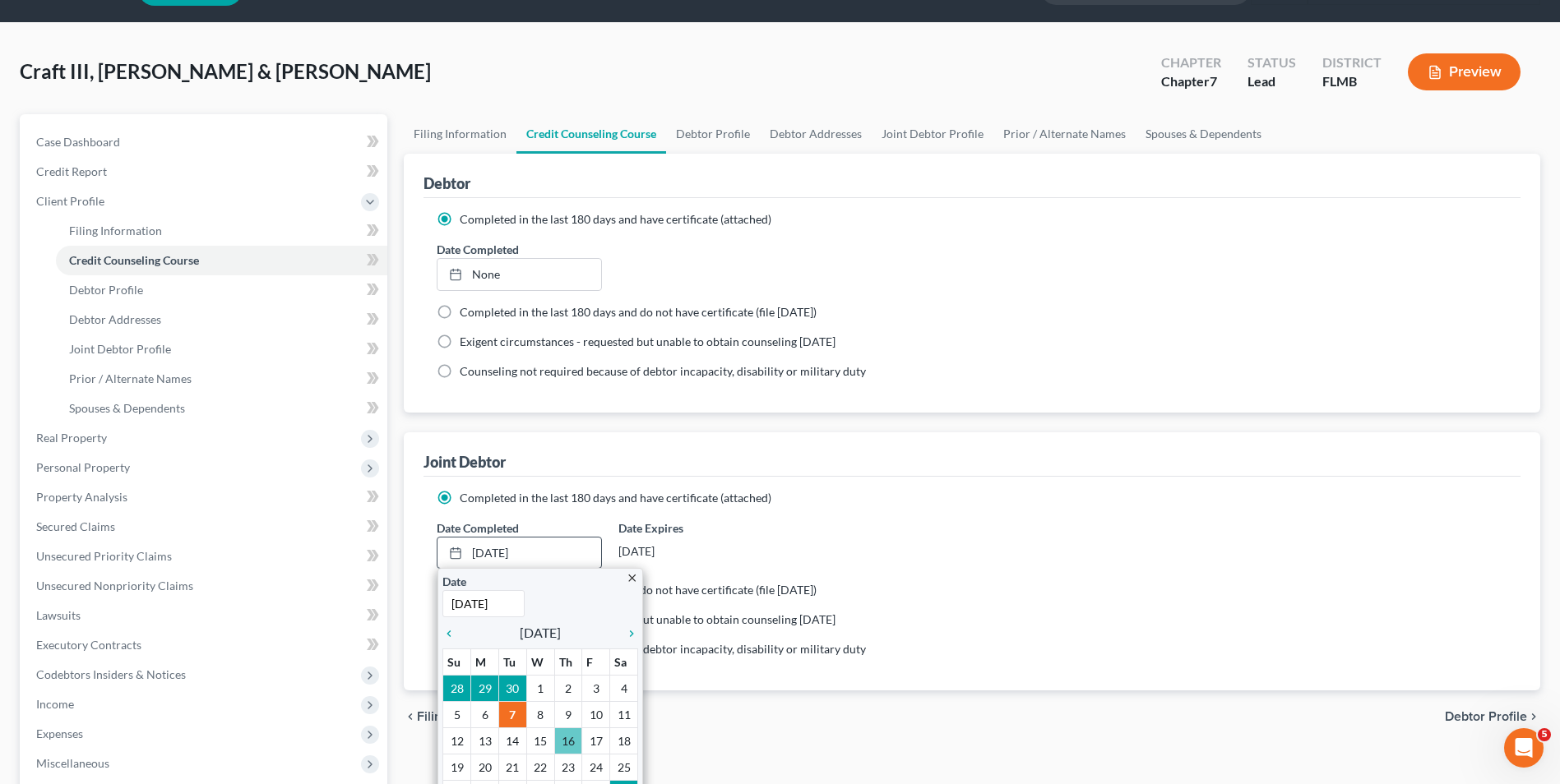
scroll to position [82, 0]
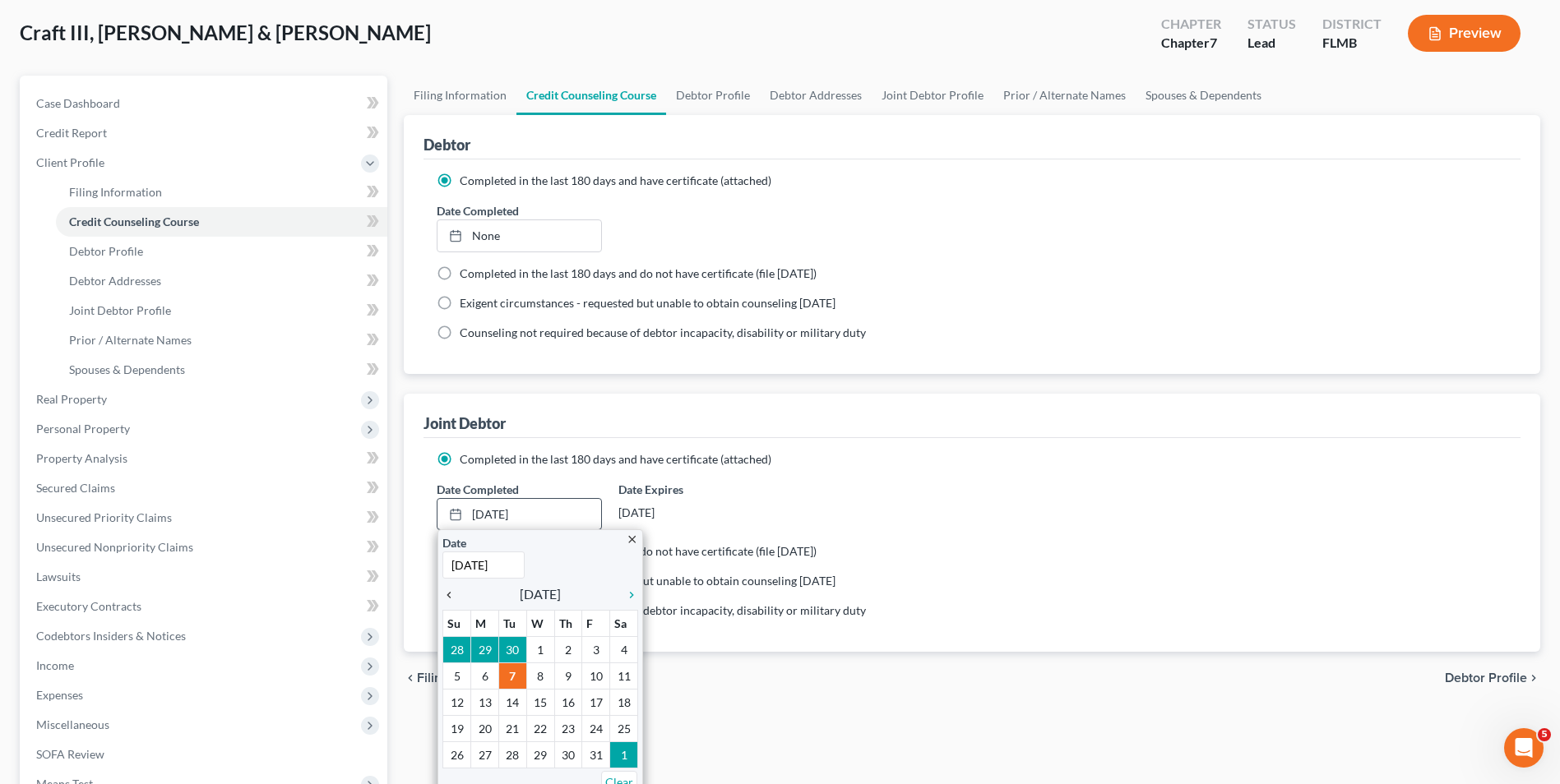
click at [450, 590] on icon "chevron_left" at bounding box center [453, 595] width 21 height 14
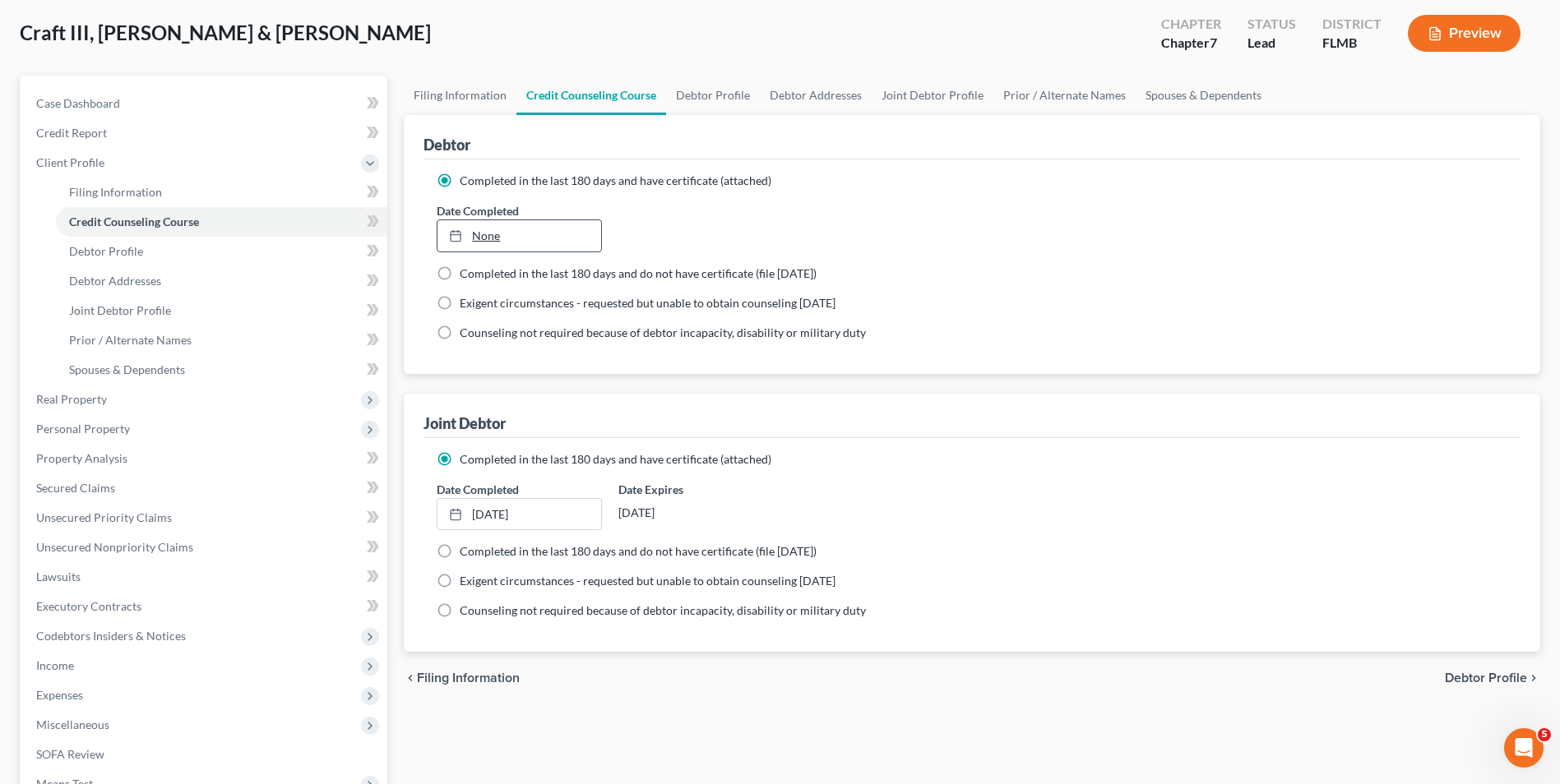
type input "[DATE]"
click at [481, 233] on link "None" at bounding box center [519, 236] width 163 height 31
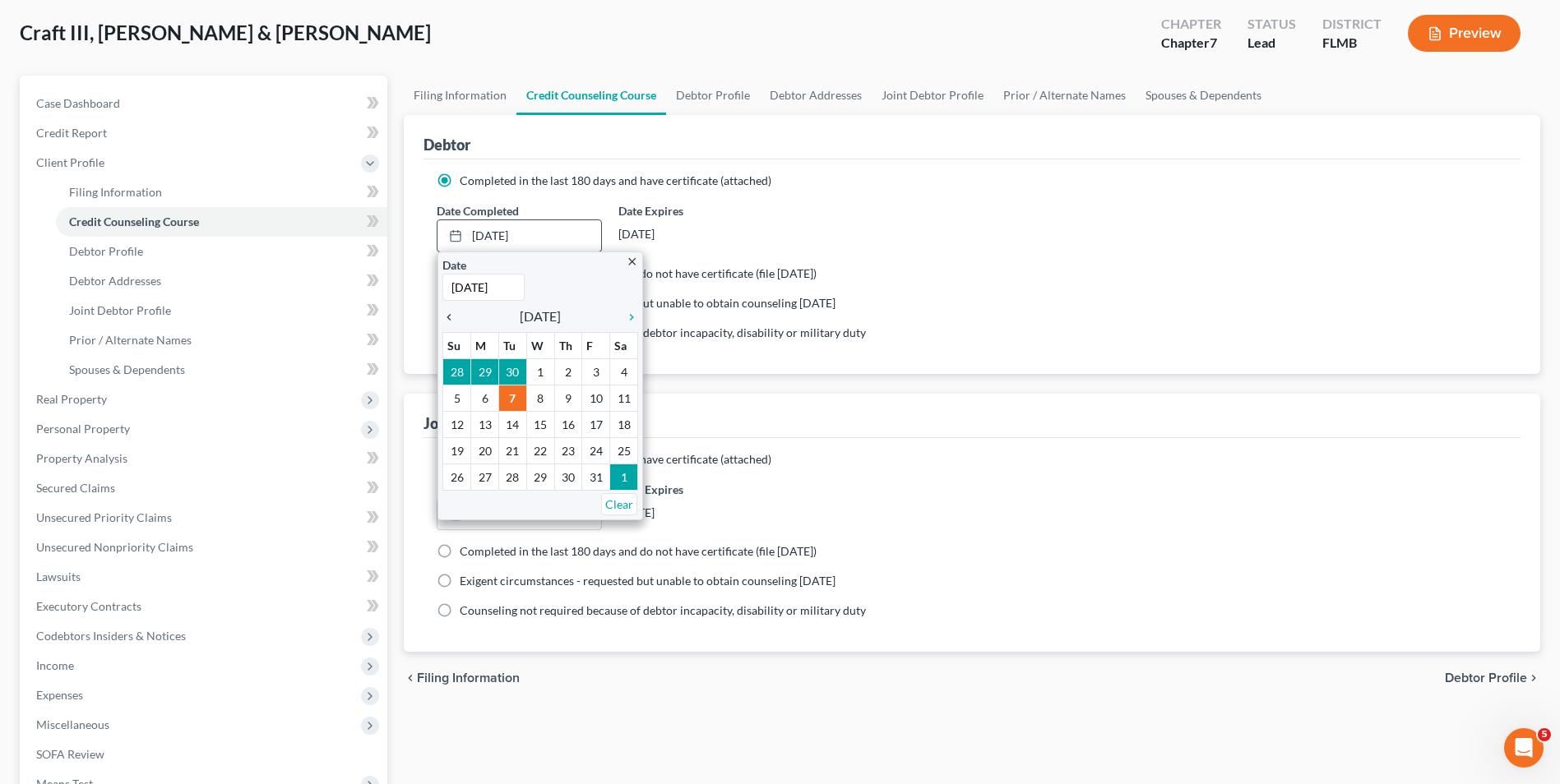
click at [448, 318] on icon "chevron_left" at bounding box center [453, 318] width 21 height 14
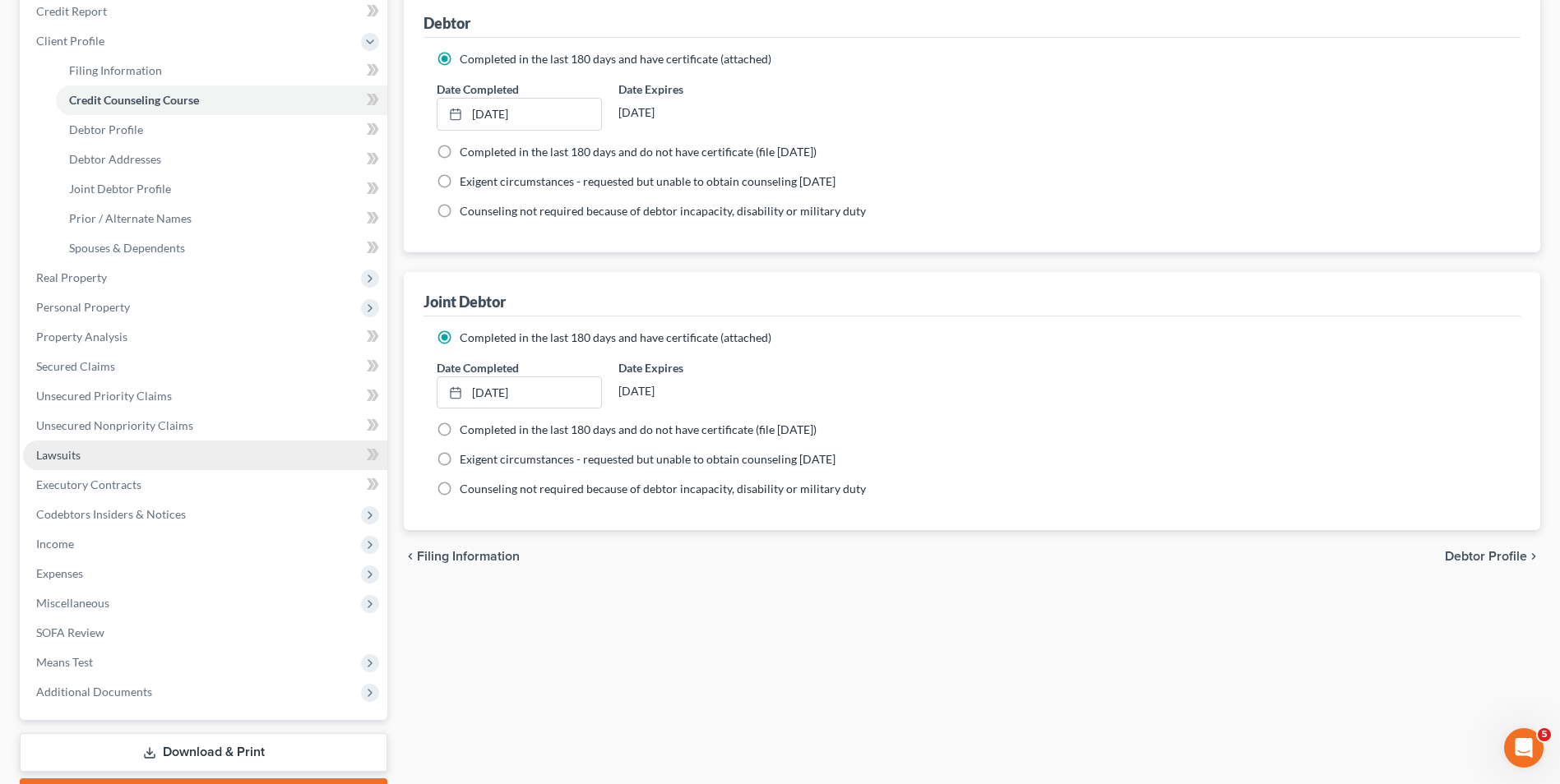
scroll to position [132, 0]
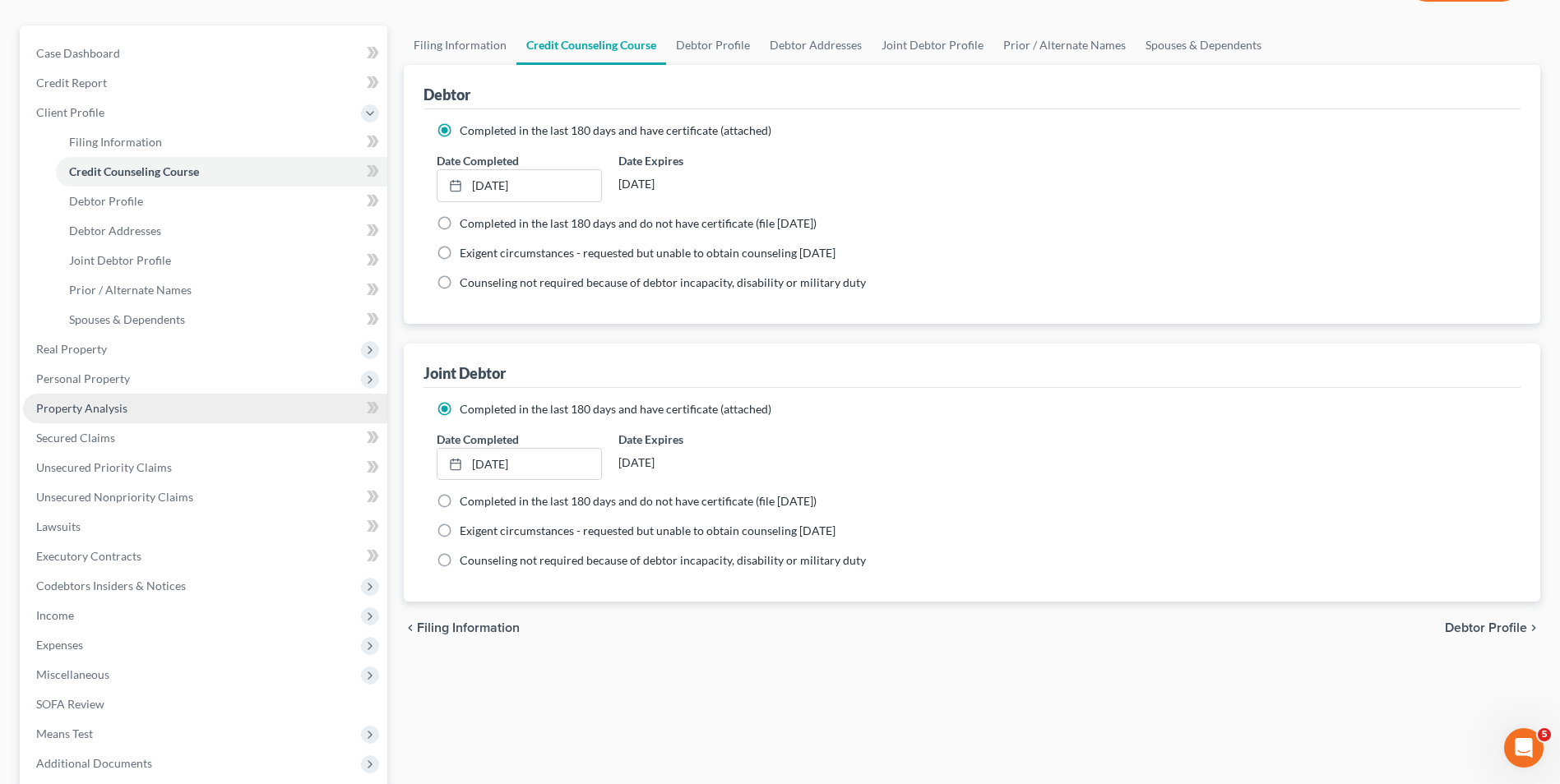
click at [111, 406] on span "Property Analysis" at bounding box center [81, 407] width 91 height 14
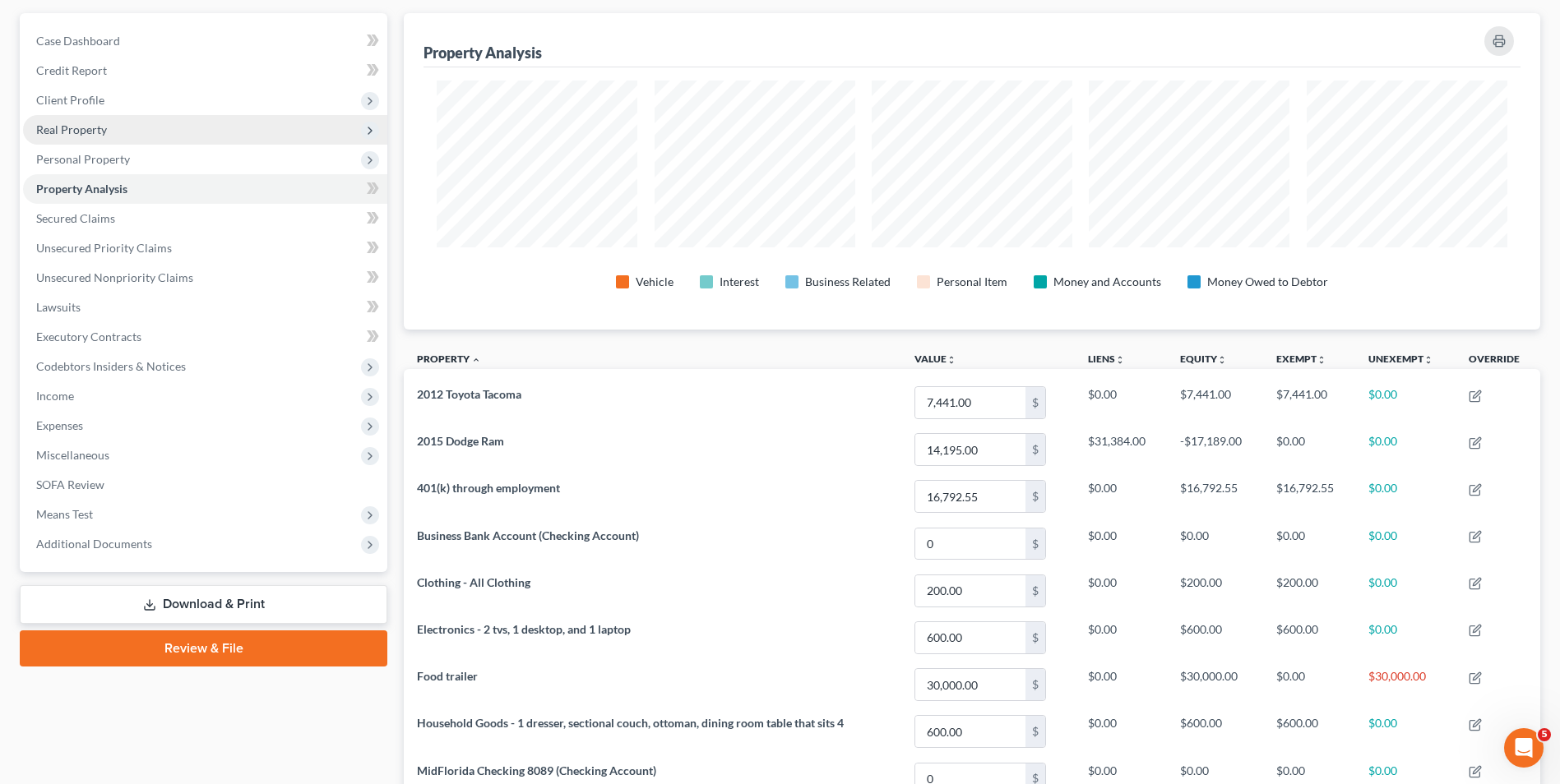
scroll to position [19, 0]
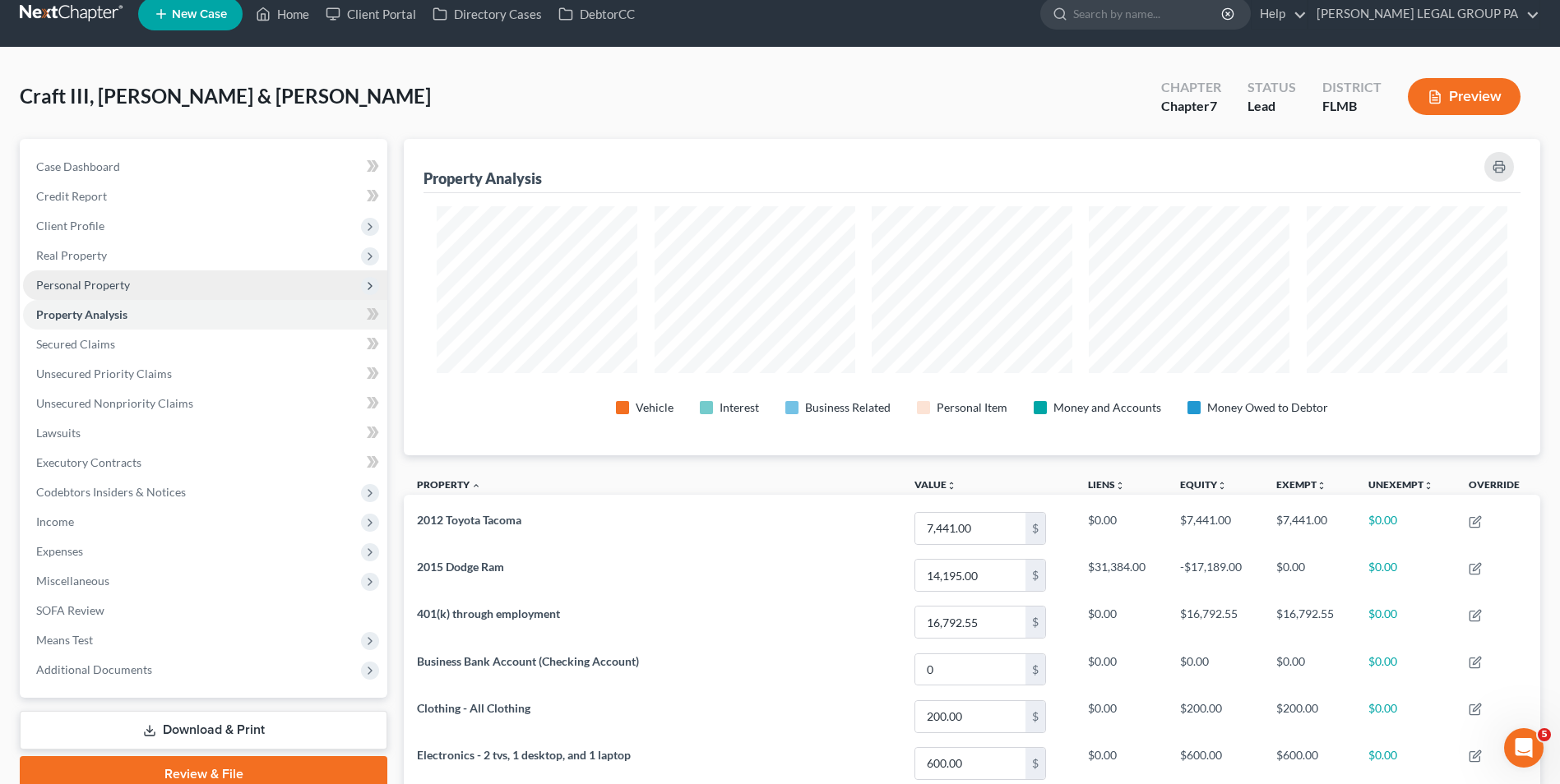
click at [109, 284] on span "Personal Property" at bounding box center [82, 285] width 94 height 14
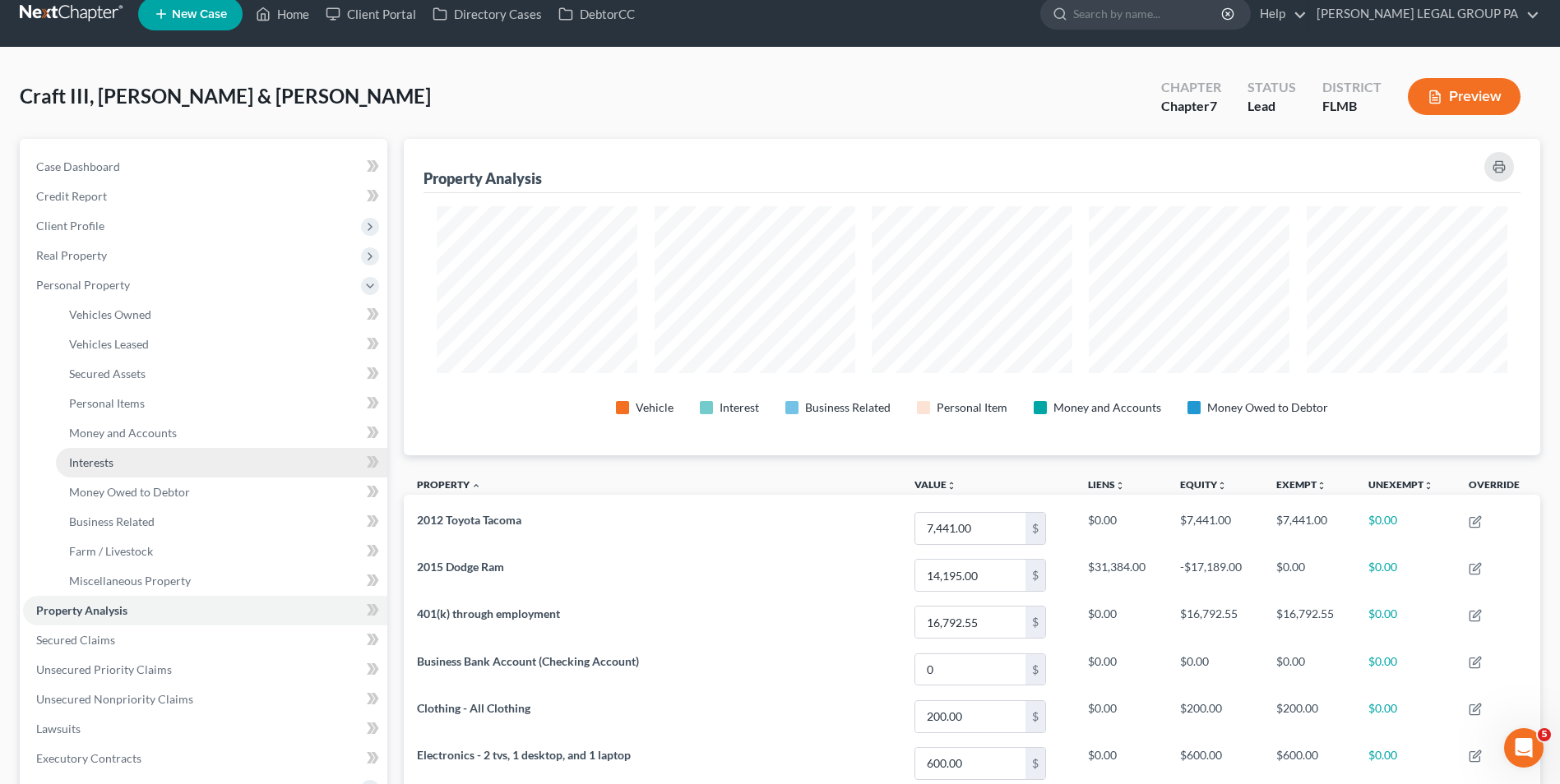
click at [125, 461] on link "Interests" at bounding box center [221, 462] width 331 height 30
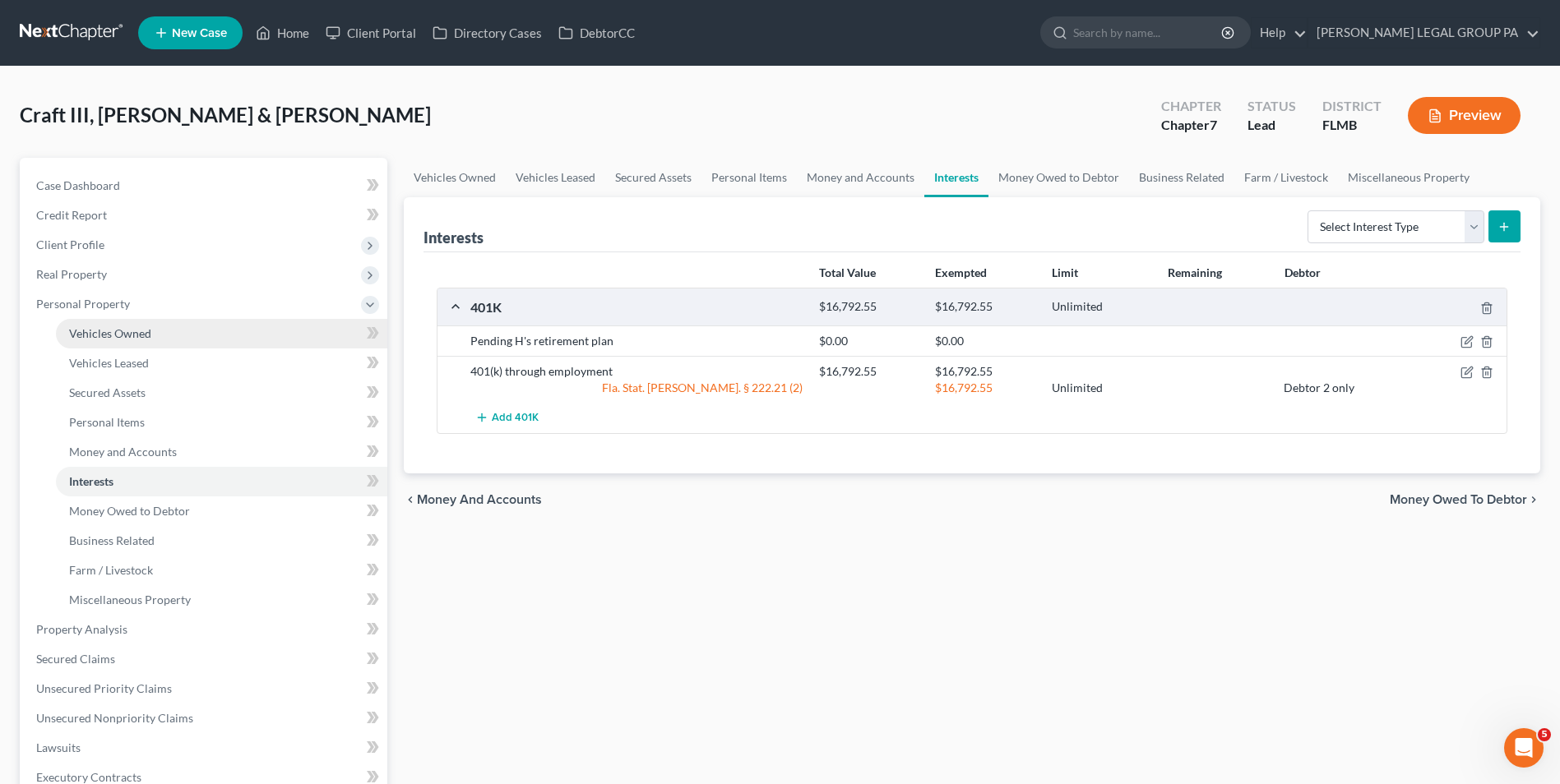
click at [123, 332] on span "Vehicles Owned" at bounding box center [109, 333] width 82 height 14
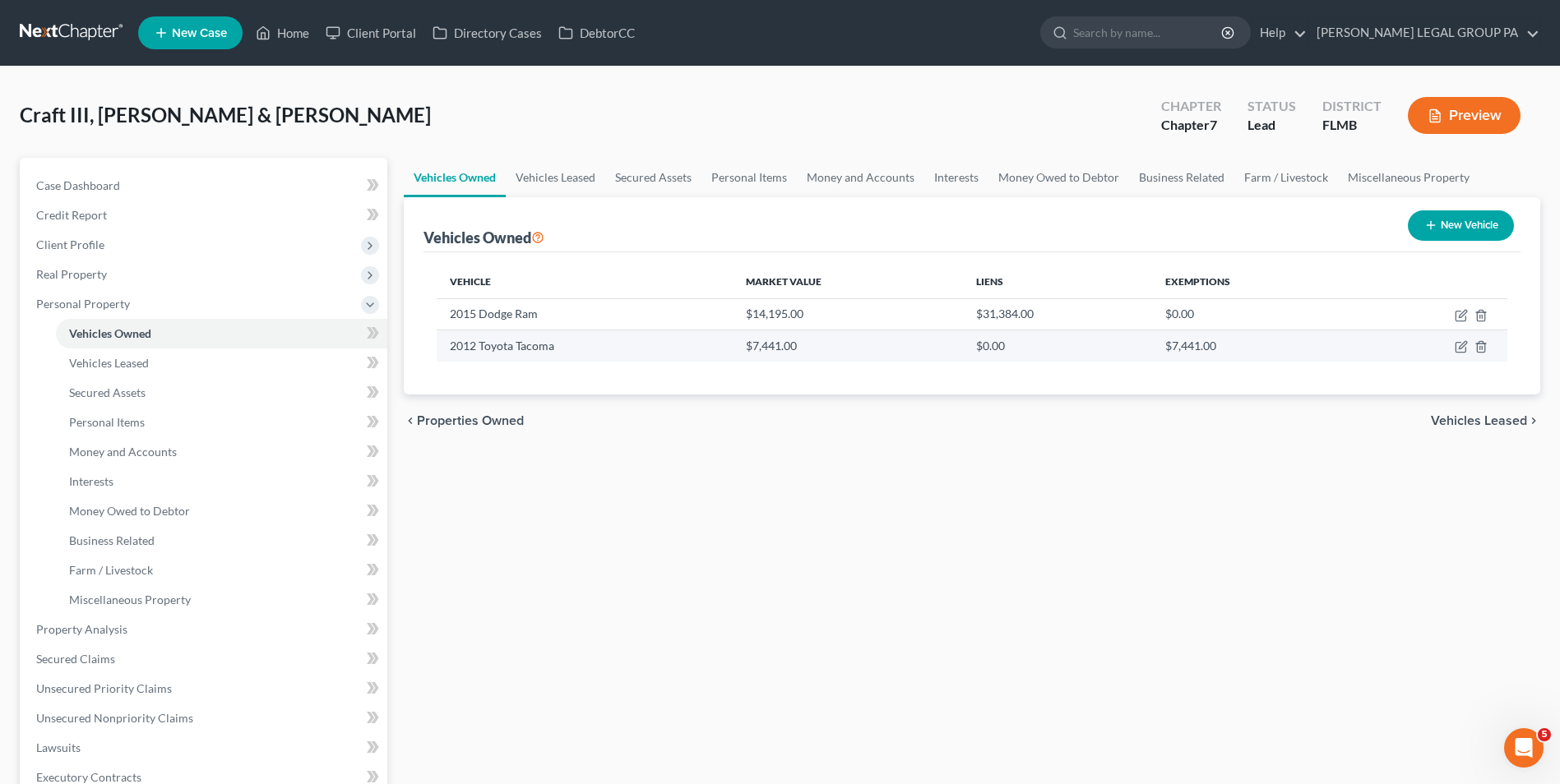
click at [1454, 350] on td at bounding box center [1432, 346] width 149 height 31
click at [1458, 347] on icon "button" at bounding box center [1461, 347] width 14 height 14
select select "0"
select select "14"
select select "2"
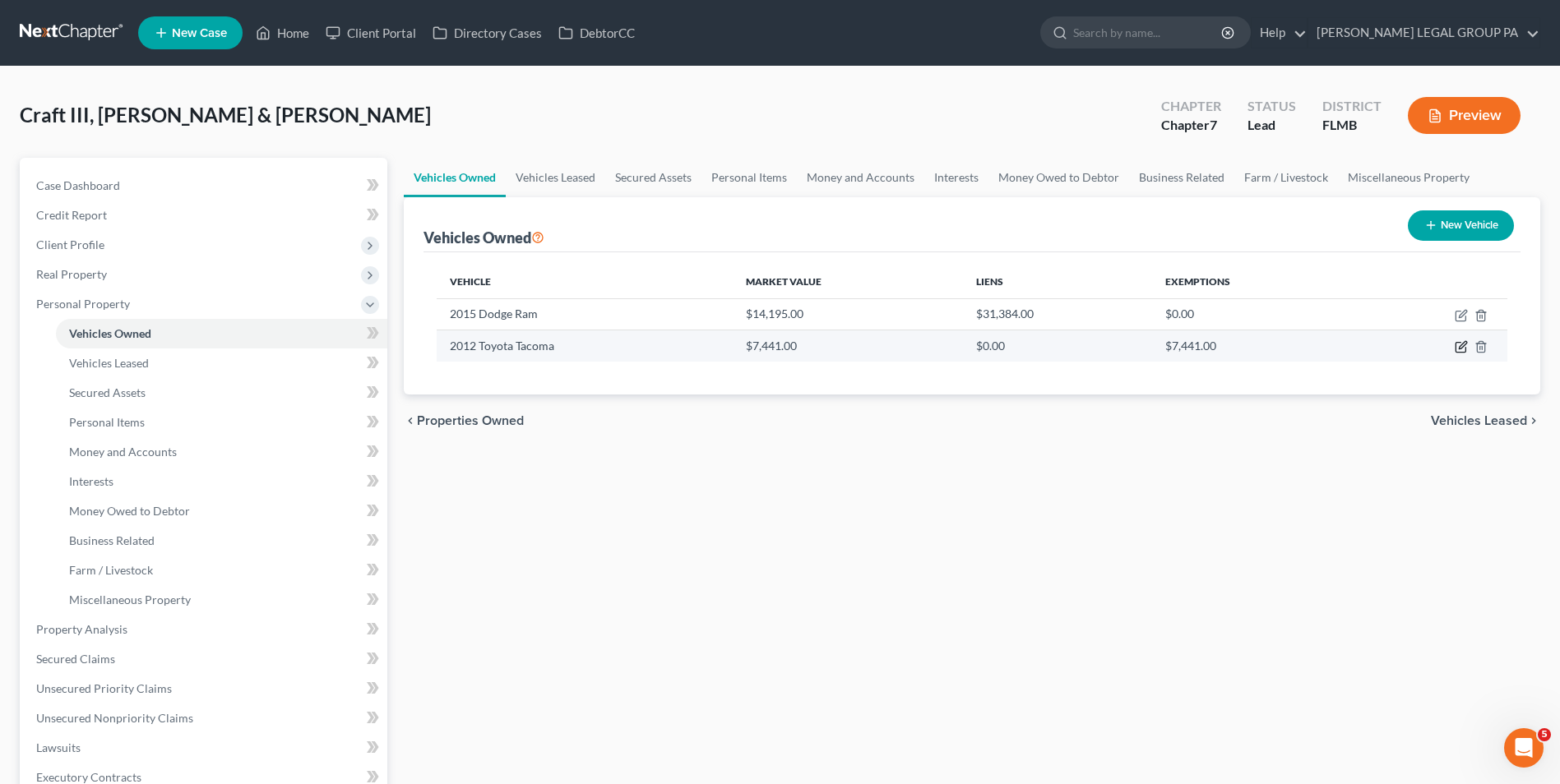
select select "2"
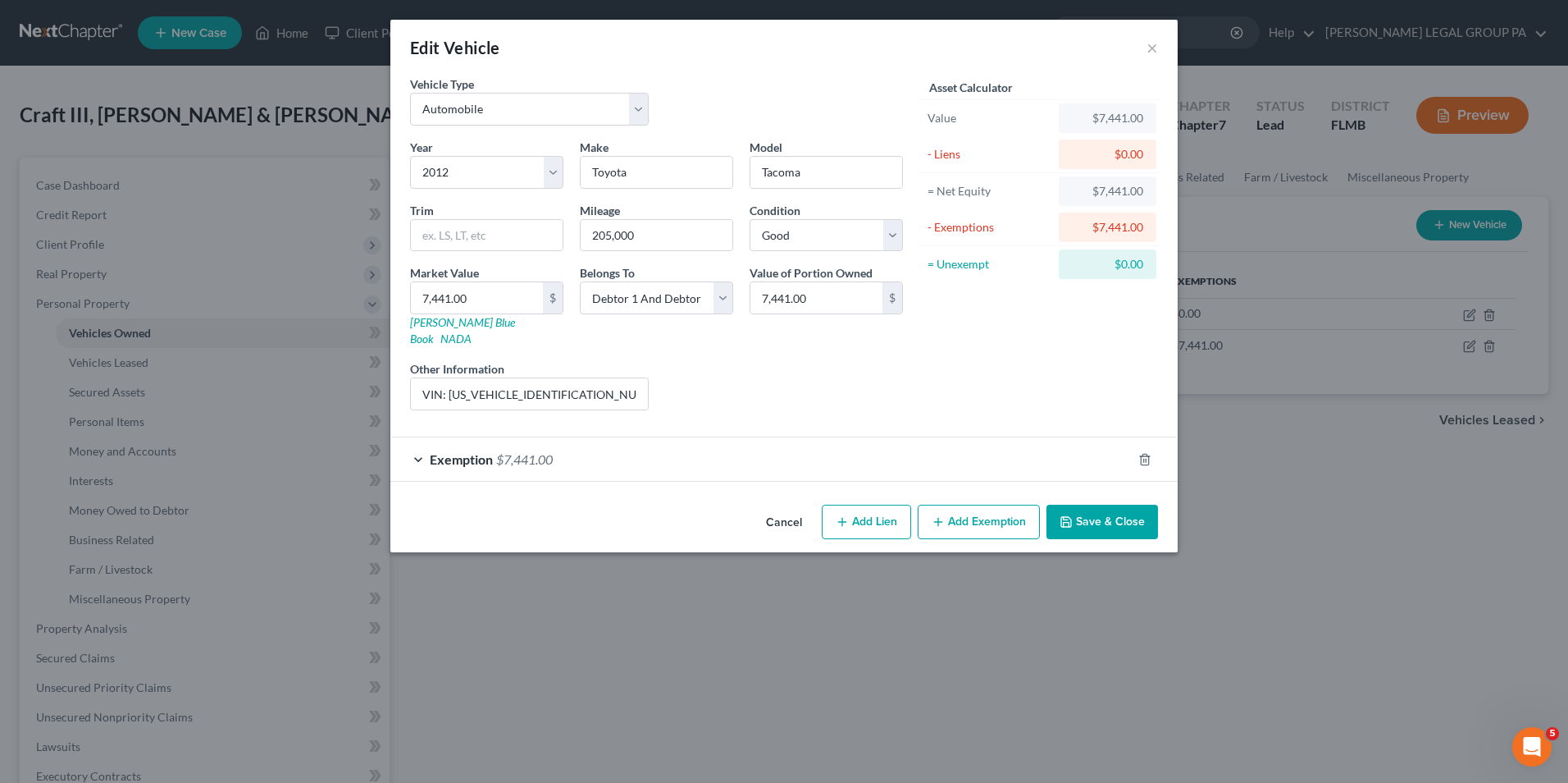
checkbox input "true"
click at [807, 450] on div "Exemption $7,441.00" at bounding box center [760, 459] width 741 height 43
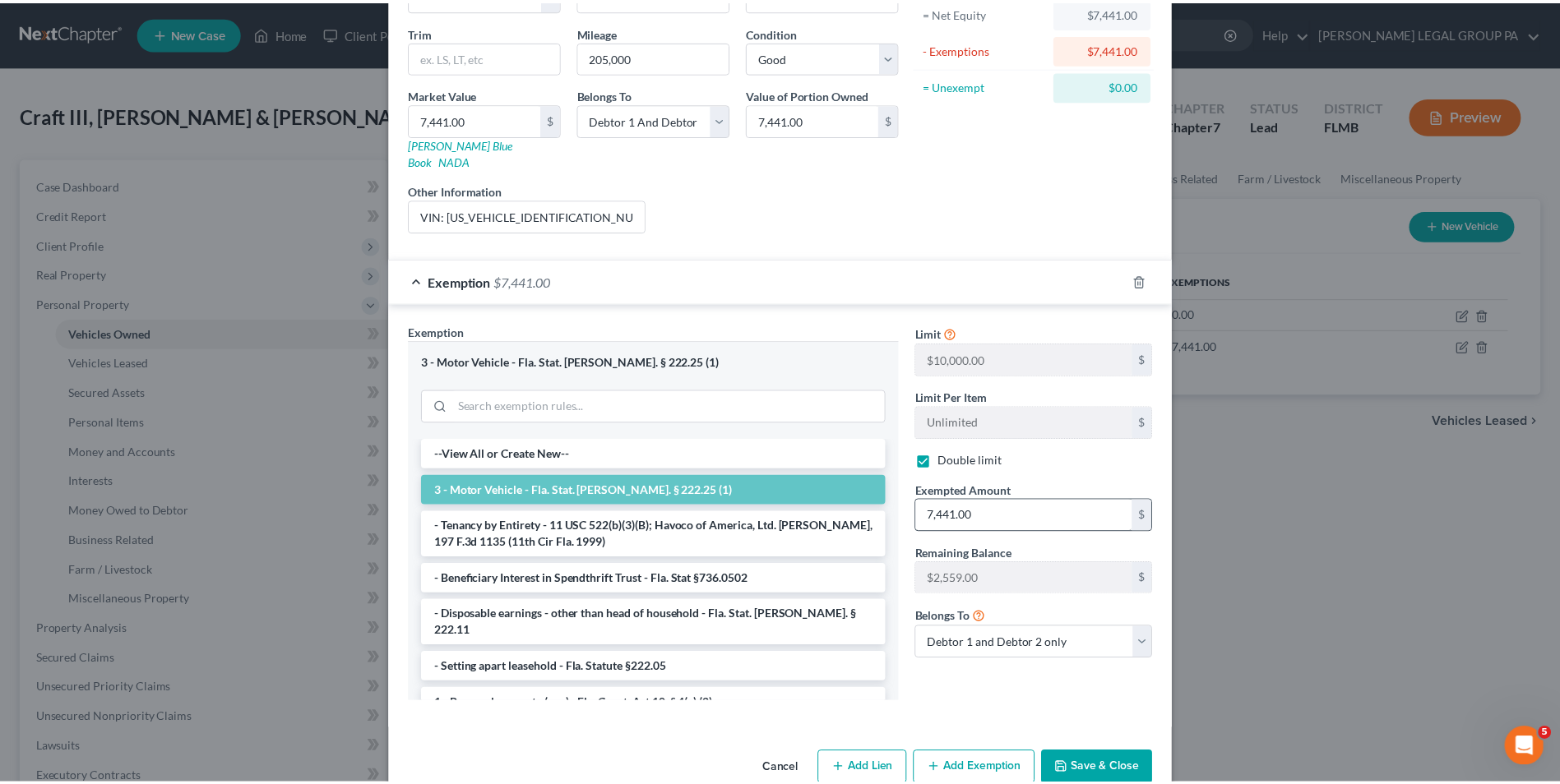
scroll to position [197, 0]
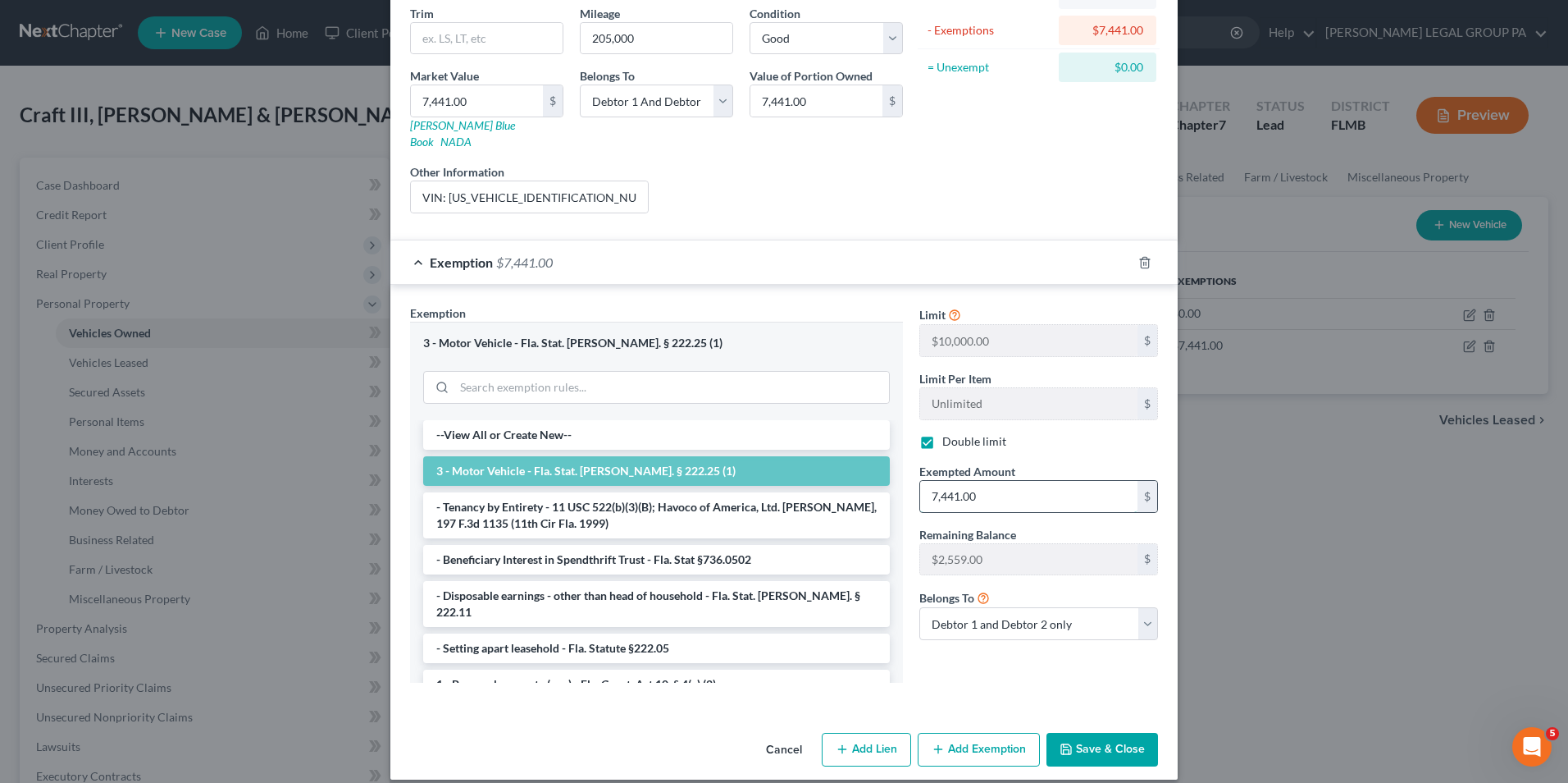
click at [1013, 484] on input "7,441.00" at bounding box center [1029, 497] width 218 height 31
type input "10,000"
click at [1076, 740] on button "Save & Close" at bounding box center [1103, 750] width 112 height 35
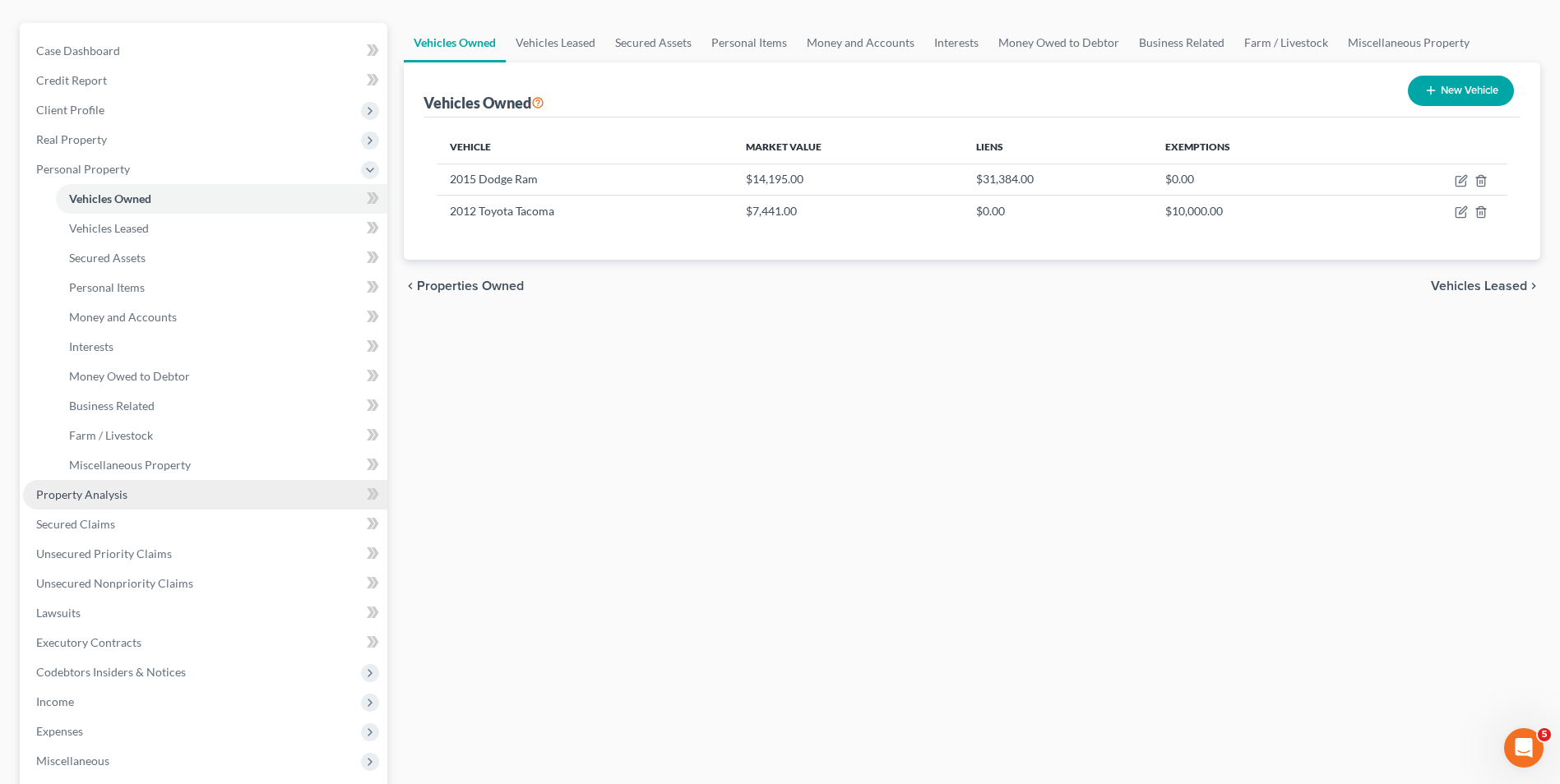
scroll to position [303, 0]
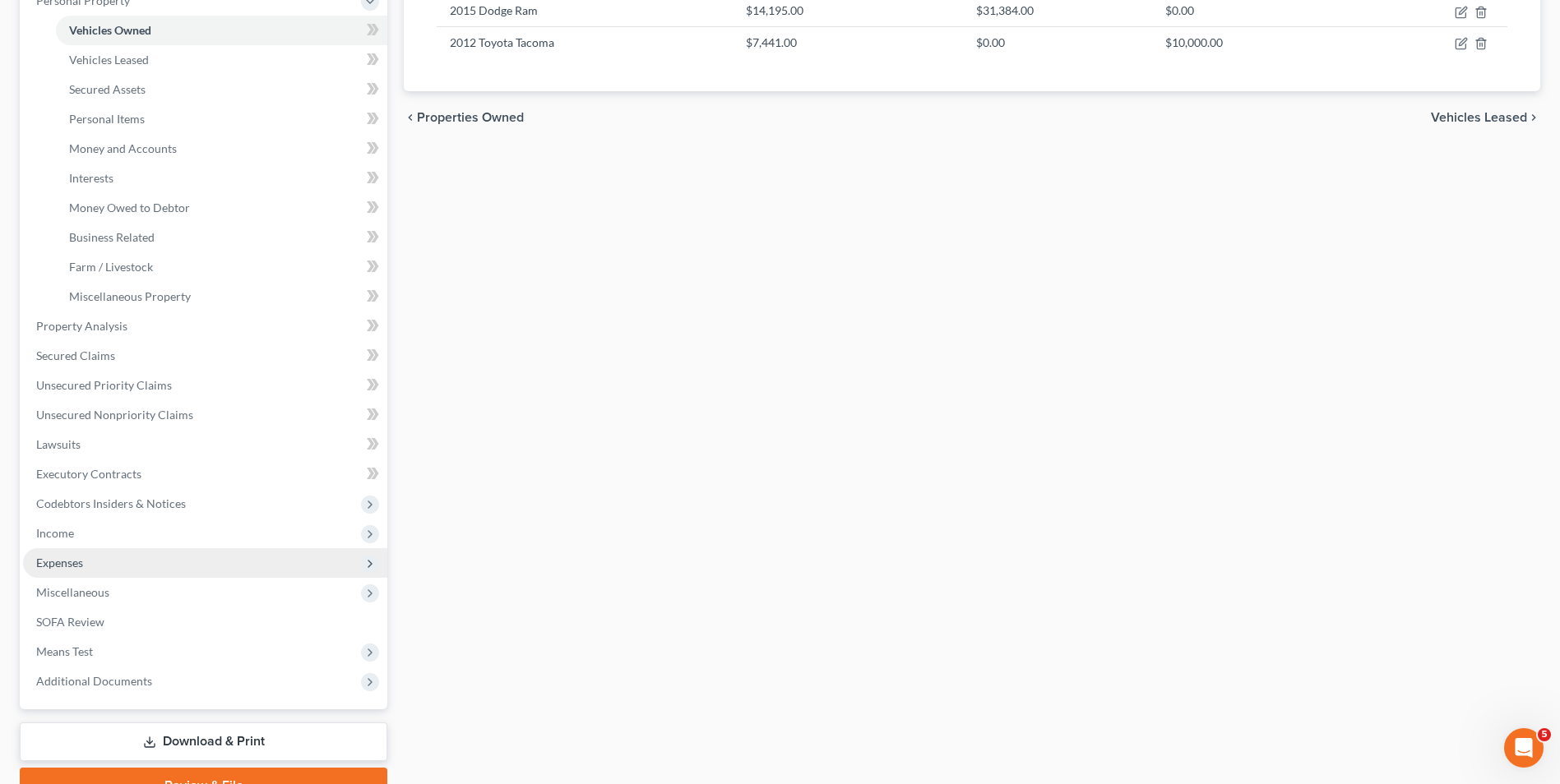
click at [98, 566] on span "Expenses" at bounding box center [205, 563] width 364 height 30
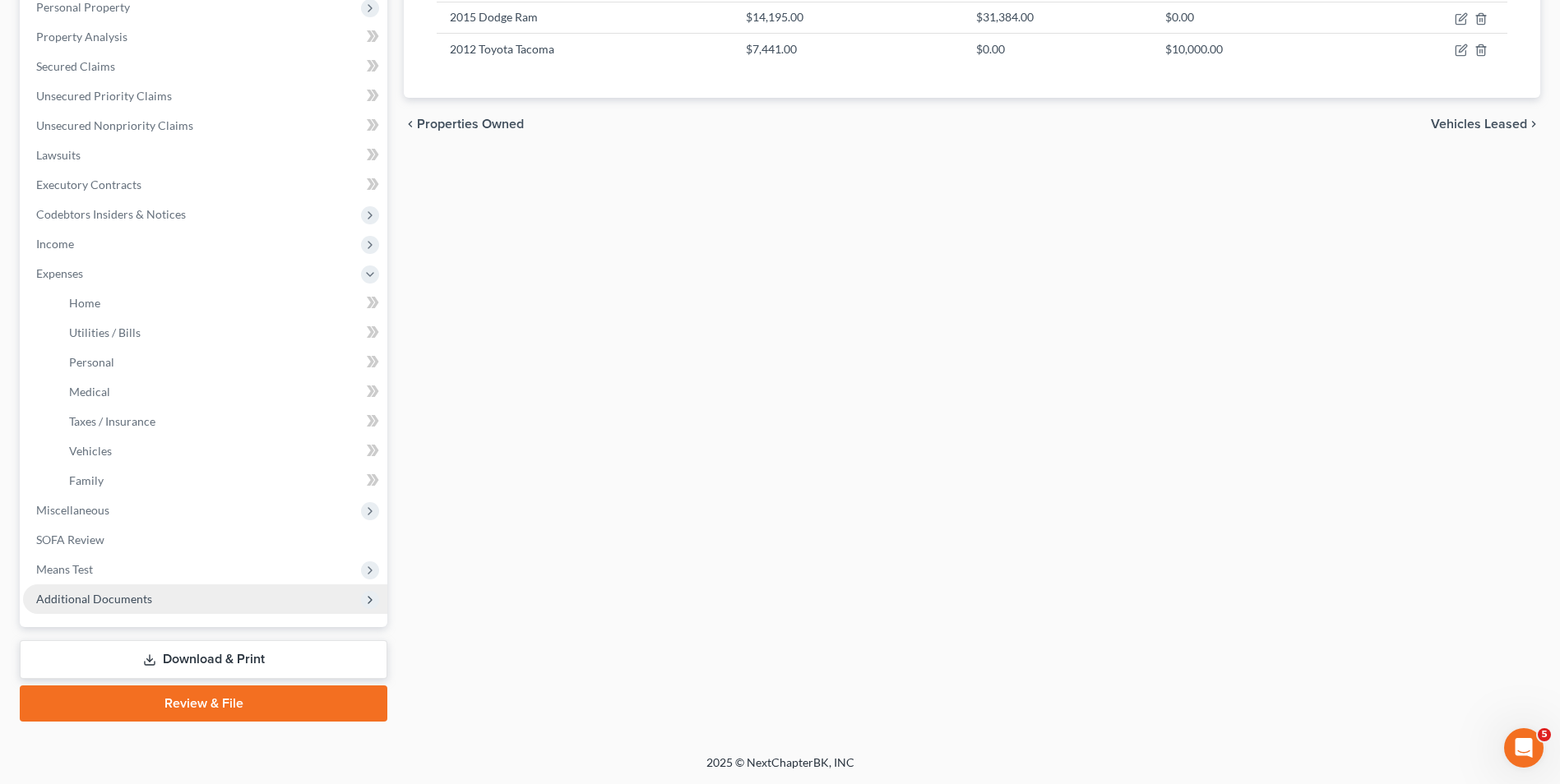
scroll to position [296, 0]
click at [113, 479] on link "Family" at bounding box center [221, 481] width 331 height 30
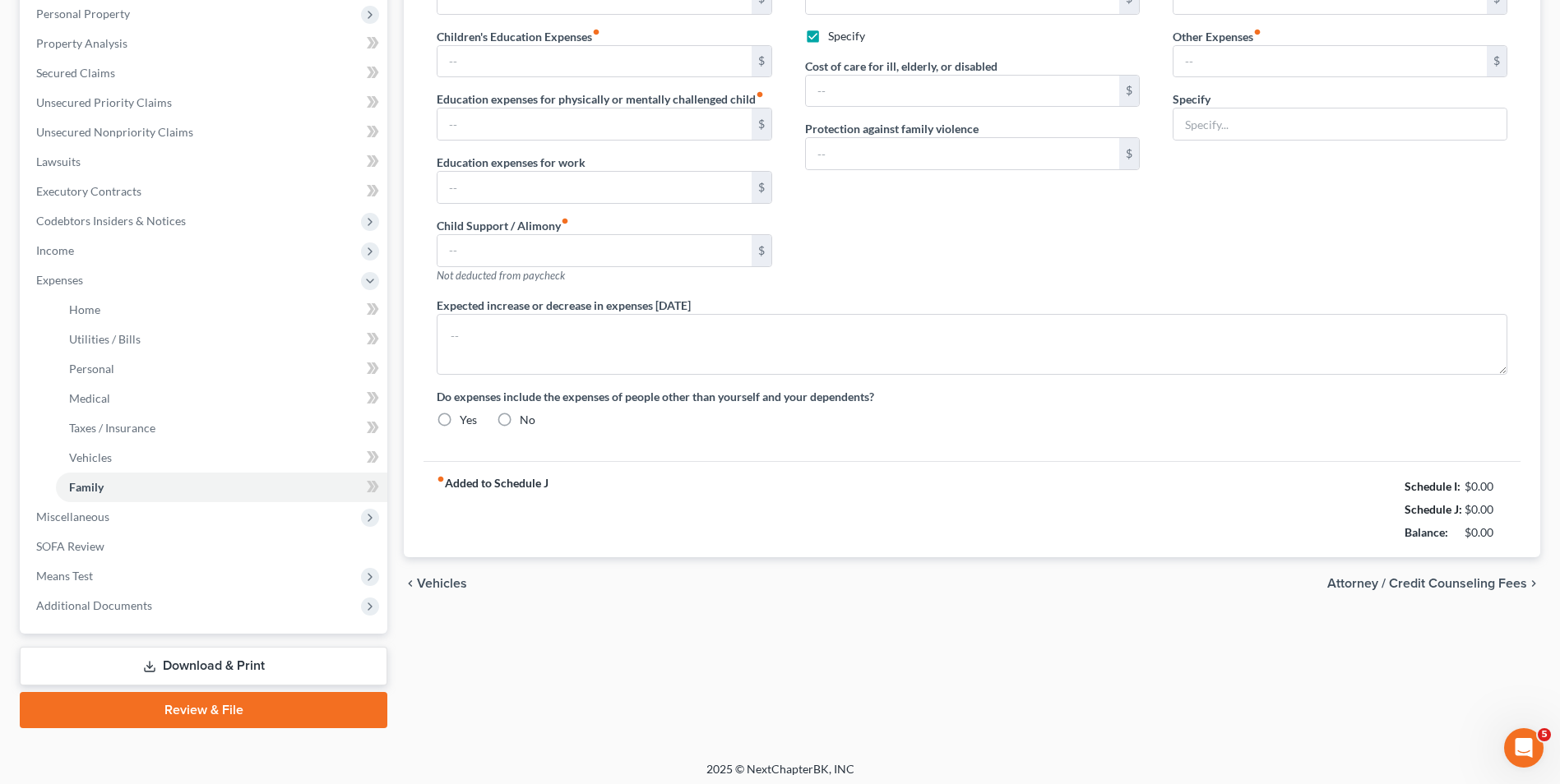
type input "0.00"
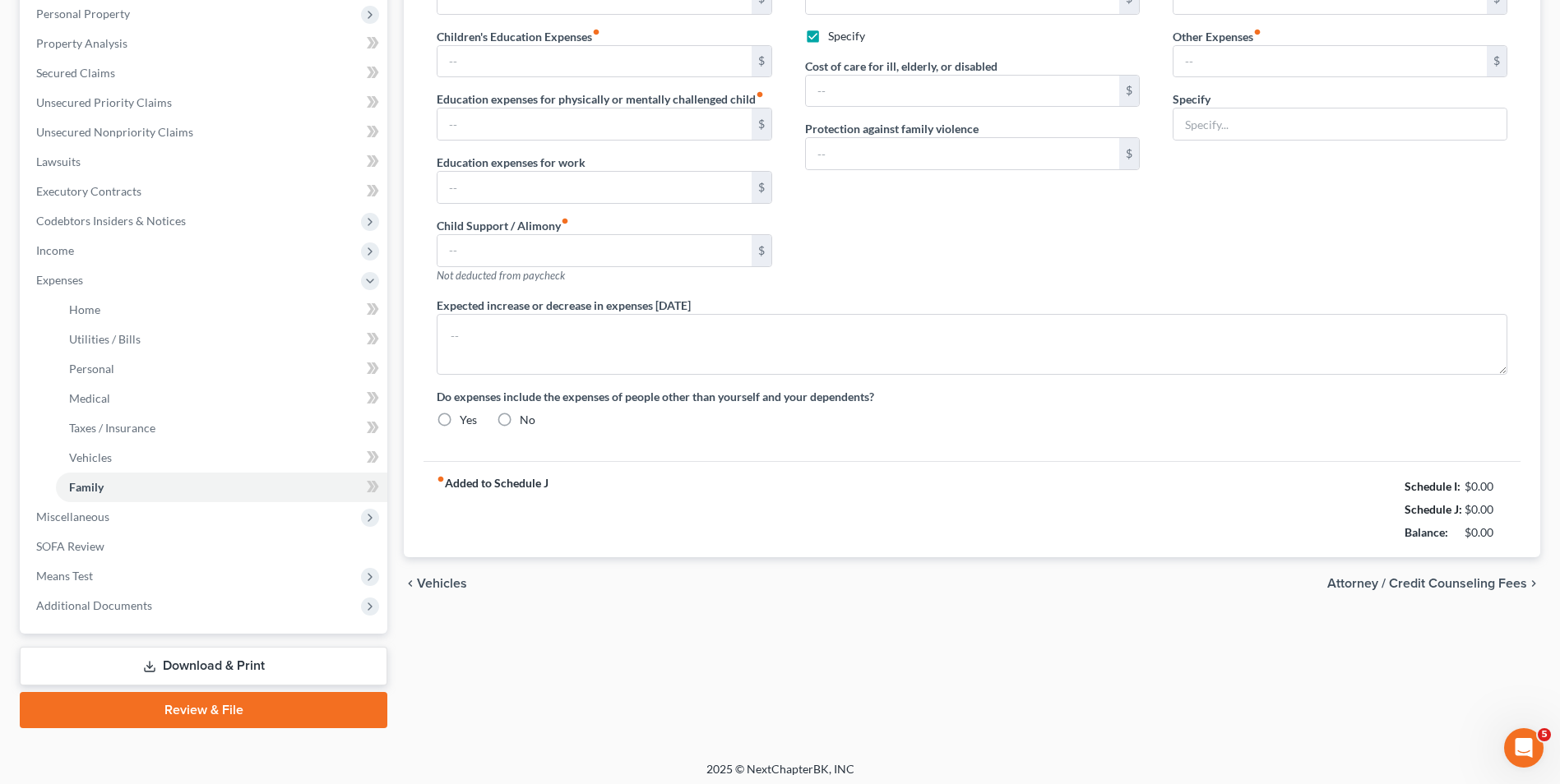
type input "50.00"
checkbox input "true"
type input "0.00"
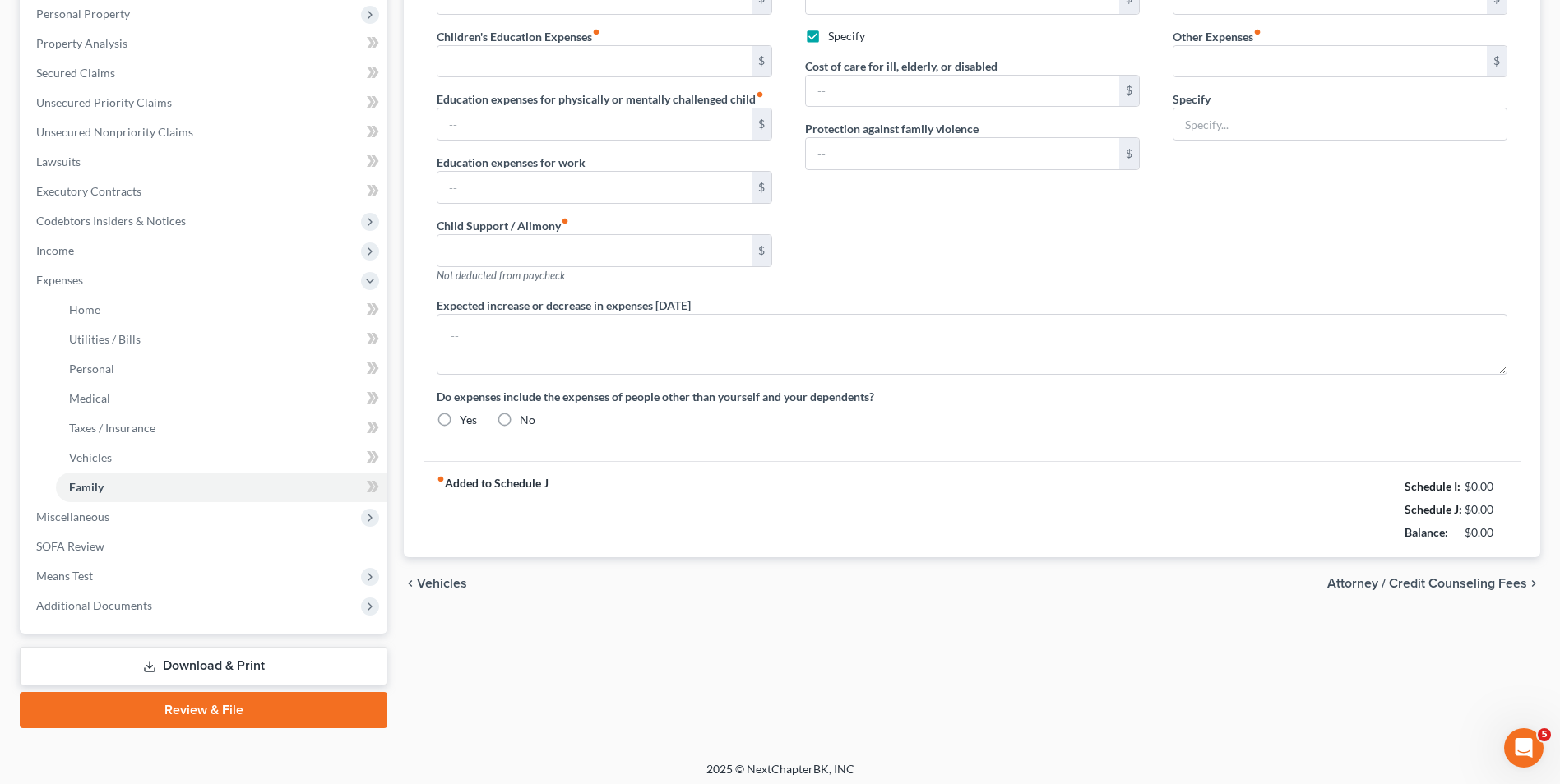
radio input "true"
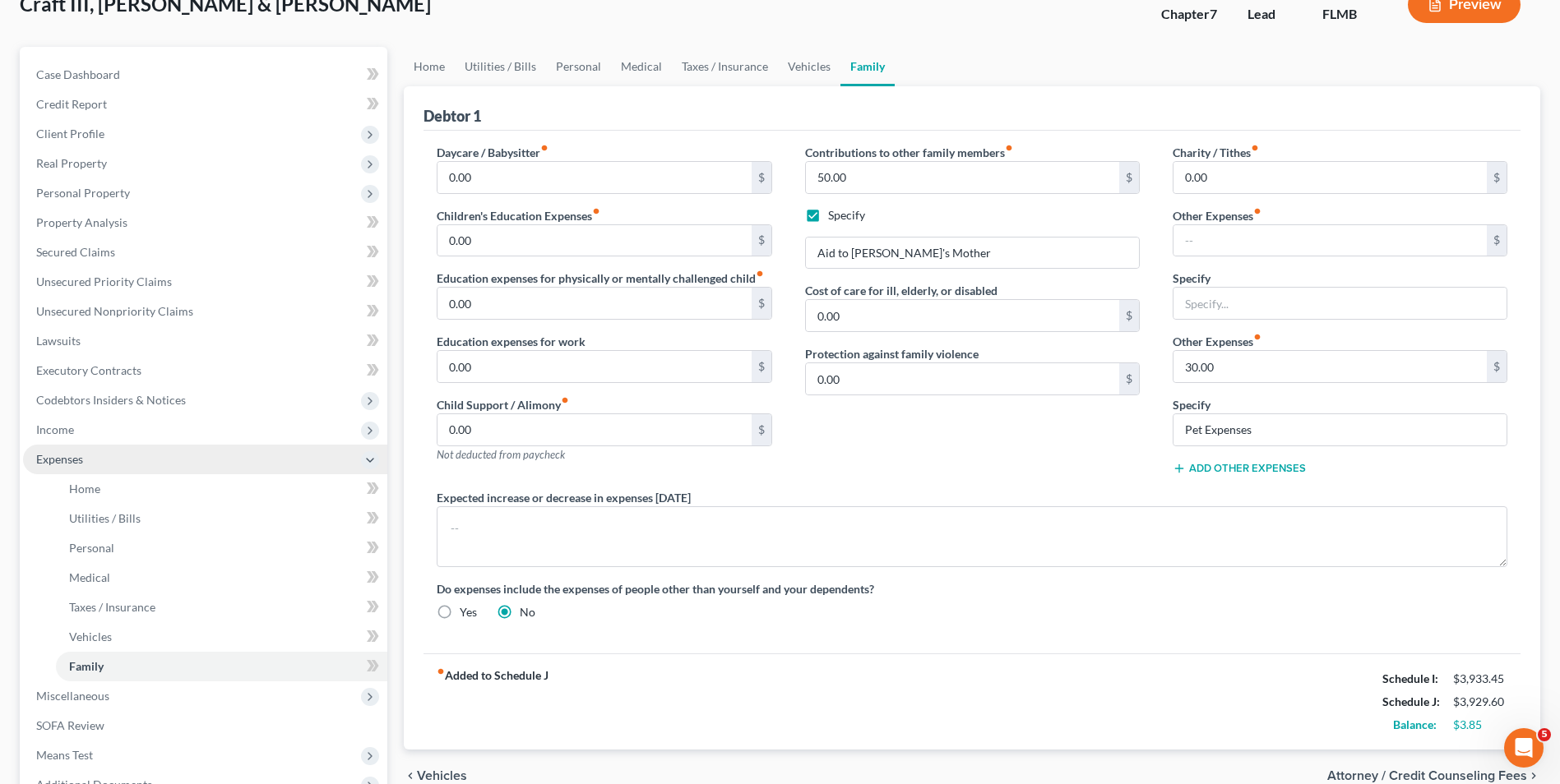
scroll to position [82, 0]
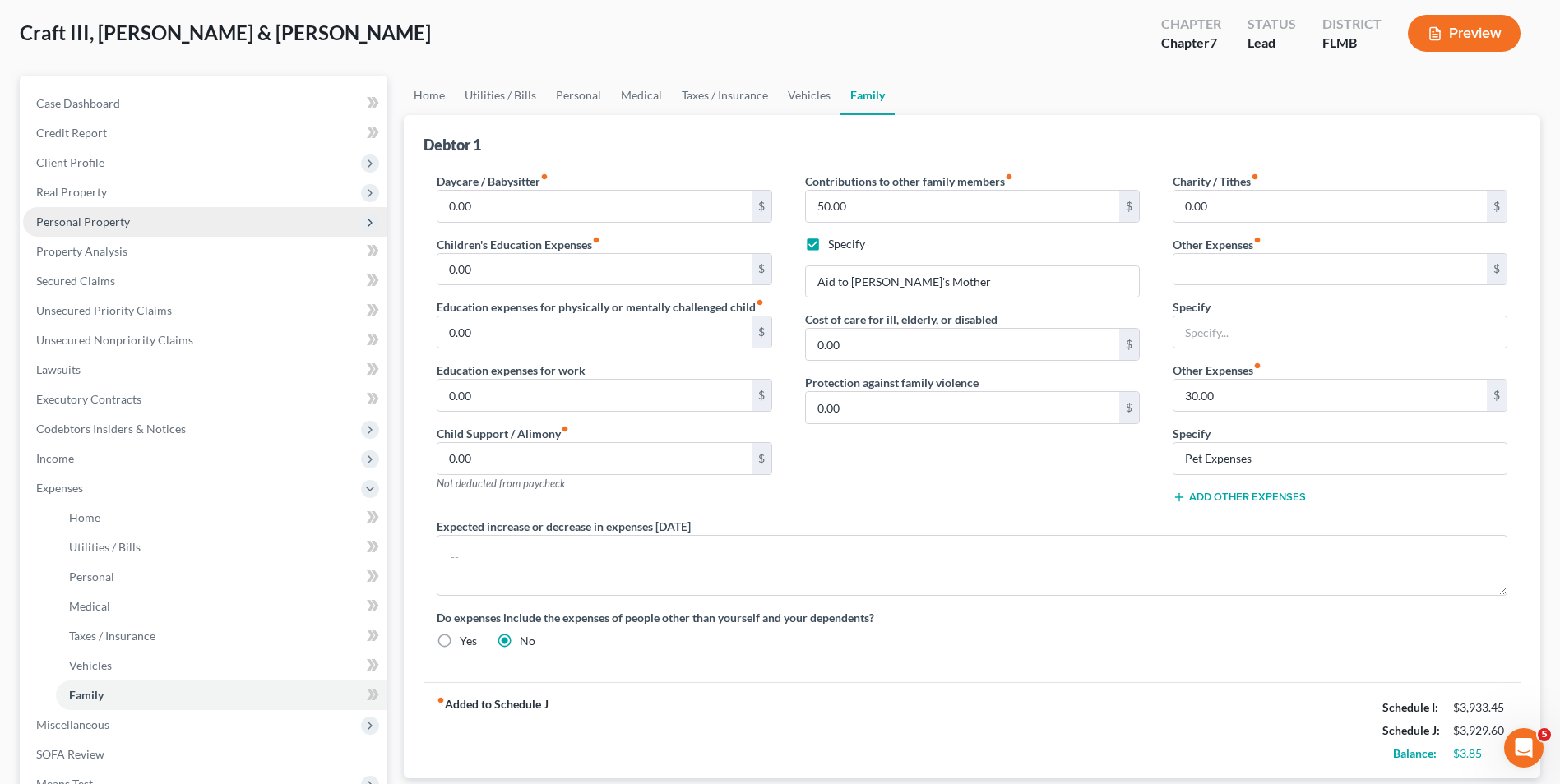
click at [113, 217] on span "Personal Property" at bounding box center [82, 221] width 94 height 14
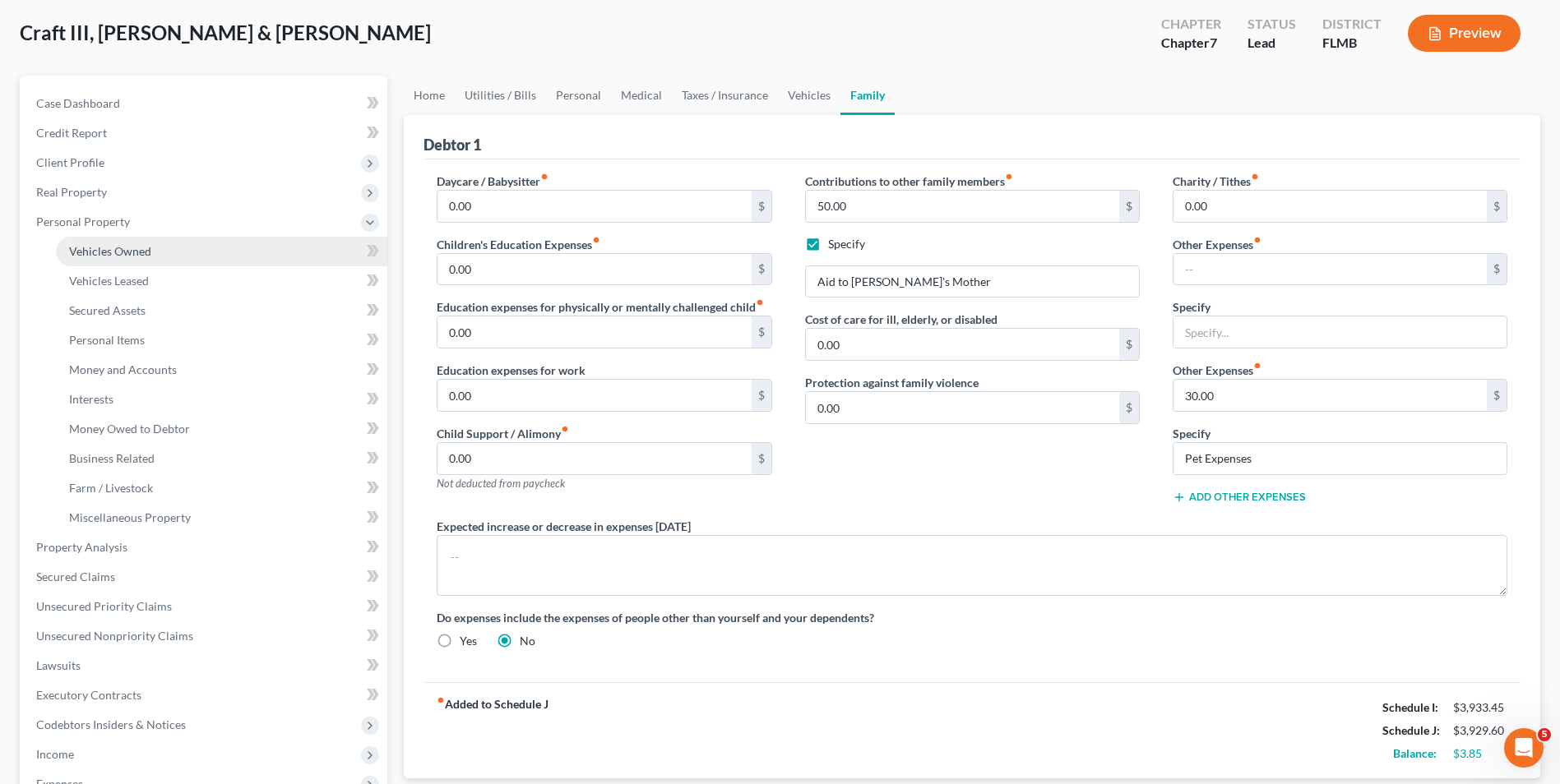
click at [129, 253] on span "Vehicles Owned" at bounding box center [109, 251] width 82 height 14
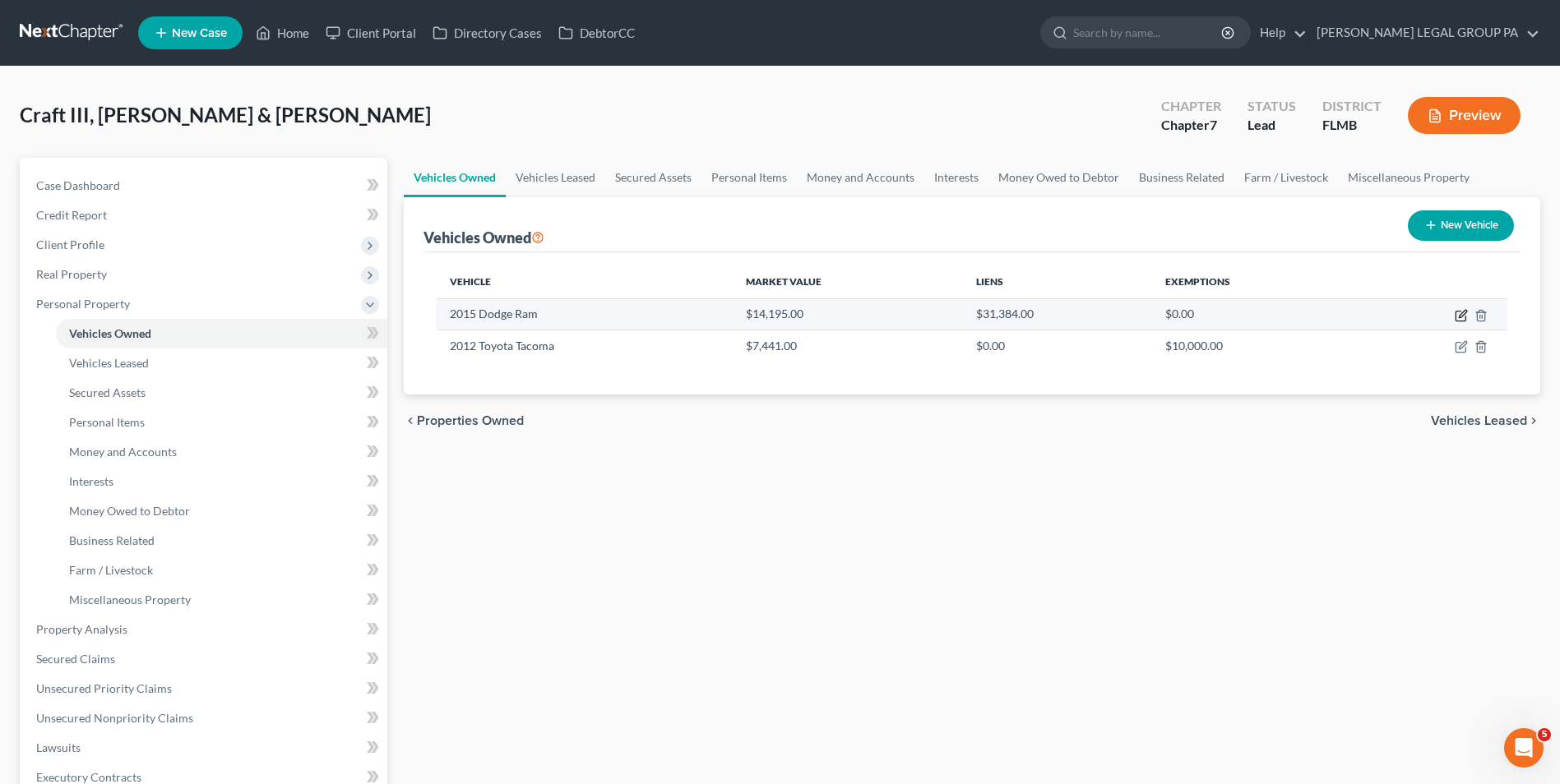
click at [1456, 317] on icon "button" at bounding box center [1460, 317] width 10 height 10
select select "0"
select select "11"
select select "2"
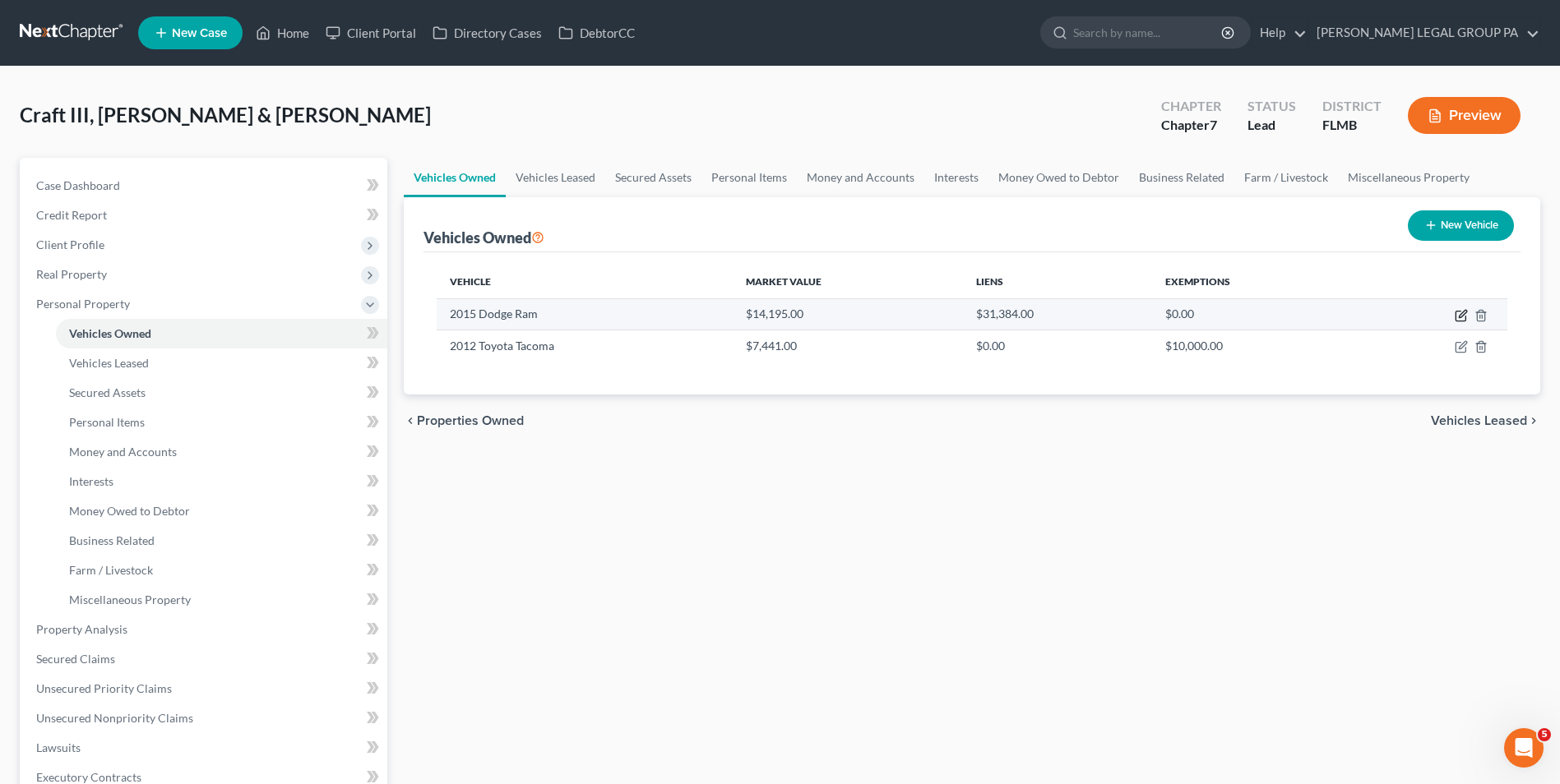
select select "10"
select select "2"
select select "4"
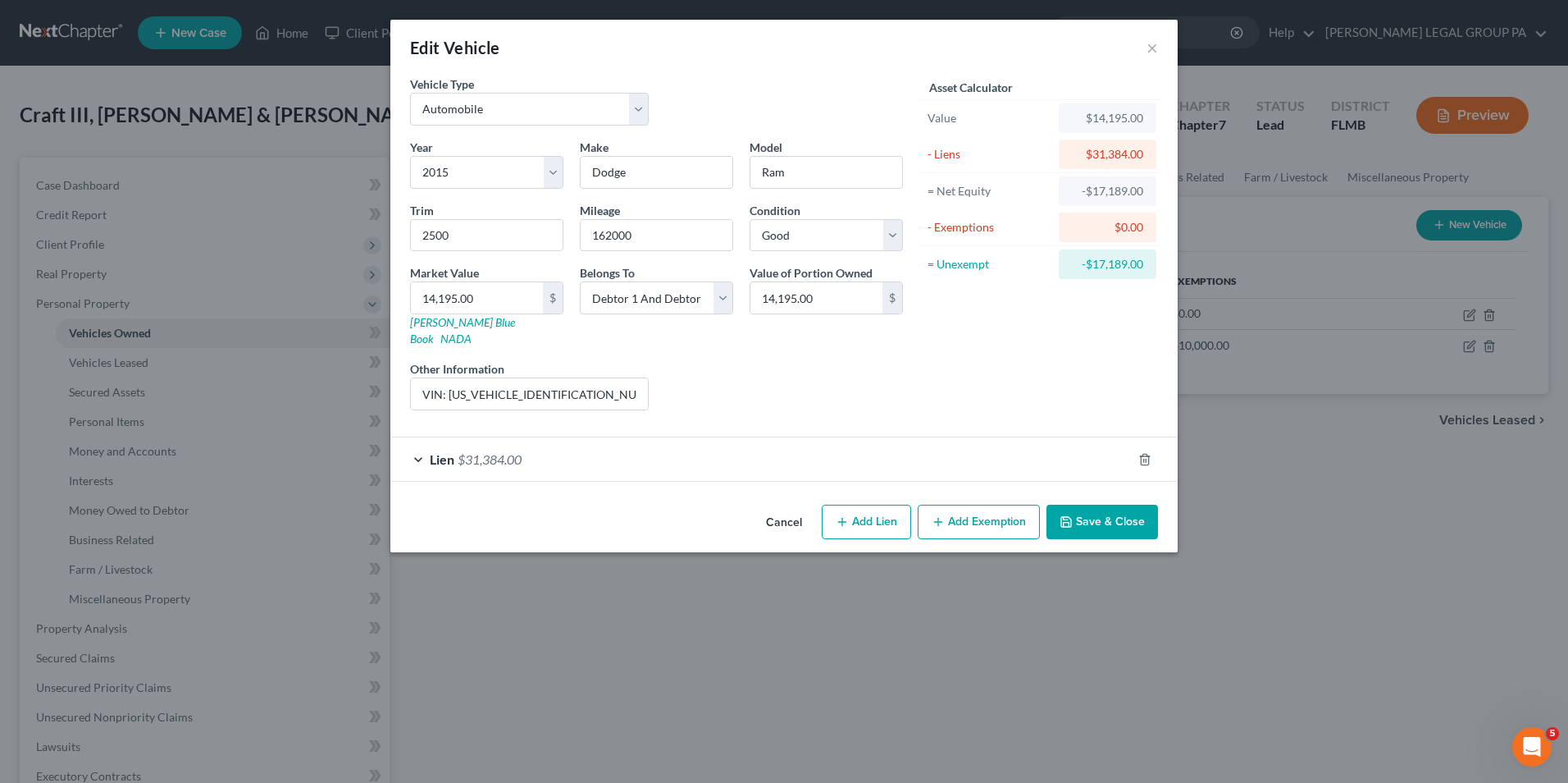
click at [794, 461] on div "Lien $31,384.00" at bounding box center [760, 459] width 741 height 43
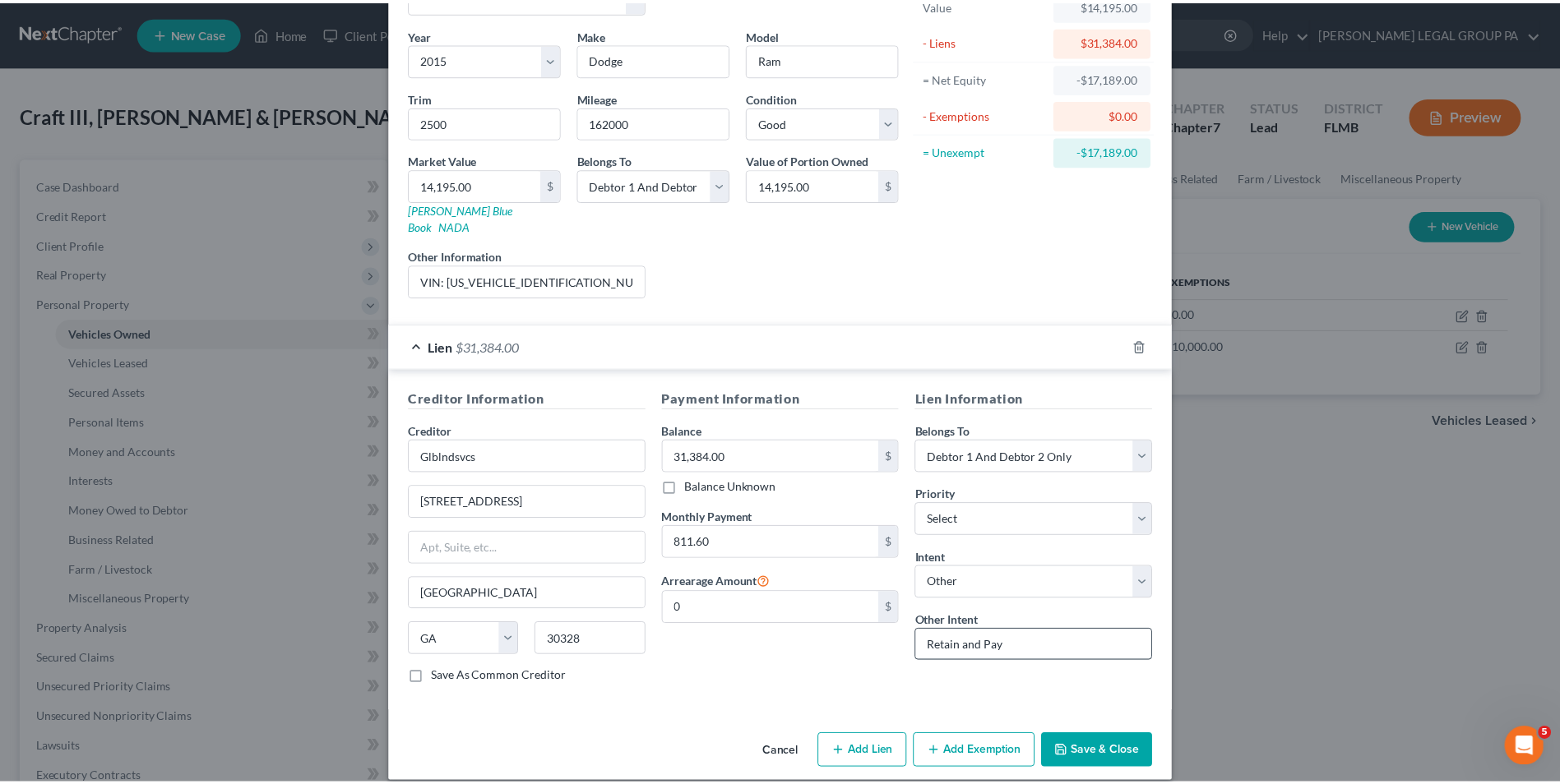
scroll to position [115, 0]
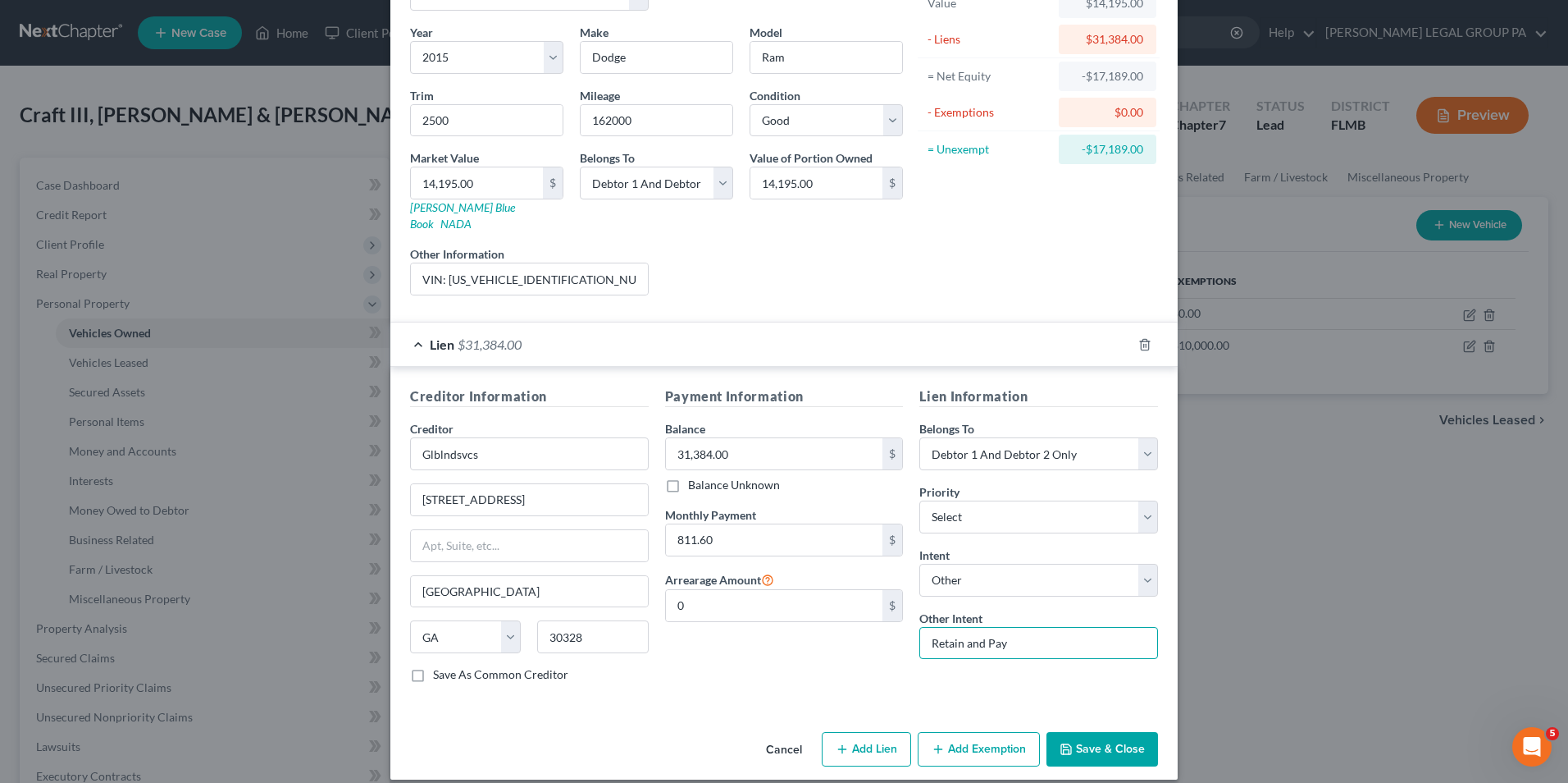
click at [990, 630] on input "Retain and Pay" at bounding box center [1039, 643] width 239 height 33
click at [1026, 635] on input "Retain and Pay" at bounding box center [1039, 643] width 239 height 33
click at [1132, 568] on select "Select Surrender Redeem Reaffirm Avoid Other" at bounding box center [1039, 580] width 239 height 33
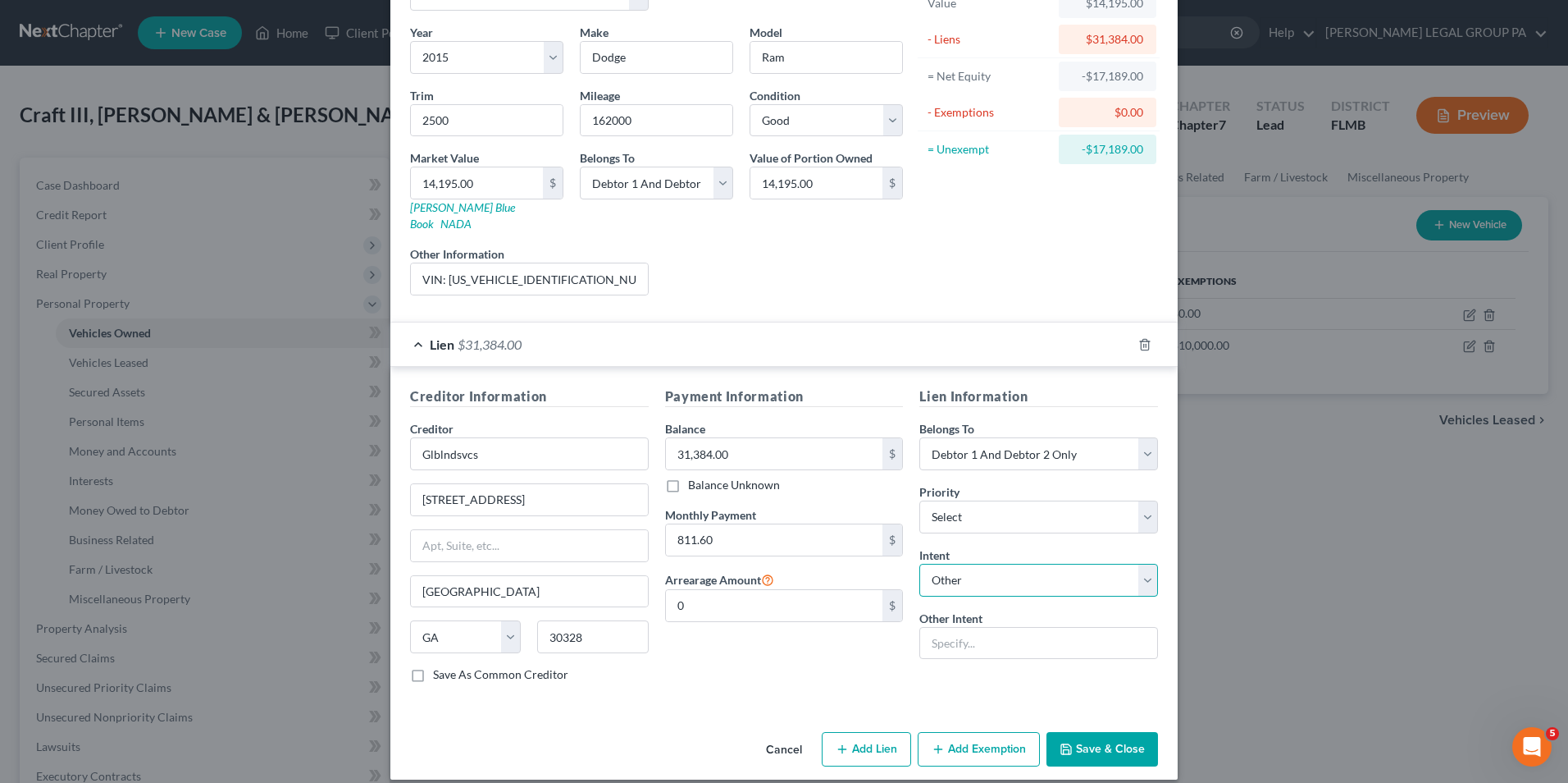
select select "2"
click at [919, 564] on select "Select Surrender Redeem Reaffirm Avoid Other" at bounding box center [1039, 580] width 239 height 33
click at [1095, 732] on button "Save & Close" at bounding box center [1103, 749] width 112 height 35
